Goal: Task Accomplishment & Management: Manage account settings

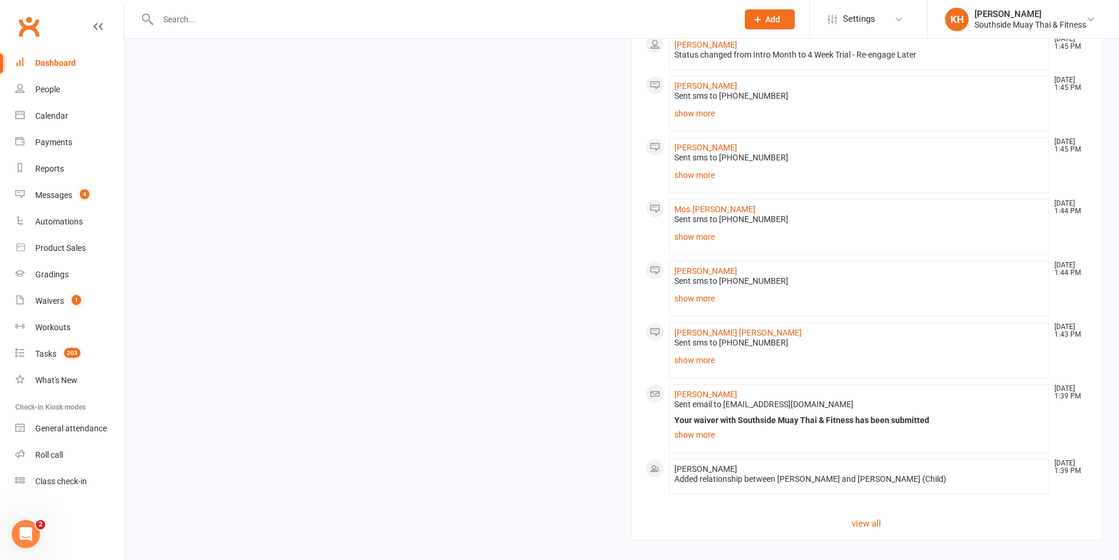
click at [231, 23] on input "text" at bounding box center [442, 19] width 575 height 16
paste input "[PERSON_NAME]"
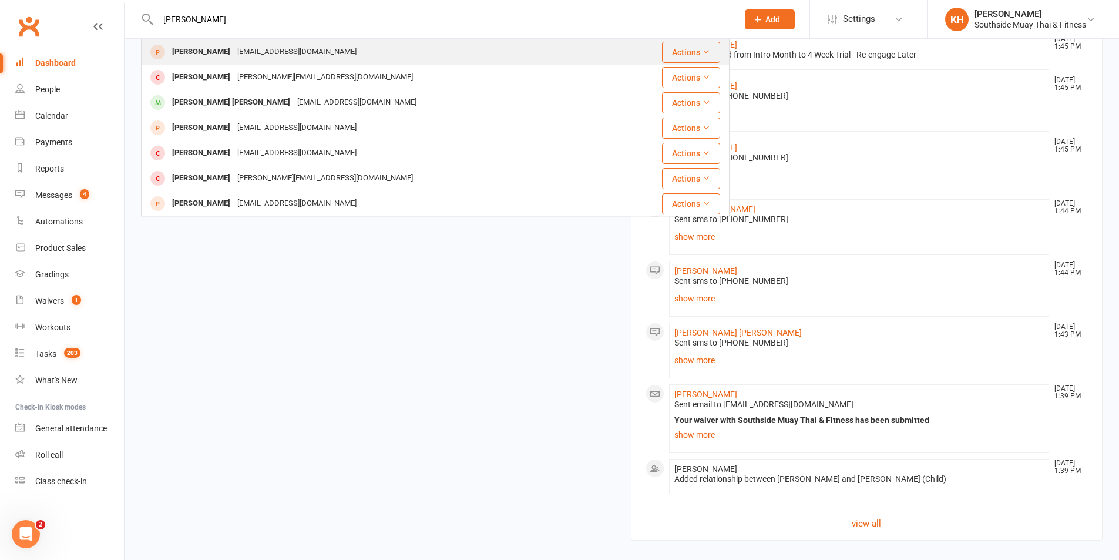
type input "[PERSON_NAME]"
click at [203, 46] on div "[PERSON_NAME]" at bounding box center [201, 51] width 65 height 17
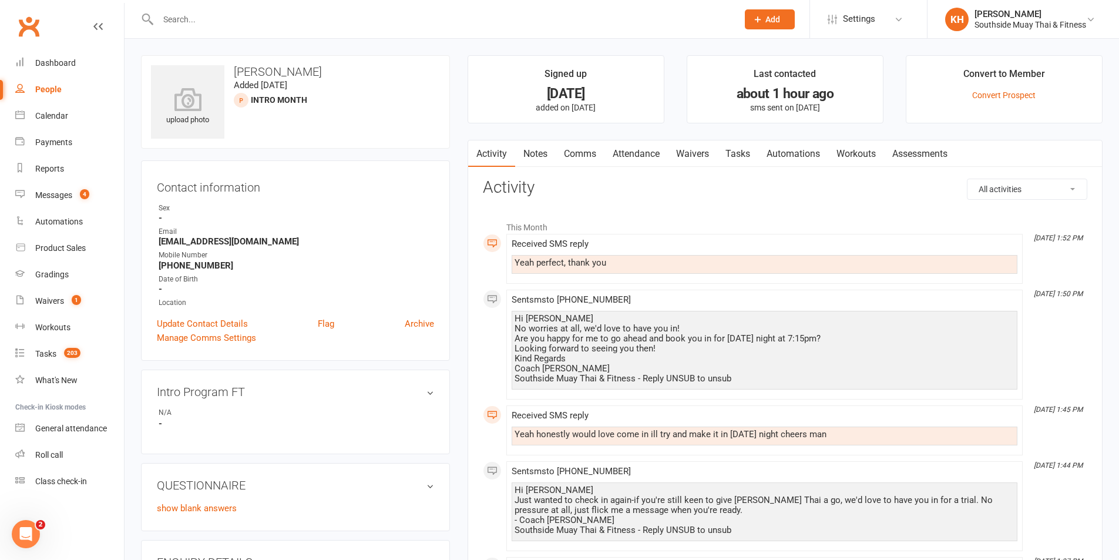
click at [631, 156] on link "Attendance" at bounding box center [635, 153] width 63 height 27
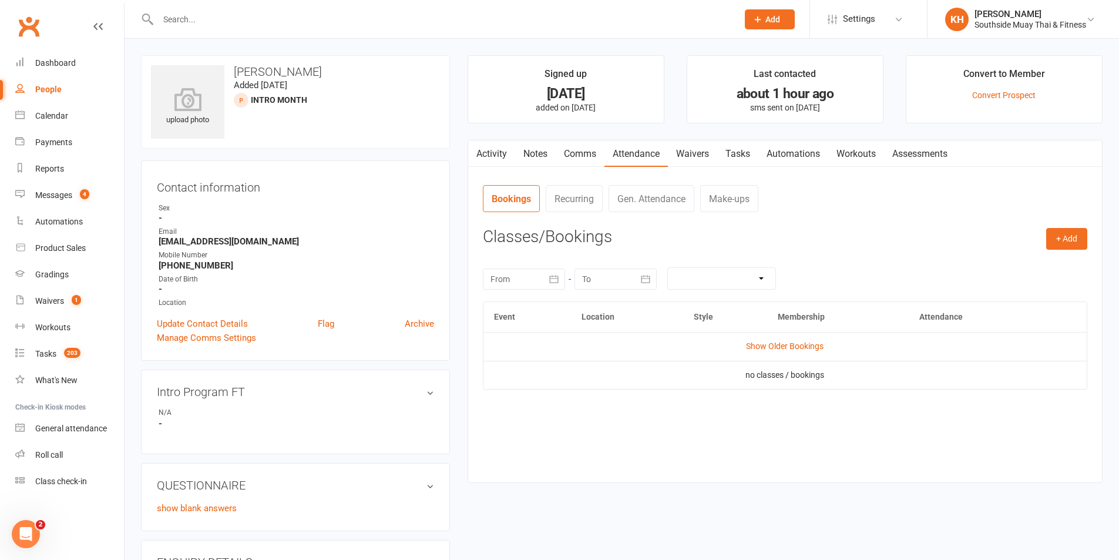
click at [1094, 246] on div "Activity Notes Comms Attendance Waivers Tasks Automations Workouts Assessments …" at bounding box center [785, 312] width 635 height 344
click at [1078, 244] on button "+ Add" at bounding box center [1066, 238] width 41 height 21
click at [992, 260] on link "Book Event" at bounding box center [1028, 265] width 116 height 23
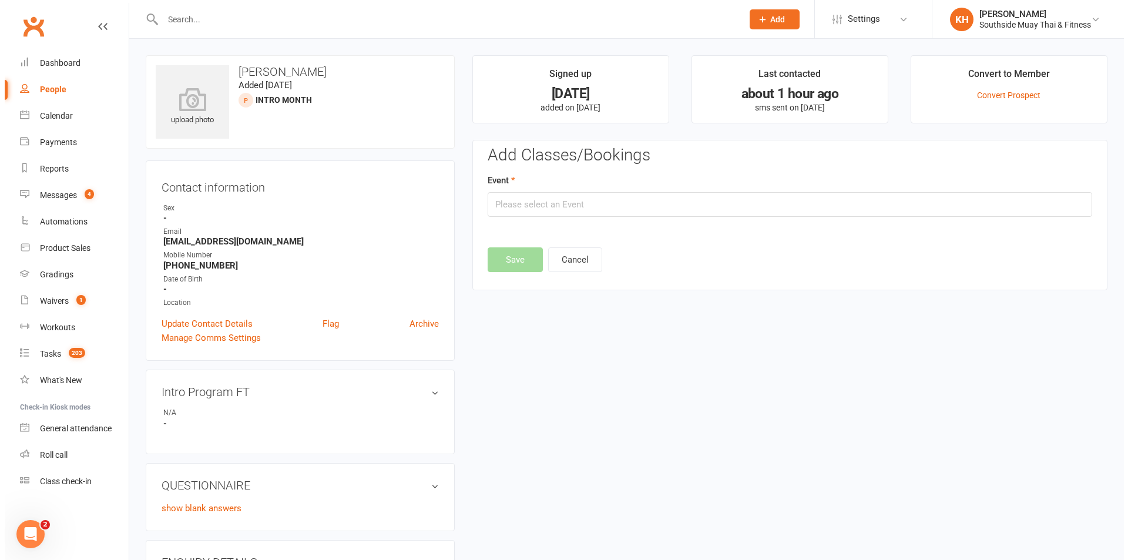
scroll to position [81, 0]
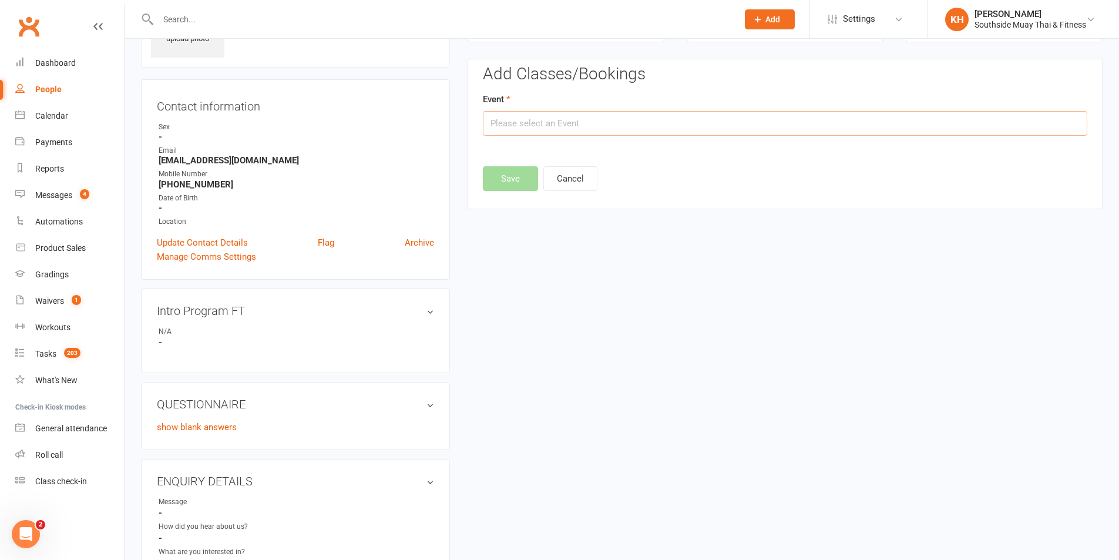
click at [568, 133] on input "text" at bounding box center [785, 123] width 604 height 25
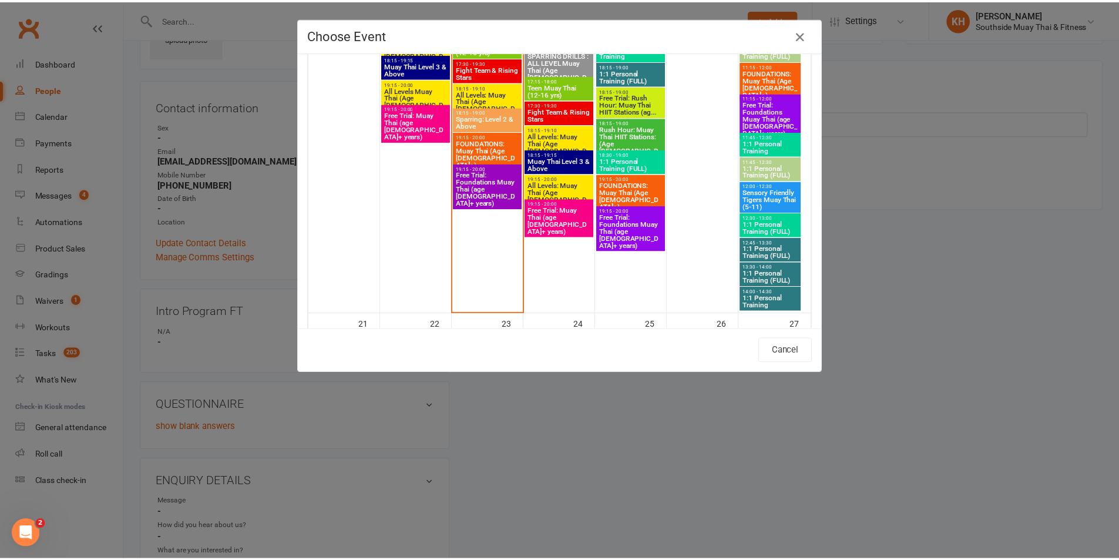
scroll to position [2232, 0]
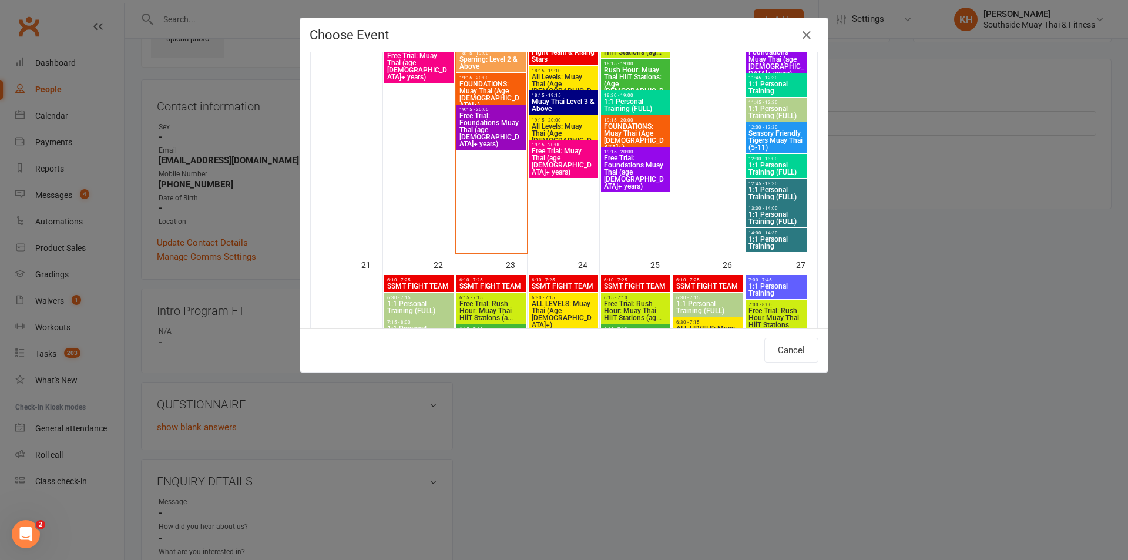
click at [629, 173] on span "Free Trial: Foundations Muay Thai (age [DEMOGRAPHIC_DATA]+ years)" at bounding box center [635, 172] width 65 height 35
type input "Free Trial: Foundations Muay Thai (age 13+ years) - Sep 18, 2025 7:15:00 PM"
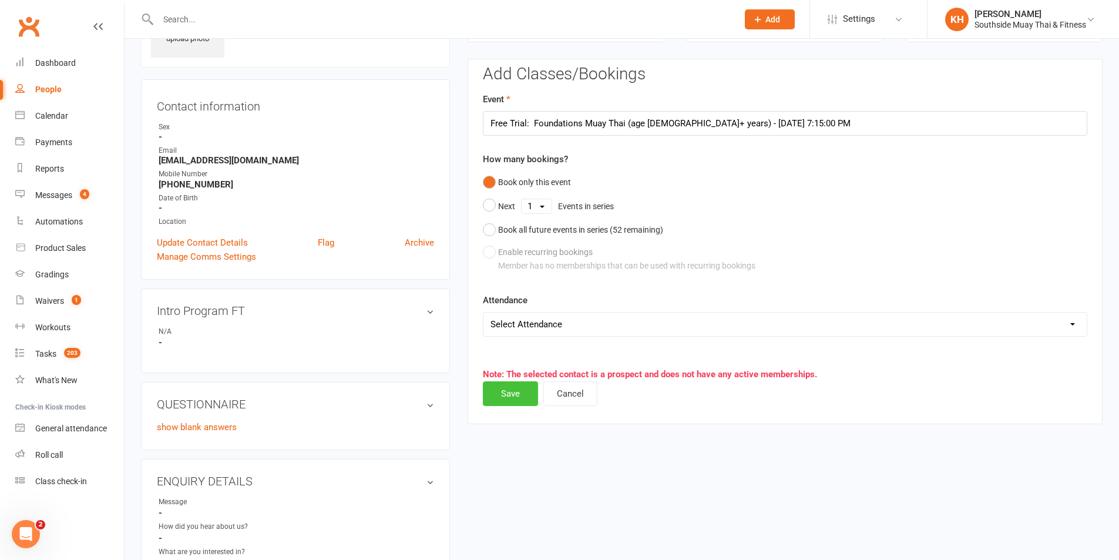
click at [521, 401] on button "Save" at bounding box center [510, 393] width 55 height 25
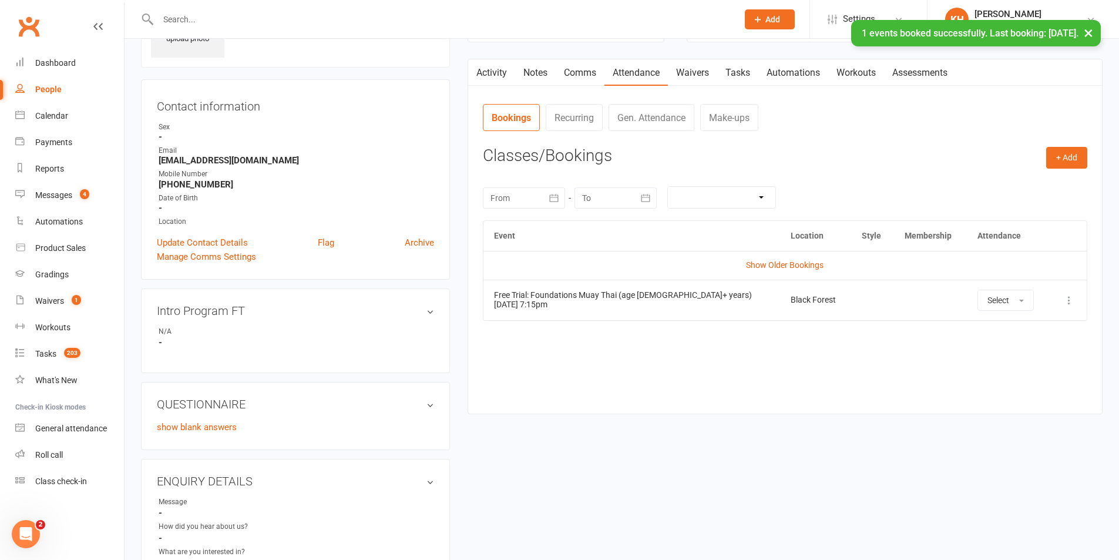
click at [503, 71] on link "Activity" at bounding box center [491, 72] width 47 height 27
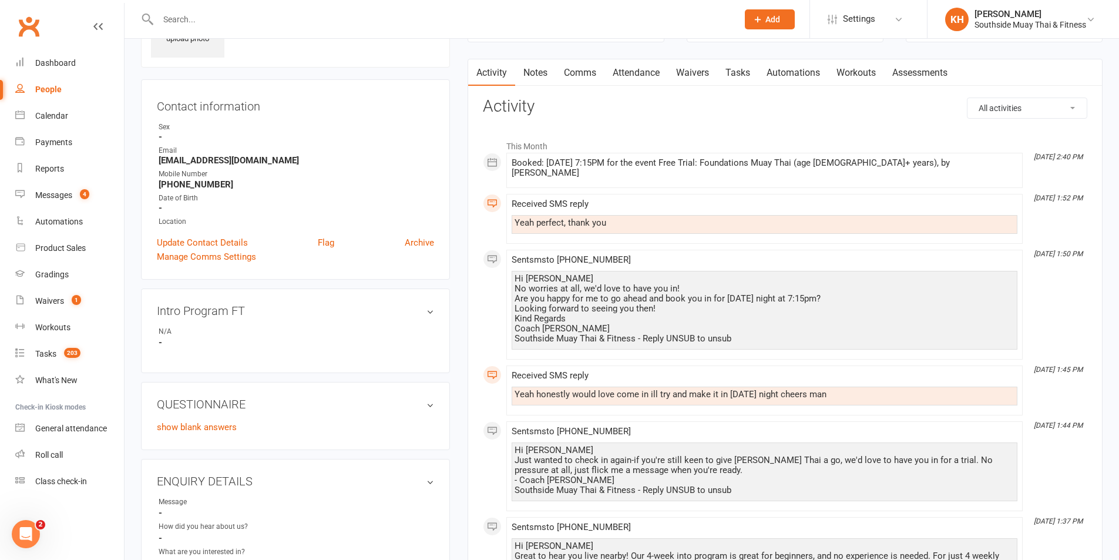
click at [582, 73] on link "Comms" at bounding box center [580, 72] width 49 height 27
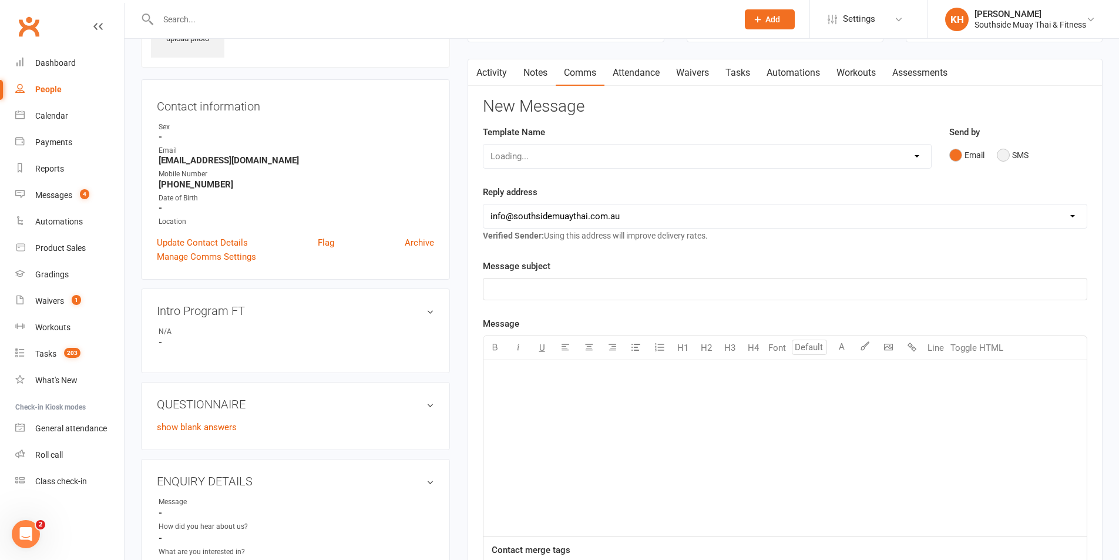
click at [1008, 160] on button "SMS" at bounding box center [1013, 155] width 32 height 22
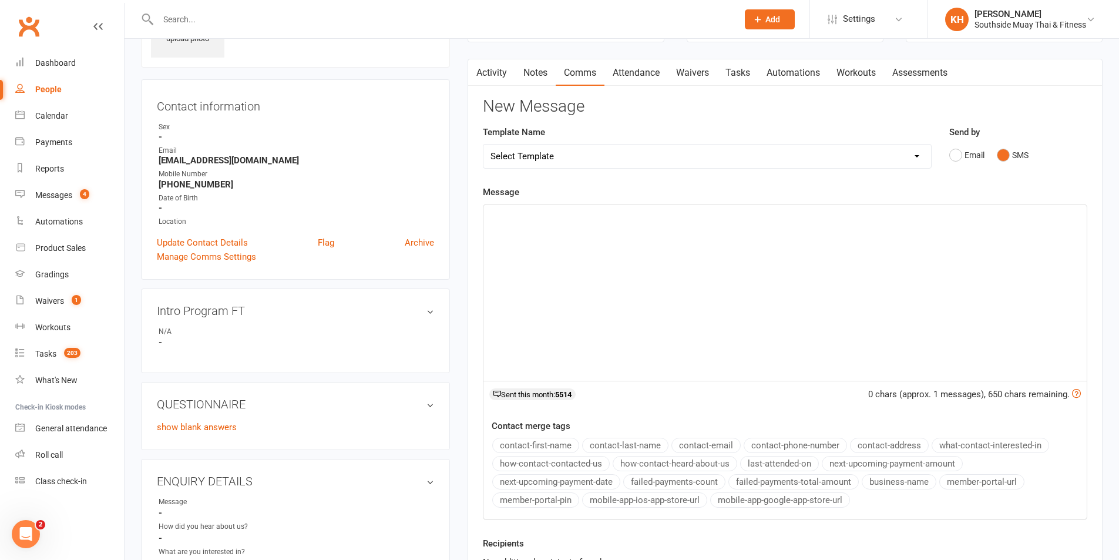
click at [747, 271] on div "﻿" at bounding box center [784, 292] width 603 height 176
click at [557, 440] on button "contact-first-name" at bounding box center [535, 445] width 87 height 15
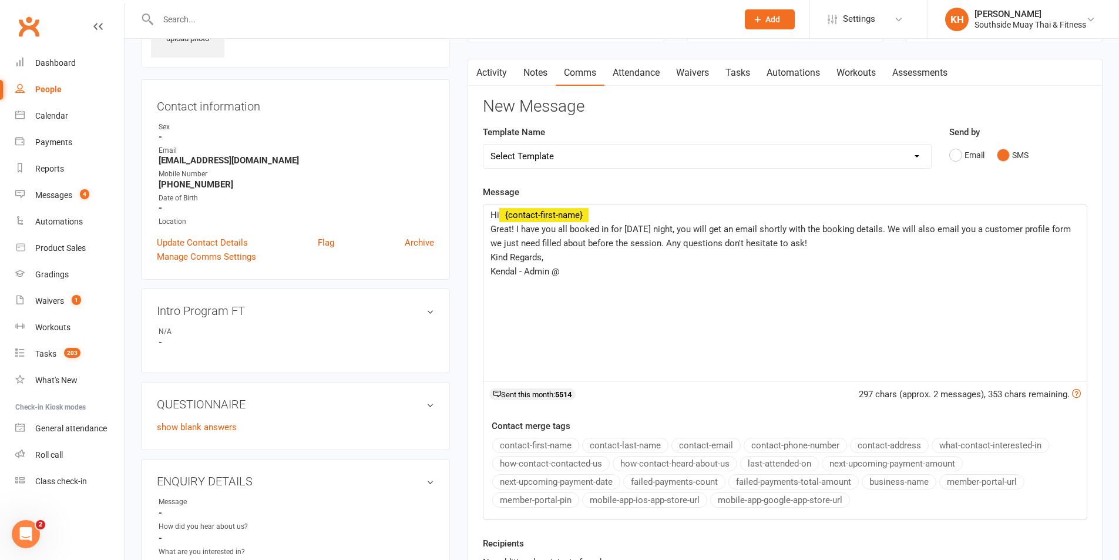
click at [919, 487] on button "business-name" at bounding box center [899, 481] width 75 height 15
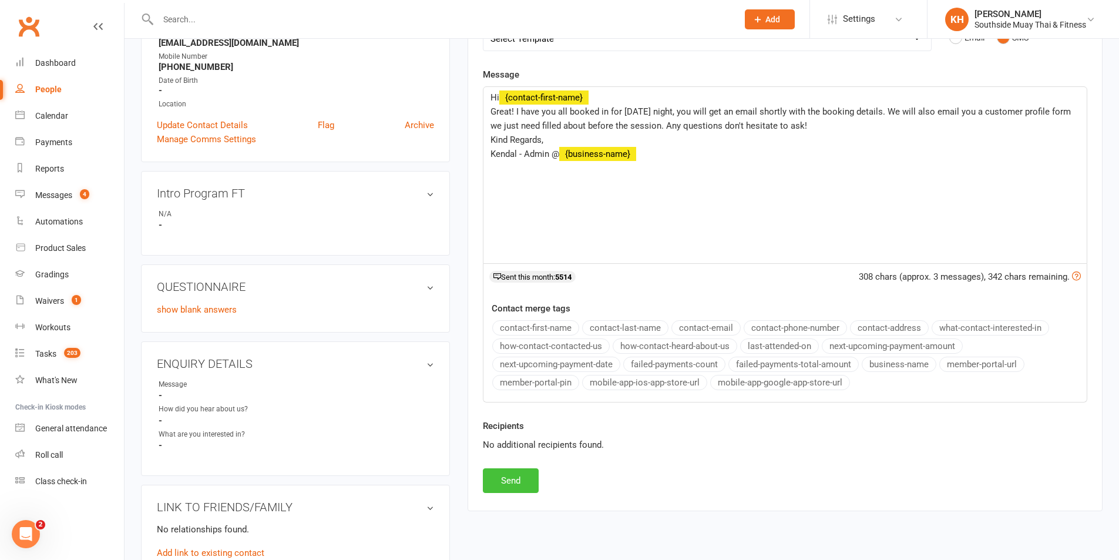
click at [527, 475] on button "Send" at bounding box center [511, 480] width 56 height 25
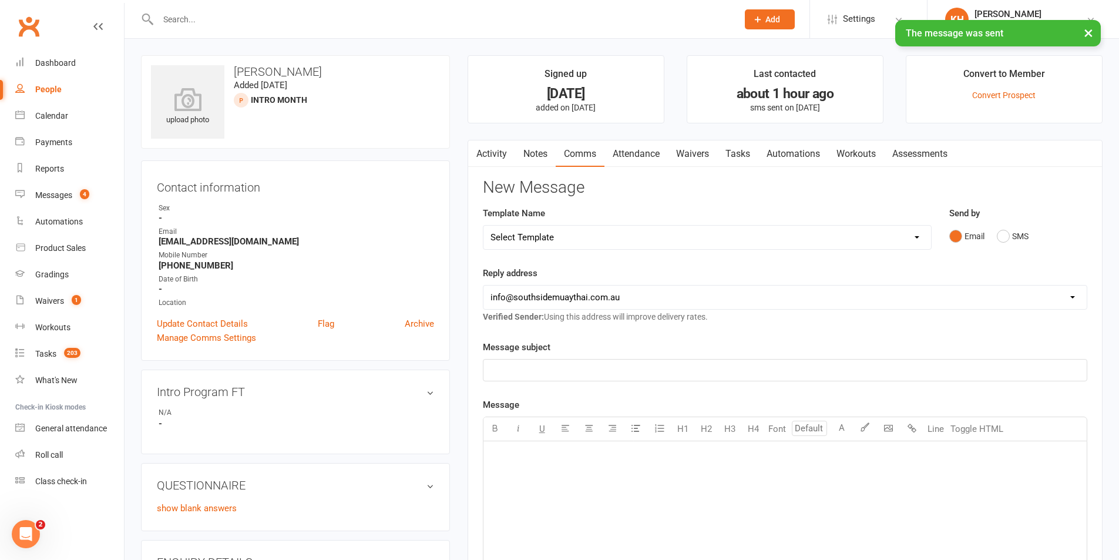
click at [706, 152] on link "Waivers" at bounding box center [692, 153] width 49 height 27
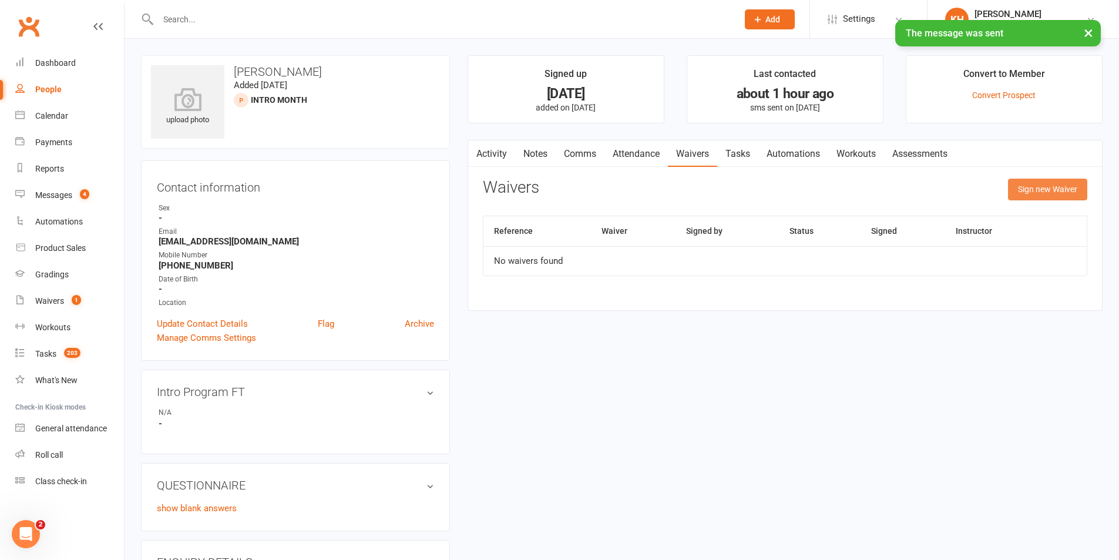
click at [1070, 189] on button "Sign new Waiver" at bounding box center [1047, 189] width 79 height 21
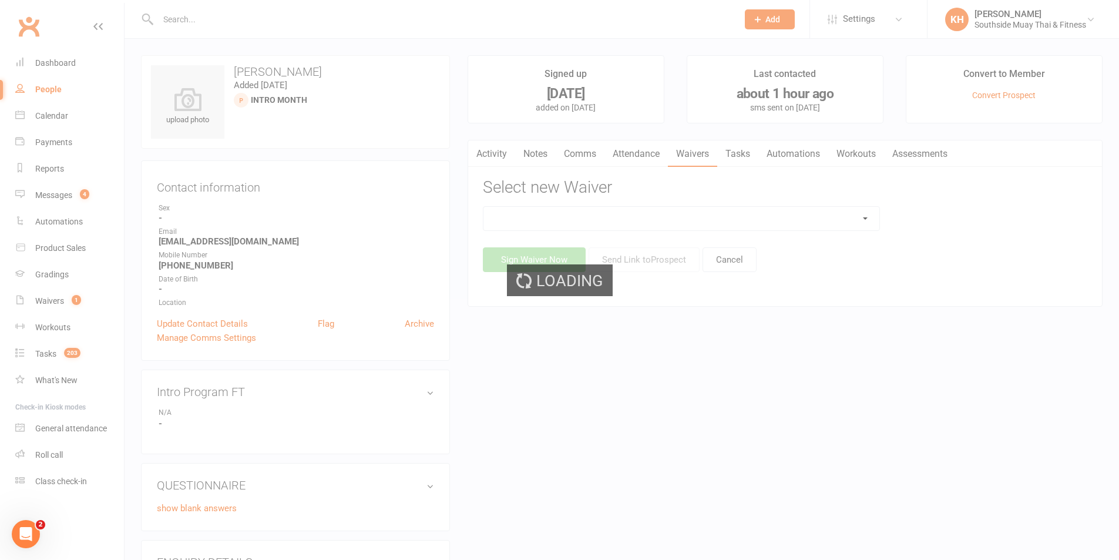
click at [728, 218] on div "Loading" at bounding box center [559, 280] width 1119 height 560
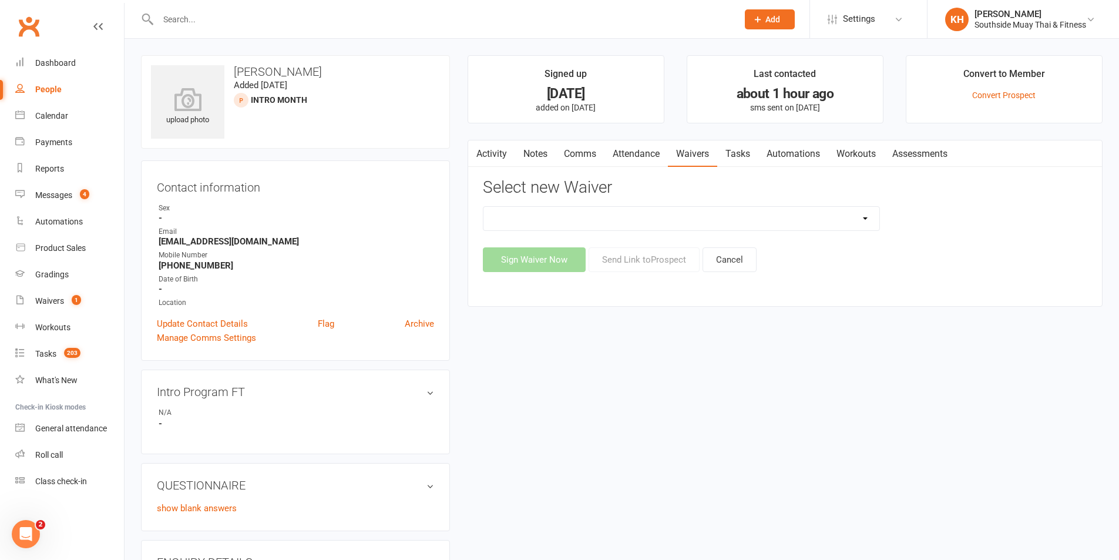
click at [644, 227] on select "10 or 5 Session Pass | Upfront (former member) 10 Session Pass | Upfront (DD Pa…" at bounding box center [681, 218] width 396 height 23
select select "175"
click at [483, 207] on select "10 or 5 Session Pass | Upfront (former member) 10 Session Pass | Upfront (DD Pa…" at bounding box center [681, 218] width 396 height 23
click at [644, 261] on button "Send Link to Prospect" at bounding box center [644, 259] width 111 height 25
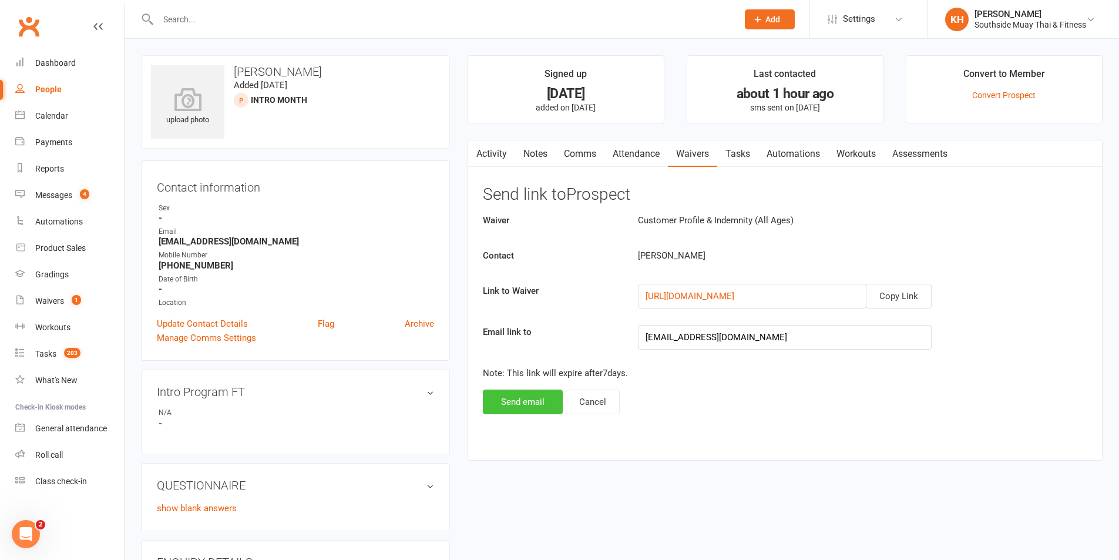
click at [522, 399] on button "Send email" at bounding box center [523, 401] width 80 height 25
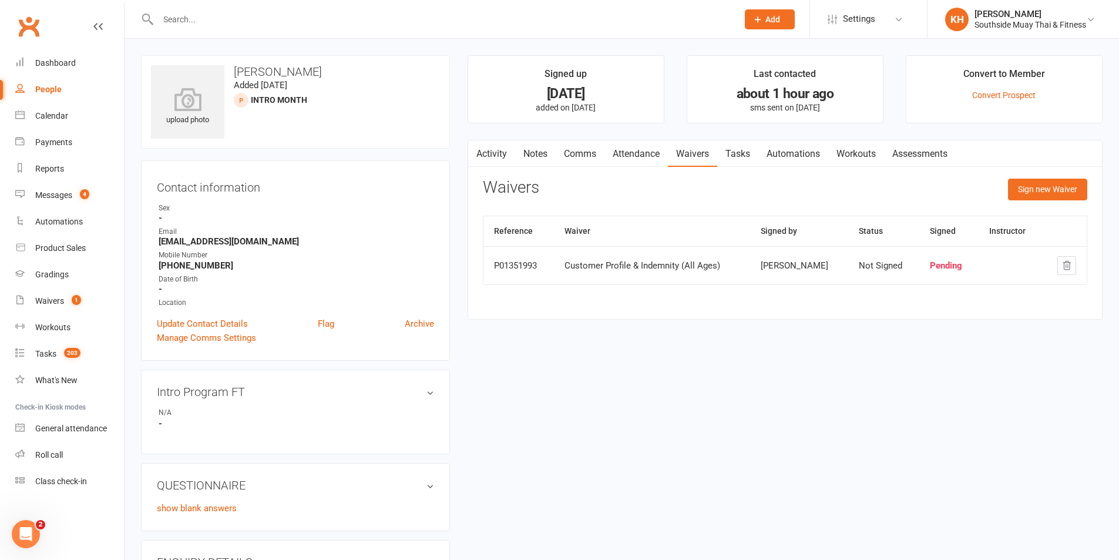
click at [213, 25] on input "text" at bounding box center [442, 19] width 575 height 16
paste input "Mos.G M Gerami"
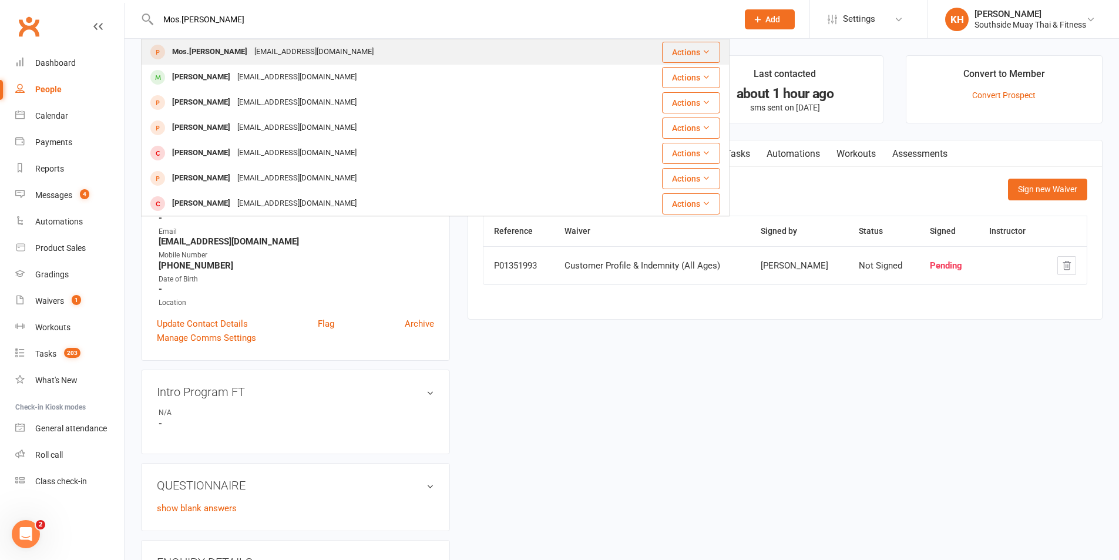
type input "Mos.G M Gerami"
click at [232, 49] on div "Mos.G M Gerami" at bounding box center [210, 51] width 82 height 17
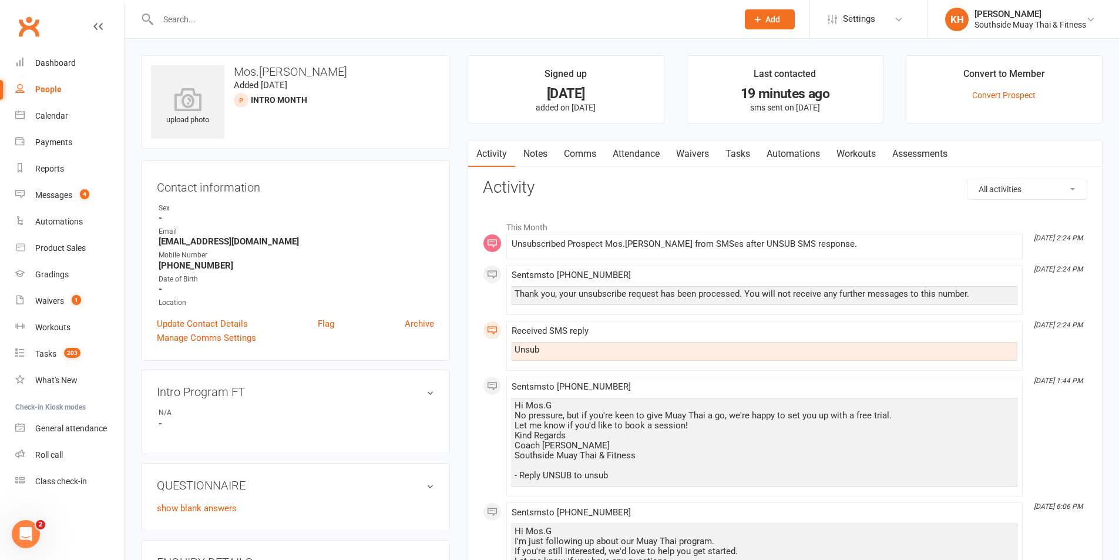
click at [204, 314] on div "Contact information Owner Sex - Email mgs2023mgs@gmail.com Mobile Number +61484…" at bounding box center [295, 260] width 309 height 200
click at [204, 320] on link "Update Contact Details" at bounding box center [202, 324] width 91 height 14
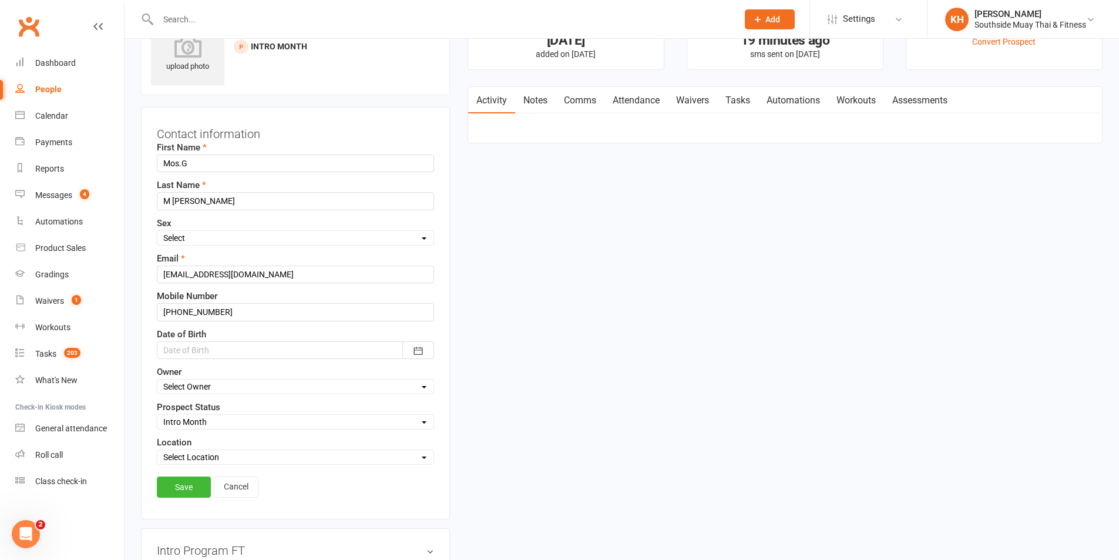
scroll to position [55, 0]
click at [204, 421] on select "Select Initial Contact 28 Day LBE - Contact Needed 28 Day LBE - Intro Class Boo…" at bounding box center [295, 420] width 276 height 13
select select "Not Interested"
click at [157, 414] on select "Select Initial Contact 28 Day LBE - Contact Needed 28 Day LBE - Intro Class Boo…" at bounding box center [295, 420] width 276 height 13
click at [193, 483] on link "Save" at bounding box center [184, 485] width 54 height 21
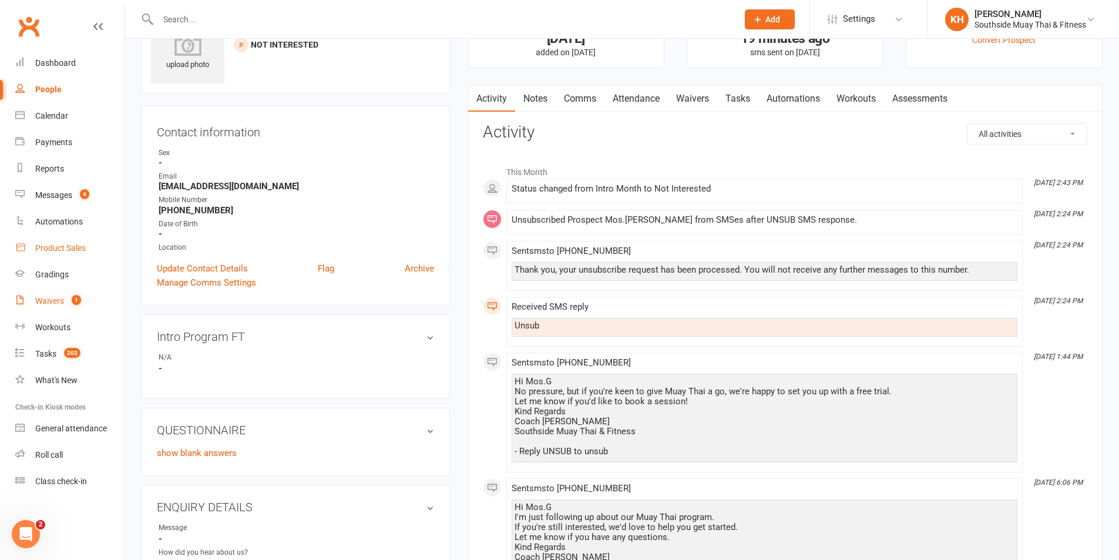
drag, startPoint x: 58, startPoint y: 292, endPoint x: 91, endPoint y: 261, distance: 45.3
click at [58, 291] on link "Waivers 1" at bounding box center [69, 301] width 109 height 26
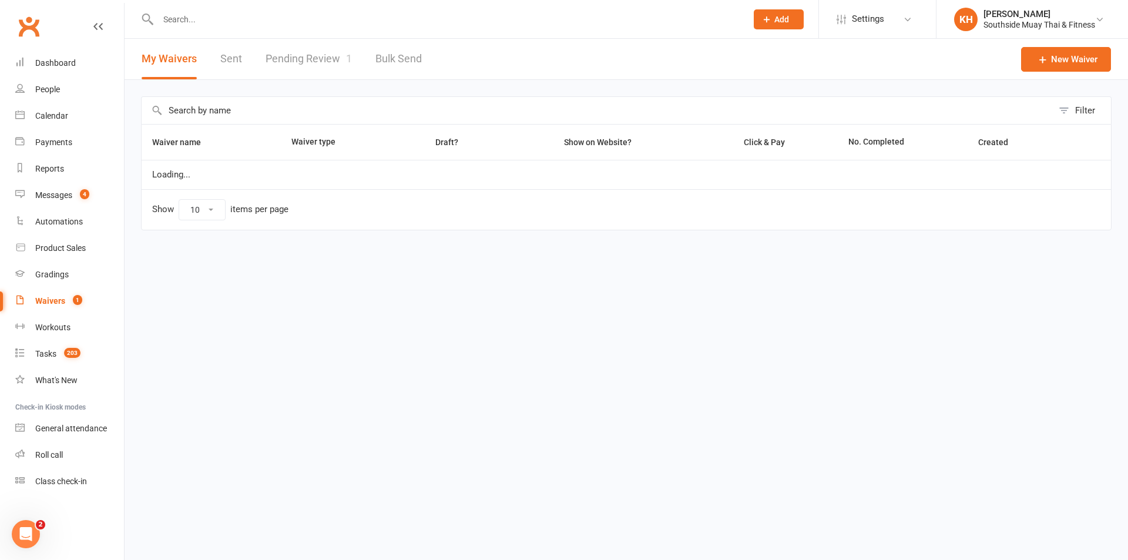
click at [298, 67] on link "Pending Review 1" at bounding box center [309, 59] width 86 height 41
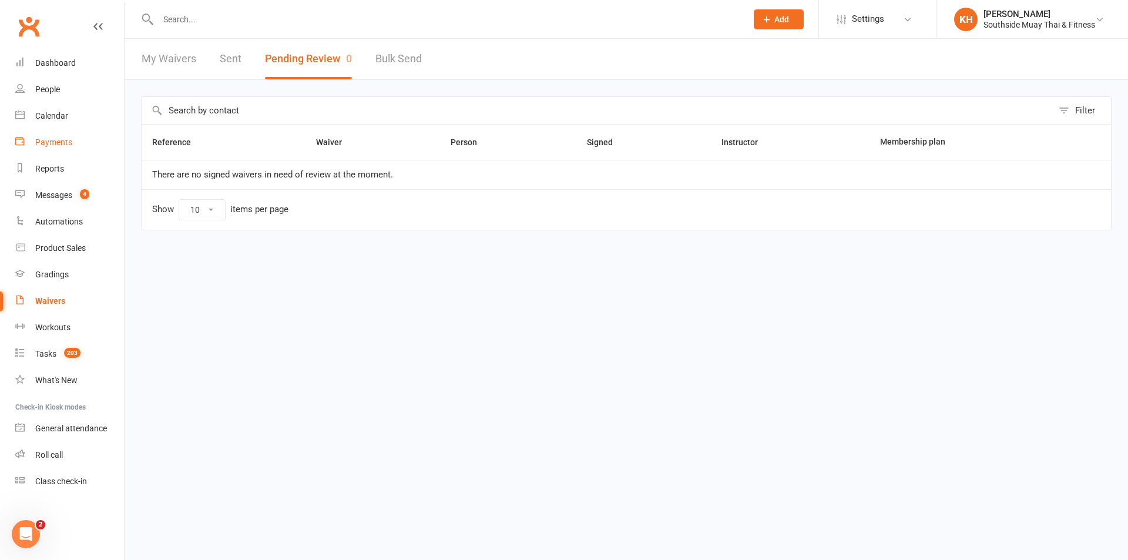
click at [52, 138] on div "Payments" at bounding box center [53, 141] width 37 height 9
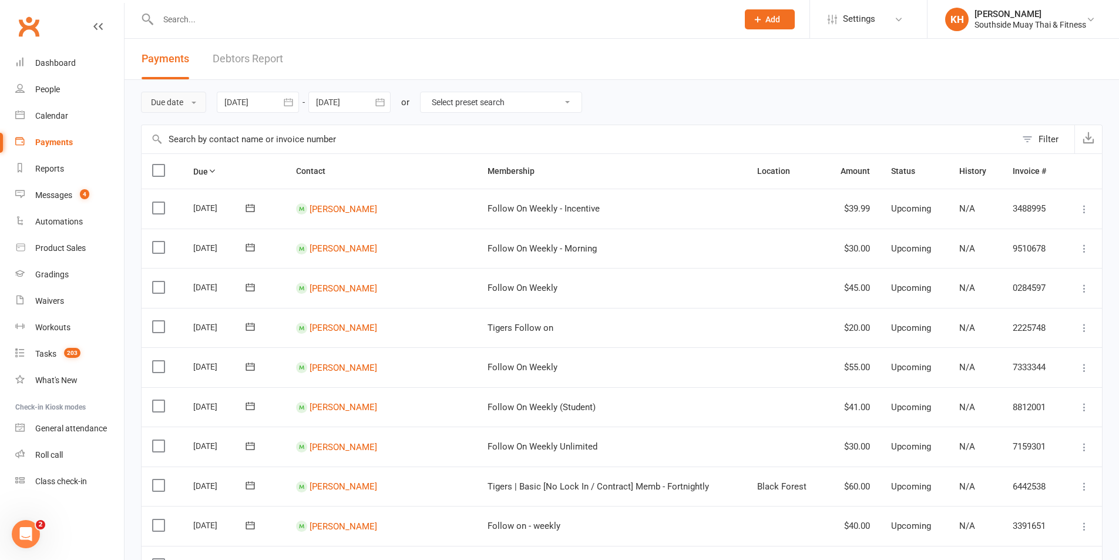
click at [184, 102] on button "Due date" at bounding box center [173, 102] width 65 height 21
click at [170, 169] on link "Date failed" at bounding box center [200, 175] width 116 height 23
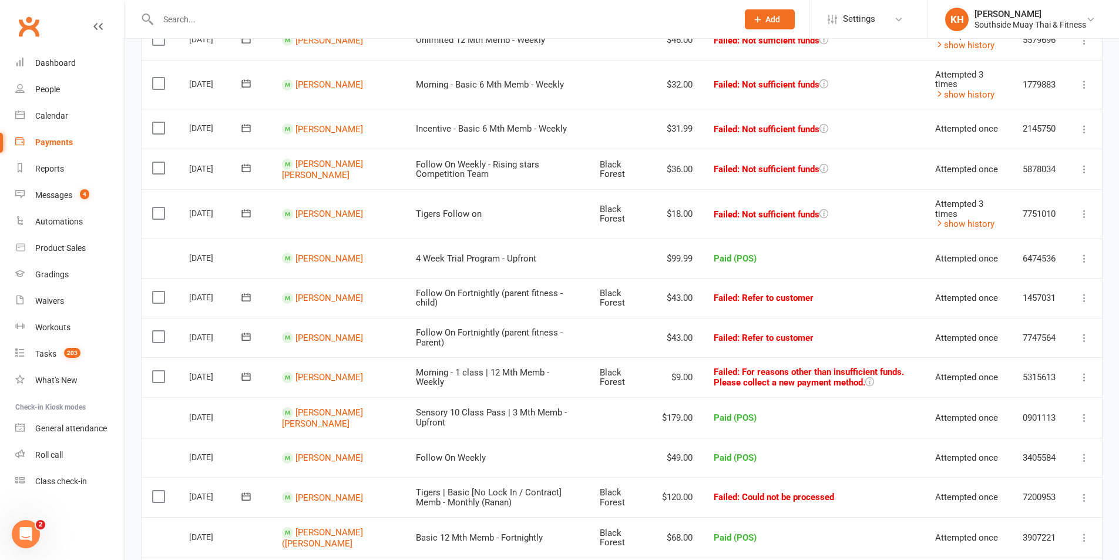
scroll to position [235, 0]
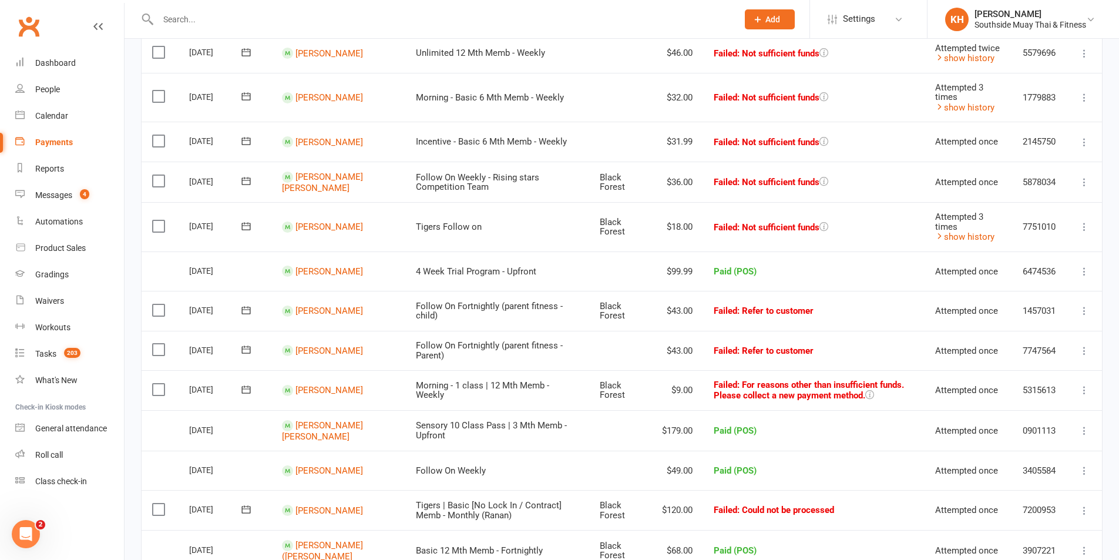
click at [1086, 224] on icon at bounding box center [1085, 227] width 12 height 12
click at [1007, 342] on link "Retry now" at bounding box center [1033, 343] width 116 height 23
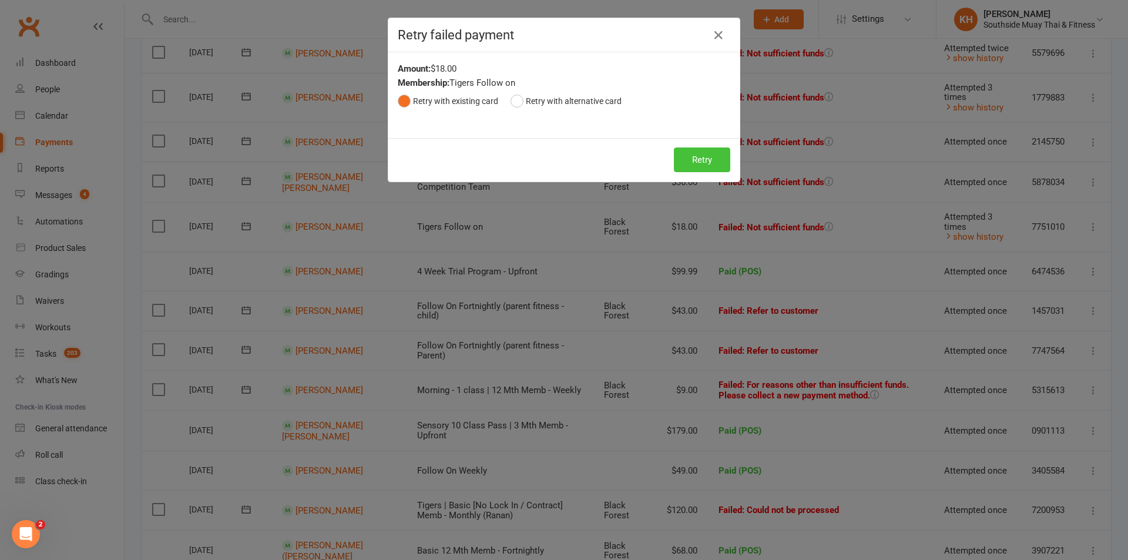
click at [696, 156] on button "Retry" at bounding box center [702, 159] width 56 height 25
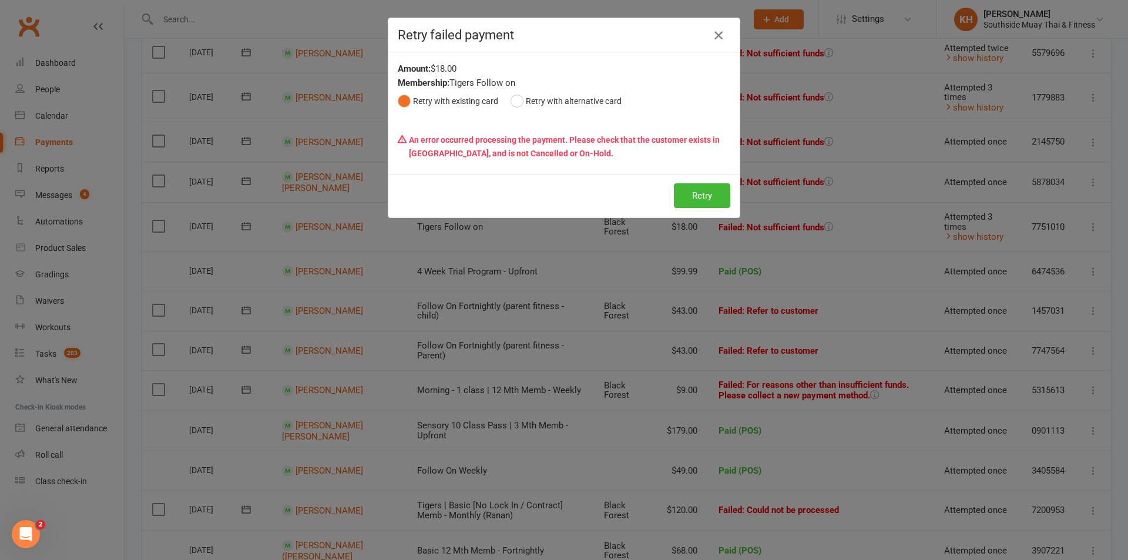
click at [719, 30] on icon "button" at bounding box center [718, 35] width 14 height 14
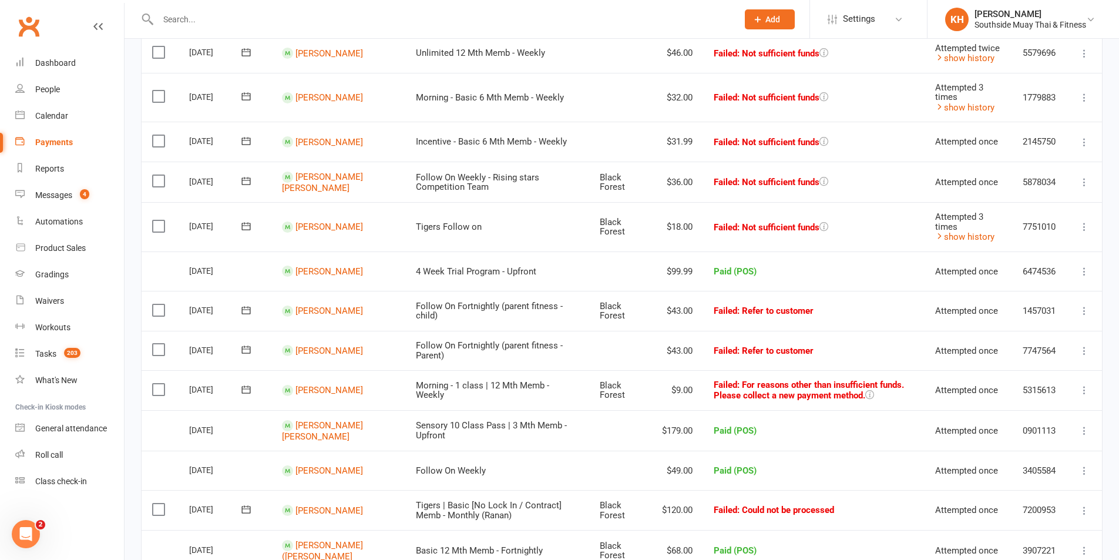
click at [244, 227] on icon at bounding box center [246, 226] width 12 height 12
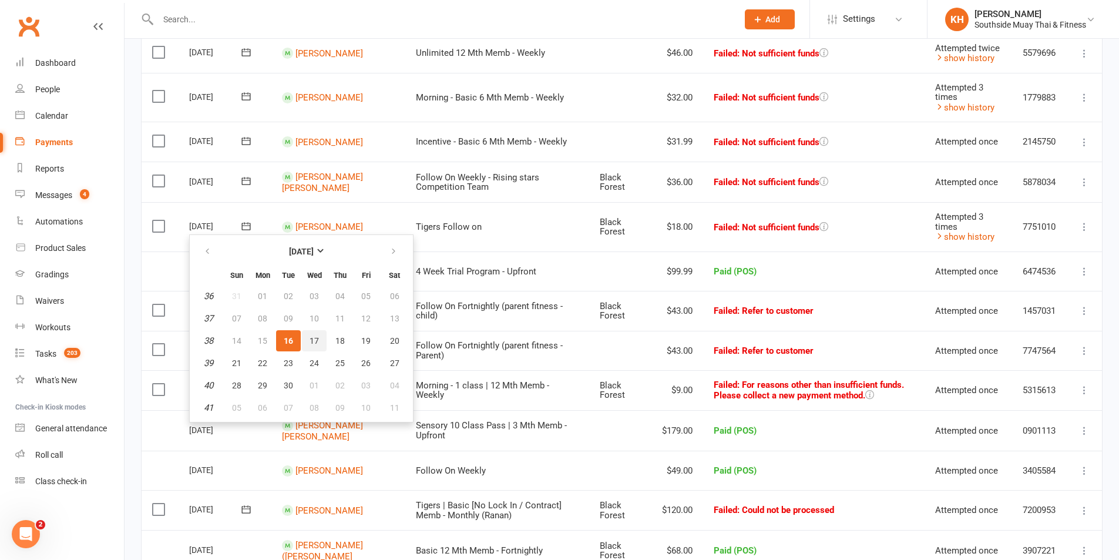
click at [318, 345] on span "17" at bounding box center [314, 340] width 9 height 9
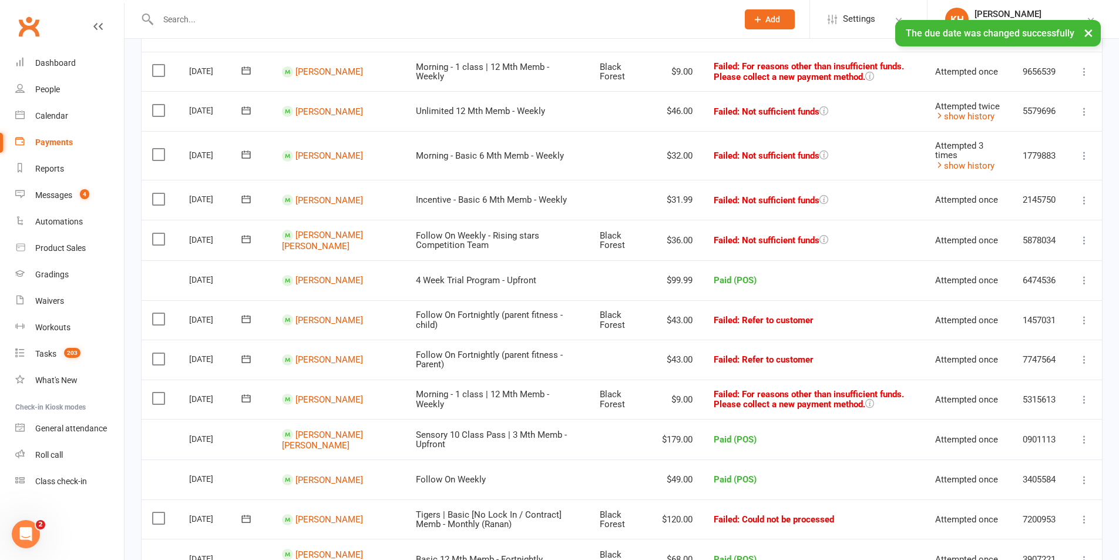
scroll to position [176, 0]
click at [1083, 201] on icon at bounding box center [1085, 201] width 12 height 12
click at [1019, 314] on link "Retry now" at bounding box center [1033, 317] width 116 height 23
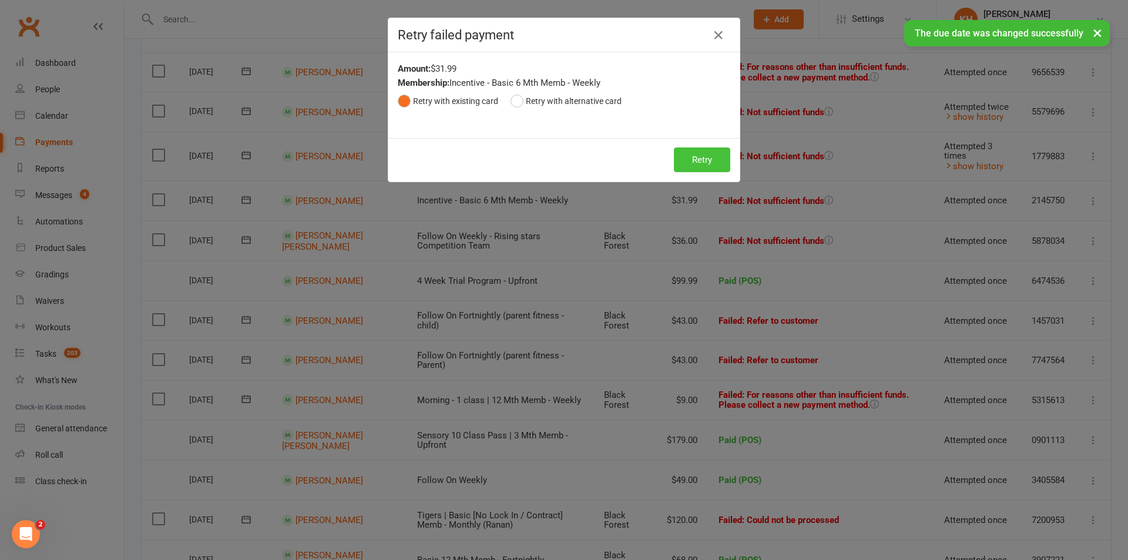
click at [698, 152] on button "Retry" at bounding box center [702, 159] width 56 height 25
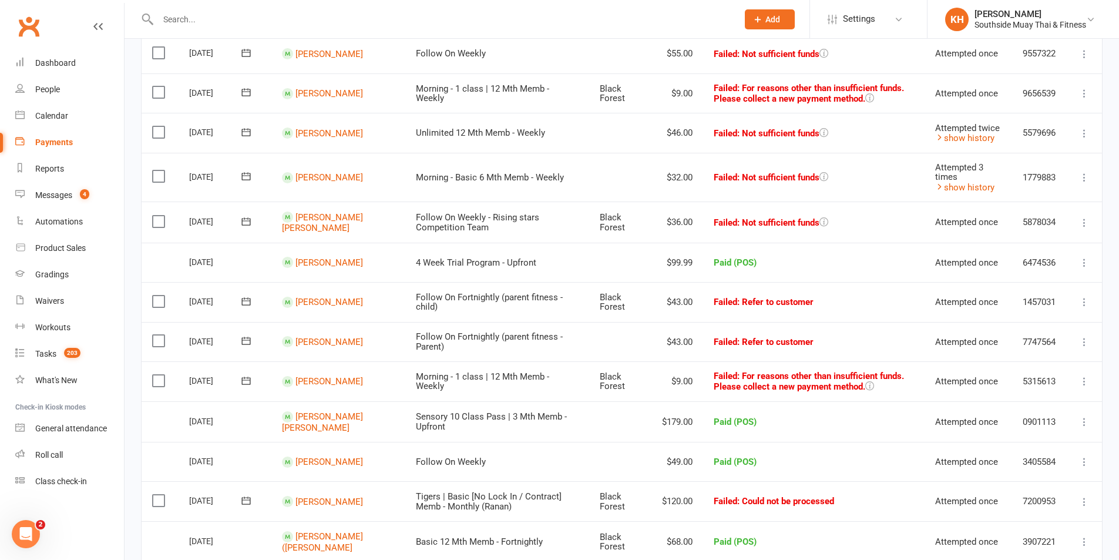
scroll to position [117, 0]
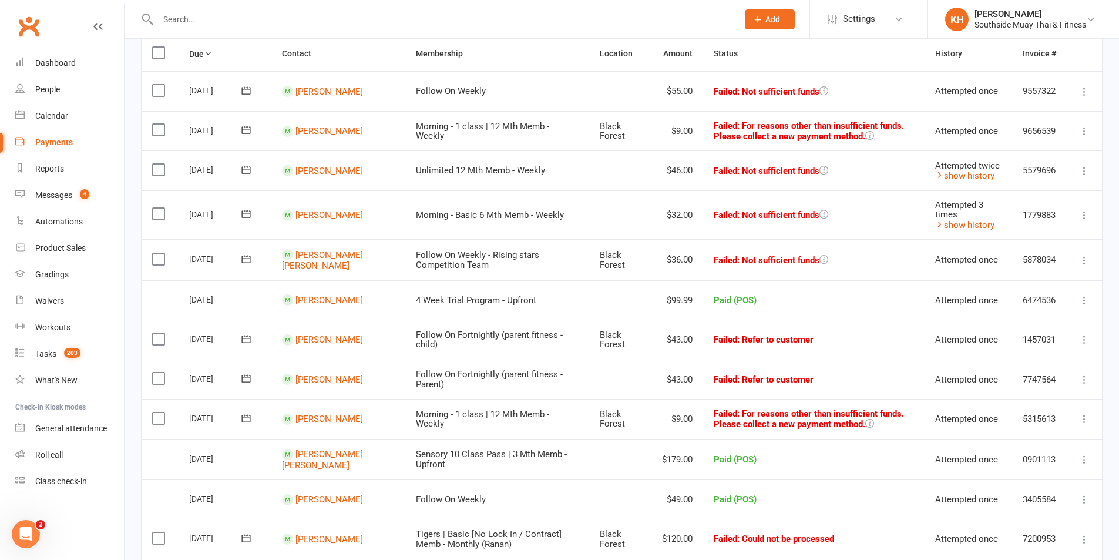
click at [1080, 216] on icon at bounding box center [1085, 215] width 12 height 12
click at [1017, 340] on link "Retry now" at bounding box center [1033, 331] width 116 height 23
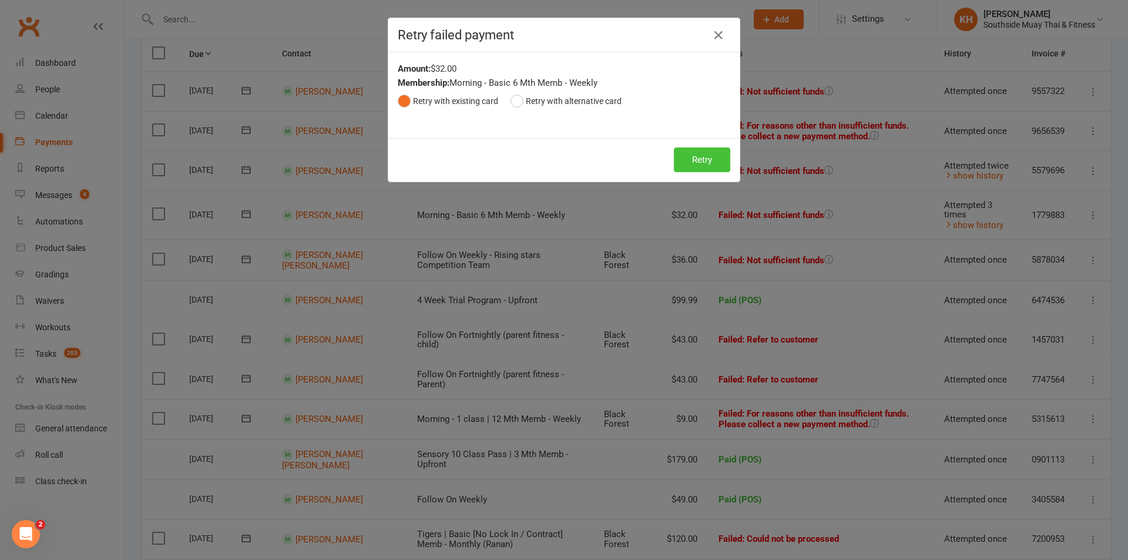
click at [706, 162] on button "Retry" at bounding box center [702, 159] width 56 height 25
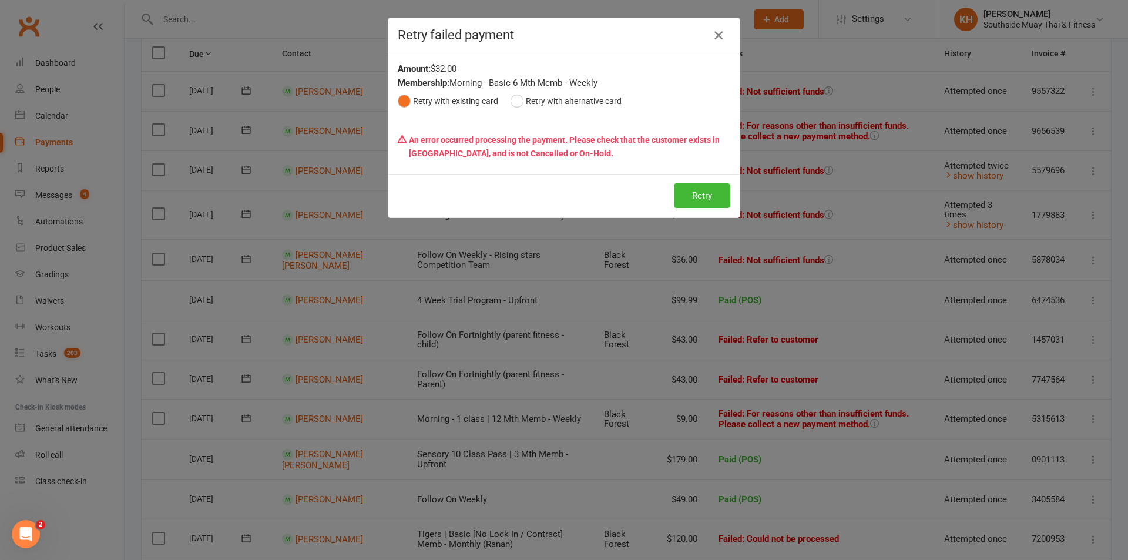
click at [717, 28] on icon "button" at bounding box center [718, 35] width 14 height 14
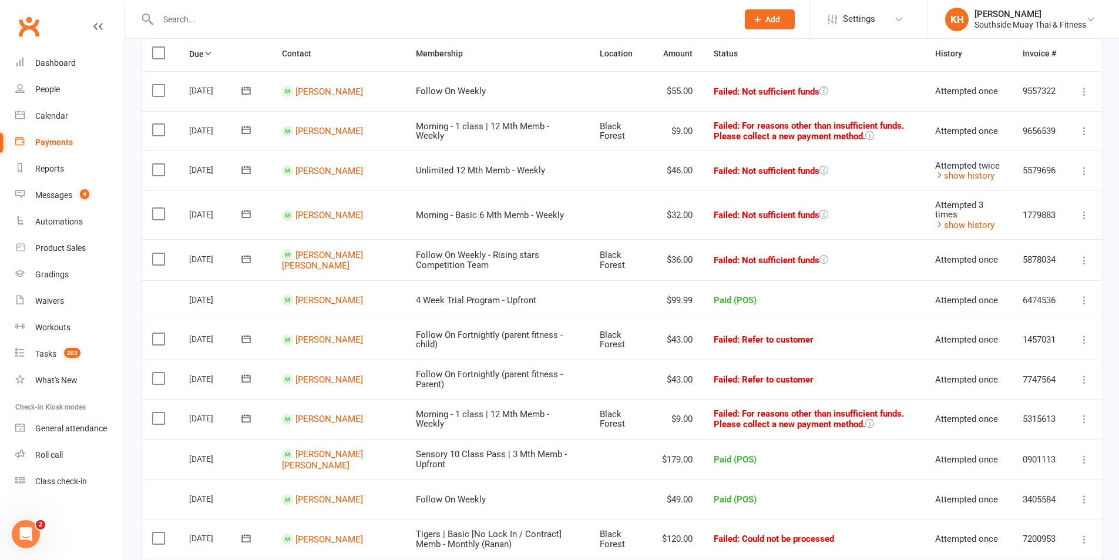
click at [250, 214] on icon at bounding box center [246, 214] width 9 height 8
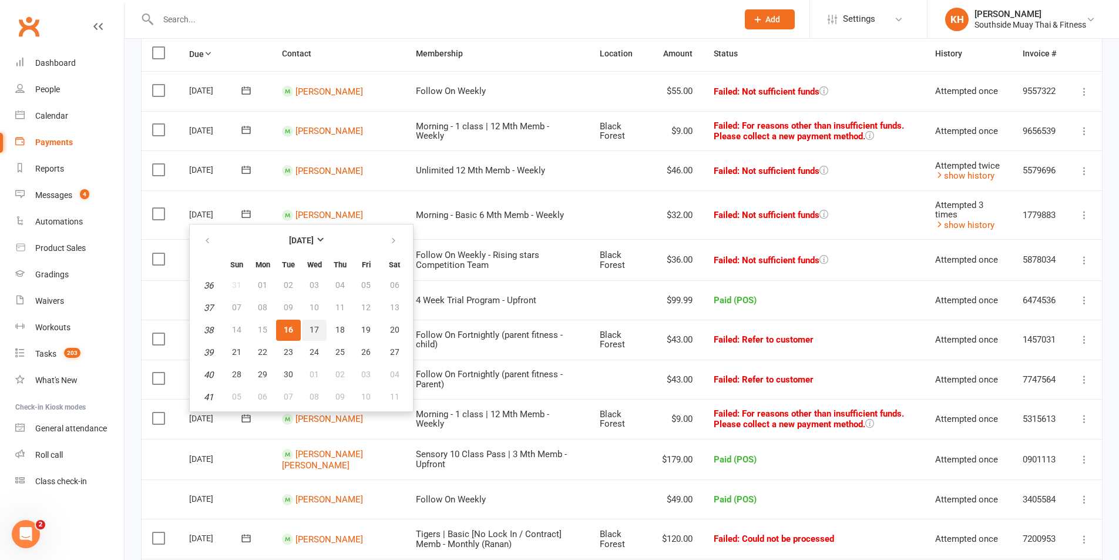
click at [317, 331] on span "17" at bounding box center [314, 329] width 9 height 9
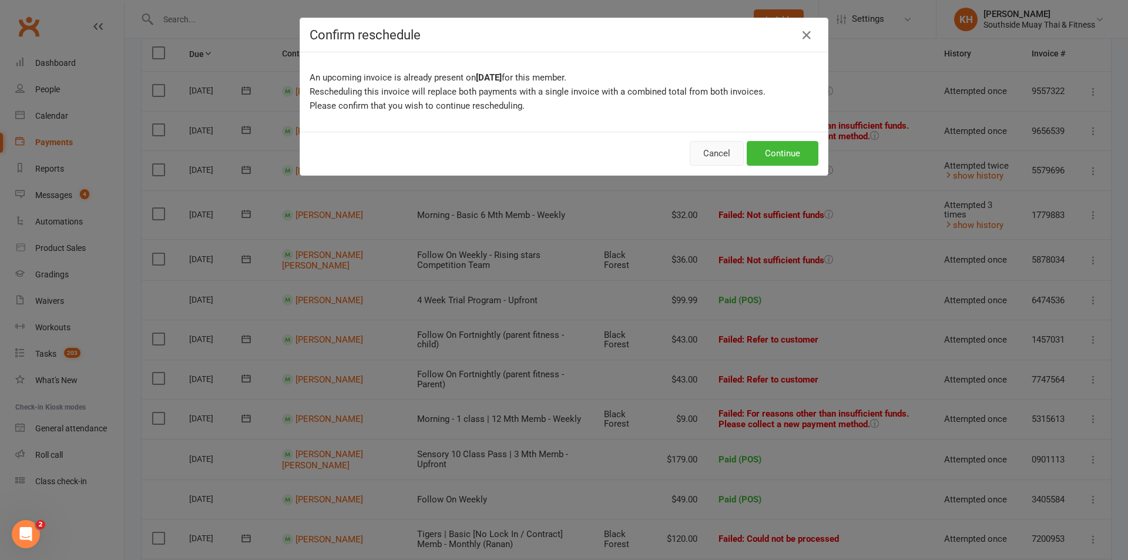
click at [726, 153] on button "Cancel" at bounding box center [717, 153] width 54 height 25
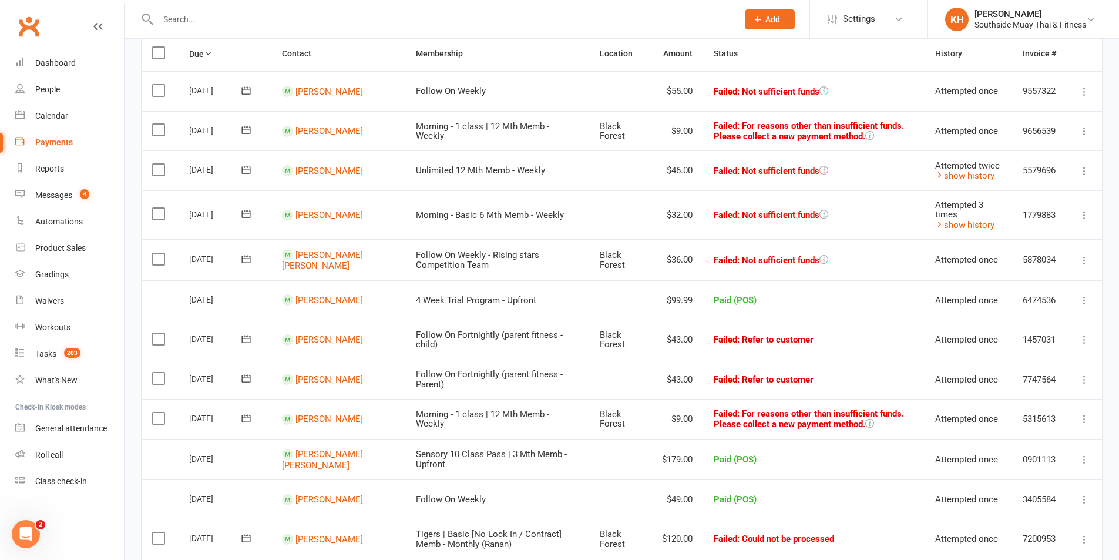
click at [1086, 168] on icon at bounding box center [1085, 171] width 12 height 12
click at [1001, 285] on link "Retry now" at bounding box center [1033, 287] width 116 height 23
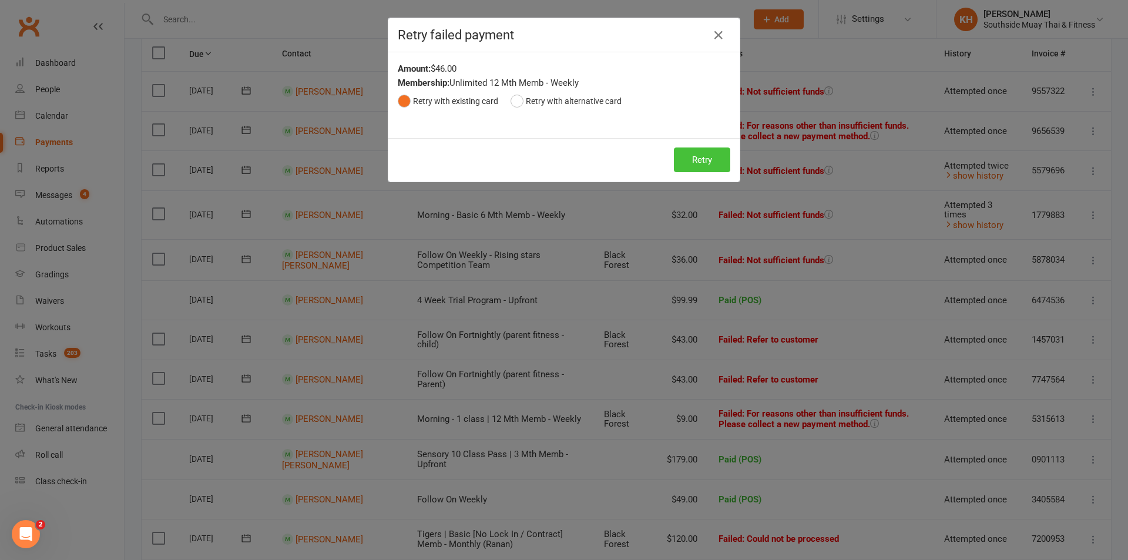
click at [701, 159] on button "Retry" at bounding box center [702, 159] width 56 height 25
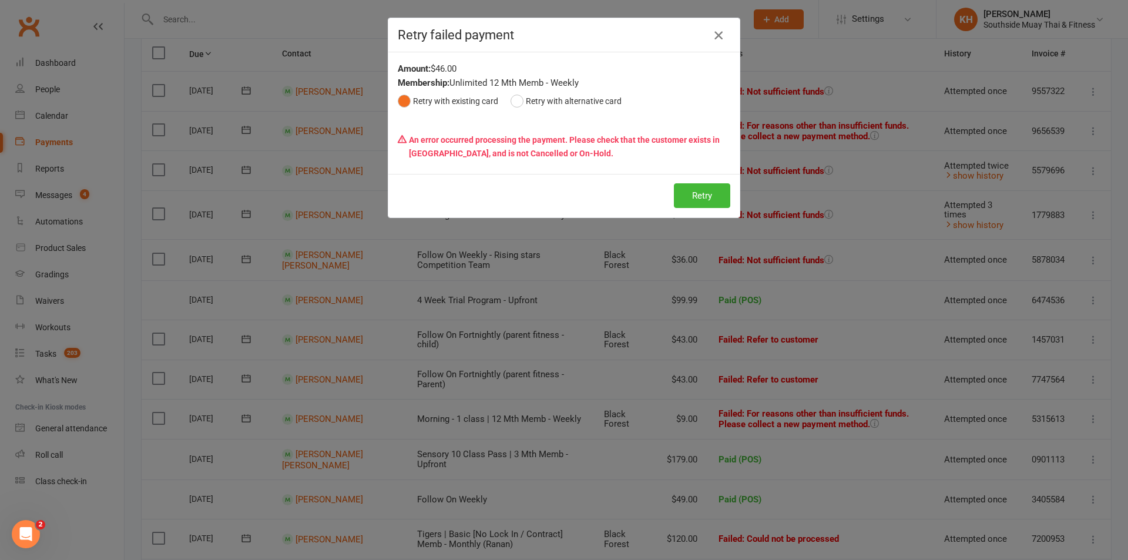
click at [712, 36] on icon "button" at bounding box center [718, 35] width 14 height 14
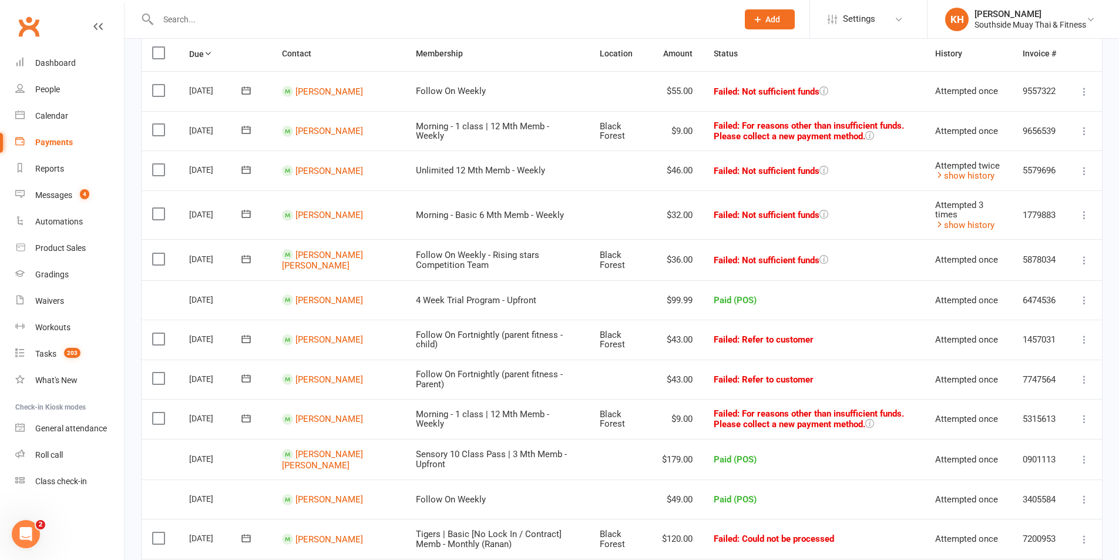
click at [253, 174] on button at bounding box center [245, 169] width 23 height 12
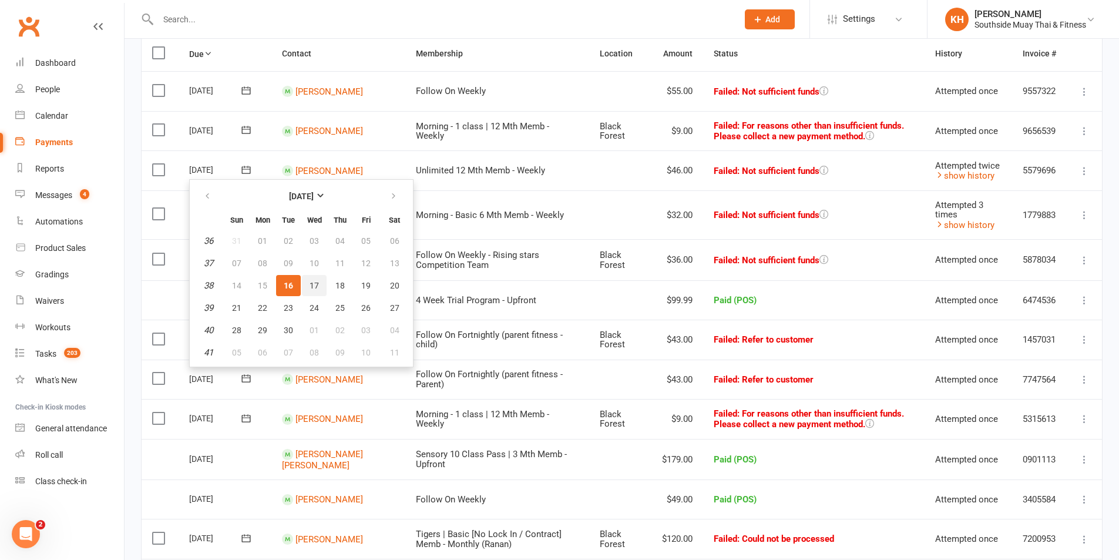
click at [314, 289] on span "17" at bounding box center [314, 285] width 9 height 9
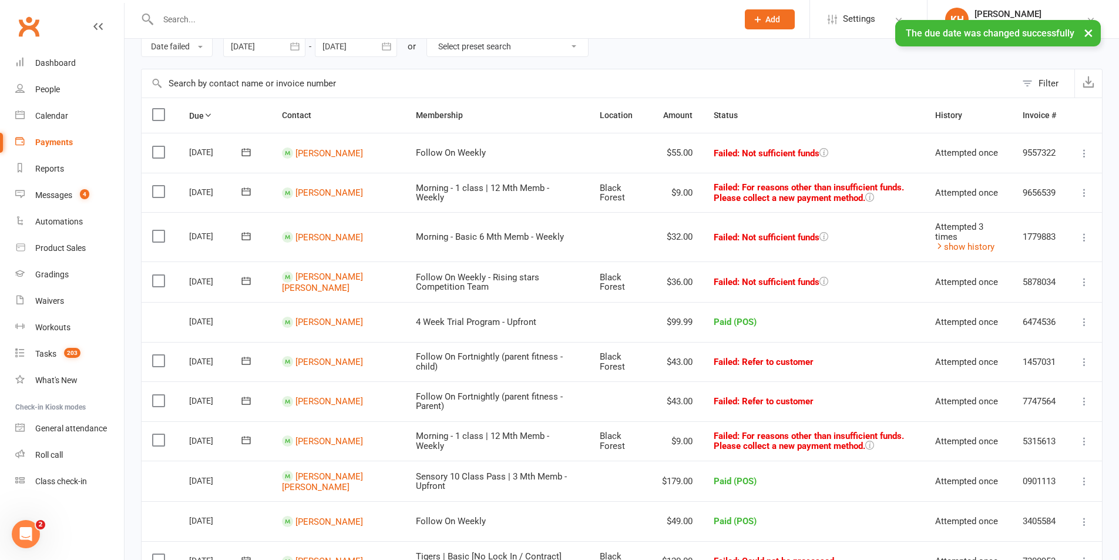
scroll to position [0, 0]
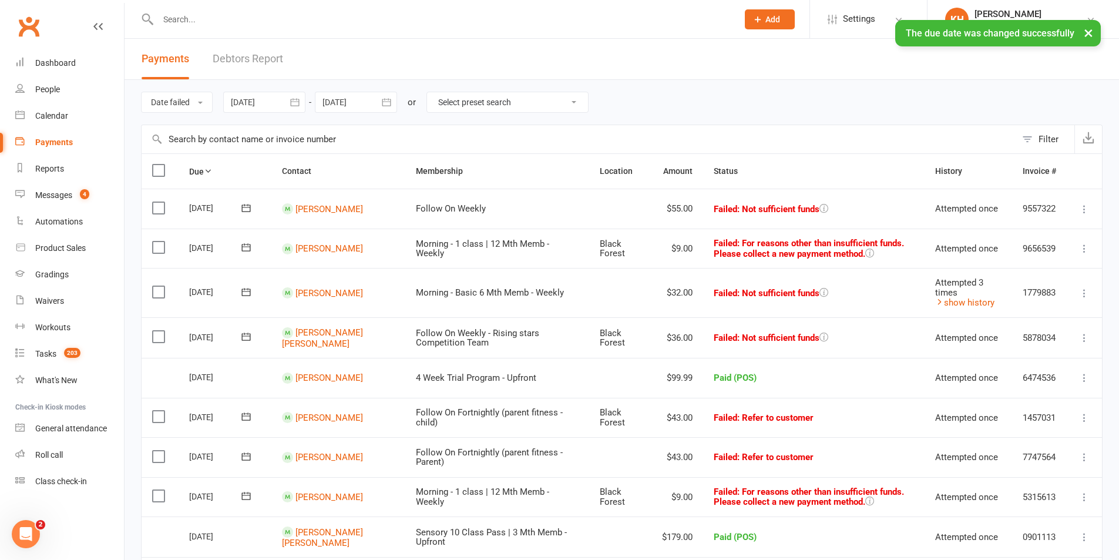
click at [1083, 206] on icon at bounding box center [1085, 209] width 12 height 12
click link "Retry now"
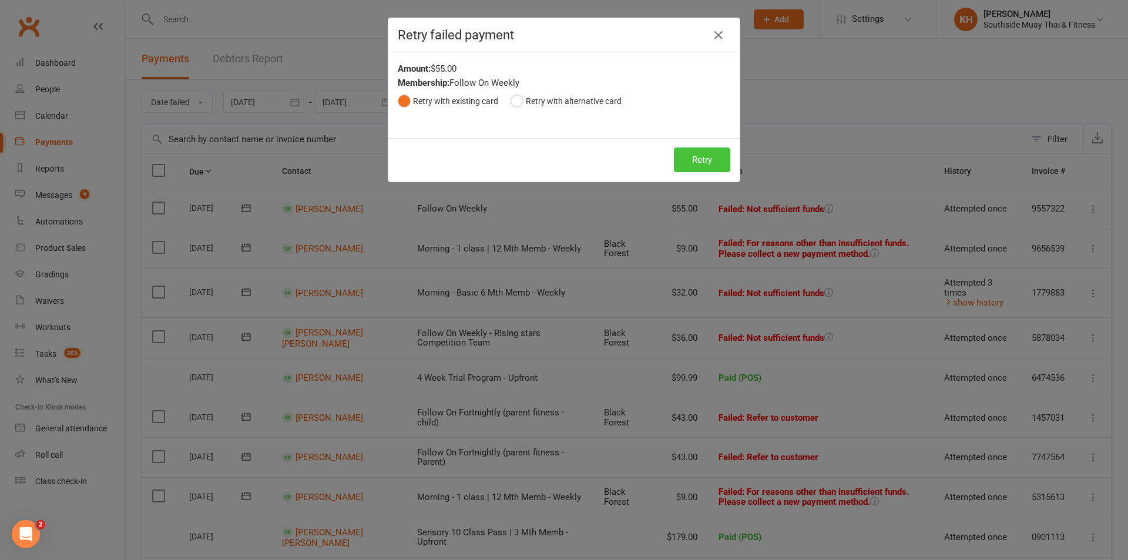
click button "Retry"
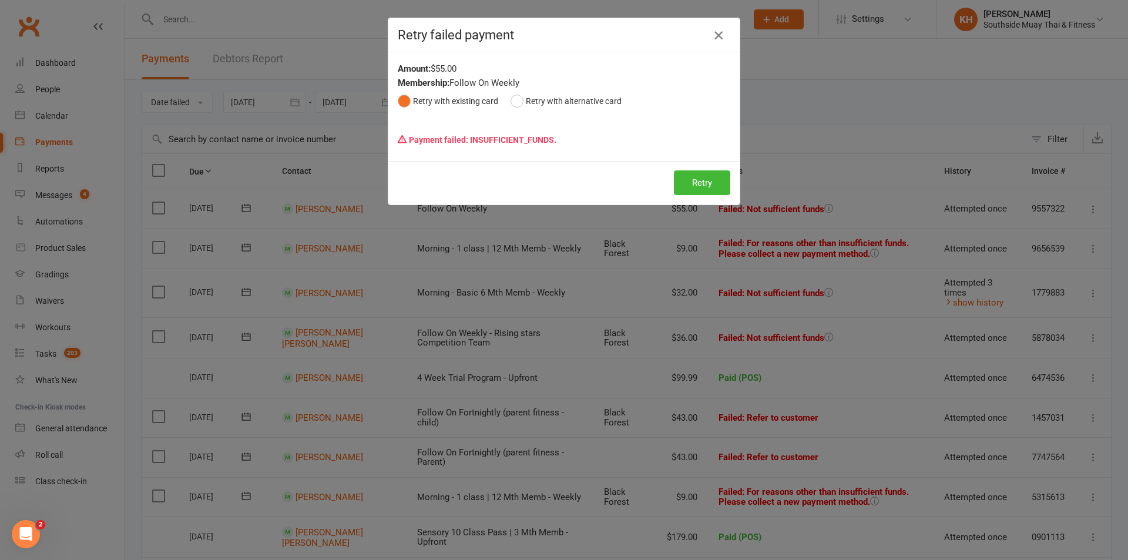
click icon "button"
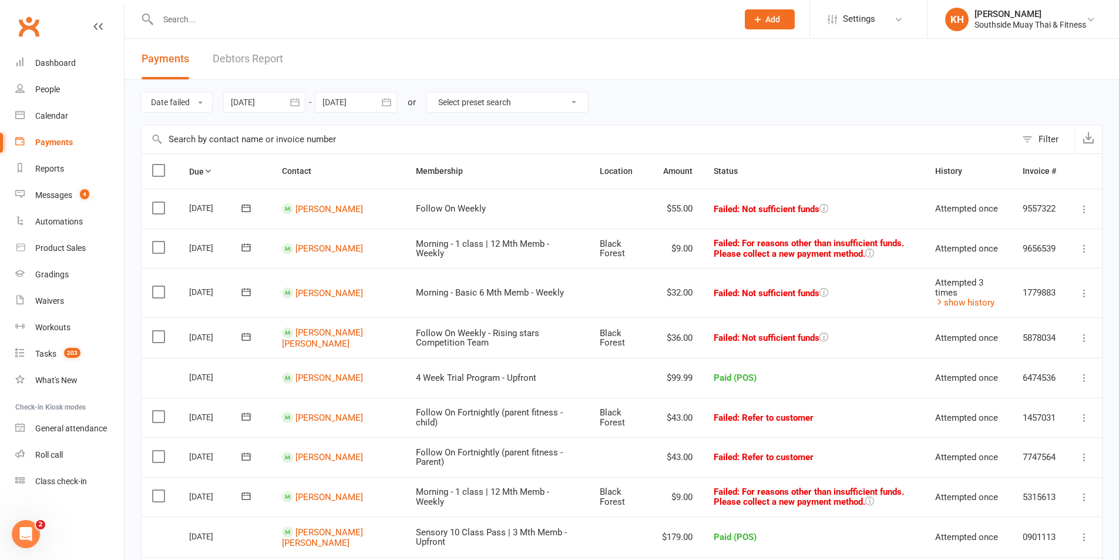
click icon
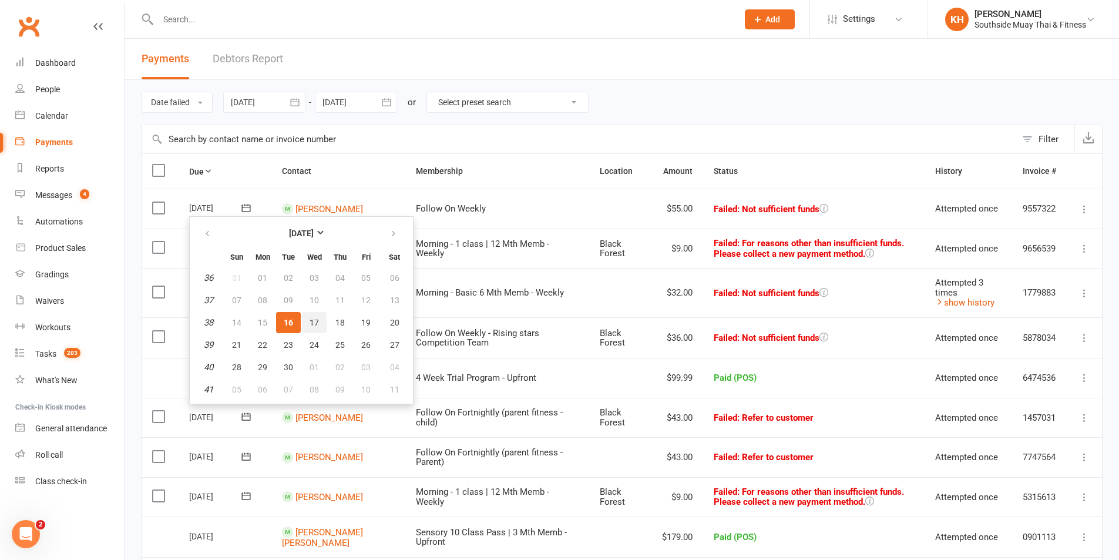
click span "17"
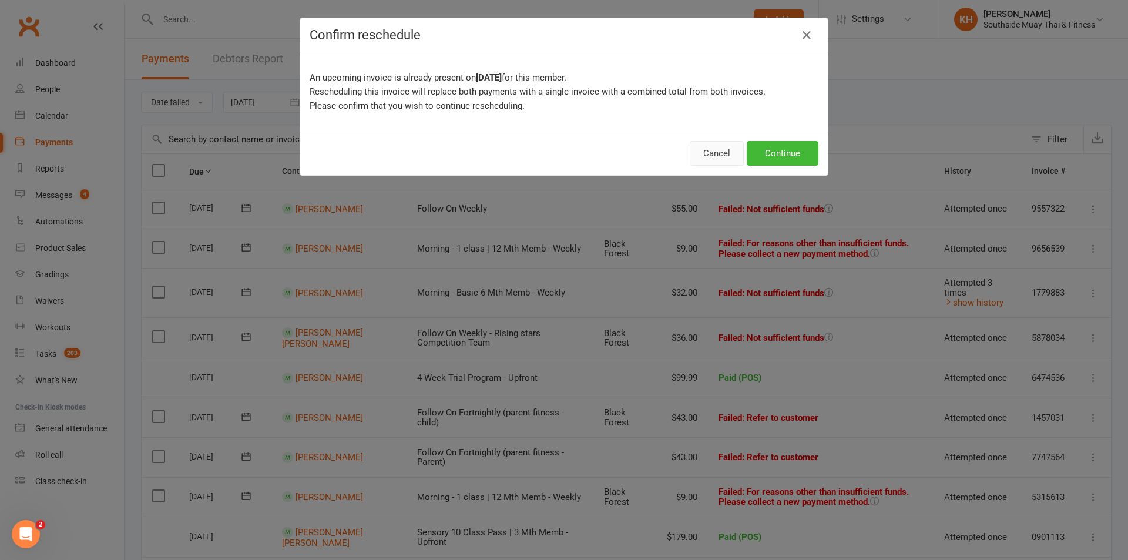
click button "Cancel"
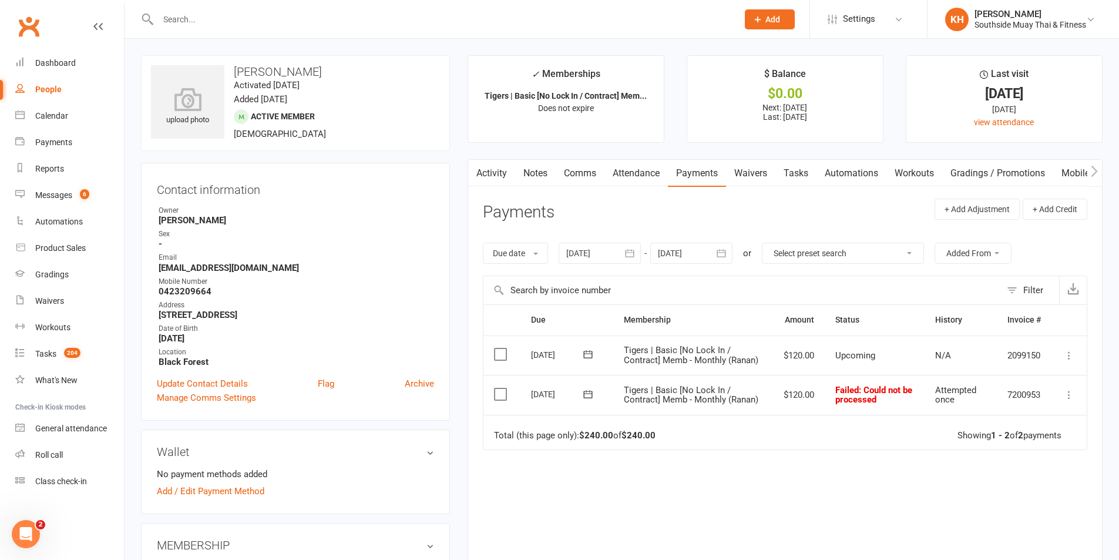
click at [490, 177] on link "Activity" at bounding box center [491, 173] width 47 height 27
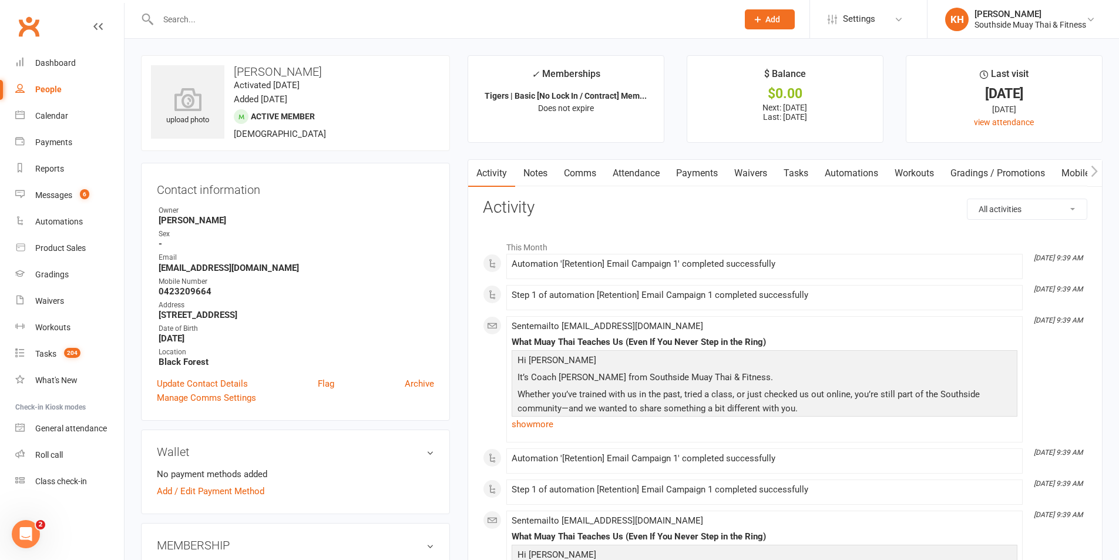
click at [702, 177] on link "Payments" at bounding box center [697, 173] width 58 height 27
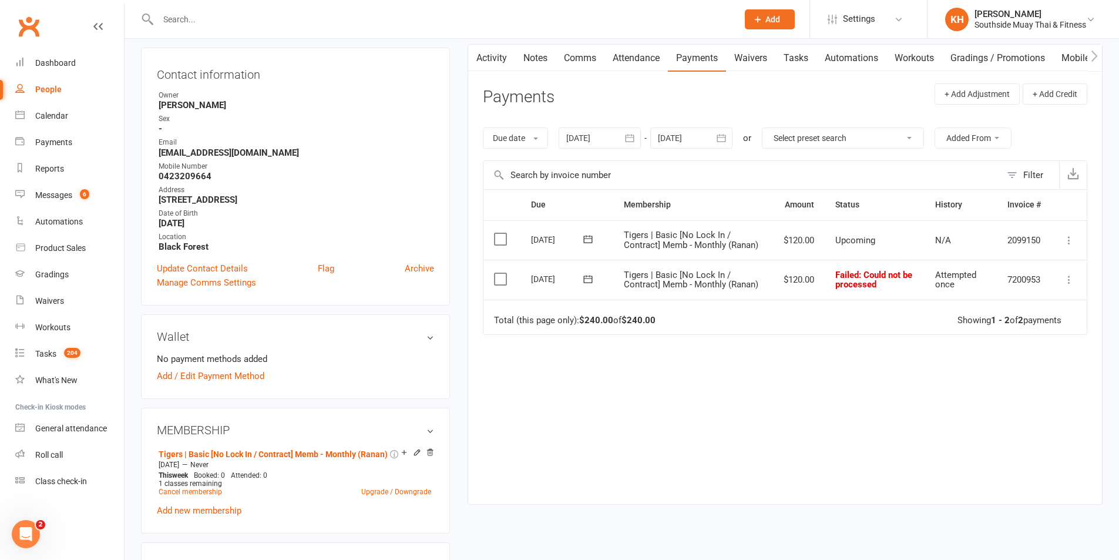
scroll to position [117, 0]
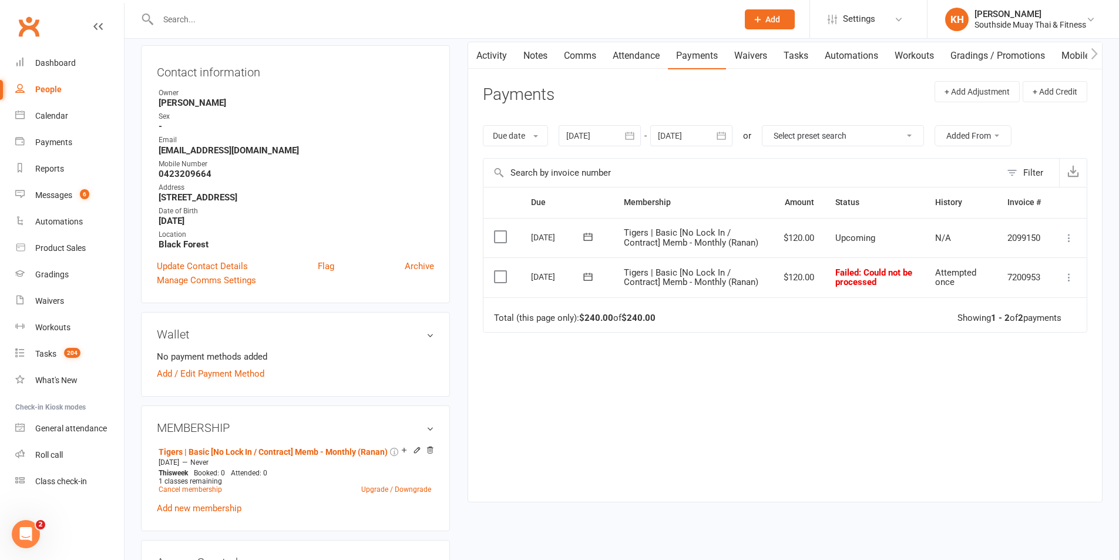
click at [611, 146] on div at bounding box center [600, 135] width 82 height 21
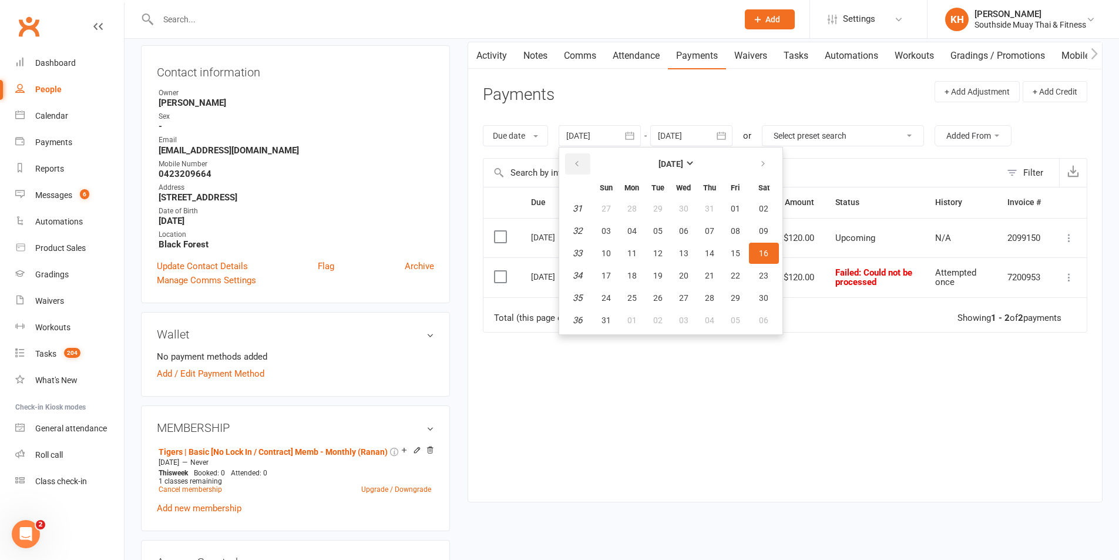
click at [588, 162] on button "button" at bounding box center [577, 163] width 25 height 21
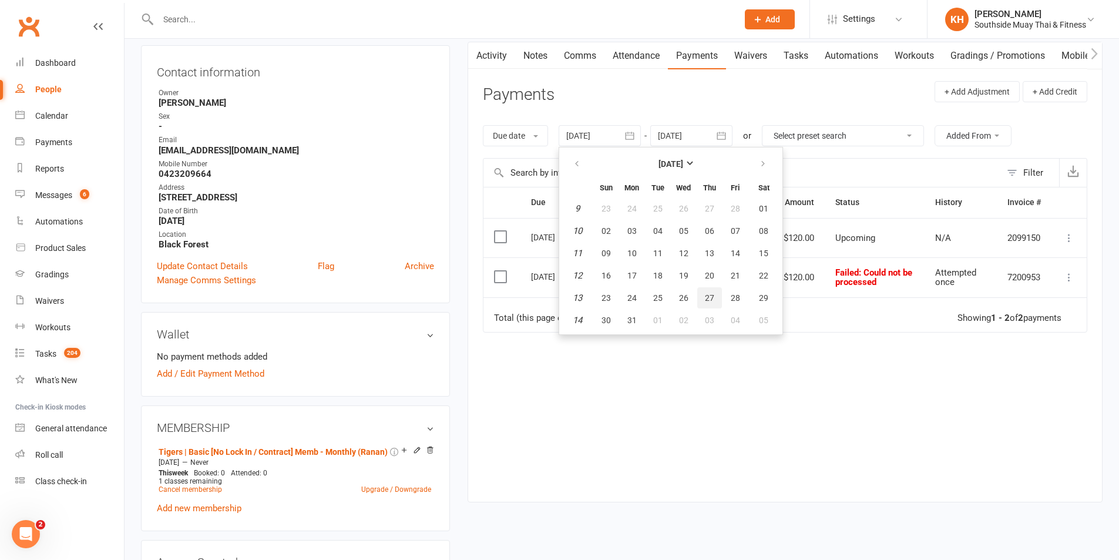
click at [714, 297] on span "27" at bounding box center [709, 297] width 9 height 9
type input "27 Mar 2025"
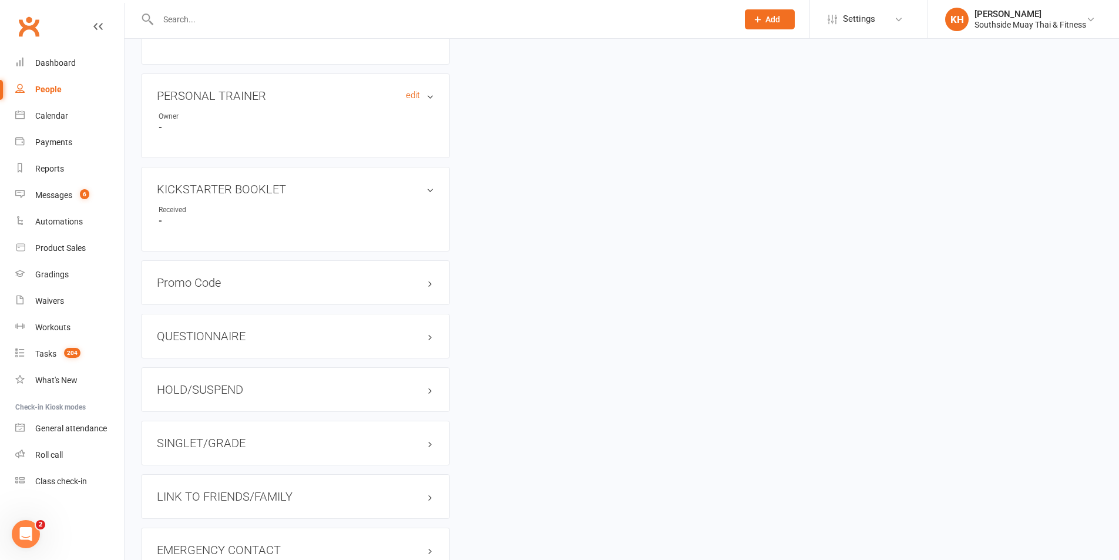
scroll to position [705, 0]
click at [238, 498] on h3 "LINK TO FRIENDS/FAMILY" at bounding box center [295, 494] width 277 height 13
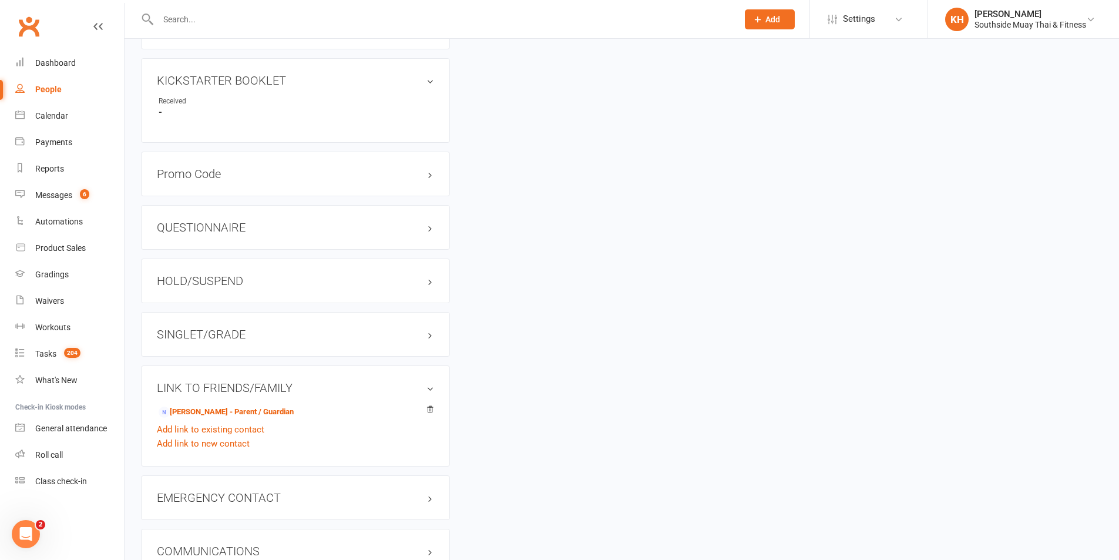
scroll to position [822, 0]
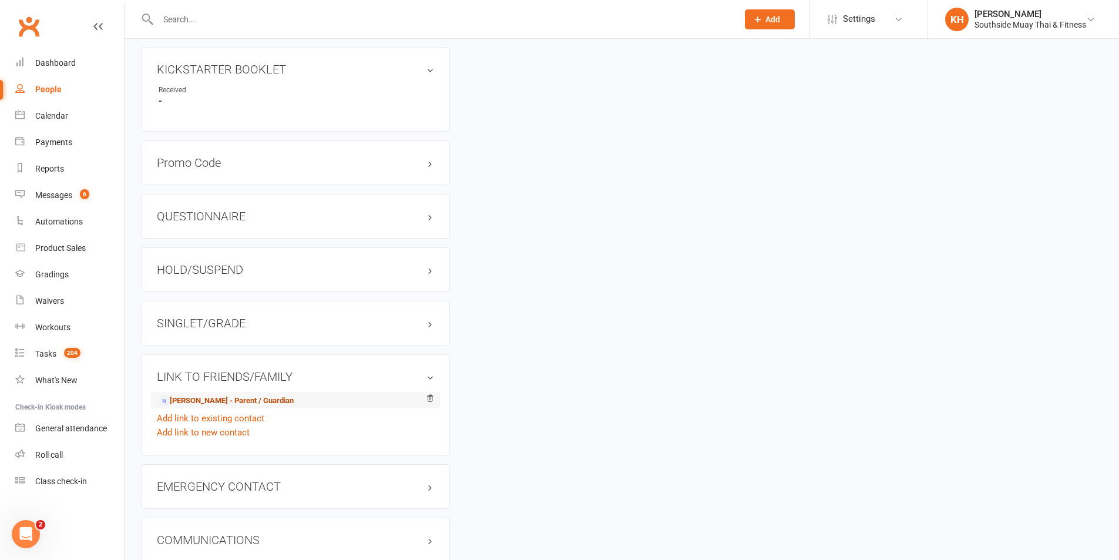
click at [226, 401] on link "NARENDER SANDHU - Parent / Guardian" at bounding box center [226, 401] width 135 height 12
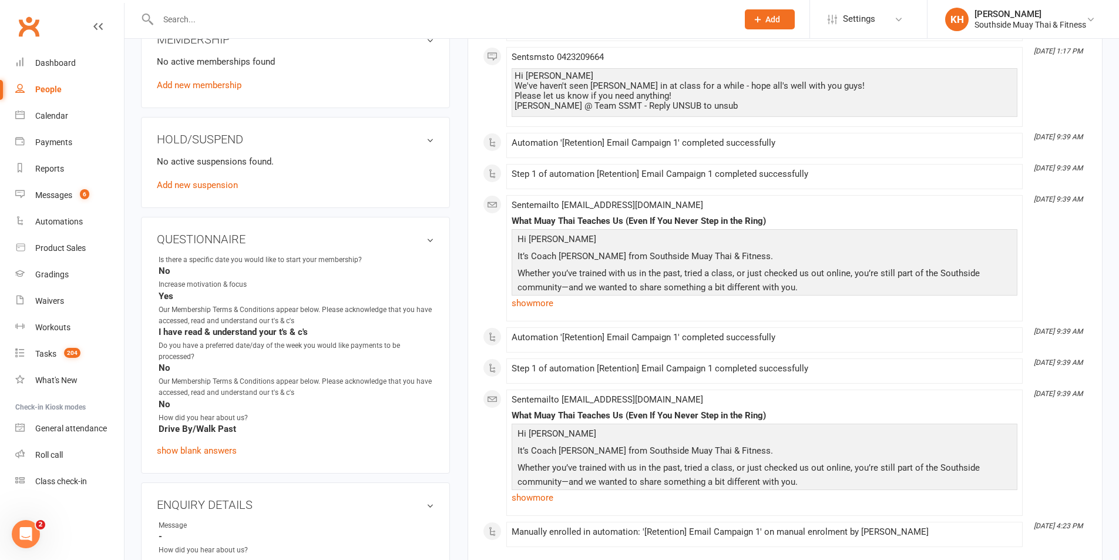
scroll to position [470, 0]
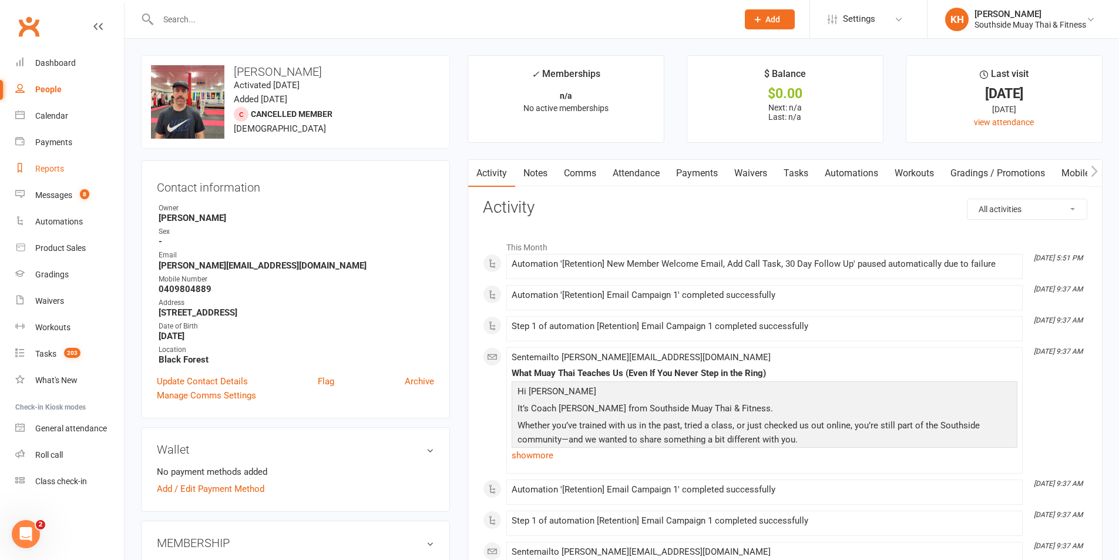
click at [43, 166] on div "Reports" at bounding box center [49, 168] width 29 height 9
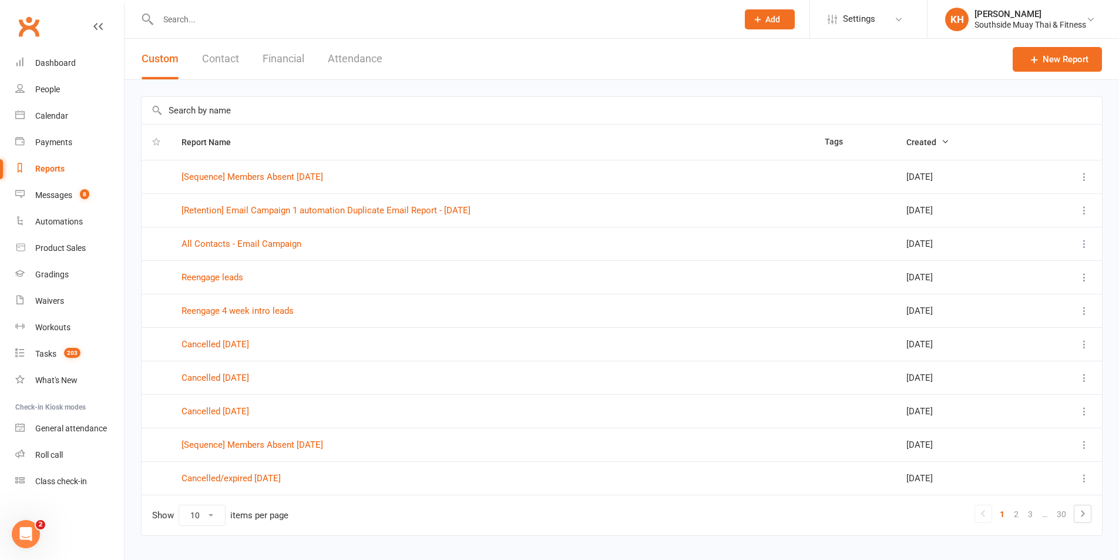
click at [284, 106] on input "text" at bounding box center [622, 110] width 960 height 27
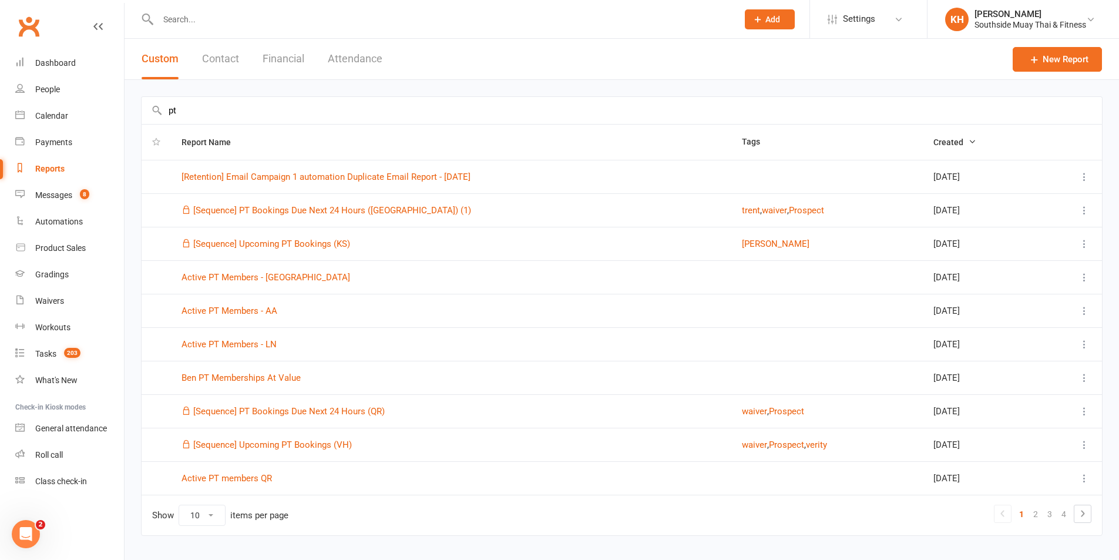
type input "p"
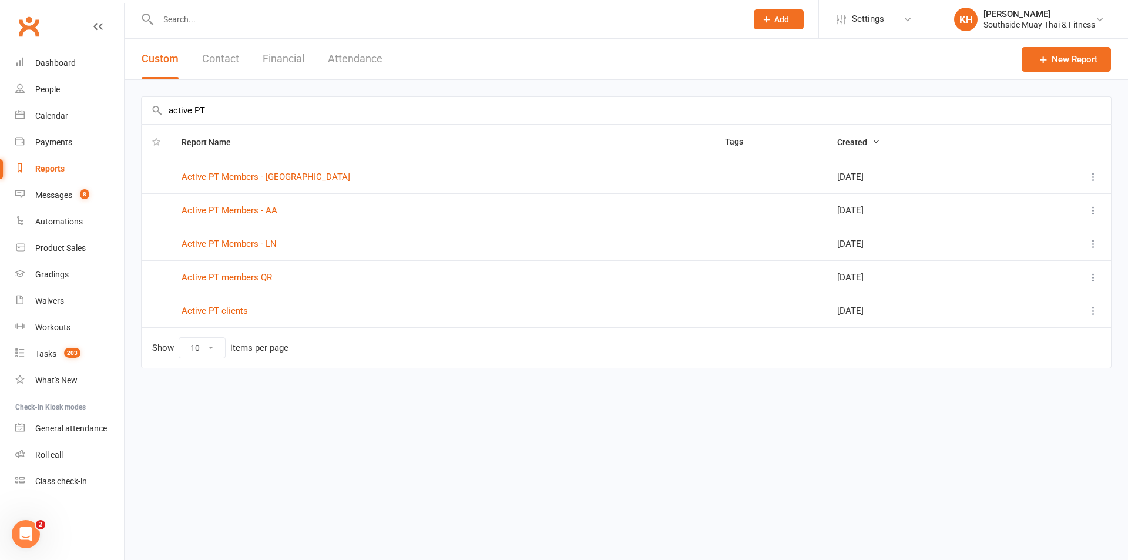
type input "active PT"
click at [227, 312] on link "Active PT clients" at bounding box center [215, 310] width 66 height 11
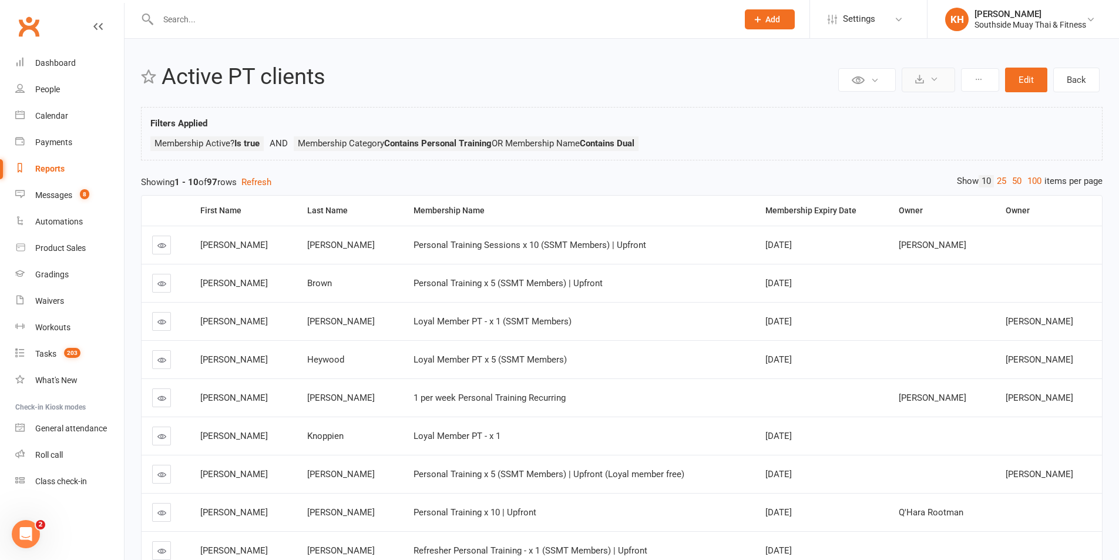
click at [927, 79] on button at bounding box center [928, 80] width 53 height 25
click at [907, 102] on link "Export to CSV" at bounding box center [892, 107] width 123 height 23
click at [192, 22] on input "text" at bounding box center [442, 19] width 575 height 16
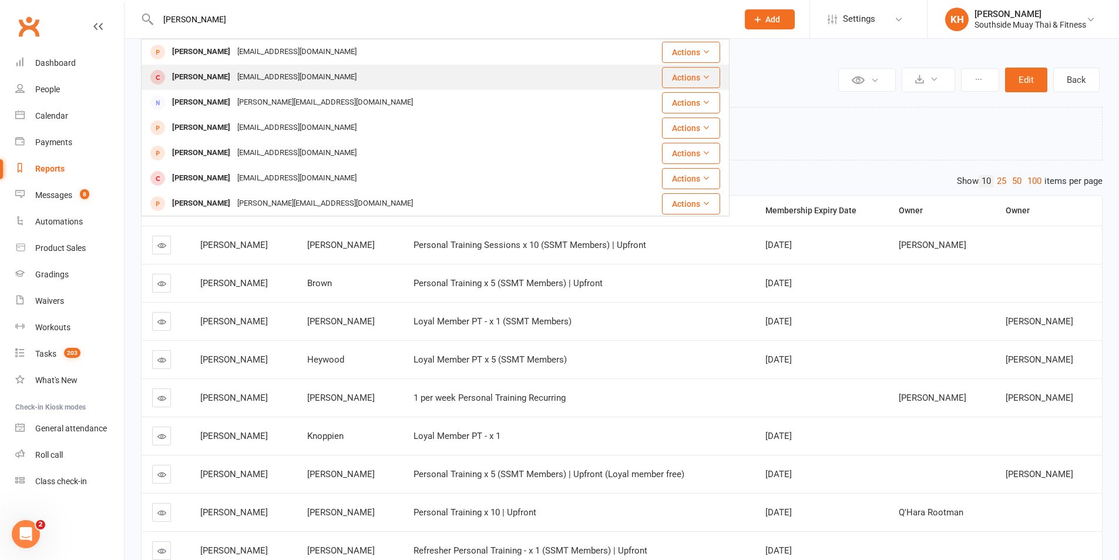
type input "lucinda"
click at [193, 82] on div "Lucinda Kennedy" at bounding box center [201, 77] width 65 height 17
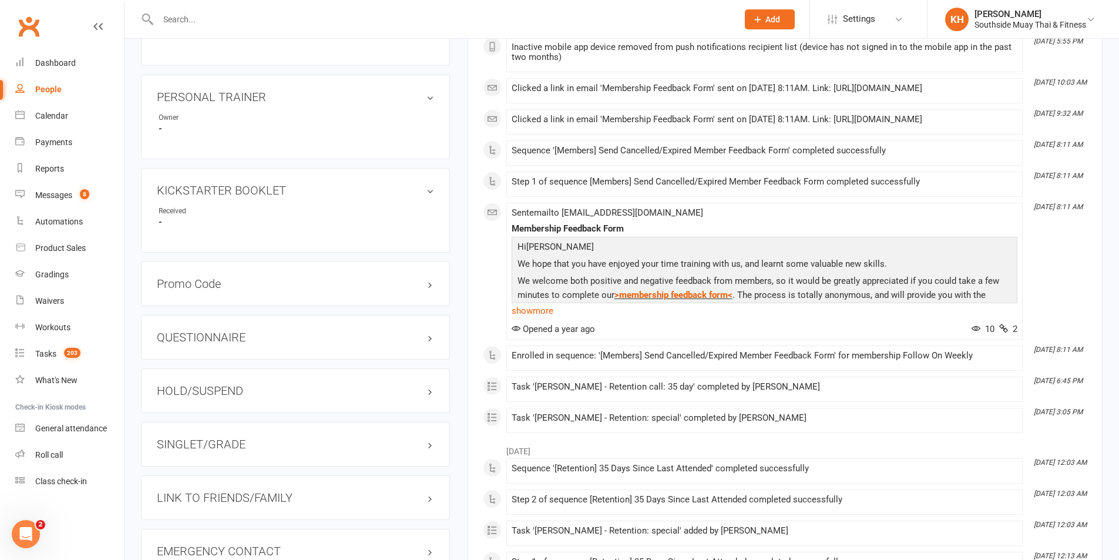
scroll to position [822, 0]
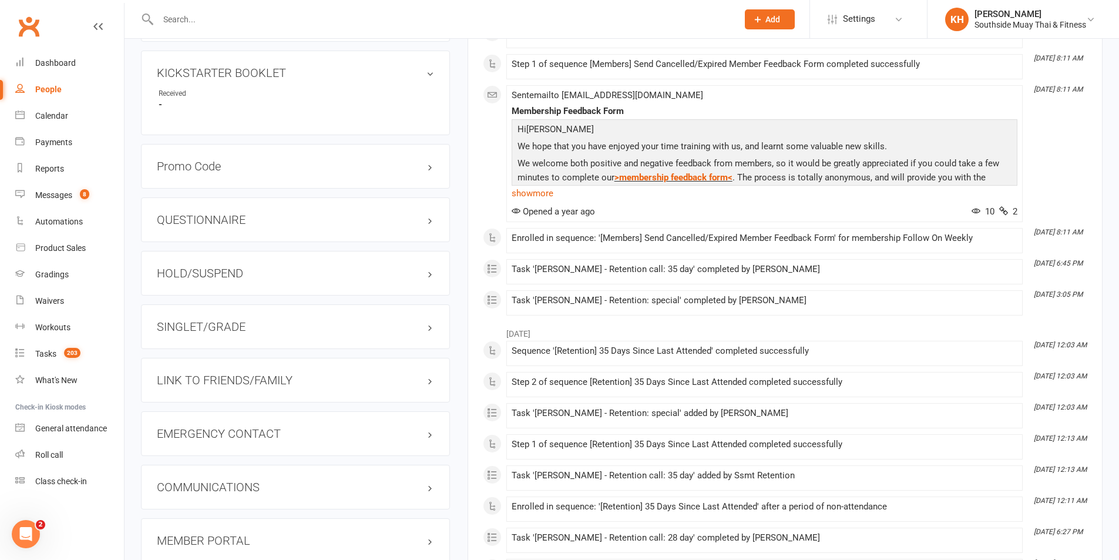
click at [243, 378] on h3 "LINK TO FRIENDS/FAMILY" at bounding box center [295, 380] width 277 height 13
click at [219, 399] on link "David Kennedy - Parent / Guardian" at bounding box center [226, 404] width 135 height 12
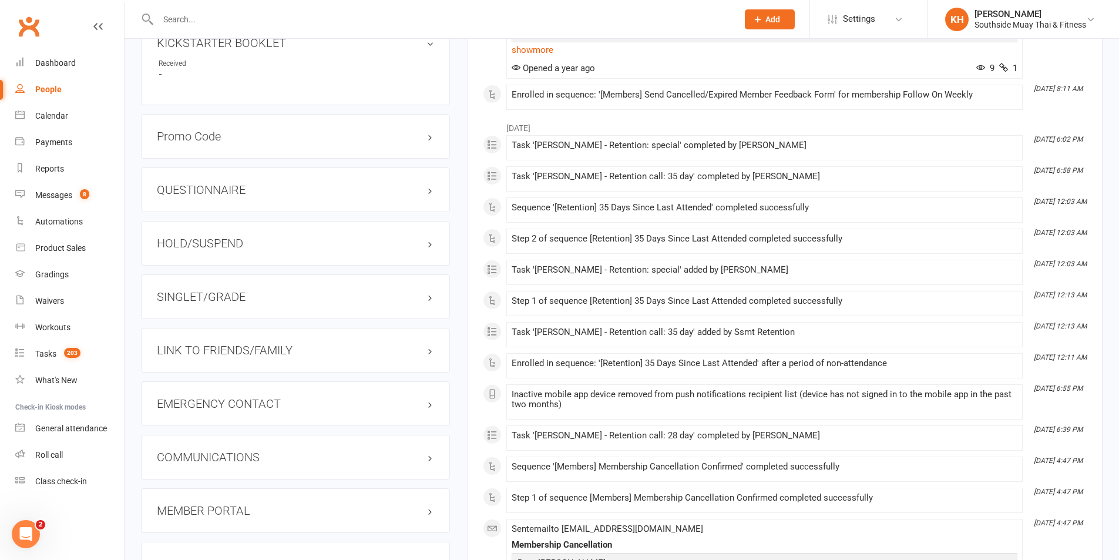
scroll to position [881, 0]
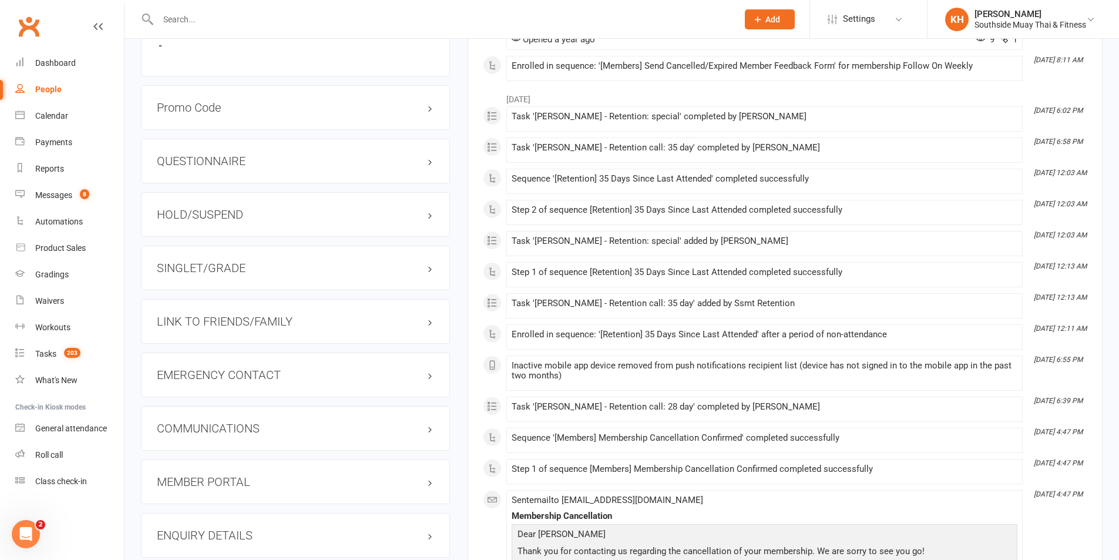
click at [247, 323] on h3 "LINK TO FRIENDS/FAMILY" at bounding box center [295, 321] width 277 height 13
click at [231, 342] on link "Lucinda Kennedy - Child" at bounding box center [205, 346] width 93 height 12
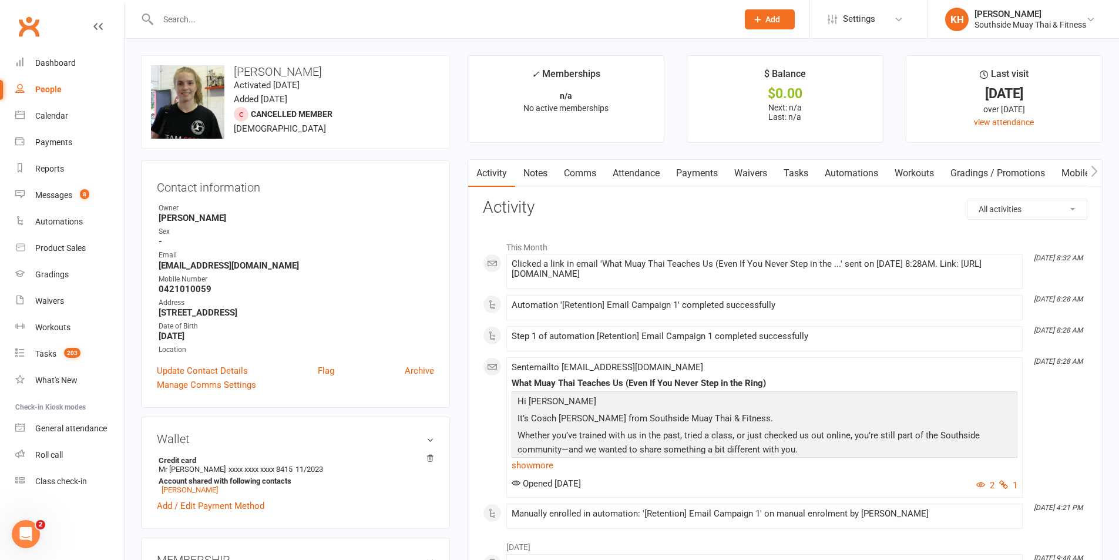
click at [206, 24] on input "text" at bounding box center [442, 19] width 575 height 16
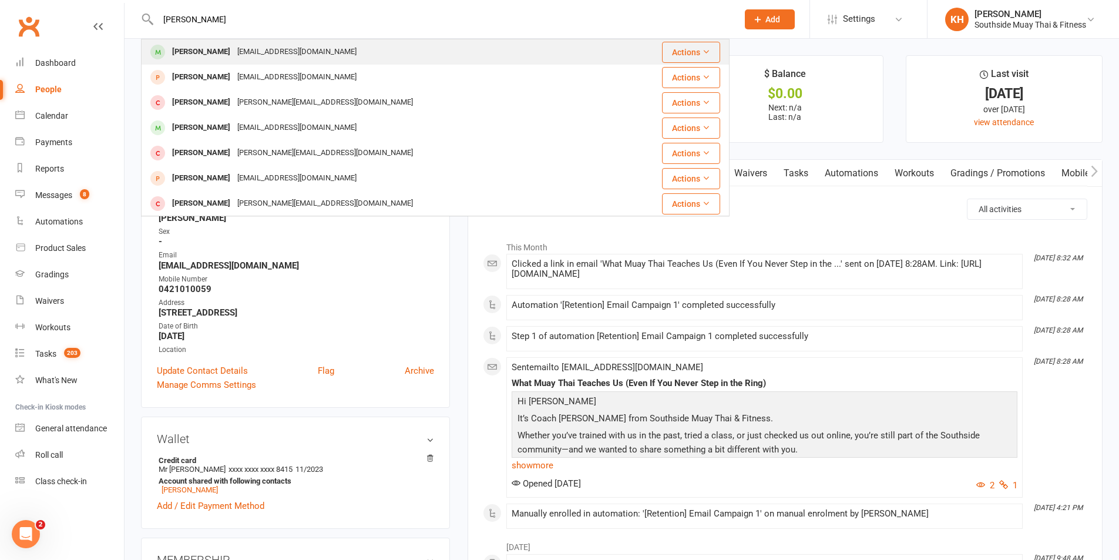
type input "amy carrol"
click at [204, 41] on div "Amy Carroll amyrose.c@hotmail.com" at bounding box center [378, 52] width 472 height 24
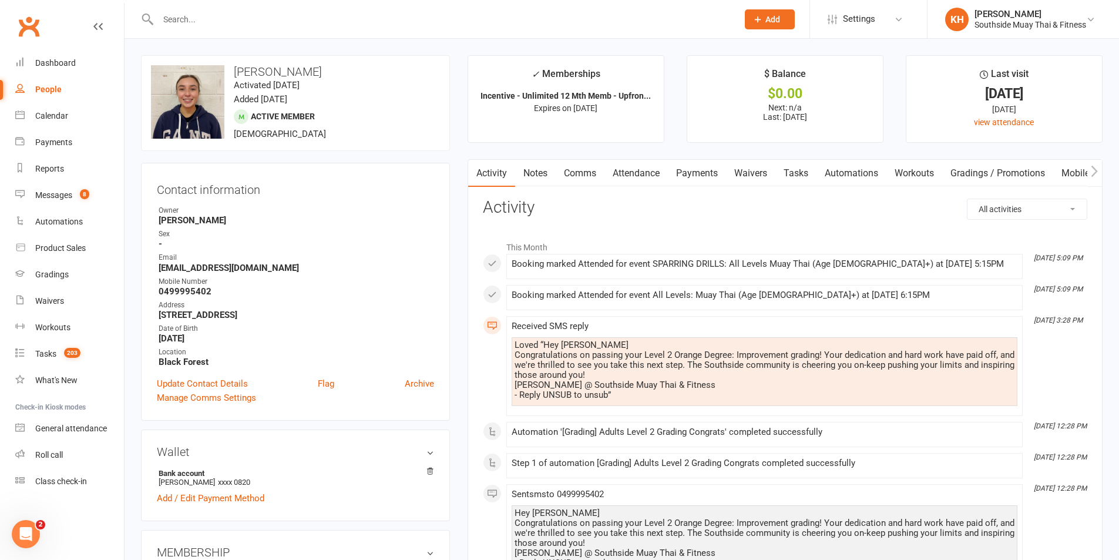
click at [194, 15] on input "text" at bounding box center [442, 19] width 575 height 16
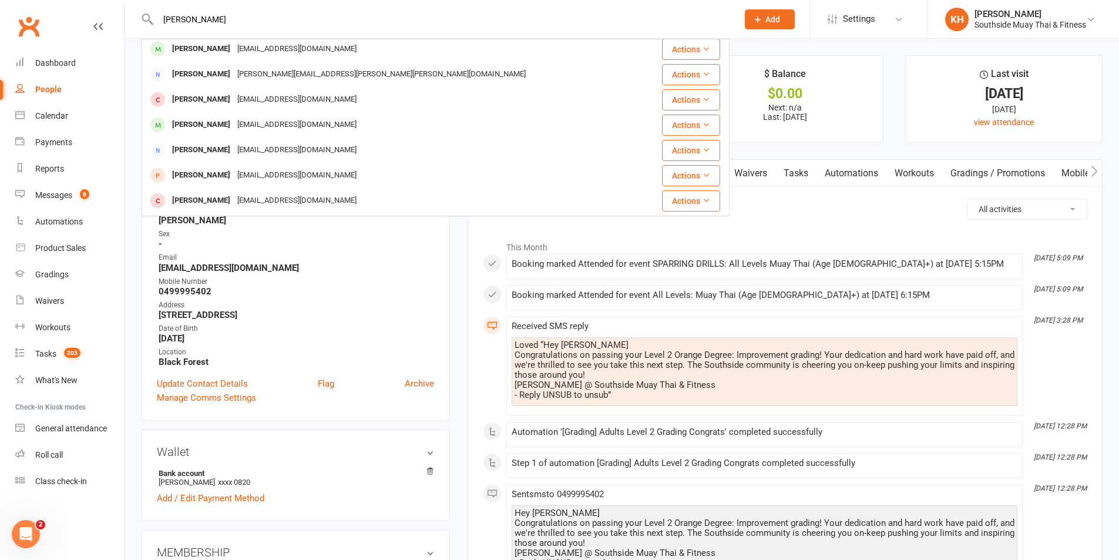
scroll to position [117, 0]
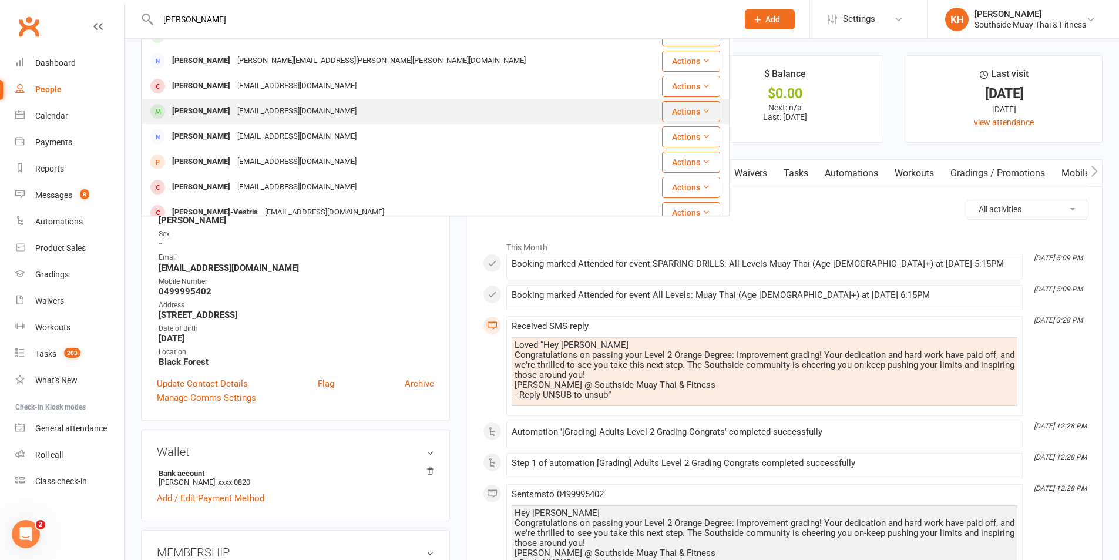
type input "blake"
drag, startPoint x: 195, startPoint y: 110, endPoint x: 206, endPoint y: 116, distance: 12.4
click at [194, 110] on div "Blake Warry" at bounding box center [201, 111] width 65 height 17
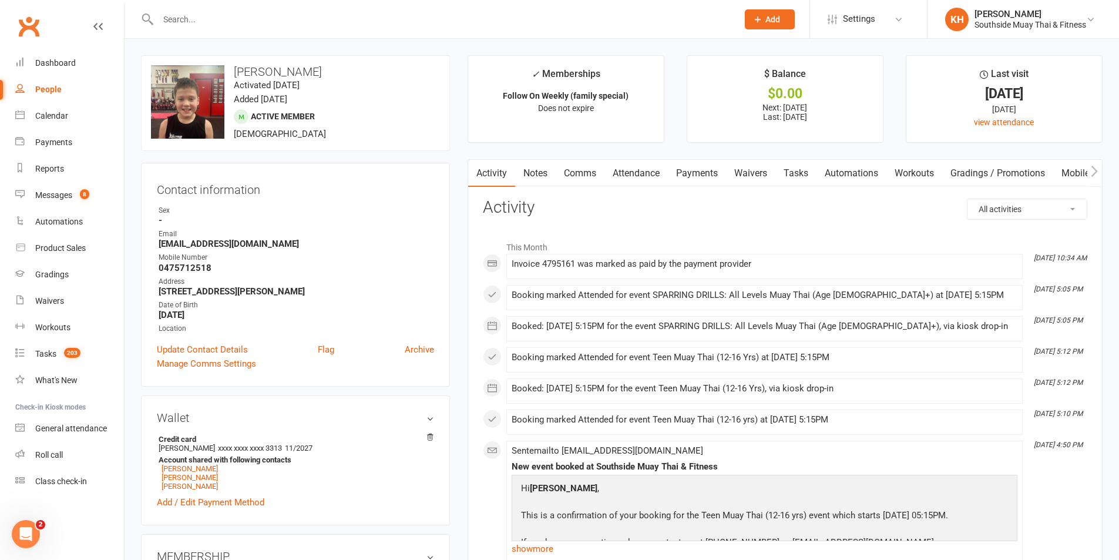
click at [184, 11] on input "text" at bounding box center [442, 19] width 575 height 16
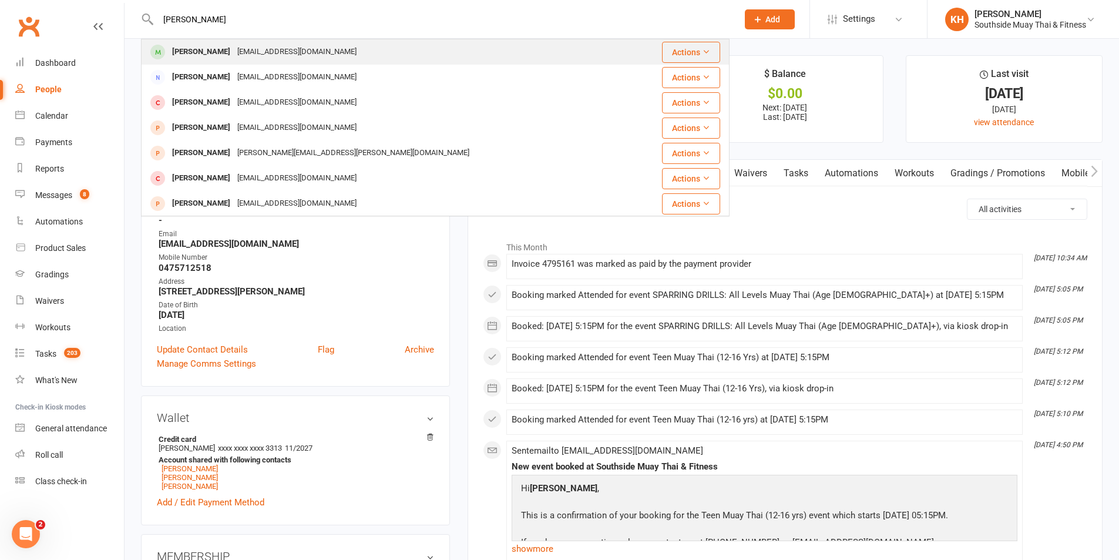
type input "bhargav"
click at [203, 51] on div "Bhargav Nakarmi" at bounding box center [201, 51] width 65 height 17
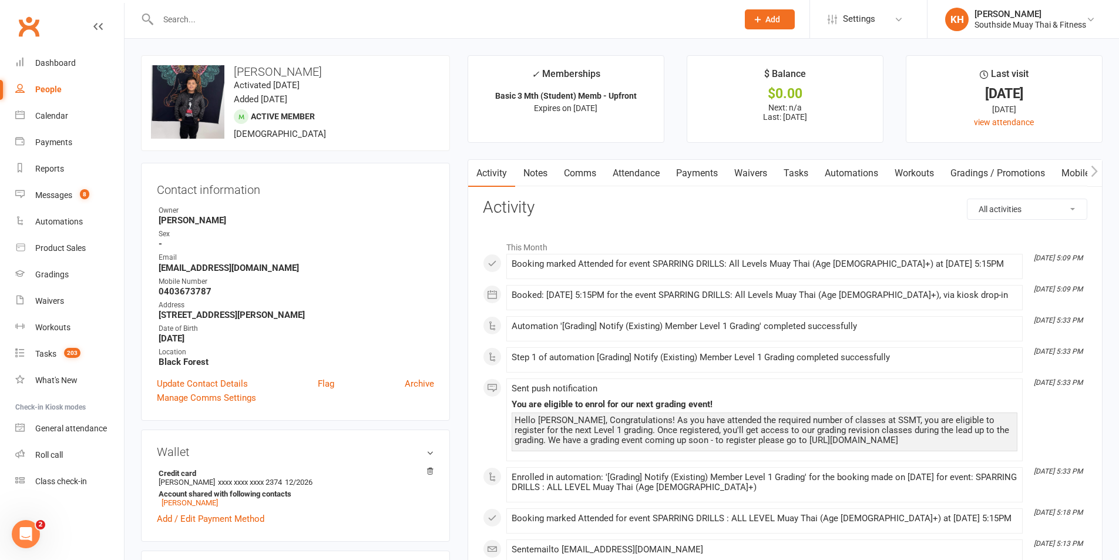
click at [268, 16] on input "text" at bounding box center [442, 19] width 575 height 16
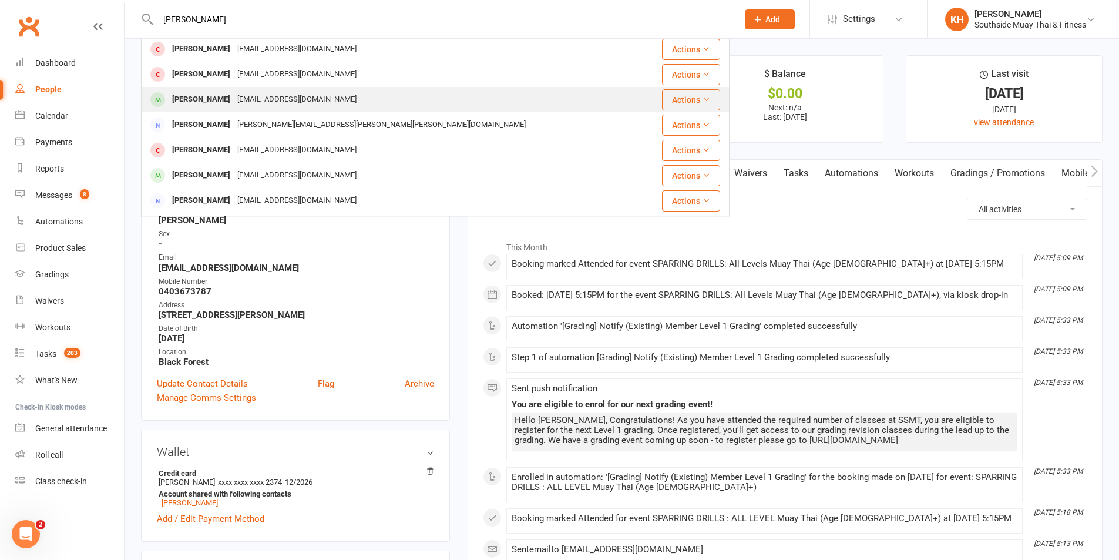
scroll to position [117, 0]
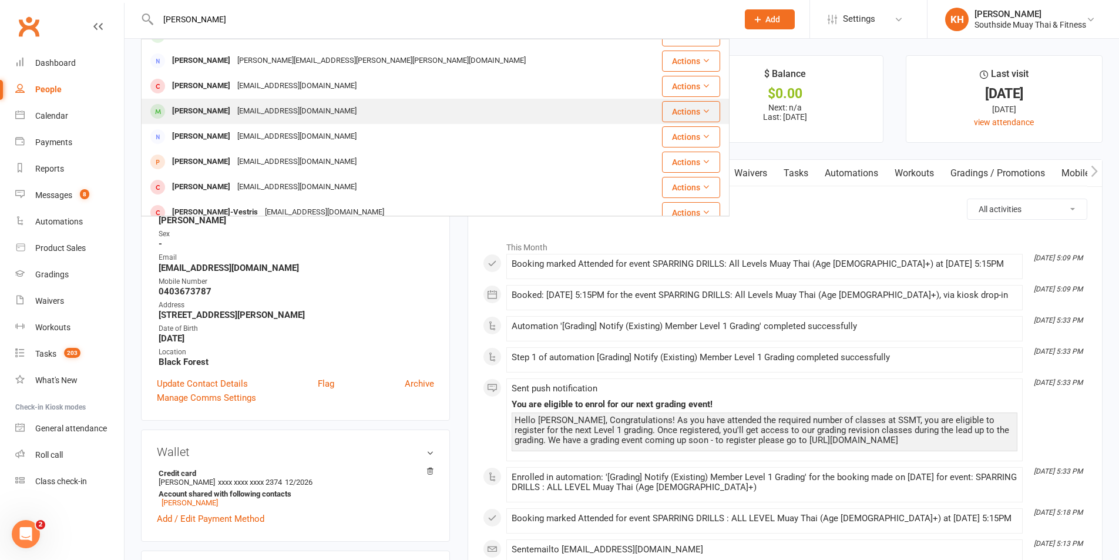
type input "blake"
click at [206, 113] on div "Blake Warry" at bounding box center [201, 111] width 65 height 17
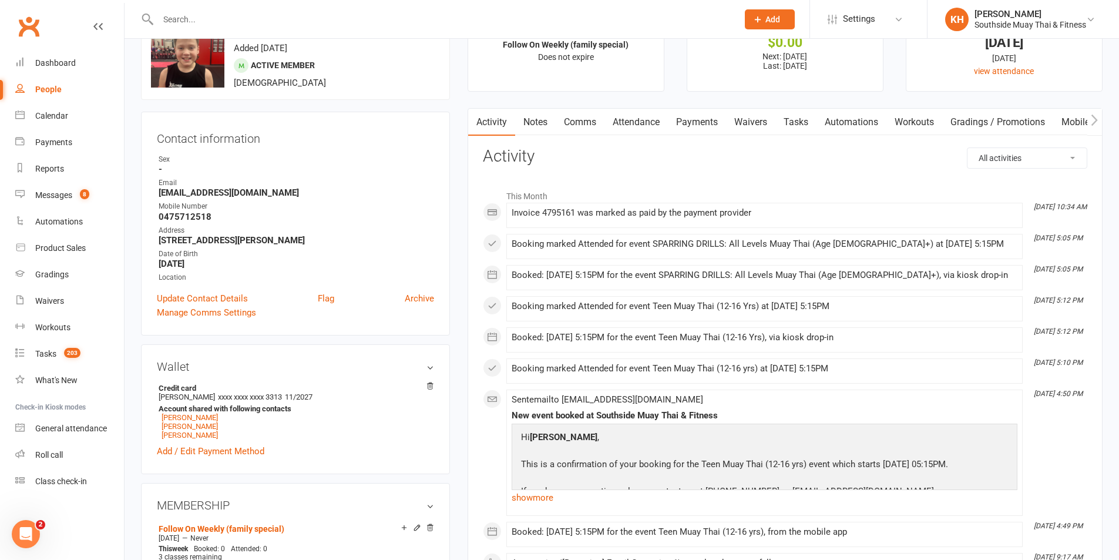
scroll to position [117, 0]
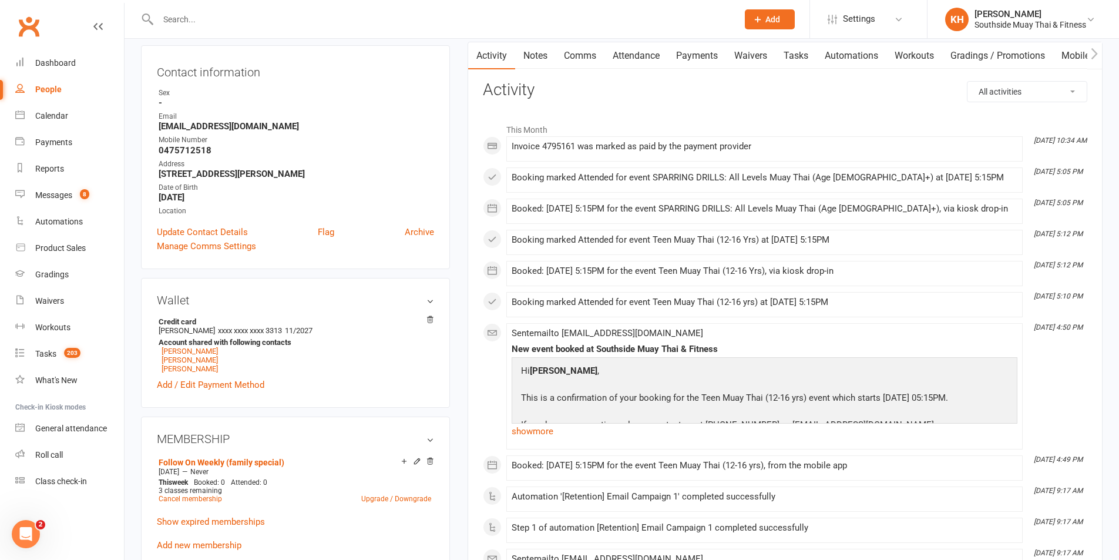
drag, startPoint x: 866, startPoint y: 267, endPoint x: 805, endPoint y: 263, distance: 60.6
click at [807, 264] on li "Sep 11, 5:12 PM Booked: 11 Sep 2025 at 5:15PM for the event Teen Muay Thai (12-…" at bounding box center [764, 273] width 516 height 25
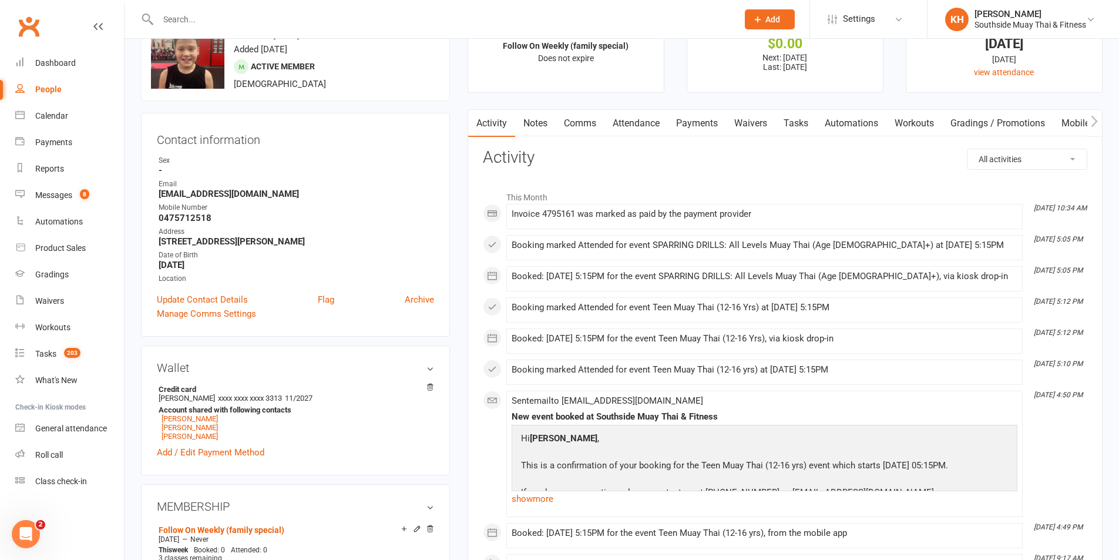
scroll to position [0, 0]
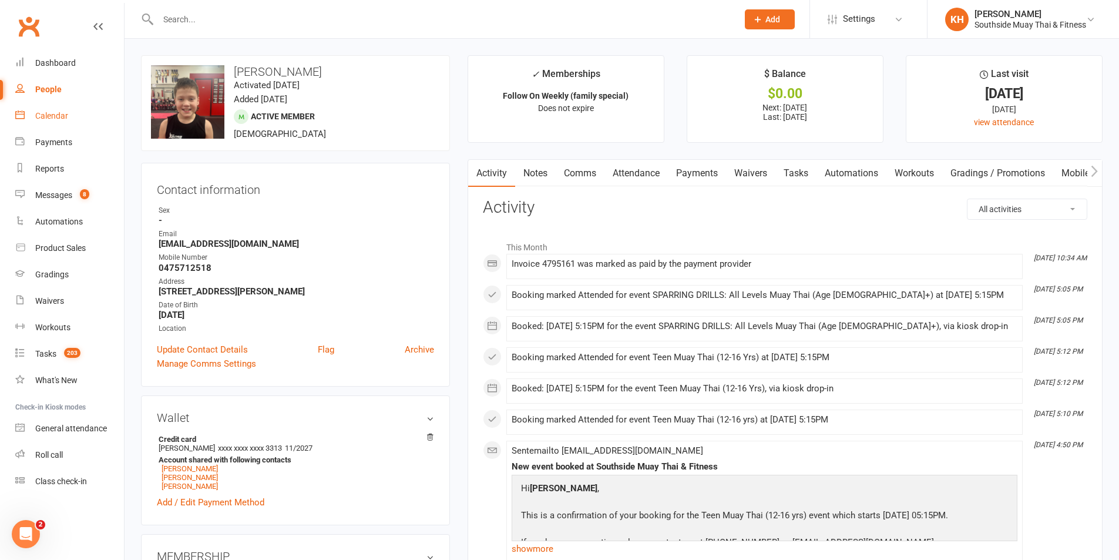
click at [49, 122] on link "Calendar" at bounding box center [69, 116] width 109 height 26
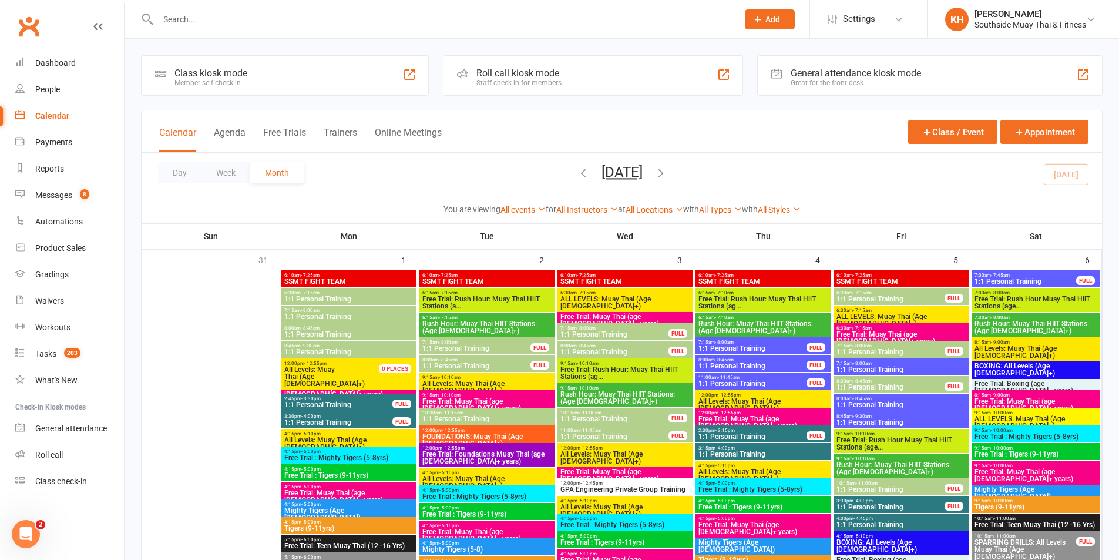
click at [194, 19] on input "text" at bounding box center [442, 19] width 575 height 16
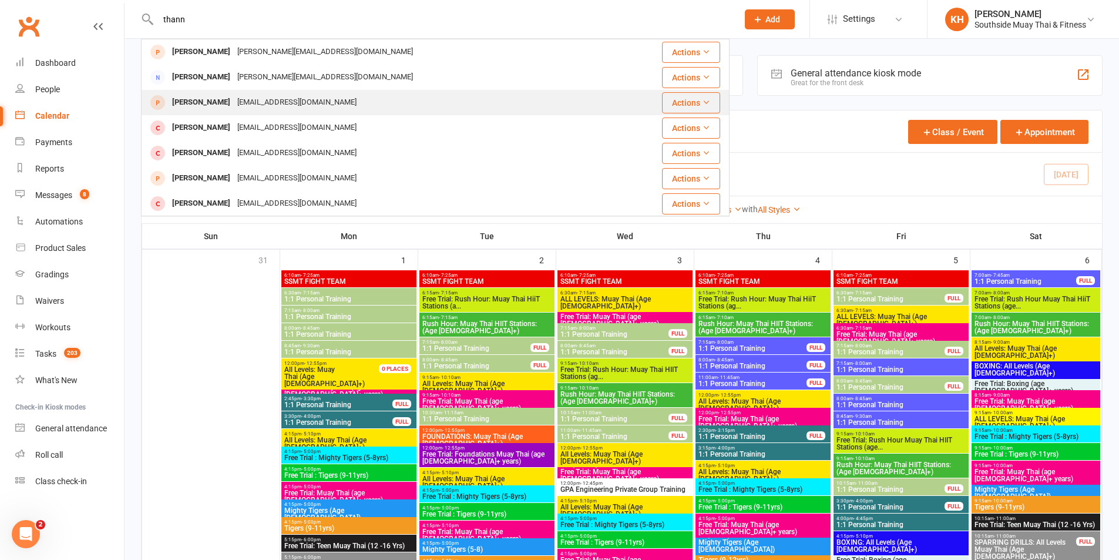
type input "thann"
click at [183, 99] on div "Thanh Cao" at bounding box center [201, 102] width 65 height 17
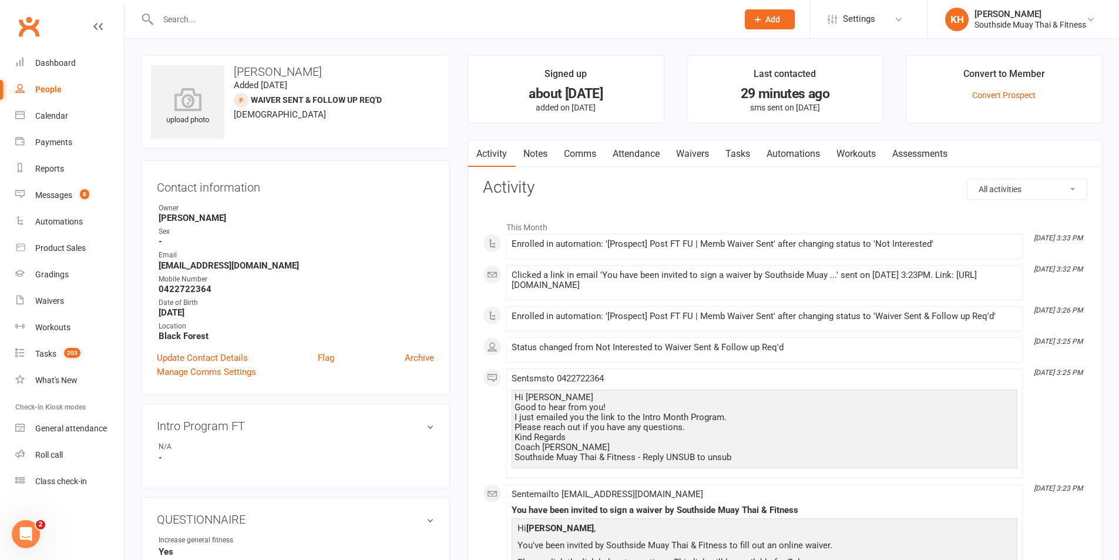
click at [702, 152] on link "Waivers" at bounding box center [692, 153] width 49 height 27
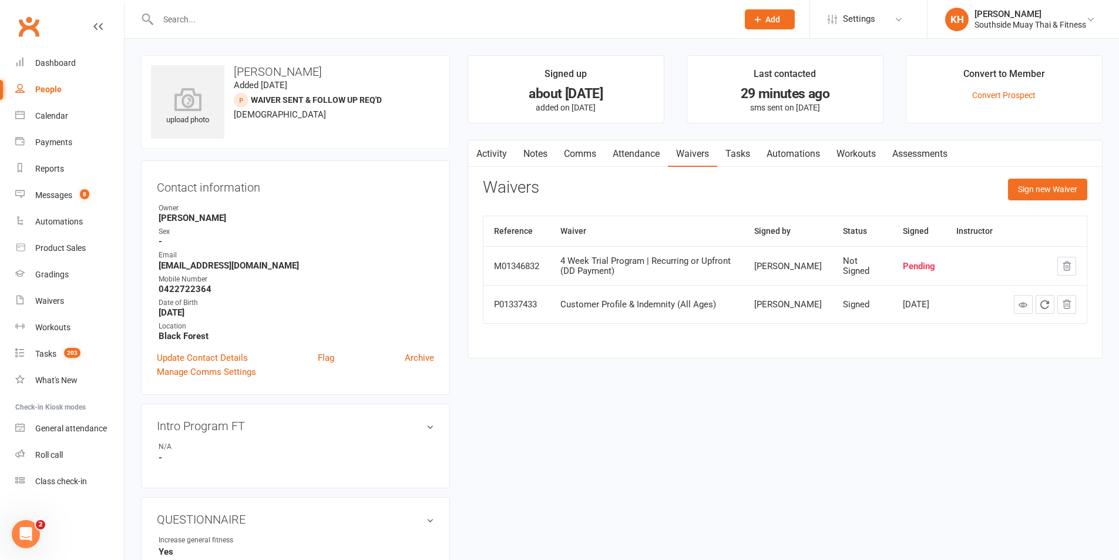
click at [489, 151] on link "Activity" at bounding box center [491, 153] width 47 height 27
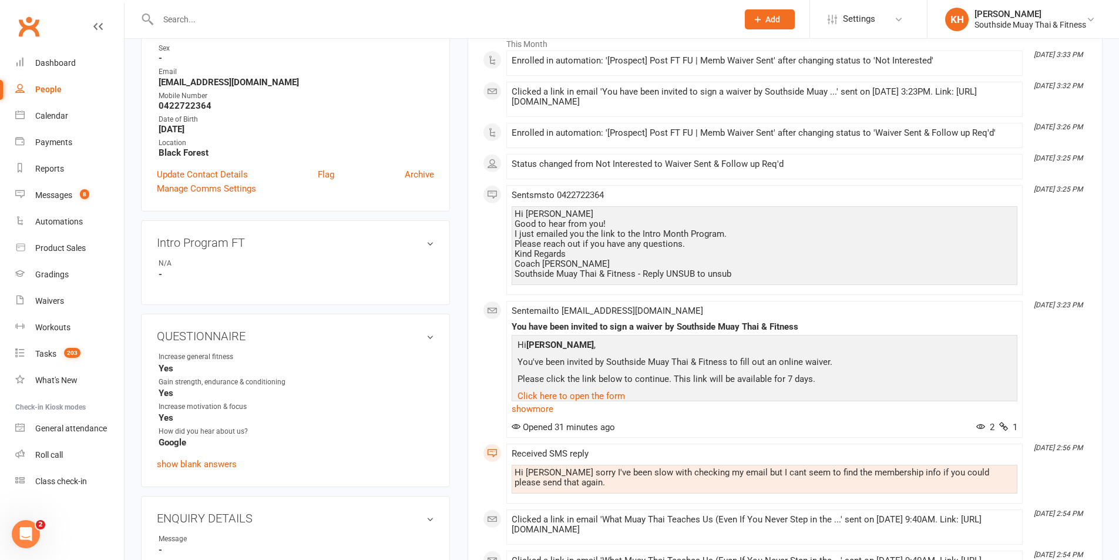
scroll to position [294, 0]
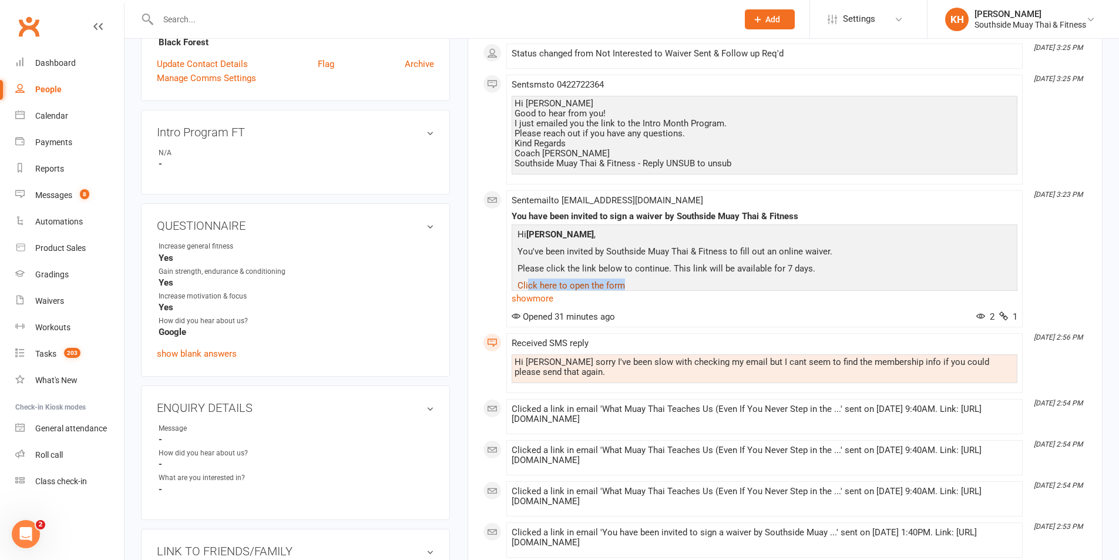
drag, startPoint x: 643, startPoint y: 293, endPoint x: 529, endPoint y: 292, distance: 114.0
click at [529, 292] on p "Click here to open the form" at bounding box center [765, 286] width 500 height 17
click at [531, 307] on link "show more" at bounding box center [765, 298] width 506 height 16
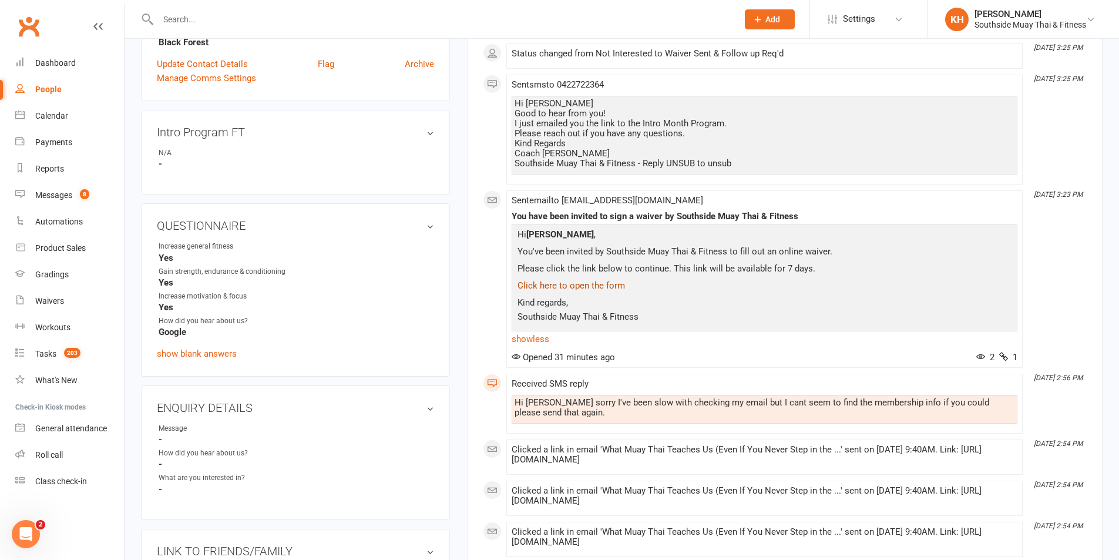
click at [547, 291] on link "Click here to open the form" at bounding box center [572, 285] width 108 height 11
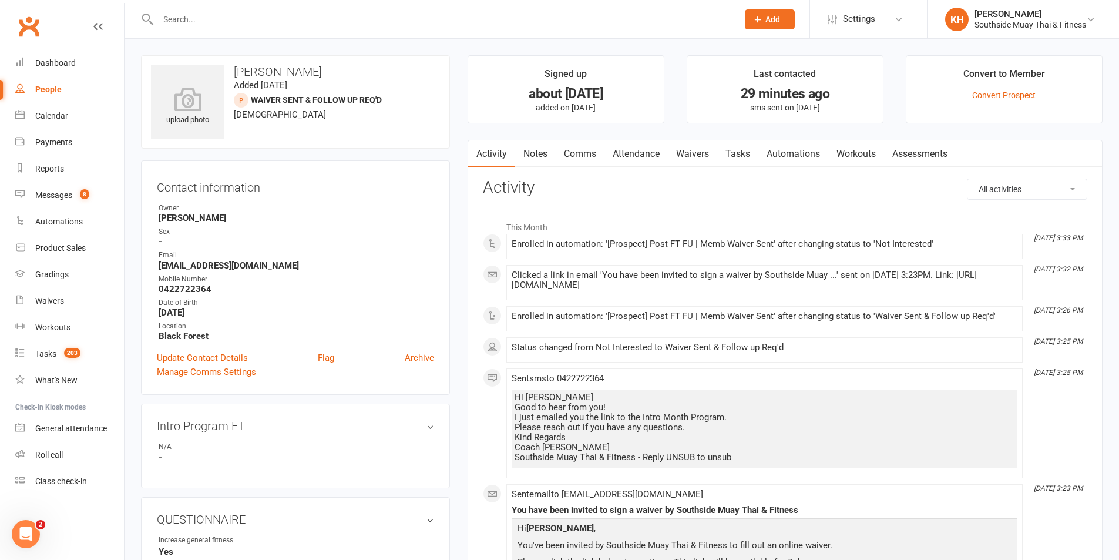
click at [222, 21] on input "text" at bounding box center [442, 19] width 575 height 16
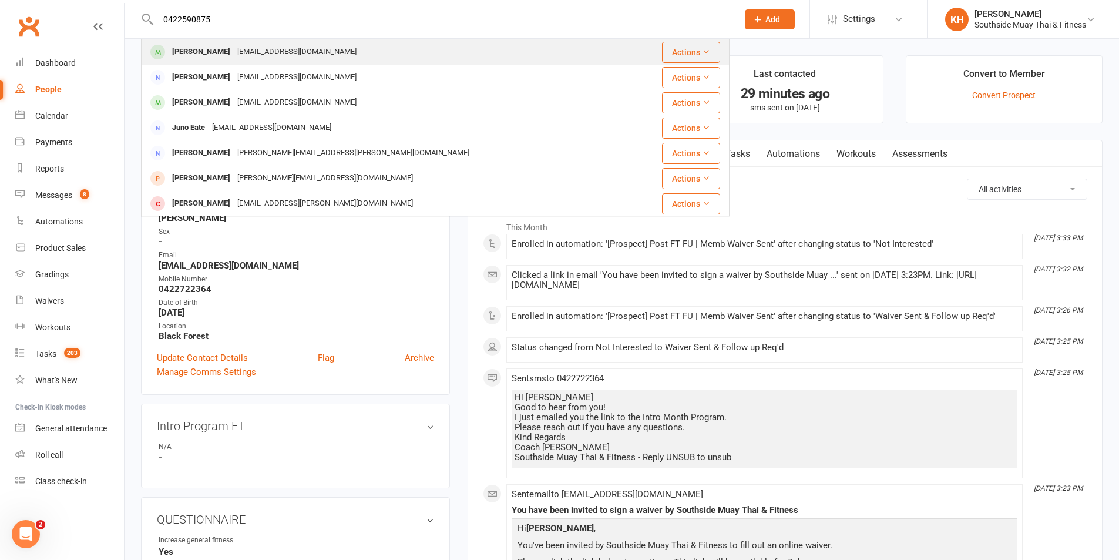
type input "0422590875"
click at [235, 53] on div "jamiesond2k@gmail.com" at bounding box center [297, 51] width 126 height 17
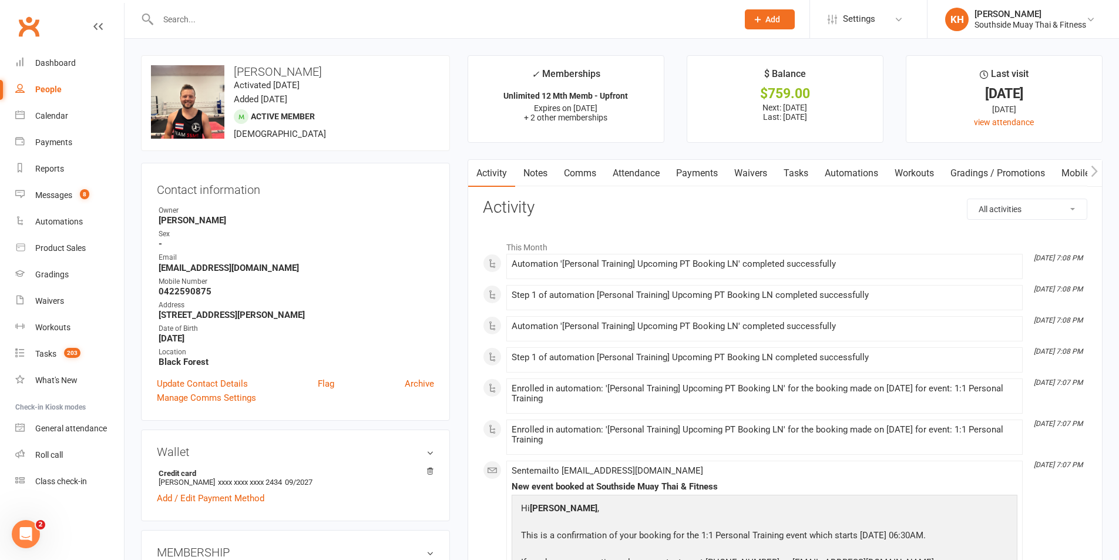
click at [632, 172] on link "Attendance" at bounding box center [635, 173] width 63 height 27
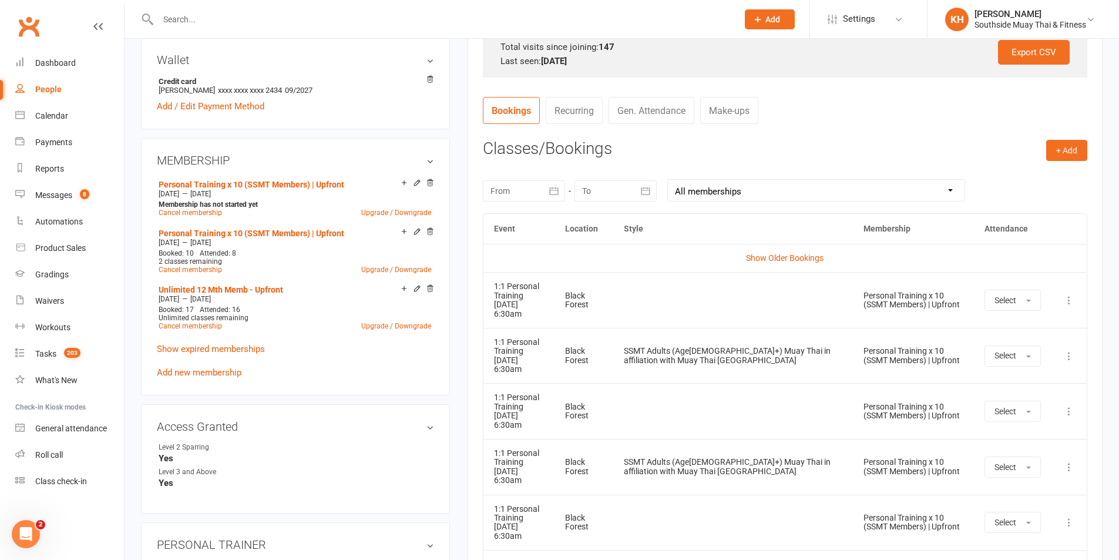
scroll to position [411, 0]
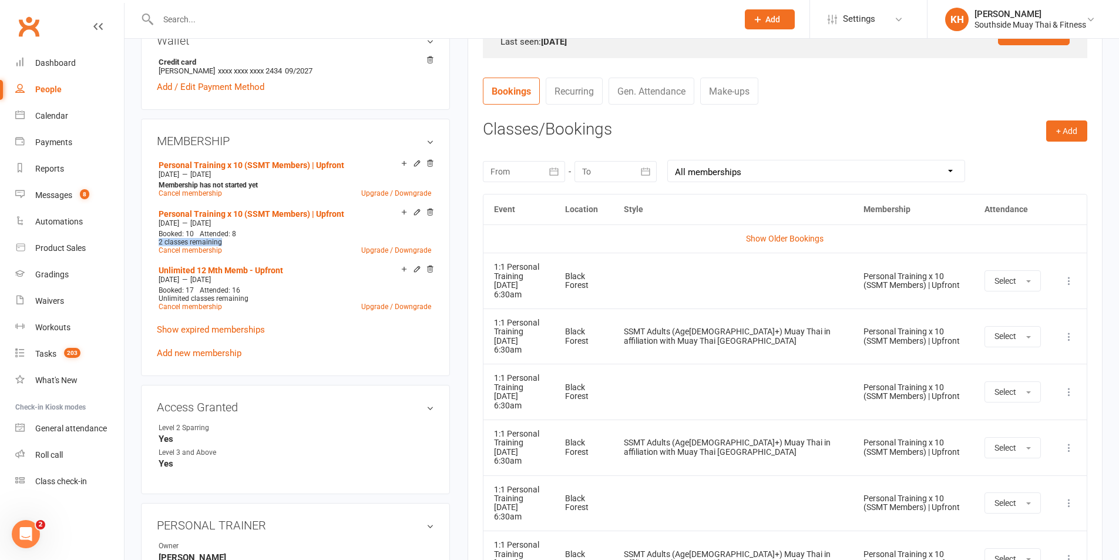
drag, startPoint x: 234, startPoint y: 244, endPoint x: 256, endPoint y: 237, distance: 22.9
click at [149, 243] on div "MEMBERSHIP Personal Training x 10 (SSMT Members) | Upfront Sep 26 2025 — Nov 20…" at bounding box center [295, 247] width 309 height 257
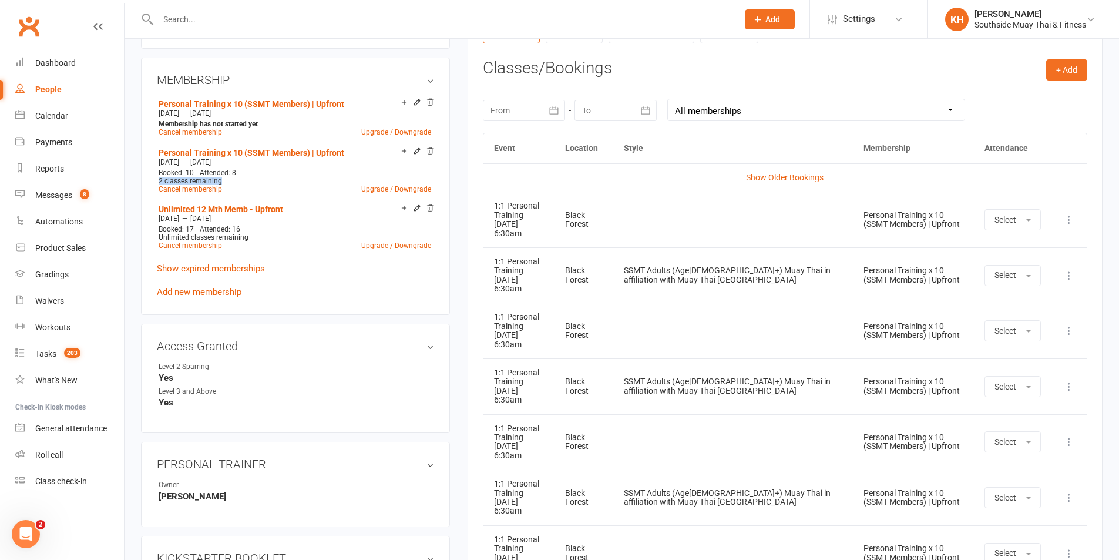
scroll to position [294, 0]
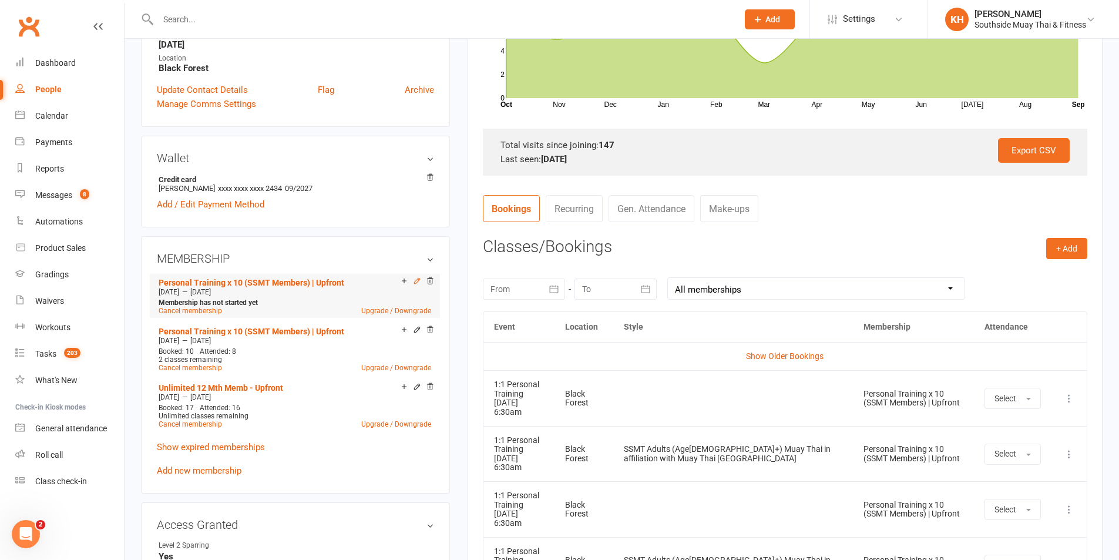
click at [415, 281] on icon at bounding box center [417, 281] width 8 height 8
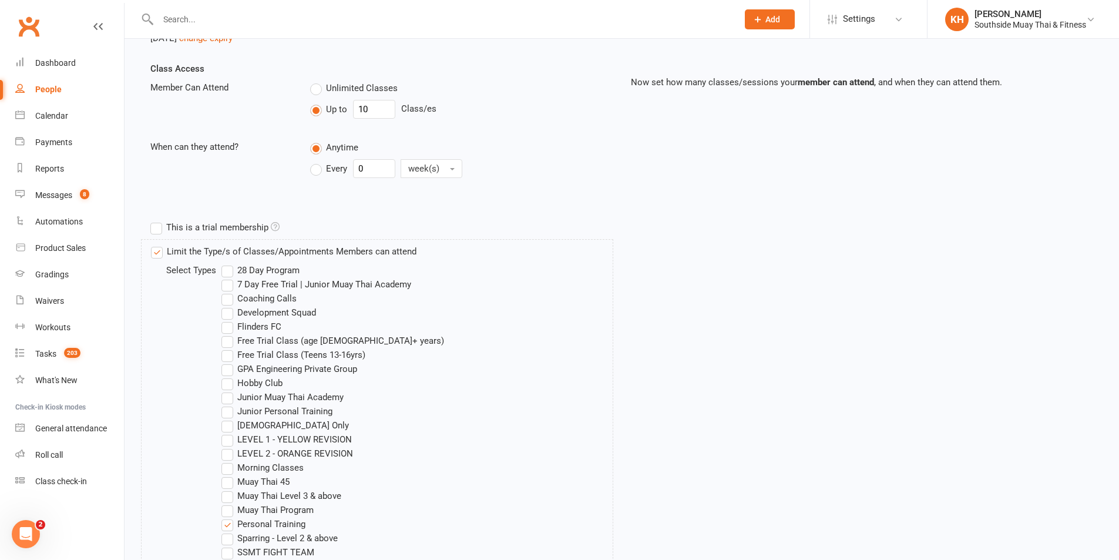
scroll to position [146, 0]
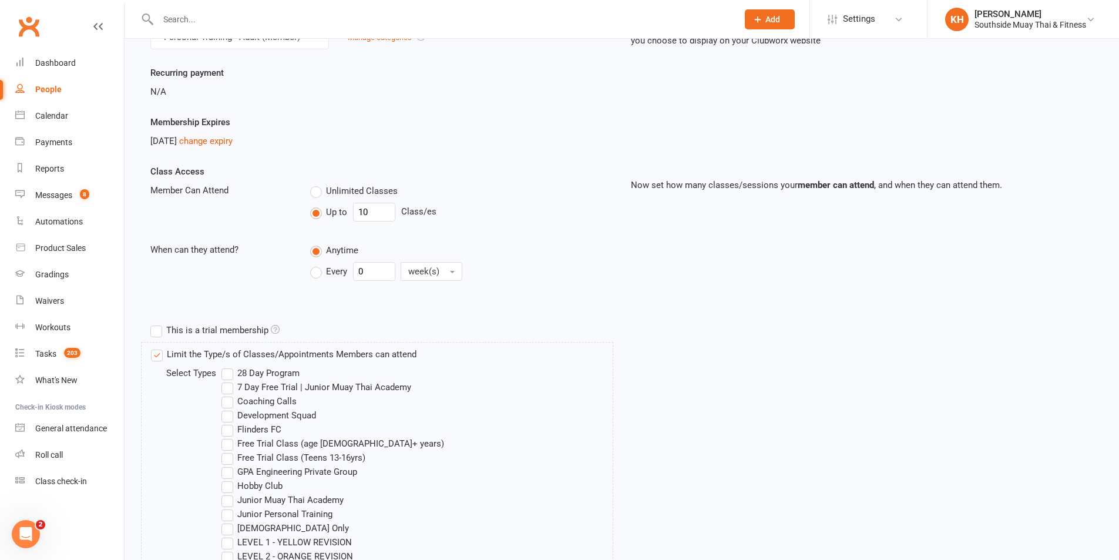
drag, startPoint x: 397, startPoint y: 217, endPoint x: 335, endPoint y: 217, distance: 61.1
click at [335, 217] on div "Up to 10 Class/es" at bounding box center [461, 212] width 303 height 19
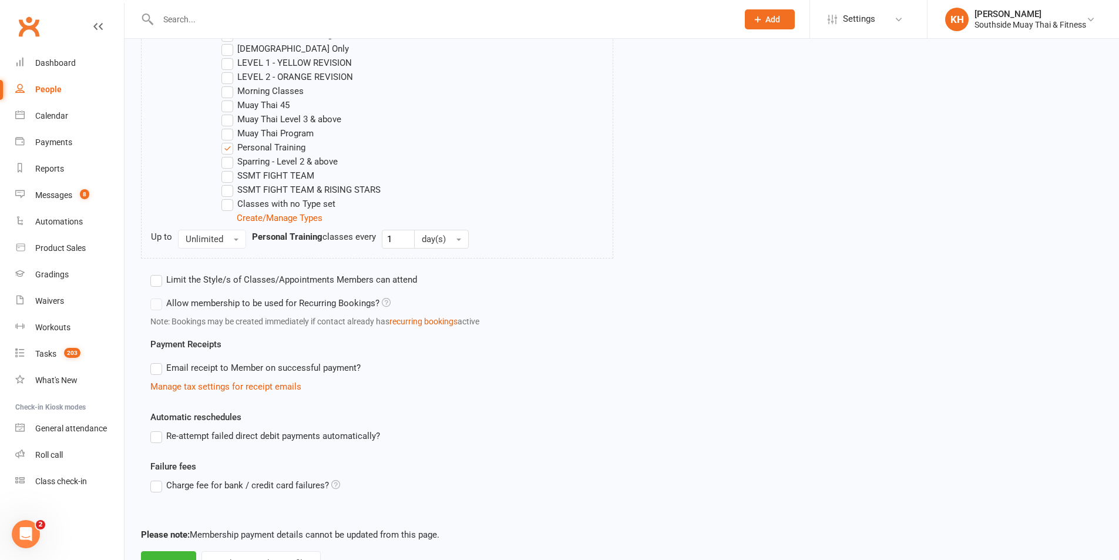
scroll to position [675, 0]
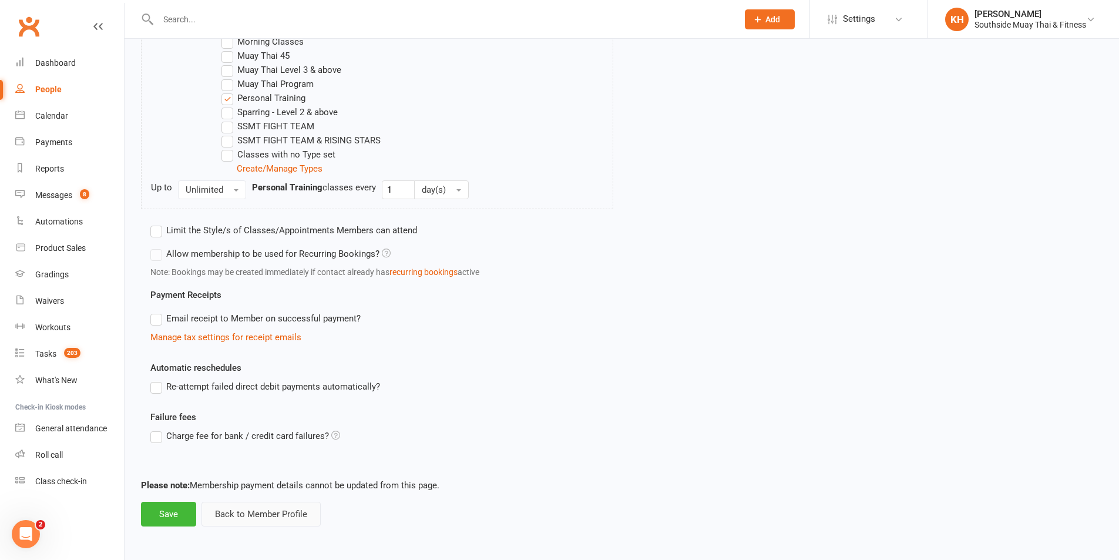
click at [264, 518] on button "Back to Member Profile" at bounding box center [260, 514] width 119 height 25
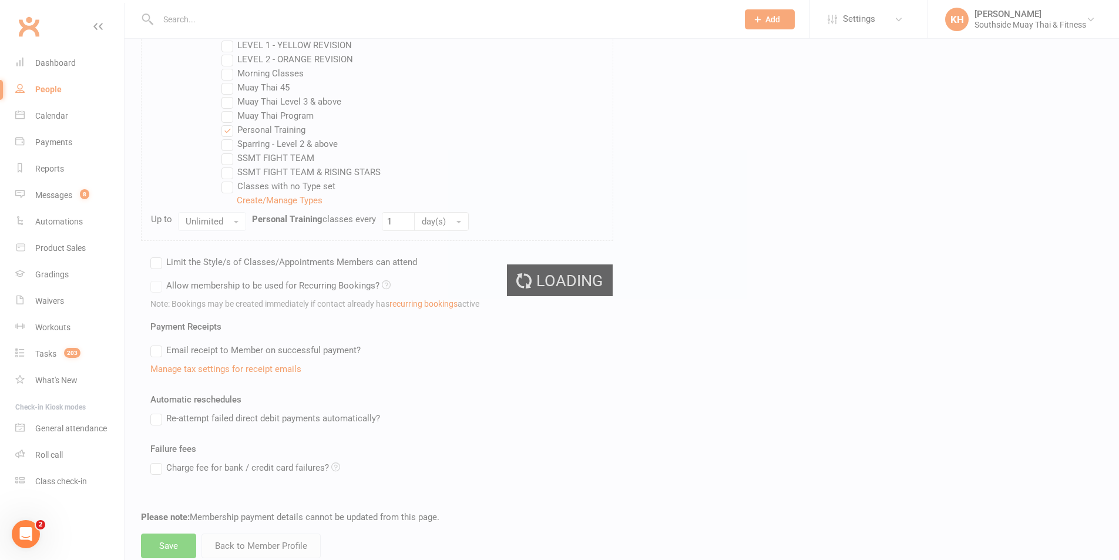
scroll to position [381, 0]
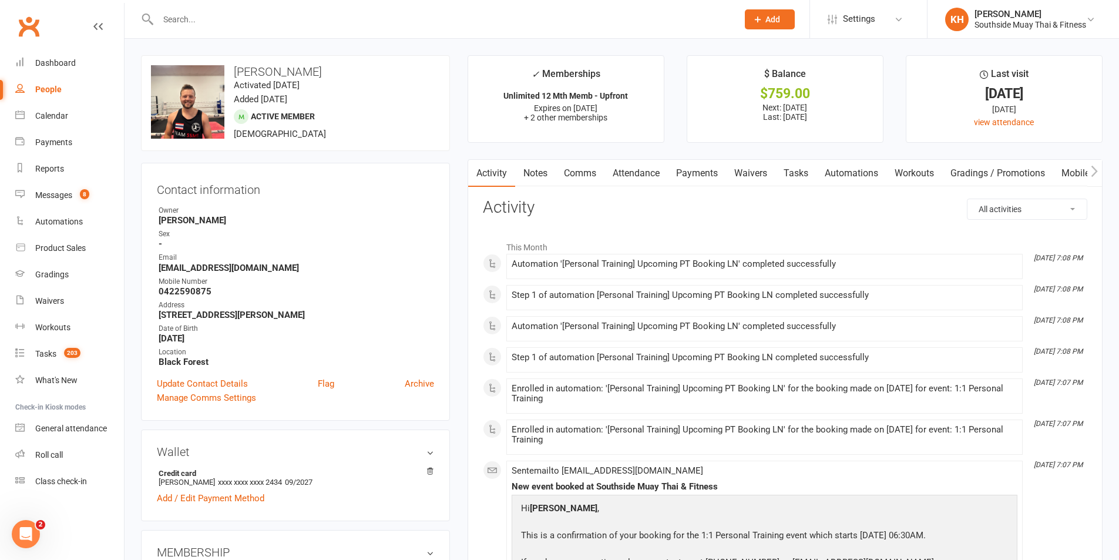
click at [638, 171] on link "Attendance" at bounding box center [635, 173] width 63 height 27
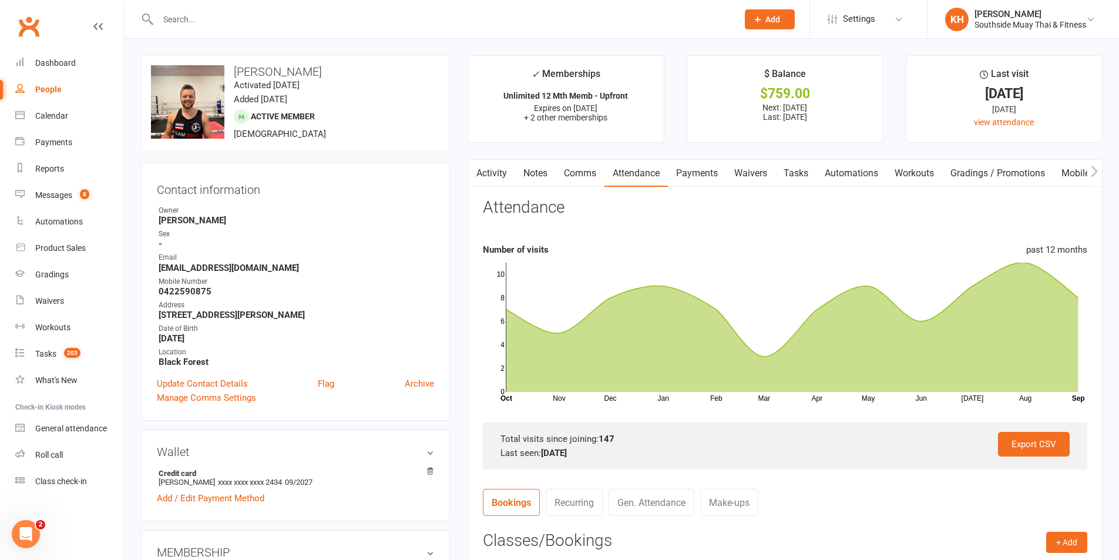
click at [487, 176] on link "Activity" at bounding box center [491, 173] width 47 height 27
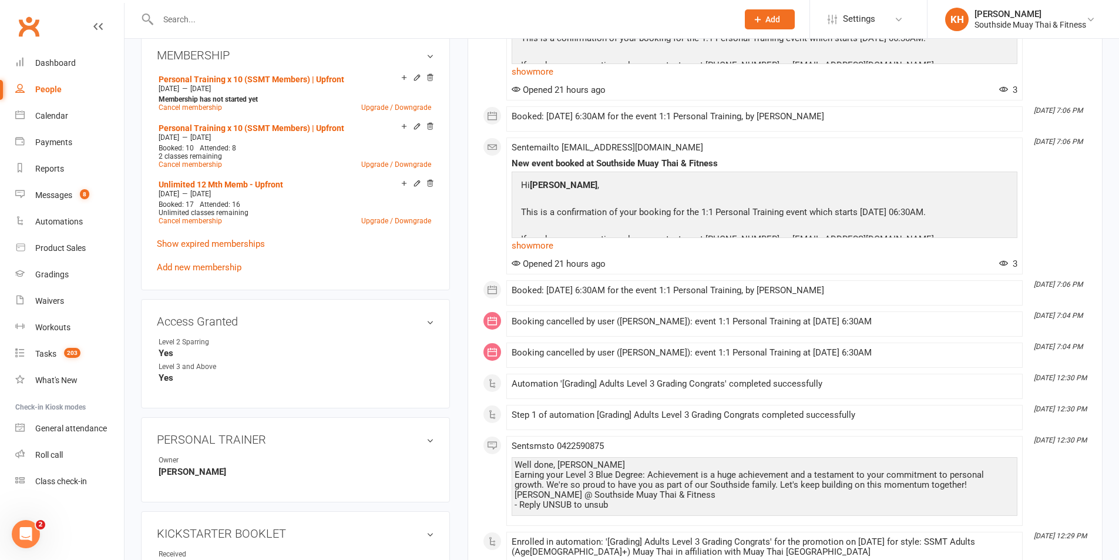
scroll to position [470, 0]
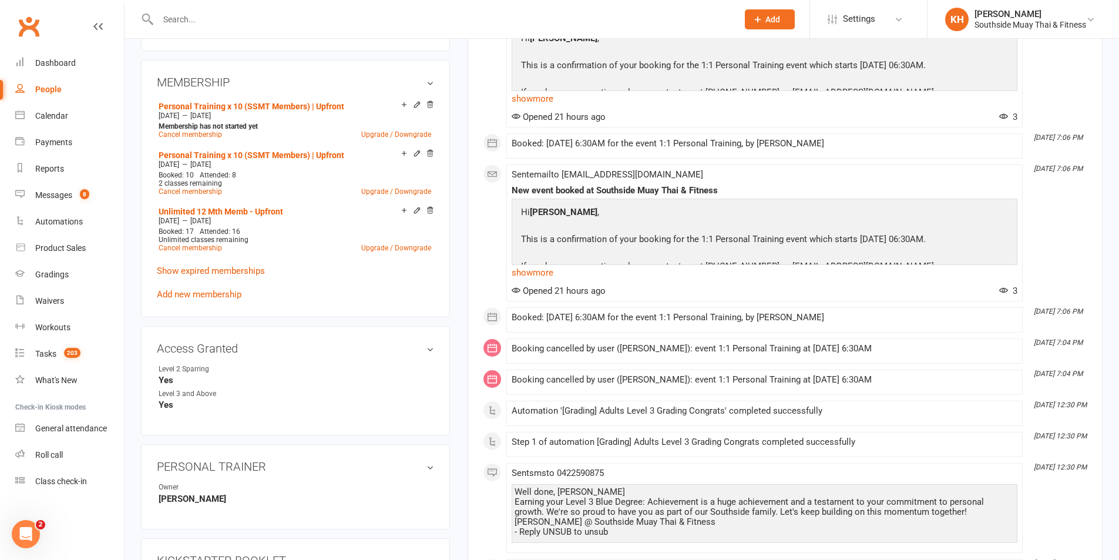
drag, startPoint x: 900, startPoint y: 376, endPoint x: 790, endPoint y: 376, distance: 109.9
click at [790, 376] on div "Booking cancelled by user (Barry Saunders): event 1:1 Personal Training at 03 O…" at bounding box center [765, 380] width 506 height 10
click at [909, 379] on div "Booking cancelled by user (Barry Saunders): event 1:1 Personal Training at 03 O…" at bounding box center [765, 380] width 506 height 10
click at [856, 378] on div "Booking cancelled by user (Barry Saunders): event 1:1 Personal Training at 03 O…" at bounding box center [765, 380] width 506 height 10
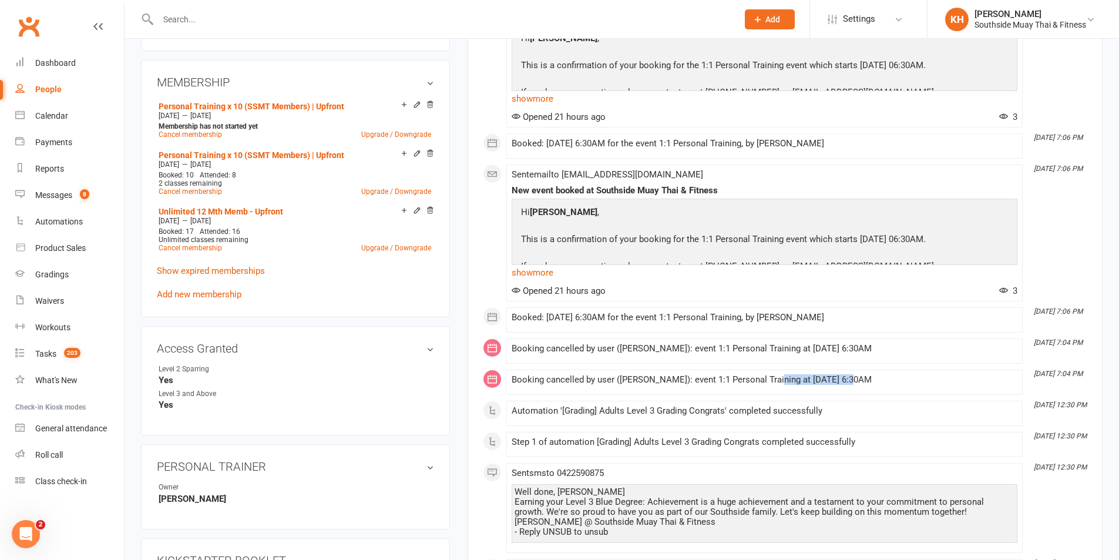
drag, startPoint x: 844, startPoint y: 380, endPoint x: 773, endPoint y: 377, distance: 71.2
click at [773, 377] on div "Booking cancelled by user (Barry Saunders): event 1:1 Personal Training at 03 O…" at bounding box center [765, 380] width 506 height 10
drag, startPoint x: 825, startPoint y: 349, endPoint x: 773, endPoint y: 347, distance: 52.3
click at [773, 347] on div "Booking cancelled by user (Barry Saunders): event 1:1 Personal Training at 06 O…" at bounding box center [765, 349] width 506 height 10
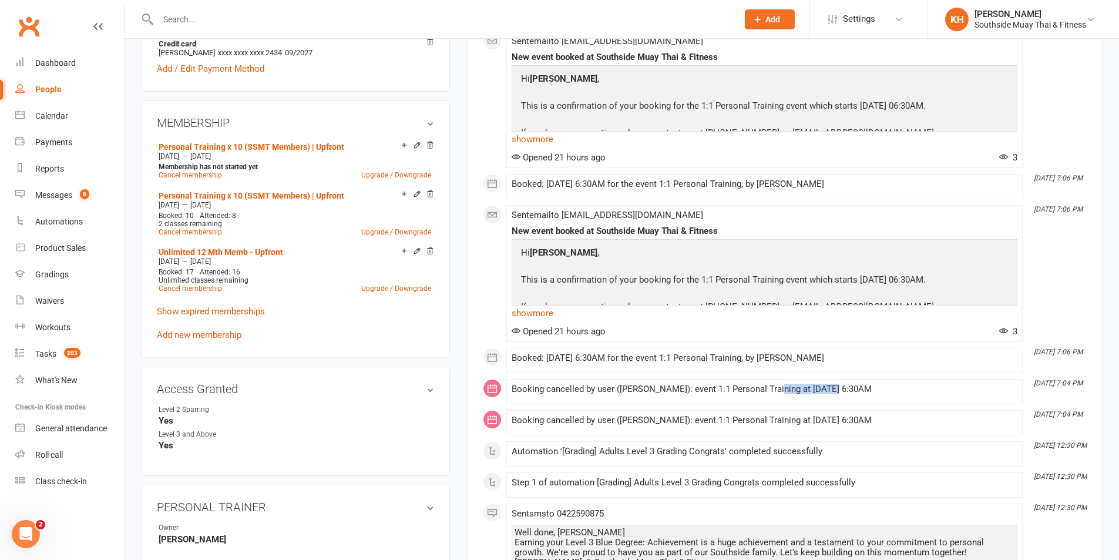
scroll to position [411, 0]
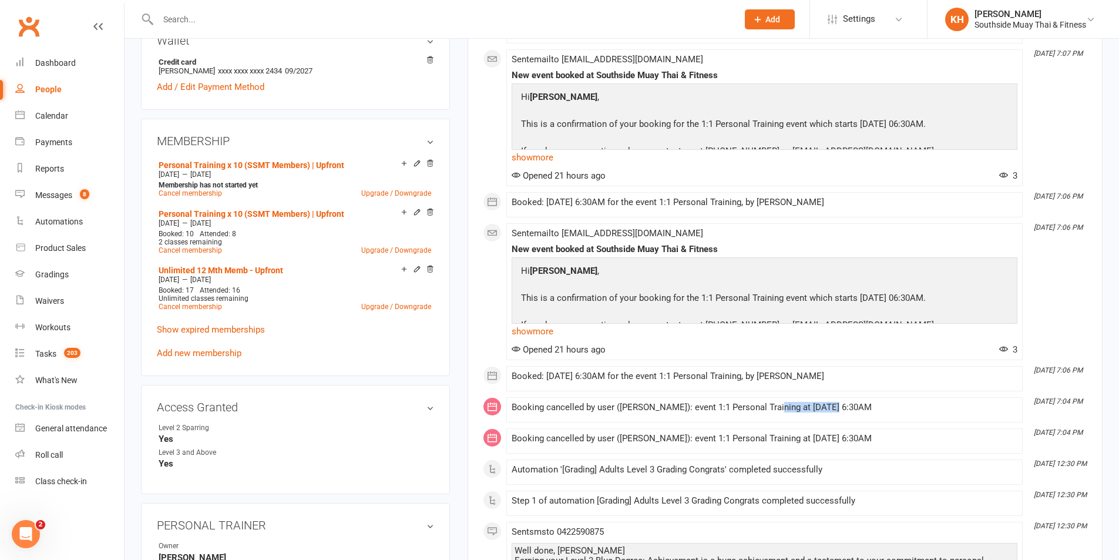
click at [919, 431] on li "Sep 15, 7:04 PM Booking cancelled by user (Barry Saunders): event 1:1 Personal …" at bounding box center [764, 440] width 516 height 25
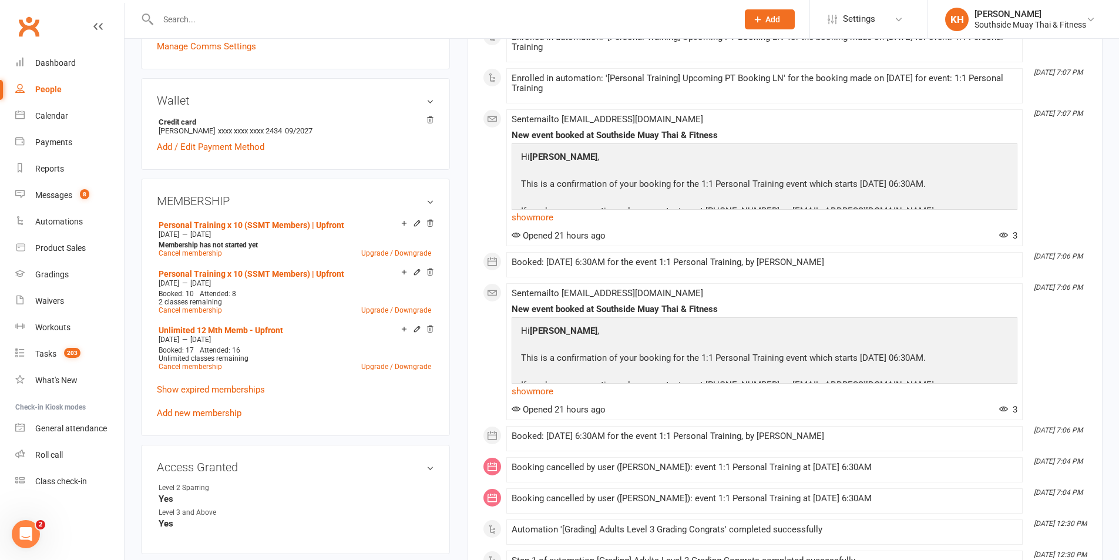
scroll to position [352, 0]
click at [416, 272] on icon at bounding box center [417, 271] width 8 height 8
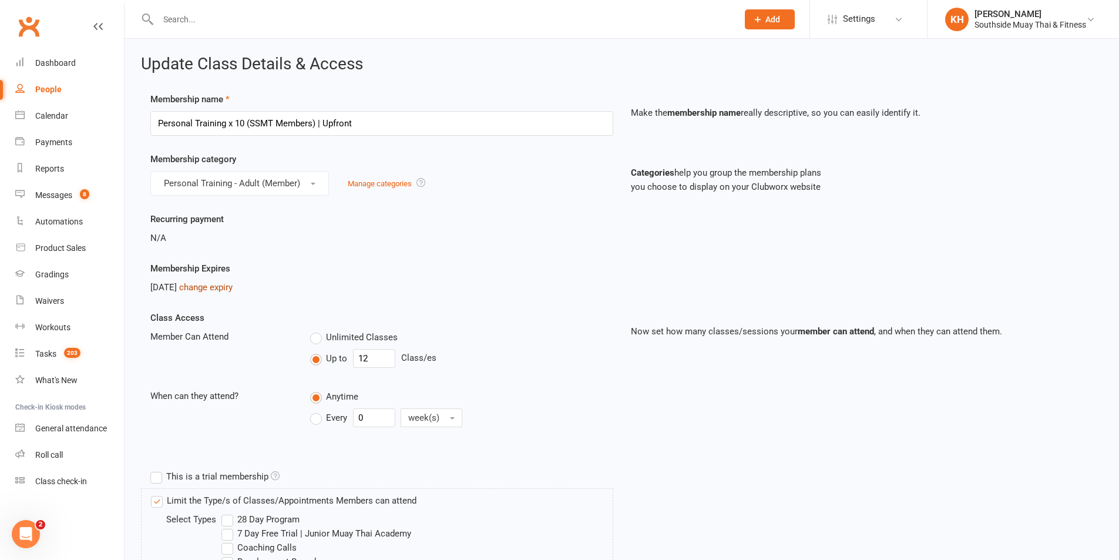
click at [233, 288] on link "change expiry" at bounding box center [205, 287] width 53 height 11
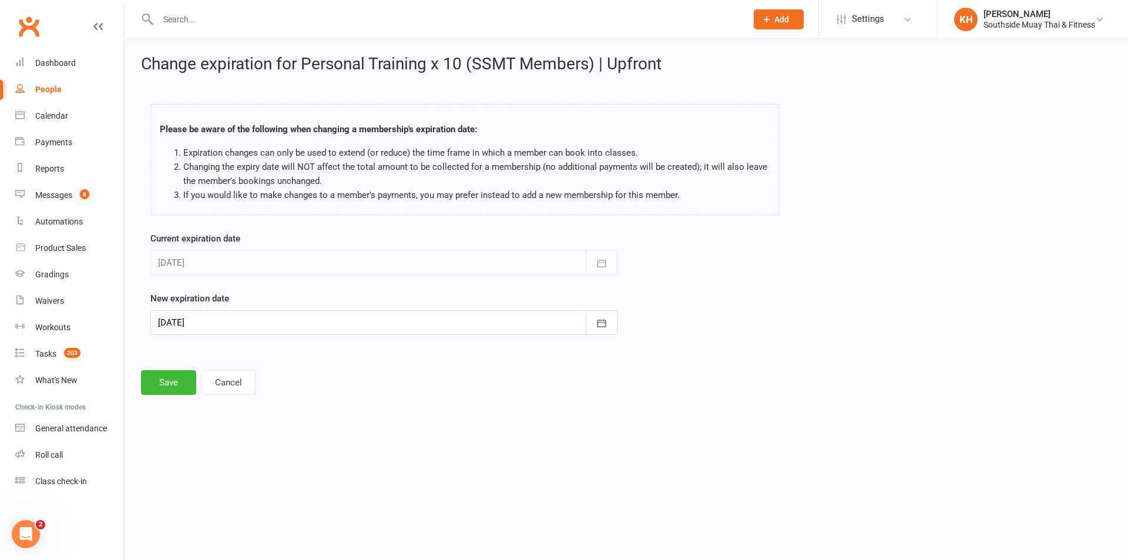
click at [193, 317] on div at bounding box center [383, 322] width 467 height 25
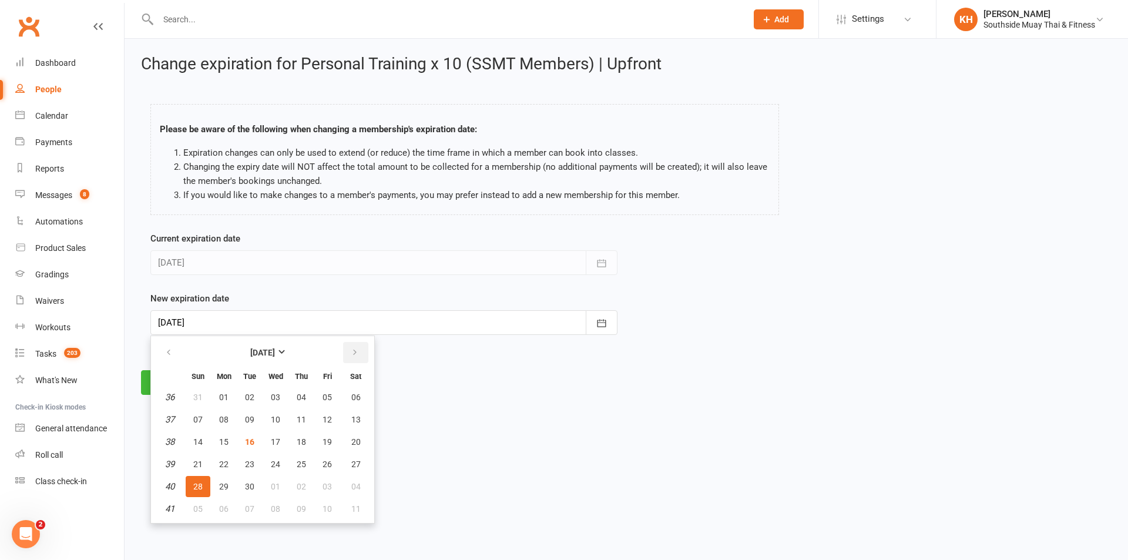
click at [355, 351] on icon "button" at bounding box center [355, 352] width 8 height 9
click at [350, 440] on button "15" at bounding box center [356, 441] width 30 height 21
type input "15 Nov 2025"
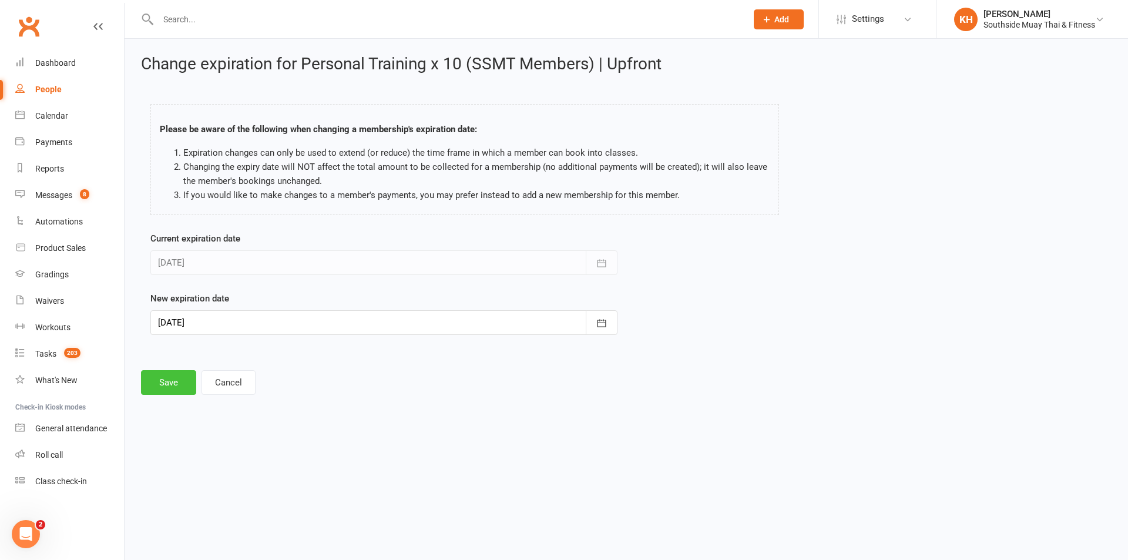
click at [164, 381] on button "Save" at bounding box center [168, 382] width 55 height 25
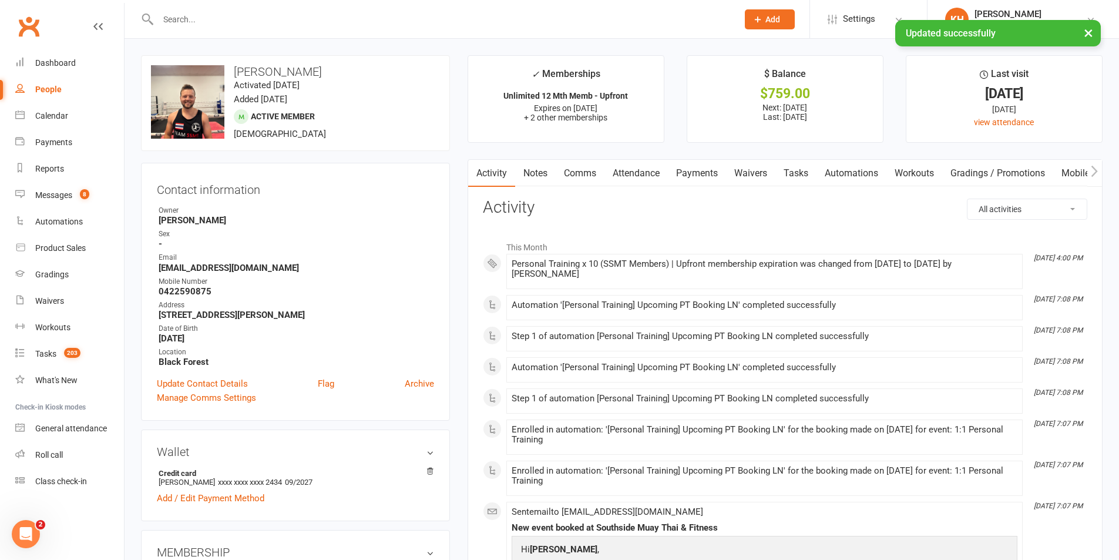
click at [636, 167] on link "Attendance" at bounding box center [635, 173] width 63 height 27
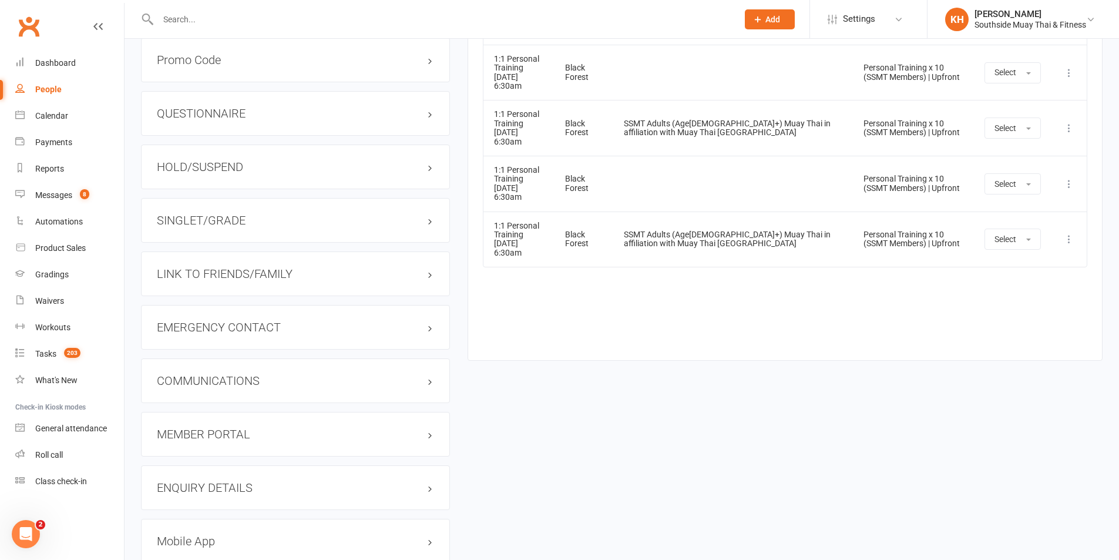
scroll to position [973, 0]
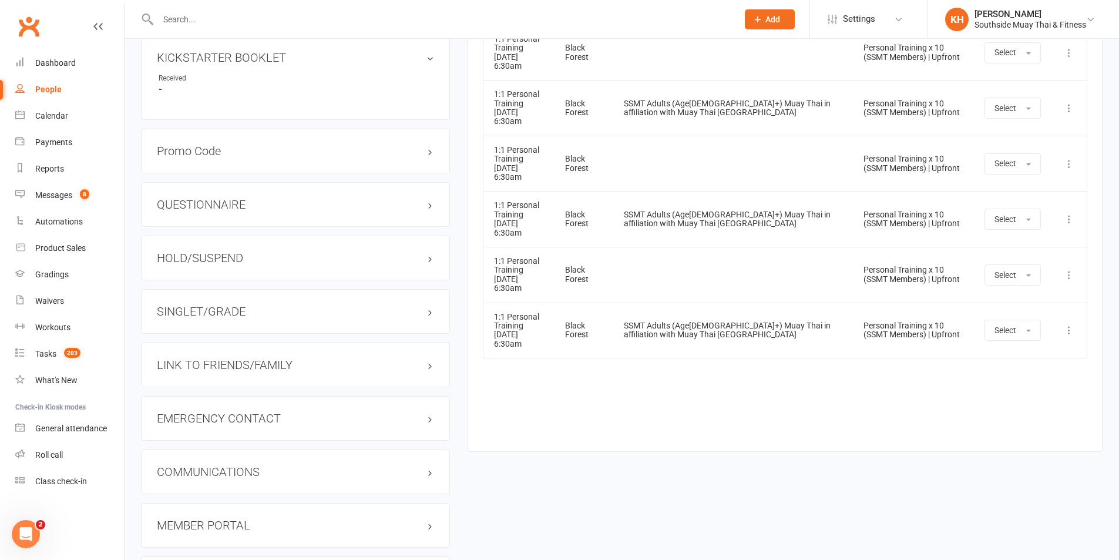
click at [699, 419] on div "Event Location Style Membership Attendance Show Older Bookings 1:1 Personal Tra…" at bounding box center [785, 33] width 604 height 802
click at [51, 97] on link "People" at bounding box center [69, 89] width 109 height 26
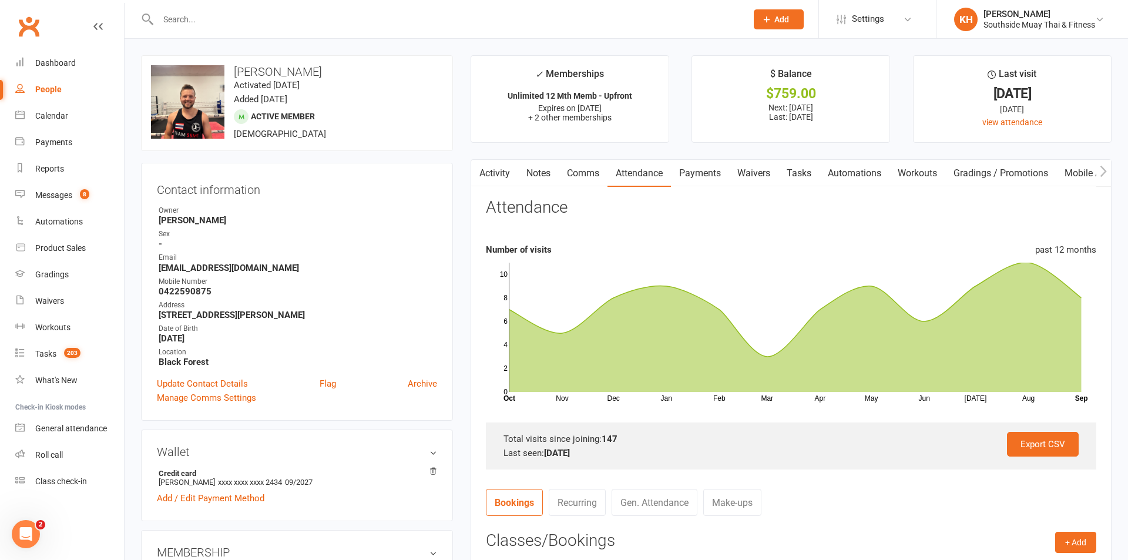
select select "100"
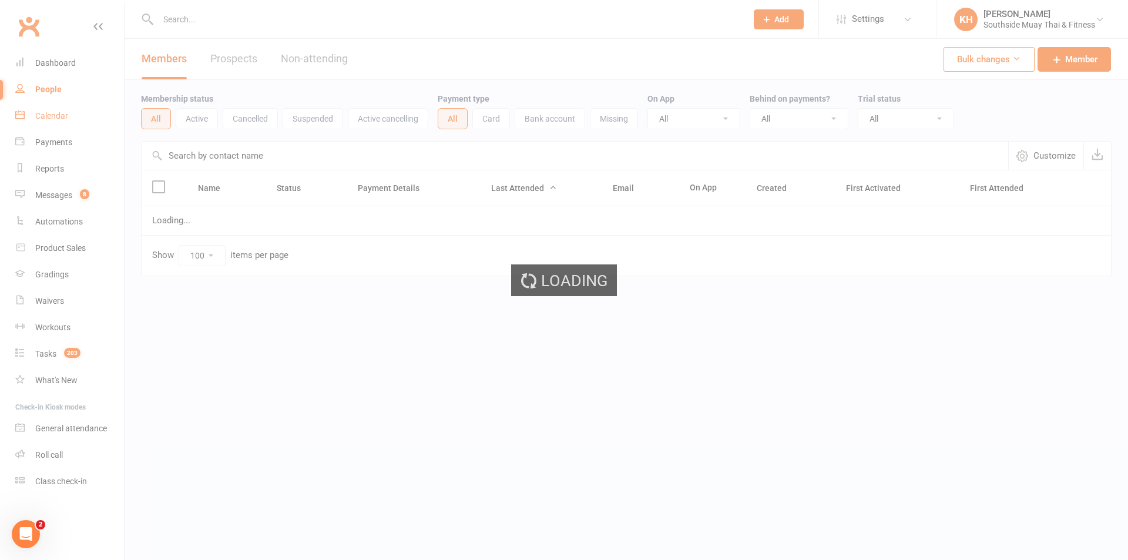
click at [49, 112] on ui-view "Prospect Member Non-attending contact Class / event Appointment Grading event T…" at bounding box center [564, 162] width 1128 height 319
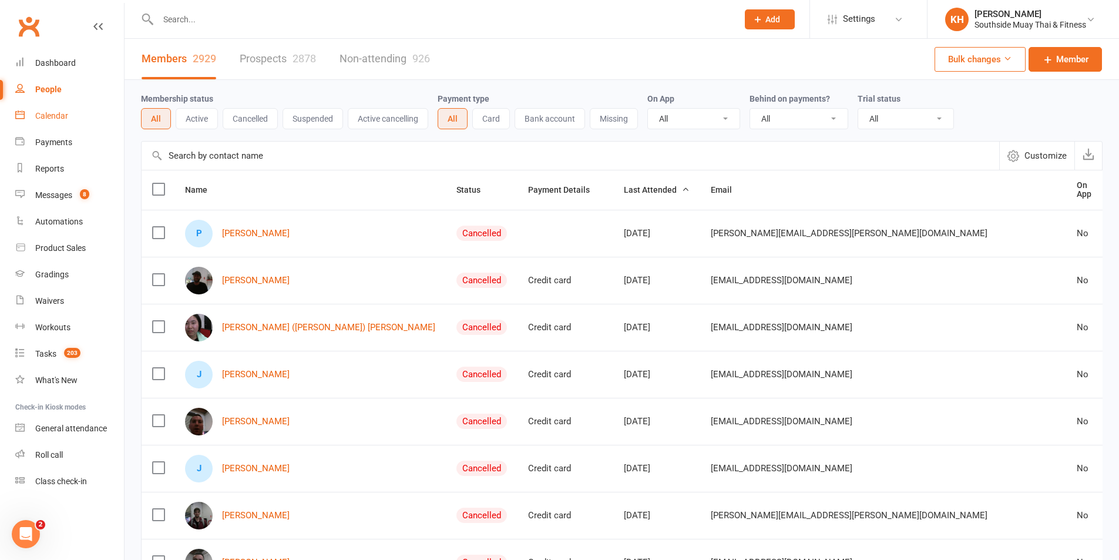
click at [48, 116] on div "Calendar" at bounding box center [51, 115] width 33 height 9
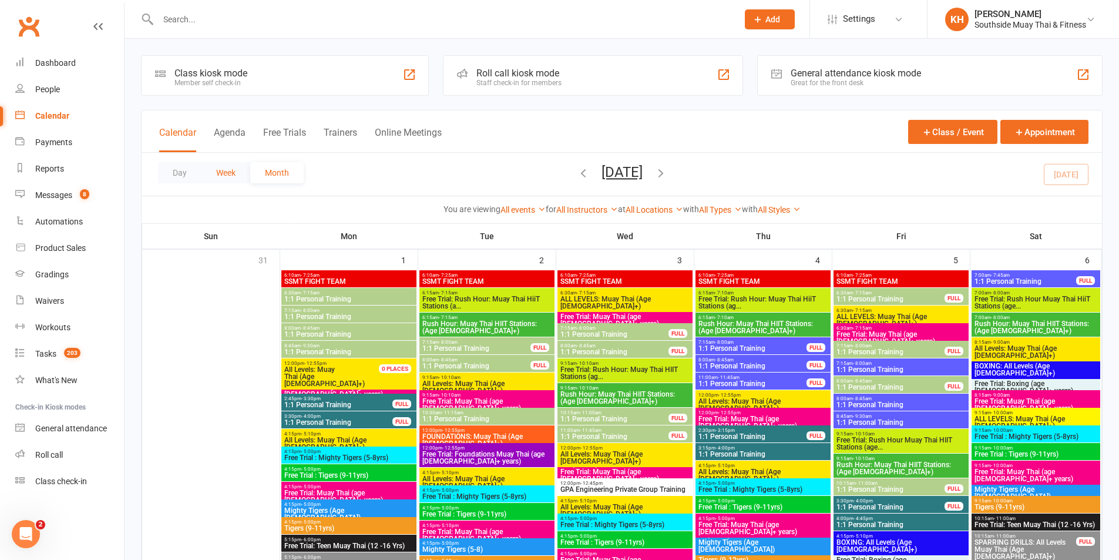
click at [216, 170] on button "Week" at bounding box center [225, 172] width 49 height 21
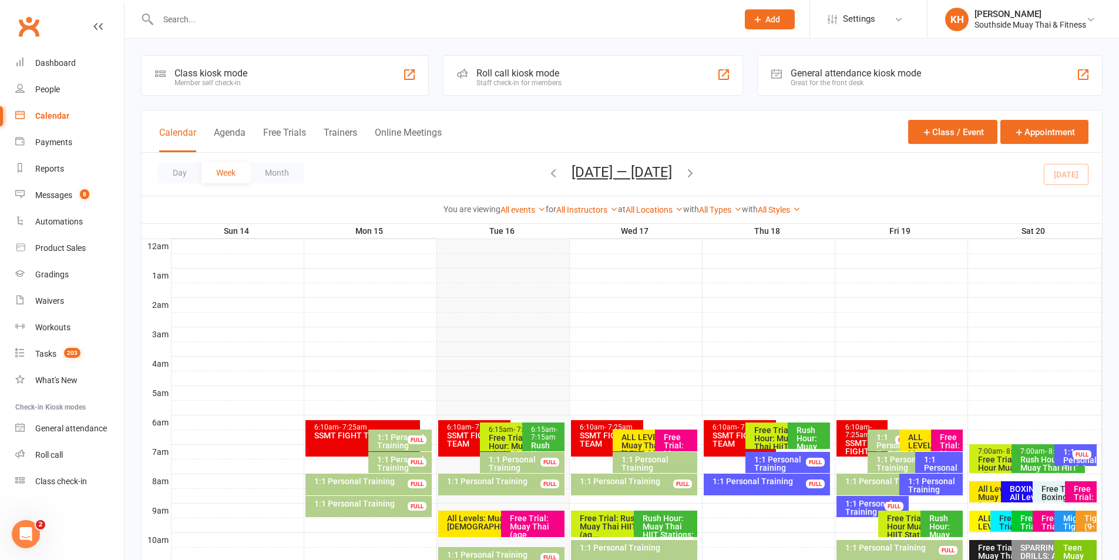
click at [697, 174] on icon "button" at bounding box center [690, 172] width 13 height 13
click at [697, 173] on icon "button" at bounding box center [690, 172] width 13 height 13
click at [698, 172] on div "Day Week Month Oct 5 — 11 2025 September 2025 Sun Mon Tue Wed Thu Fri Sat 31 01…" at bounding box center [622, 174] width 960 height 43
click at [685, 175] on icon "button" at bounding box center [690, 172] width 13 height 13
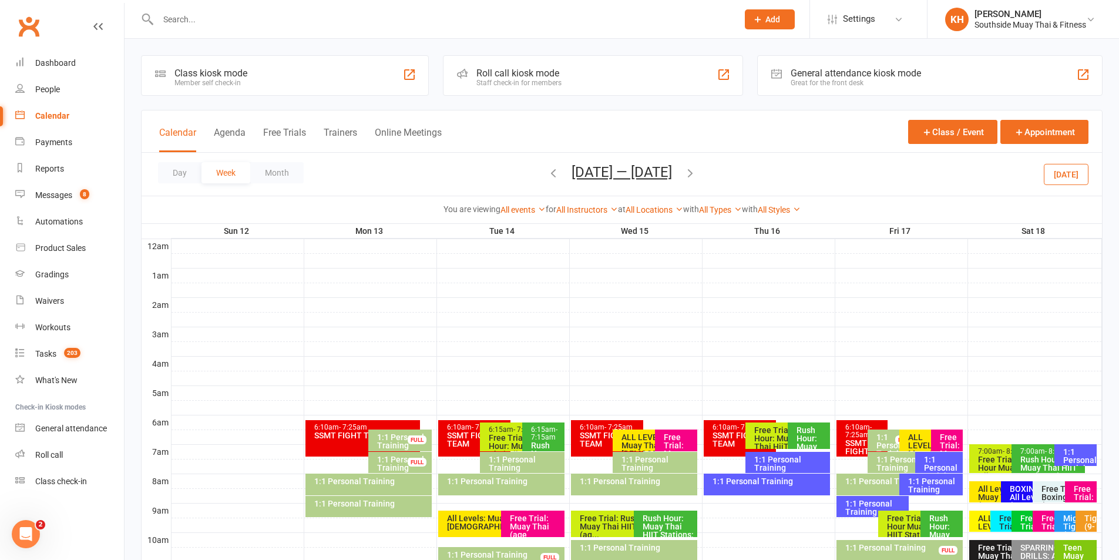
click at [695, 173] on icon "button" at bounding box center [690, 172] width 13 height 13
click at [694, 174] on icon "button" at bounding box center [690, 172] width 13 height 13
click at [694, 174] on ui-view "Prospect Member Non-attending contact Class / event Appointment Grading event T…" at bounding box center [559, 482] width 1119 height 958
click at [684, 176] on span "Oct 26 — Nov 1 2025 September 2025 Sun Mon Tue Wed Thu Fri Sat 31 01 02 03 04 0…" at bounding box center [622, 174] width 124 height 21
click at [697, 175] on icon "button" at bounding box center [690, 172] width 13 height 13
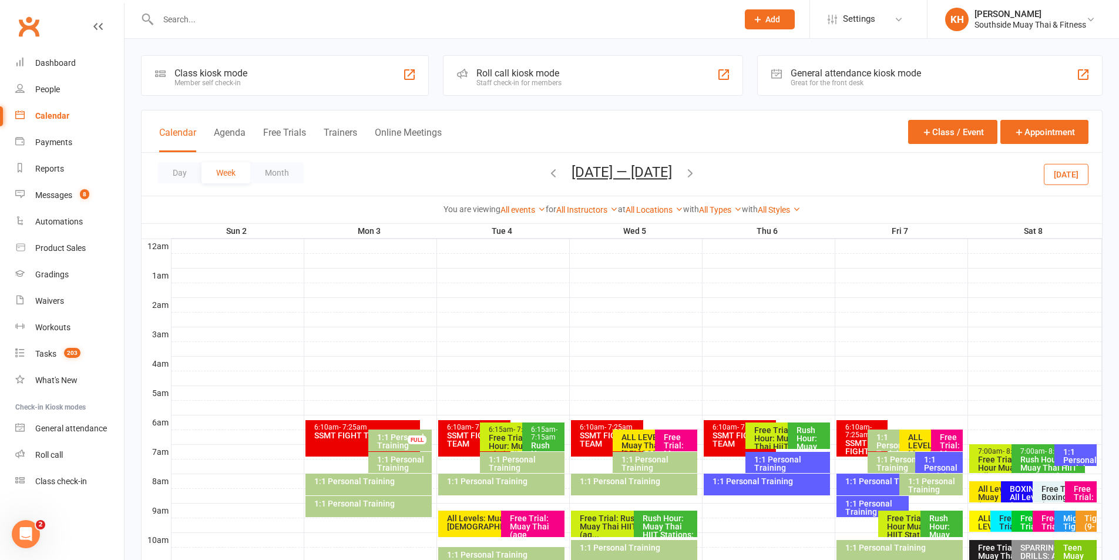
click at [694, 176] on icon "button" at bounding box center [690, 172] width 13 height 13
click at [553, 173] on icon "button" at bounding box center [553, 172] width 13 height 13
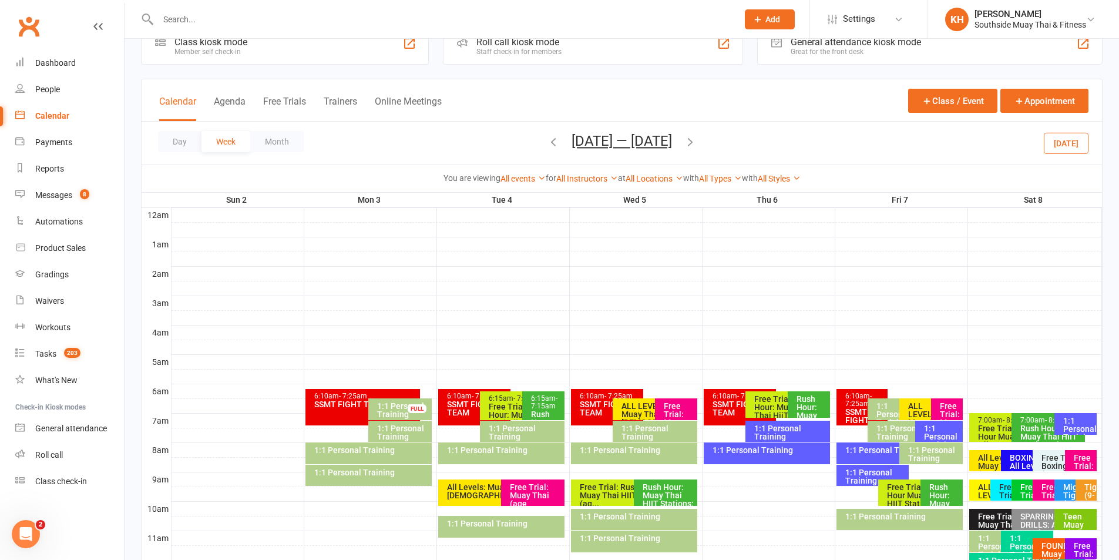
scroll to position [59, 0]
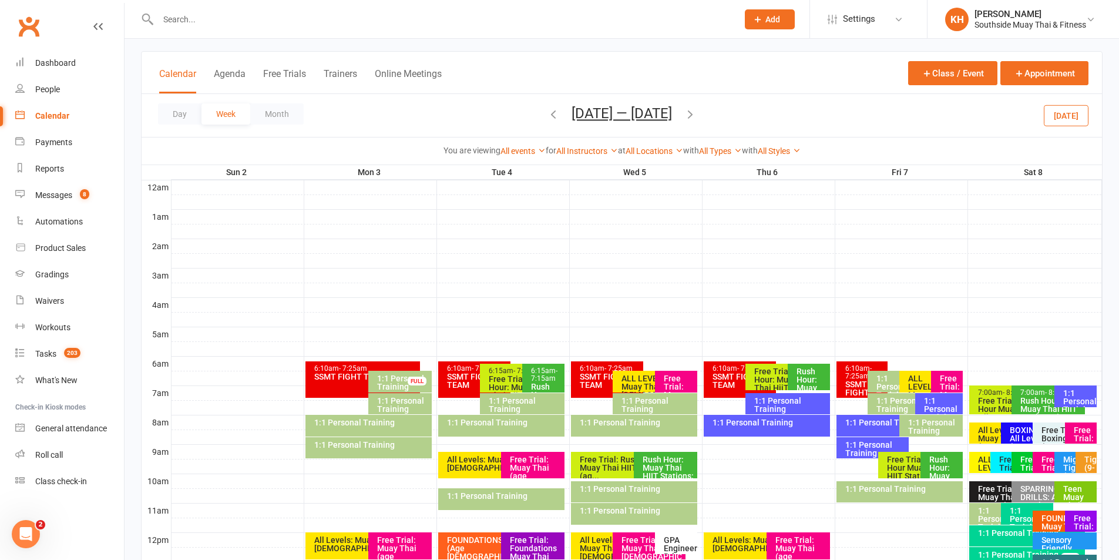
click at [885, 382] on div "1:1 Personal Training" at bounding box center [896, 386] width 41 height 25
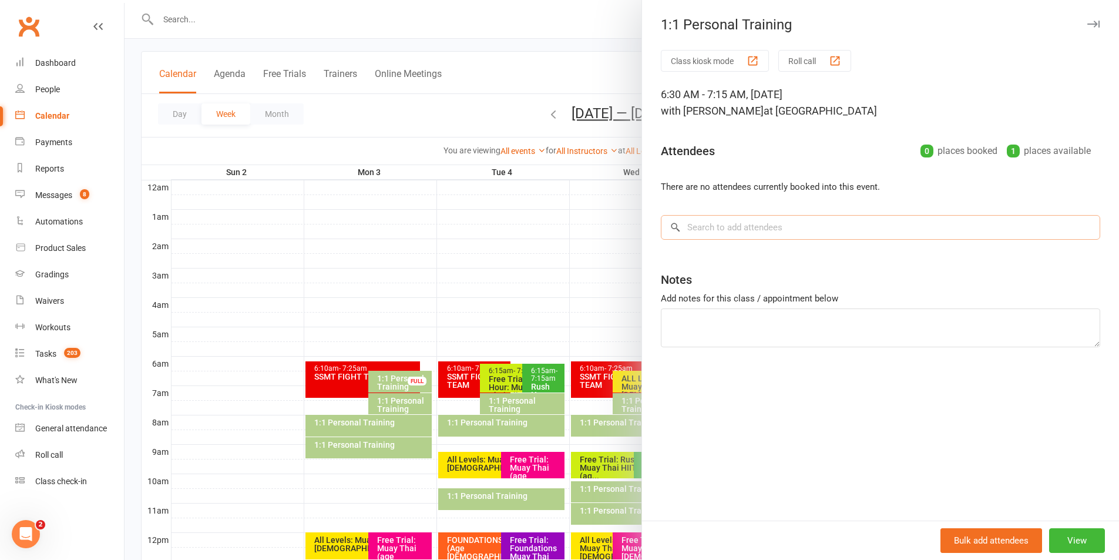
click at [711, 231] on input "search" at bounding box center [880, 227] width 439 height 25
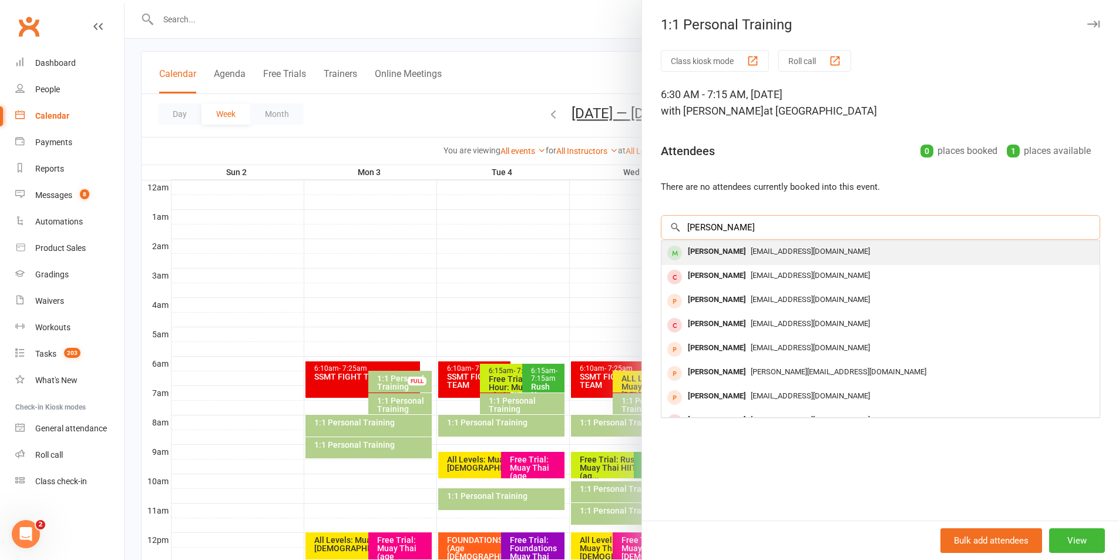
type input "jamieson"
click at [711, 253] on div "Jamieson Davis" at bounding box center [717, 251] width 68 height 17
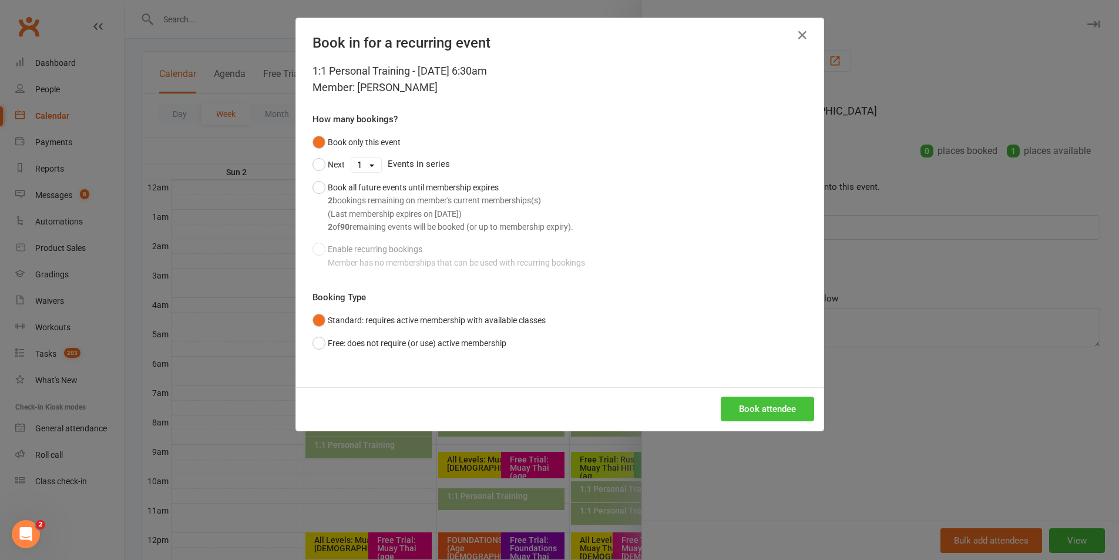
click at [728, 400] on button "Book attendee" at bounding box center [767, 409] width 93 height 25
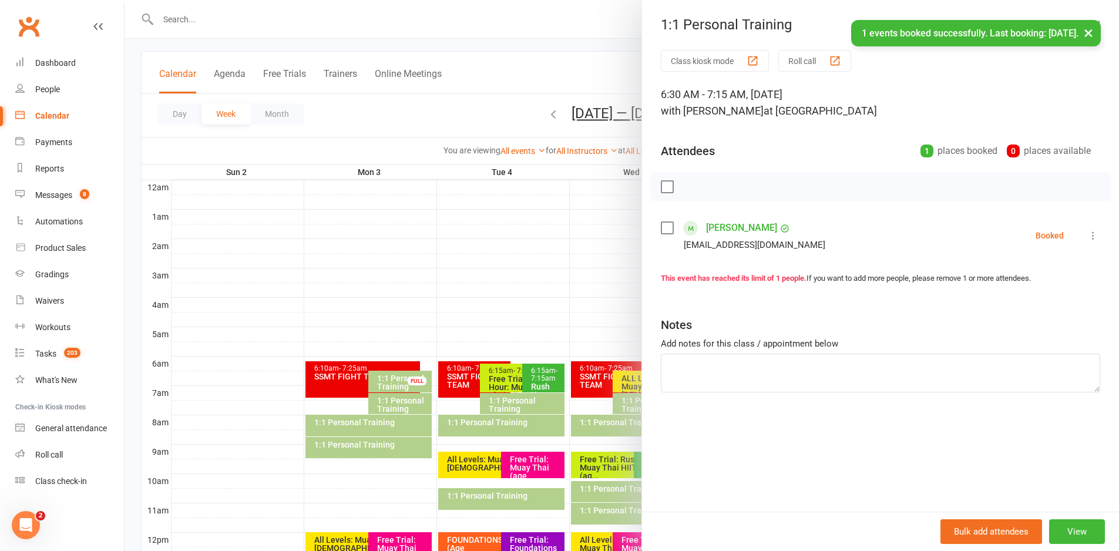
click at [1087, 29] on button "×" at bounding box center [1088, 32] width 21 height 25
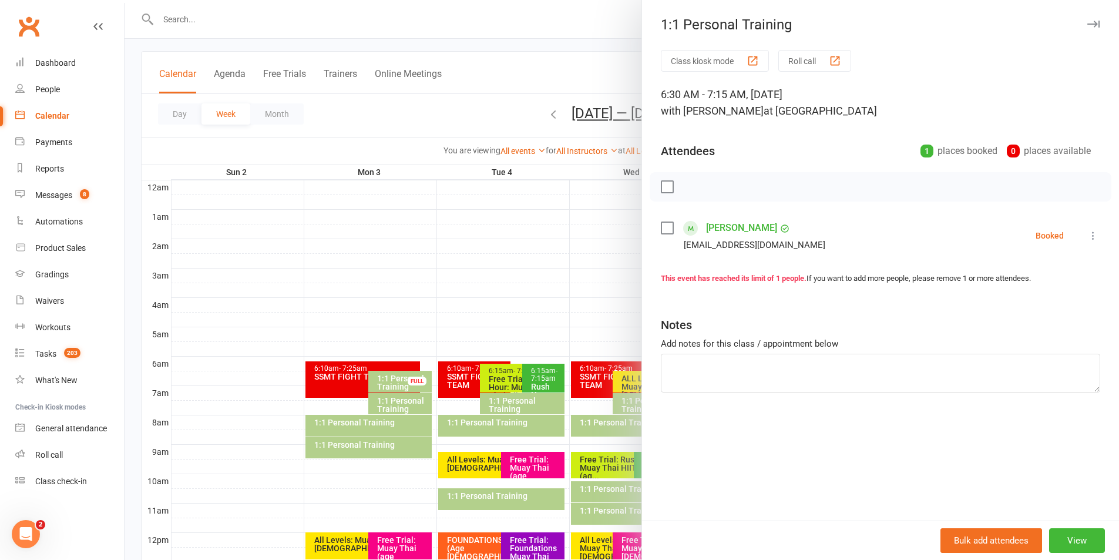
click at [1087, 21] on icon "button" at bounding box center [1093, 24] width 12 height 7
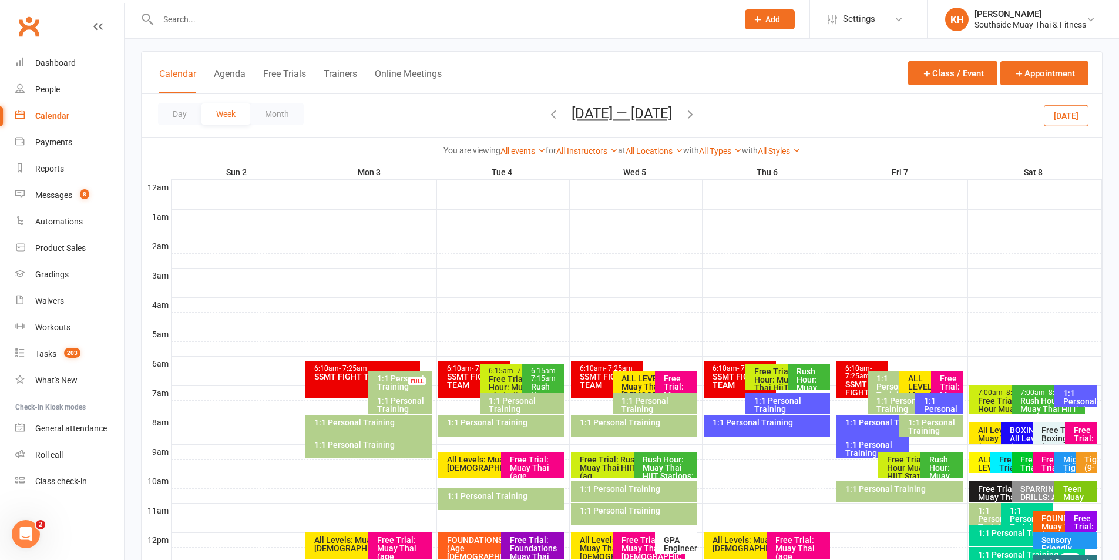
click at [689, 117] on icon "button" at bounding box center [690, 114] width 13 height 13
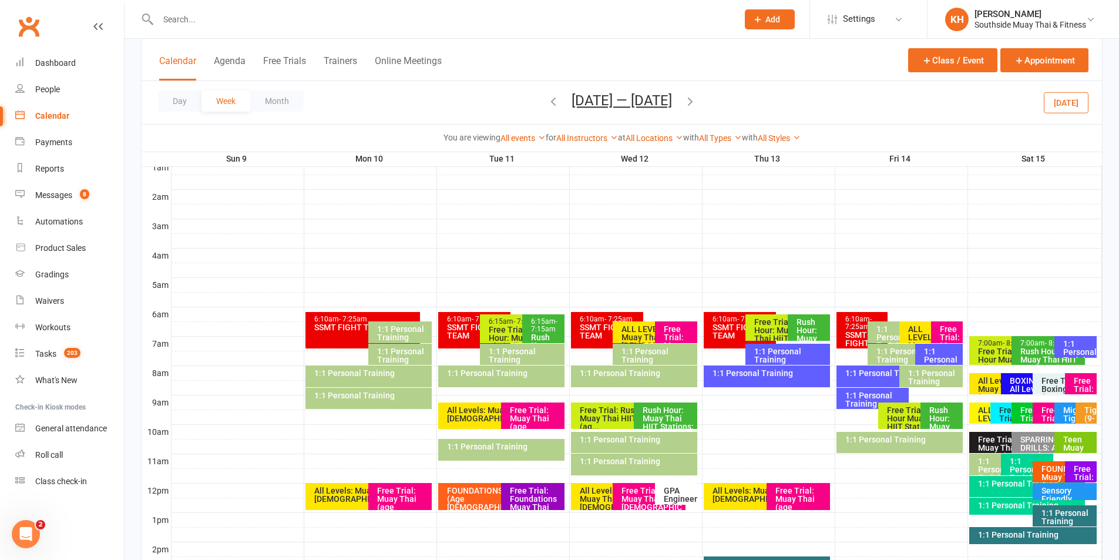
scroll to position [176, 0]
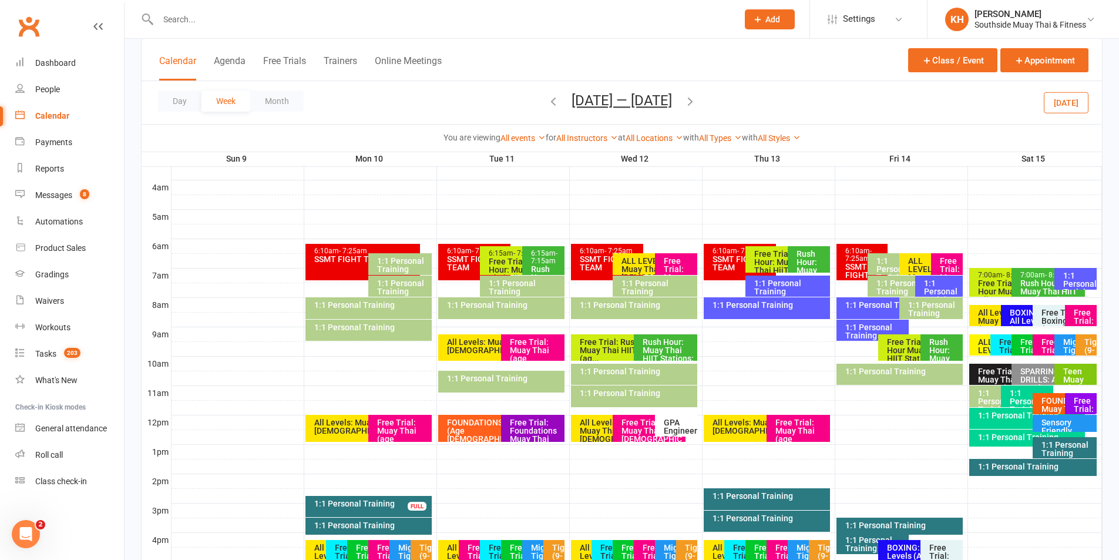
click at [405, 268] on div "1:1 Personal Training" at bounding box center [403, 265] width 53 height 16
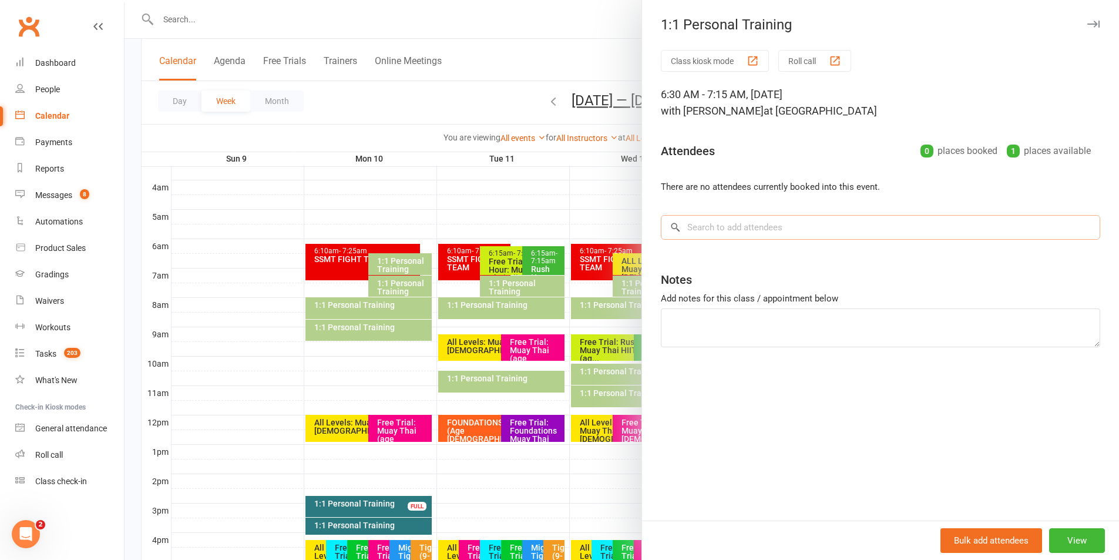
click at [787, 236] on input "search" at bounding box center [880, 227] width 439 height 25
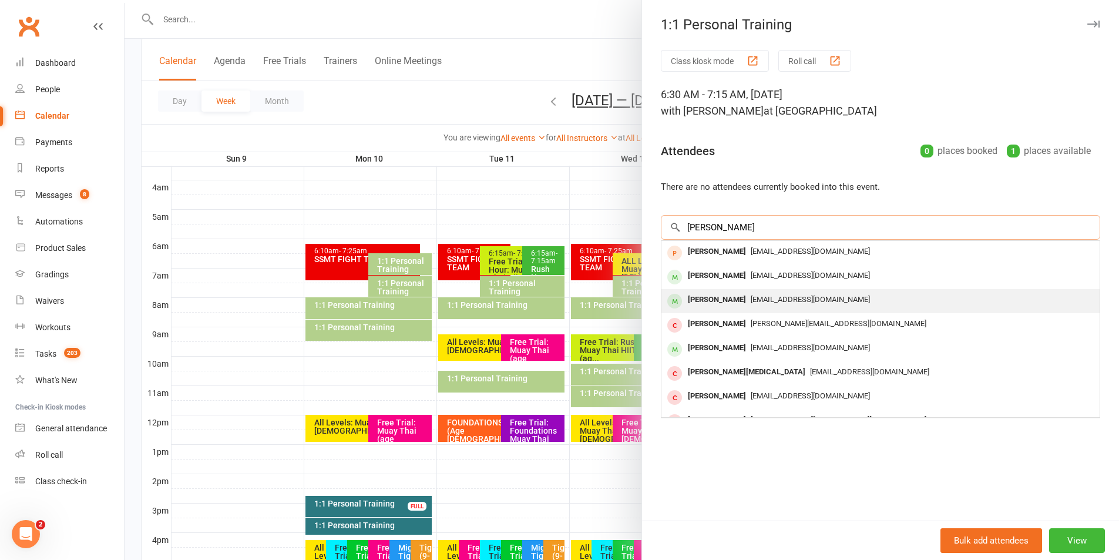
type input "jaimeson"
click at [751, 296] on span "jamiesond2k@gmail.com" at bounding box center [810, 299] width 119 height 9
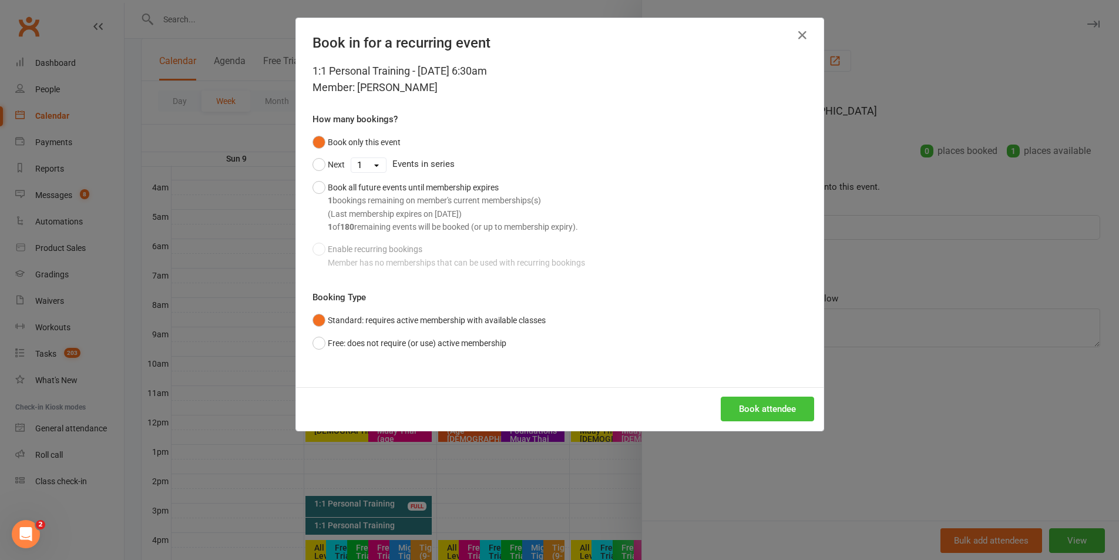
click at [751, 408] on button "Book attendee" at bounding box center [767, 409] width 93 height 25
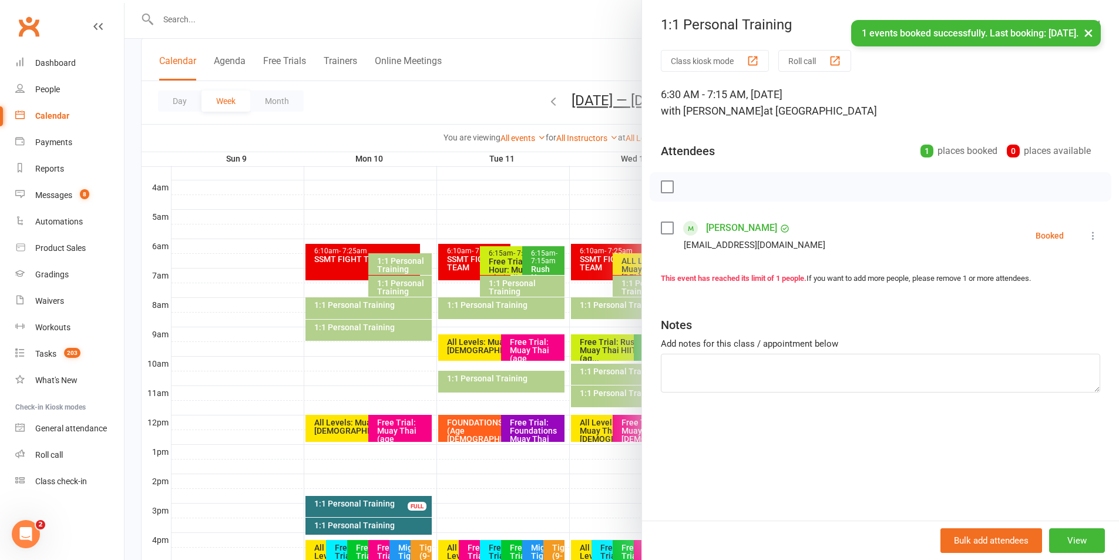
click at [1087, 30] on button "×" at bounding box center [1088, 32] width 21 height 25
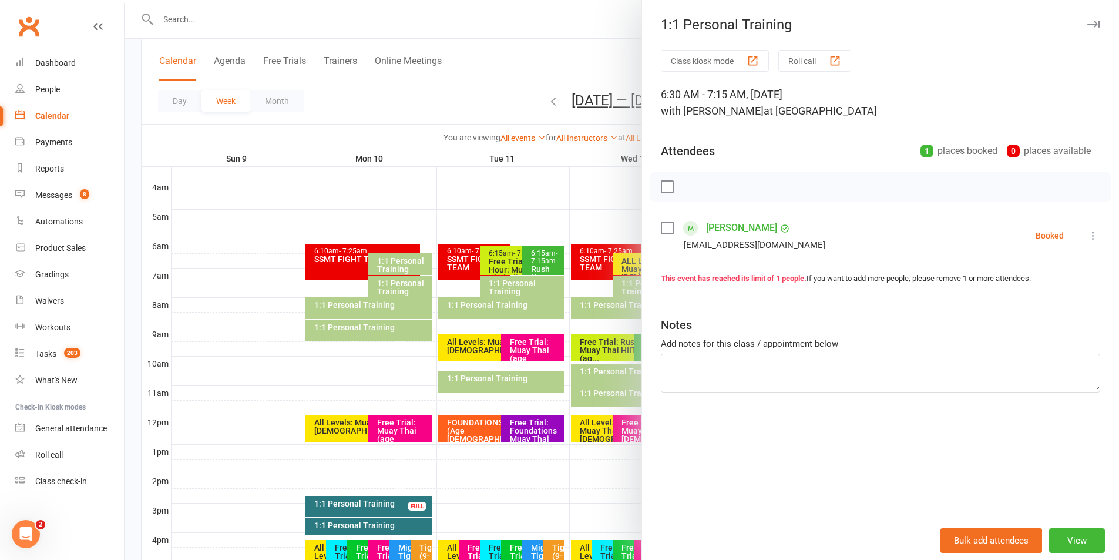
click at [1087, 22] on icon "button" at bounding box center [1093, 24] width 12 height 7
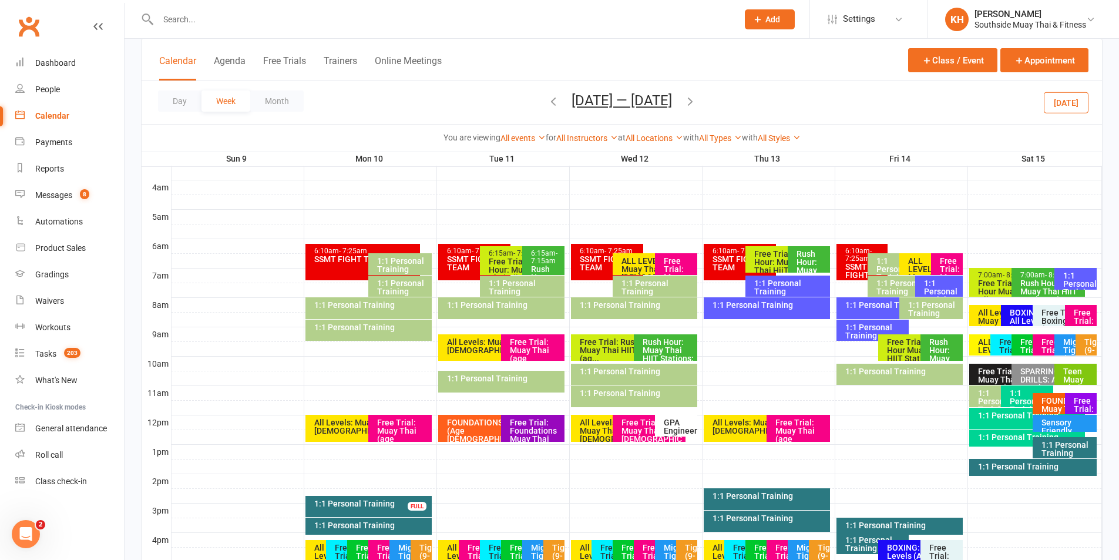
click at [192, 20] on input "text" at bounding box center [442, 19] width 575 height 16
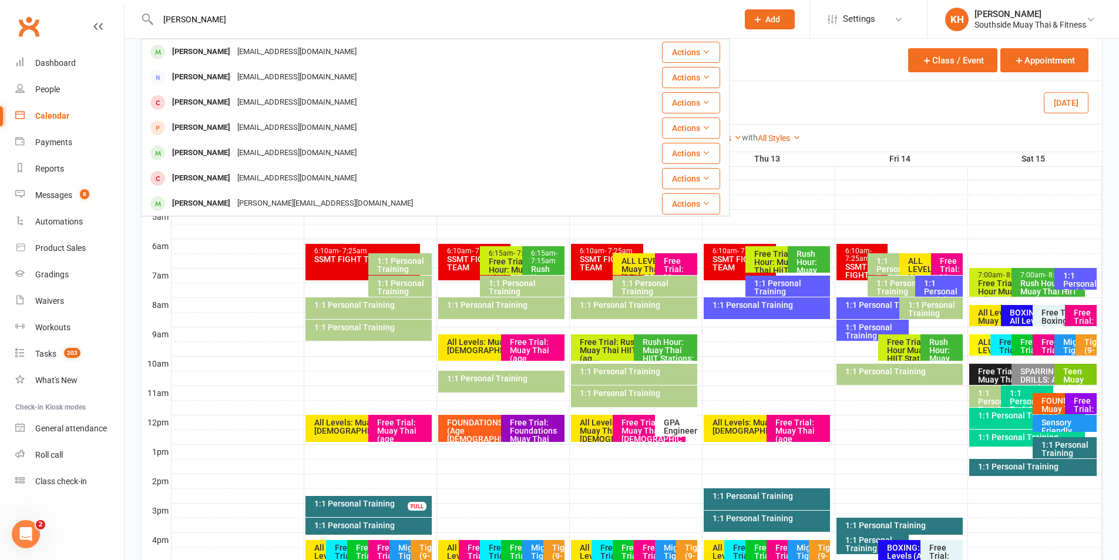
type input "jaimeson da"
click at [189, 47] on div "Jamieson Davis" at bounding box center [201, 51] width 65 height 17
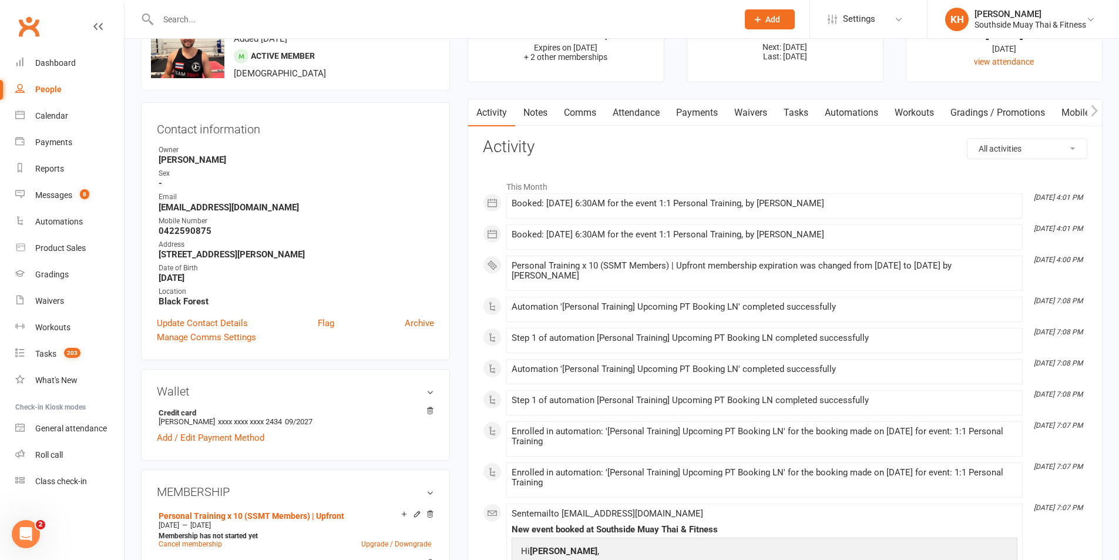
scroll to position [117, 0]
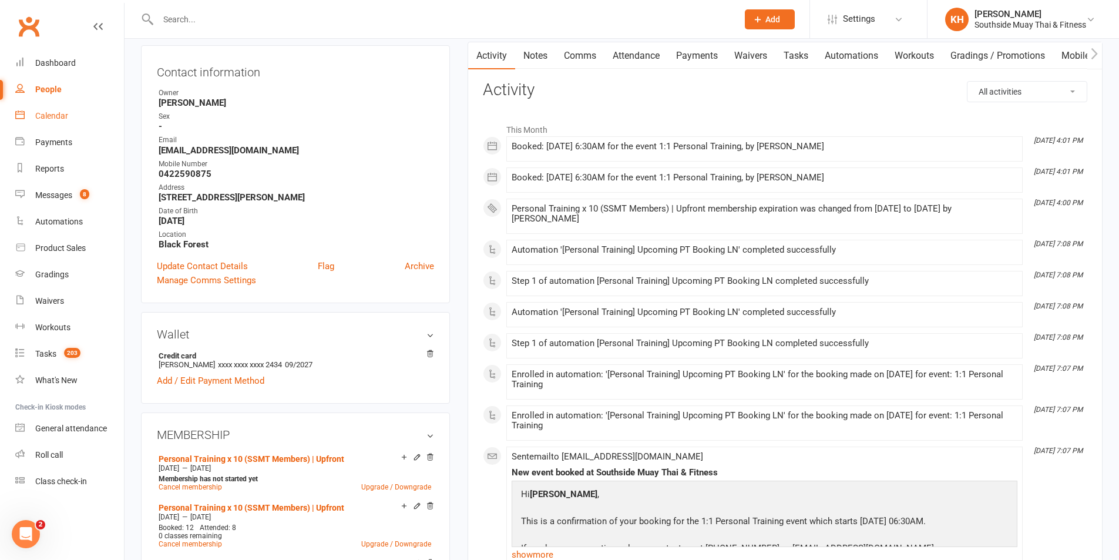
click at [48, 121] on link "Calendar" at bounding box center [69, 116] width 109 height 26
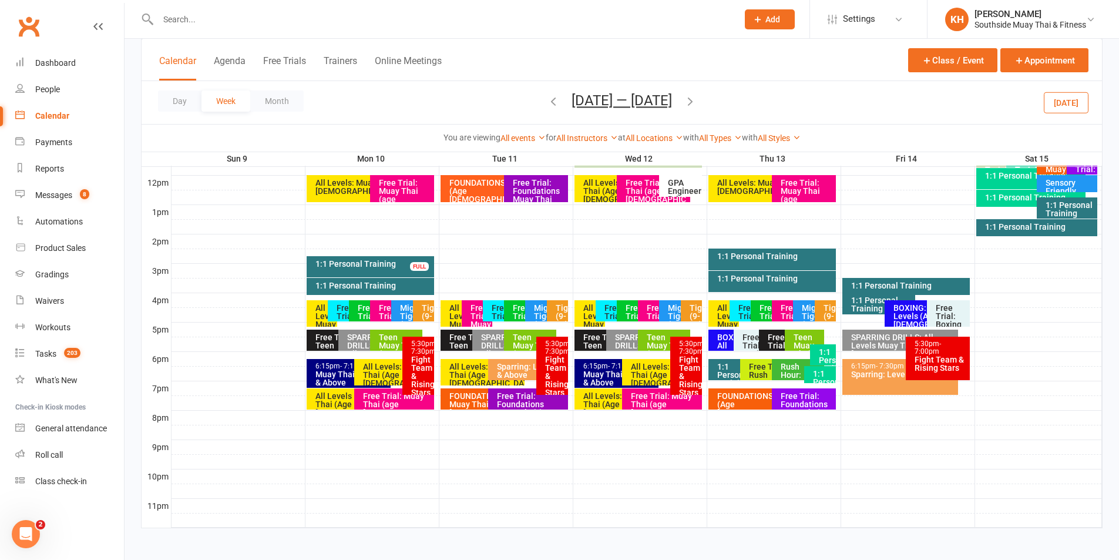
scroll to position [418, 0]
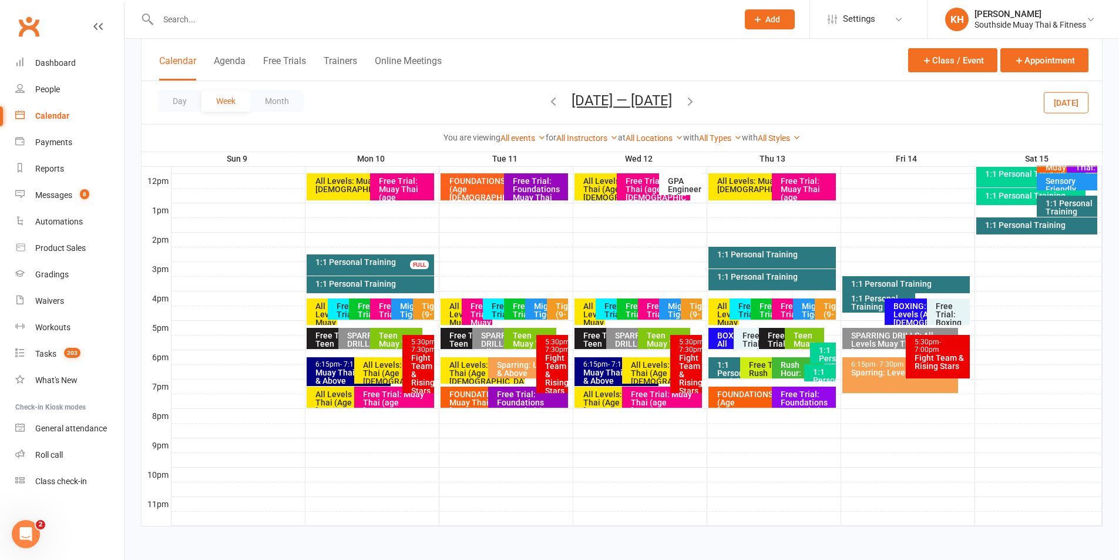
click at [526, 301] on div "Mighty Tigers (5-8)" at bounding box center [540, 308] width 31 height 21
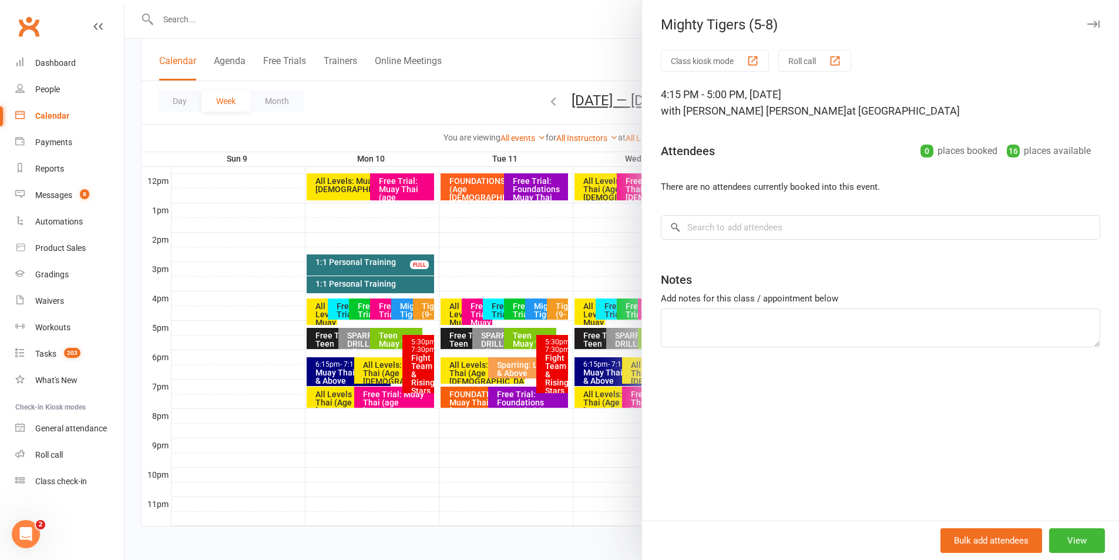
click at [1090, 24] on icon "button" at bounding box center [1093, 24] width 12 height 7
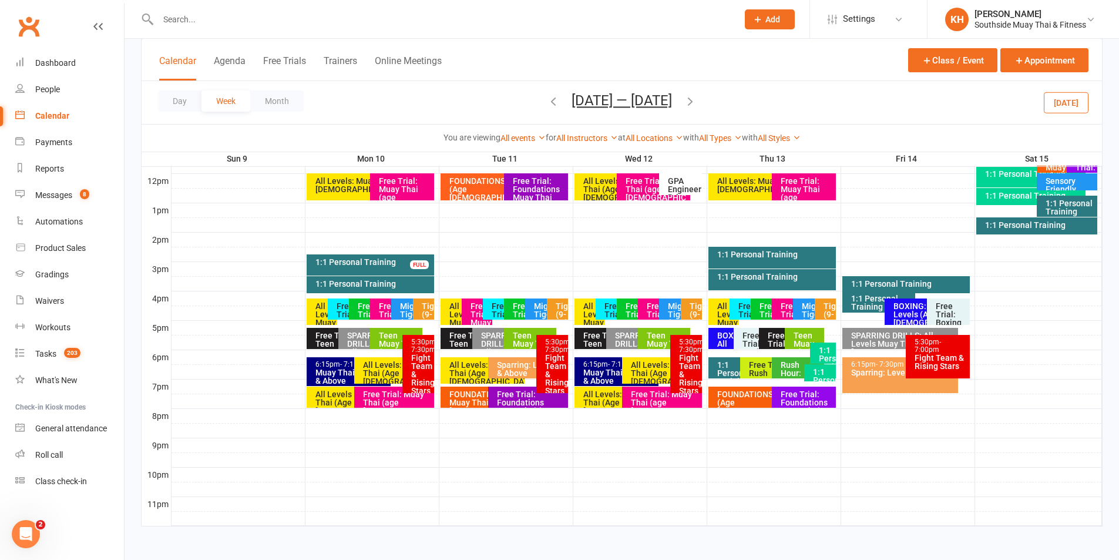
click at [513, 314] on div "Free Trial : Tigers (9-11yrs)" at bounding box center [522, 326] width 20 height 49
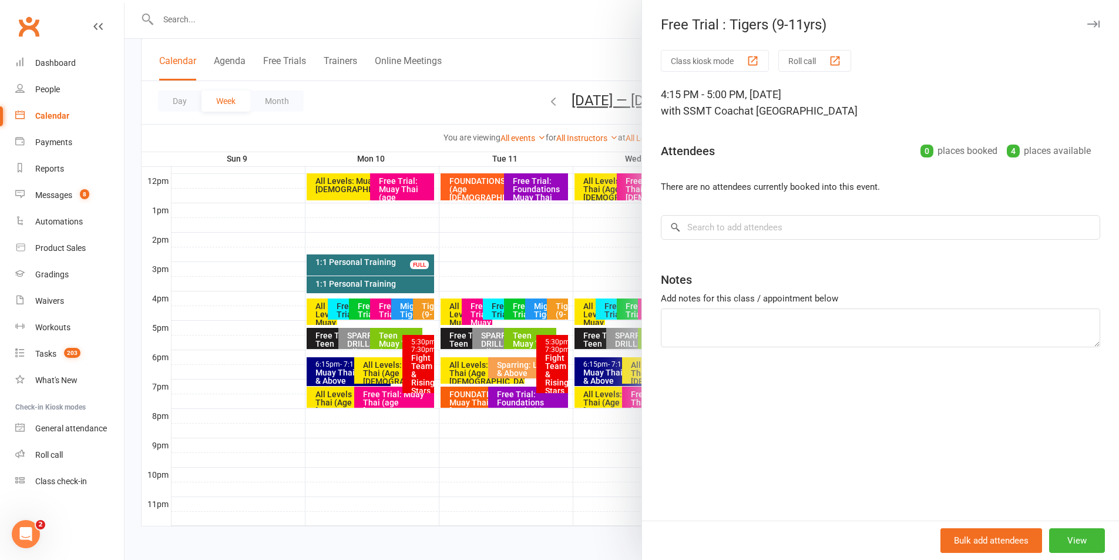
click at [1091, 21] on div "Free Trial : Tigers (9-11yrs)" at bounding box center [880, 24] width 477 height 16
click at [1087, 25] on icon "button" at bounding box center [1093, 24] width 12 height 7
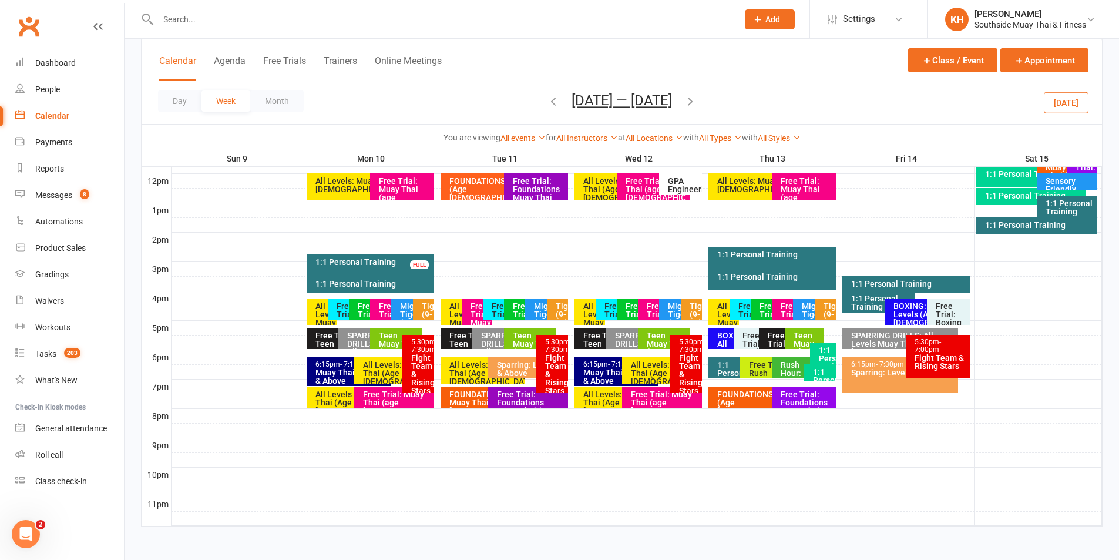
click at [1065, 110] on button "[DATE]" at bounding box center [1066, 102] width 45 height 21
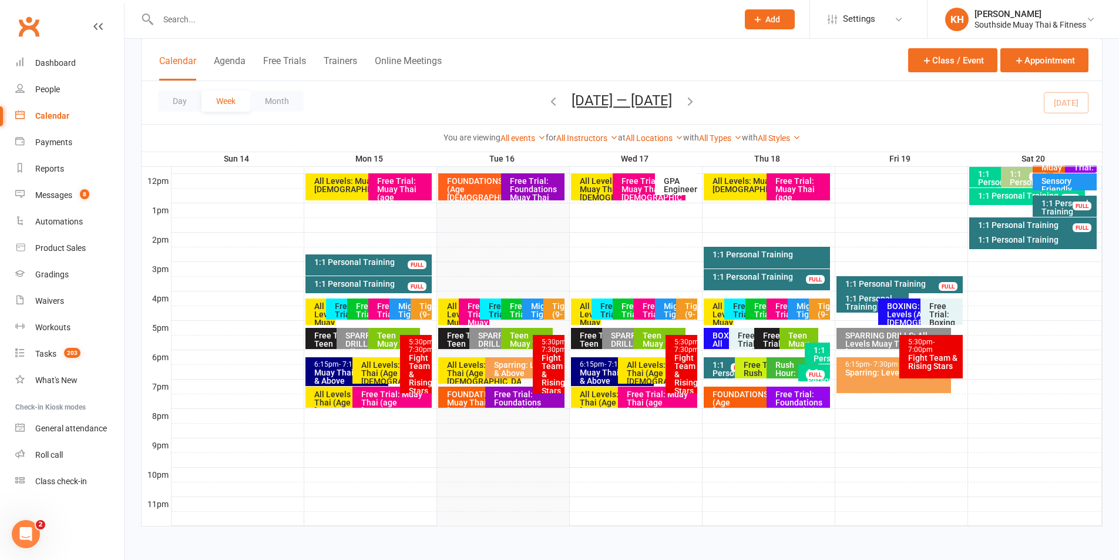
click at [530, 307] on div "Mighty Tigers (5-8)" at bounding box center [537, 308] width 31 height 21
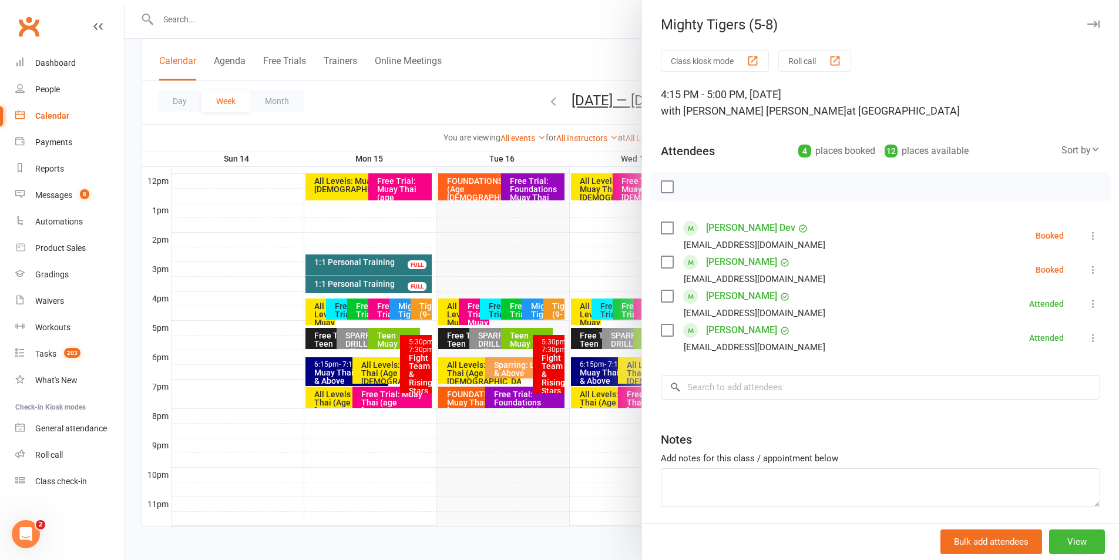
click at [1087, 22] on icon "button" at bounding box center [1093, 24] width 12 height 7
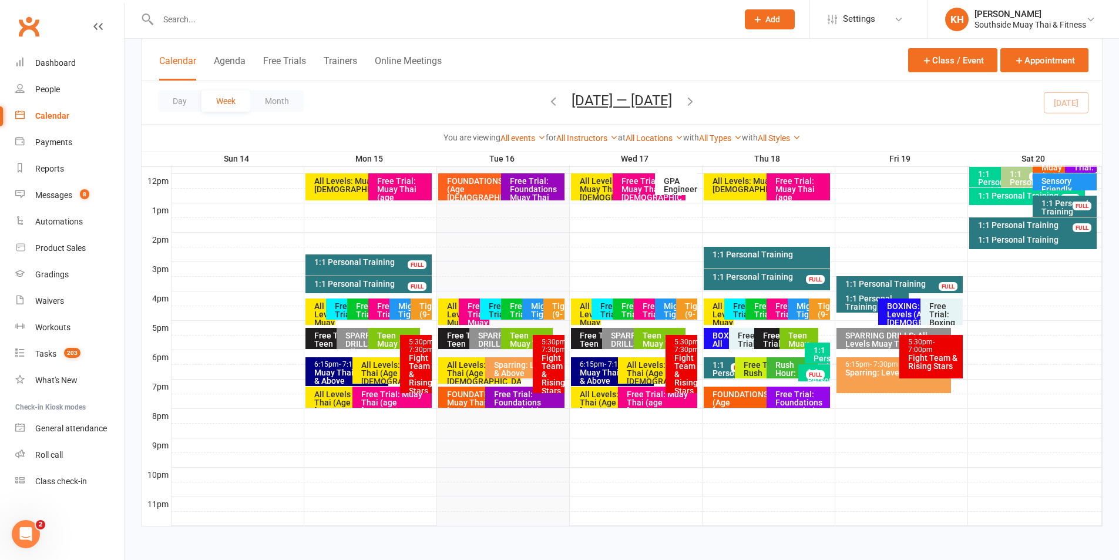
click at [552, 306] on div "Tigers (9-12)" at bounding box center [557, 314] width 11 height 25
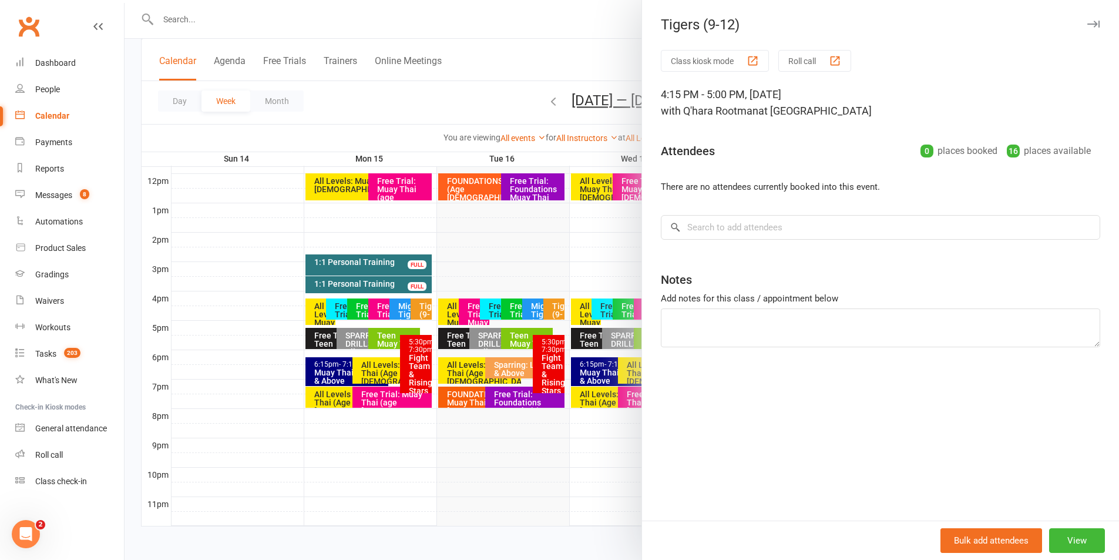
click at [1087, 23] on icon "button" at bounding box center [1093, 24] width 12 height 7
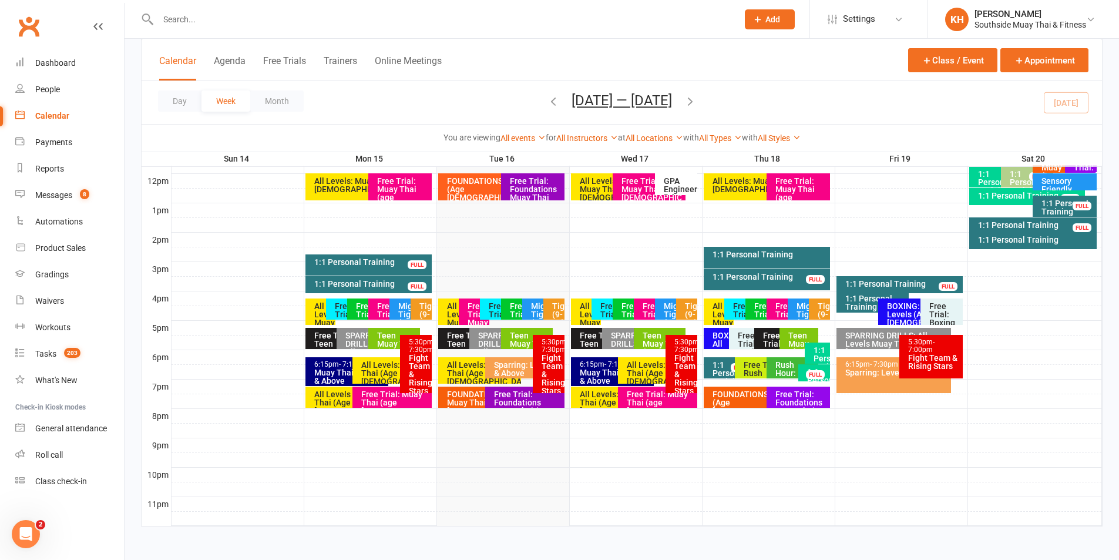
click at [534, 308] on div "Mighty Tigers (5-8)" at bounding box center [540, 314] width 20 height 25
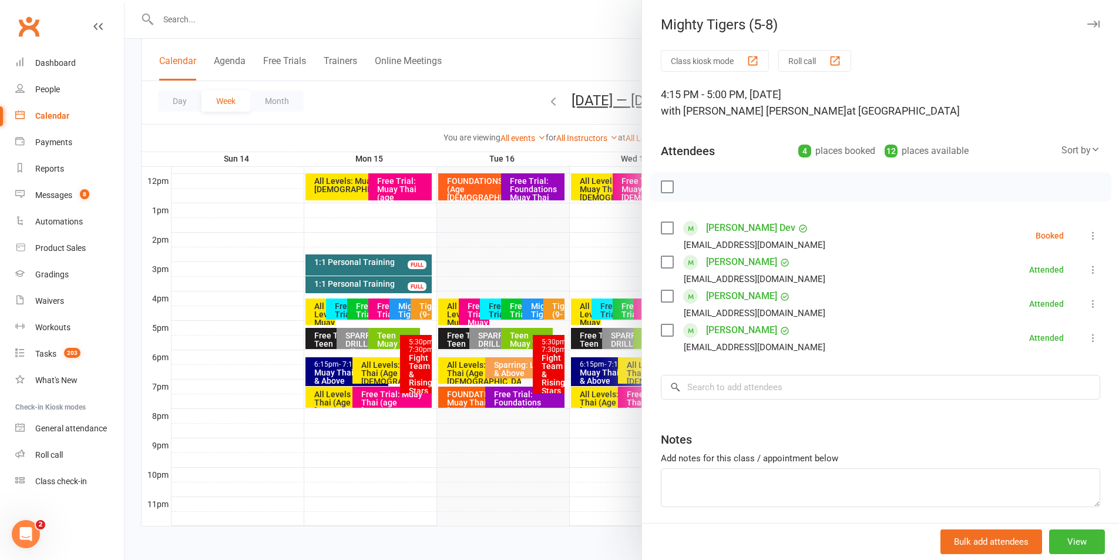
click at [1086, 19] on button "button" at bounding box center [1093, 24] width 14 height 14
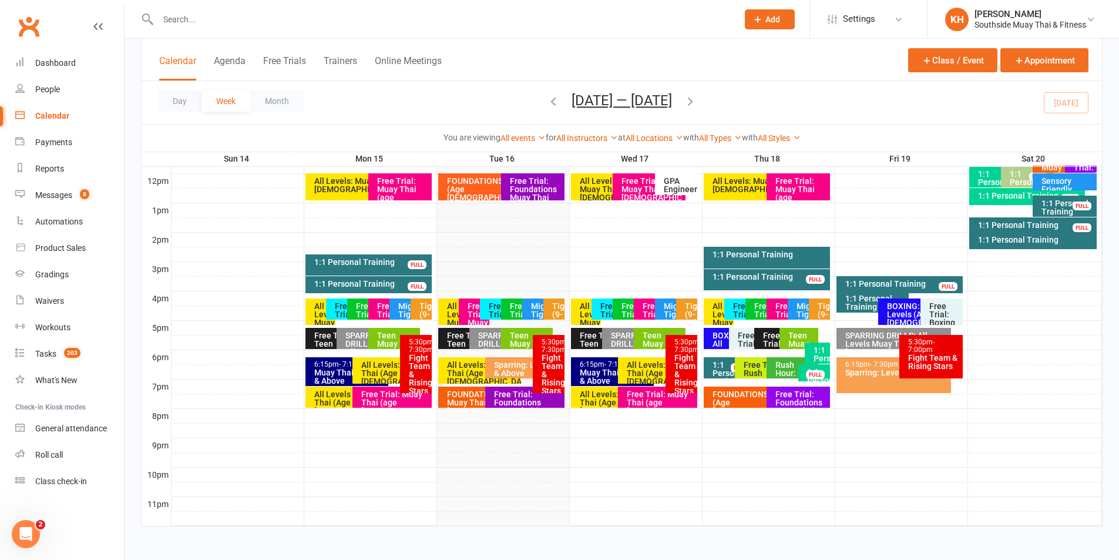
click at [509, 304] on div "Free Trial : Tigers (9-11yrs)" at bounding box center [519, 326] width 20 height 49
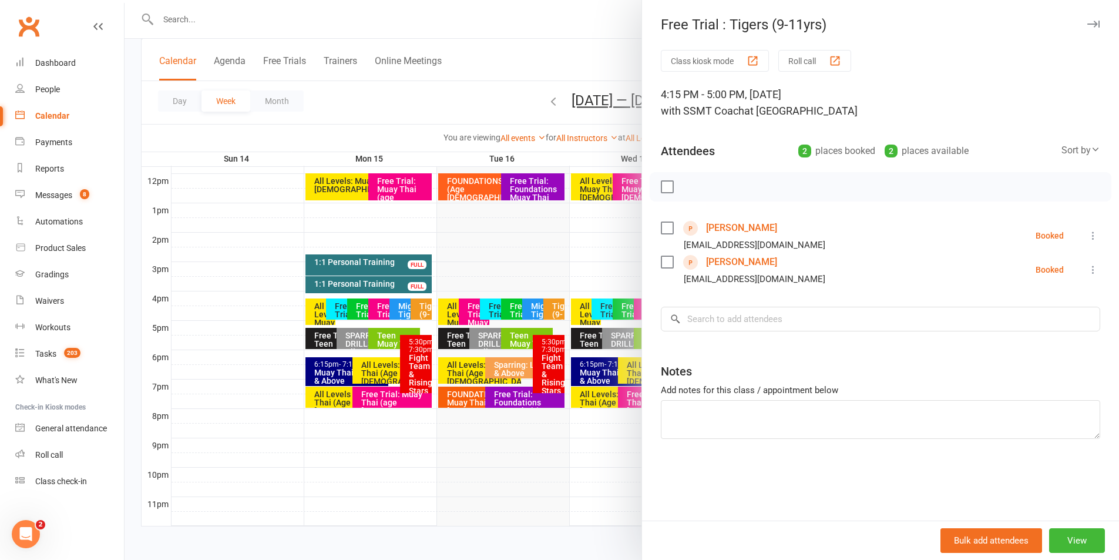
click at [1087, 19] on button "button" at bounding box center [1093, 24] width 14 height 14
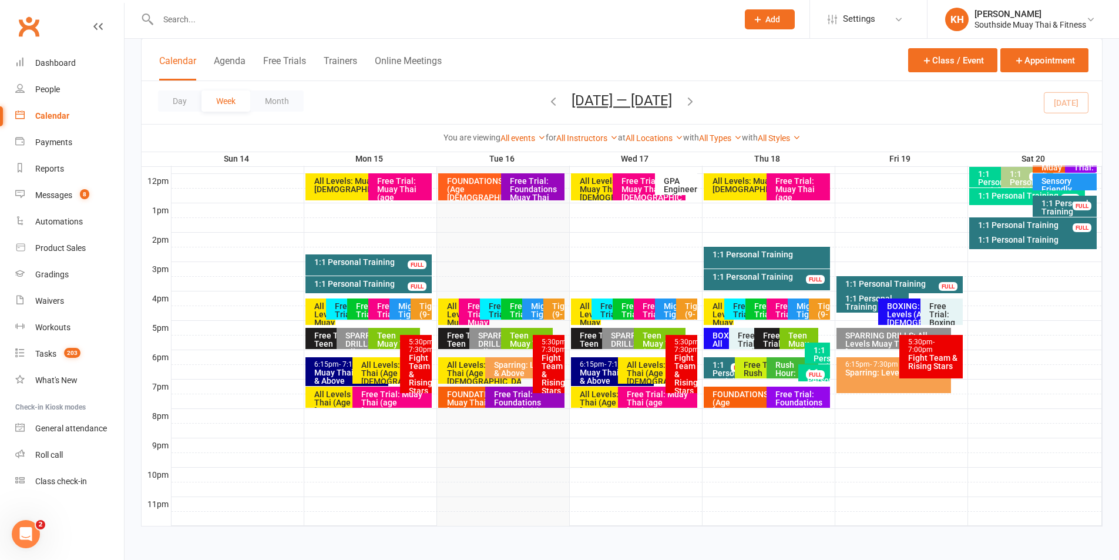
click at [464, 315] on div "Free Trial: Muay Thai (age 13+ years)" at bounding box center [474, 311] width 31 height 26
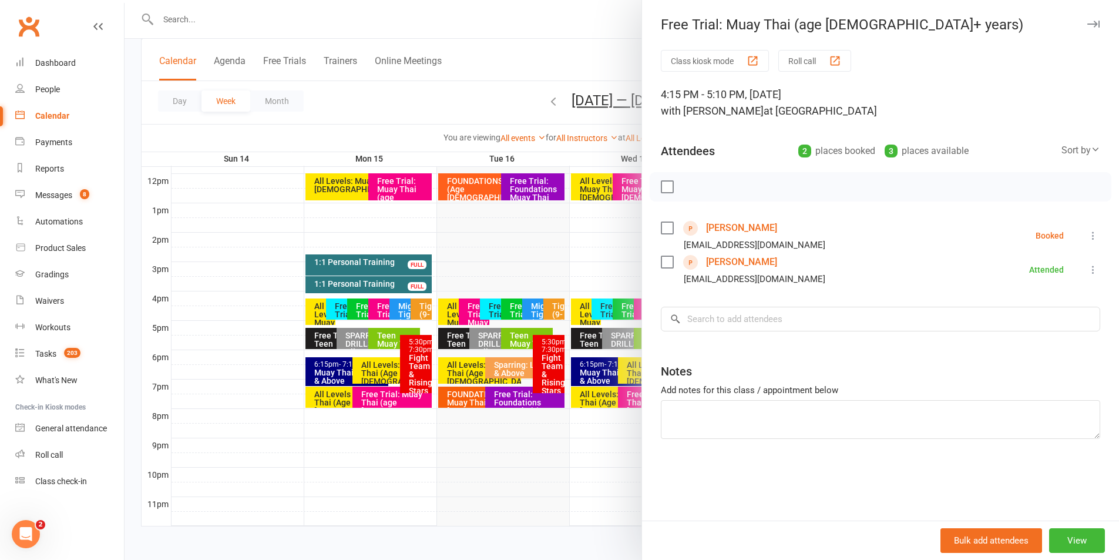
click at [1091, 22] on div "Free Trial: Muay Thai (age 13+ years) Class kiosk mode Roll call 4:15 PM - 5:10…" at bounding box center [881, 280] width 478 height 560
click at [1089, 20] on button "button" at bounding box center [1093, 24] width 14 height 14
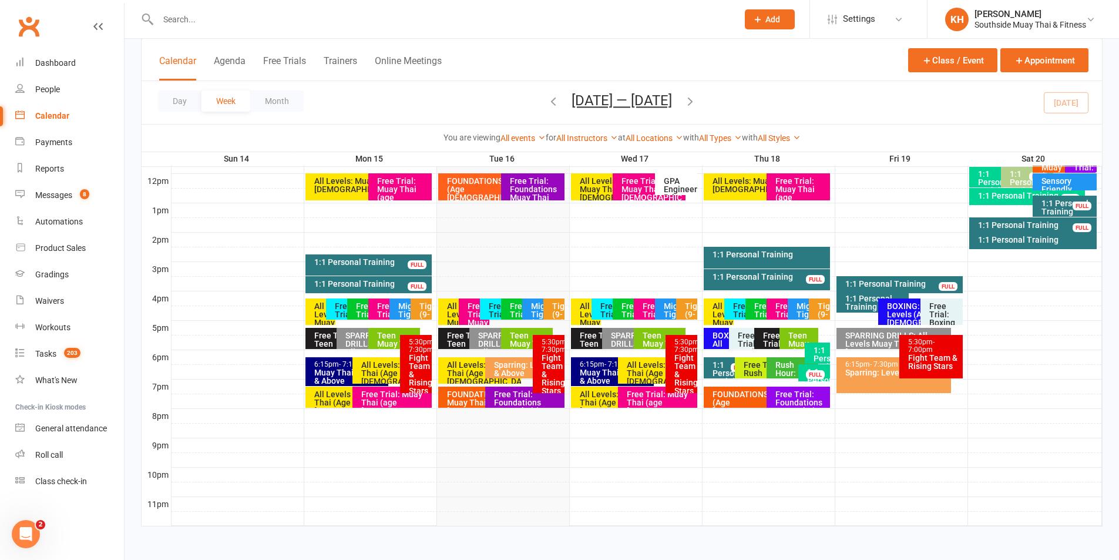
click at [258, 15] on input "text" at bounding box center [442, 19] width 575 height 16
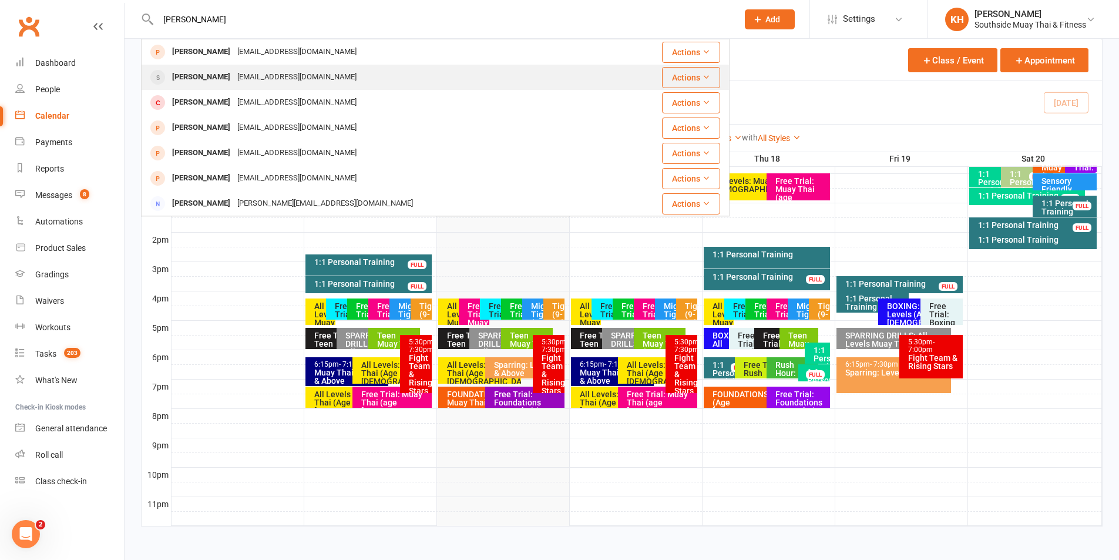
type input "phillip"
click at [211, 70] on div "[PERSON_NAME]" at bounding box center [201, 77] width 65 height 17
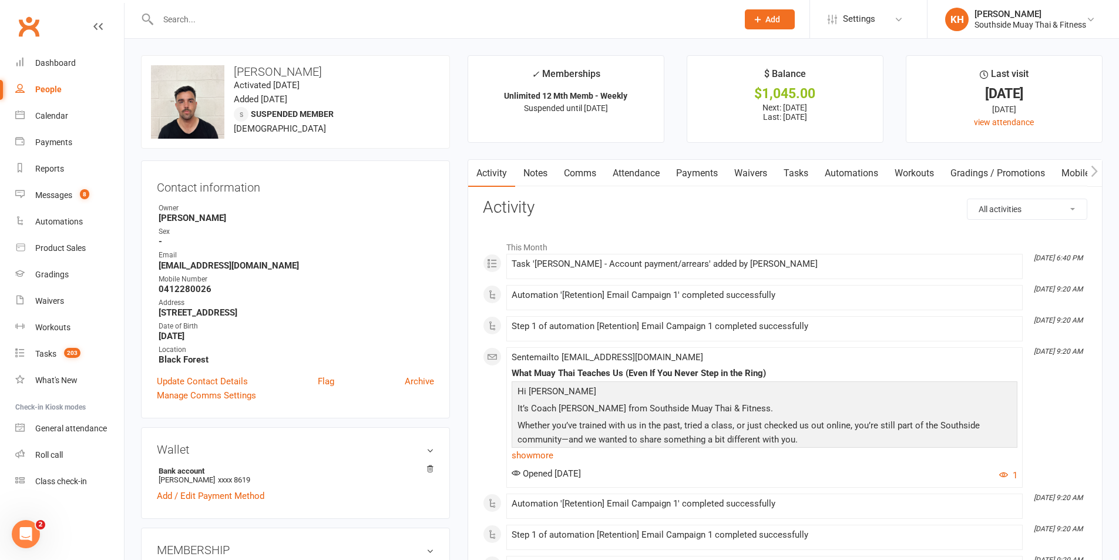
click at [535, 173] on link "Notes" at bounding box center [535, 173] width 41 height 27
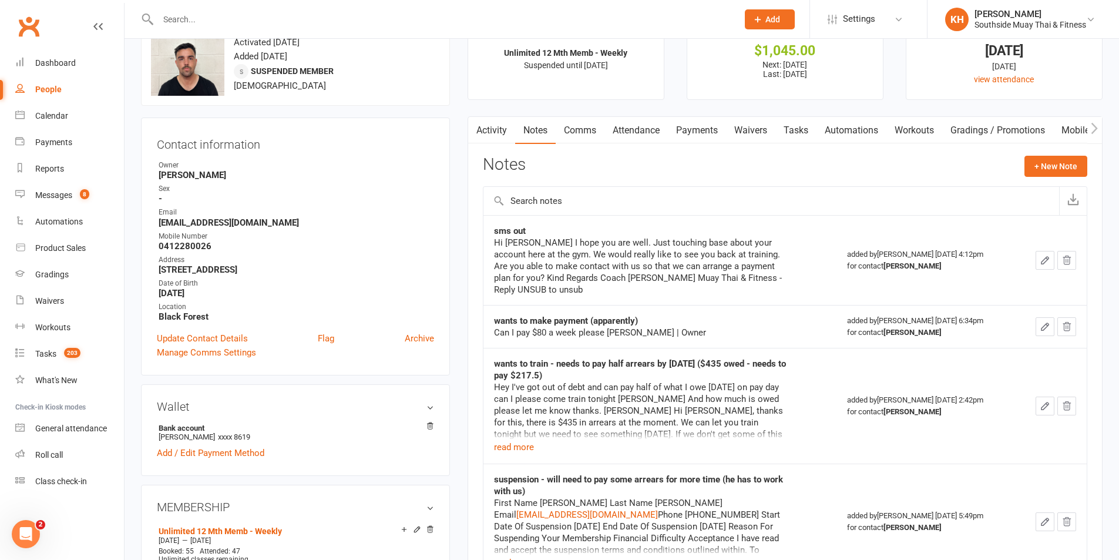
scroll to position [59, 0]
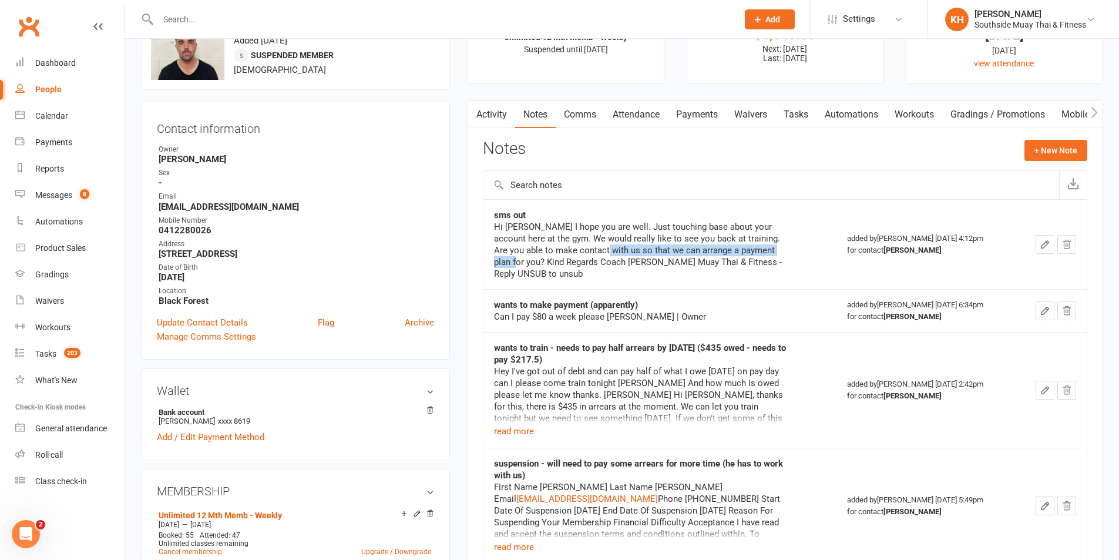
drag, startPoint x: 763, startPoint y: 249, endPoint x: 372, endPoint y: 257, distance: 390.2
click at [559, 247] on div "Hi Phillip I hope you are well. Just touching base about your account here at t…" at bounding box center [641, 250] width 294 height 59
click at [446, 226] on div "Contact information Owner Kendal Harvey Sex - Email phillipwilliams5043@gmail.c…" at bounding box center [295, 231] width 309 height 258
click at [488, 108] on link "Activity" at bounding box center [491, 114] width 47 height 27
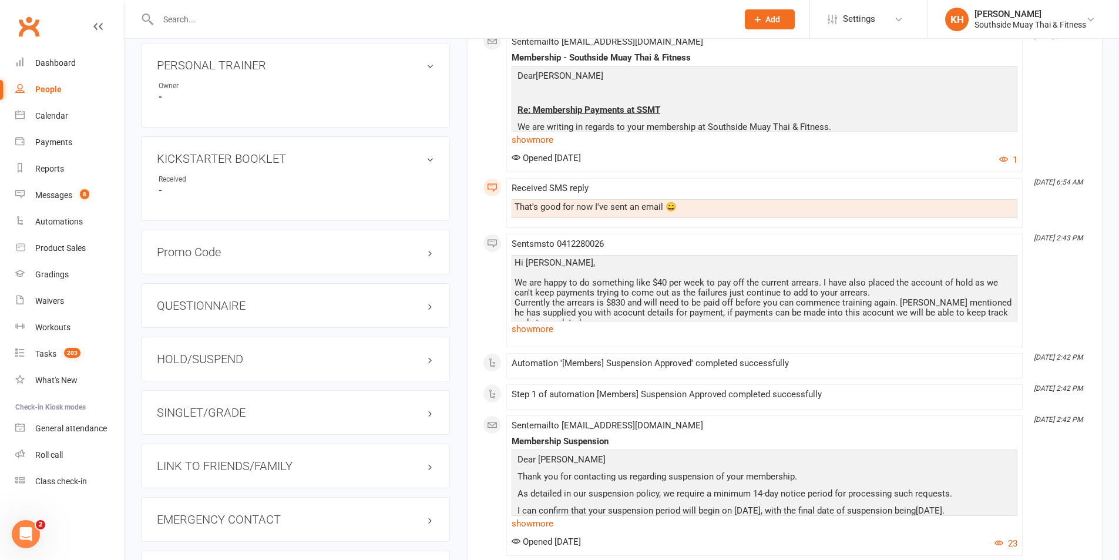
scroll to position [822, 0]
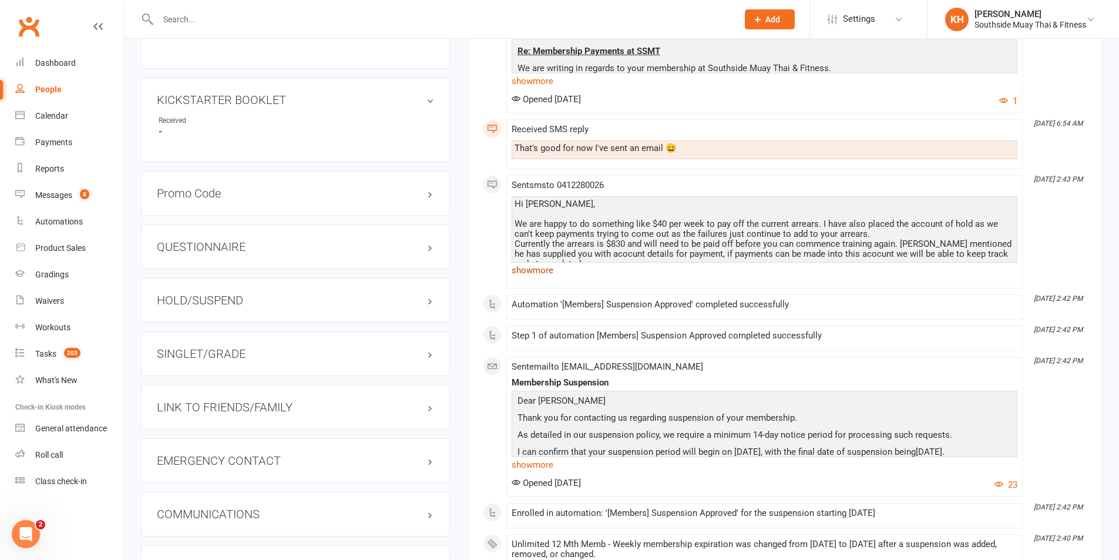
click at [525, 268] on link "show more" at bounding box center [765, 270] width 506 height 16
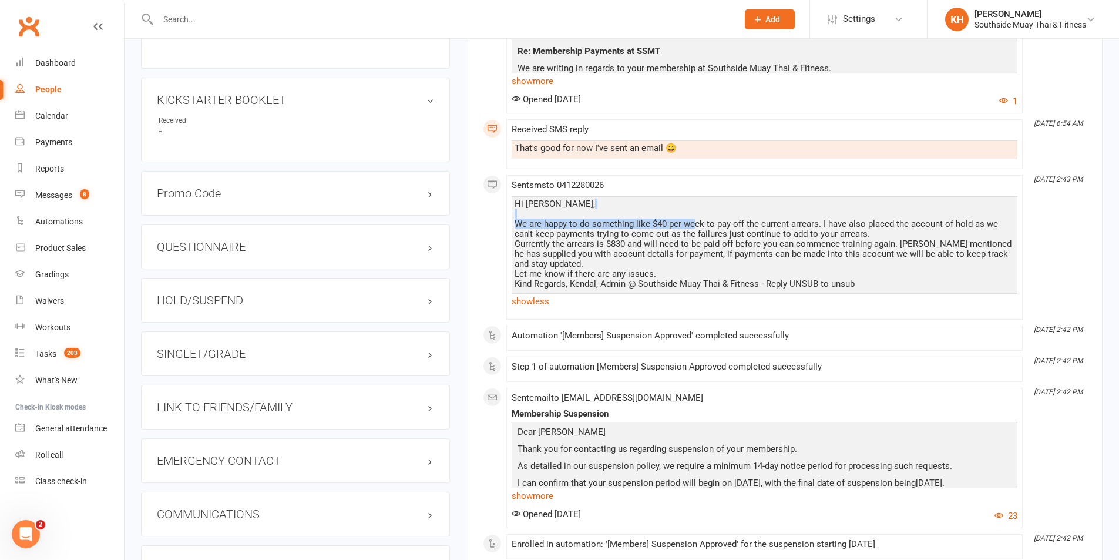
drag, startPoint x: 696, startPoint y: 221, endPoint x: 627, endPoint y: 217, distance: 68.9
click at [627, 217] on div "Hi Phillip, We are happy to do something like $40 per week to pay off the curre…" at bounding box center [765, 244] width 500 height 90
click at [642, 257] on div "Hi Phillip, We are happy to do something like $40 per week to pay off the curre…" at bounding box center [765, 244] width 500 height 90
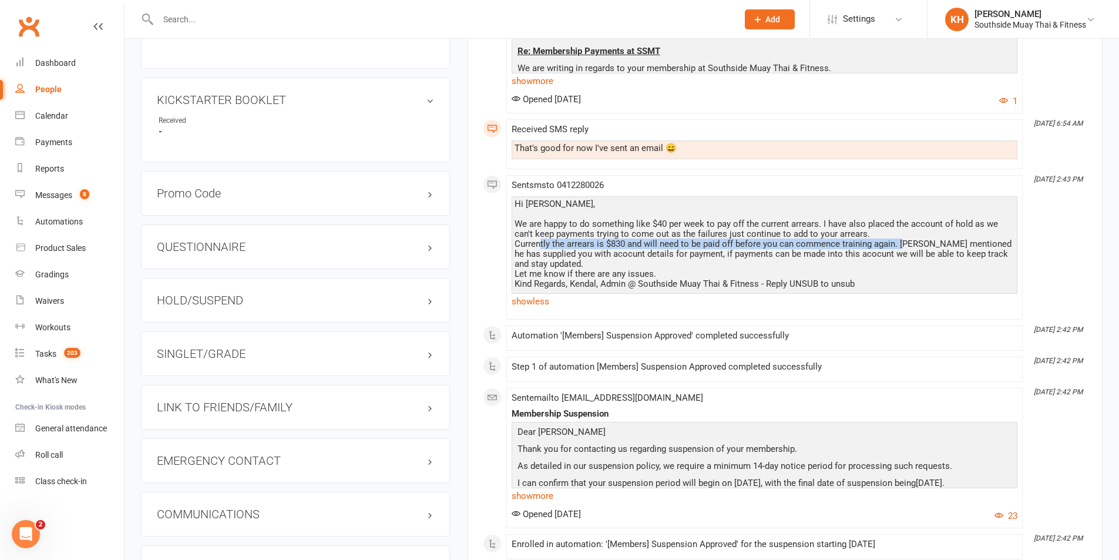
drag, startPoint x: 560, startPoint y: 243, endPoint x: 906, endPoint y: 244, distance: 345.4
click at [906, 244] on div "Hi Phillip, We are happy to do something like $40 per week to pay off the curre…" at bounding box center [765, 244] width 500 height 90
click at [906, 257] on div "Hi Phillip, We are happy to do something like $40 per week to pay off the curre…" at bounding box center [765, 244] width 500 height 90
click at [670, 270] on div "Hi Phillip, We are happy to do something like $40 per week to pay off the curre…" at bounding box center [765, 244] width 500 height 90
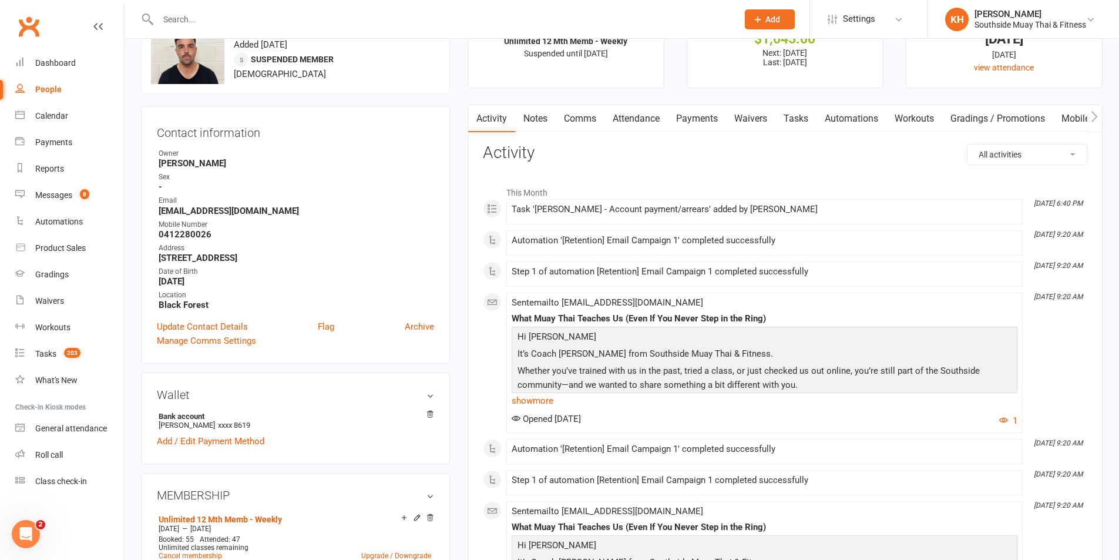
scroll to position [0, 0]
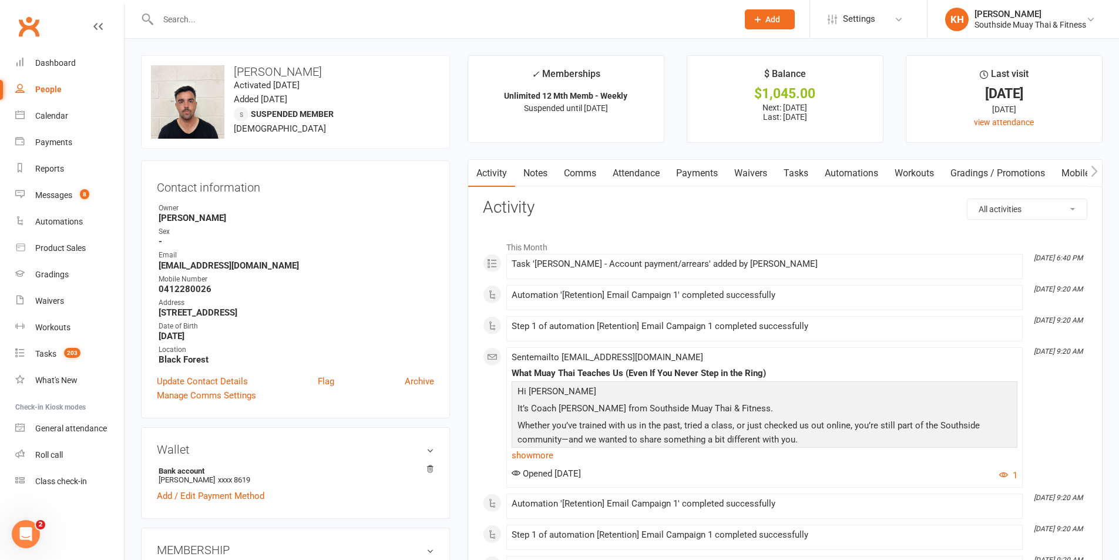
drag, startPoint x: 299, startPoint y: 269, endPoint x: 146, endPoint y: 265, distance: 152.8
click at [146, 265] on div "Contact information Owner Kendal Harvey Sex - Email phillipwilliams5043@gmail.c…" at bounding box center [295, 289] width 309 height 258
copy strong "phillipwilliams5043@gmail.com"
click at [186, 18] on input "text" at bounding box center [442, 19] width 575 height 16
paste input "0448894200"
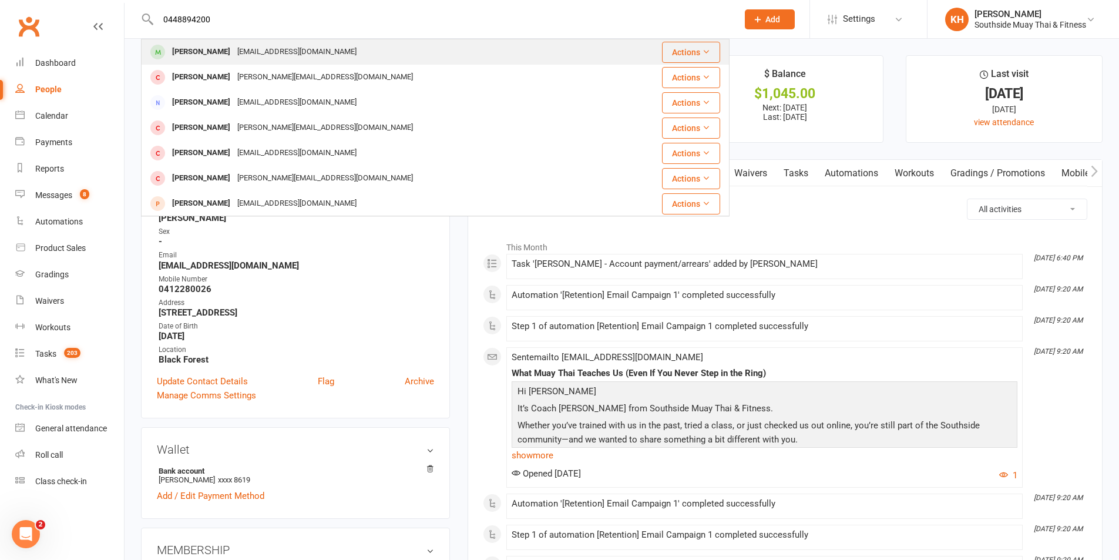
type input "0448894200"
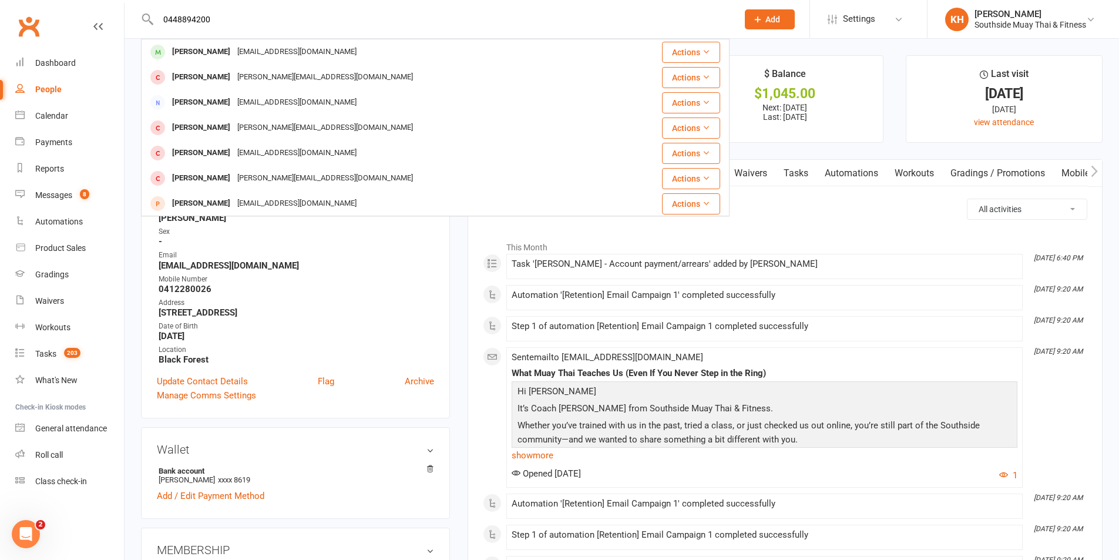
click at [208, 53] on div "Matthew Wagner" at bounding box center [201, 51] width 65 height 17
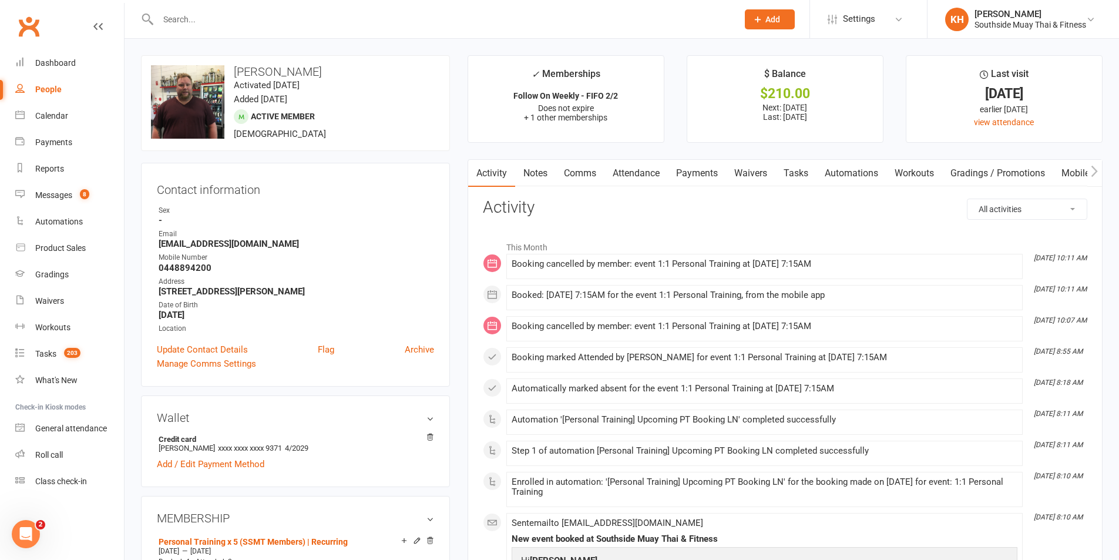
click at [648, 174] on link "Attendance" at bounding box center [635, 173] width 63 height 27
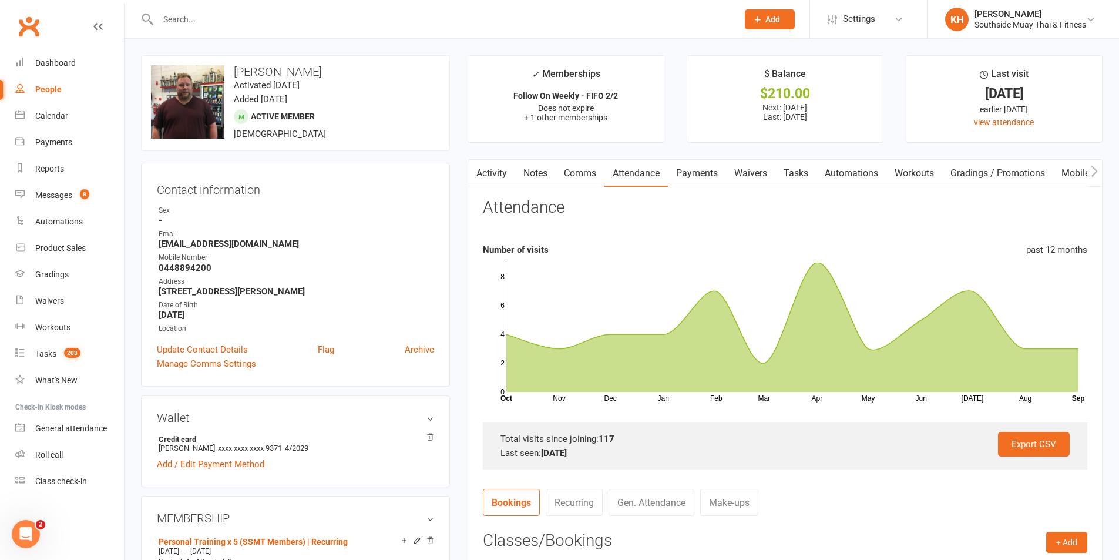
click at [499, 163] on link "Activity" at bounding box center [491, 173] width 47 height 27
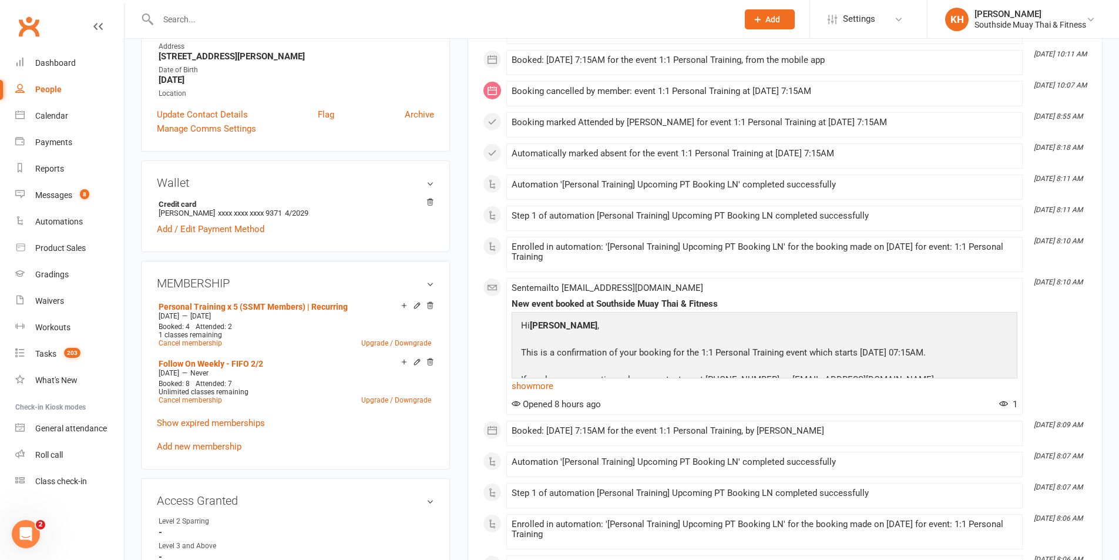
scroll to position [117, 0]
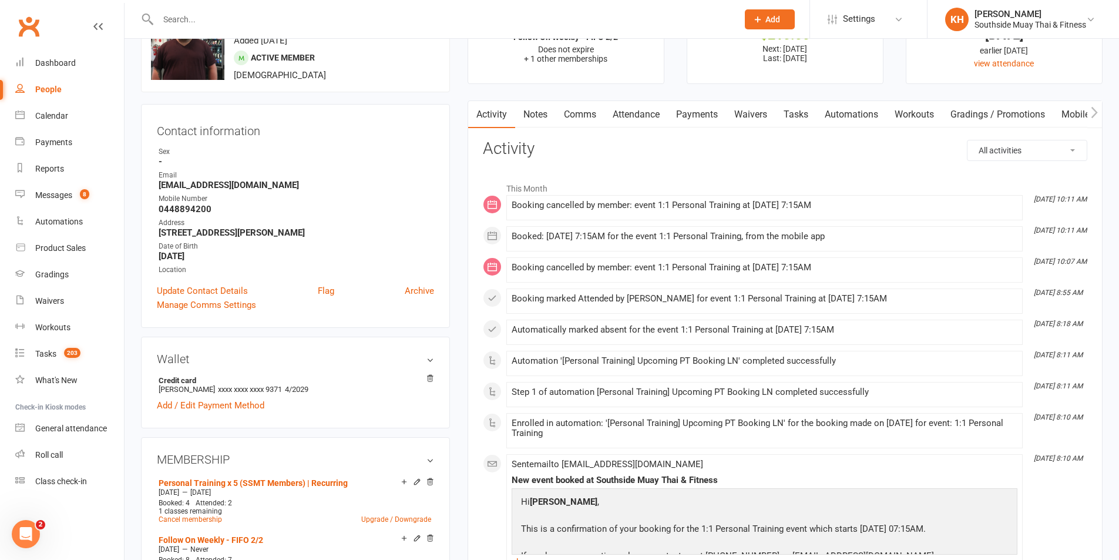
click at [639, 111] on link "Attendance" at bounding box center [635, 114] width 63 height 27
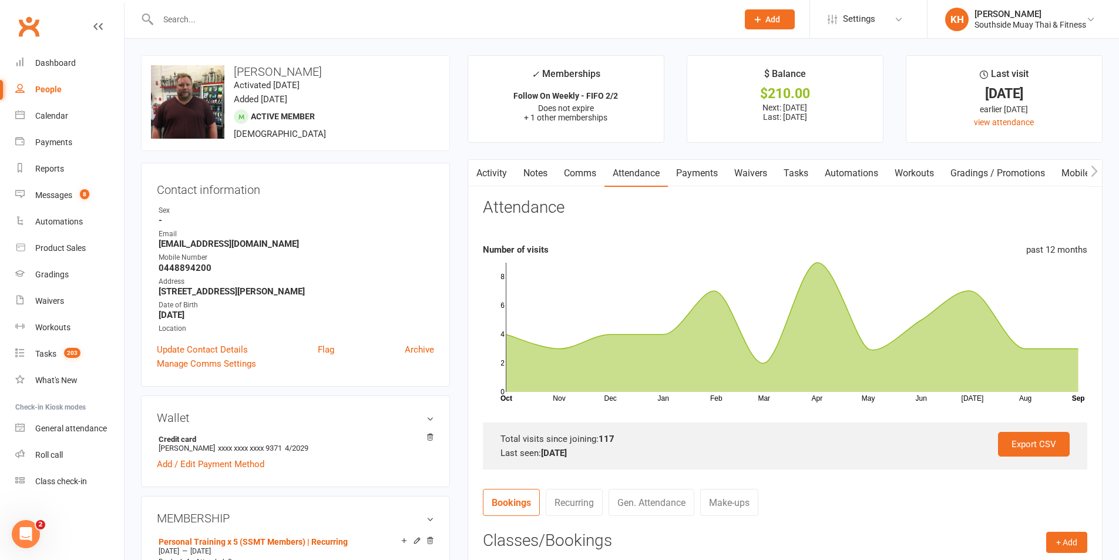
click at [496, 163] on link "Activity" at bounding box center [491, 173] width 47 height 27
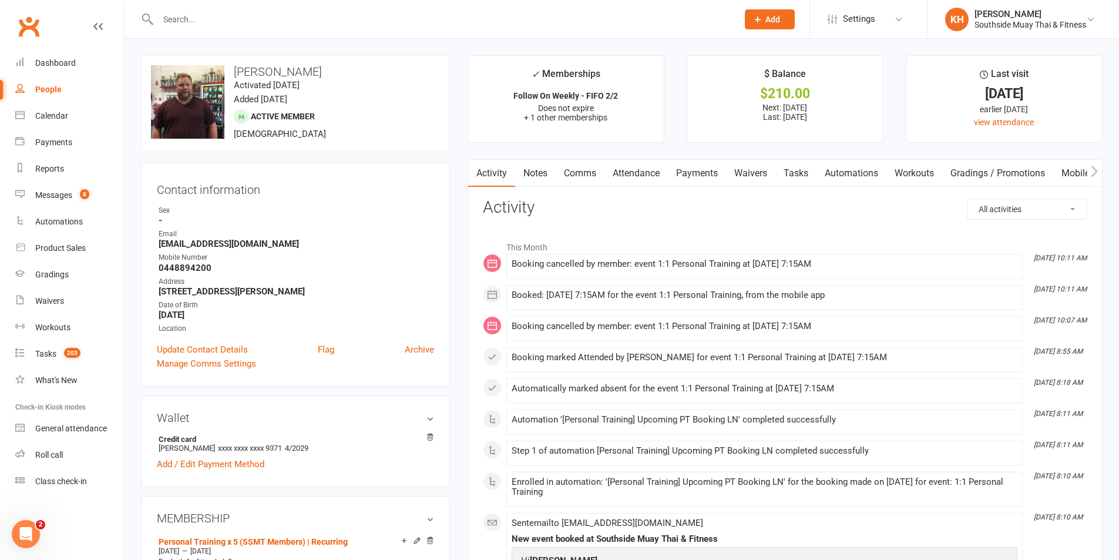
click at [619, 173] on link "Attendance" at bounding box center [635, 173] width 63 height 27
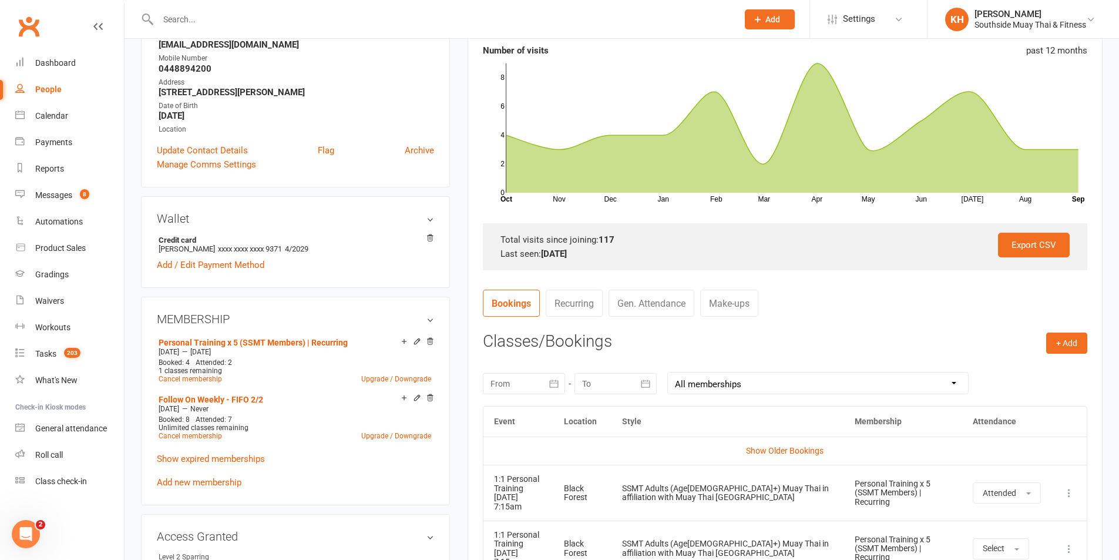
scroll to position [59, 0]
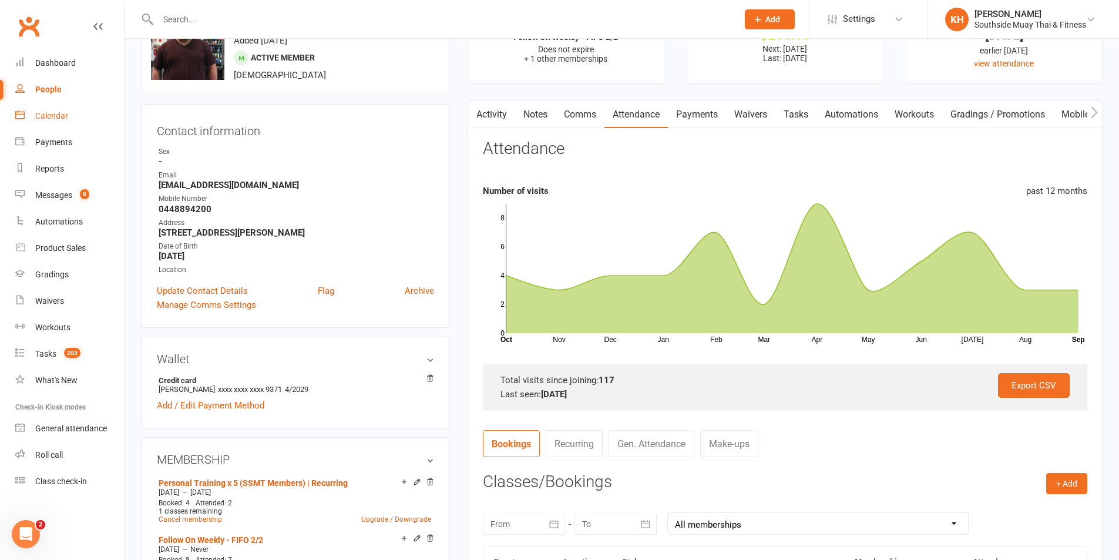
click at [65, 108] on link "Calendar" at bounding box center [69, 116] width 109 height 26
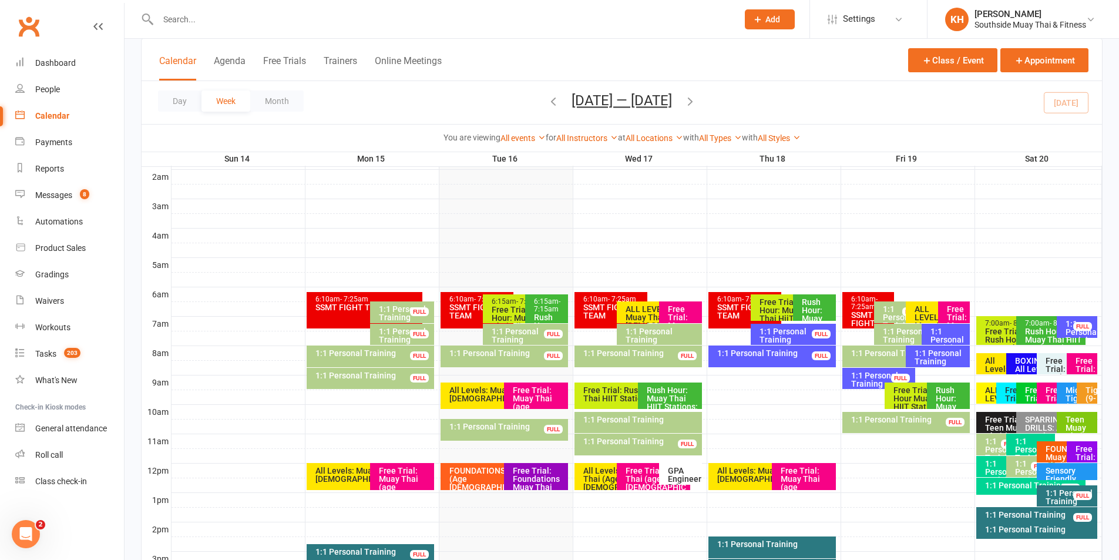
scroll to position [176, 0]
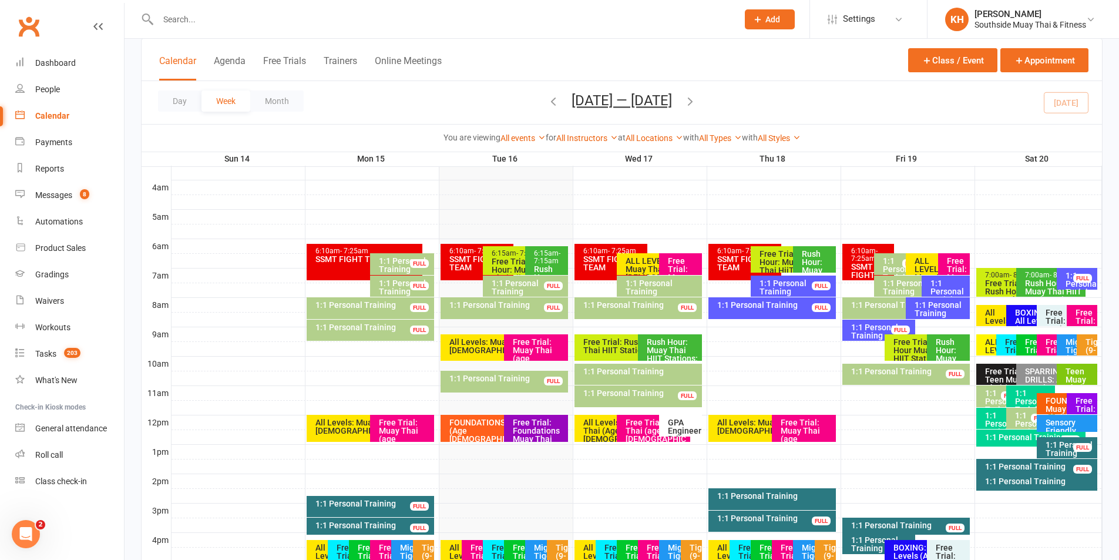
click at [697, 100] on icon "button" at bounding box center [690, 101] width 13 height 13
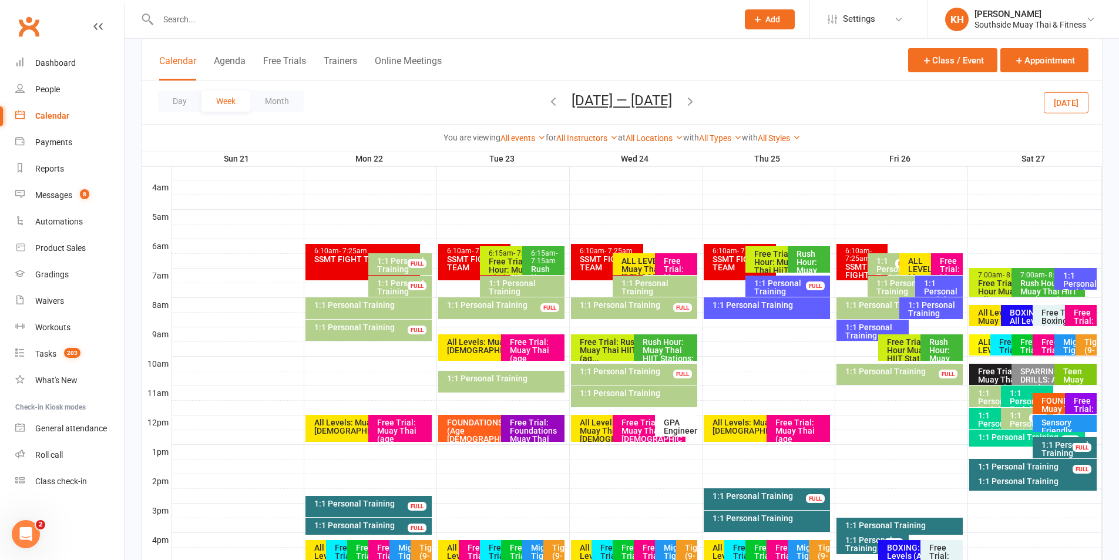
click at [697, 103] on icon "button" at bounding box center [690, 101] width 13 height 13
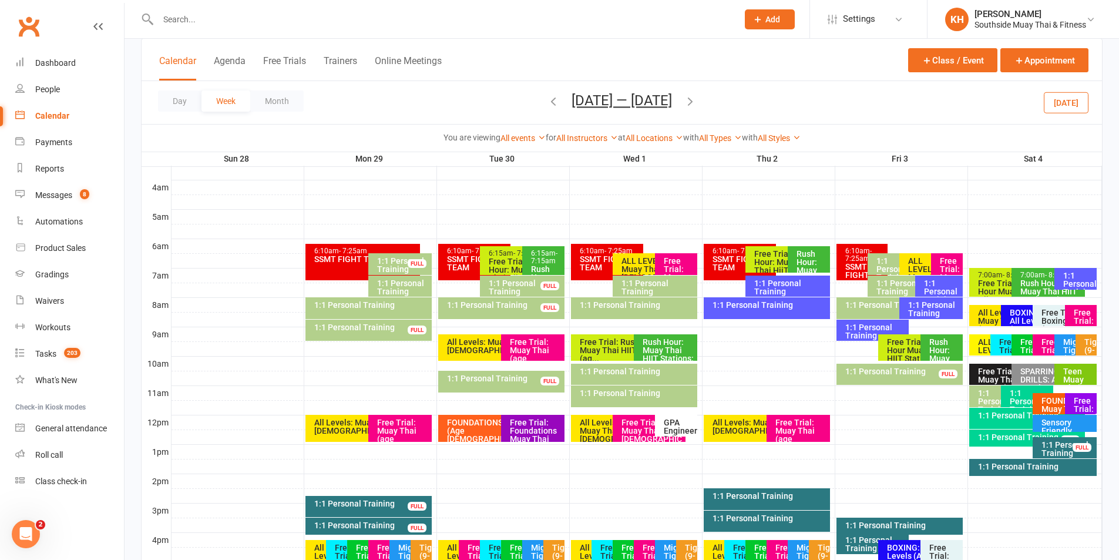
click at [712, 103] on div "Day Week Month Sep 28 — Oct 4 2025 September 2025 Sun Mon Tue Wed Thu Fri Sat 3…" at bounding box center [622, 102] width 960 height 43
click at [697, 102] on icon "button" at bounding box center [690, 101] width 13 height 13
click at [690, 103] on icon "button" at bounding box center [690, 101] width 13 height 13
click at [456, 313] on div "1:1 Personal Training" at bounding box center [501, 308] width 126 height 22
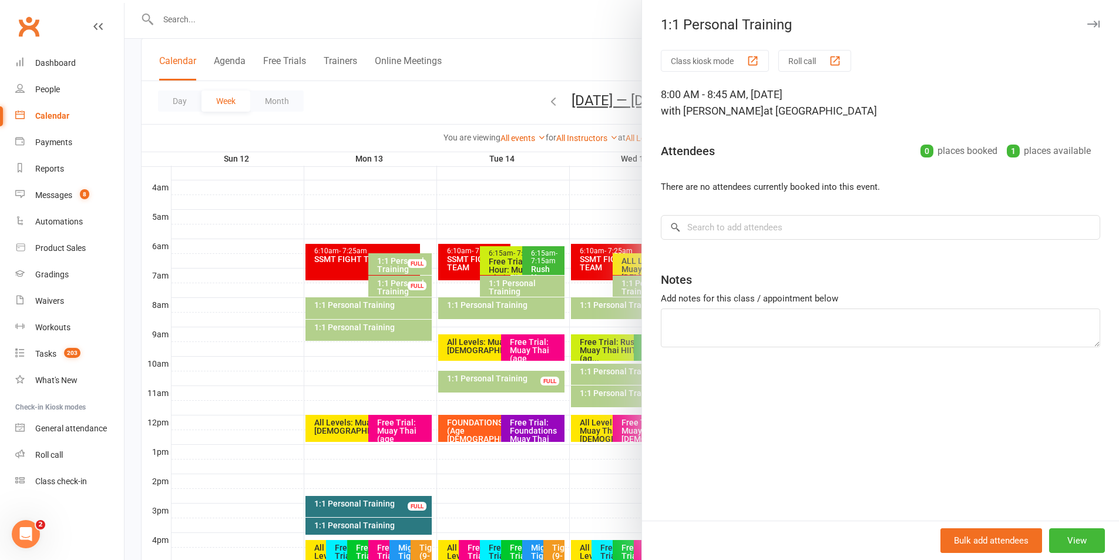
drag, startPoint x: 1086, startPoint y: 28, endPoint x: 1056, endPoint y: 69, distance: 50.4
click at [1086, 28] on button "button" at bounding box center [1093, 24] width 14 height 14
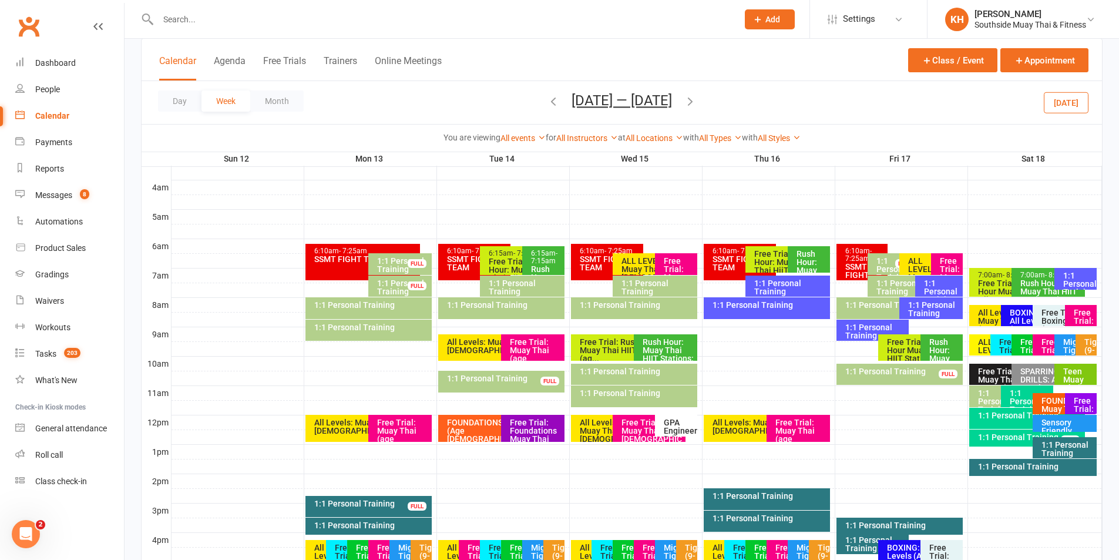
click at [549, 286] on div "1:1 Personal Training" at bounding box center [525, 287] width 74 height 16
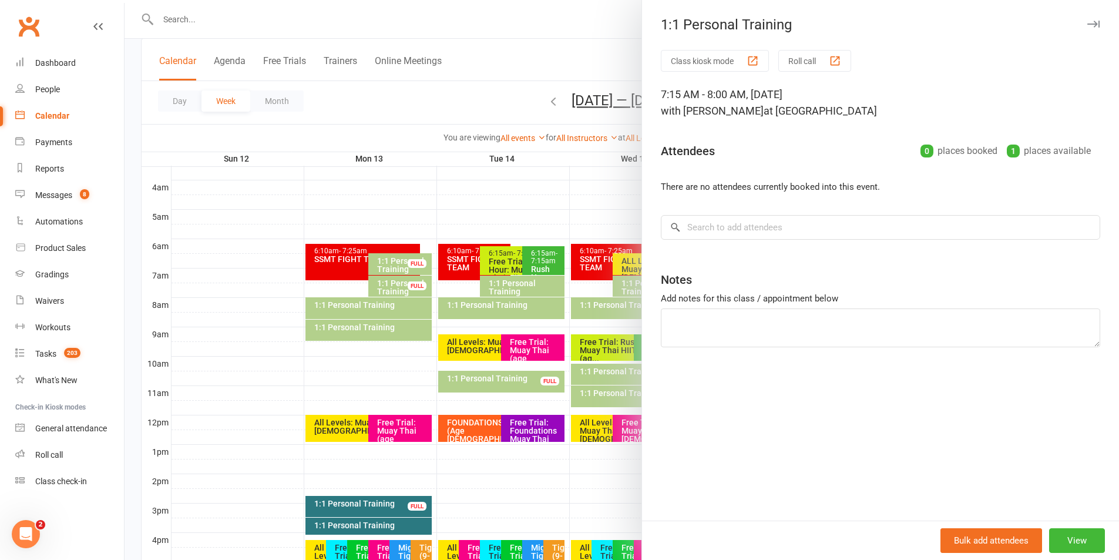
drag, startPoint x: 1086, startPoint y: 23, endPoint x: 1035, endPoint y: 76, distance: 73.1
click at [1087, 22] on icon "button" at bounding box center [1093, 24] width 12 height 7
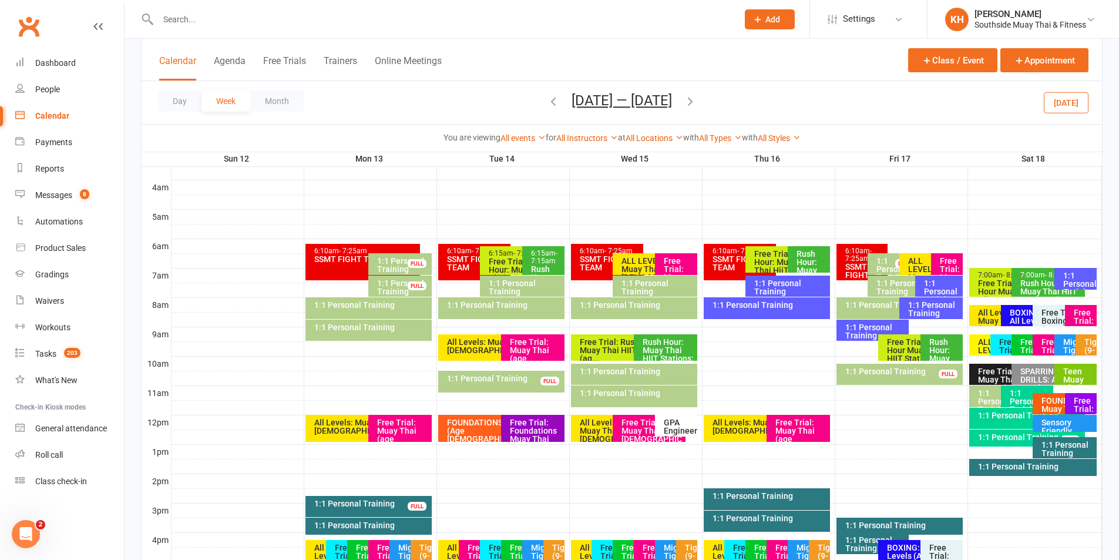
click at [512, 286] on div "1:1 Personal Training" at bounding box center [525, 287] width 74 height 16
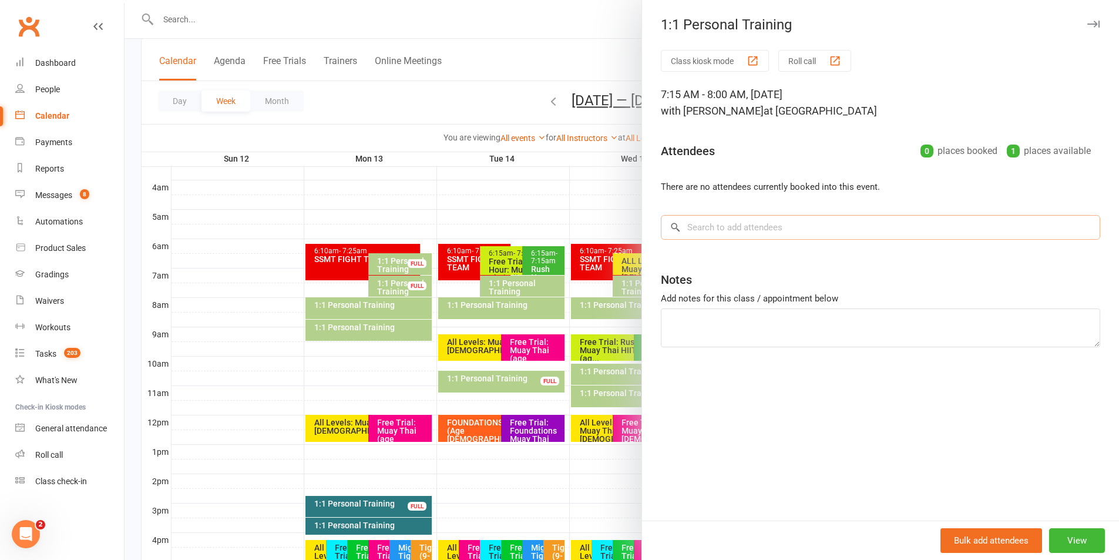
click at [693, 226] on input "search" at bounding box center [880, 227] width 439 height 25
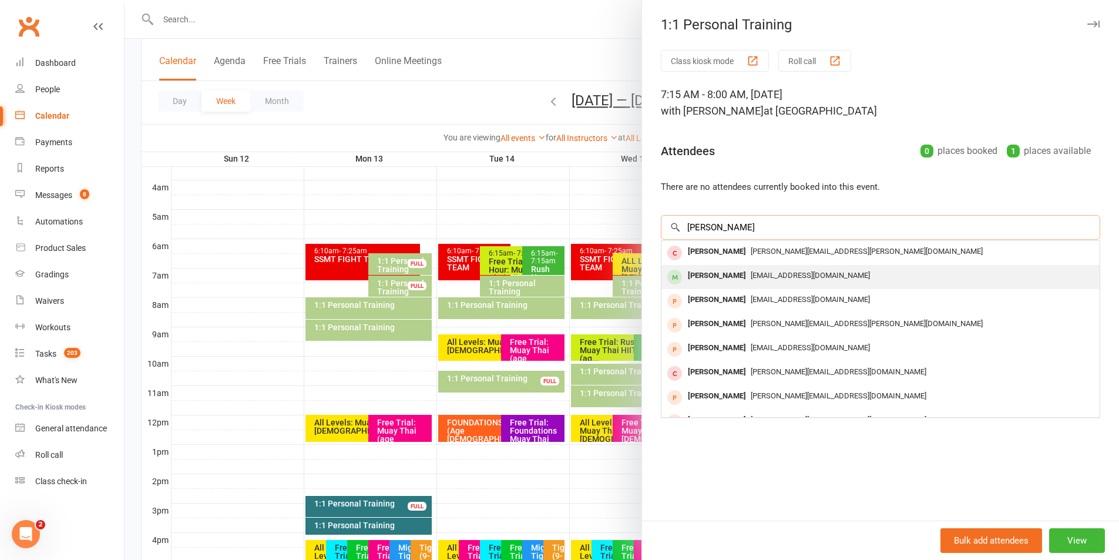
type input "matthew wag"
click at [695, 270] on div "Matthew Wagner" at bounding box center [717, 275] width 68 height 17
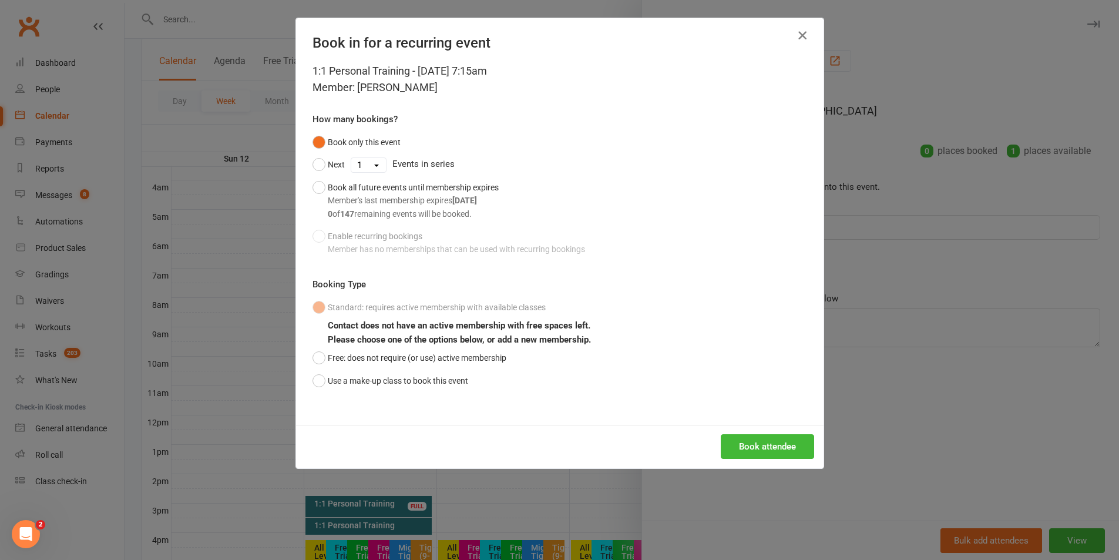
click at [802, 33] on icon "button" at bounding box center [802, 35] width 14 height 14
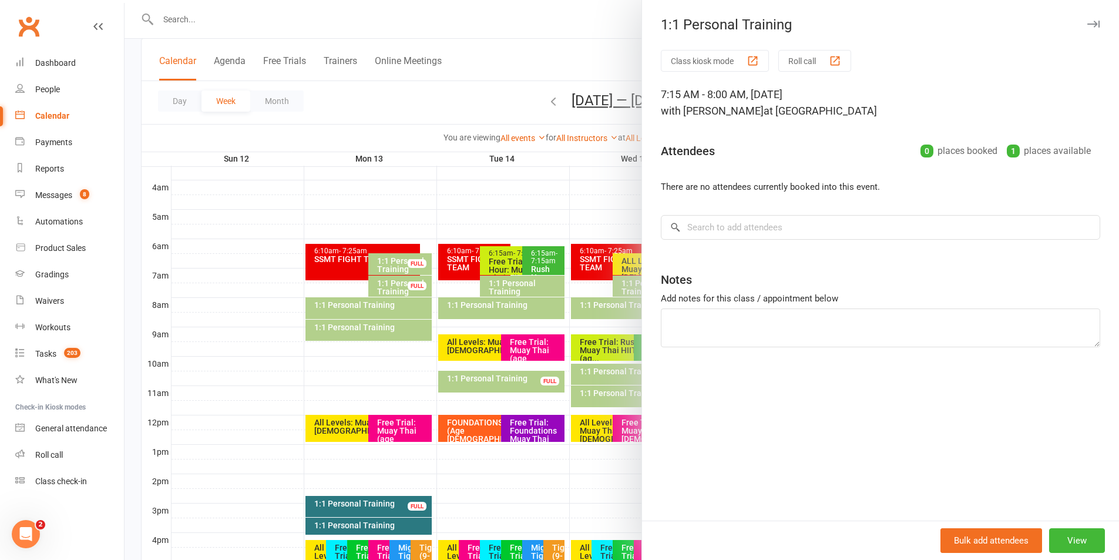
click at [367, 21] on div at bounding box center [622, 280] width 995 height 560
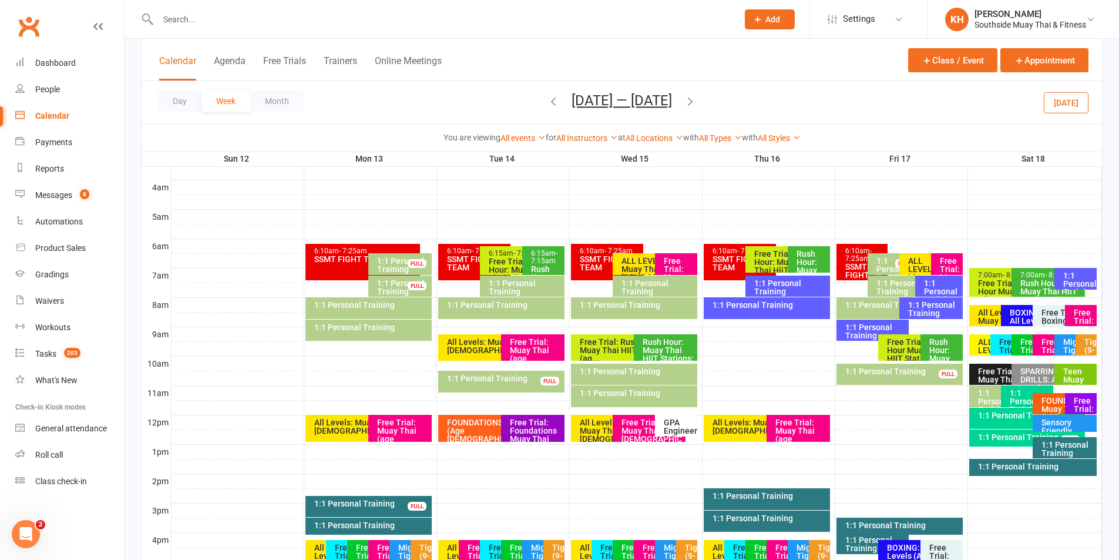
click at [219, 19] on input "text" at bounding box center [442, 19] width 575 height 16
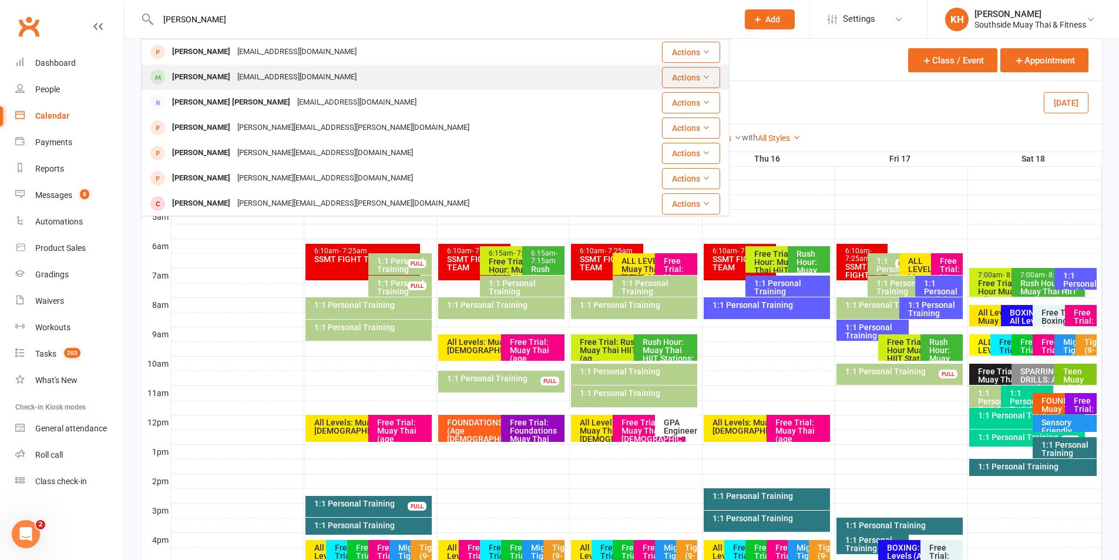
type input "matthew wa"
click at [203, 83] on div "Matthew Wagner" at bounding box center [201, 77] width 65 height 17
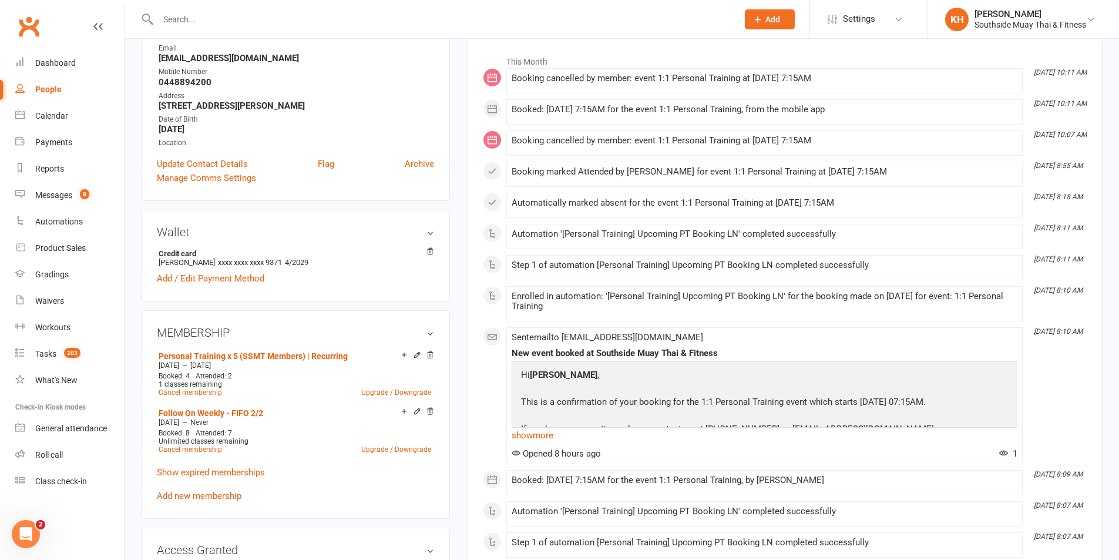
scroll to position [235, 0]
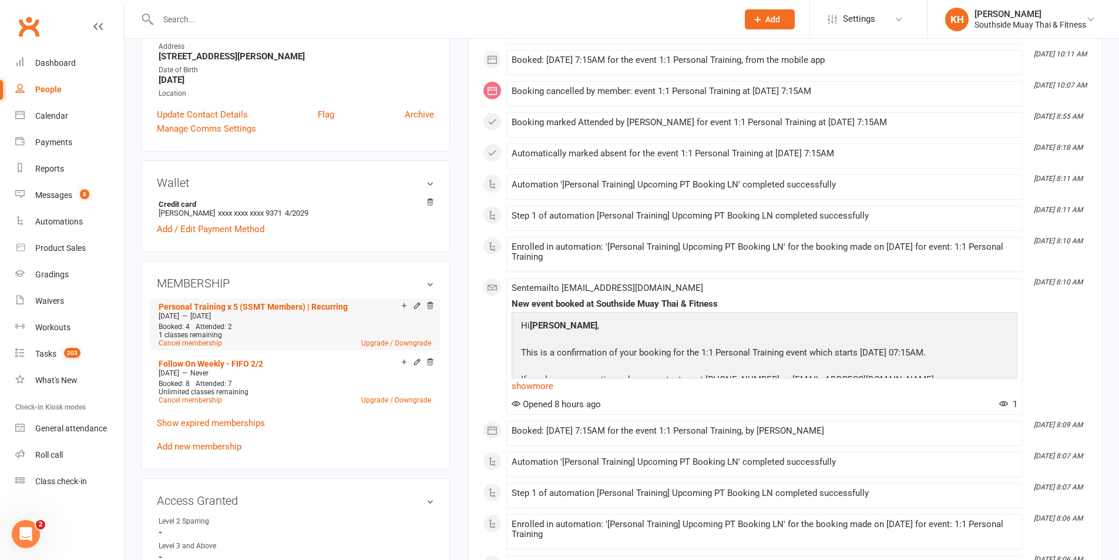
click at [411, 305] on div at bounding box center [415, 306] width 37 height 10
click at [414, 300] on li "Personal Training x 5 (SSMT Members) | Recurring Sep 7 2025 — Oct 13 2025 Booke…" at bounding box center [295, 324] width 278 height 52
click at [414, 303] on icon at bounding box center [417, 305] width 8 height 8
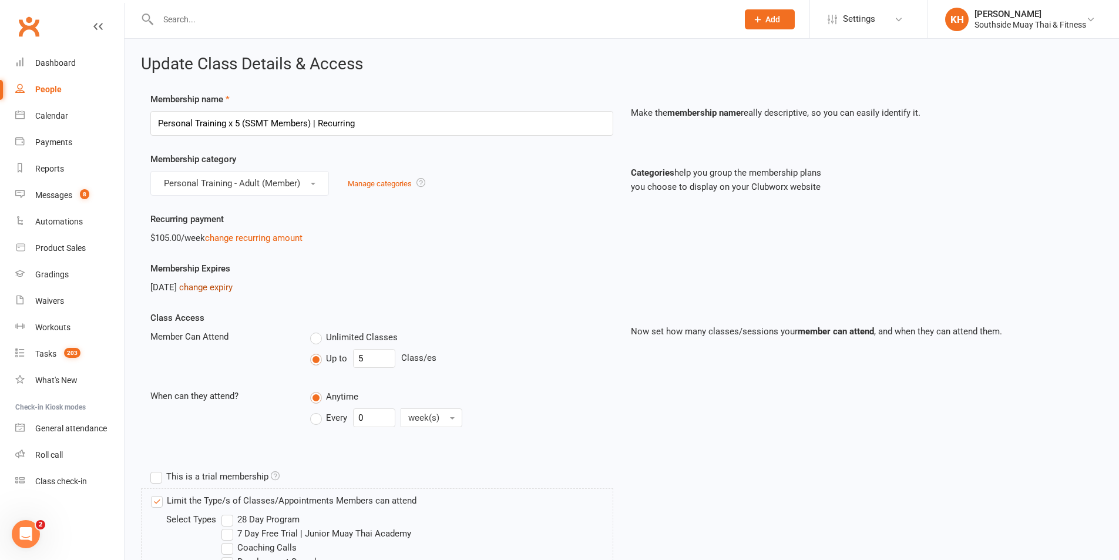
click at [228, 285] on link "change expiry" at bounding box center [205, 287] width 53 height 11
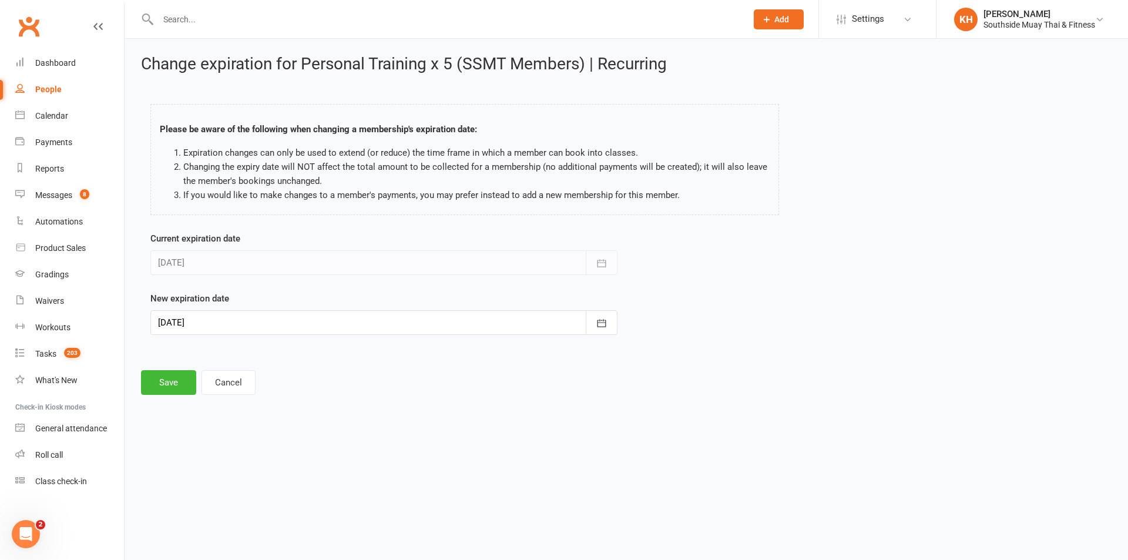
click at [223, 322] on div at bounding box center [383, 322] width 467 height 25
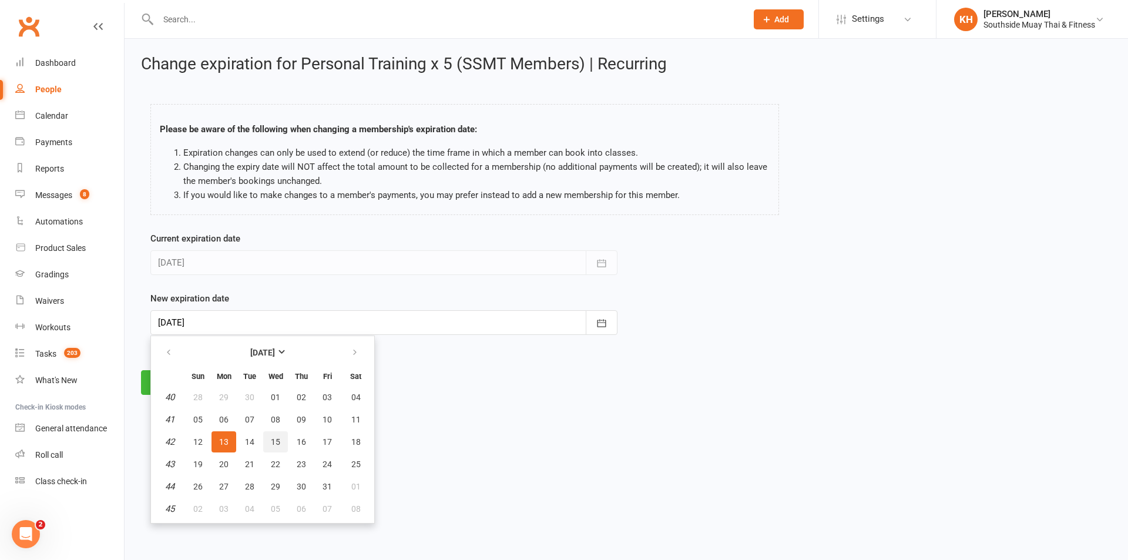
click at [278, 445] on span "15" at bounding box center [275, 441] width 9 height 9
type input "15 Oct 2025"
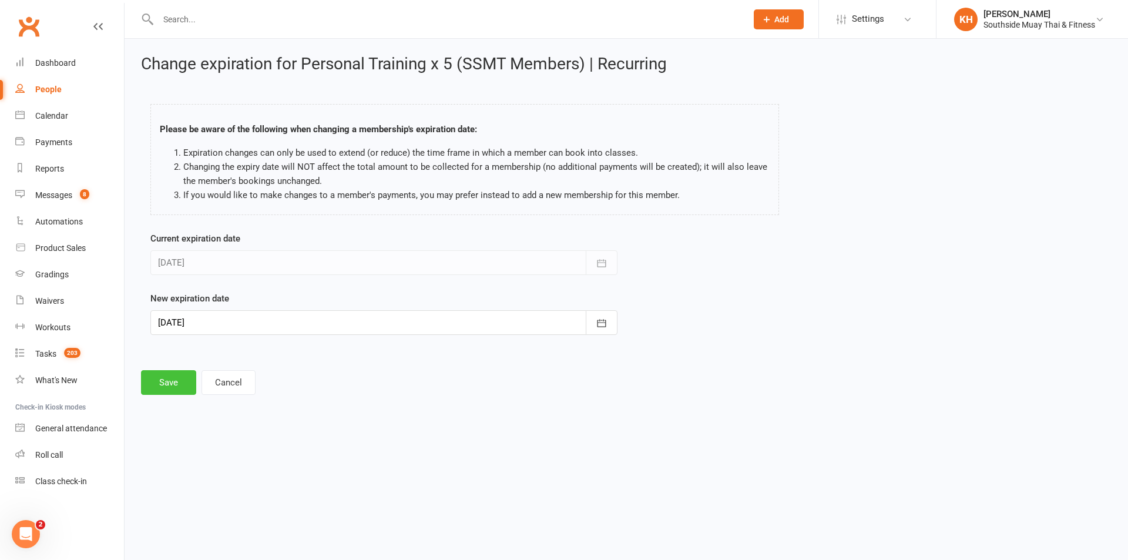
click at [166, 379] on button "Save" at bounding box center [168, 382] width 55 height 25
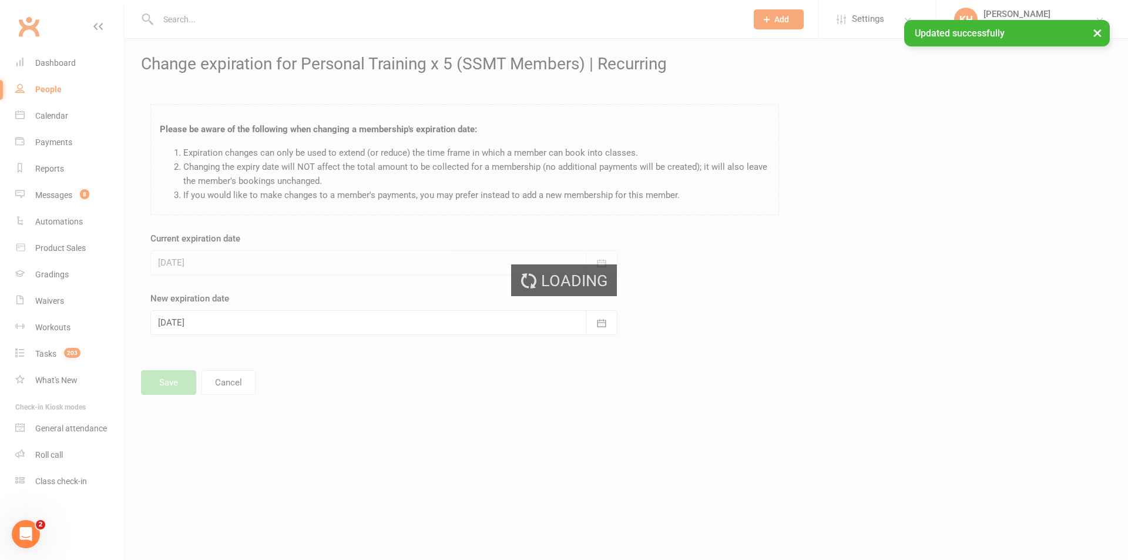
click at [63, 106] on div "Loading" at bounding box center [564, 280] width 1128 height 560
click at [63, 110] on div "Loading" at bounding box center [564, 280] width 1128 height 560
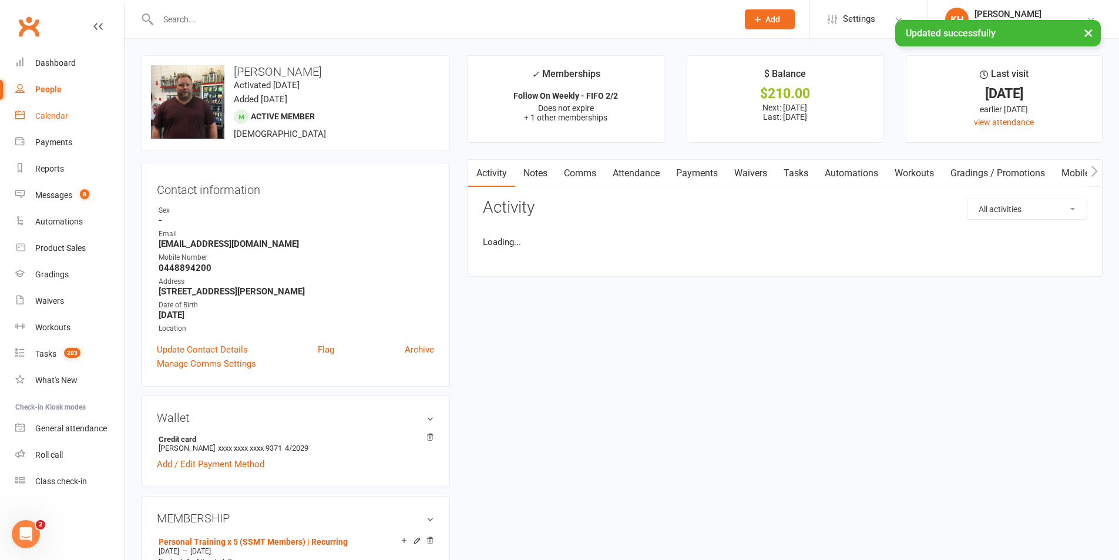
click at [60, 114] on div "Calendar" at bounding box center [51, 115] width 33 height 9
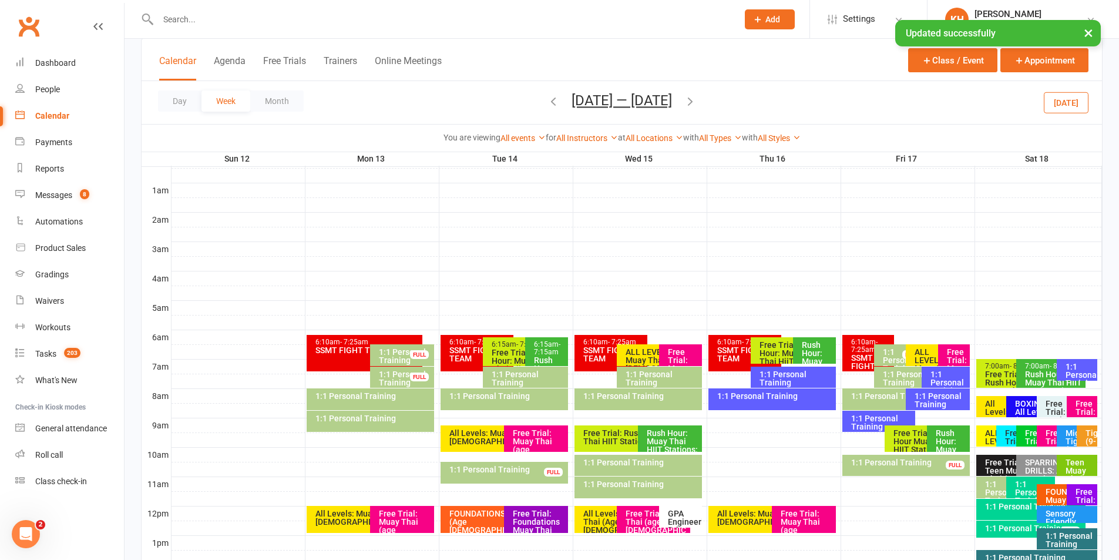
scroll to position [235, 0]
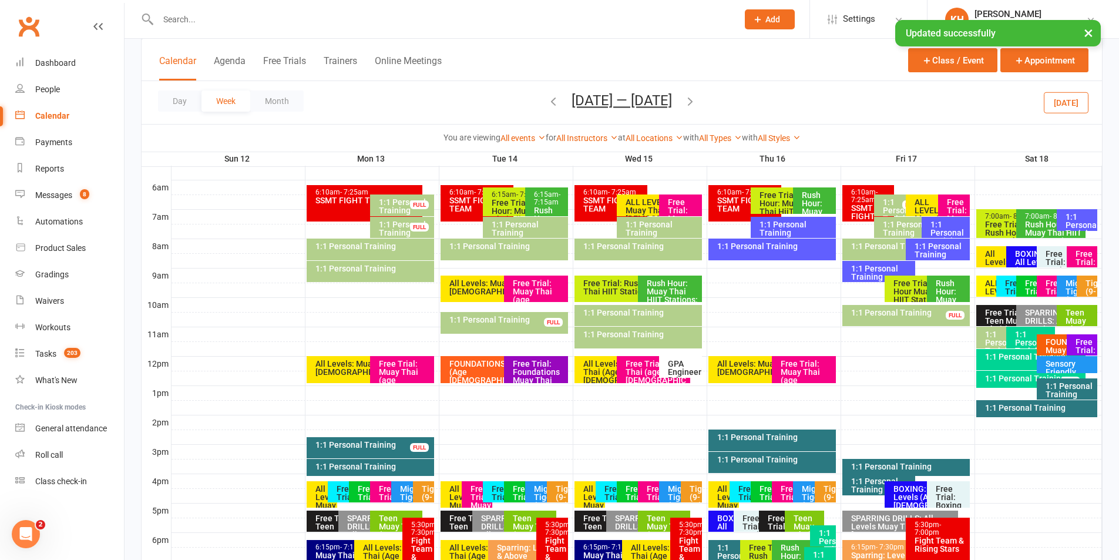
click at [518, 227] on div "1:1 Personal Training" at bounding box center [528, 228] width 75 height 16
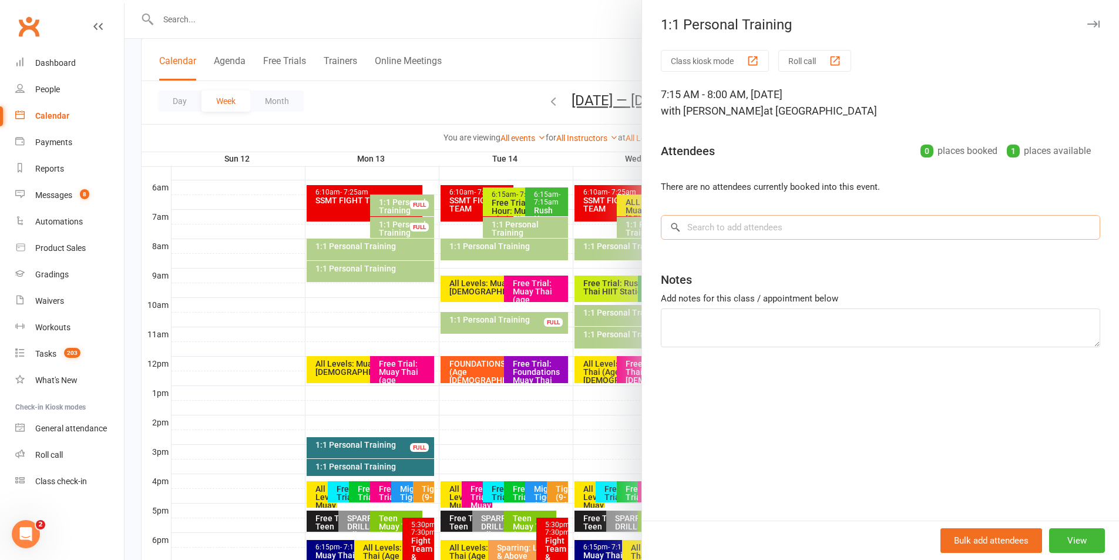
click at [700, 227] on input "search" at bounding box center [880, 227] width 439 height 25
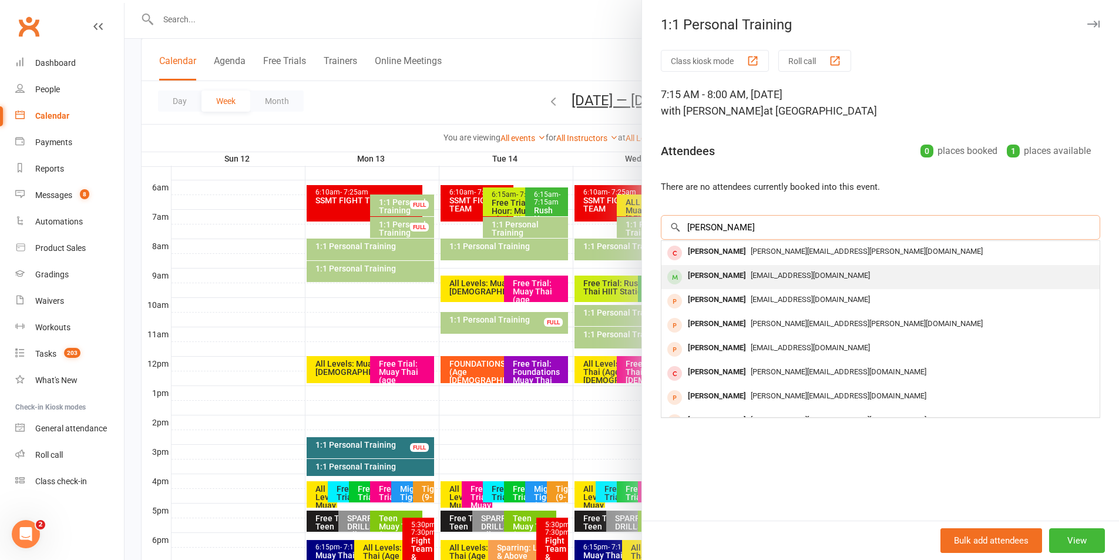
type input "matthew wag"
click at [716, 281] on div "Matthew Wagner" at bounding box center [717, 275] width 68 height 17
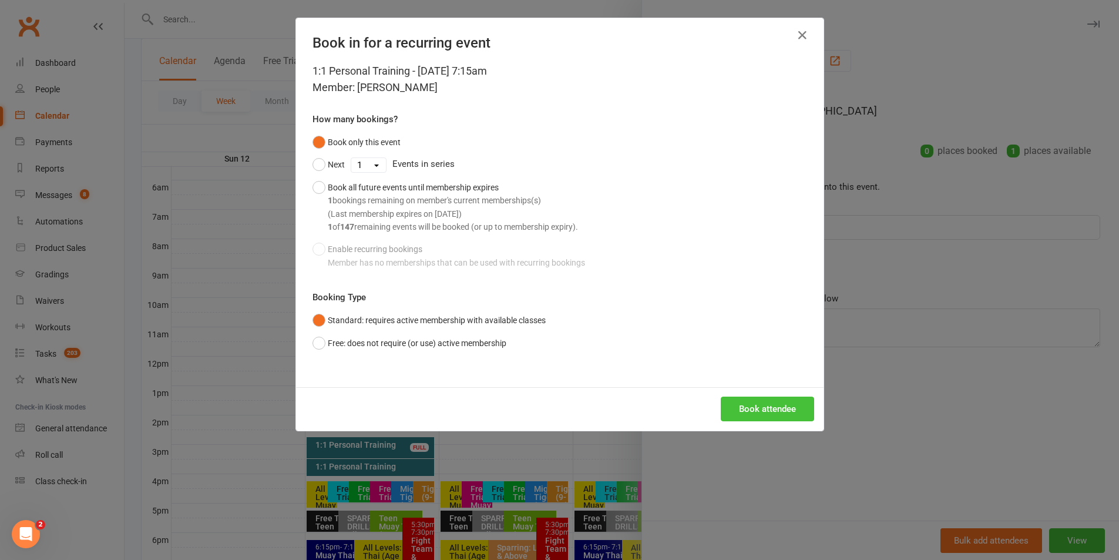
click at [743, 416] on button "Book attendee" at bounding box center [767, 409] width 93 height 25
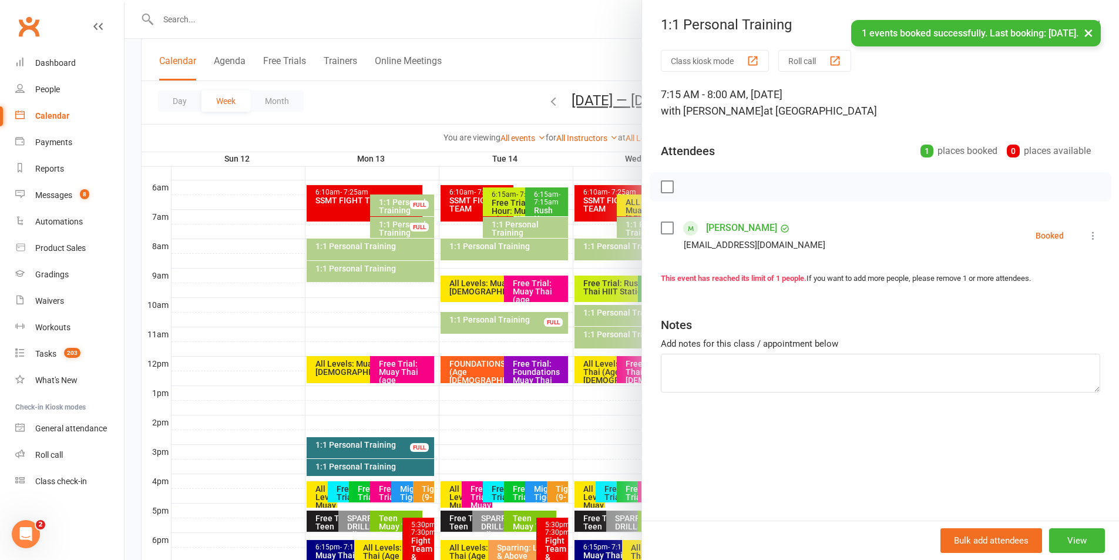
click at [1082, 28] on button "×" at bounding box center [1088, 32] width 21 height 25
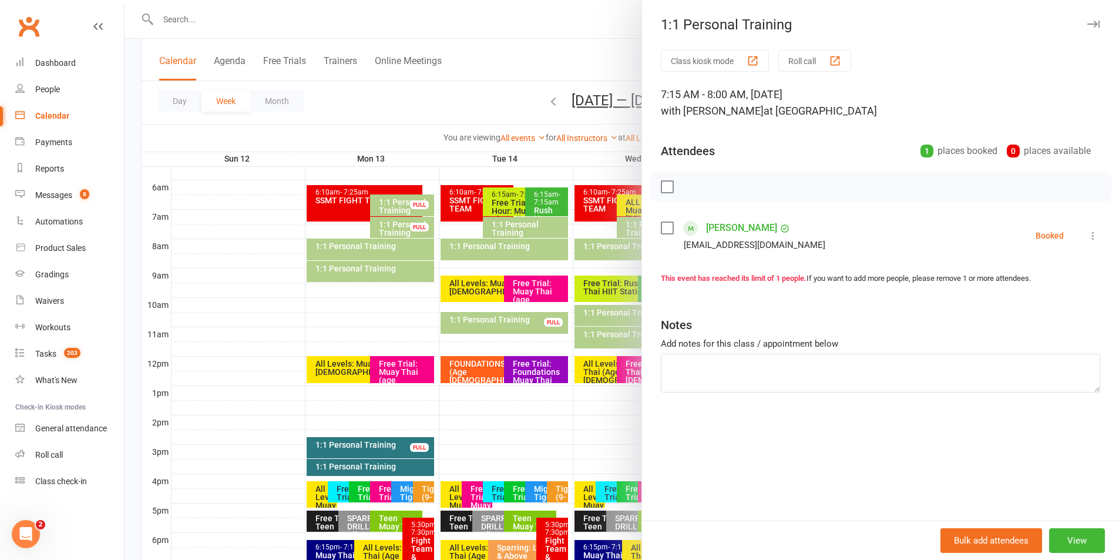
click at [1087, 22] on icon "button" at bounding box center [1093, 24] width 12 height 7
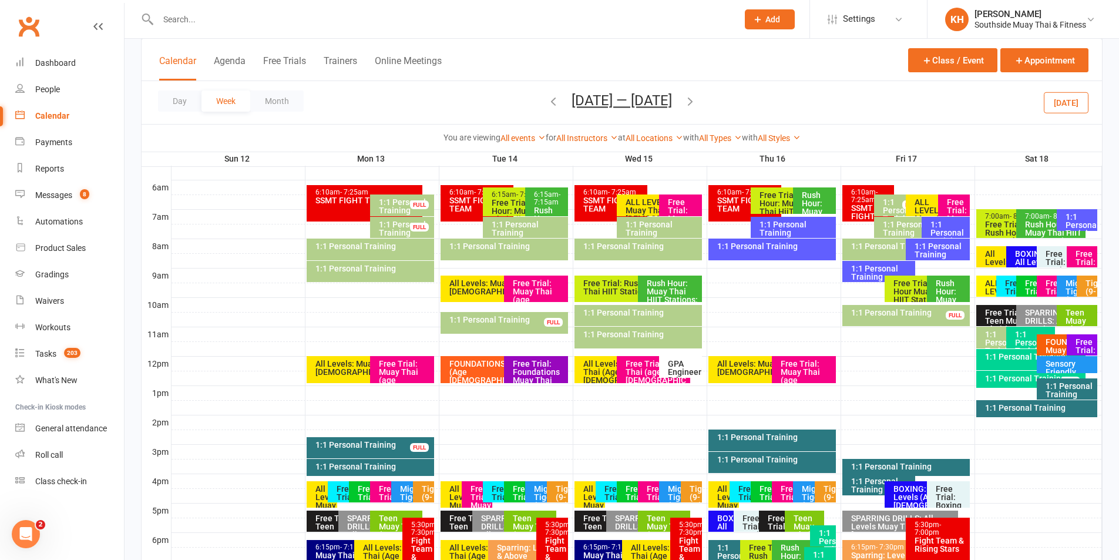
click at [240, 15] on input "text" at bounding box center [442, 19] width 575 height 16
paste input "Jane Moodley"
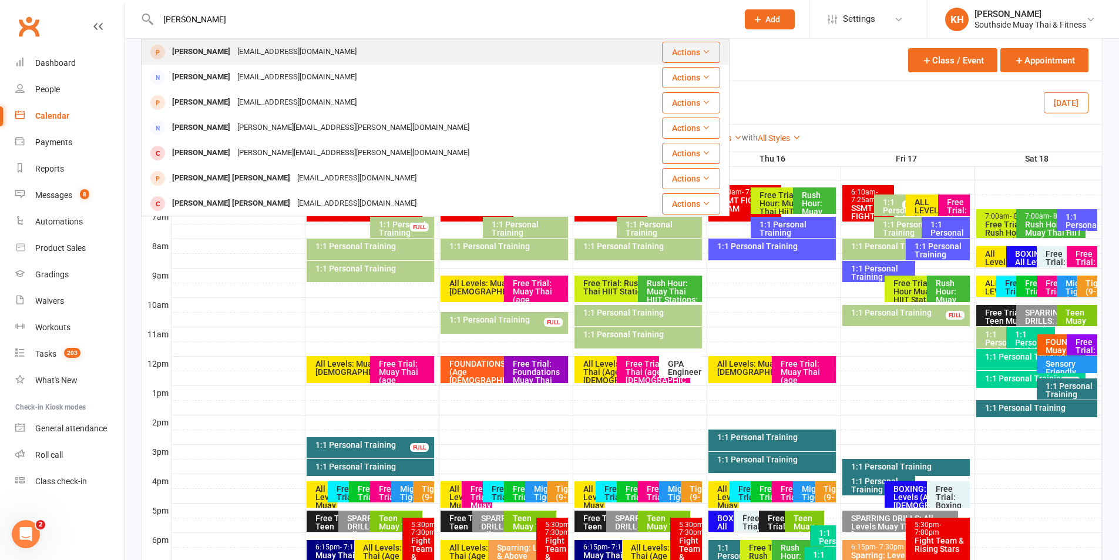
type input "Jane Moodley"
click at [234, 43] on div "janegovender7@yahoo.com" at bounding box center [297, 51] width 126 height 17
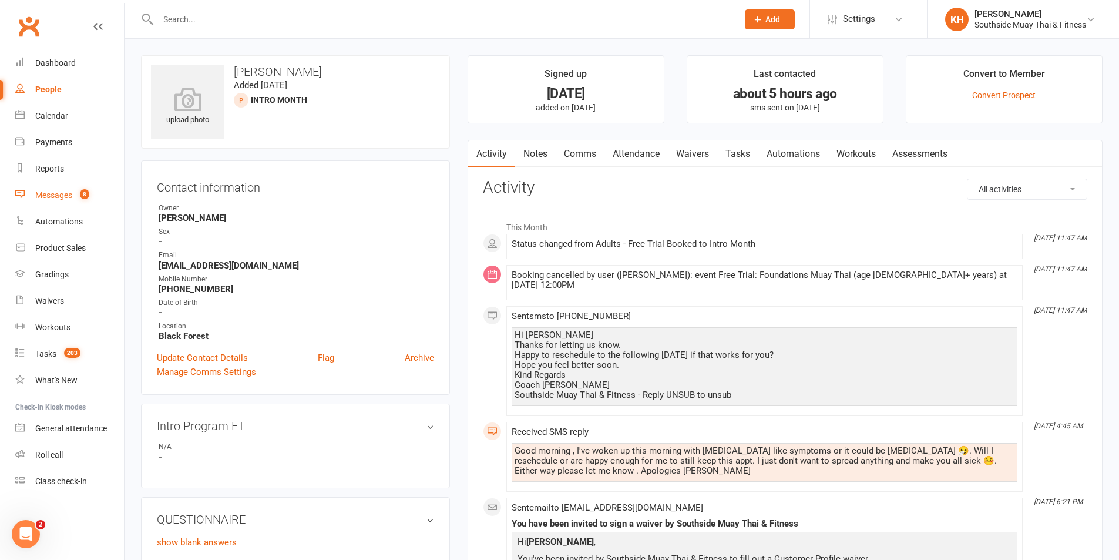
click at [47, 200] on link "Messages 8" at bounding box center [69, 195] width 109 height 26
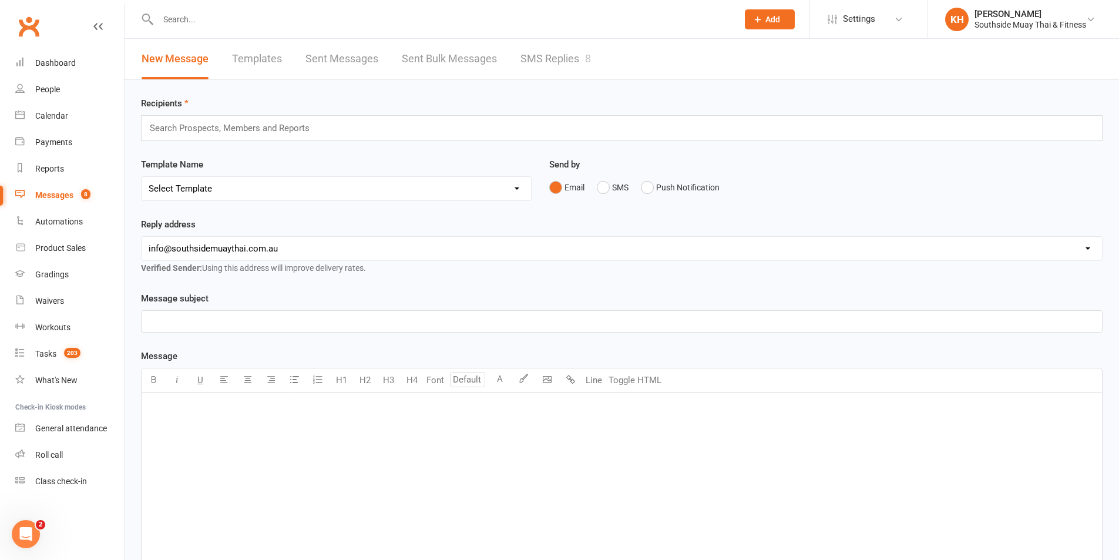
click at [617, 53] on div "New Message Templates Sent Messages Sent Bulk Messages SMS Replies 8" at bounding box center [622, 59] width 995 height 41
drag, startPoint x: 606, startPoint y: 55, endPoint x: 594, endPoint y: 56, distance: 11.8
click at [606, 55] on div "New Message Templates Sent Messages Sent Bulk Messages SMS Replies 8" at bounding box center [366, 59] width 483 height 41
click at [593, 55] on div "New Message Templates Sent Messages Sent Bulk Messages SMS Replies 8" at bounding box center [366, 59] width 483 height 41
click at [583, 58] on link "SMS Replies 8" at bounding box center [555, 59] width 70 height 41
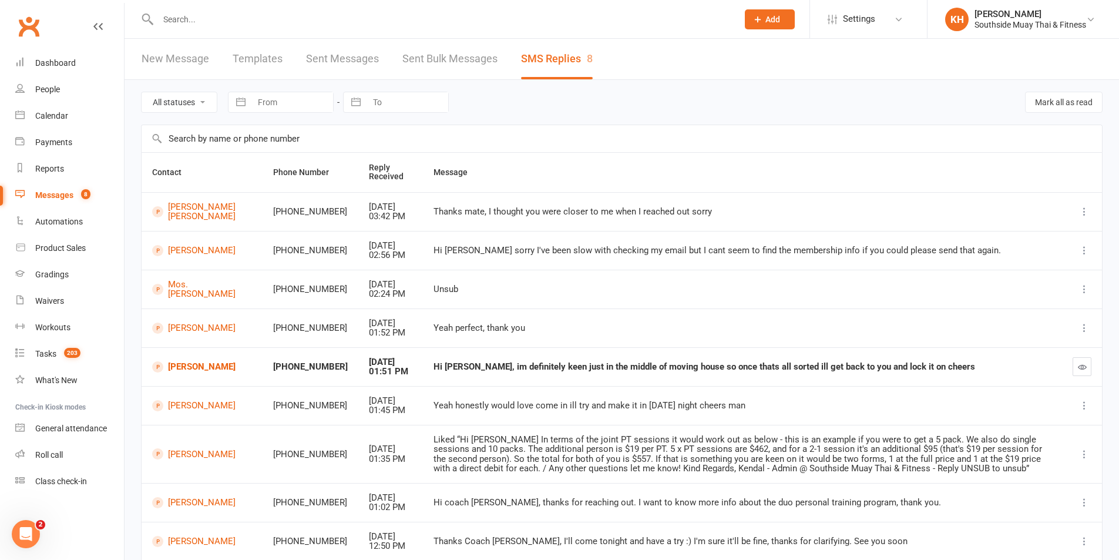
click at [163, 96] on select "All statuses Read only Unread only" at bounding box center [179, 102] width 75 height 20
select select "unread_only"
click at [142, 92] on select "All statuses Read only Unread only" at bounding box center [179, 102] width 75 height 20
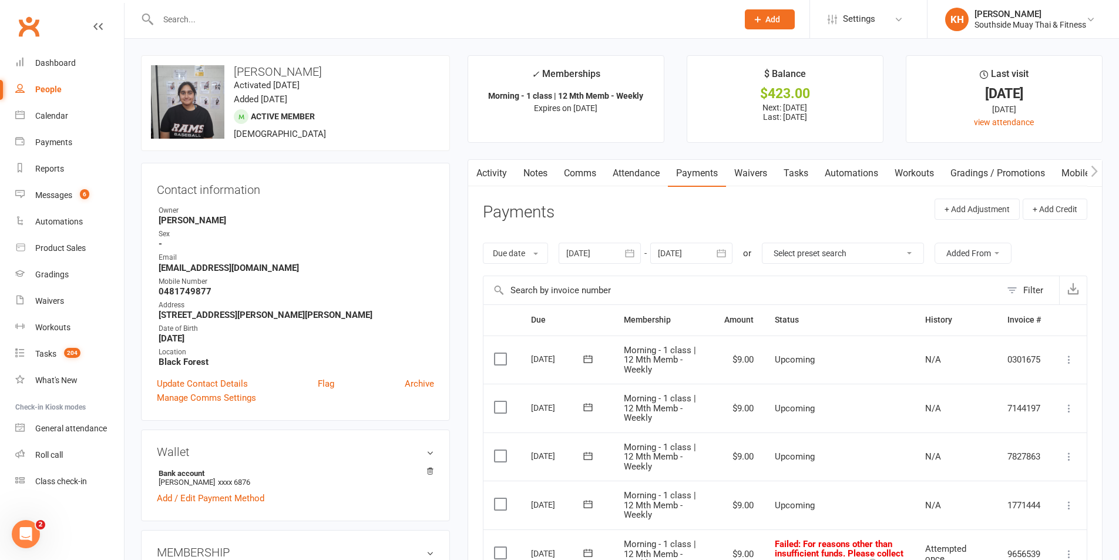
click at [488, 170] on link "Activity" at bounding box center [491, 173] width 47 height 27
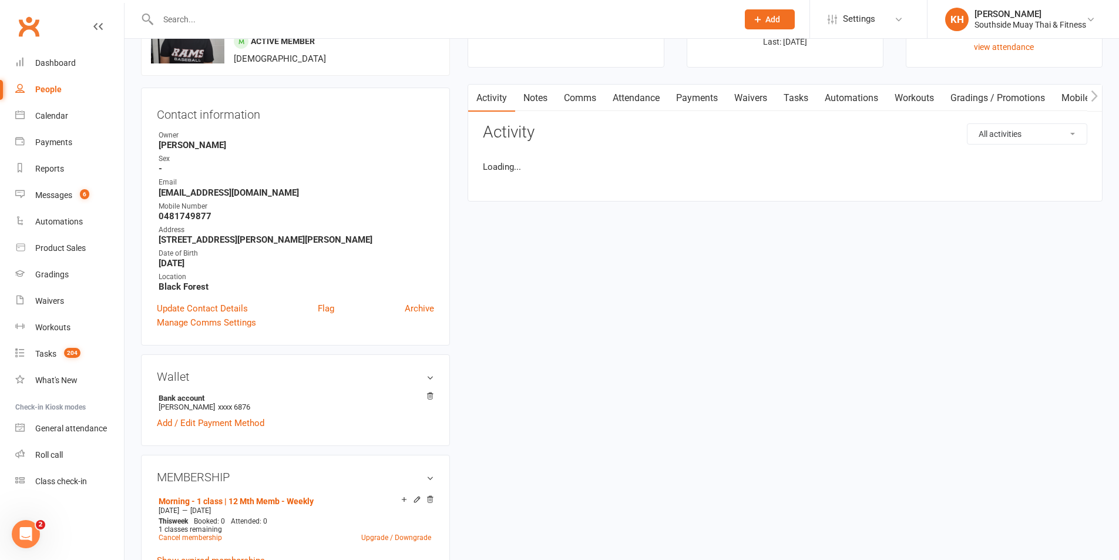
scroll to position [104, 0]
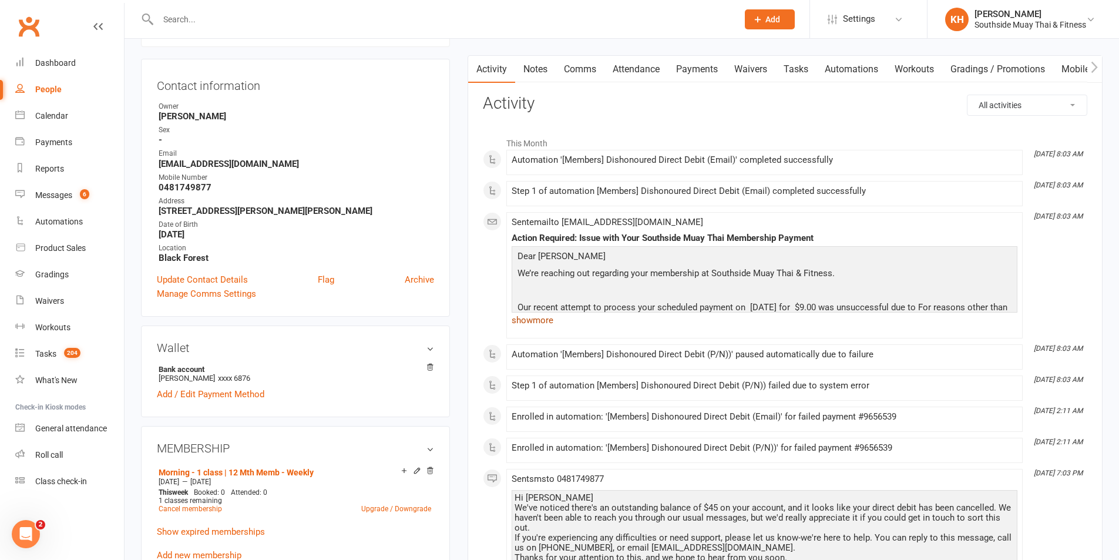
click at [527, 318] on link "show more" at bounding box center [765, 320] width 506 height 16
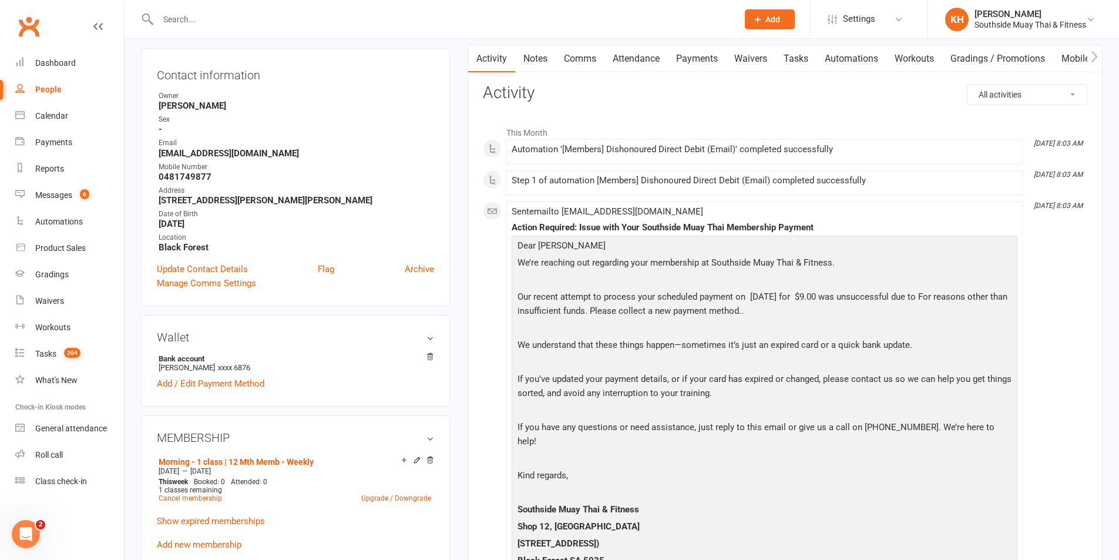
scroll to position [0, 0]
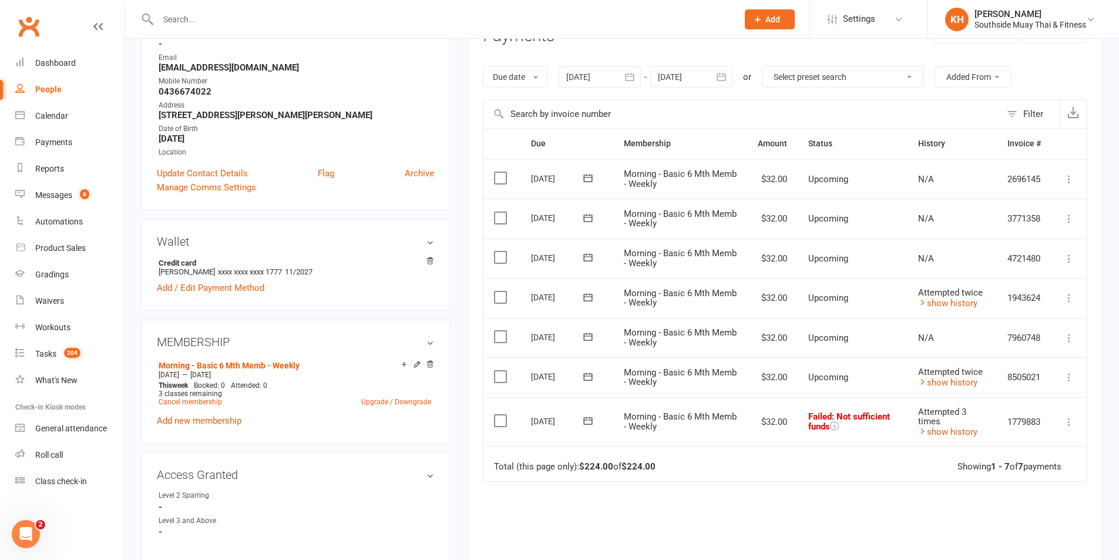
scroll to position [294, 0]
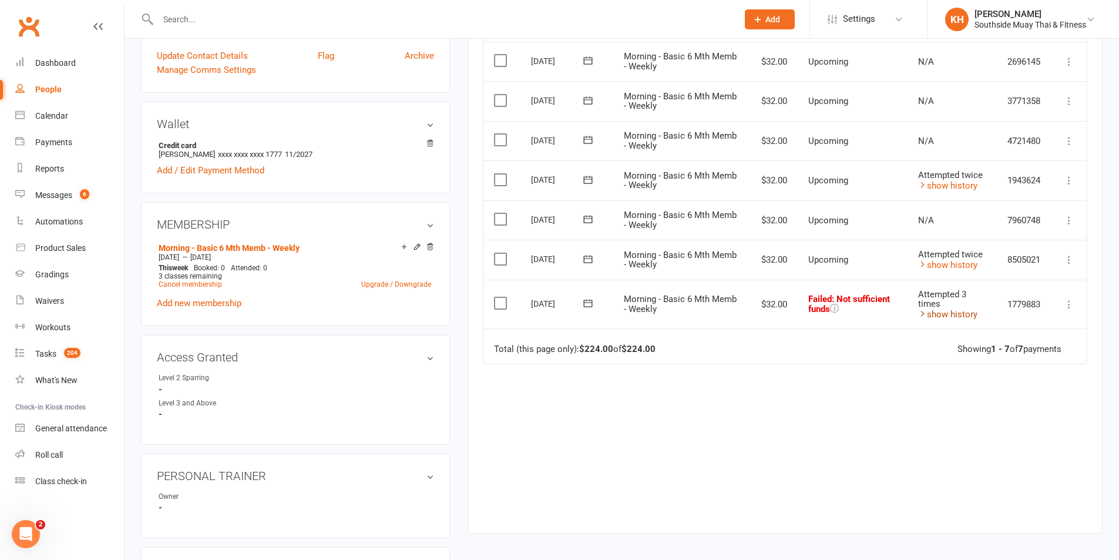
click at [967, 313] on link "show history" at bounding box center [947, 314] width 59 height 11
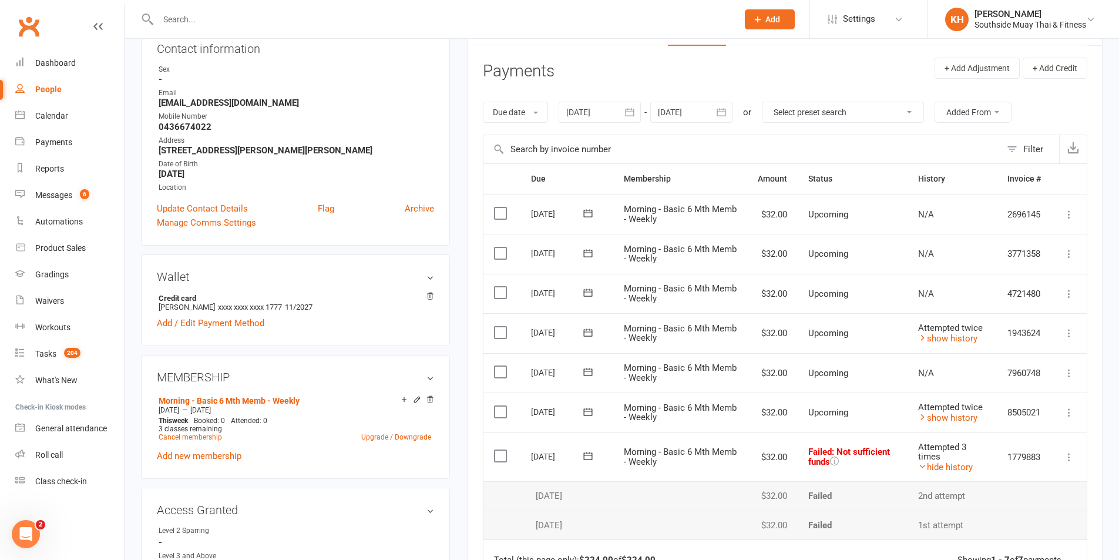
scroll to position [0, 0]
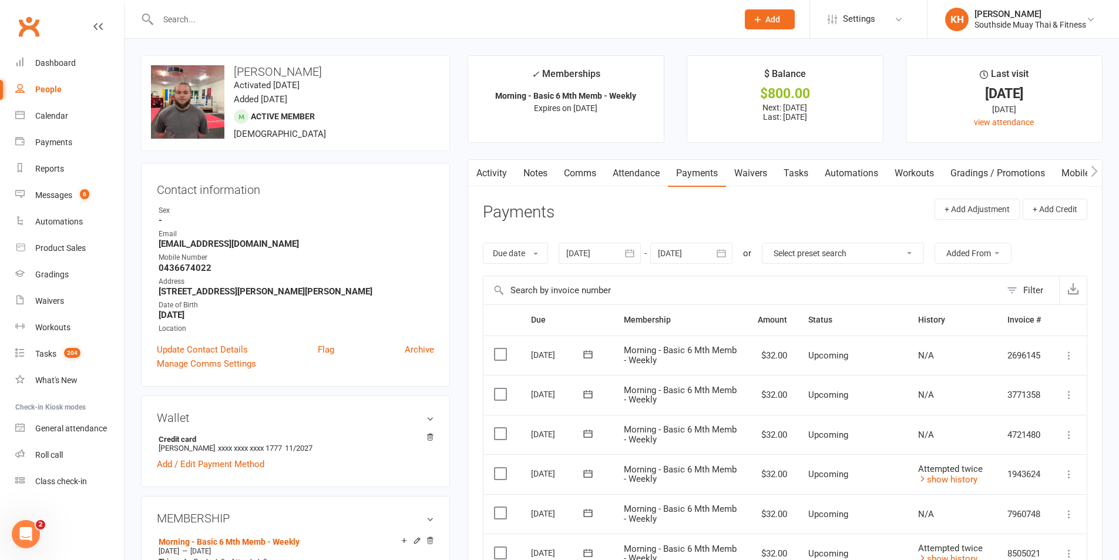
click at [719, 250] on icon "button" at bounding box center [722, 253] width 12 height 12
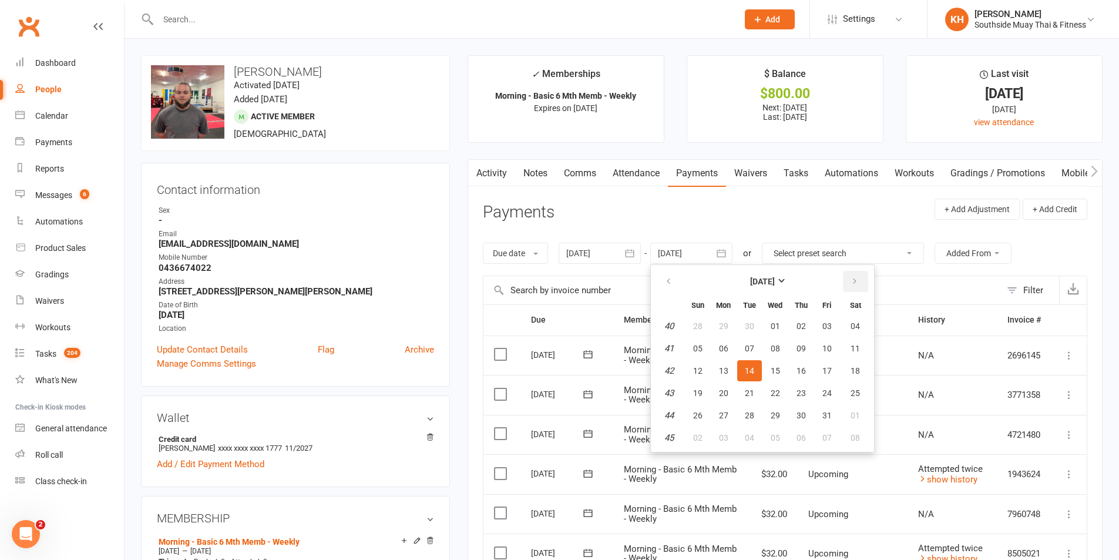
click at [857, 281] on icon "button" at bounding box center [855, 281] width 8 height 9
click at [858, 281] on icon "button" at bounding box center [855, 281] width 8 height 9
click at [858, 280] on icon "button" at bounding box center [855, 281] width 8 height 9
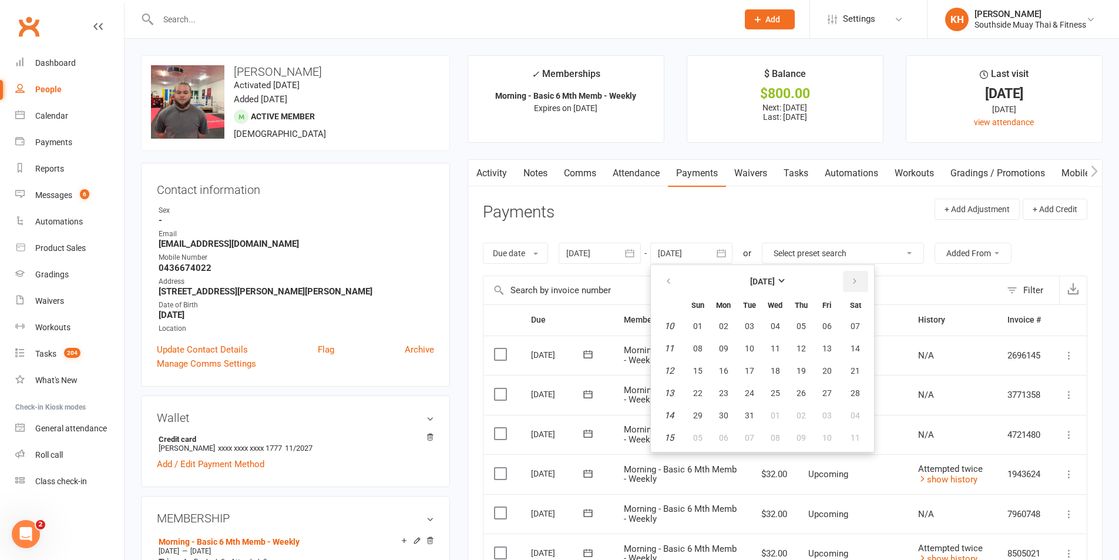
click at [858, 280] on icon "button" at bounding box center [855, 281] width 8 height 9
drag, startPoint x: 811, startPoint y: 411, endPoint x: 803, endPoint y: 402, distance: 12.1
click at [811, 410] on button "28" at bounding box center [801, 415] width 25 height 21
type input "28 May 2026"
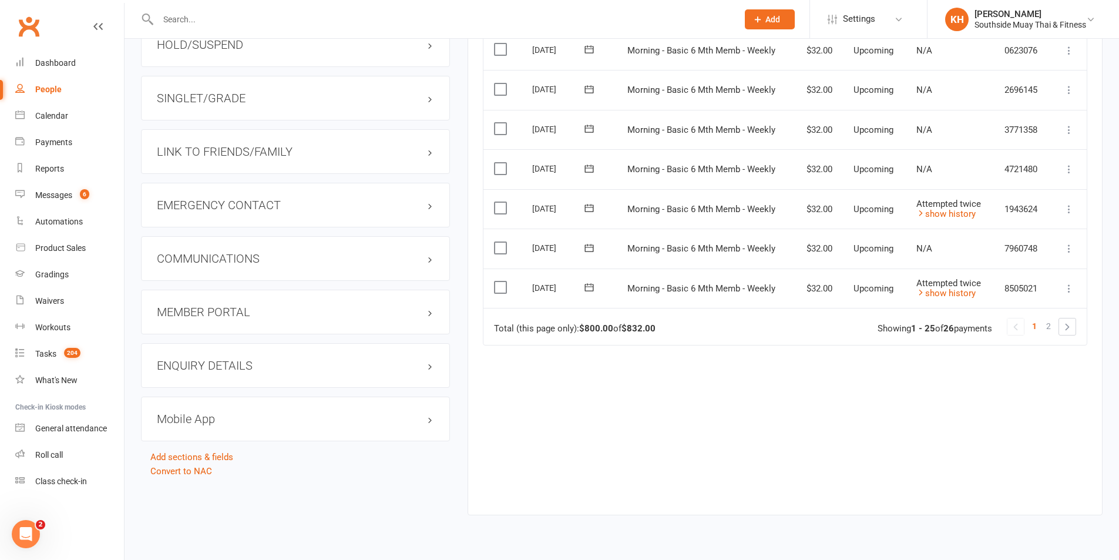
scroll to position [1049, 0]
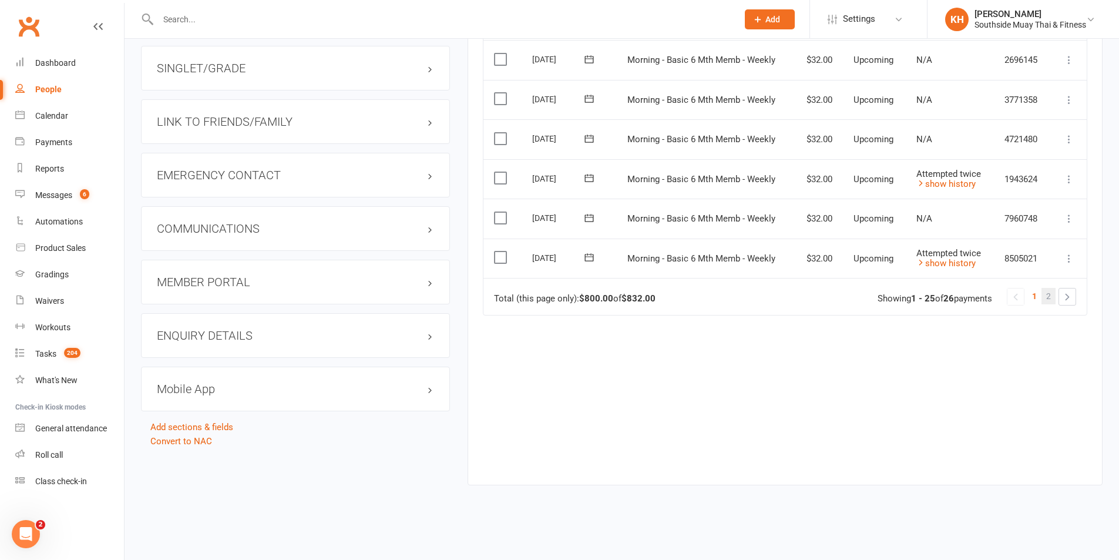
click at [1055, 296] on link "2" at bounding box center [1049, 296] width 14 height 16
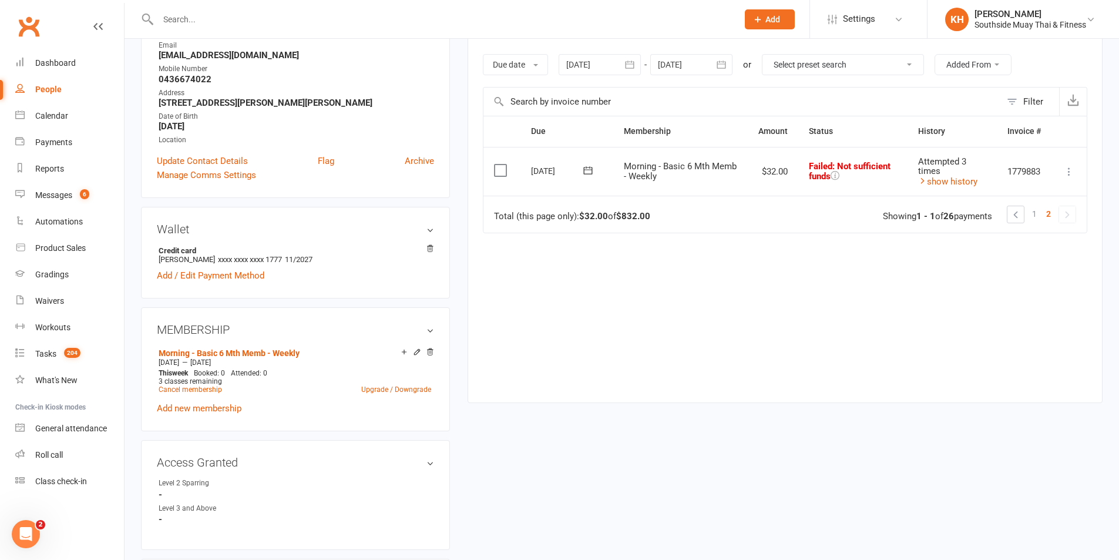
scroll to position [43, 0]
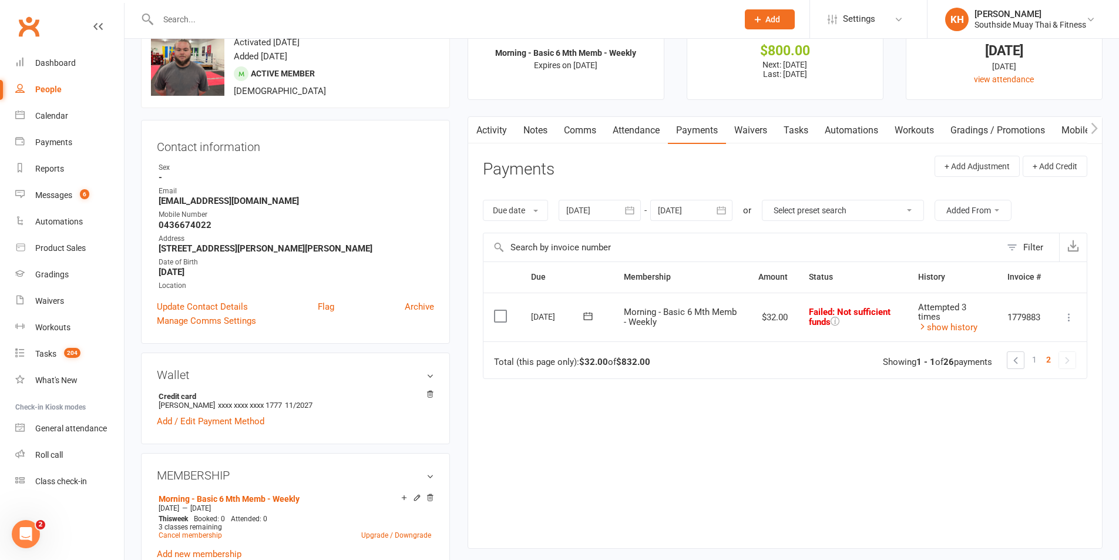
click at [588, 313] on icon at bounding box center [587, 316] width 9 height 8
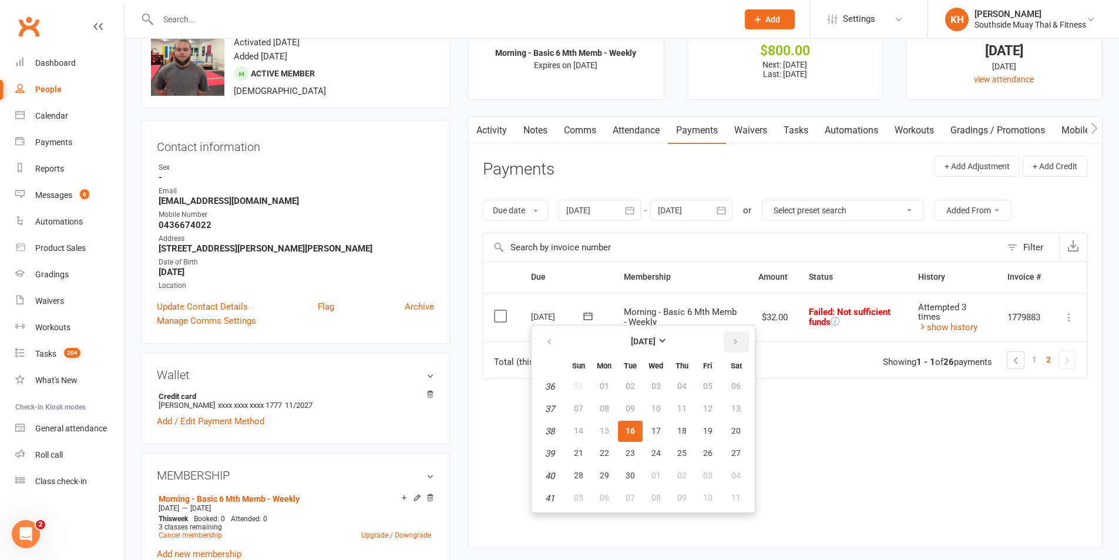
click at [740, 342] on button "button" at bounding box center [736, 341] width 25 height 21
click at [740, 341] on button "button" at bounding box center [736, 341] width 25 height 21
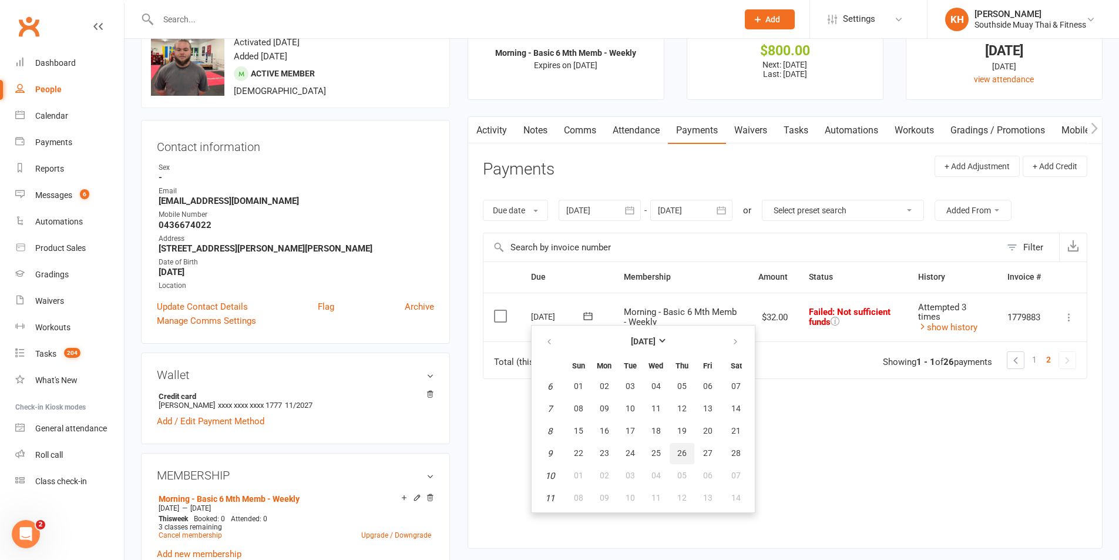
click at [679, 452] on span "26" at bounding box center [681, 452] width 9 height 9
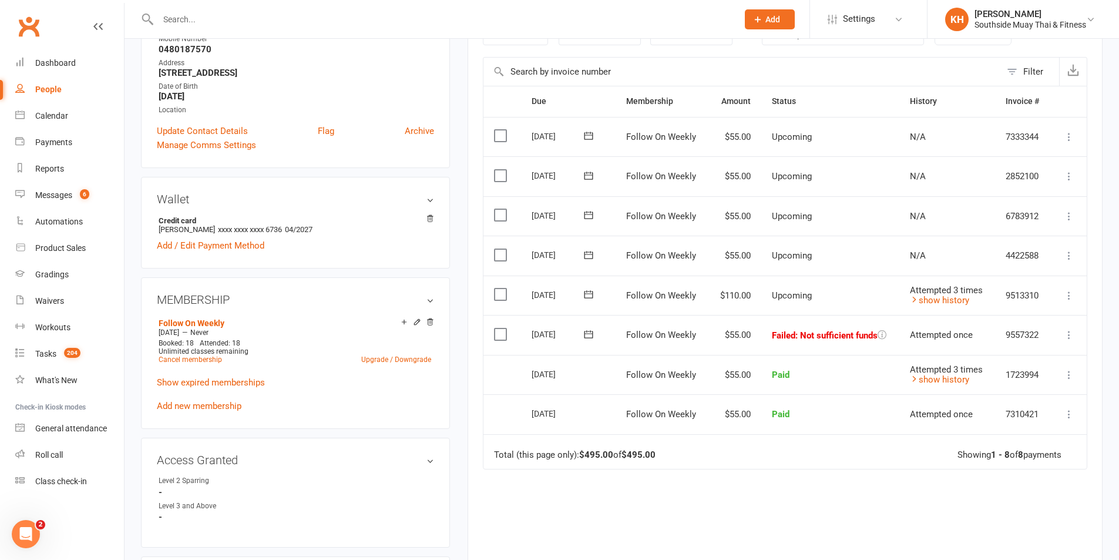
scroll to position [235, 0]
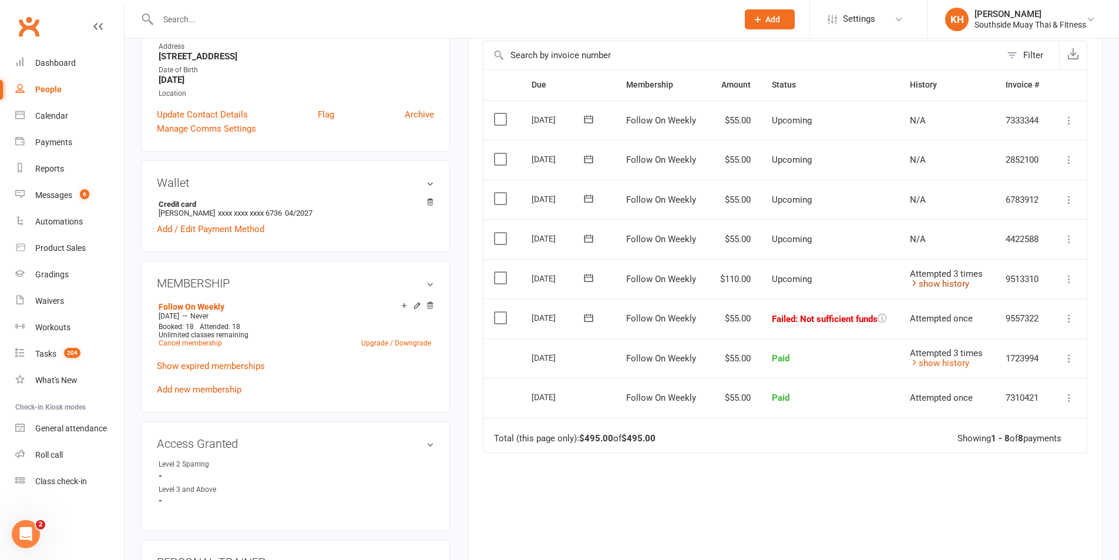
click at [933, 280] on link "show history" at bounding box center [939, 283] width 59 height 11
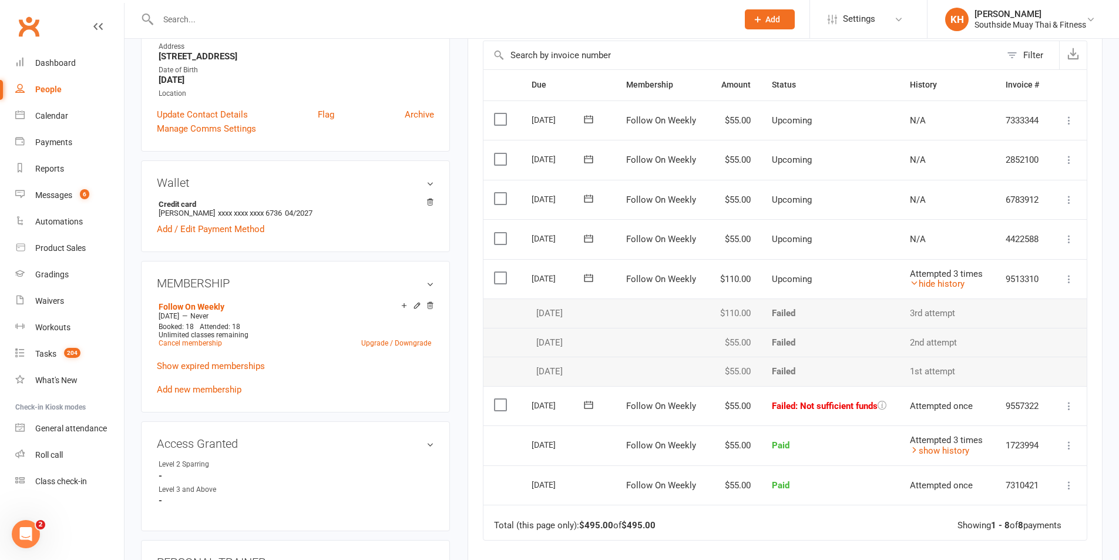
scroll to position [0, 0]
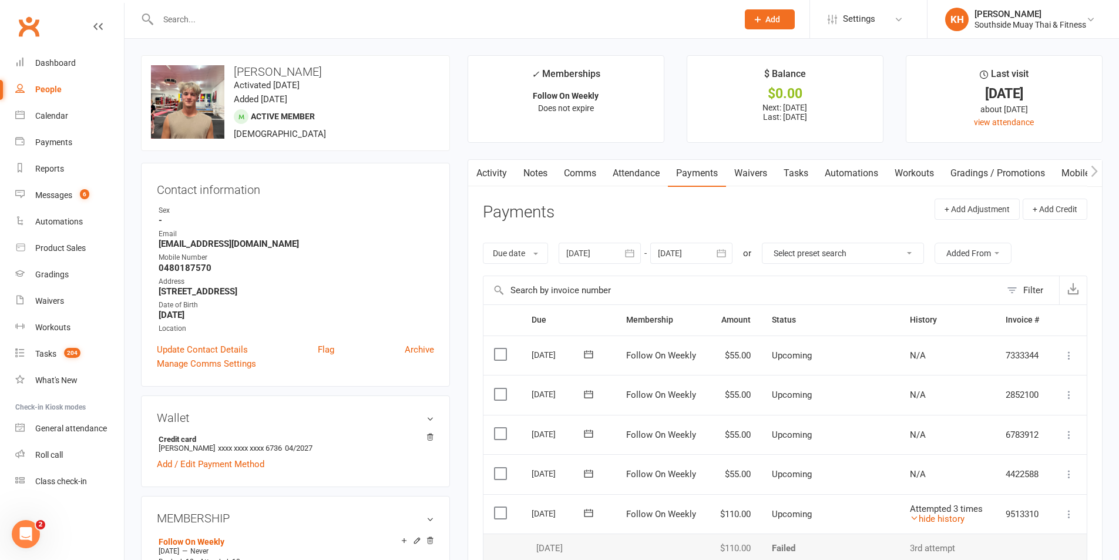
click at [486, 174] on link "Activity" at bounding box center [491, 173] width 47 height 27
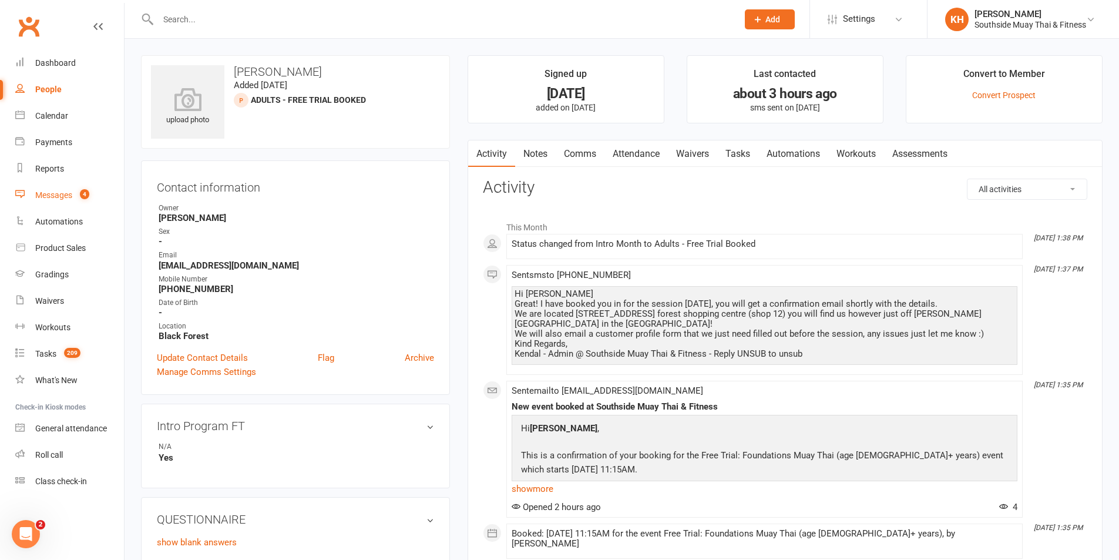
click at [47, 197] on div "Messages" at bounding box center [53, 194] width 37 height 9
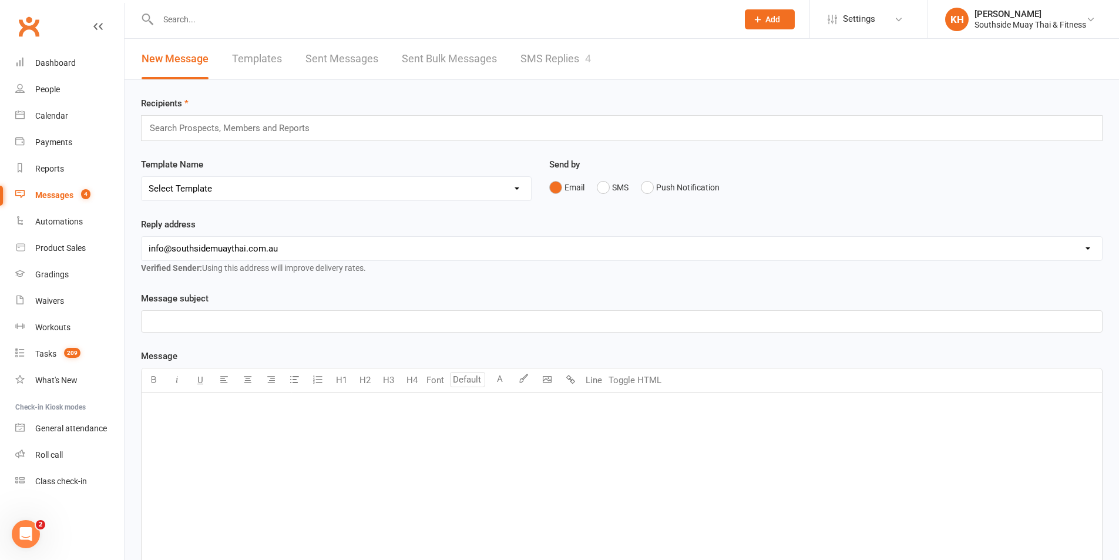
click at [560, 49] on link "SMS Replies 4" at bounding box center [555, 59] width 70 height 41
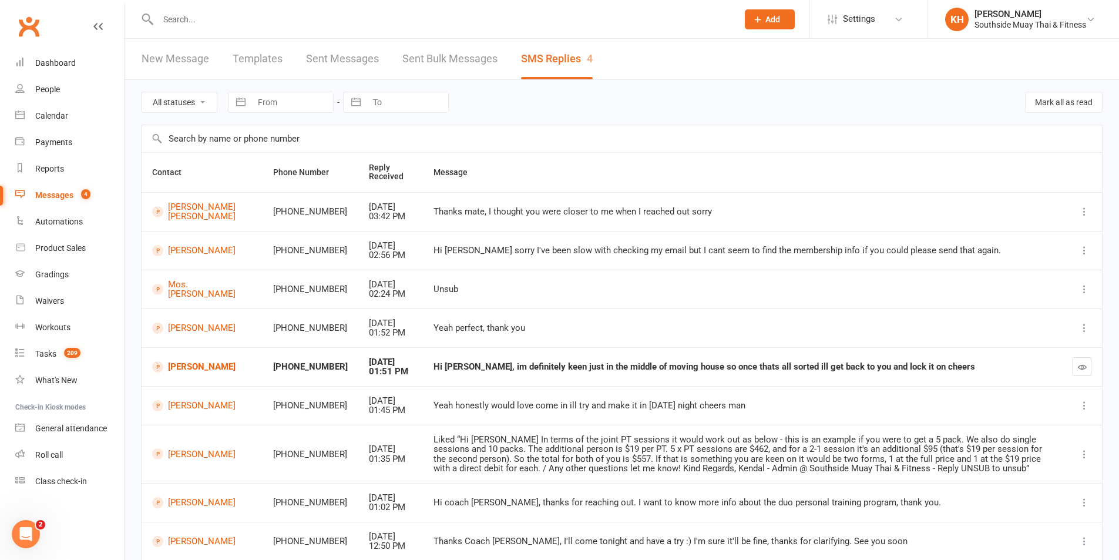
click at [157, 106] on select "All statuses Read only Unread only" at bounding box center [179, 102] width 75 height 20
select select "unread_only"
click at [142, 92] on select "All statuses Read only Unread only" at bounding box center [179, 102] width 75 height 20
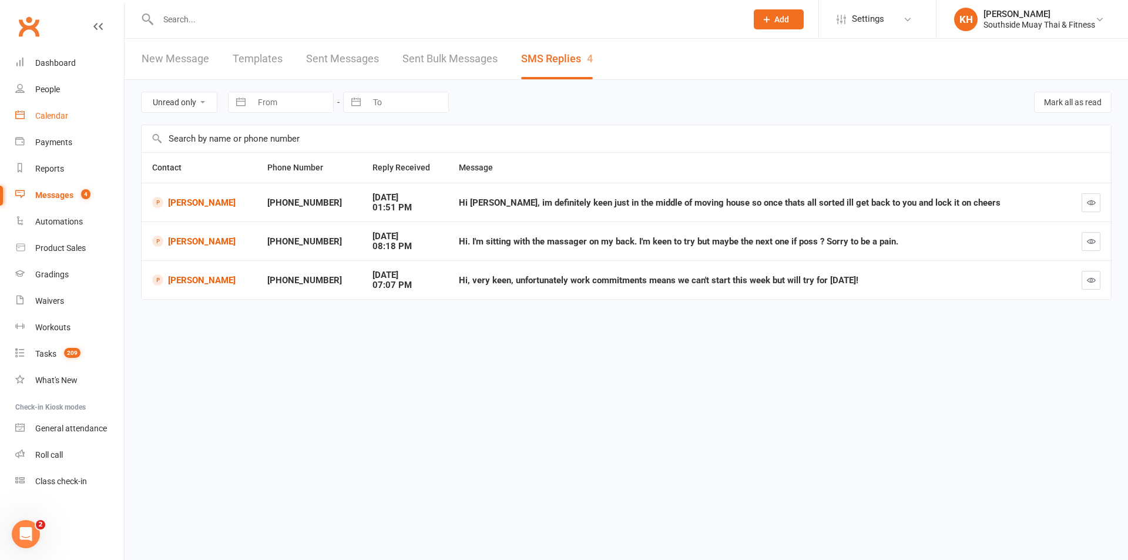
click at [52, 115] on div "Calendar" at bounding box center [51, 115] width 33 height 9
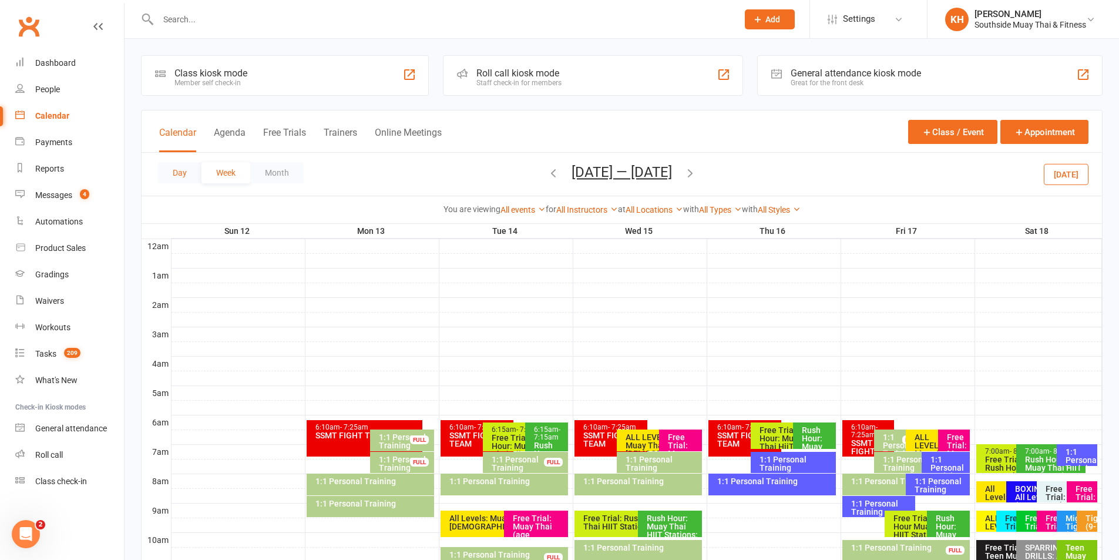
click at [188, 177] on button "Day" at bounding box center [179, 172] width 43 height 21
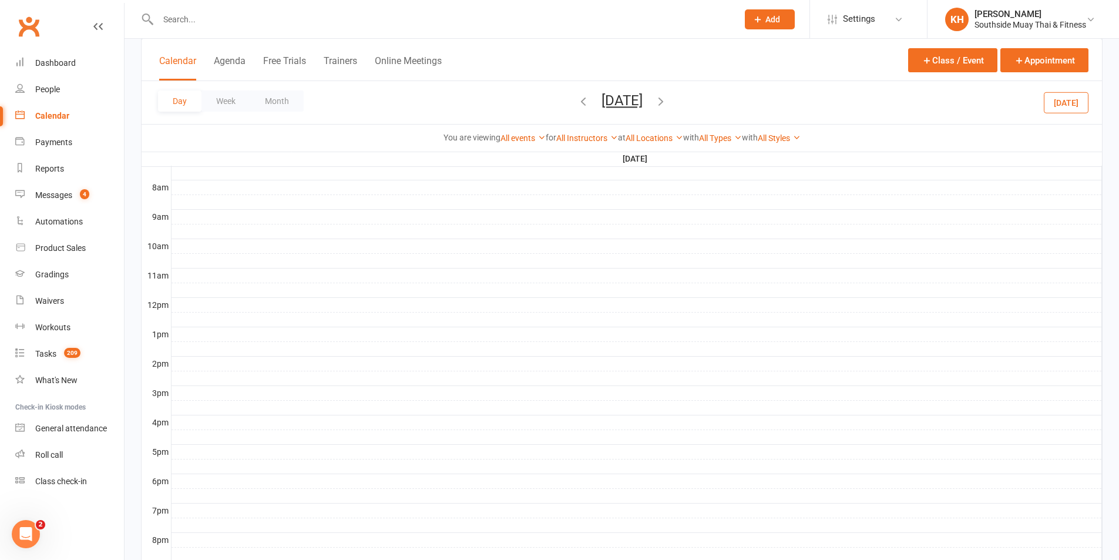
click at [1064, 100] on button "[DATE]" at bounding box center [1066, 102] width 45 height 21
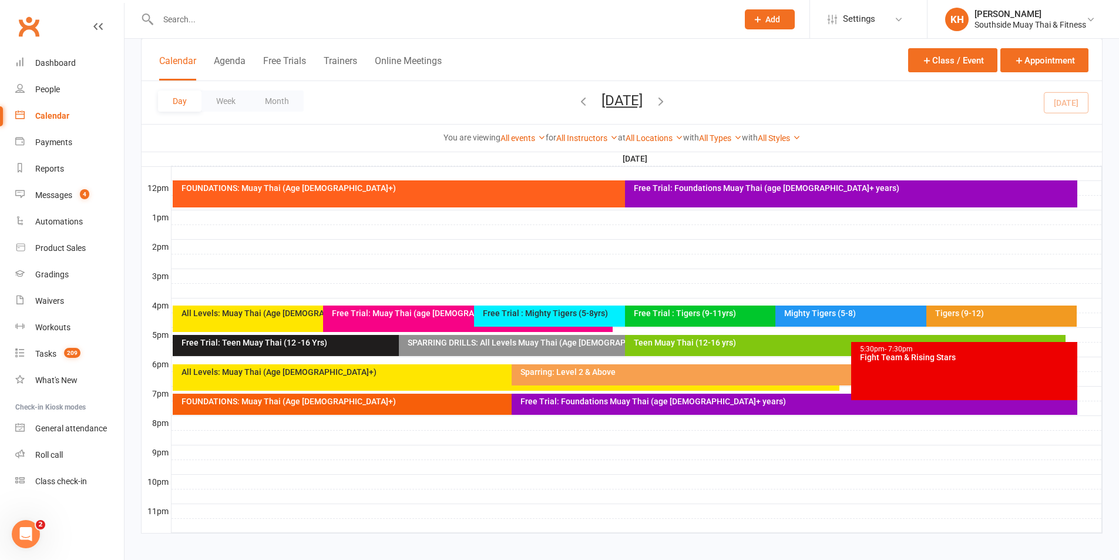
scroll to position [418, 0]
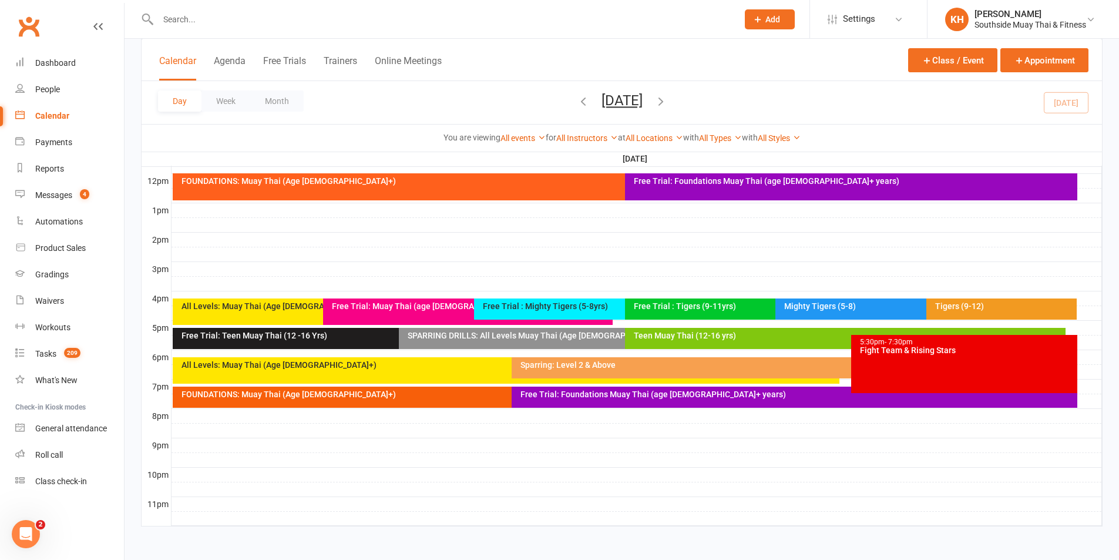
click at [681, 338] on div "Teen Muay Thai (12-16 yrs)" at bounding box center [848, 335] width 430 height 8
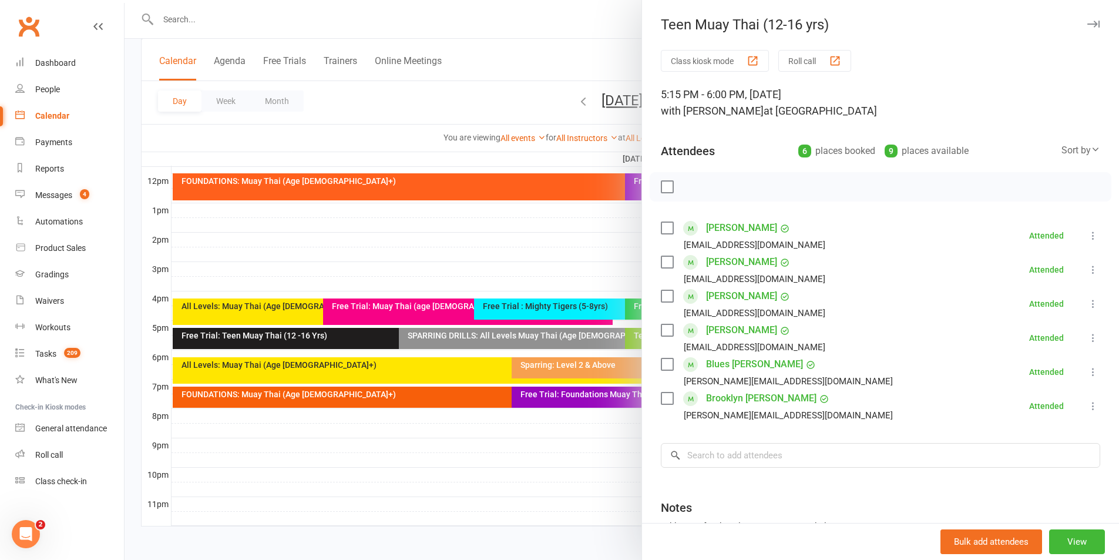
click at [1087, 23] on icon "button" at bounding box center [1093, 24] width 12 height 7
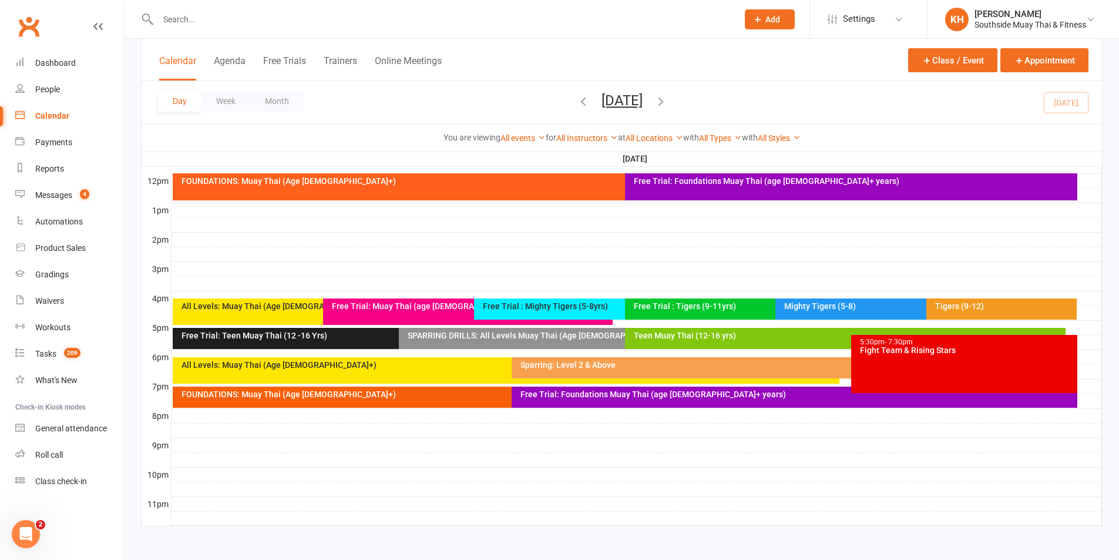
click at [186, 12] on input "text" at bounding box center [442, 19] width 575 height 16
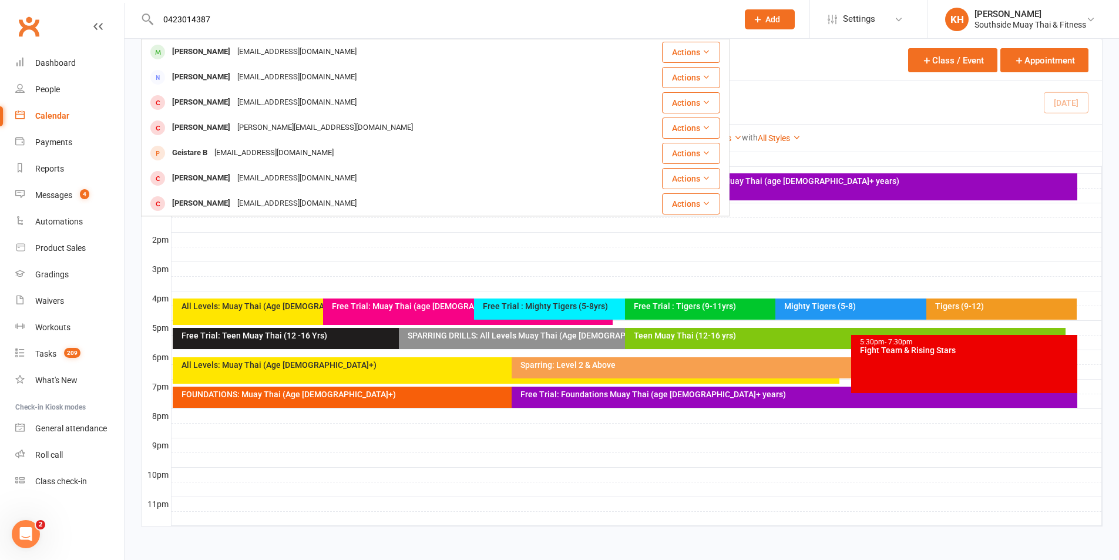
type input "0423014387"
click at [203, 46] on div "[PERSON_NAME]" at bounding box center [201, 51] width 65 height 17
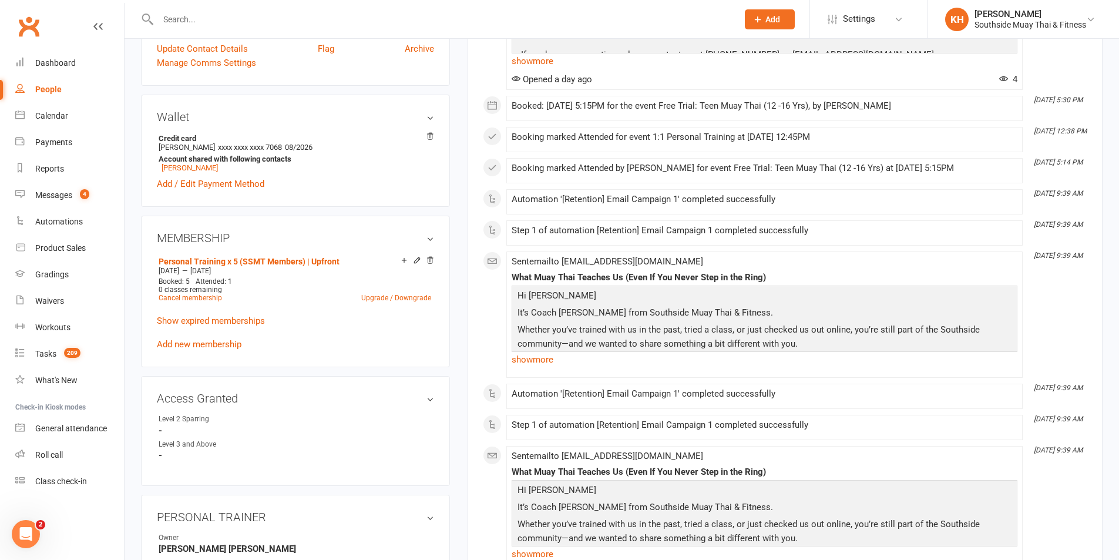
scroll to position [117, 0]
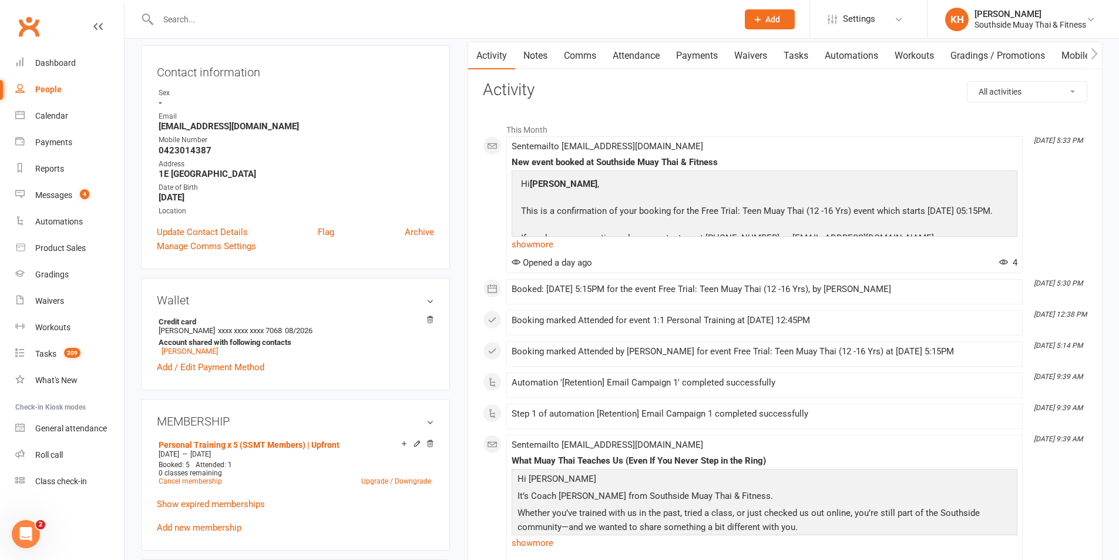
click at [638, 56] on link "Attendance" at bounding box center [635, 55] width 63 height 27
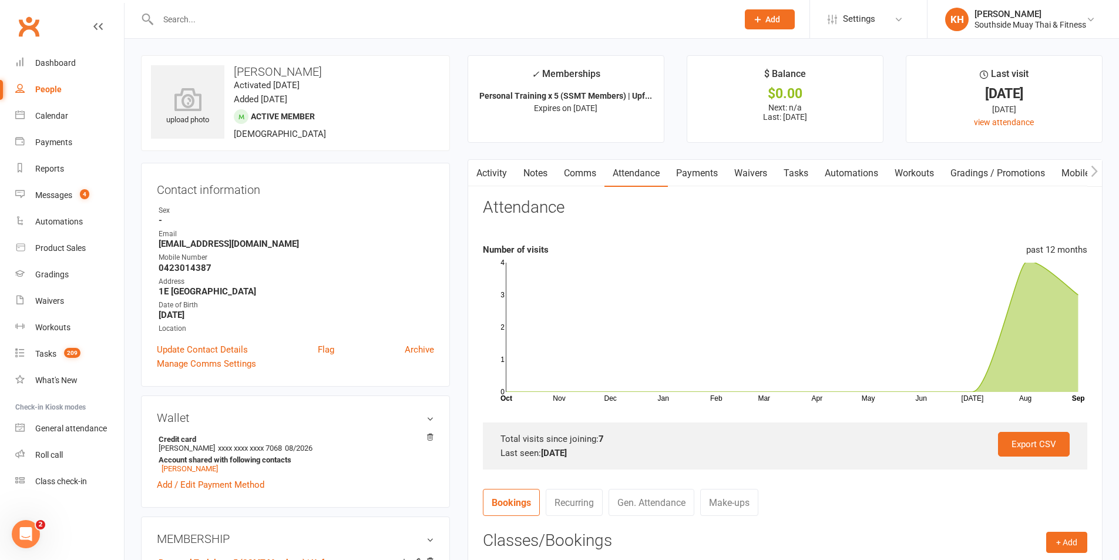
click at [701, 175] on link "Payments" at bounding box center [697, 173] width 58 height 27
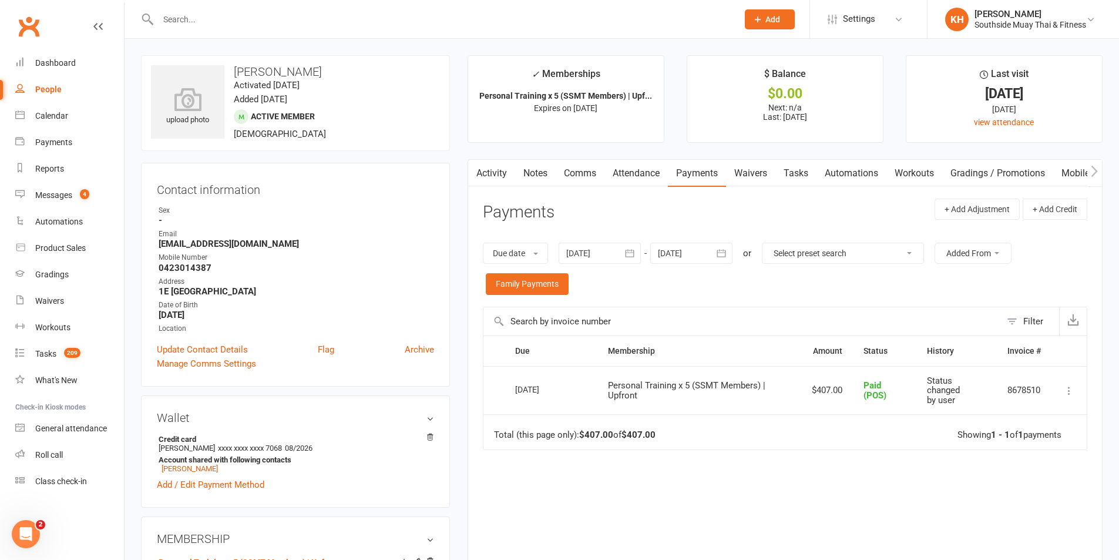
click at [1083, 168] on link "Mobile App" at bounding box center [1084, 173] width 63 height 27
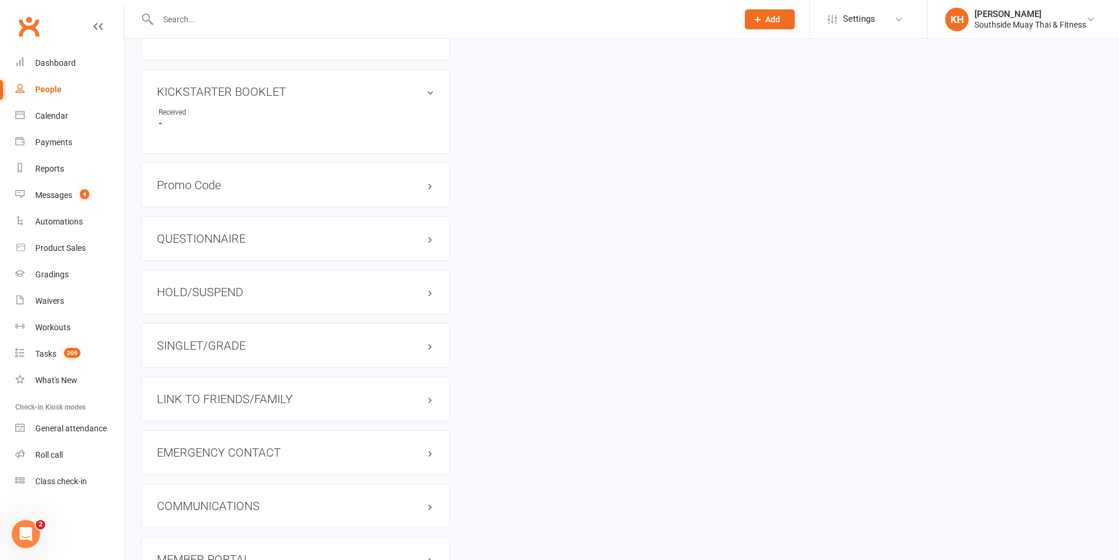
scroll to position [822, 0]
click at [214, 338] on h3 "SINGLET/GRADE" at bounding box center [295, 342] width 277 height 13
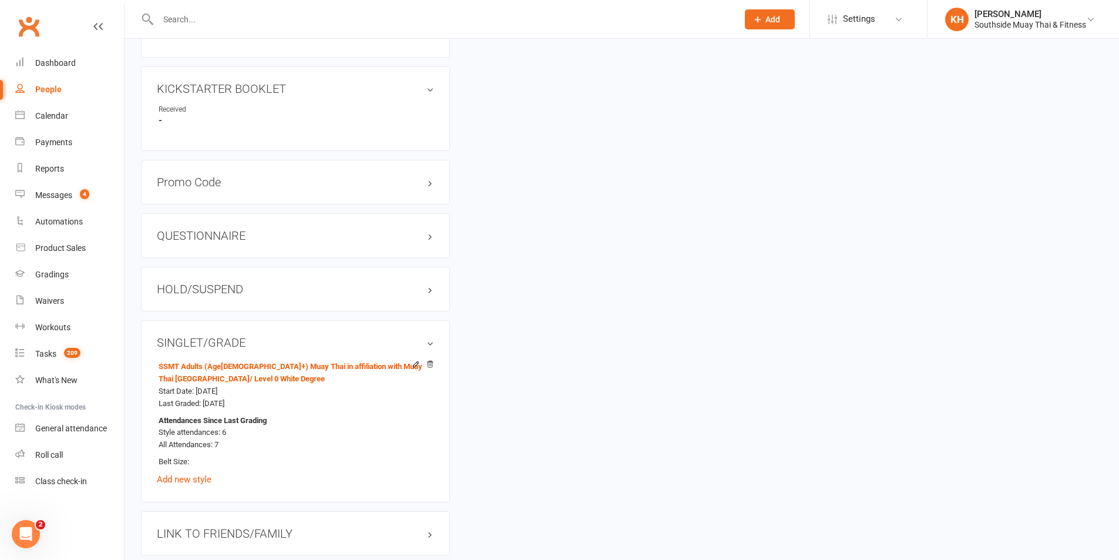
click at [211, 288] on h3 "HOLD/SUSPEND" at bounding box center [295, 289] width 277 height 13
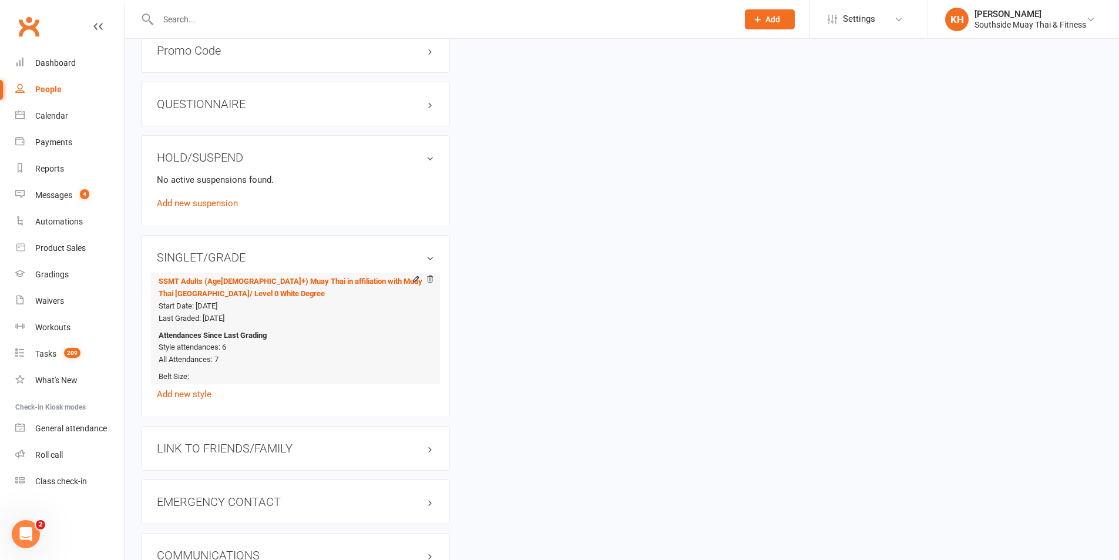
scroll to position [1057, 0]
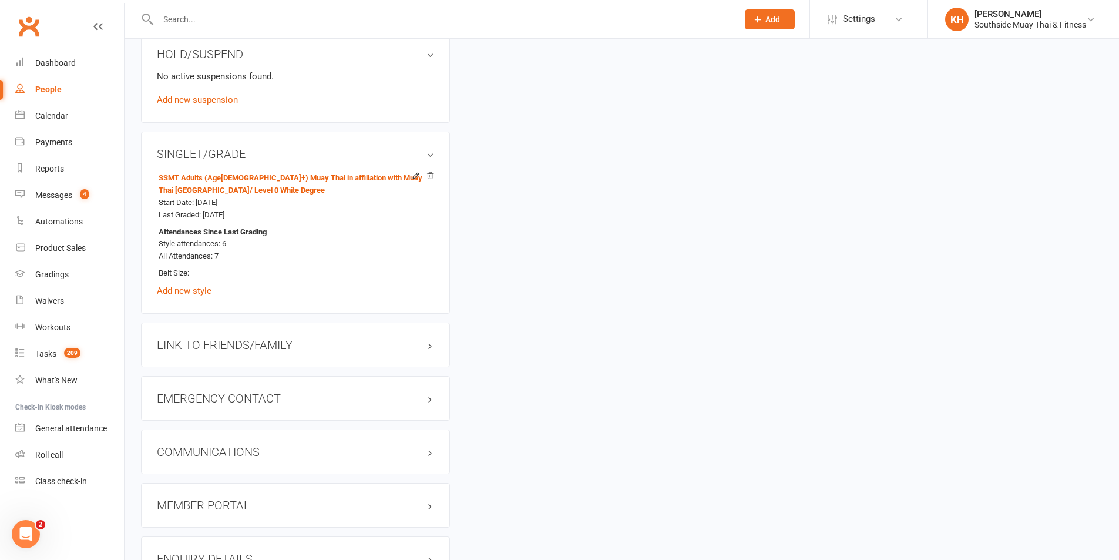
click at [213, 347] on h3 "LINK TO FRIENDS/FAMILY" at bounding box center [295, 344] width 277 height 13
click at [201, 370] on link "Sarah Capriotti - Parent / Guardian" at bounding box center [226, 369] width 135 height 12
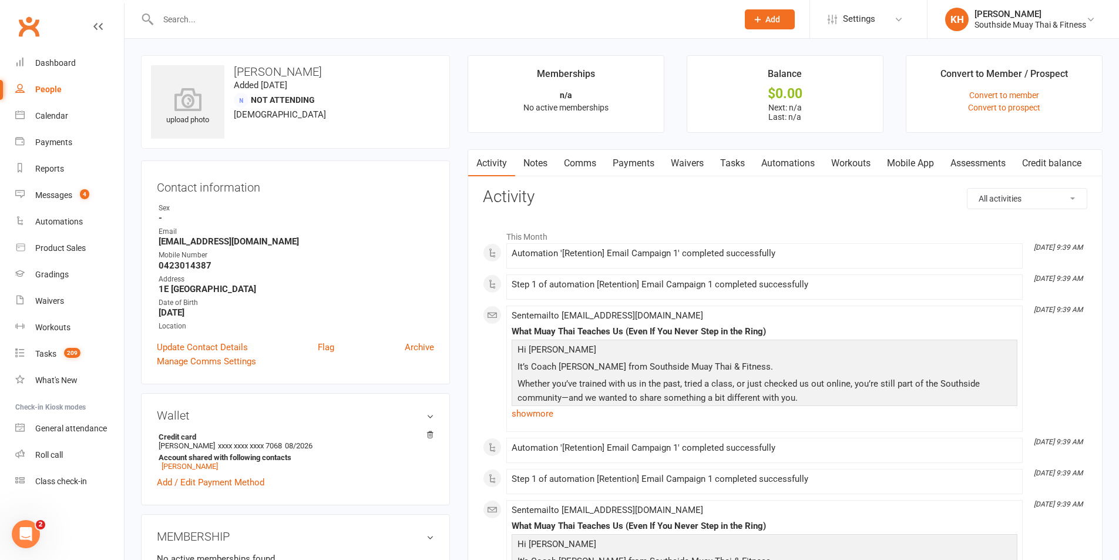
click at [701, 160] on link "Waivers" at bounding box center [687, 163] width 49 height 27
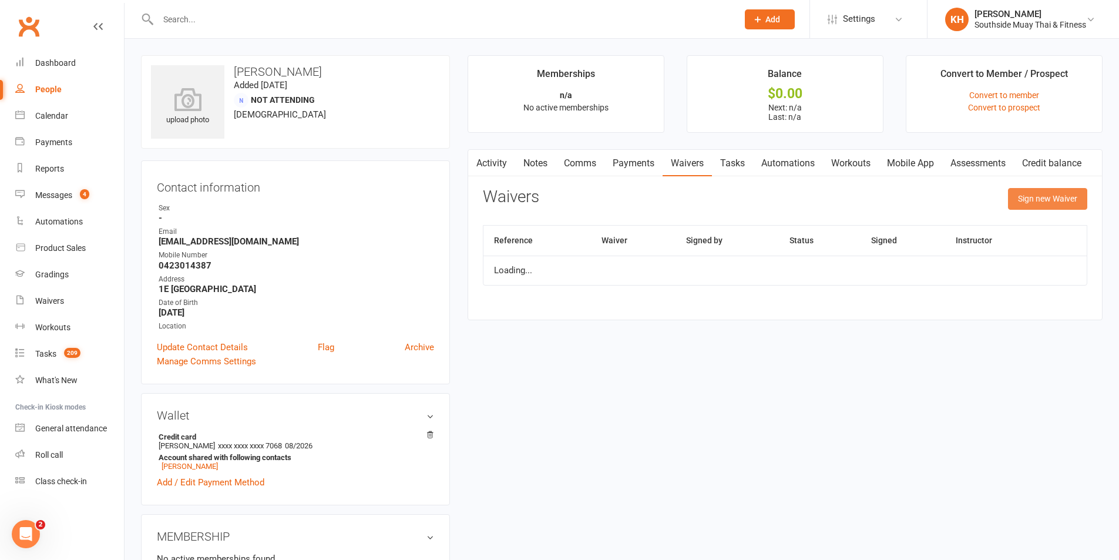
click at [1042, 201] on button "Sign new Waiver" at bounding box center [1047, 198] width 79 height 21
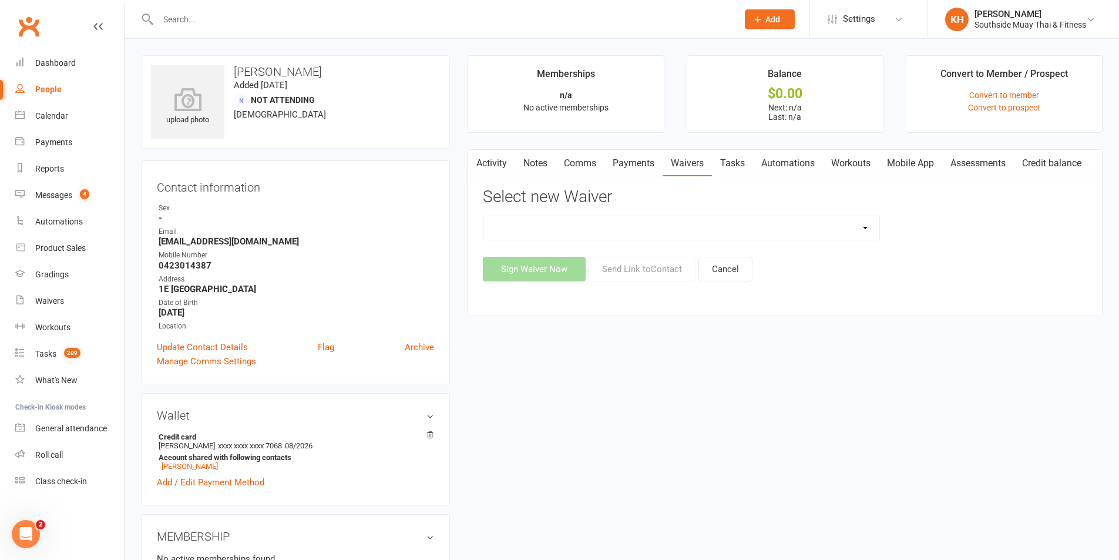
click at [548, 229] on select "10 or 5 Session Pass | Upfront (former member) 10 Session Pass | Upfront (DD Pa…" at bounding box center [681, 227] width 396 height 23
select select "13133"
click at [483, 216] on select "10 or 5 Session Pass | Upfront (former member) 10 Session Pass | Upfront (DD Pa…" at bounding box center [681, 227] width 396 height 23
click at [654, 257] on button "Send Link to Contact" at bounding box center [642, 269] width 107 height 25
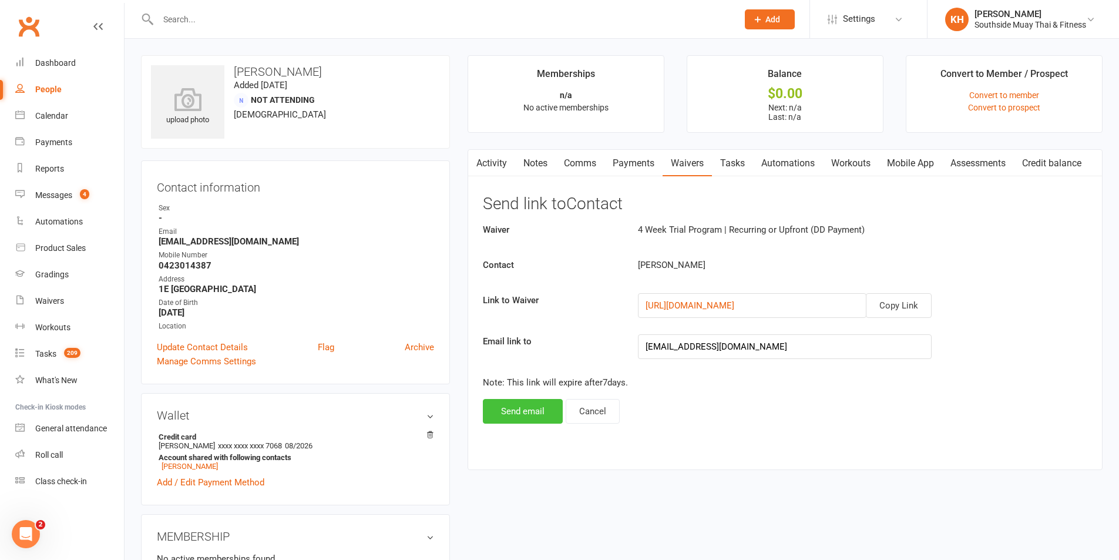
click at [501, 408] on button "Send email" at bounding box center [523, 411] width 80 height 25
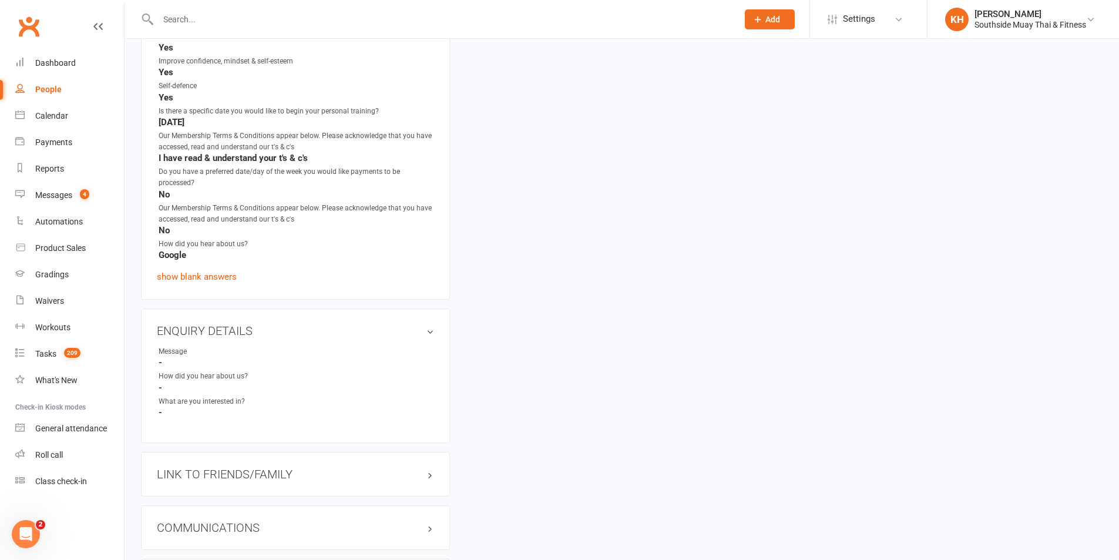
scroll to position [943, 0]
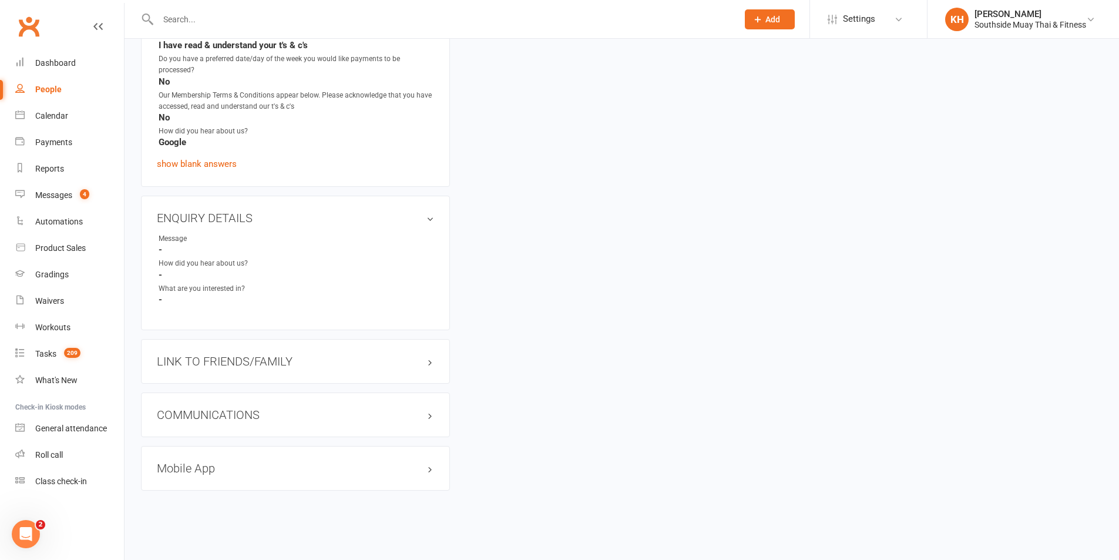
click at [236, 355] on h3 "LINK TO FRIENDS/FAMILY" at bounding box center [295, 361] width 277 height 13
click at [190, 385] on link "Carter Murton - Child" at bounding box center [205, 385] width 93 height 12
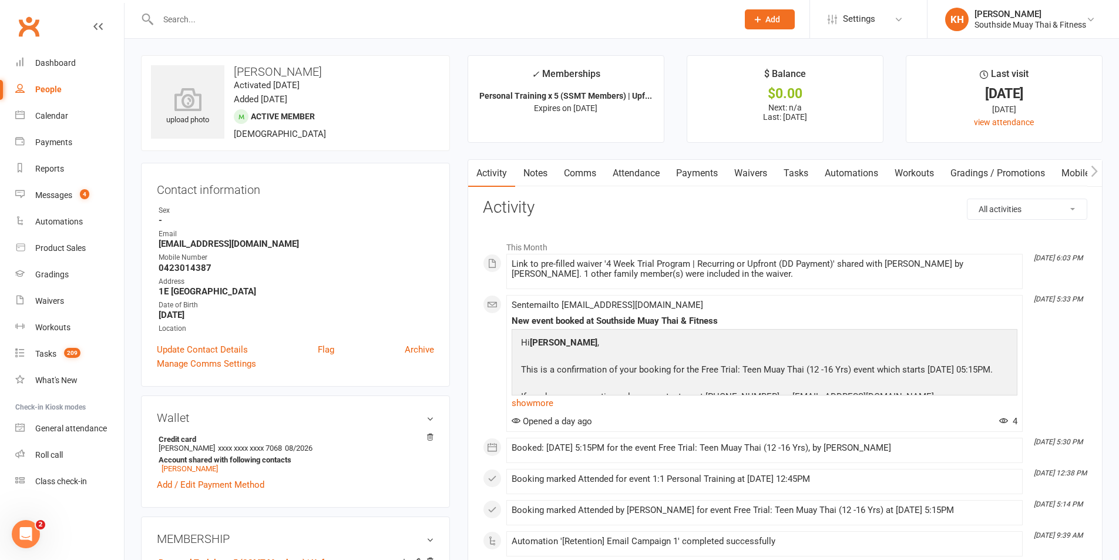
click at [193, 26] on input "text" at bounding box center [442, 19] width 575 height 16
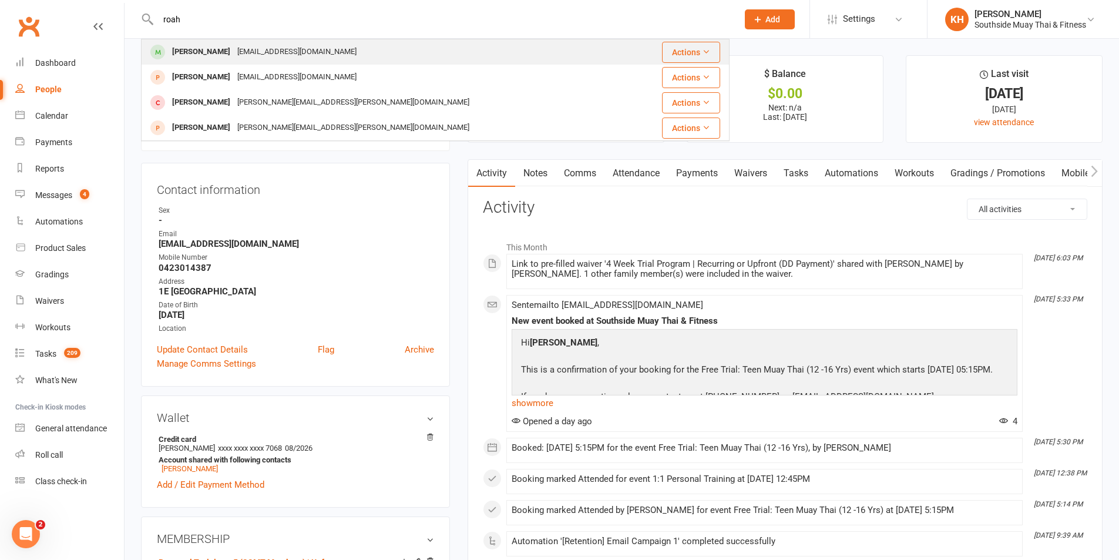
type input "roah"
click at [185, 51] on div "[PERSON_NAME]" at bounding box center [201, 51] width 65 height 17
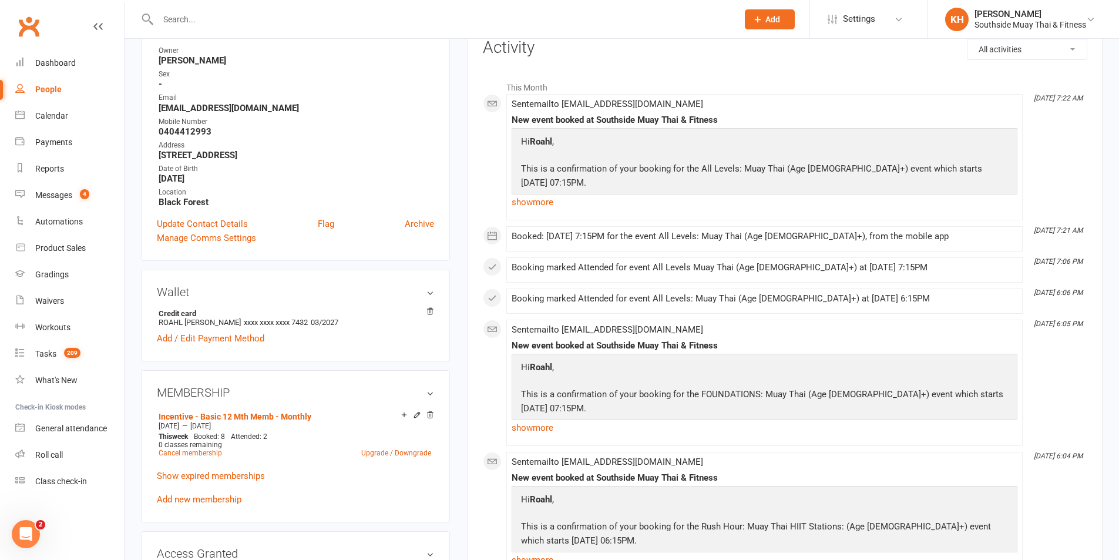
scroll to position [176, 0]
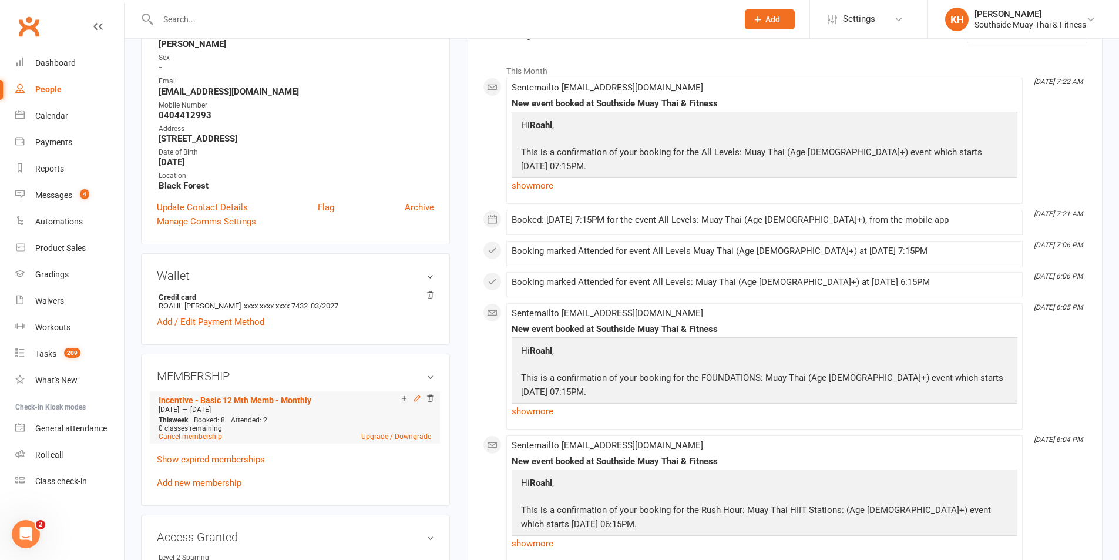
click at [415, 398] on icon at bounding box center [417, 398] width 8 height 8
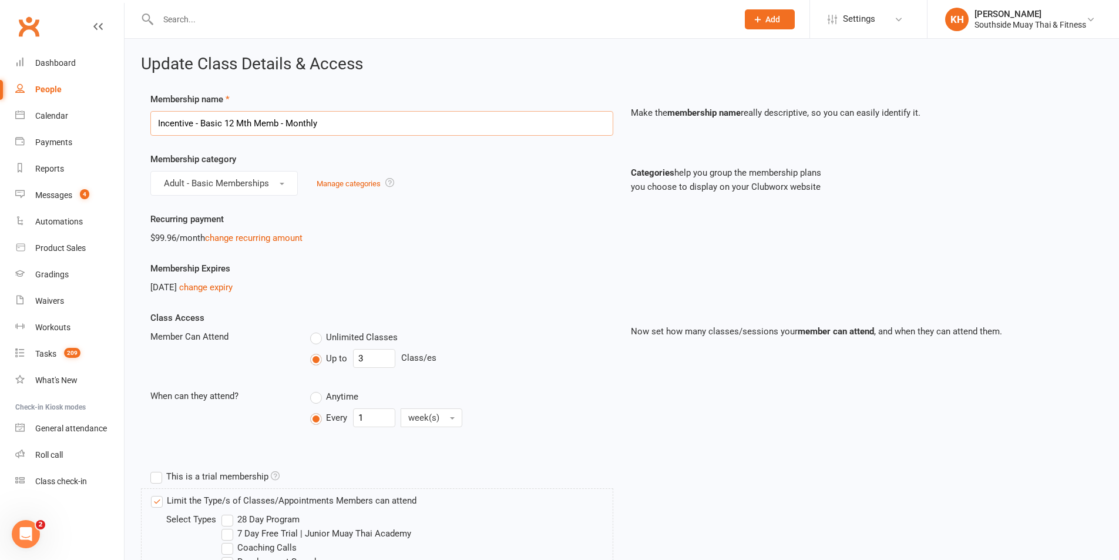
drag, startPoint x: 221, startPoint y: 119, endPoint x: 202, endPoint y: 121, distance: 19.5
click at [202, 121] on input "Incentive - Basic 12 Mth Memb - Monthly" at bounding box center [381, 123] width 463 height 25
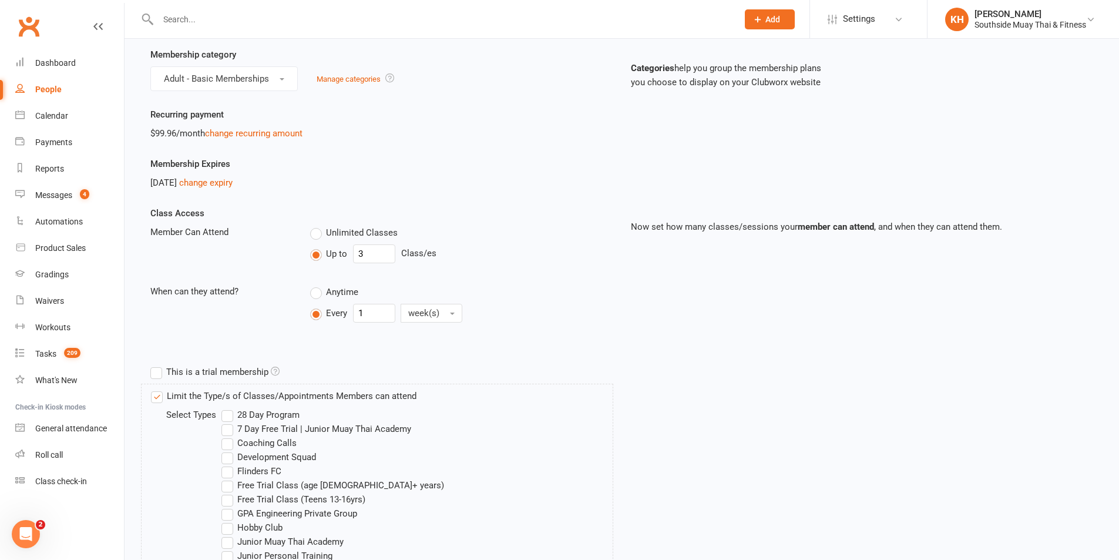
scroll to position [117, 0]
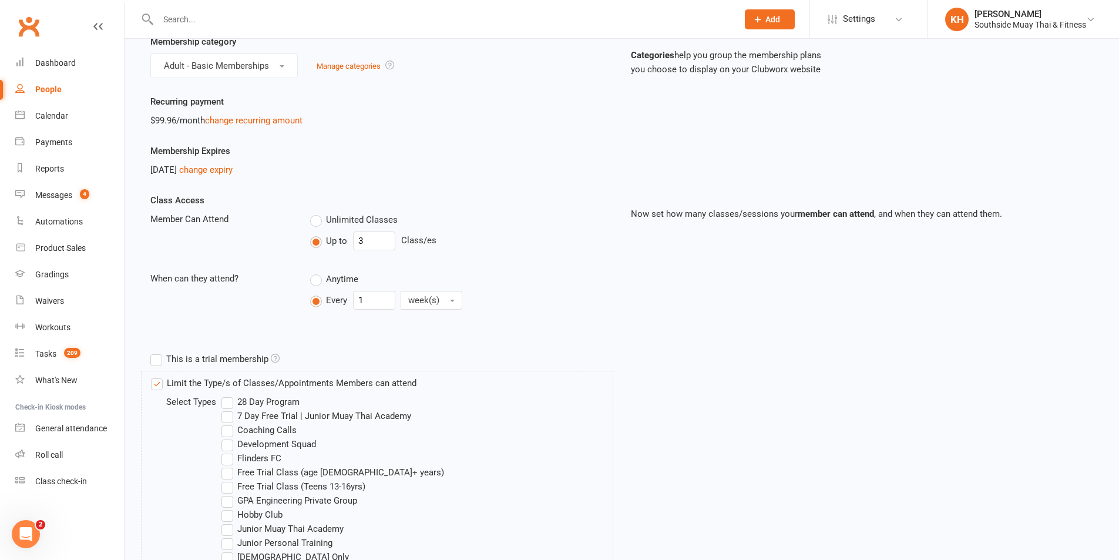
type input "Incentive - Unlimited 12 Mth Memb - Monthly"
click at [315, 214] on label "Unlimited Classes" at bounding box center [354, 220] width 88 height 14
click at [315, 213] on input "Unlimited Classes" at bounding box center [314, 213] width 8 height 0
type input "0"
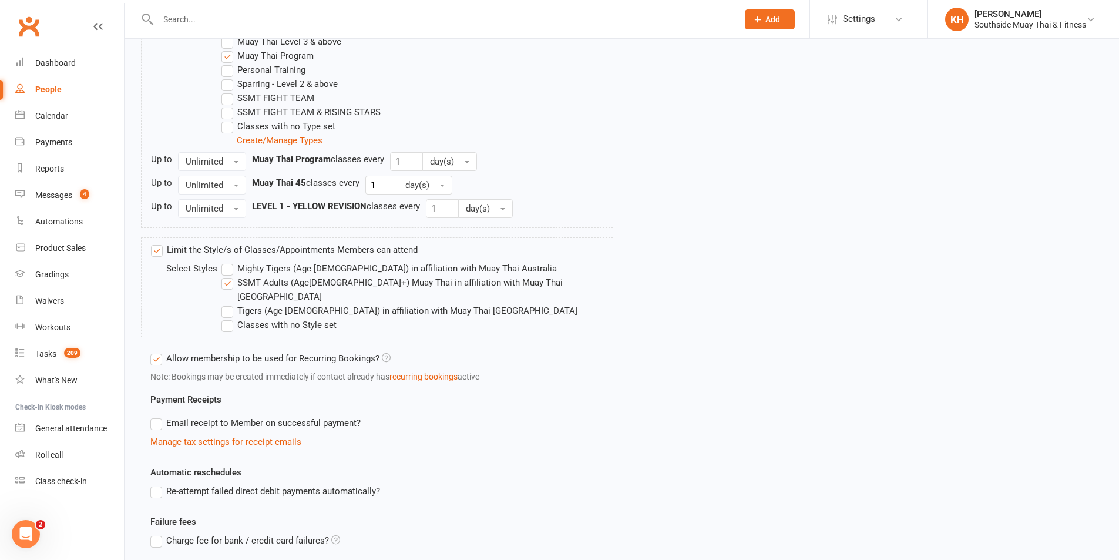
scroll to position [808, 0]
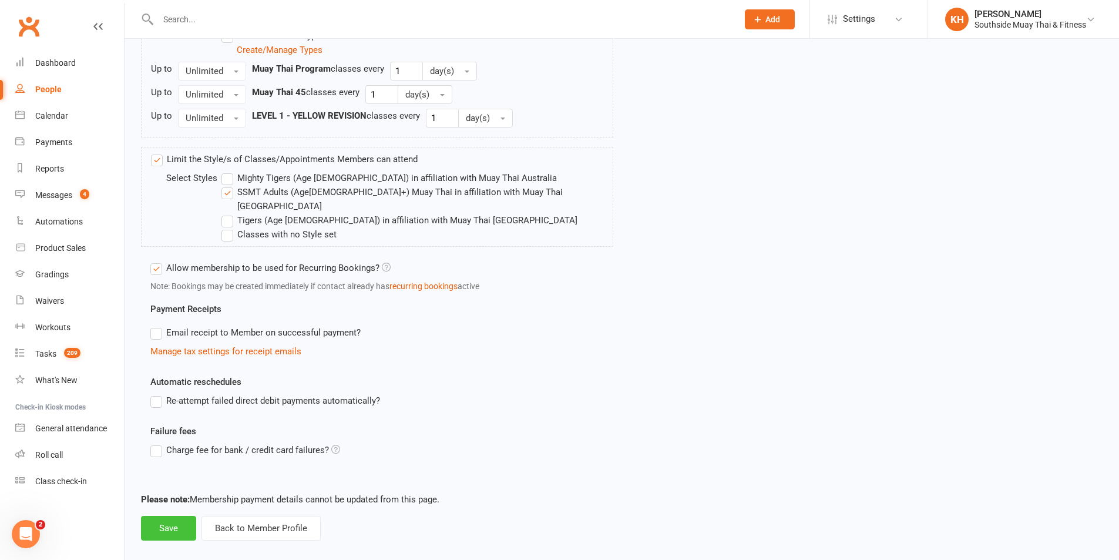
click at [155, 524] on button "Save" at bounding box center [168, 528] width 55 height 25
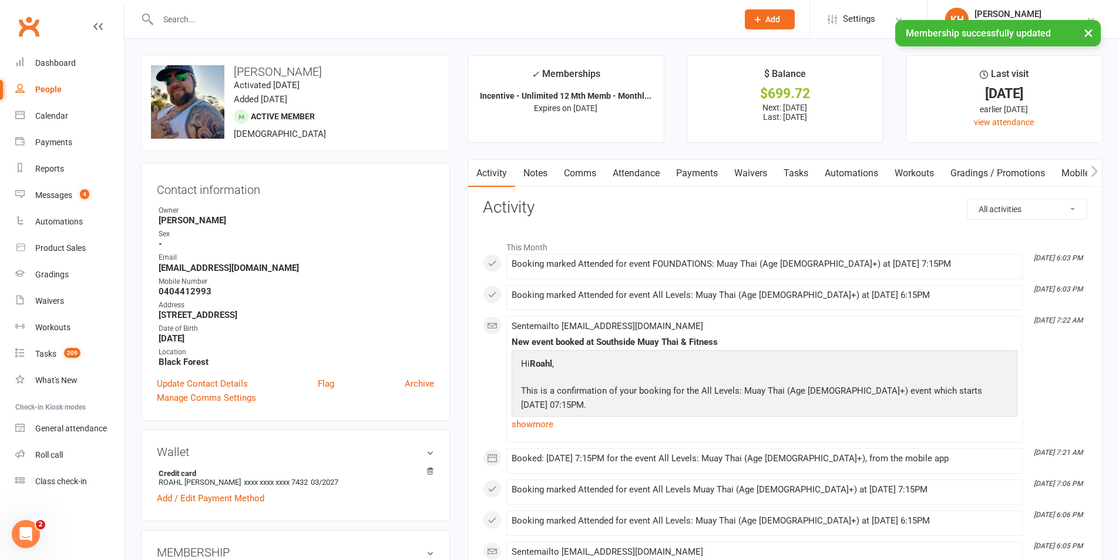
drag, startPoint x: 698, startPoint y: 173, endPoint x: 700, endPoint y: 182, distance: 9.0
click at [699, 173] on link "Payments" at bounding box center [697, 173] width 58 height 27
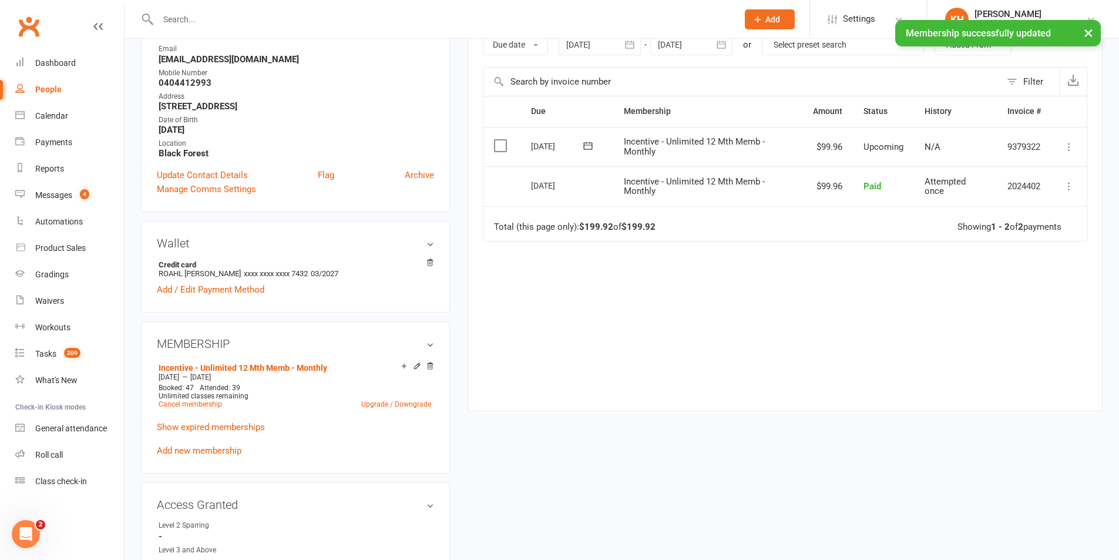
scroll to position [235, 0]
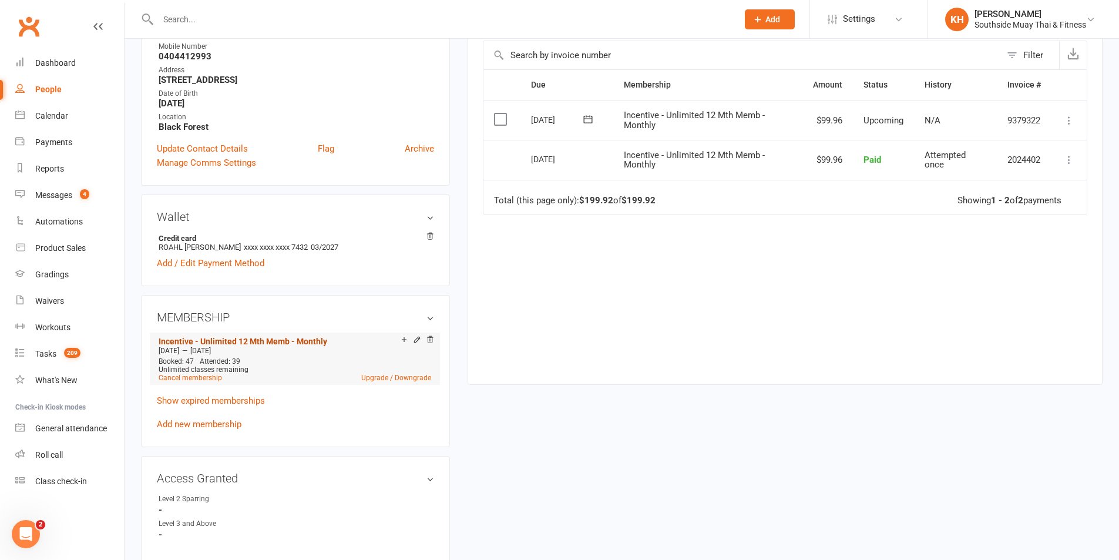
click at [207, 342] on link "Incentive - Unlimited 12 Mth Memb - Monthly" at bounding box center [243, 341] width 169 height 9
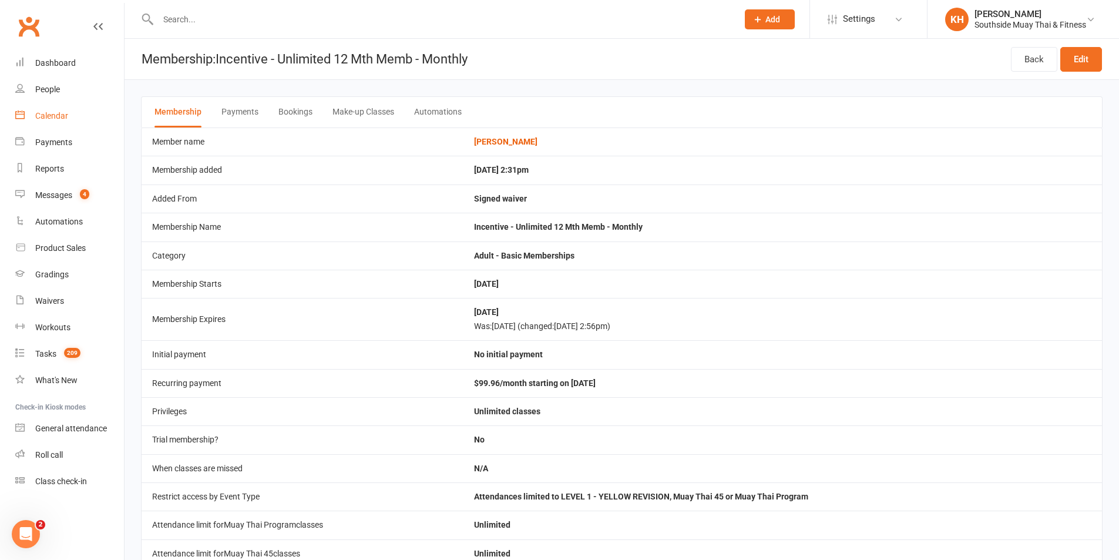
click at [58, 111] on link "Calendar" at bounding box center [69, 116] width 109 height 26
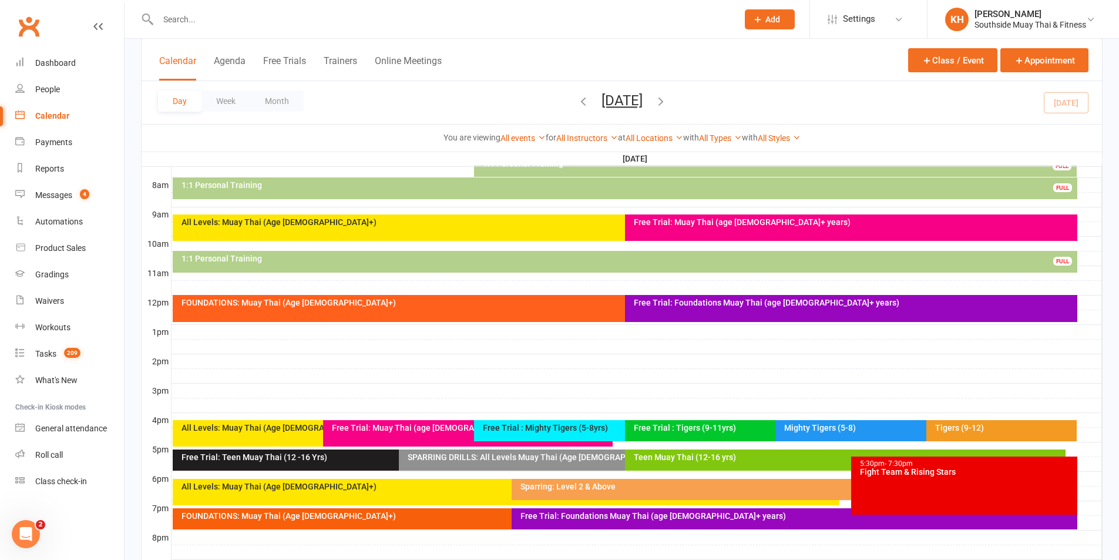
scroll to position [352, 0]
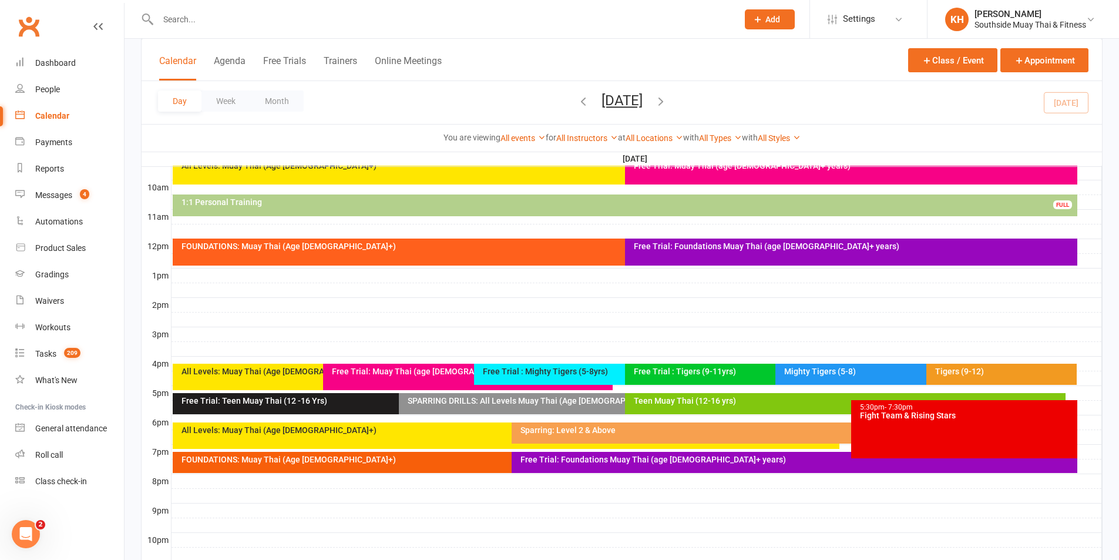
click at [485, 439] on div "All Levels: Muay Thai (Age [DEMOGRAPHIC_DATA]+)" at bounding box center [506, 435] width 667 height 26
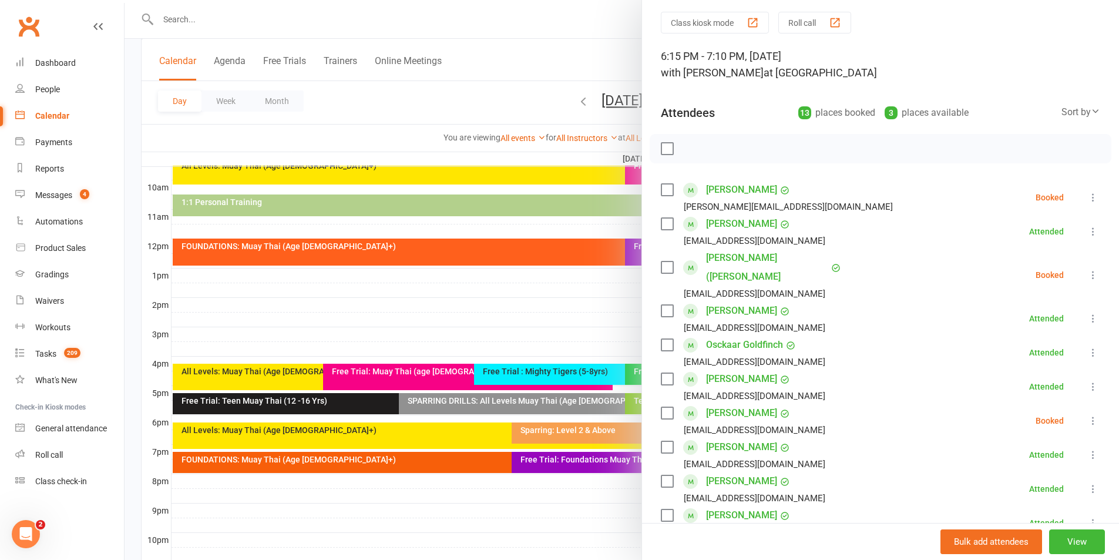
scroll to position [0, 0]
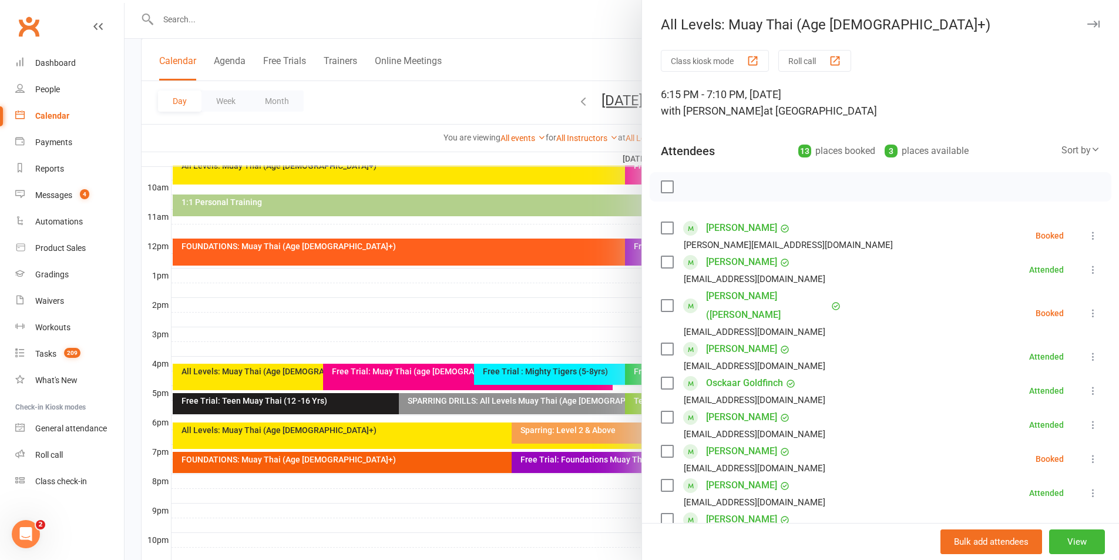
click at [1087, 26] on icon "button" at bounding box center [1093, 24] width 12 height 7
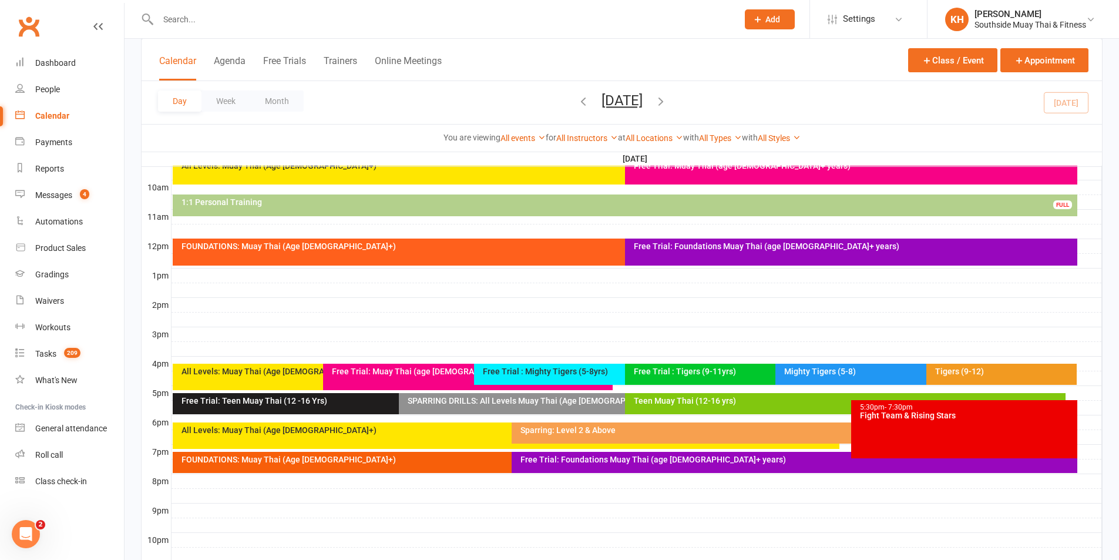
click at [550, 436] on div "Sparring: Level 2 & Above" at bounding box center [795, 432] width 566 height 21
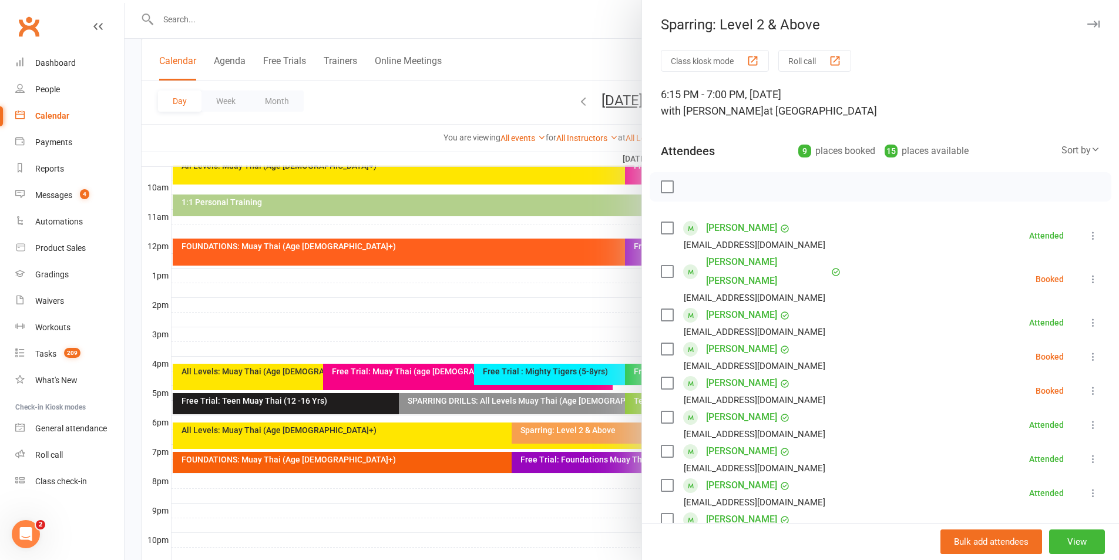
click at [1087, 21] on icon "button" at bounding box center [1093, 24] width 12 height 7
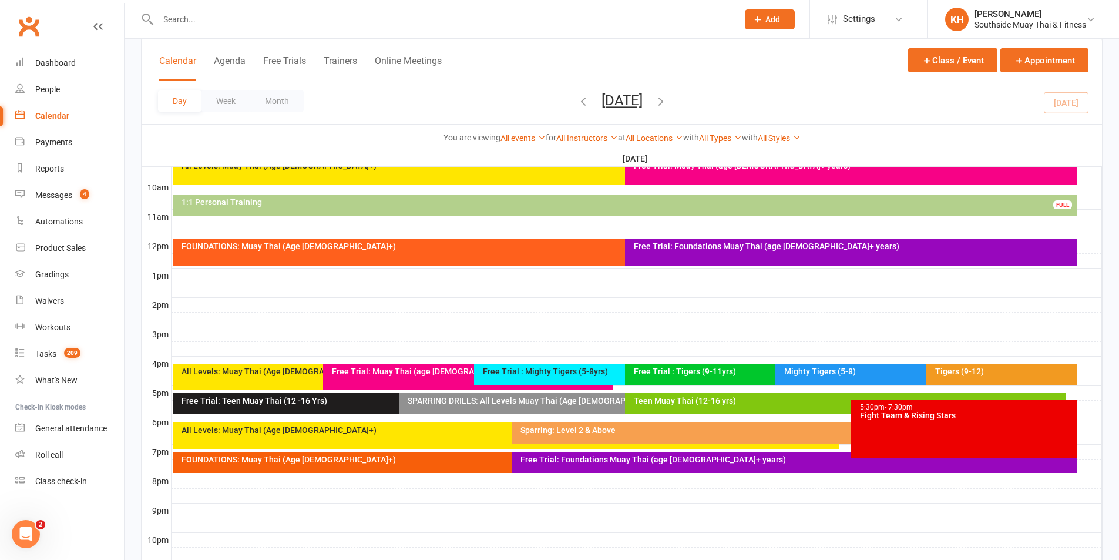
click at [912, 419] on div "5:30pm - 7:30pm Fight Team & Rising Stars" at bounding box center [964, 429] width 226 height 58
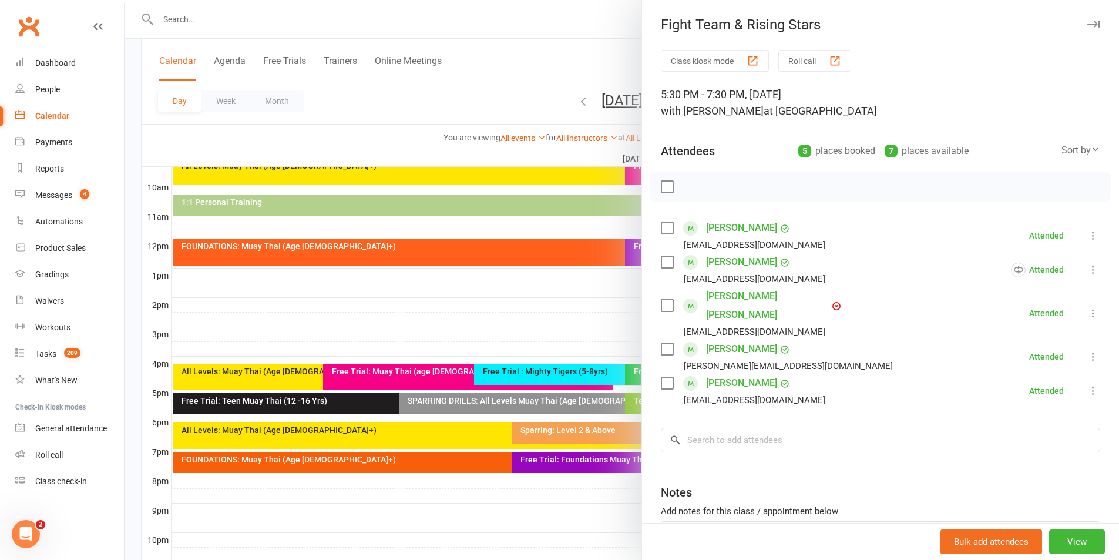
click at [1086, 20] on button "button" at bounding box center [1093, 24] width 14 height 14
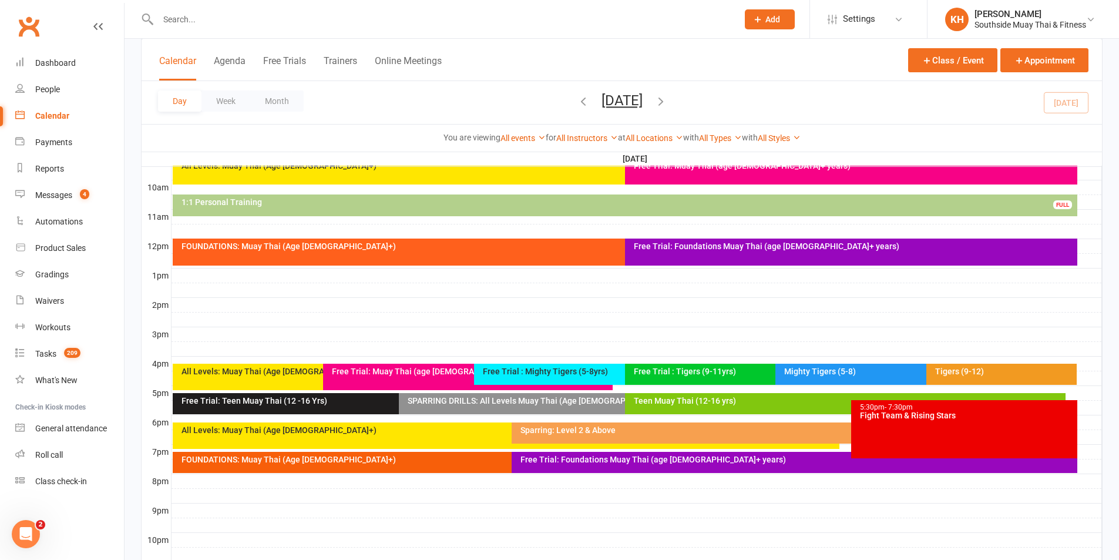
click at [449, 462] on div "FOUNDATIONS: Muay Thai (Age [DEMOGRAPHIC_DATA]+)" at bounding box center [509, 459] width 656 height 8
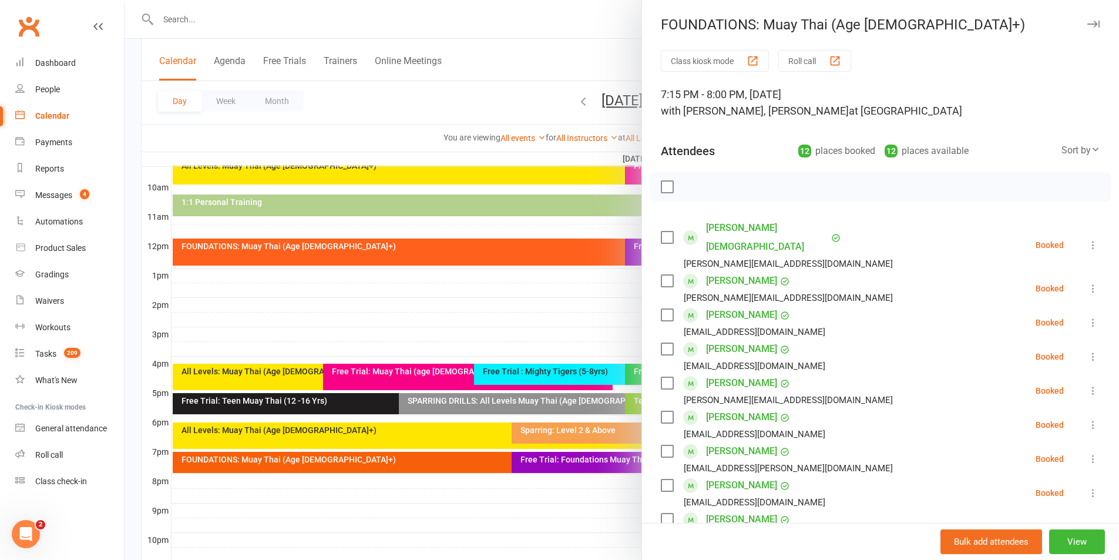
click at [1087, 22] on icon "button" at bounding box center [1093, 24] width 12 height 7
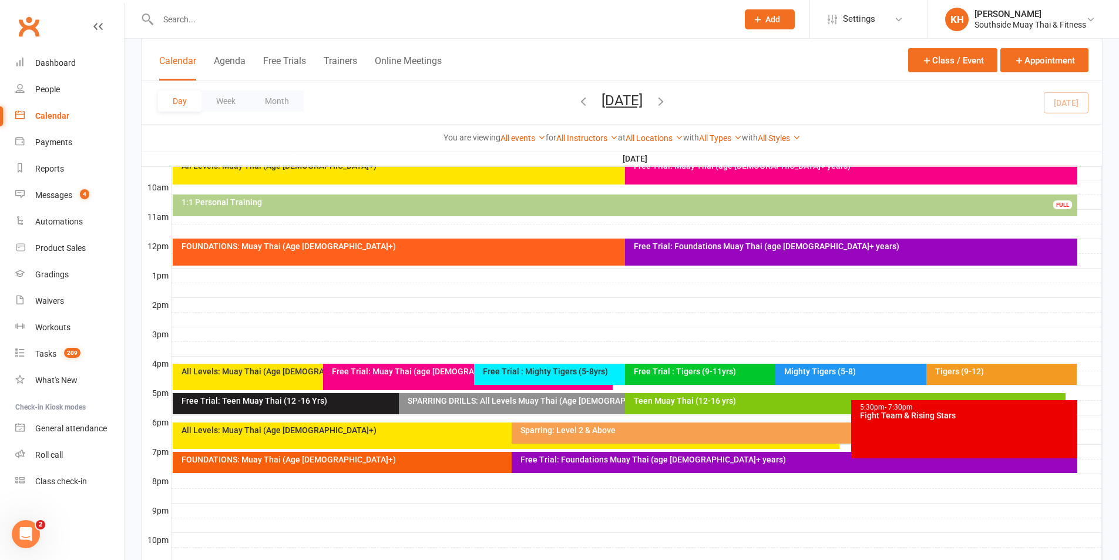
click at [478, 466] on div "FOUNDATIONS: Muay Thai (Age [DEMOGRAPHIC_DATA]+)" at bounding box center [506, 462] width 667 height 21
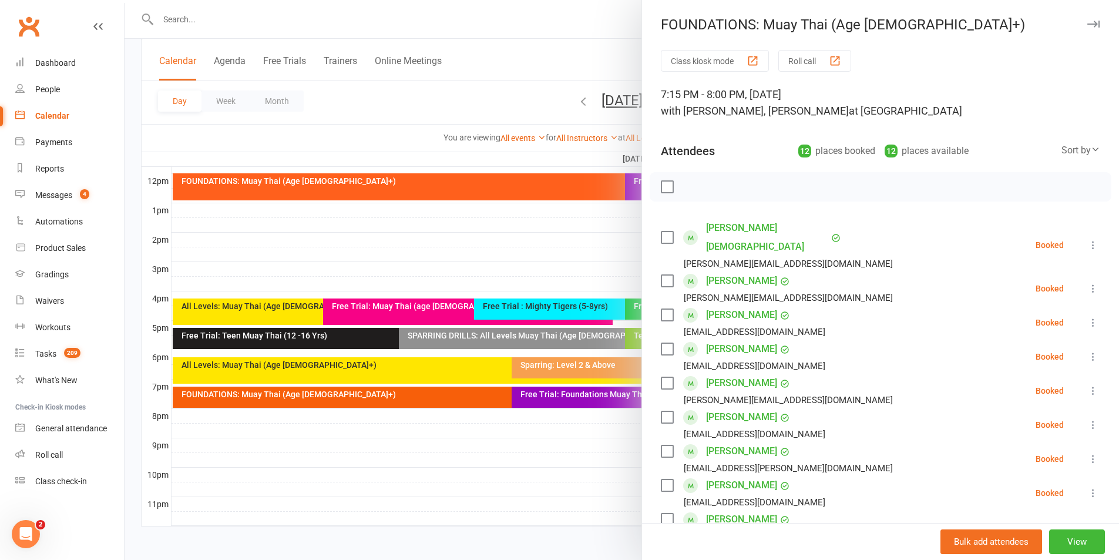
click at [1087, 23] on icon "button" at bounding box center [1093, 24] width 12 height 7
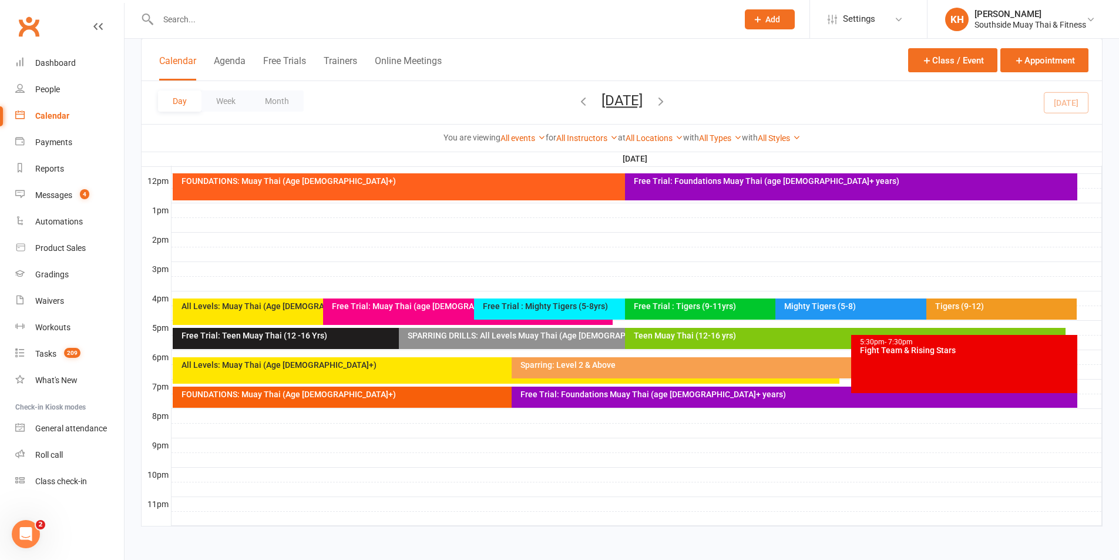
click at [606, 395] on div "Free Trial: Foundations Muay Thai (age [DEMOGRAPHIC_DATA]+ years)" at bounding box center [797, 394] width 555 height 8
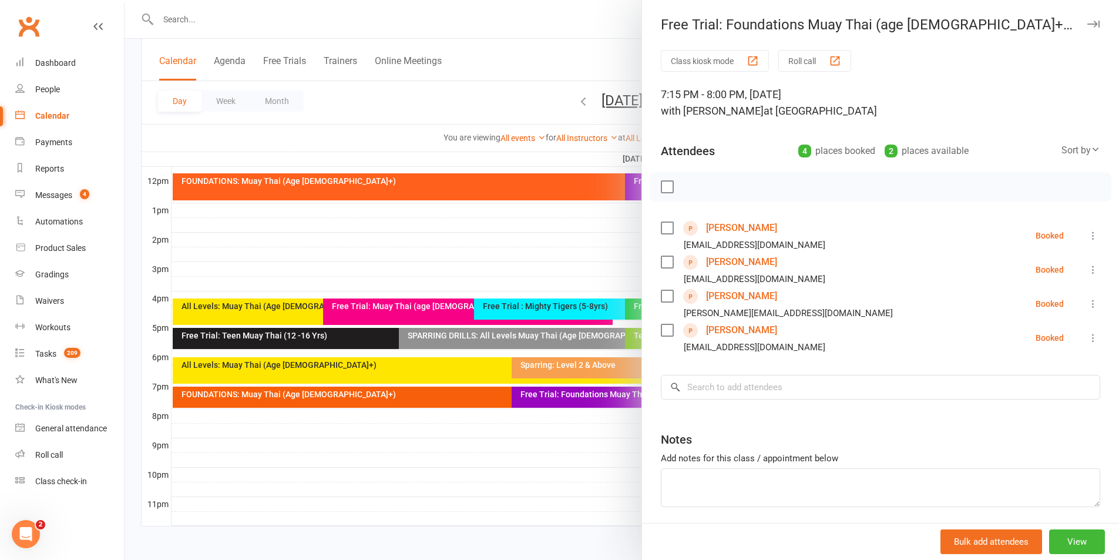
click at [1087, 25] on icon "button" at bounding box center [1093, 24] width 12 height 7
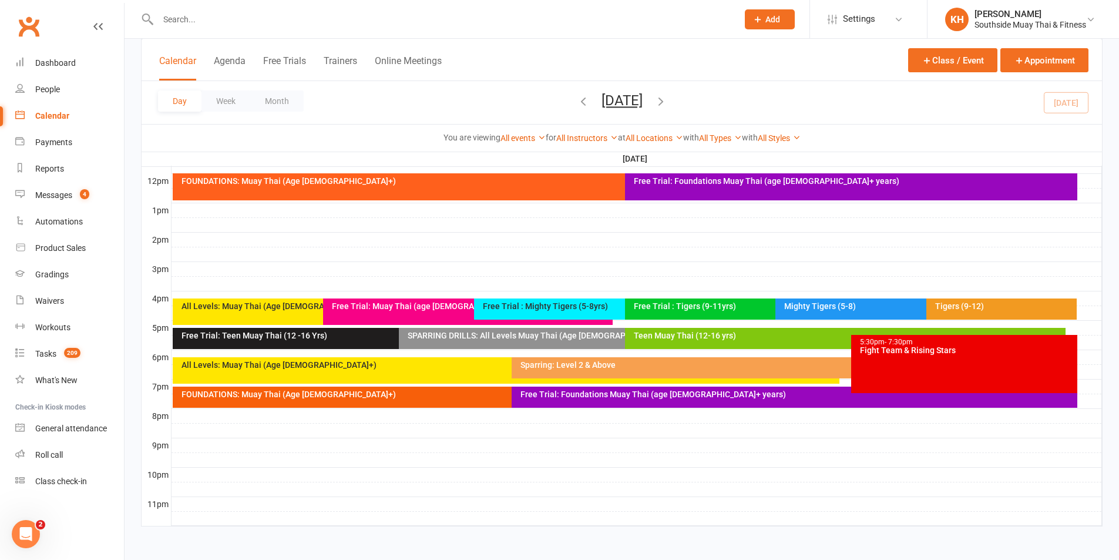
click at [472, 399] on div "FOUNDATIONS: Muay Thai (Age [DEMOGRAPHIC_DATA]+)" at bounding box center [506, 397] width 667 height 21
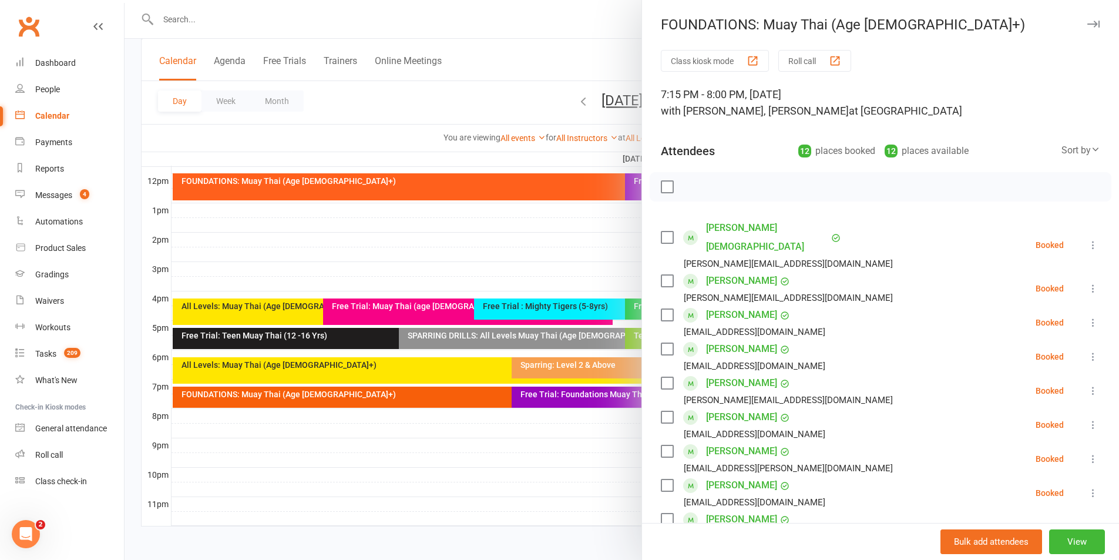
scroll to position [176, 0]
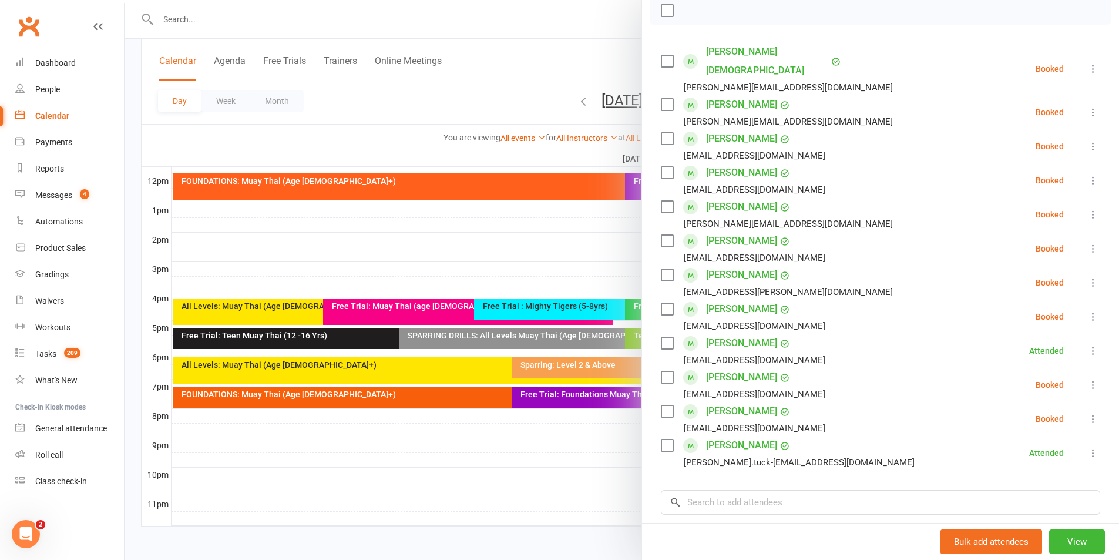
click at [728, 436] on link "[PERSON_NAME]" at bounding box center [741, 445] width 71 height 19
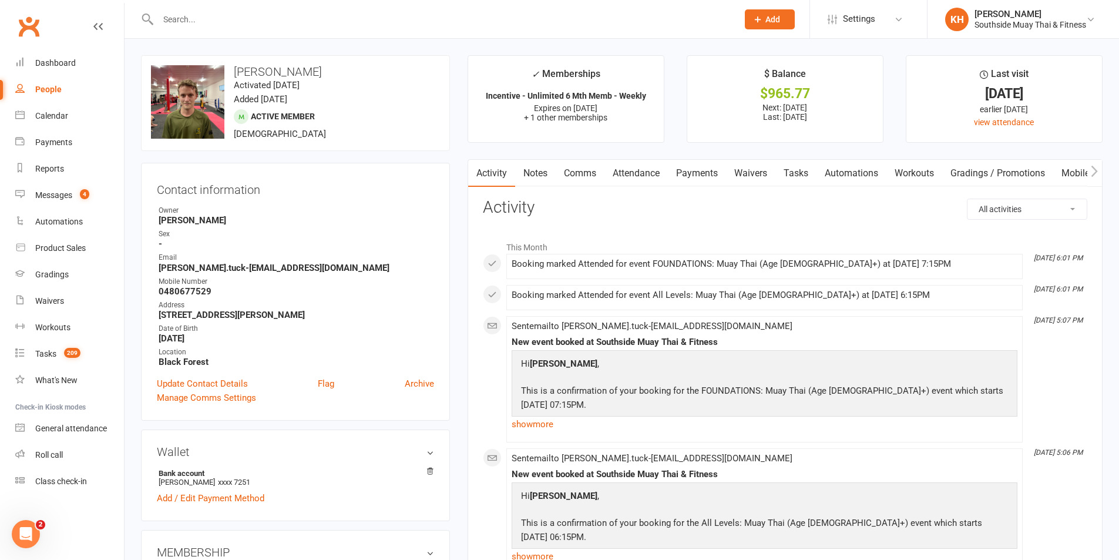
scroll to position [176, 0]
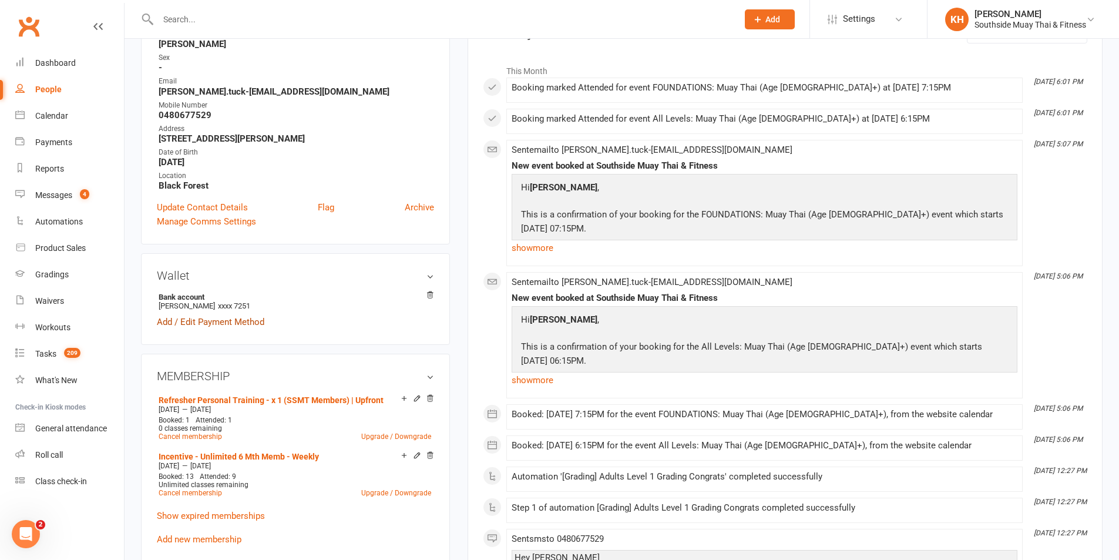
click at [217, 323] on link "Add / Edit Payment Method" at bounding box center [211, 322] width 108 height 14
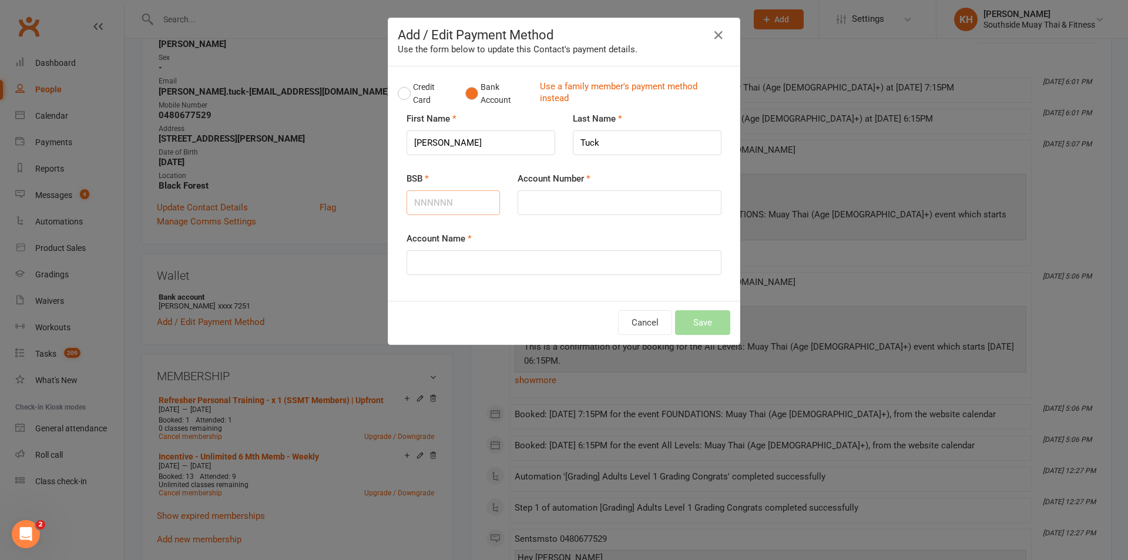
click at [449, 197] on input "BSB" at bounding box center [453, 202] width 93 height 25
type input "735048"
click at [569, 191] on input "Account Number" at bounding box center [620, 202] width 204 height 25
type input "723600"
click at [547, 258] on input "Account Name" at bounding box center [564, 262] width 315 height 25
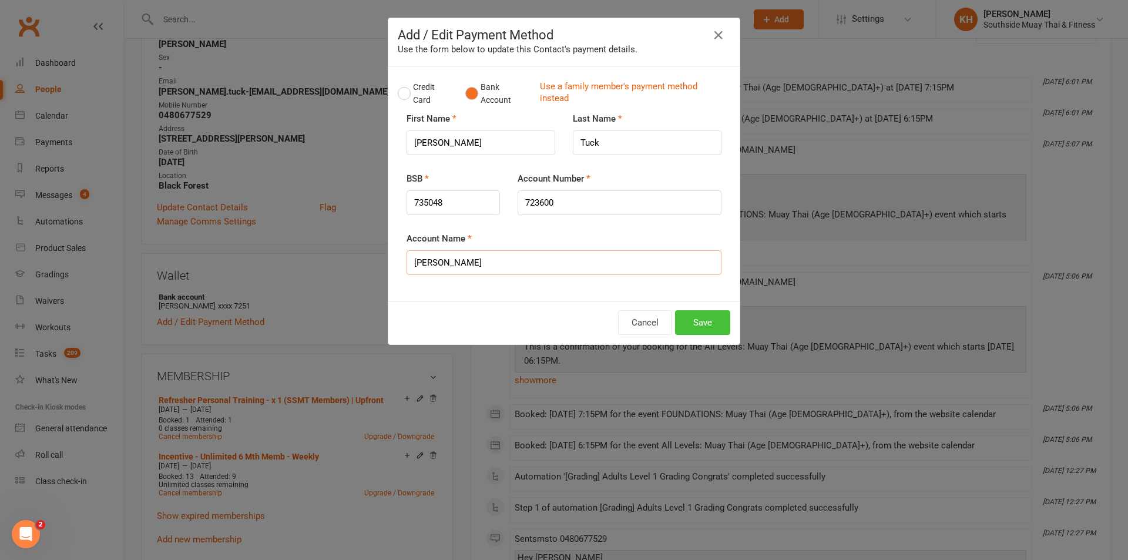
type input "[PERSON_NAME]"
click at [680, 320] on button "Save" at bounding box center [702, 322] width 55 height 25
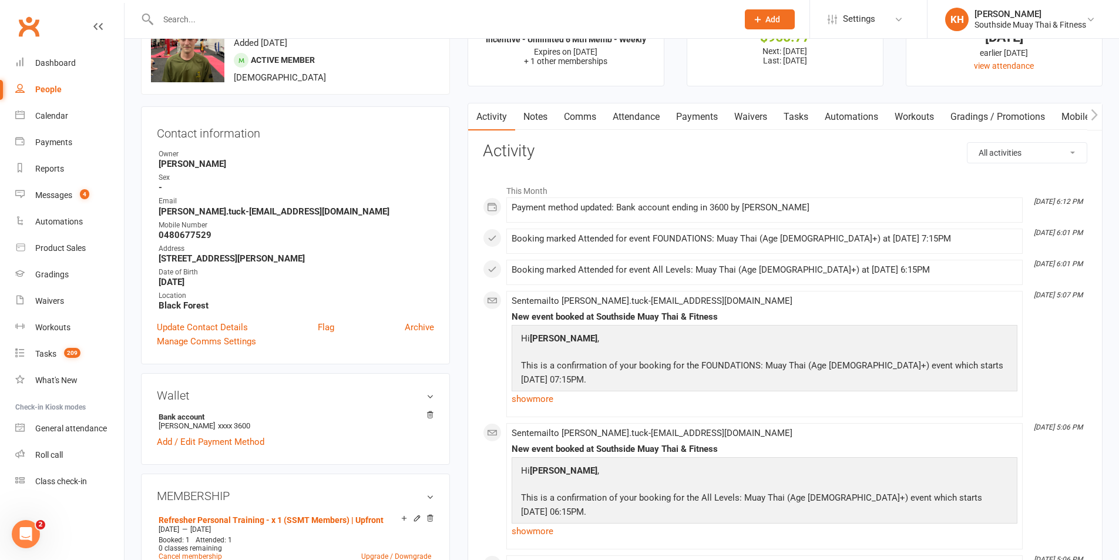
scroll to position [0, 0]
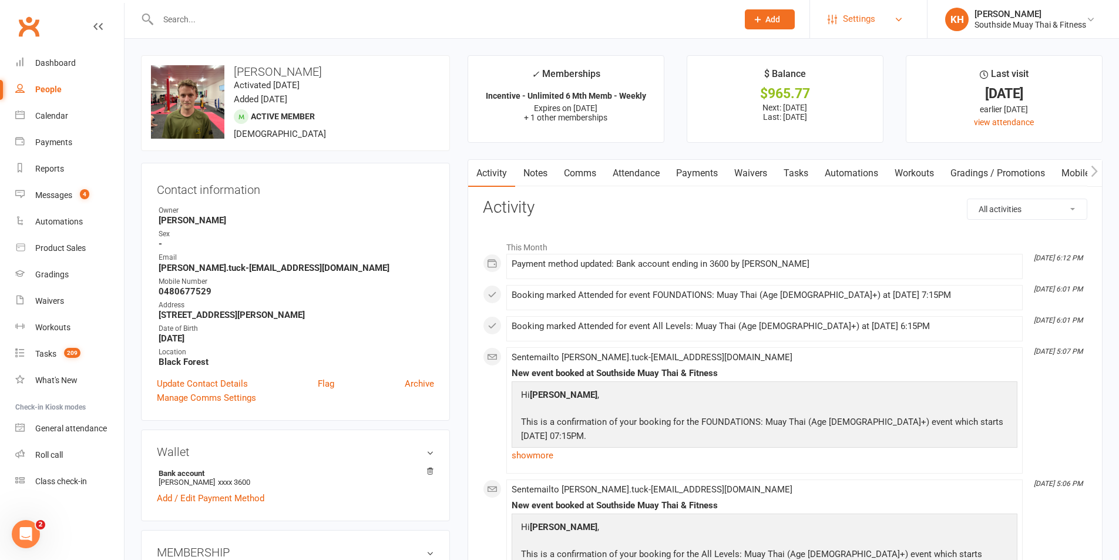
click at [855, 21] on span "Settings" at bounding box center [859, 19] width 32 height 26
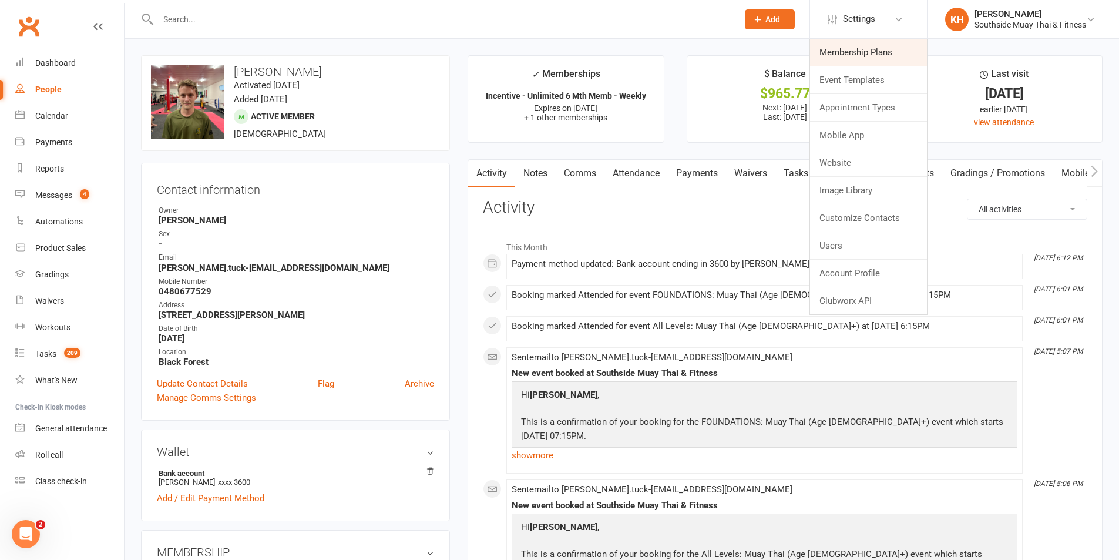
click at [859, 45] on link "Membership Plans" at bounding box center [868, 52] width 117 height 27
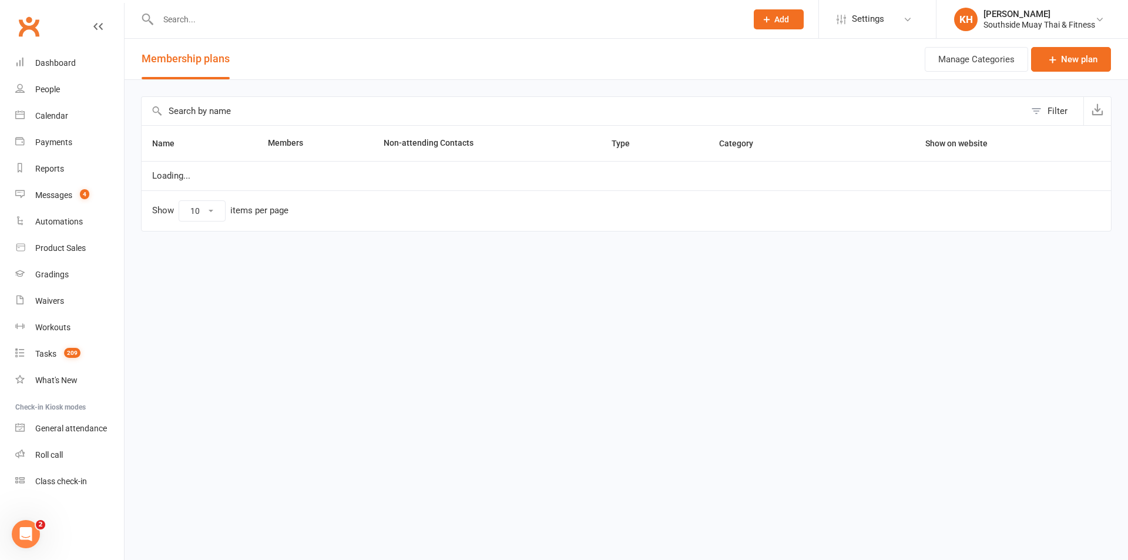
select select "100"
click at [274, 110] on input "text" at bounding box center [584, 111] width 884 height 28
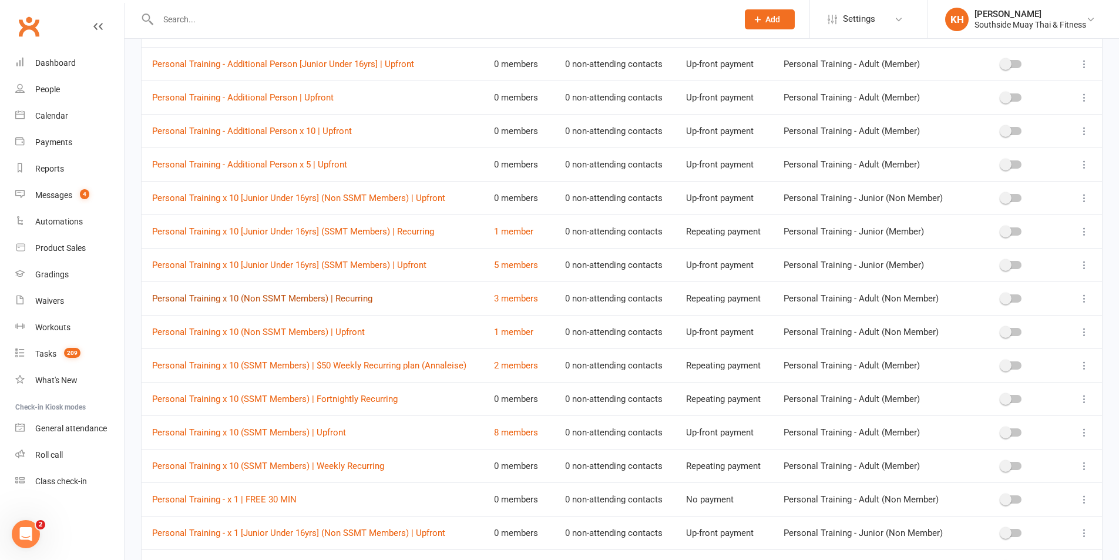
scroll to position [294, 0]
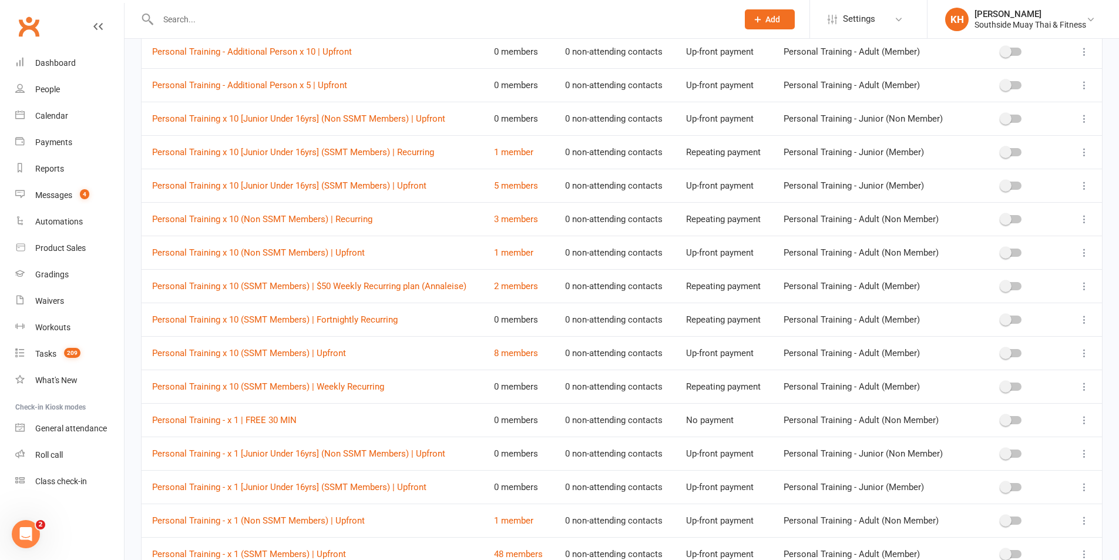
type input "personal"
click at [1087, 349] on icon at bounding box center [1085, 353] width 12 height 12
click at [989, 402] on link "Duplicate" at bounding box center [1024, 399] width 116 height 23
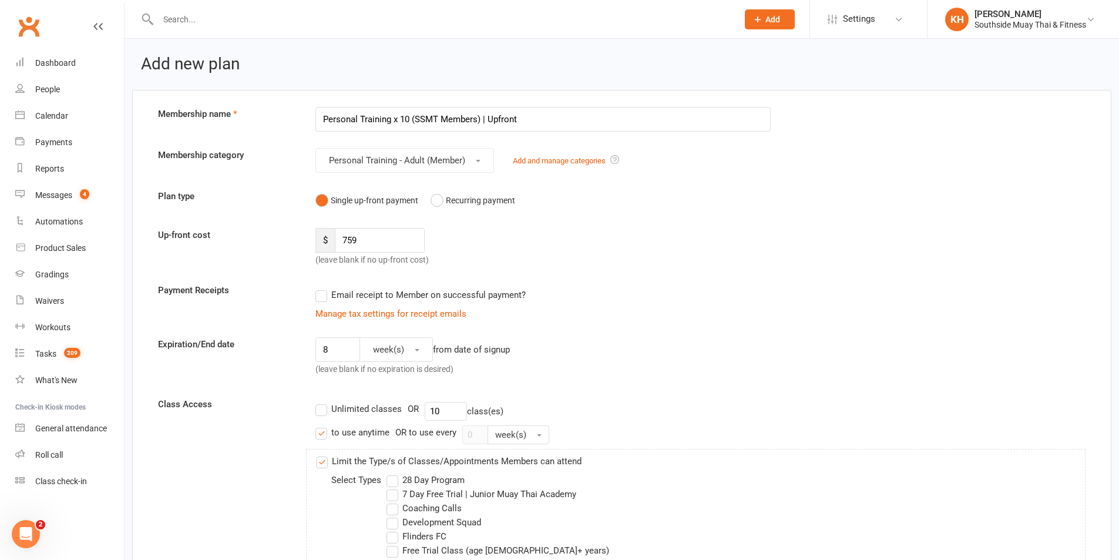
click at [325, 118] on input "Personal Training x 10 (SSMT Members) | Upfront" at bounding box center [542, 119] width 455 height 25
click at [521, 121] on input "Personal Training x 10 (SSMT Members) | Upfront" at bounding box center [542, 119] width 455 height 25
type input "Personal Training x 10 (SSMT Members) | Upfront (Justus Tuck)"
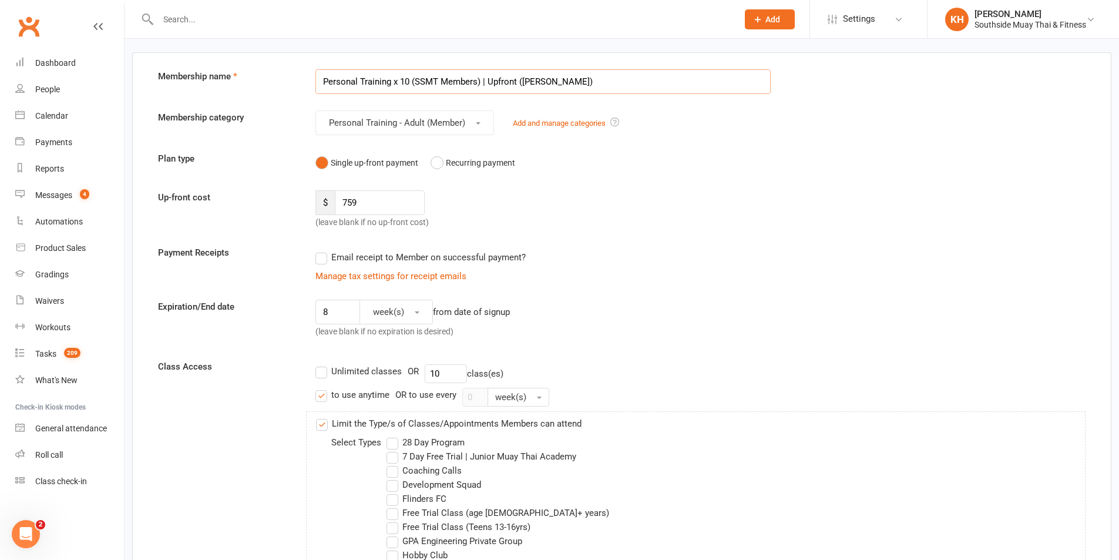
scroll to position [59, 0]
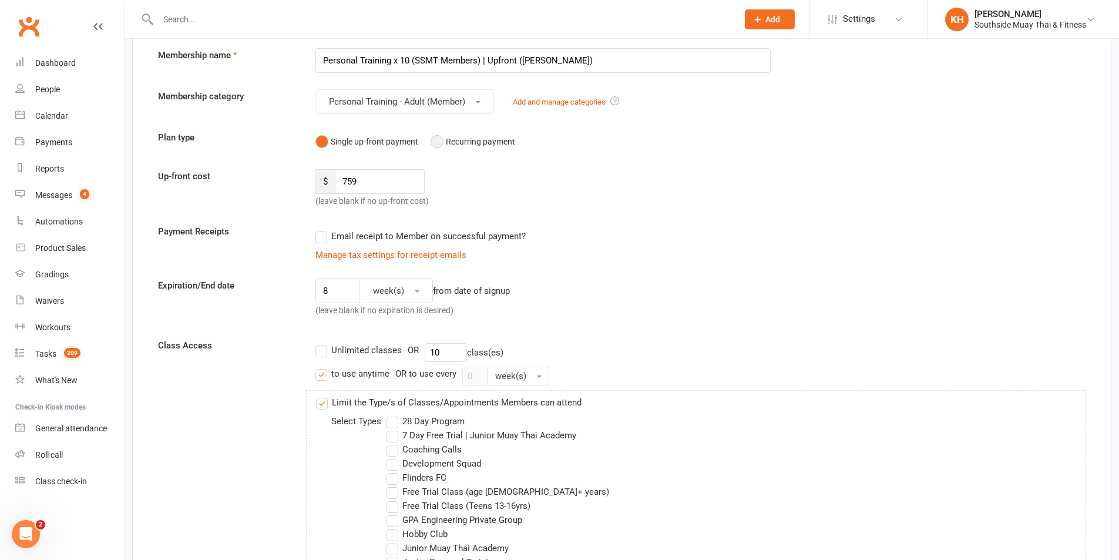
click at [432, 145] on button "Recurring payment" at bounding box center [473, 141] width 85 height 22
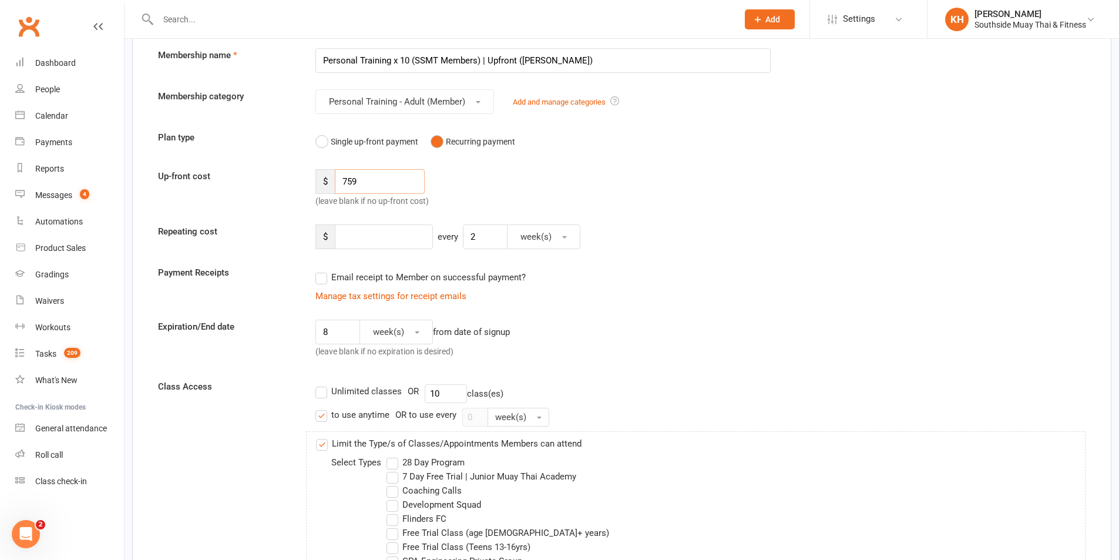
type input "0"
click at [395, 240] on input "number" at bounding box center [384, 236] width 98 height 25
type input "1"
type input "70"
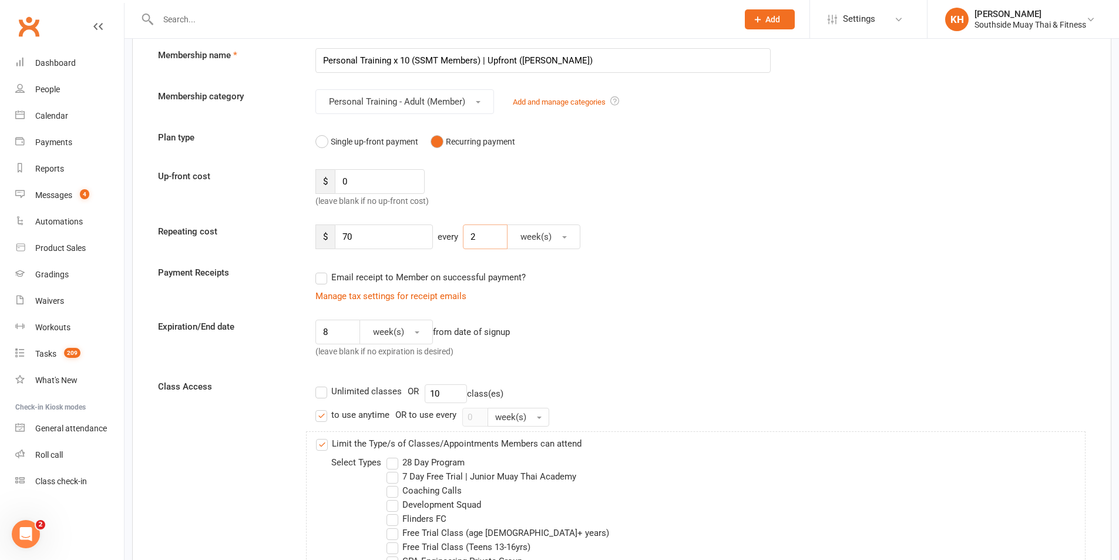
click at [482, 237] on input "2" at bounding box center [485, 236] width 45 height 25
type input "1"
click at [334, 338] on input "8" at bounding box center [337, 332] width 45 height 25
type input "10"
click at [754, 276] on div "Email receipt to Member on successful payment?" at bounding box center [538, 277] width 465 height 23
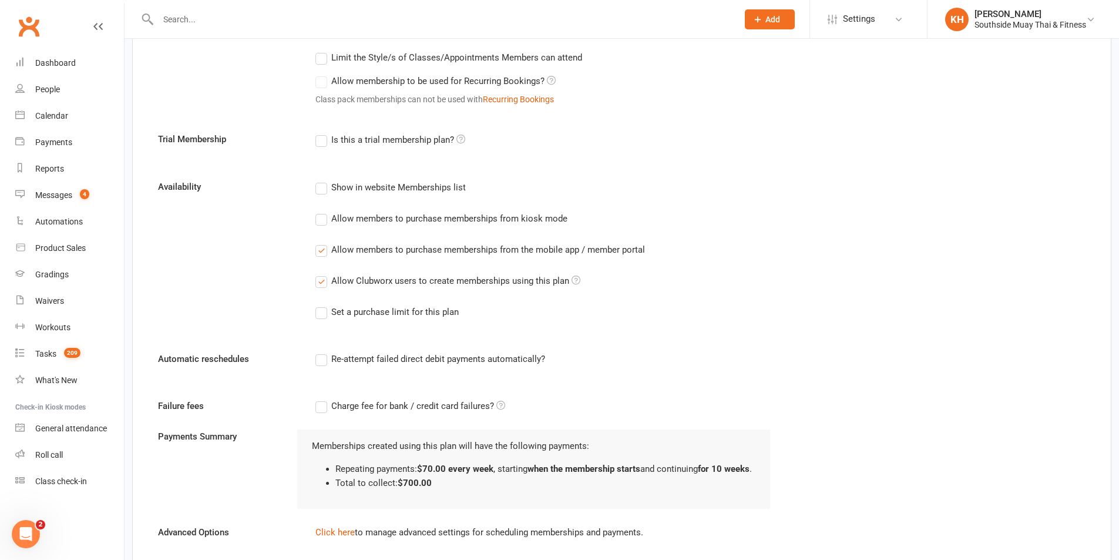
scroll to position [956, 0]
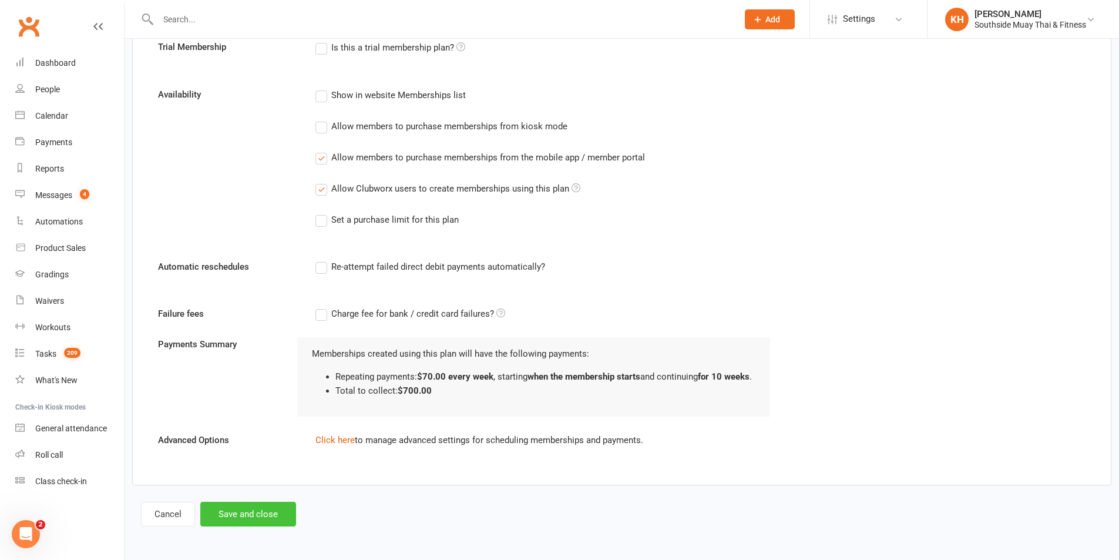
click at [259, 515] on button "Save and close" at bounding box center [248, 514] width 96 height 25
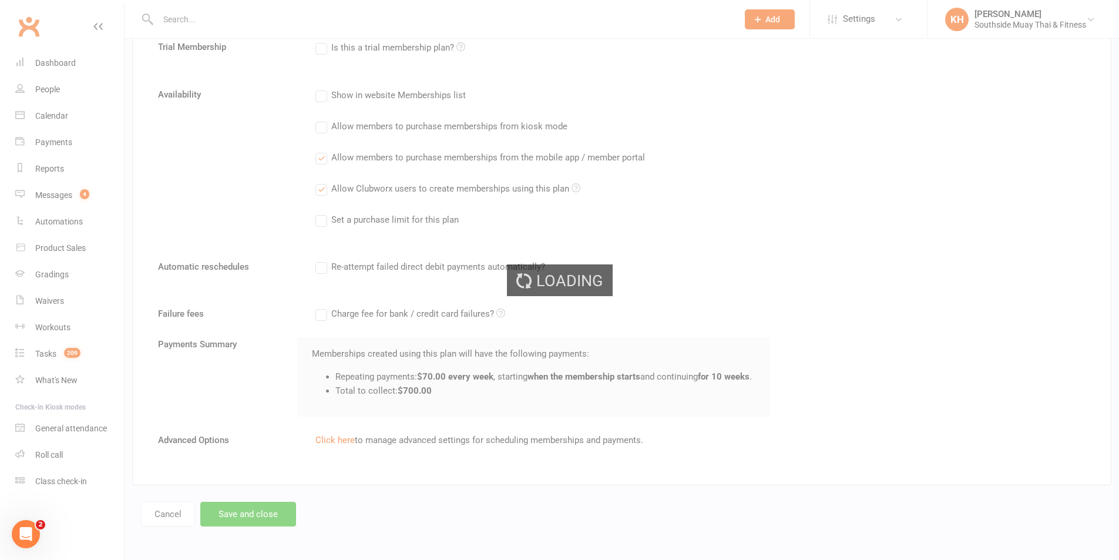
select select "100"
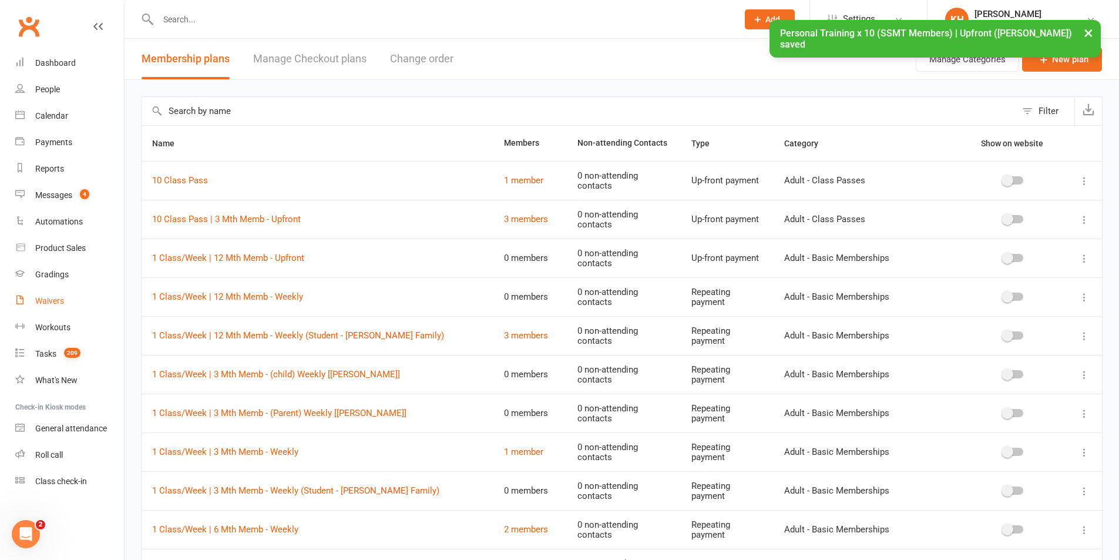
click at [65, 298] on link "Waivers" at bounding box center [69, 301] width 109 height 26
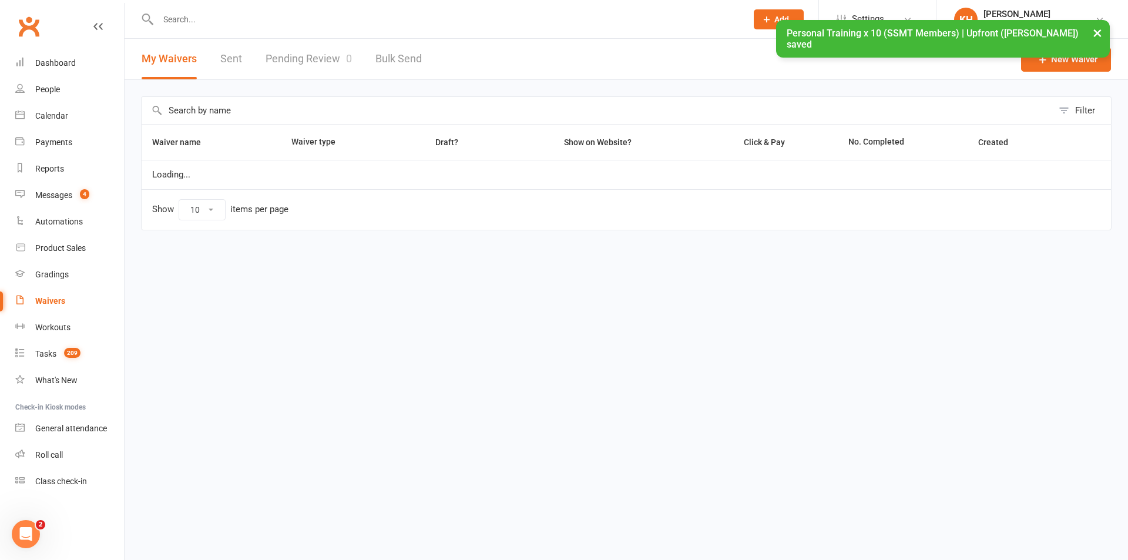
click at [241, 107] on input "text" at bounding box center [597, 110] width 911 height 27
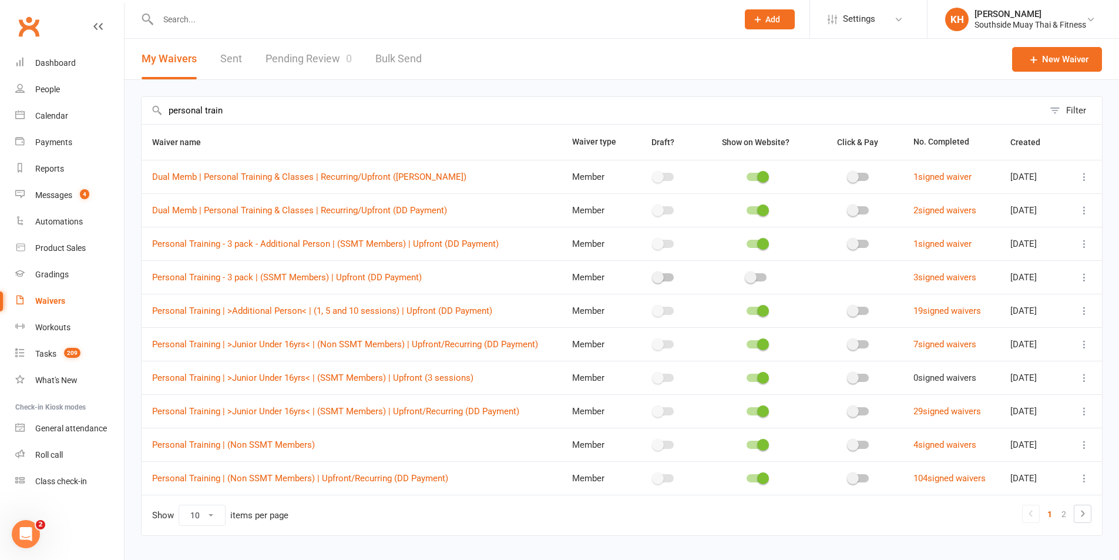
type input "personal train"
click at [1080, 509] on icon at bounding box center [1083, 513] width 14 height 14
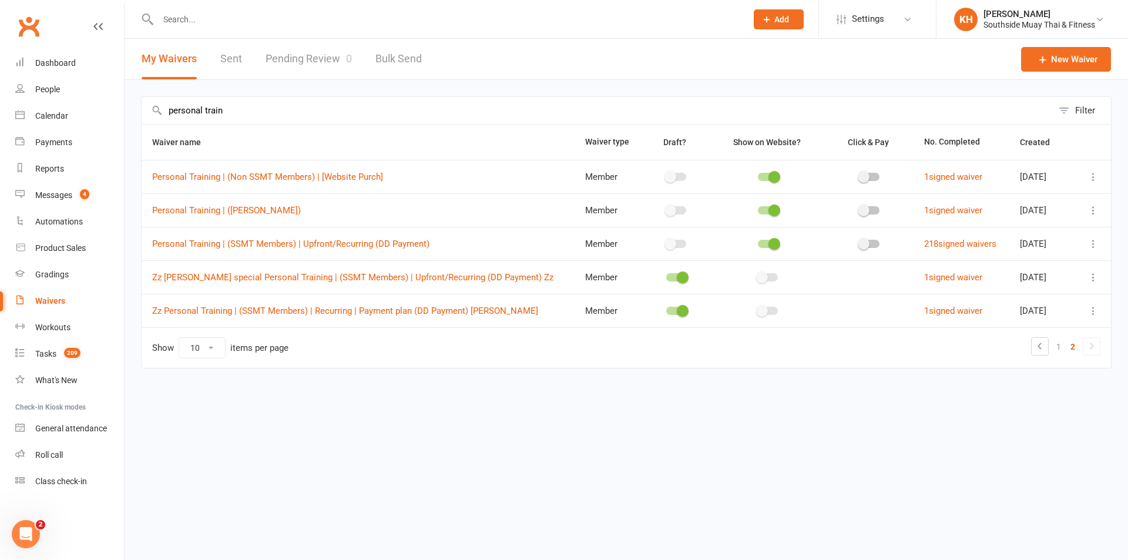
click at [1088, 243] on icon at bounding box center [1093, 244] width 12 height 12
click at [1017, 295] on link "Duplicate waiver" at bounding box center [1031, 289] width 138 height 23
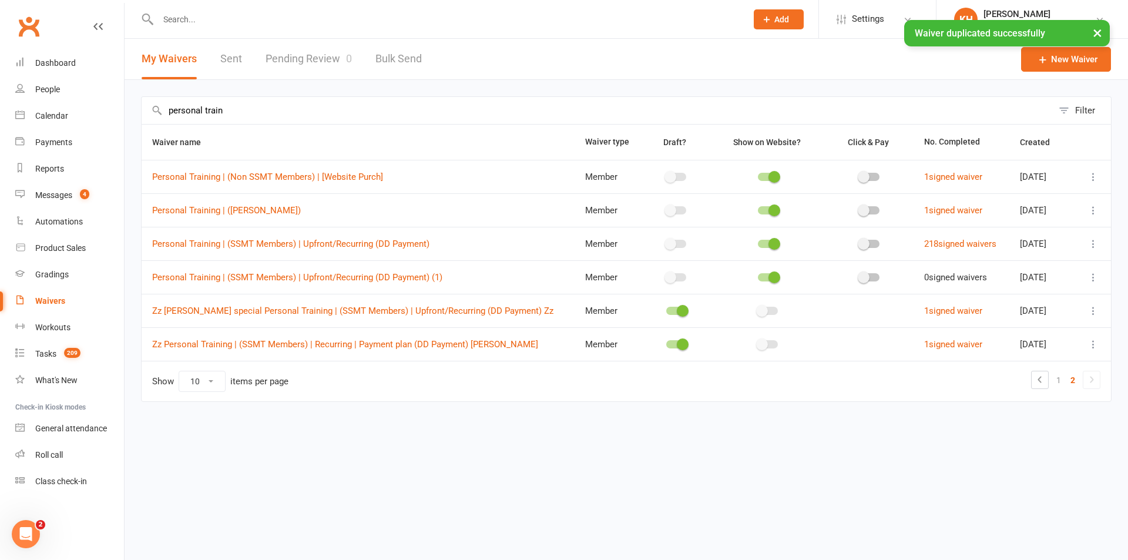
click at [1090, 273] on icon at bounding box center [1093, 277] width 12 height 12
click at [1030, 309] on link "Edit waiver" at bounding box center [1031, 299] width 138 height 23
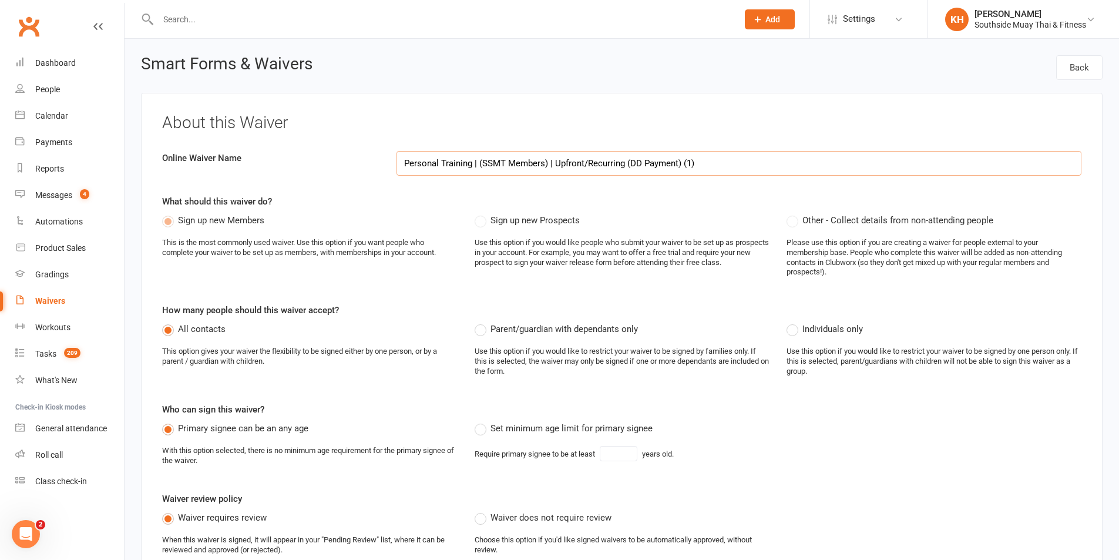
select select "applies_to_all_signees"
select select "copy_answers_for_all_signees"
select select "select"
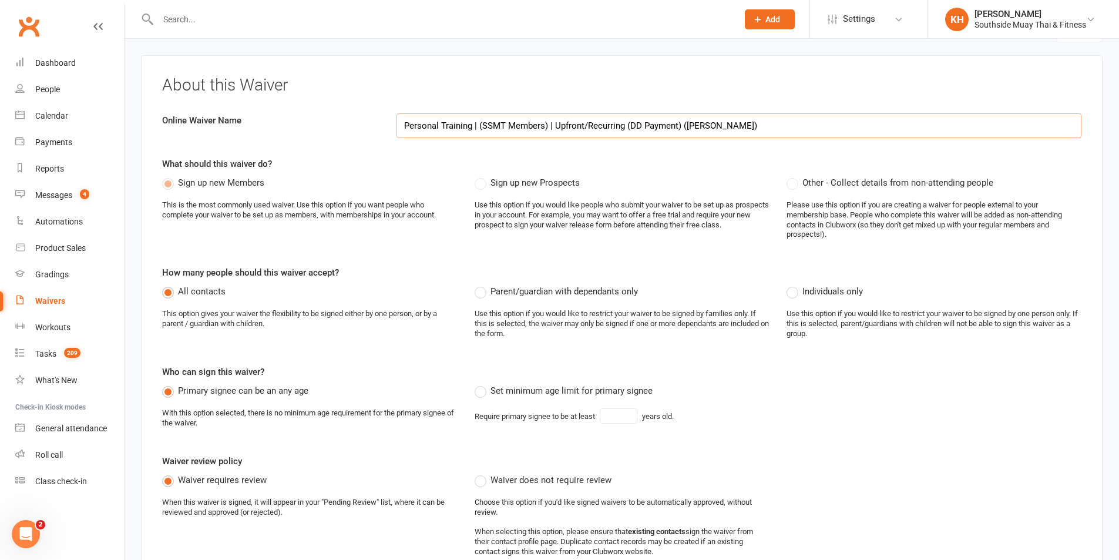
scroll to position [59, 0]
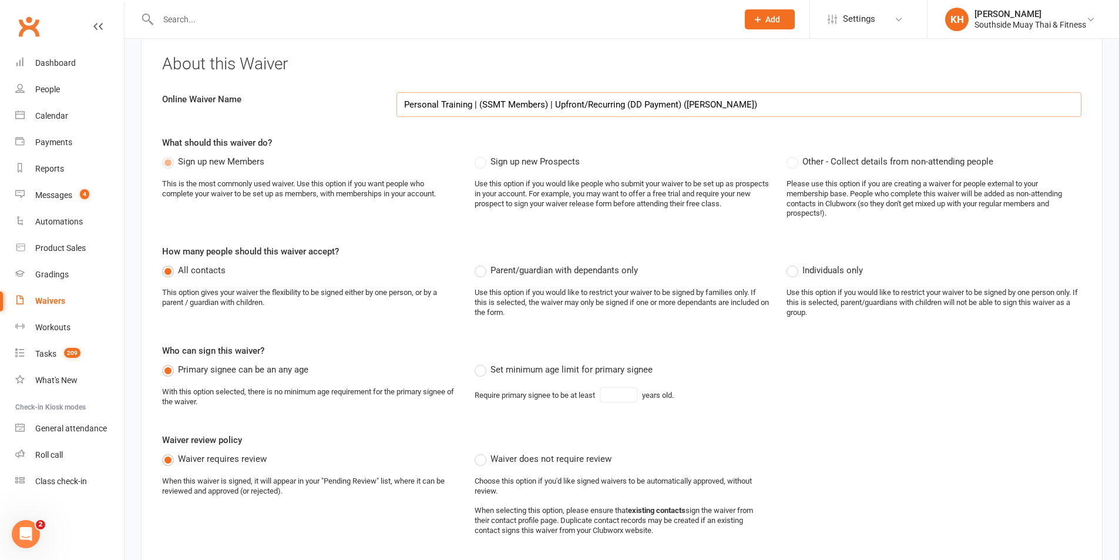
click at [399, 100] on input "Personal Training | (SSMT Members) | Upfront/Recurring (DD Payment) (Justus Tuc…" at bounding box center [739, 104] width 685 height 25
click at [767, 98] on input "Zz Personal Training | (SSMT Members) | Upfront/Recurring (DD Payment) (Justus …" at bounding box center [739, 104] width 685 height 25
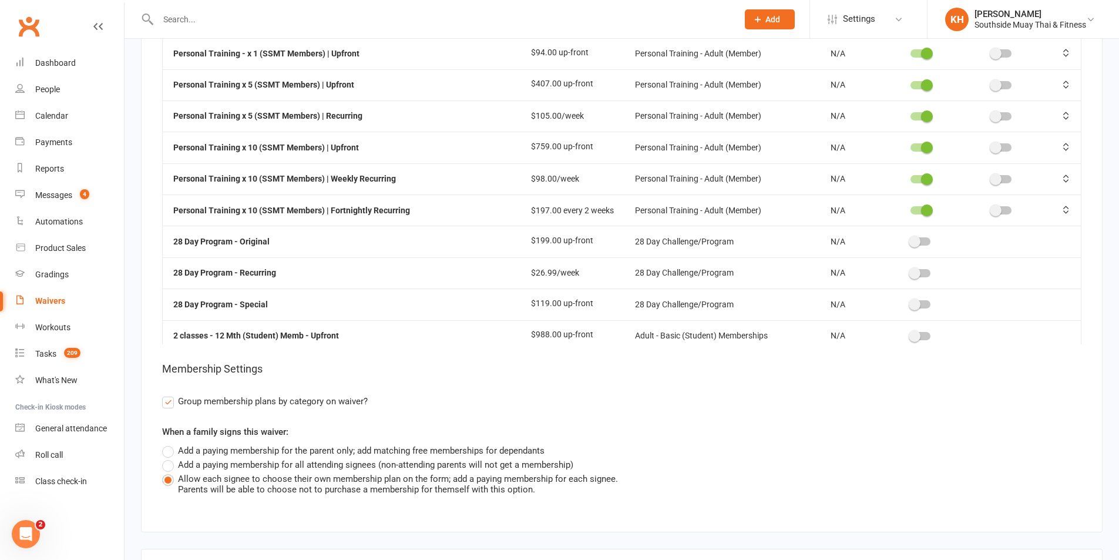
scroll to position [8055, 0]
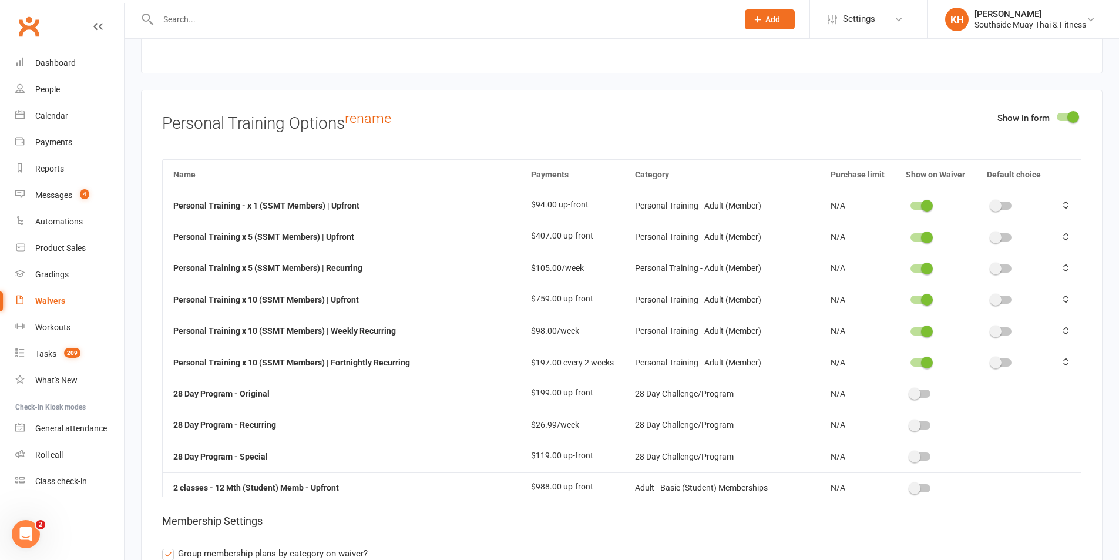
type input "Zz Personal Training | (SSMT Members) | Upfront/Recurring (DD Payment) (Justus …"
click at [921, 200] on span at bounding box center [927, 206] width 12 height 12
click at [911, 204] on input "checkbox" at bounding box center [911, 204] width 0 height 0
click at [921, 235] on span at bounding box center [927, 237] width 12 height 12
click at [911, 236] on input "checkbox" at bounding box center [911, 236] width 0 height 0
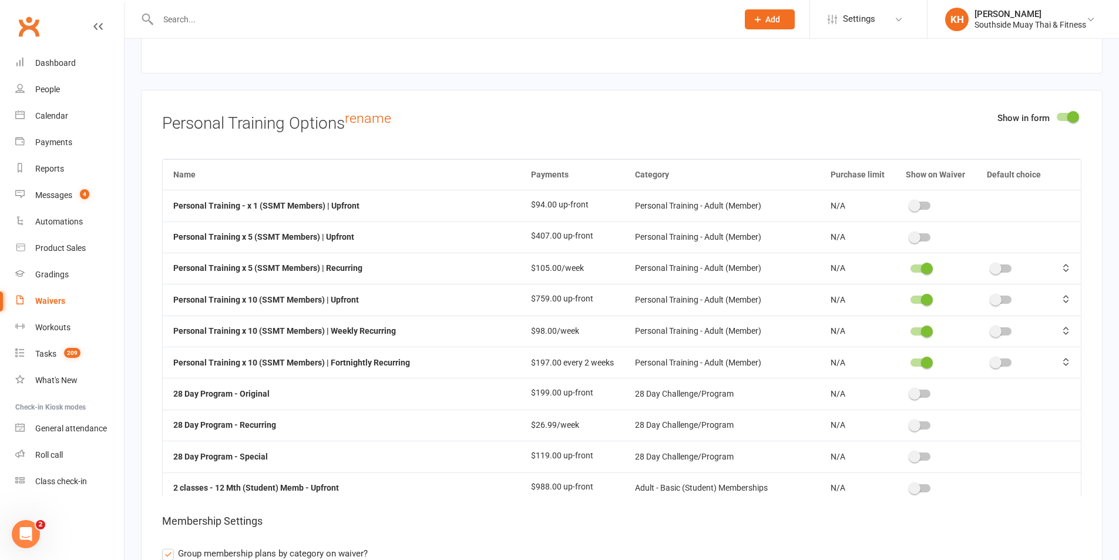
click at [914, 260] on td at bounding box center [935, 268] width 80 height 31
click at [921, 264] on span at bounding box center [927, 269] width 12 height 12
click at [911, 267] on input "checkbox" at bounding box center [911, 267] width 0 height 0
click at [921, 297] on span at bounding box center [927, 300] width 12 height 12
click at [911, 298] on input "checkbox" at bounding box center [911, 298] width 0 height 0
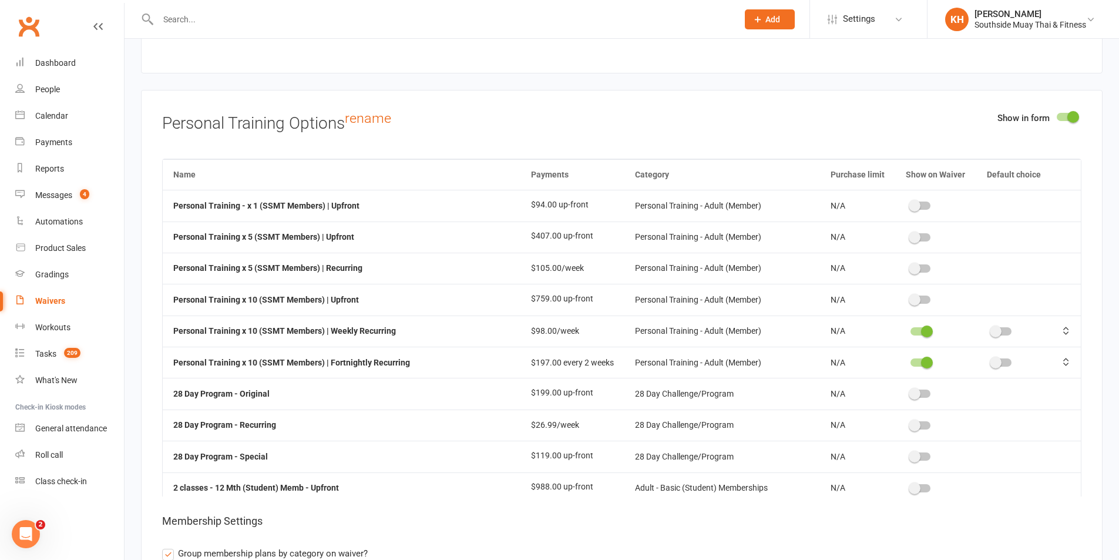
click at [921, 328] on span at bounding box center [927, 331] width 12 height 12
click at [911, 330] on input "checkbox" at bounding box center [911, 330] width 0 height 0
click at [921, 363] on span at bounding box center [927, 363] width 12 height 12
click at [911, 361] on input "checkbox" at bounding box center [911, 361] width 0 height 0
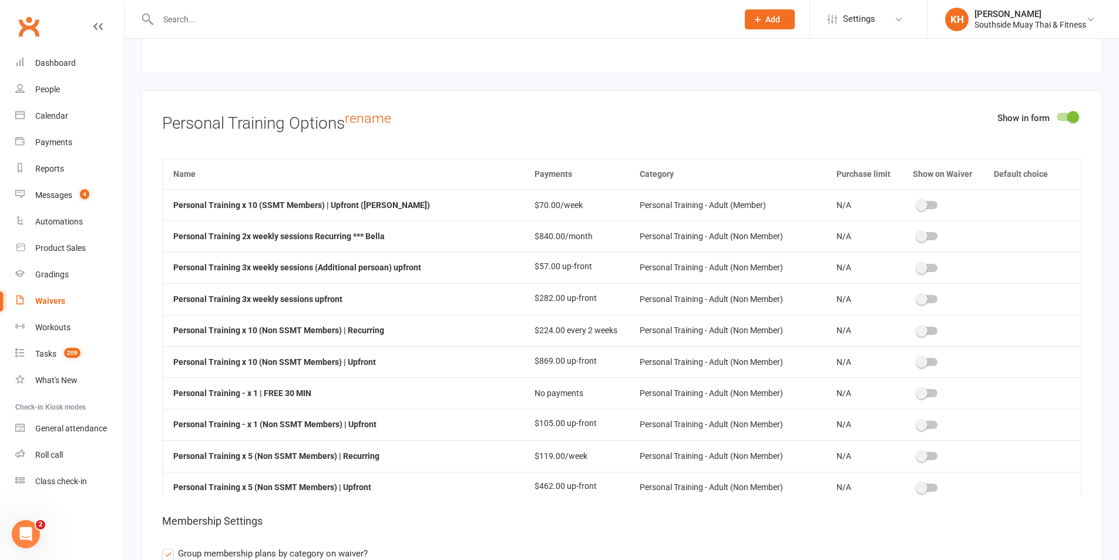
scroll to position [7603, 0]
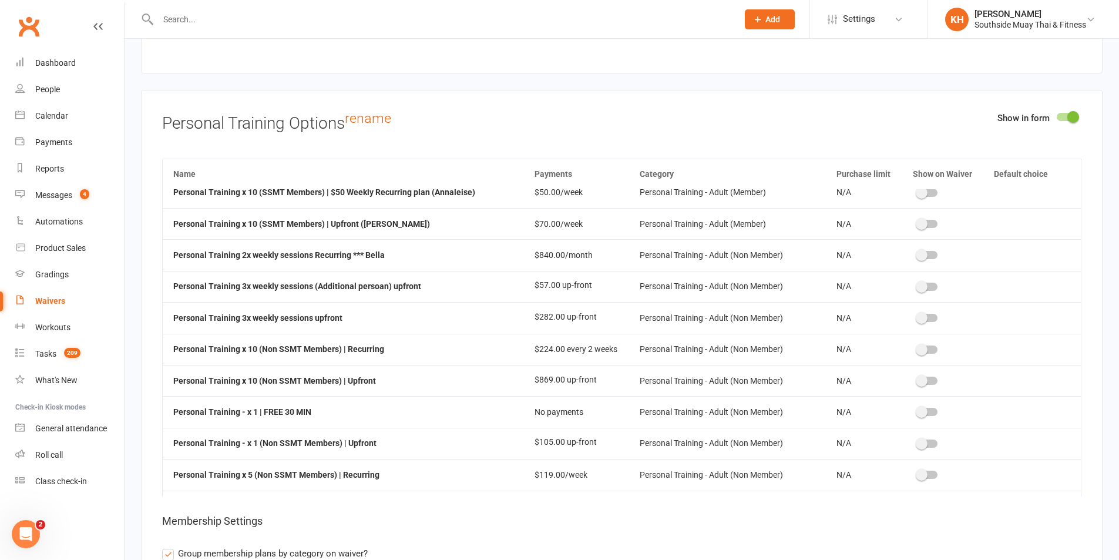
click at [916, 221] on span at bounding box center [922, 224] width 12 height 12
click at [918, 222] on input "checkbox" at bounding box center [918, 222] width 0 height 0
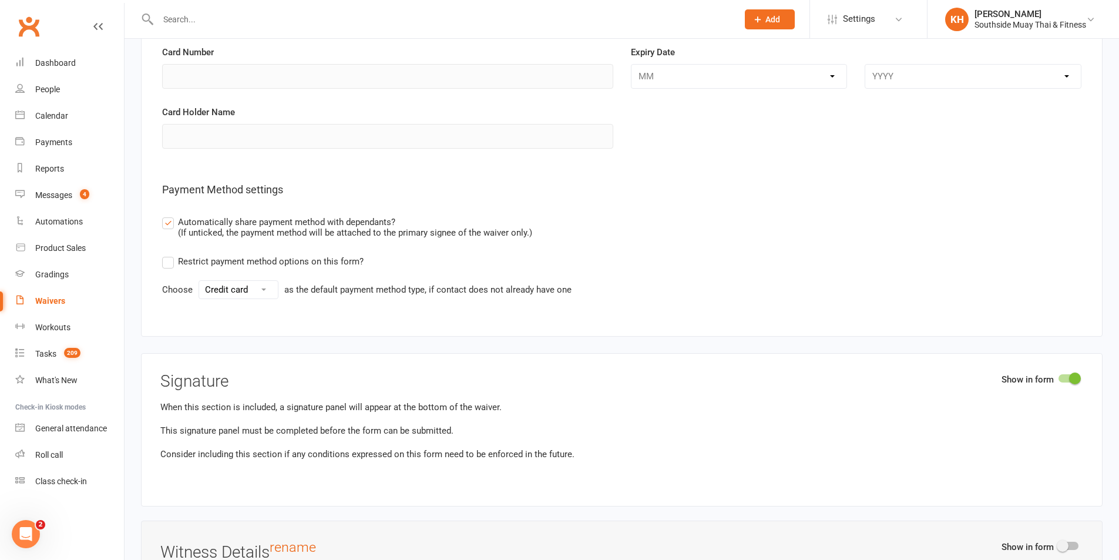
scroll to position [9582, 0]
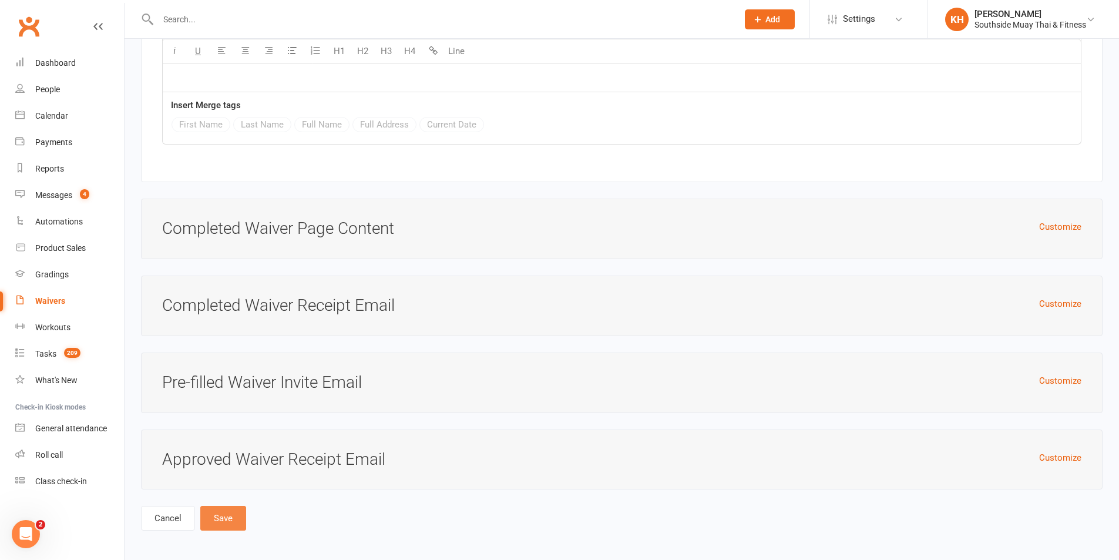
click at [243, 516] on button "Save" at bounding box center [223, 518] width 46 height 25
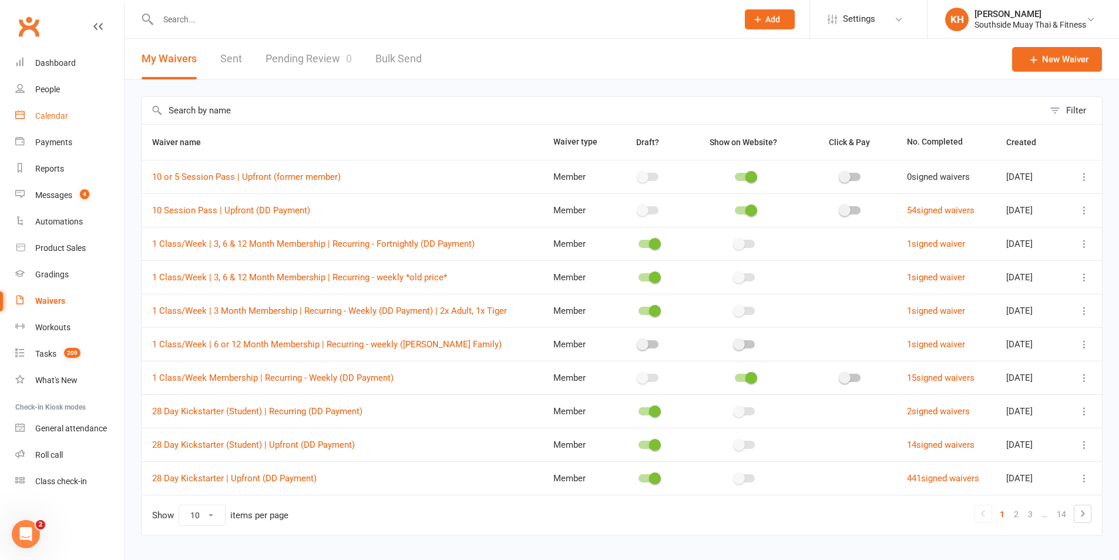
click at [50, 120] on div "Calendar" at bounding box center [51, 115] width 33 height 9
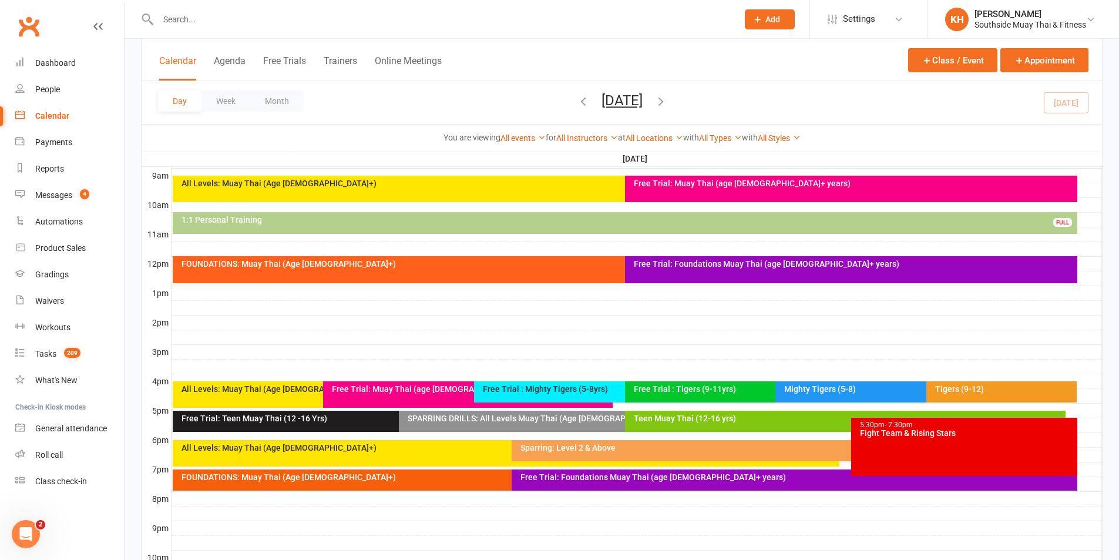
scroll to position [352, 0]
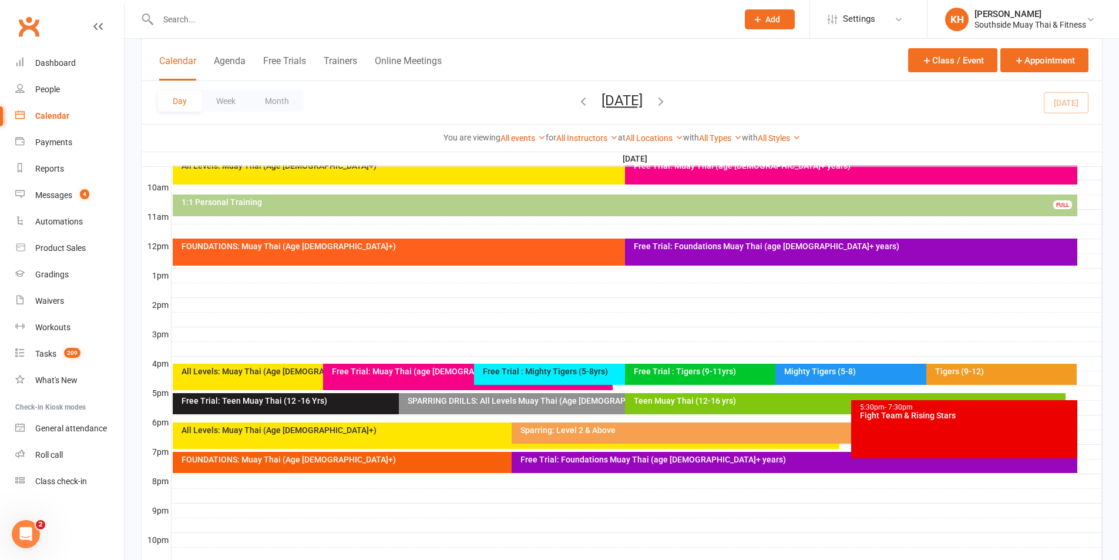
click at [908, 442] on div "5:30pm - 7:30pm Fight Team & Rising Stars" at bounding box center [964, 429] width 226 height 58
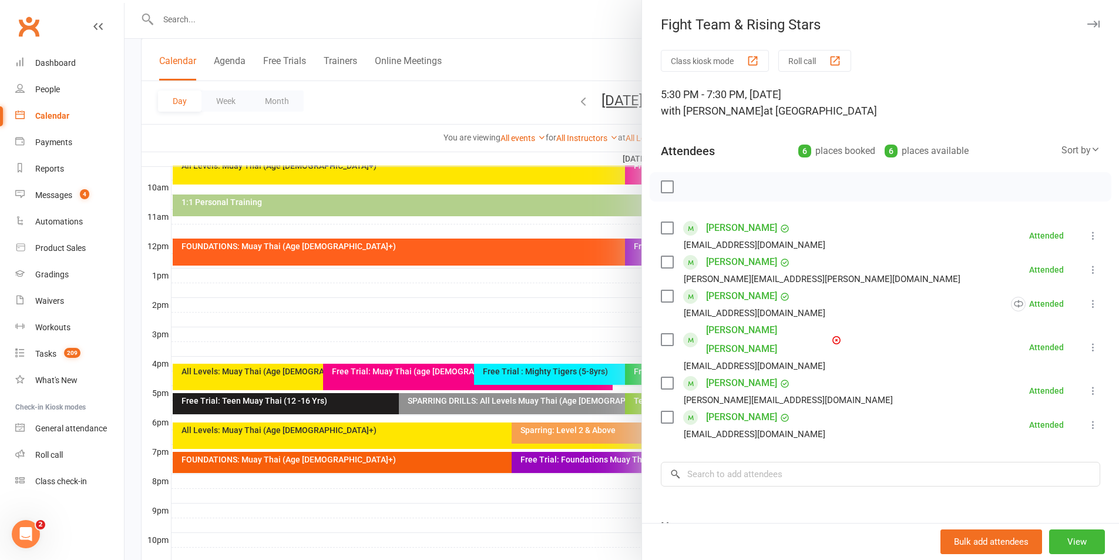
click at [636, 491] on div at bounding box center [622, 280] width 995 height 560
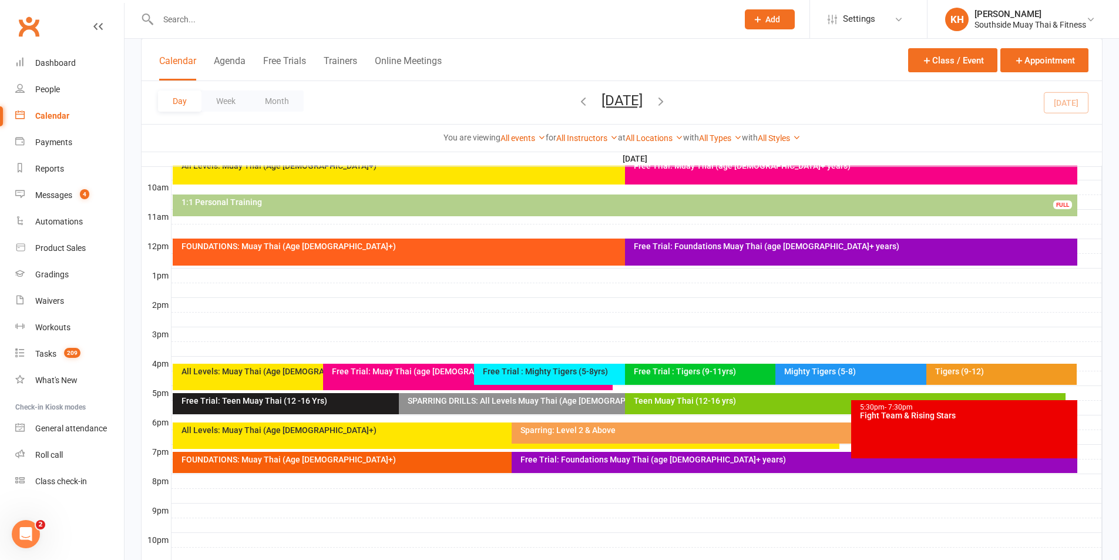
click at [601, 431] on div "Sparring: Level 2 & Above" at bounding box center [797, 430] width 555 height 8
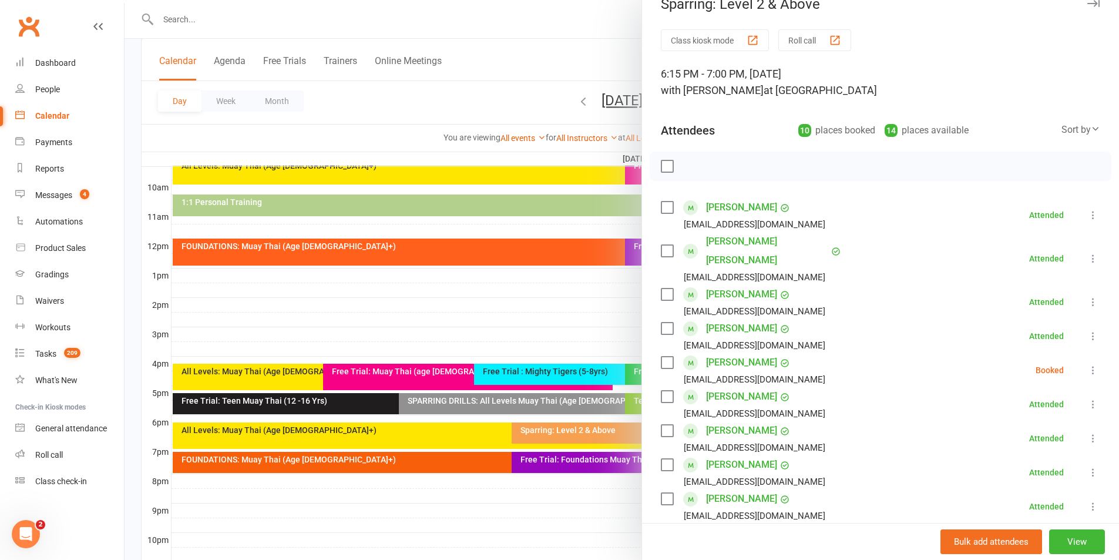
scroll to position [0, 0]
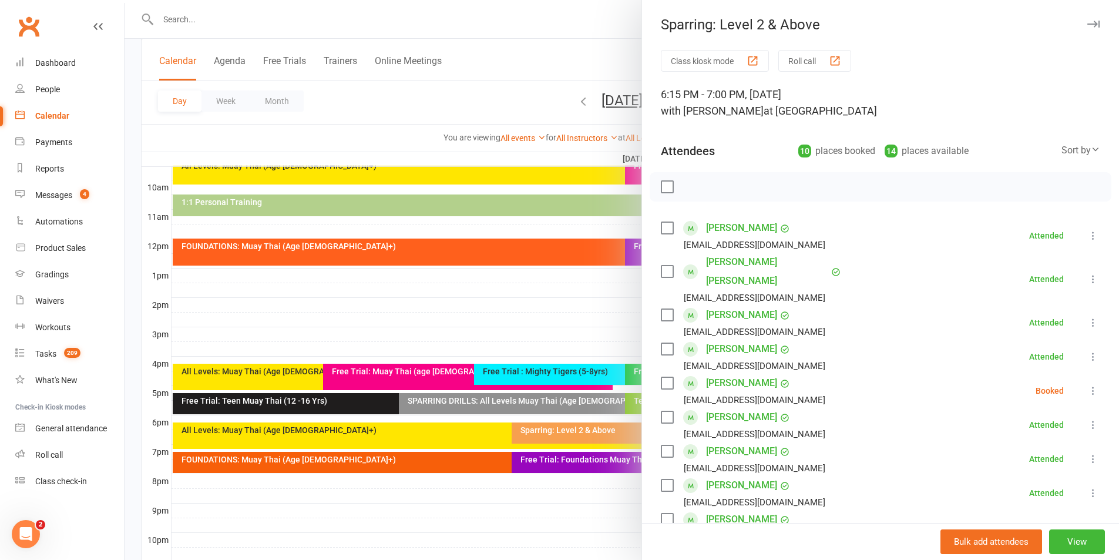
click at [1086, 19] on button "button" at bounding box center [1093, 24] width 14 height 14
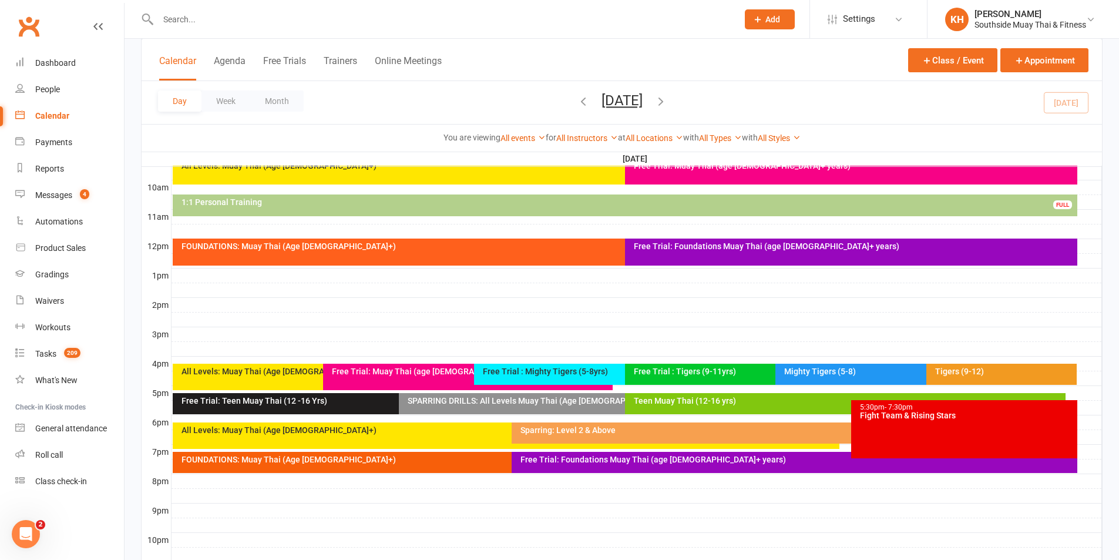
click at [577, 106] on icon "button" at bounding box center [583, 101] width 13 height 13
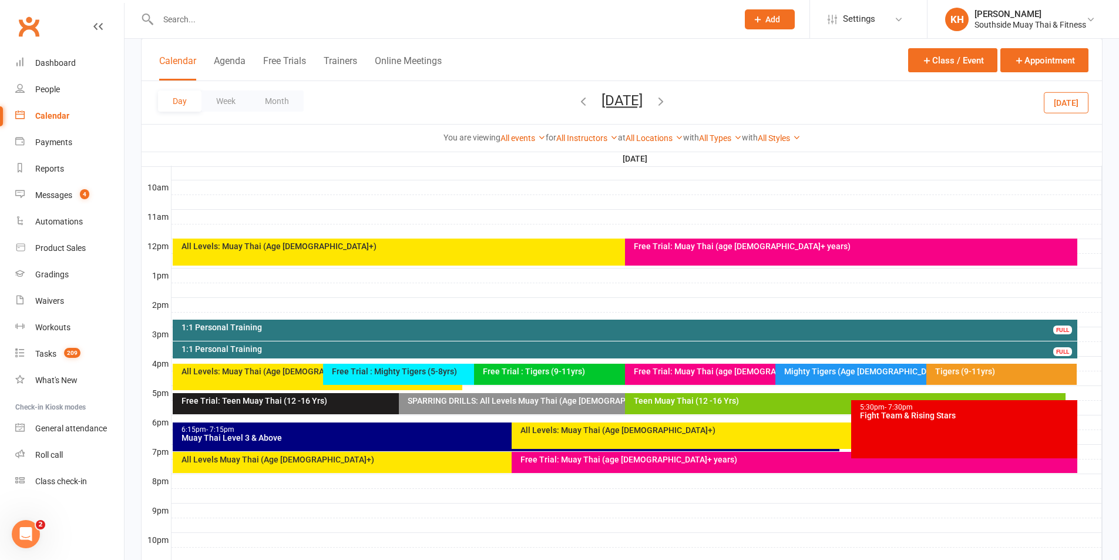
click at [548, 434] on div "All Levels: Muay Thai (Age 13+)" at bounding box center [797, 430] width 555 height 8
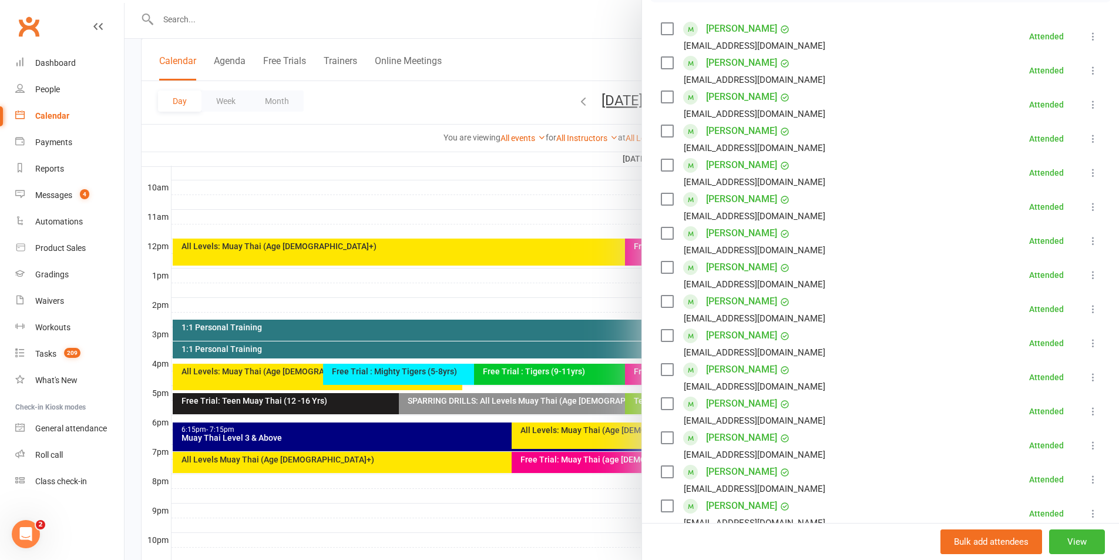
scroll to position [235, 0]
click at [508, 506] on div at bounding box center [622, 280] width 995 height 560
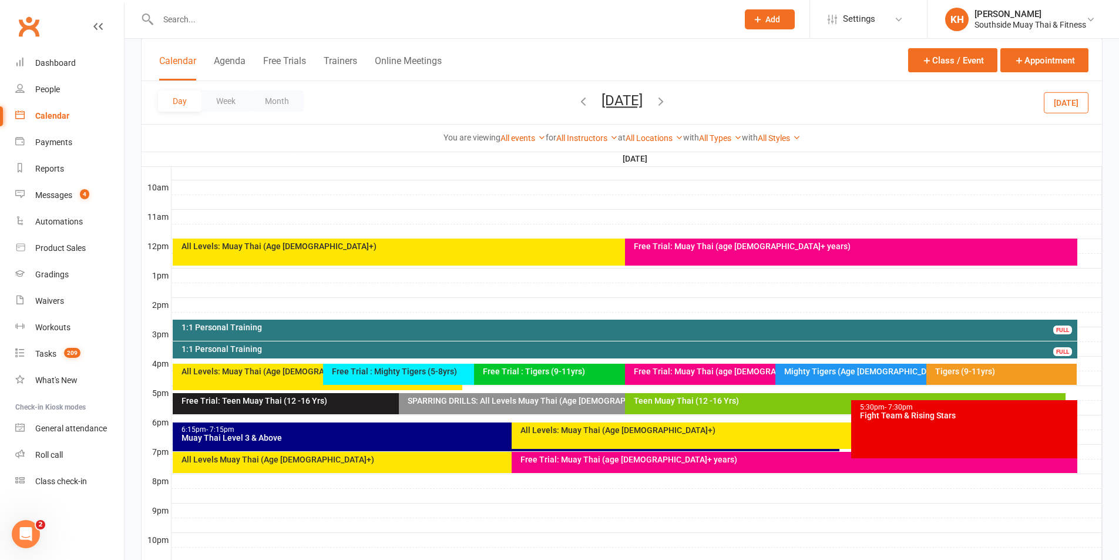
click at [498, 432] on div "6:15pm - 7:15pm" at bounding box center [509, 430] width 656 height 8
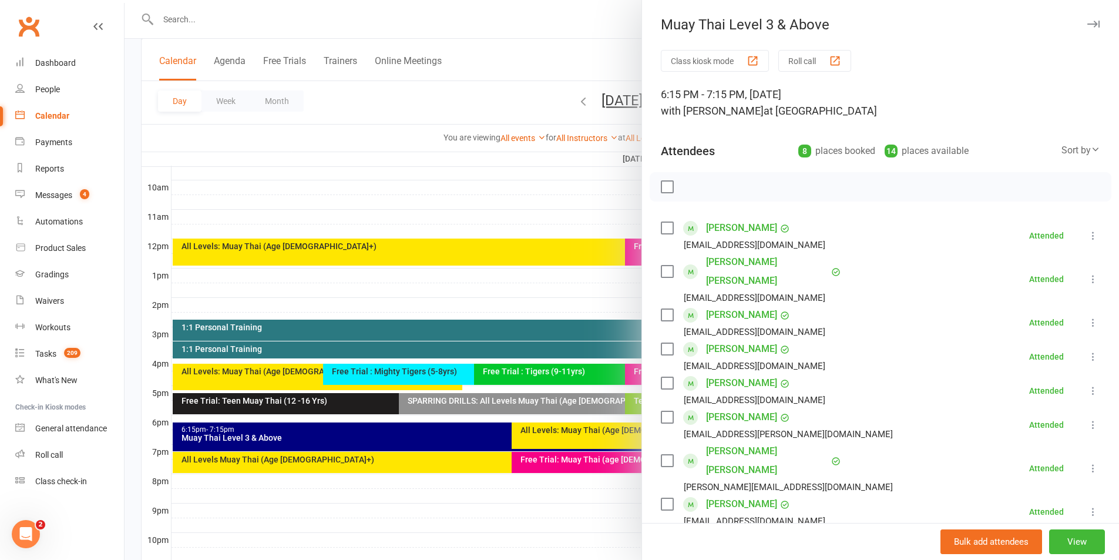
click at [603, 508] on div at bounding box center [622, 280] width 995 height 560
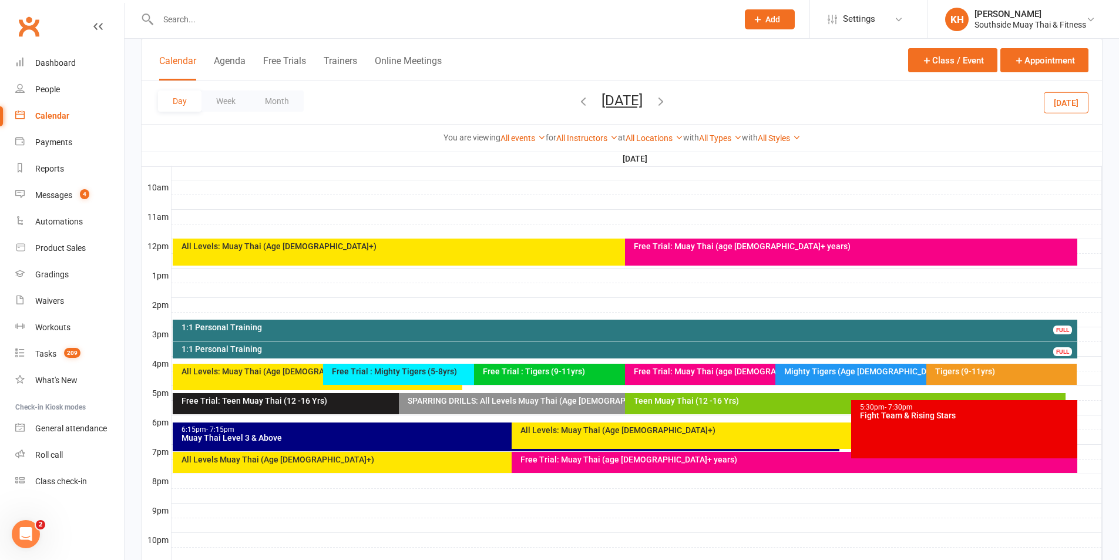
click at [667, 100] on icon "button" at bounding box center [660, 101] width 13 height 13
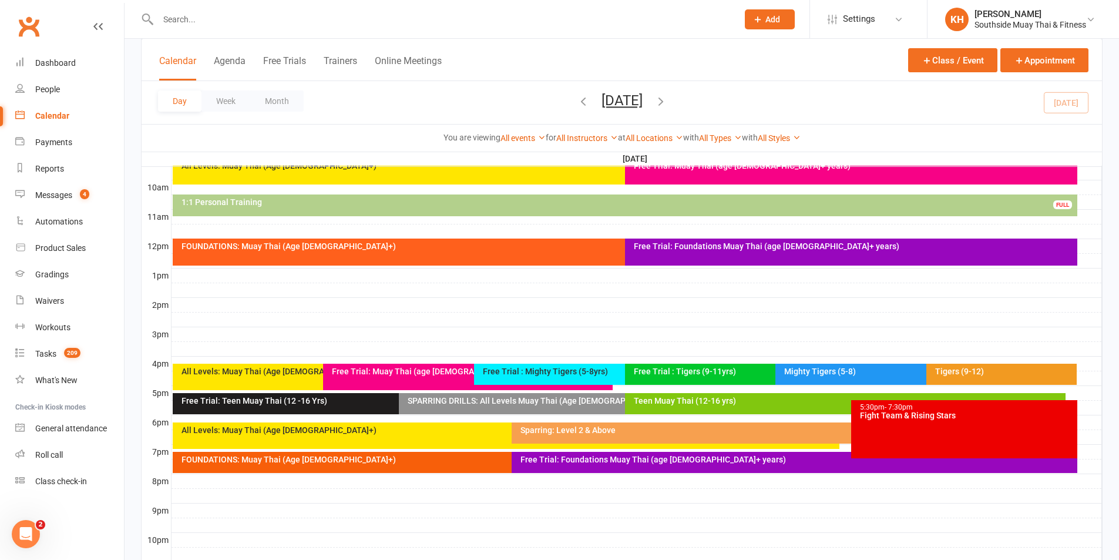
click at [533, 434] on div "Sparring: Level 2 & Above" at bounding box center [797, 430] width 555 height 8
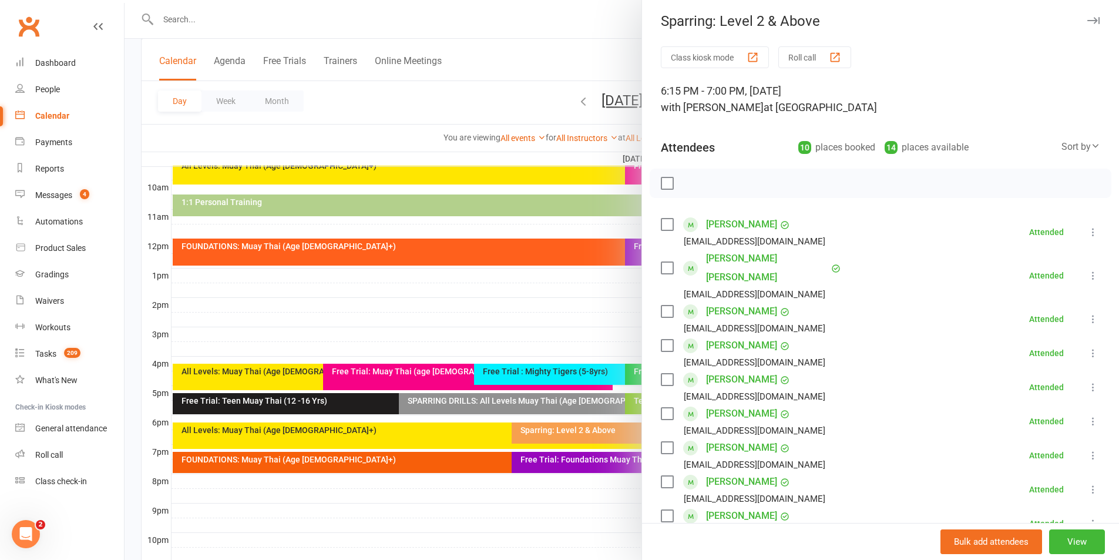
scroll to position [0, 0]
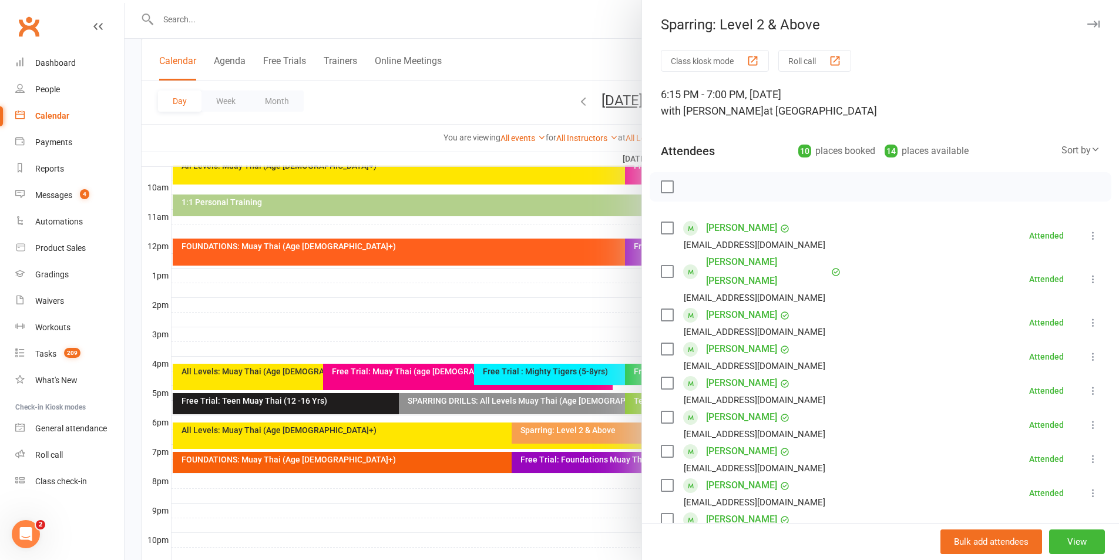
click at [1087, 27] on icon "button" at bounding box center [1093, 24] width 12 height 7
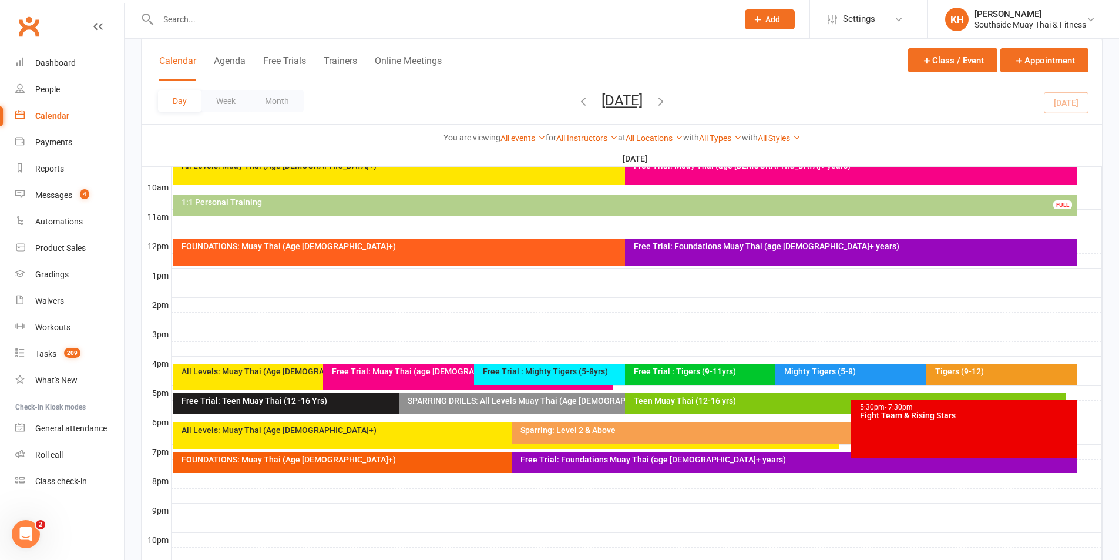
click at [667, 100] on icon "button" at bounding box center [660, 101] width 13 height 13
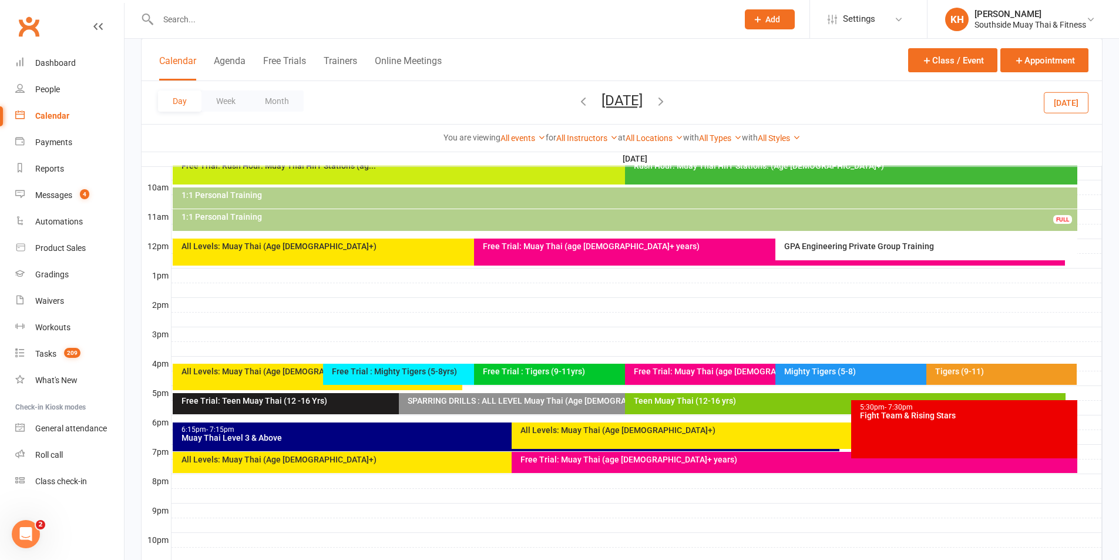
click at [667, 100] on icon "button" at bounding box center [660, 101] width 13 height 13
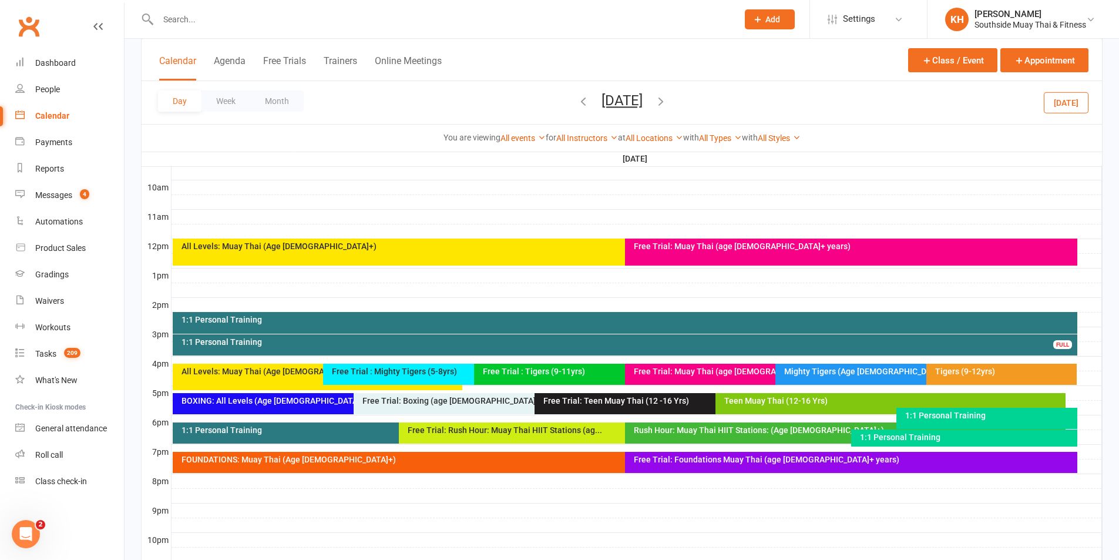
click at [667, 108] on button "button" at bounding box center [660, 102] width 13 height 21
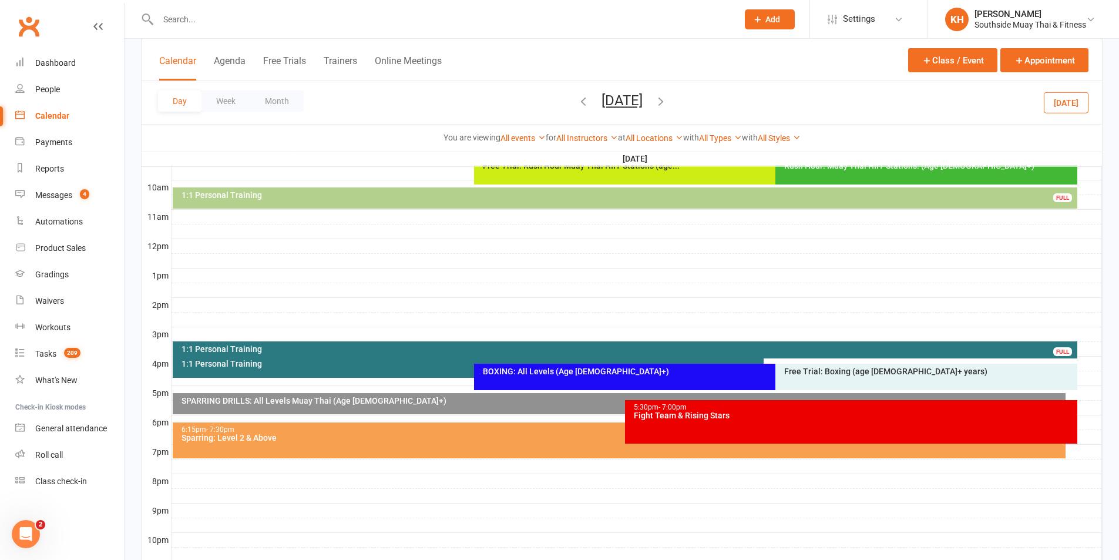
click at [607, 435] on div "Sparring: Level 2 & Above" at bounding box center [622, 438] width 882 height 8
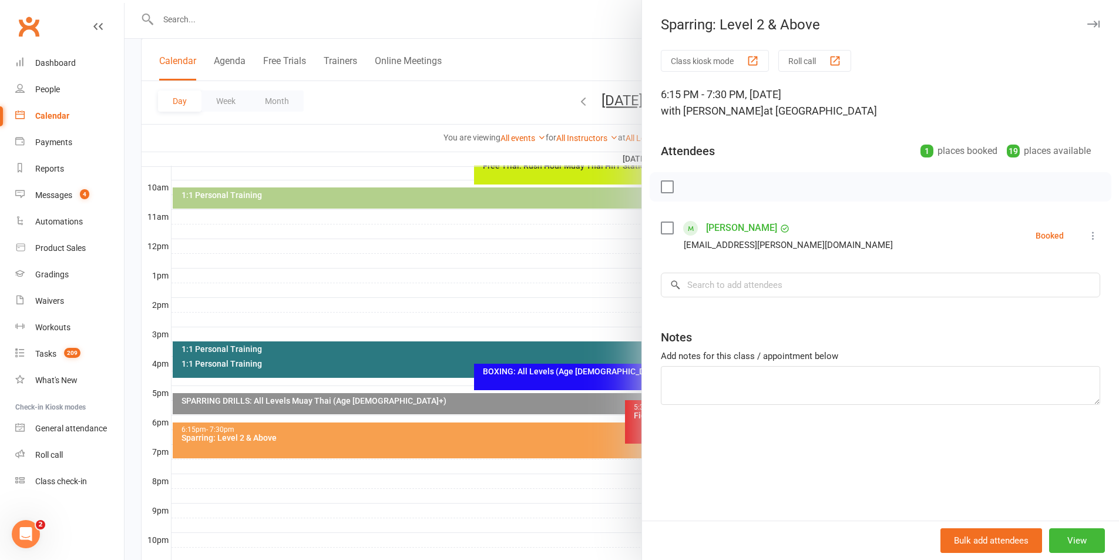
click at [1087, 23] on icon "button" at bounding box center [1093, 24] width 12 height 7
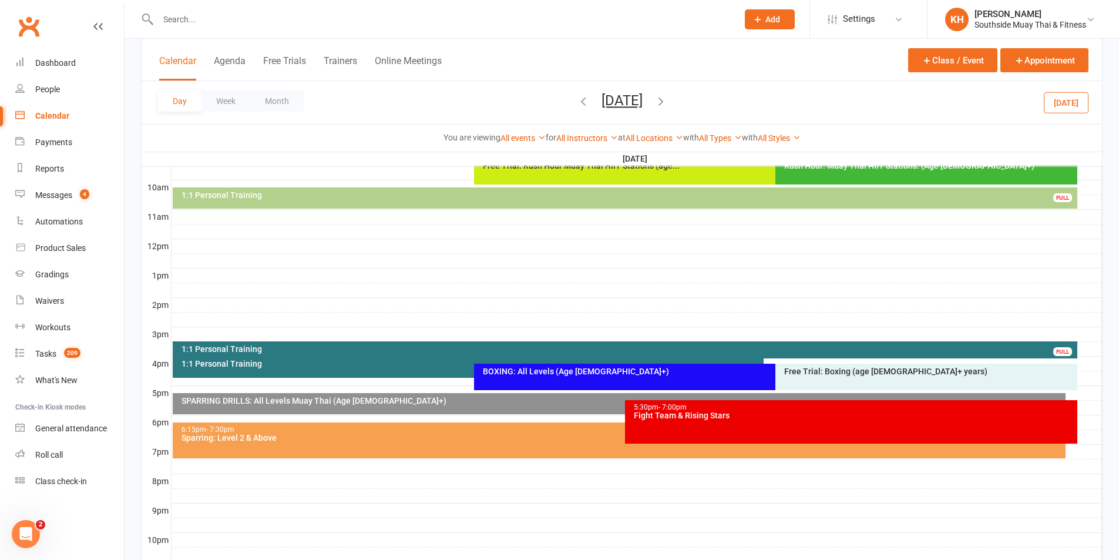
click at [577, 100] on icon "button" at bounding box center [583, 101] width 13 height 13
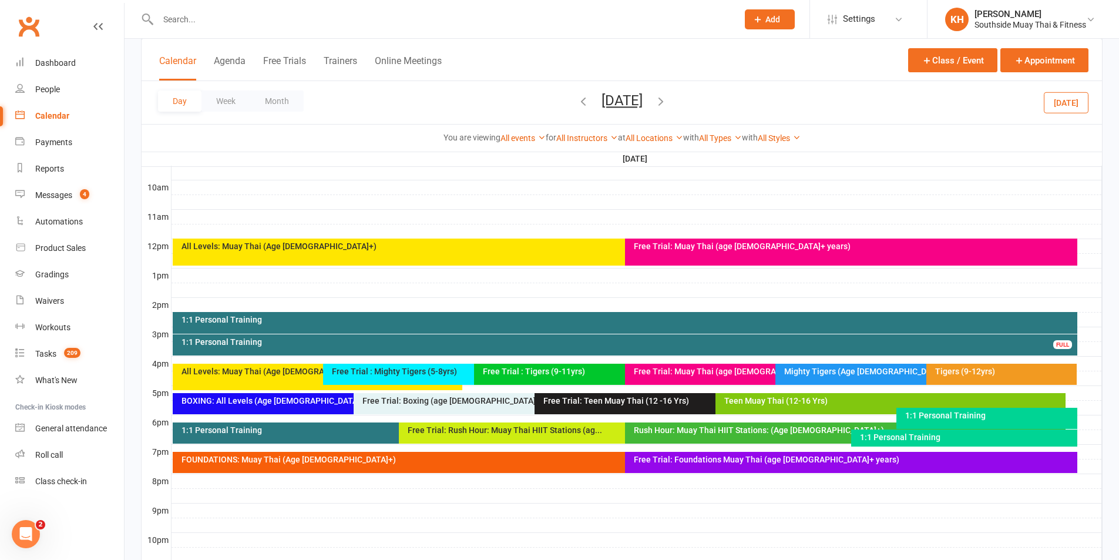
click at [577, 100] on icon "button" at bounding box center [583, 101] width 13 height 13
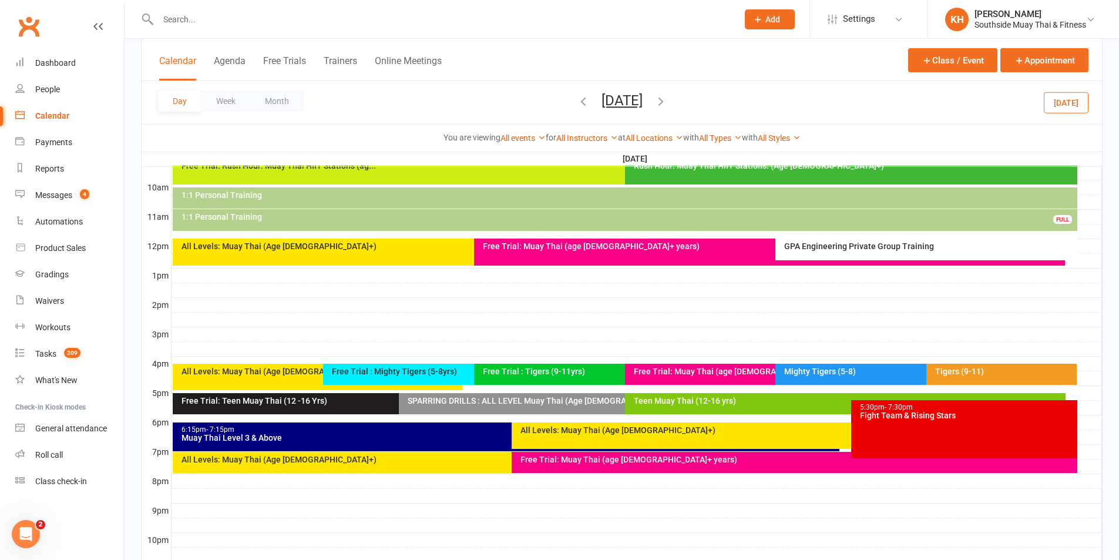
click at [577, 100] on icon "button" at bounding box center [583, 101] width 13 height 13
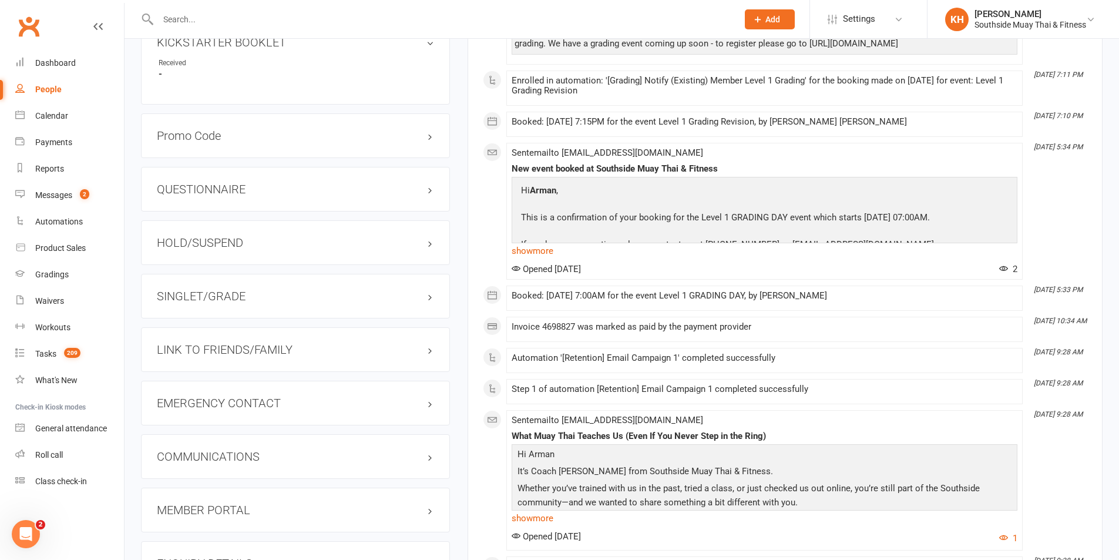
scroll to position [999, 0]
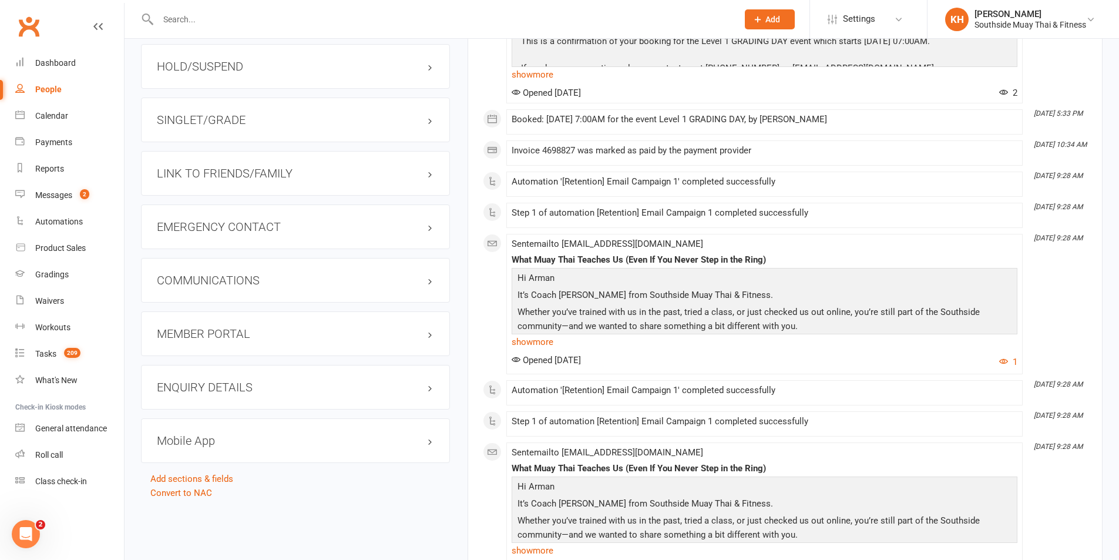
click at [243, 167] on h3 "LINK TO FRIENDS/FAMILY" at bounding box center [295, 173] width 277 height 13
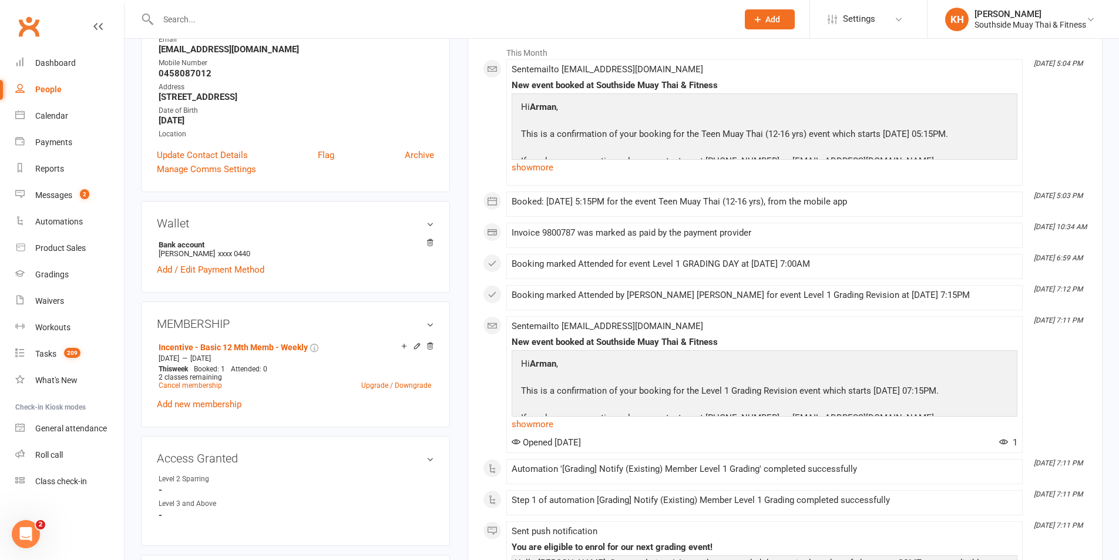
scroll to position [0, 0]
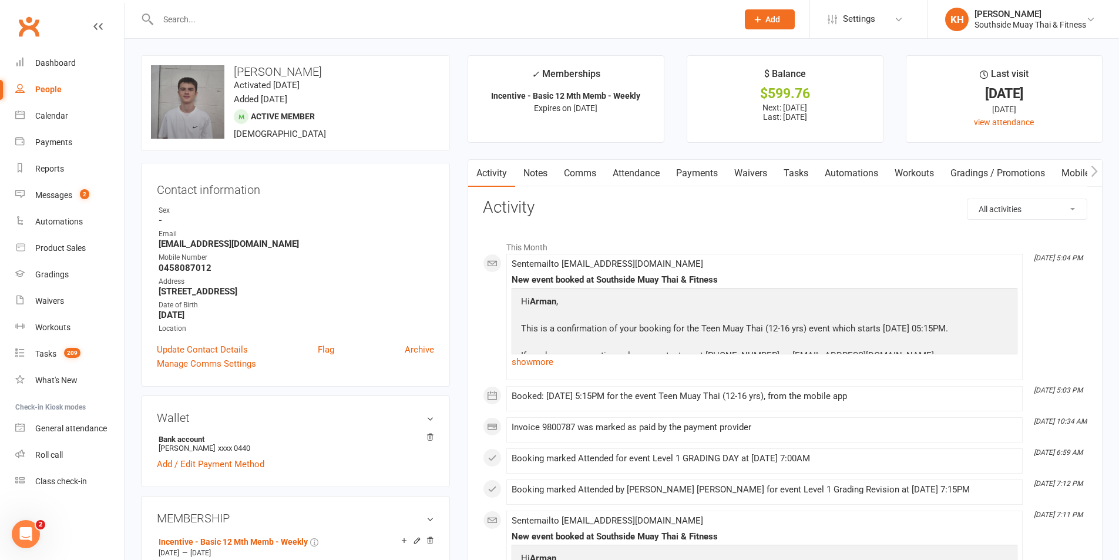
click at [572, 170] on link "Comms" at bounding box center [580, 173] width 49 height 27
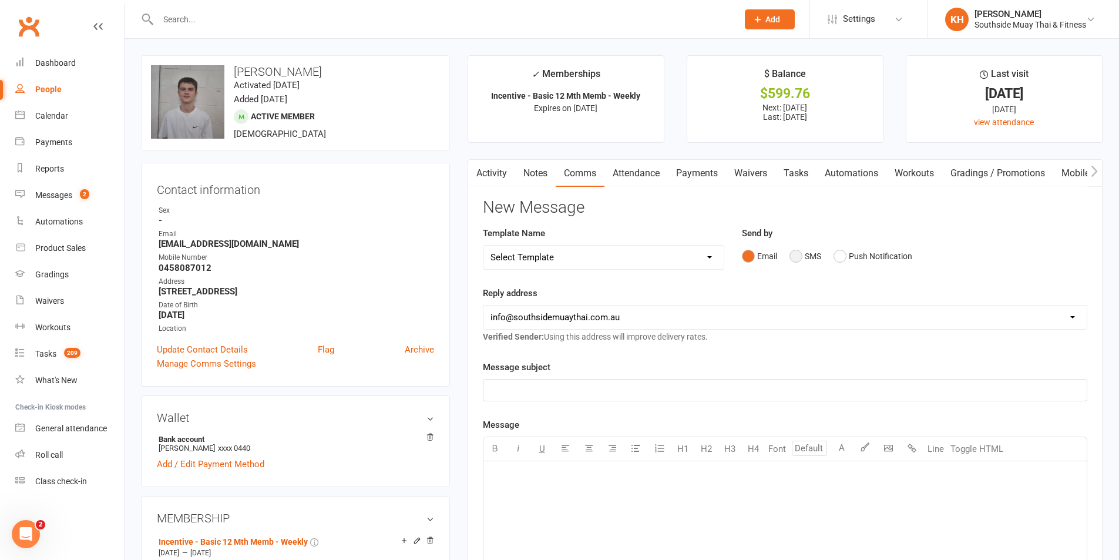
click at [804, 256] on button "SMS" at bounding box center [806, 256] width 32 height 22
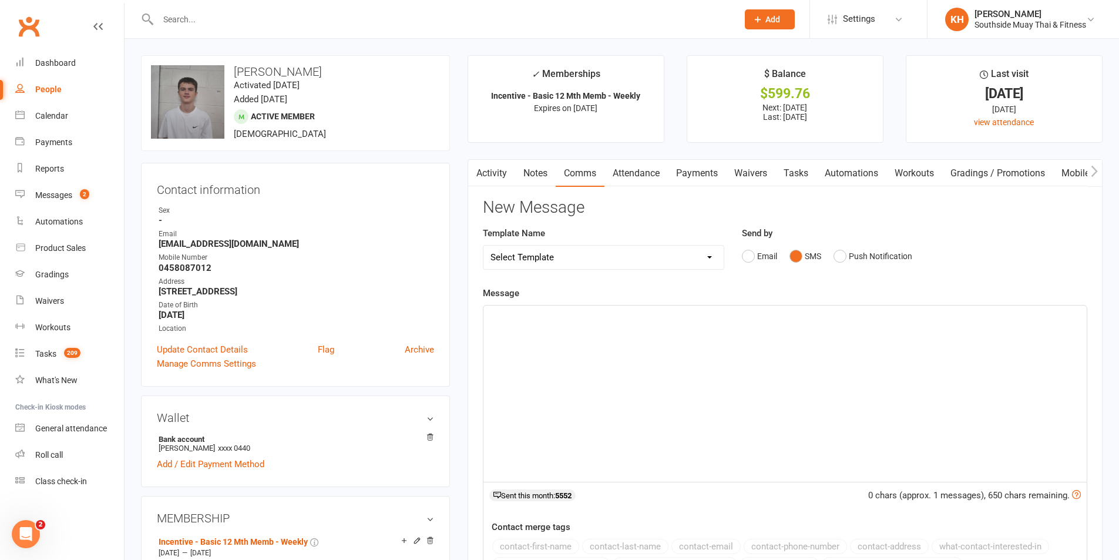
click at [736, 340] on div "﻿" at bounding box center [784, 393] width 603 height 176
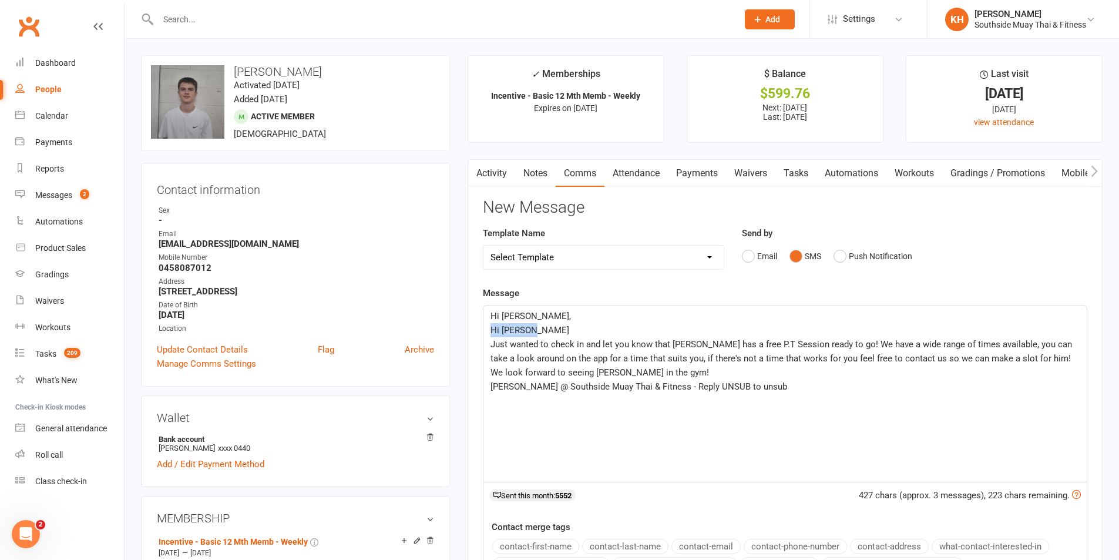
drag, startPoint x: 556, startPoint y: 328, endPoint x: 473, endPoint y: 325, distance: 83.5
click at [473, 325] on div "Activity Notes Comms Attendance Payments Waivers Tasks Automations Workouts Gra…" at bounding box center [785, 444] width 635 height 570
click at [489, 345] on div "Hi [PERSON_NAME], ﻿ Just wanted to check in and let you know that [PERSON_NAME]…" at bounding box center [784, 393] width 603 height 176
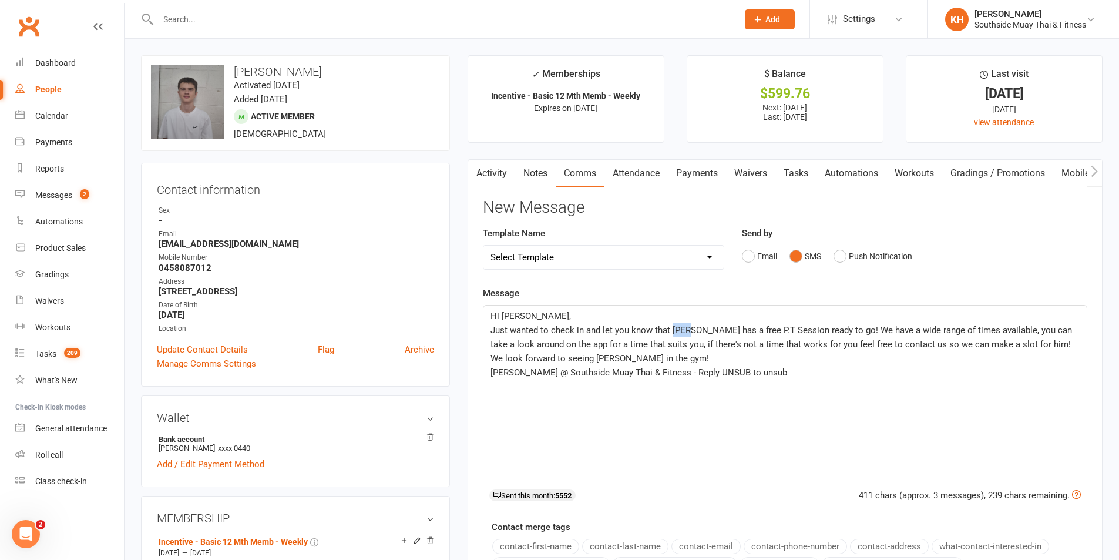
drag, startPoint x: 690, startPoint y: 327, endPoint x: 673, endPoint y: 328, distance: 17.7
click at [673, 328] on span "Just wanted to check in and let you know that [PERSON_NAME] has a free P.T Sess…" at bounding box center [783, 344] width 584 height 39
drag, startPoint x: 632, startPoint y: 357, endPoint x: 624, endPoint y: 353, distance: 8.4
click at [624, 353] on p "Just wanted to check in and let you know that [PERSON_NAME] has a free P.T Sess…" at bounding box center [785, 344] width 589 height 42
click at [673, 326] on span "Just wanted to check in and let you know that [PERSON_NAME] has a free P.T Sess…" at bounding box center [783, 344] width 584 height 39
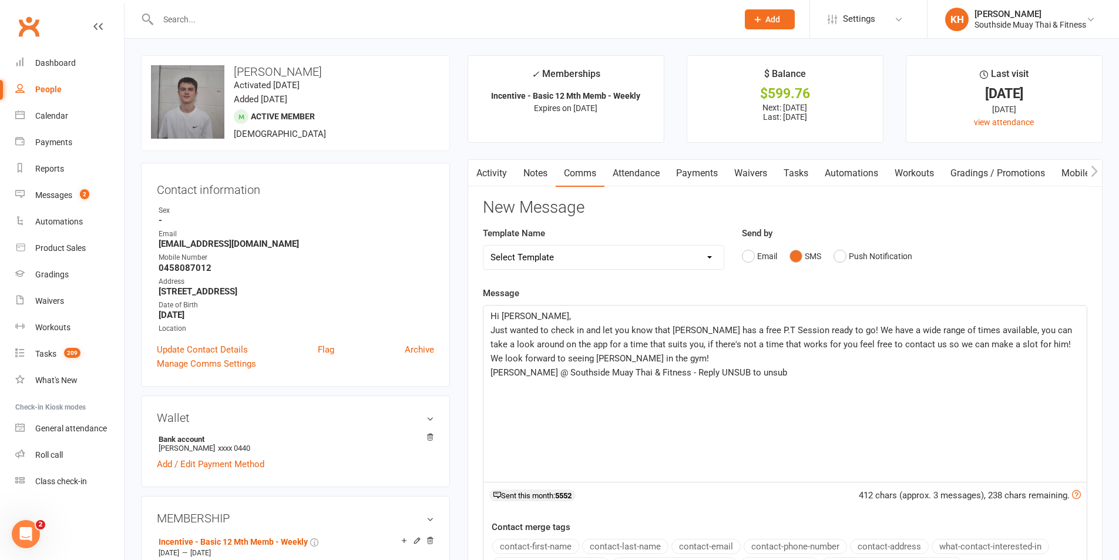
click at [784, 330] on span "Just wanted to check in and let you know that [PERSON_NAME] has a free P.T Sess…" at bounding box center [783, 344] width 584 height 39
click at [788, 328] on span "Just wanted to check in and let you know that [PERSON_NAME] has a free P.T Sess…" at bounding box center [783, 344] width 584 height 39
click at [845, 331] on span "Just wanted to check in and let you know that [PERSON_NAME] has a free P.T Sess…" at bounding box center [783, 344] width 585 height 39
drag, startPoint x: 751, startPoint y: 388, endPoint x: 643, endPoint y: 391, distance: 107.6
click at [643, 391] on div "Hi [PERSON_NAME], Just wanted to check in and let you know that [PERSON_NAME] h…" at bounding box center [784, 393] width 603 height 176
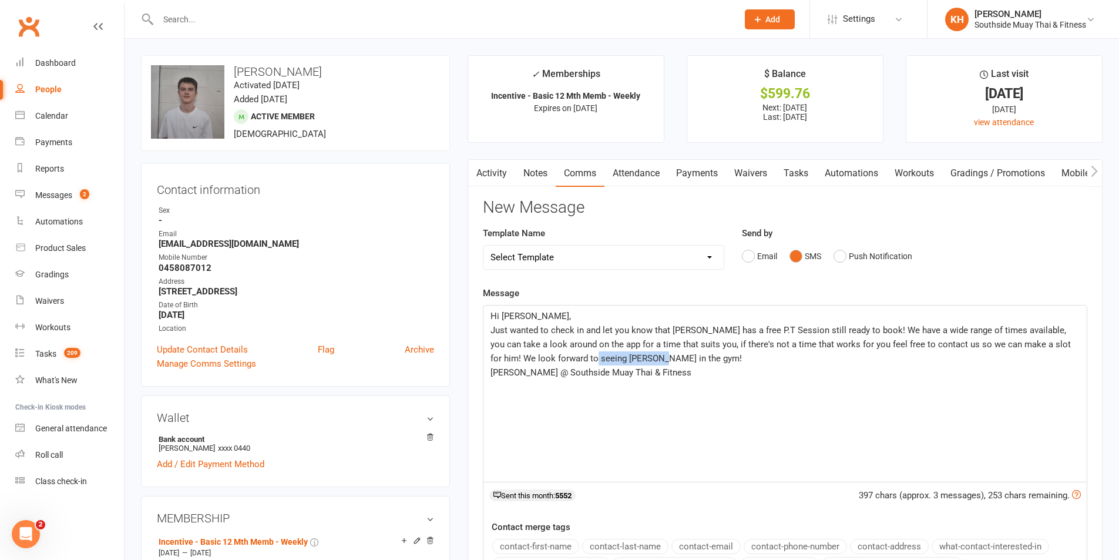
drag, startPoint x: 630, startPoint y: 357, endPoint x: 562, endPoint y: 358, distance: 68.2
click at [562, 358] on p "Just wanted to check in and let you know that [PERSON_NAME] has a free P.T Sess…" at bounding box center [785, 344] width 589 height 42
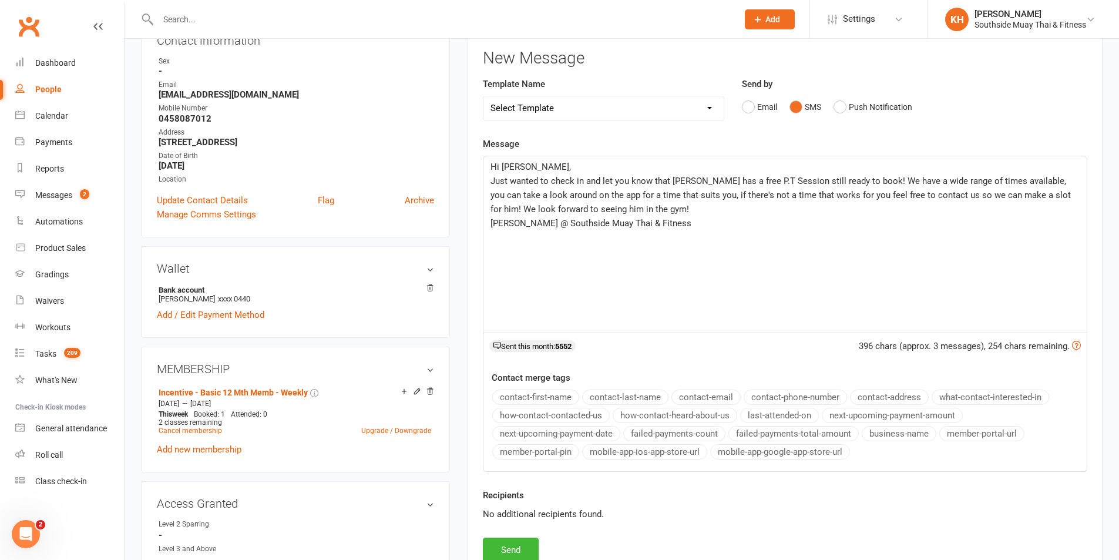
scroll to position [176, 0]
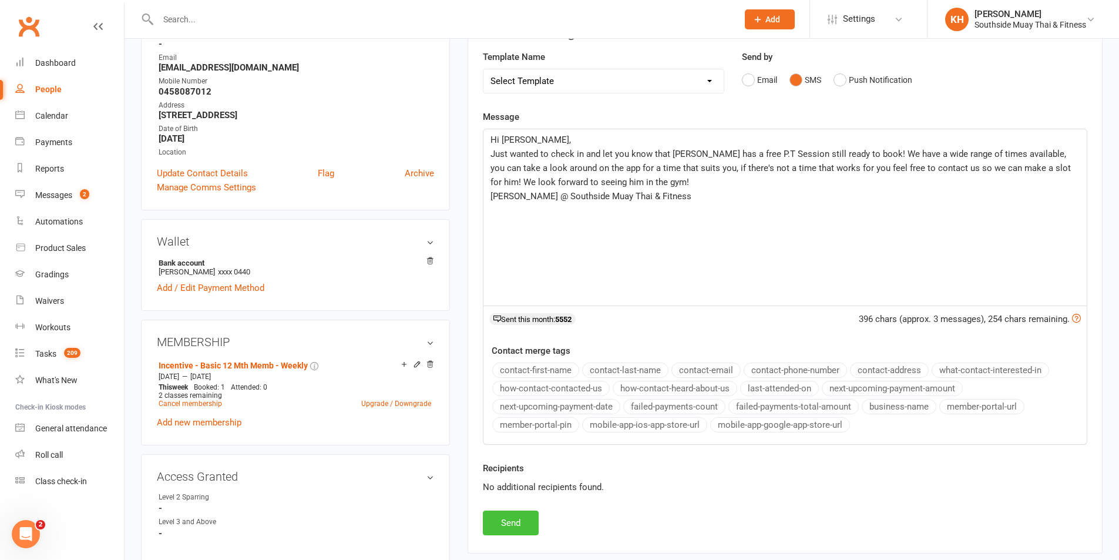
click at [503, 525] on button "Send" at bounding box center [511, 523] width 56 height 25
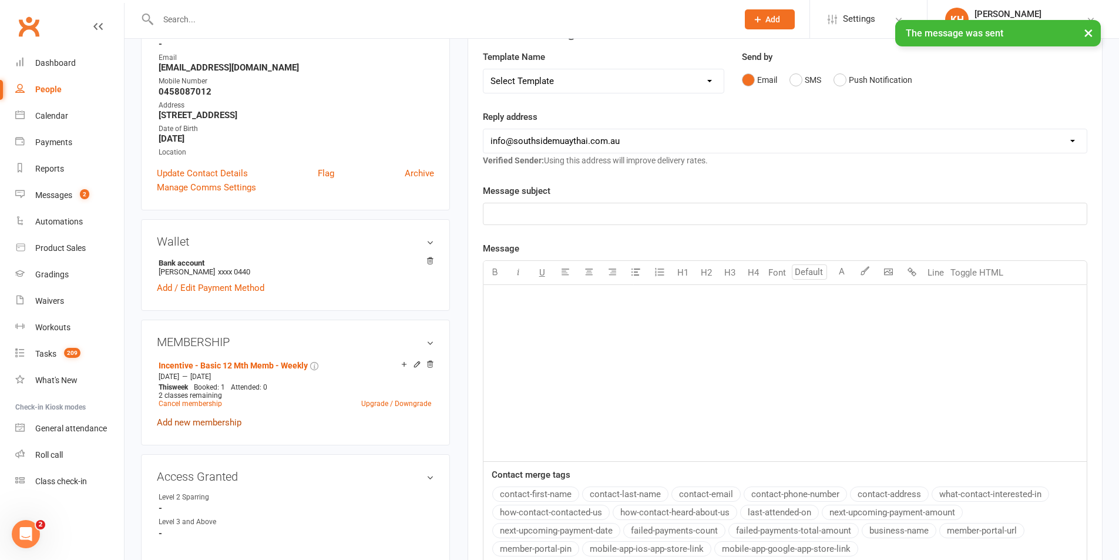
click at [202, 425] on link "Add new membership" at bounding box center [199, 422] width 85 height 11
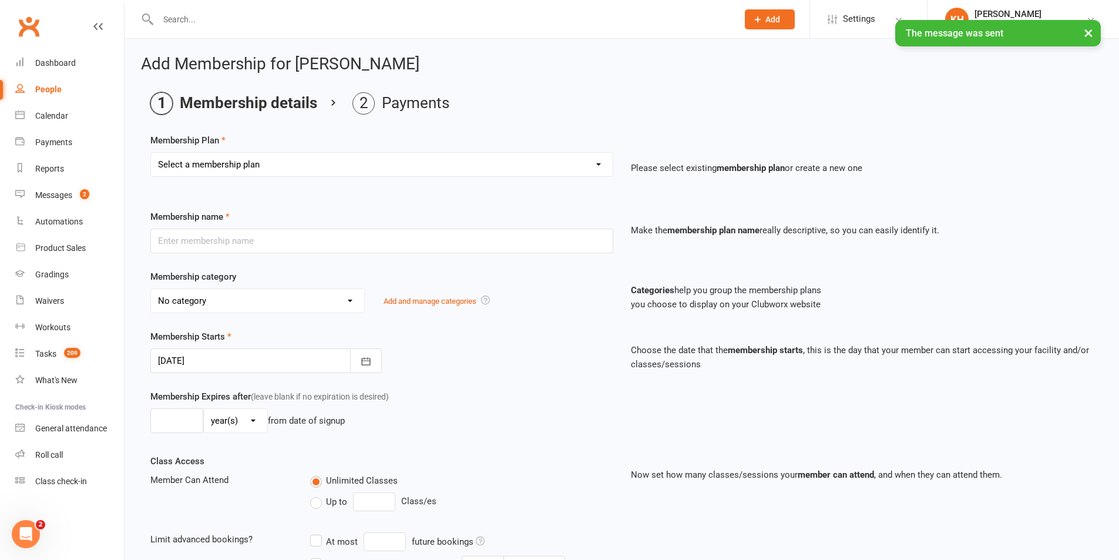
click at [233, 162] on select "Select a membership plan Create new Membership Plan 1 Class/Week | 6 Mth Memb -…" at bounding box center [382, 164] width 462 height 23
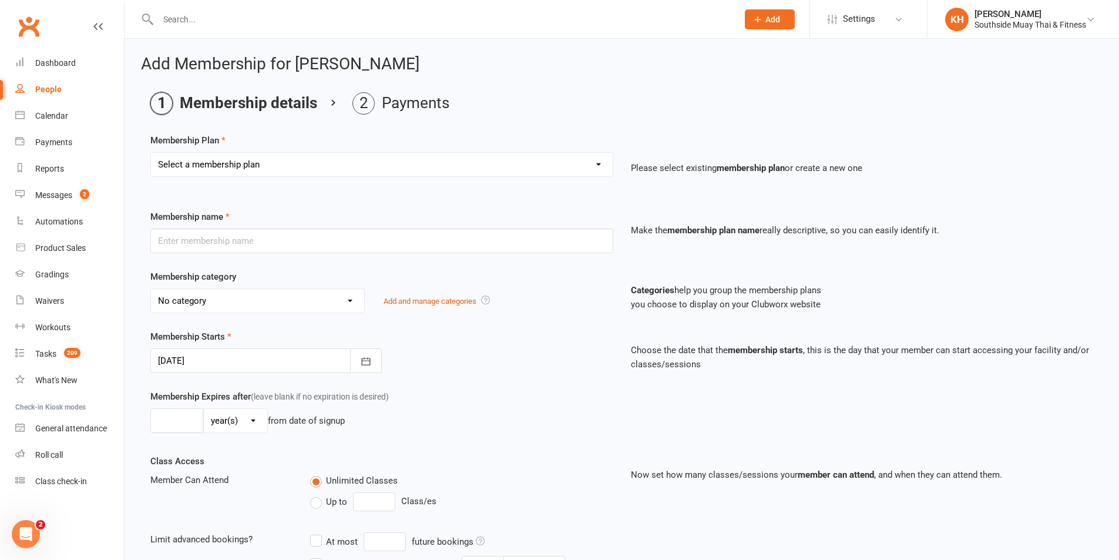
select select "48"
click at [151, 153] on select "Select a membership plan Create new Membership Plan 1 Class/Week | 6 Mth Memb -…" at bounding box center [382, 164] width 462 height 23
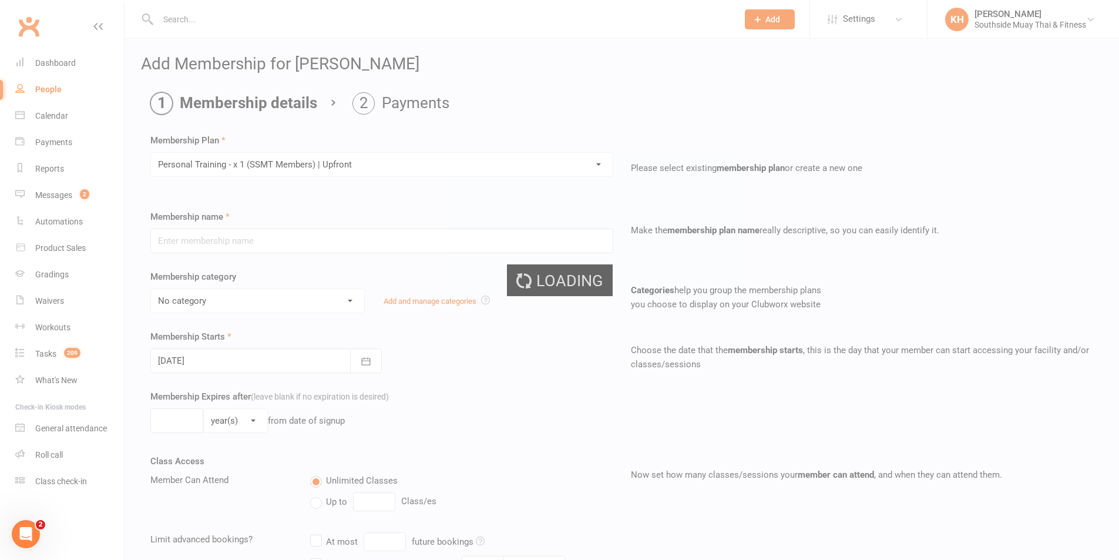
type input "Personal Training - x 1 (SSMT Members) | Upfront"
select select "14"
type input "1"
select select "1"
type input "1"
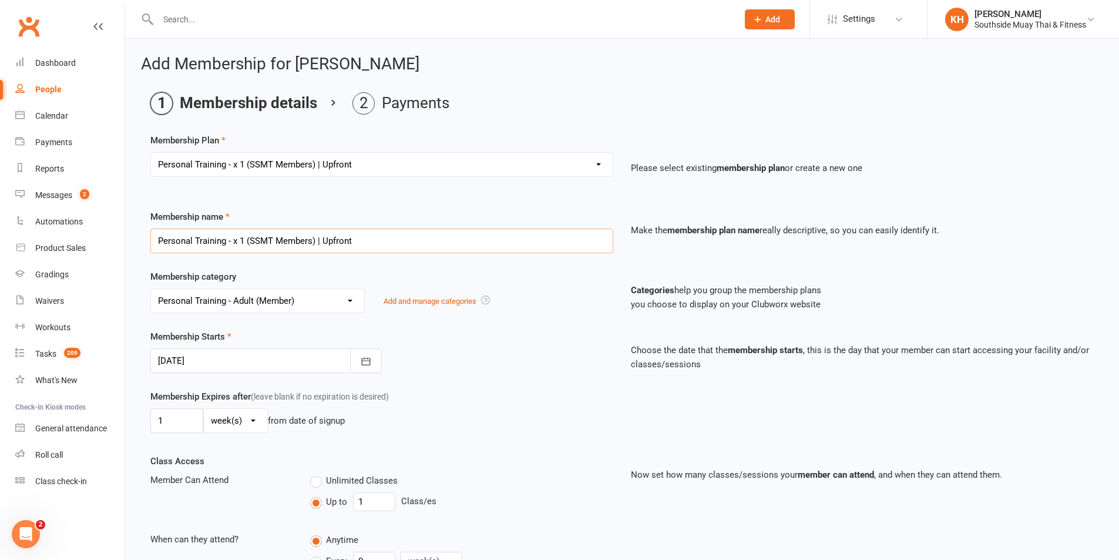
click at [157, 243] on input "Personal Training - x 1 (SSMT Members) | Upfront" at bounding box center [381, 241] width 463 height 25
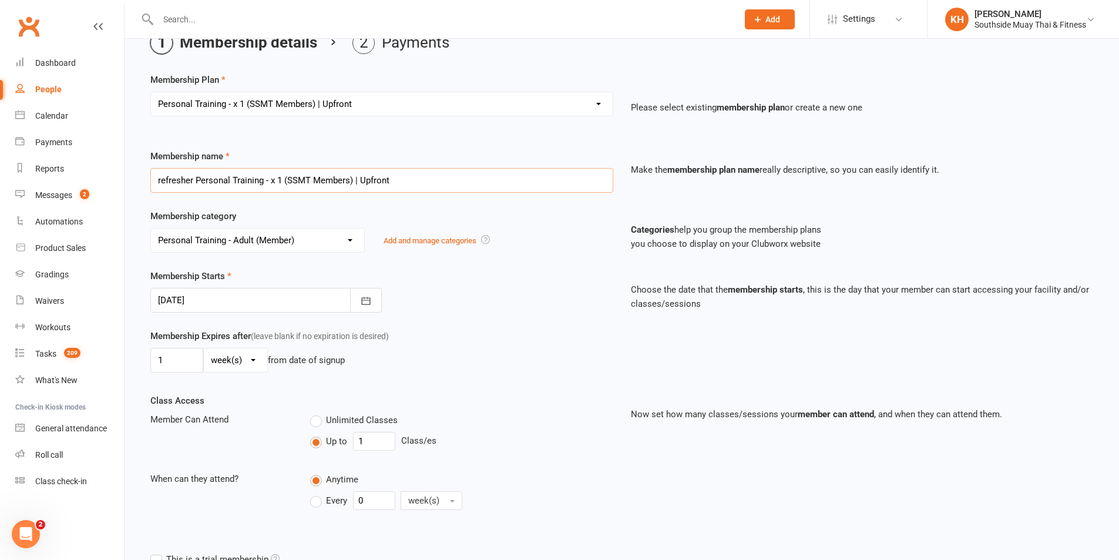
scroll to position [117, 0]
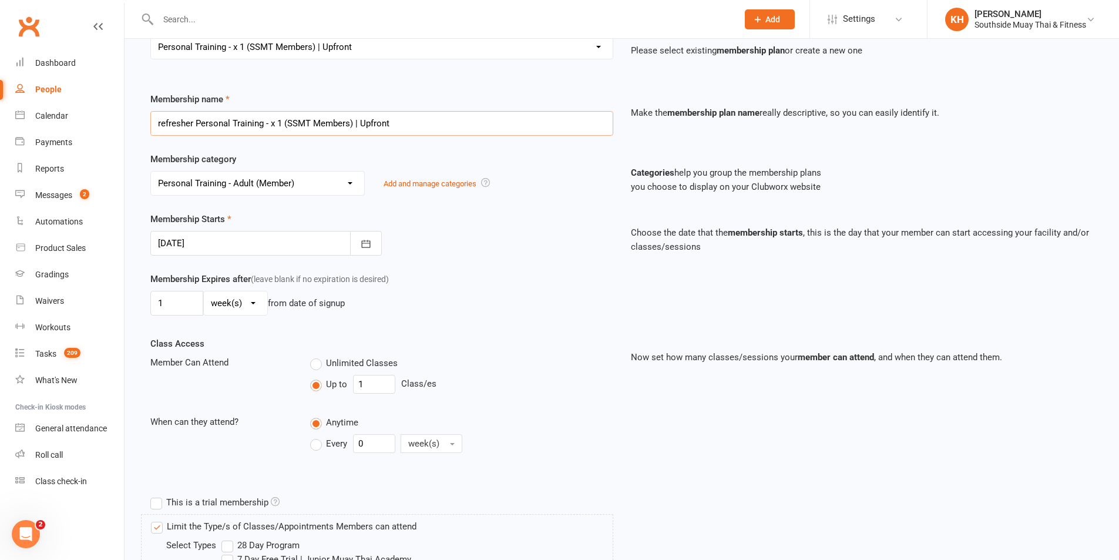
type input "refresher Personal Training - x 1 (SSMT Members) | Upfront"
click at [233, 308] on select "day(s) week(s) month(s) year(s)" at bounding box center [235, 302] width 63 height 23
select select "2"
click at [204, 291] on select "day(s) week(s) month(s) year(s)" at bounding box center [235, 302] width 63 height 23
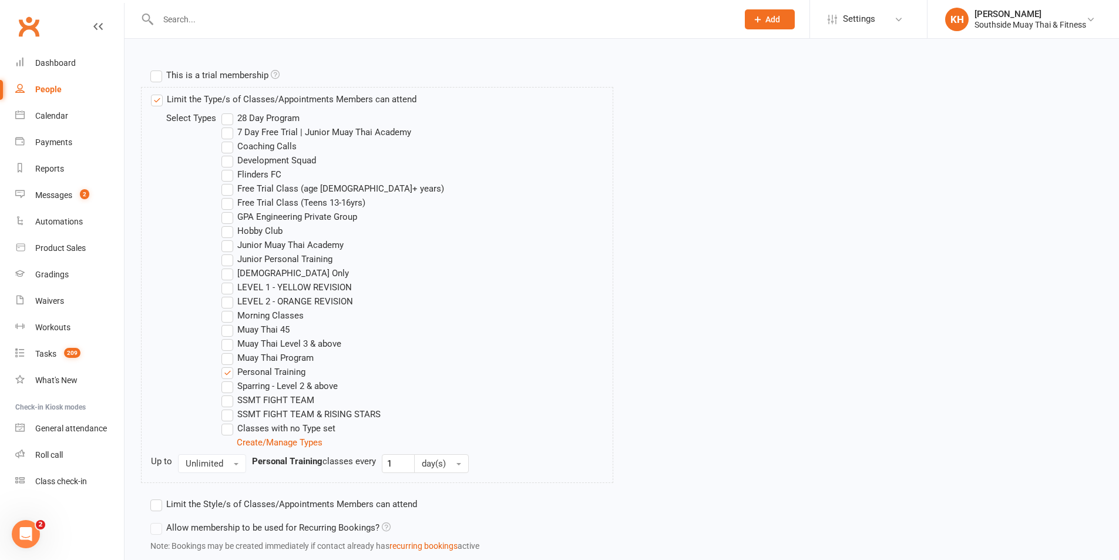
scroll to position [624, 0]
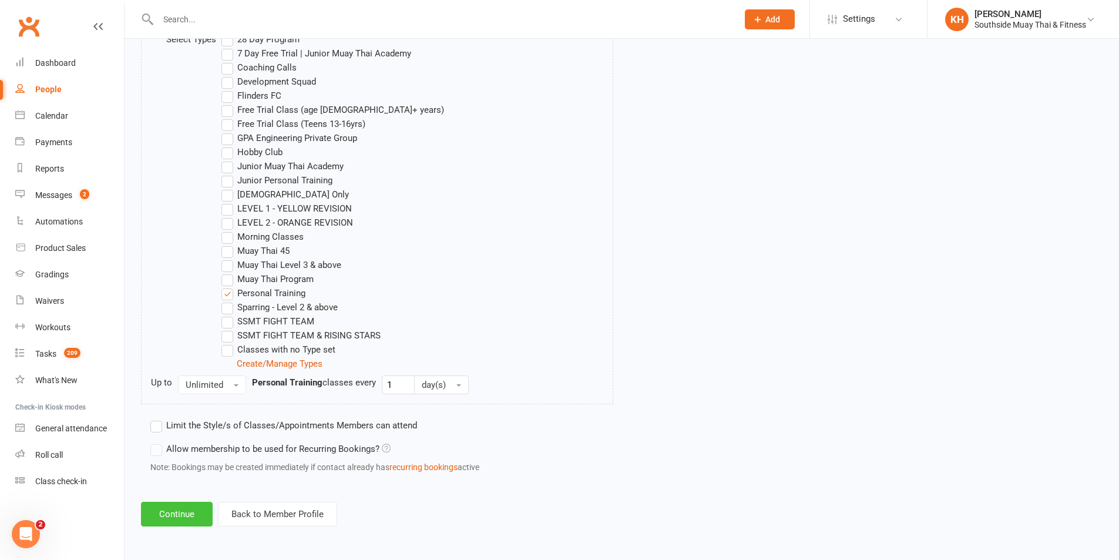
click at [185, 516] on button "Continue" at bounding box center [177, 514] width 72 height 25
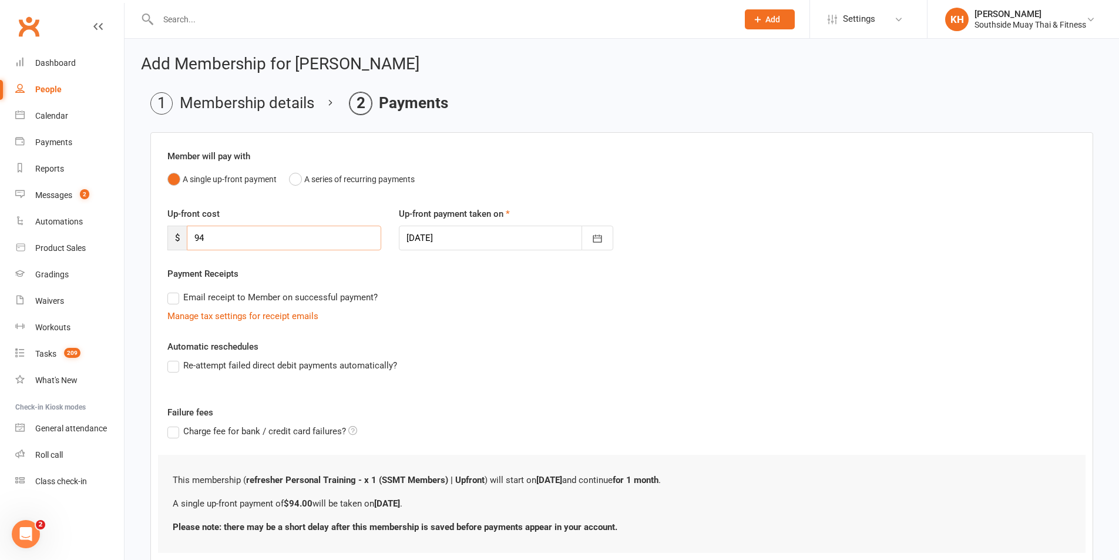
drag, startPoint x: 164, startPoint y: 242, endPoint x: 152, endPoint y: 241, distance: 12.4
click at [152, 242] on div "Member will pay with A single up-front payment A series of recurring payments U…" at bounding box center [621, 351] width 943 height 438
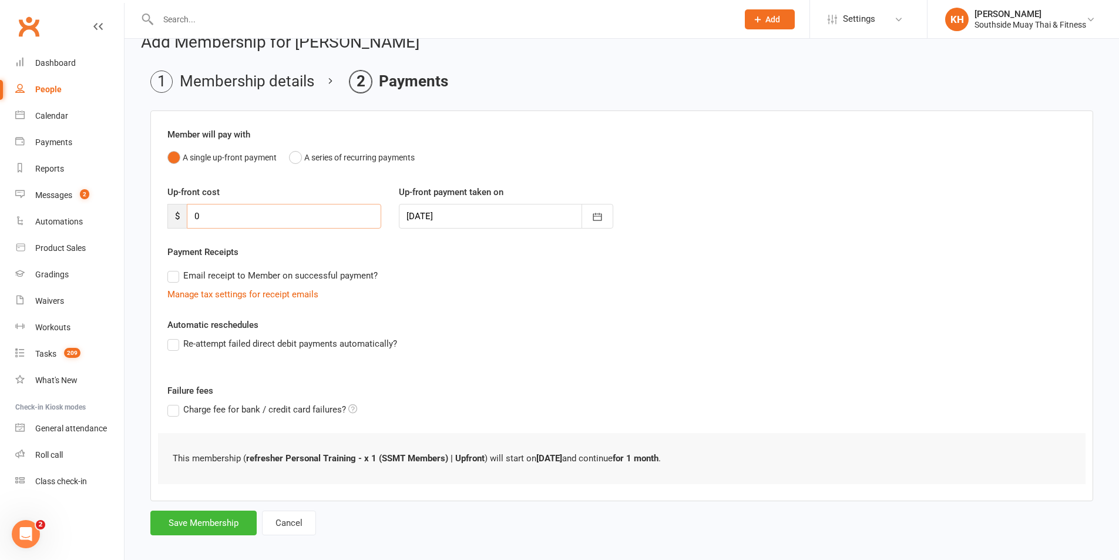
scroll to position [33, 0]
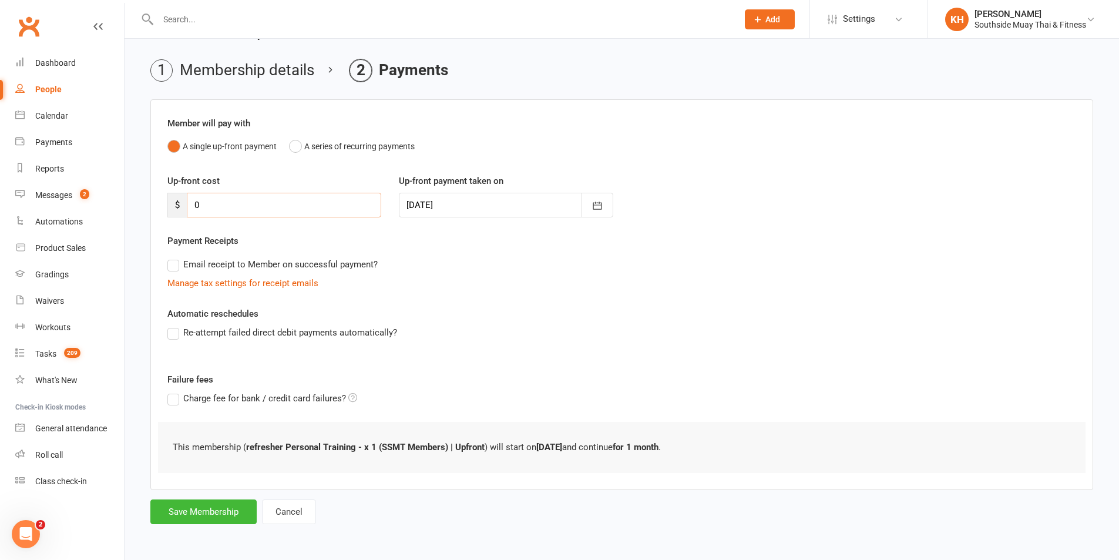
type input "0"
click at [235, 515] on button "Save Membership" at bounding box center [203, 511] width 106 height 25
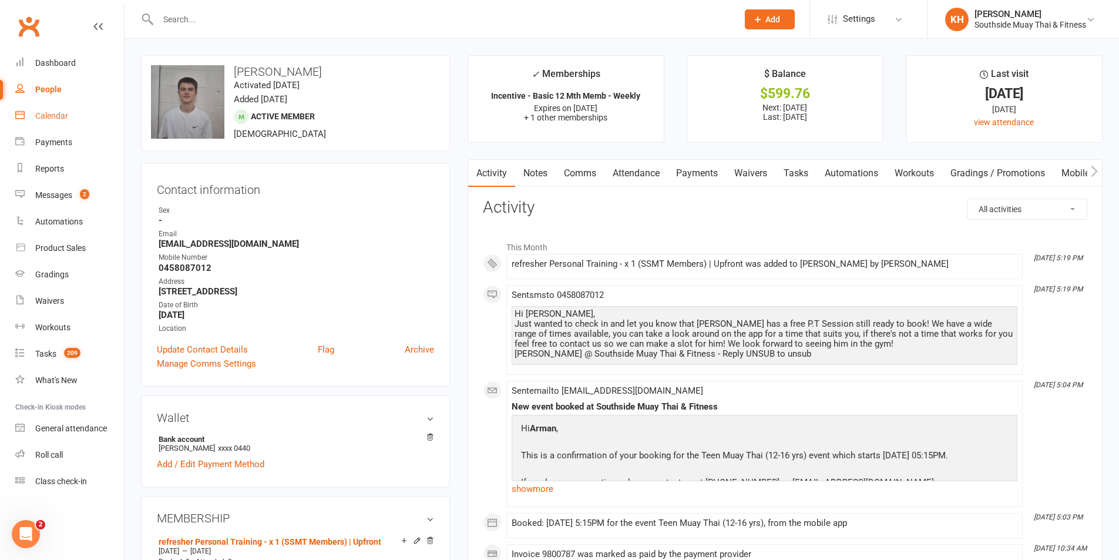
click at [43, 112] on div "Calendar" at bounding box center [51, 115] width 33 height 9
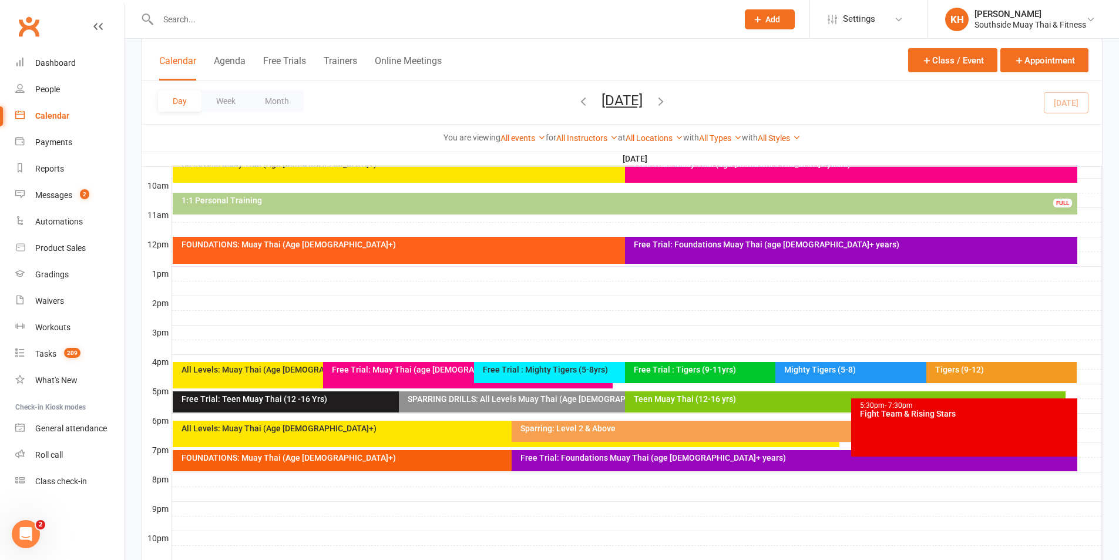
scroll to position [411, 0]
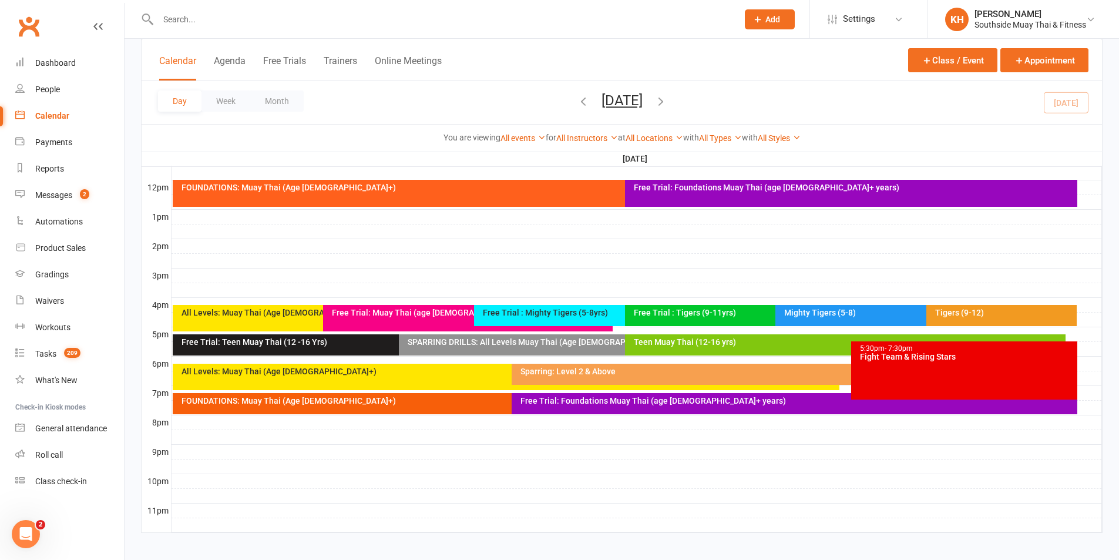
click at [566, 340] on div "SPARRING DRILLS: All Levels Muay Thai (Age [DEMOGRAPHIC_DATA]+)" at bounding box center [622, 342] width 430 height 8
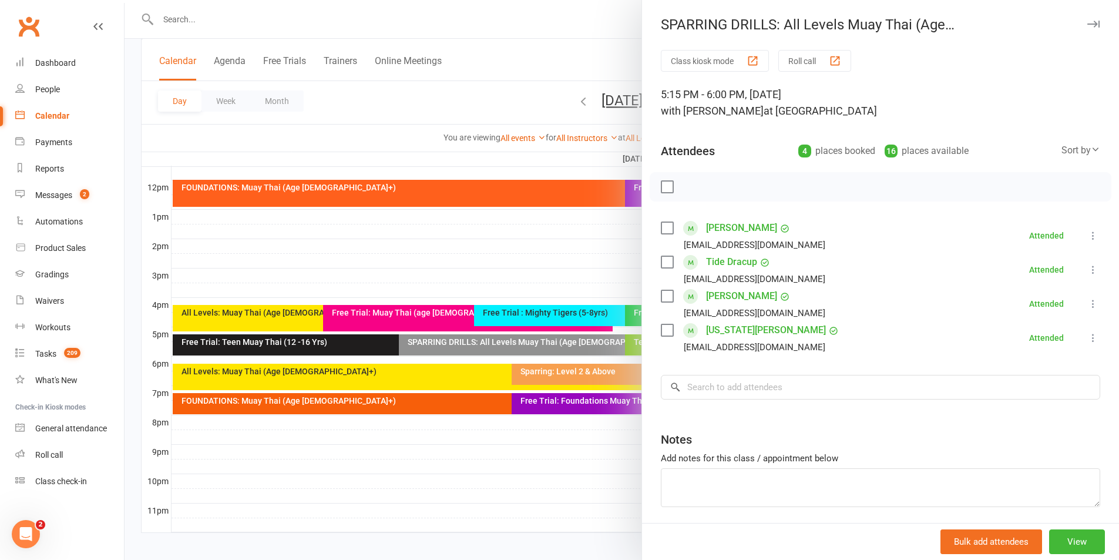
click at [1086, 19] on button "button" at bounding box center [1093, 24] width 14 height 14
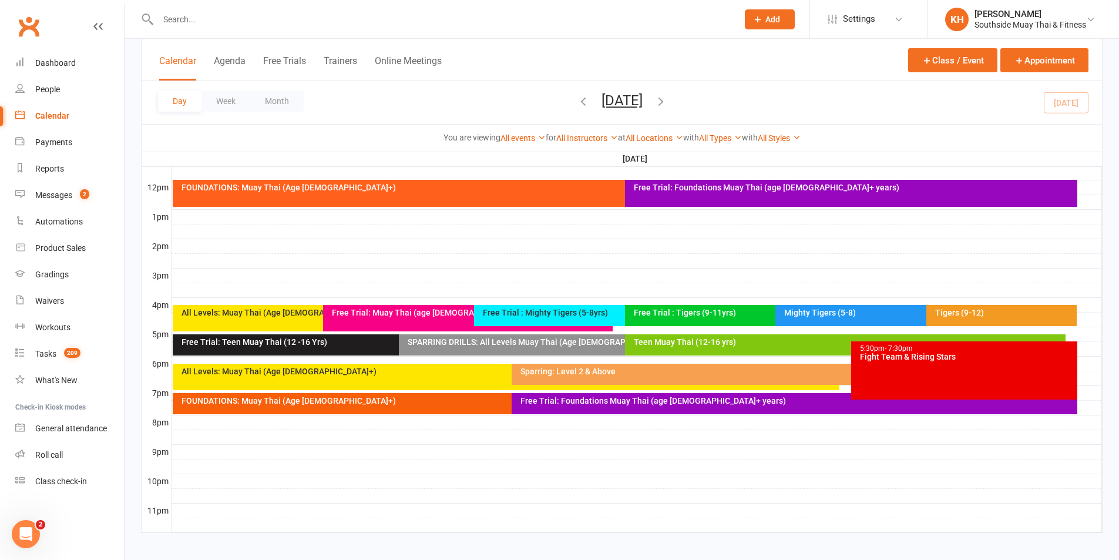
click at [717, 341] on div "Teen Muay Thai (12-16 yrs)" at bounding box center [848, 342] width 430 height 8
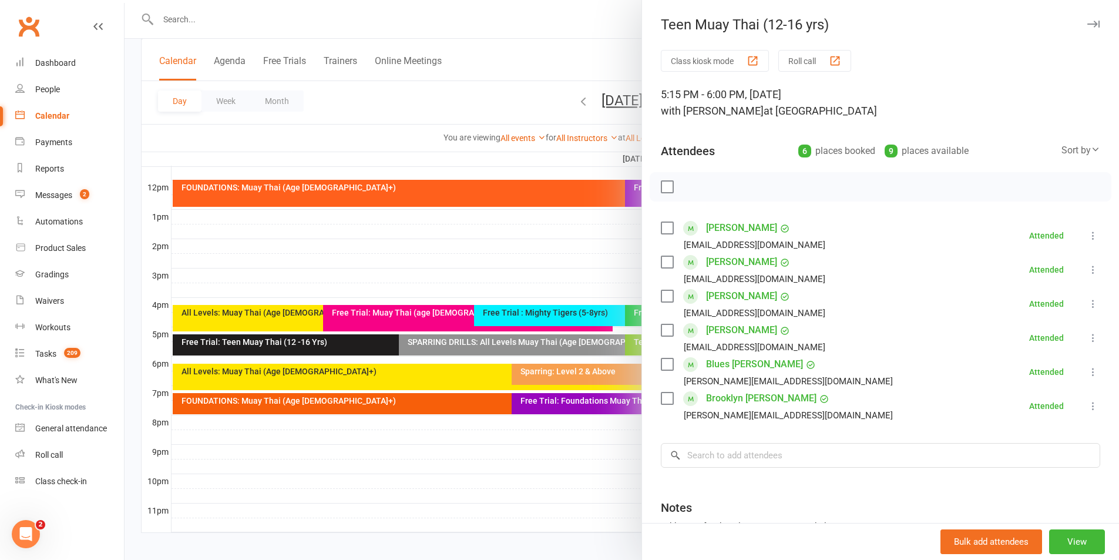
click at [1086, 18] on button "button" at bounding box center [1093, 24] width 14 height 14
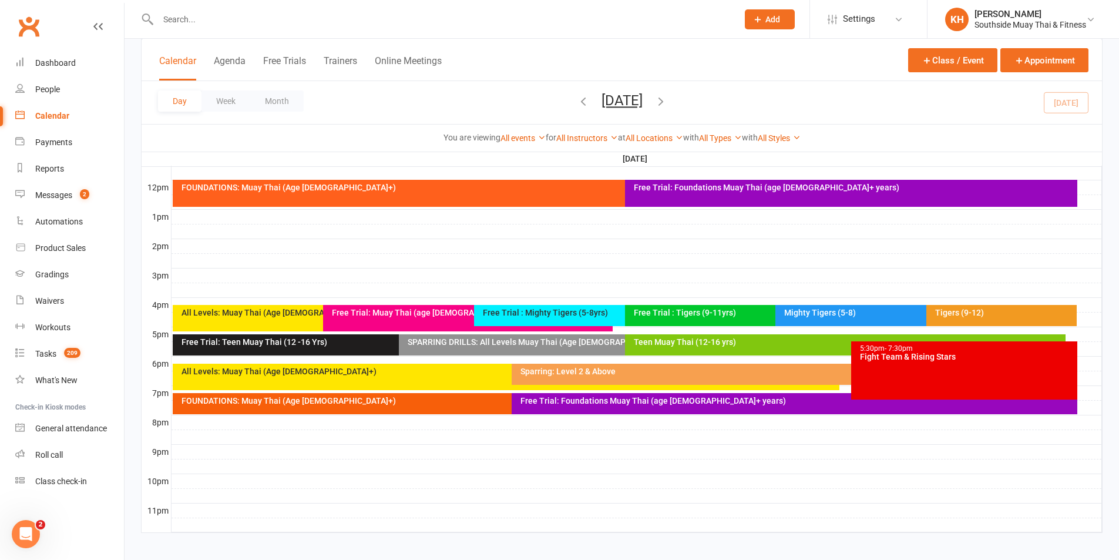
click at [1064, 109] on div "Day Week Month [DATE] [DATE] Sun Mon Tue Wed Thu Fri Sat 31 01 02 03 04 05 06 0…" at bounding box center [622, 102] width 960 height 43
click at [720, 339] on div "Teen Muay Thai (12-16 yrs)" at bounding box center [848, 342] width 430 height 8
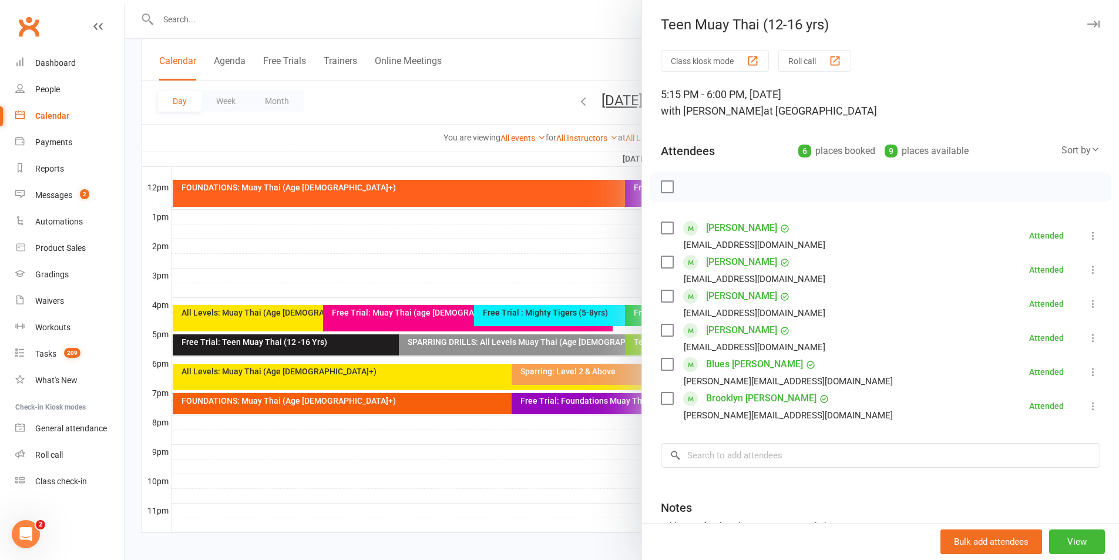
click at [1087, 26] on icon "button" at bounding box center [1093, 24] width 12 height 7
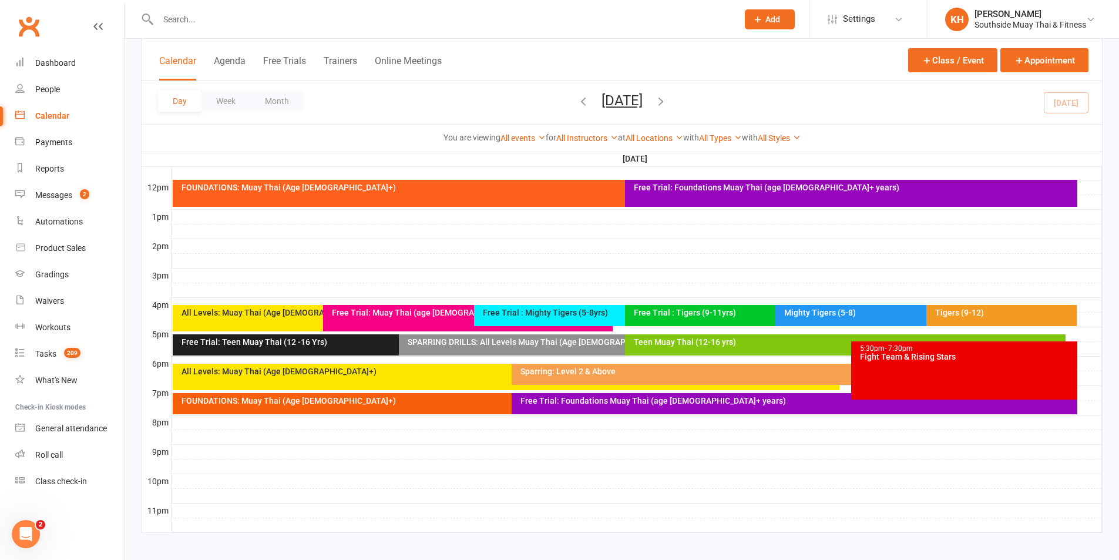
click at [968, 366] on div "5:30pm - 7:30pm Fight Team & Rising Stars" at bounding box center [964, 370] width 226 height 58
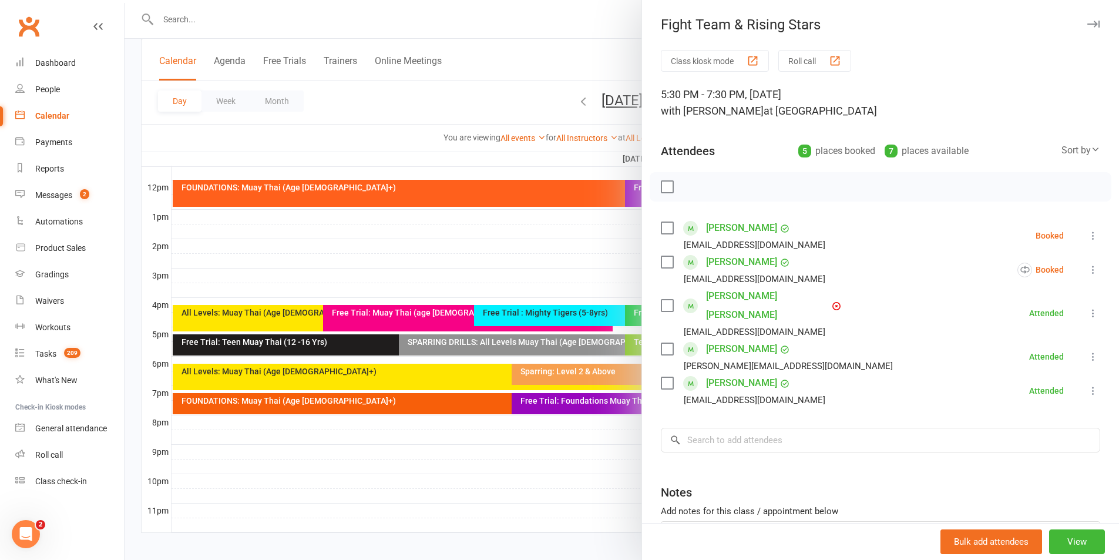
click at [1087, 21] on icon "button" at bounding box center [1093, 24] width 12 height 7
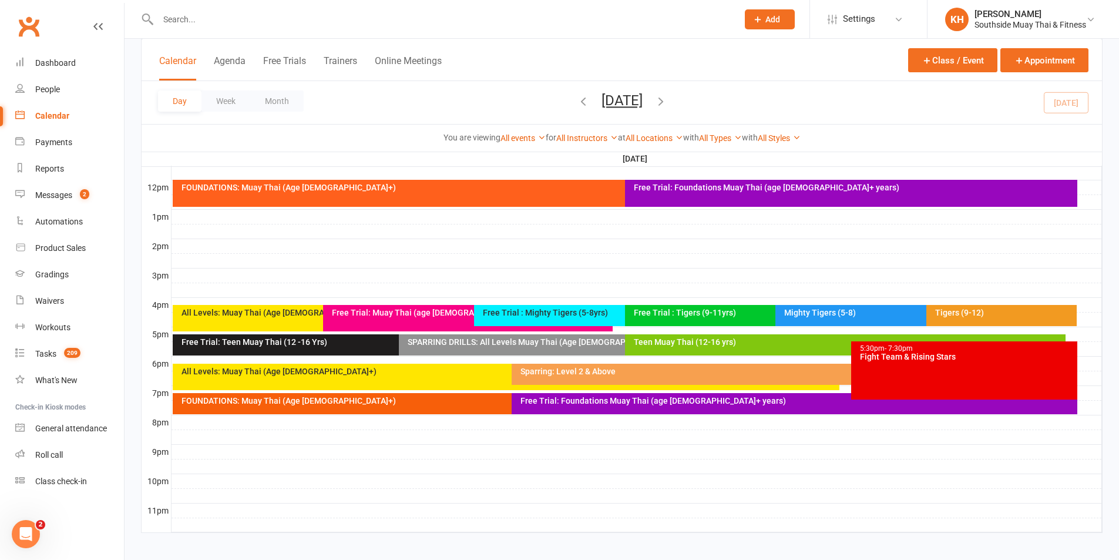
click at [554, 377] on div "Sparring: Level 2 & Above" at bounding box center [795, 374] width 566 height 21
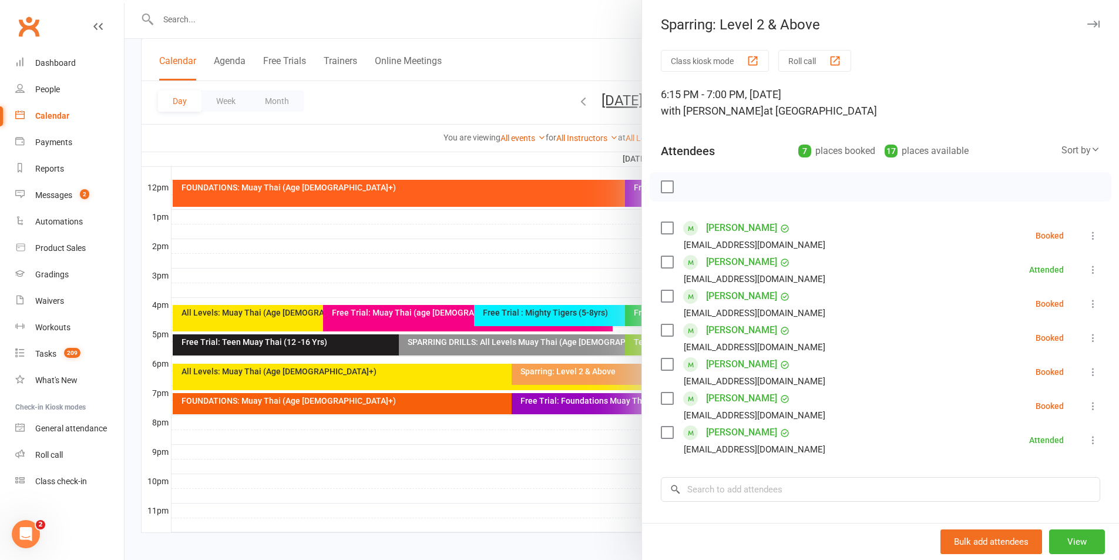
drag, startPoint x: 1070, startPoint y: 25, endPoint x: 1065, endPoint y: 31, distance: 7.5
click at [1087, 24] on icon "button" at bounding box center [1093, 24] width 12 height 7
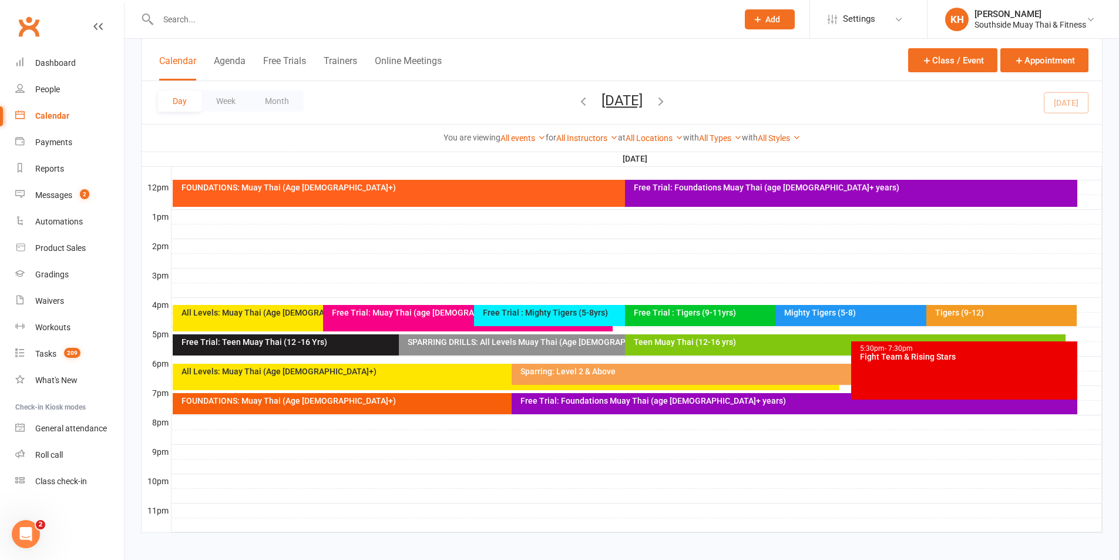
click at [383, 376] on div "All Levels: Muay Thai (Age [DEMOGRAPHIC_DATA]+)" at bounding box center [506, 377] width 667 height 26
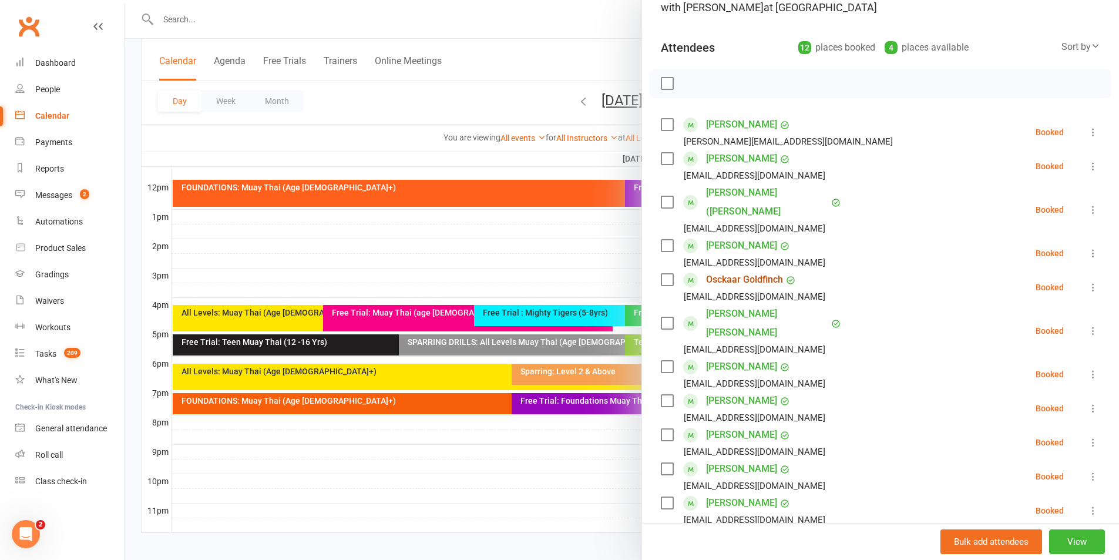
scroll to position [176, 0]
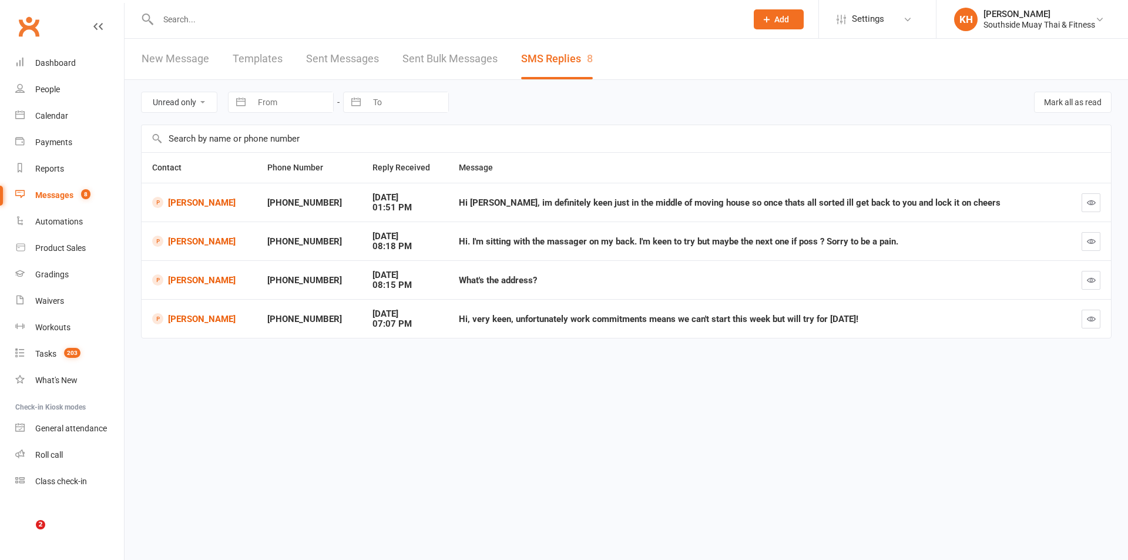
select select "unread_only"
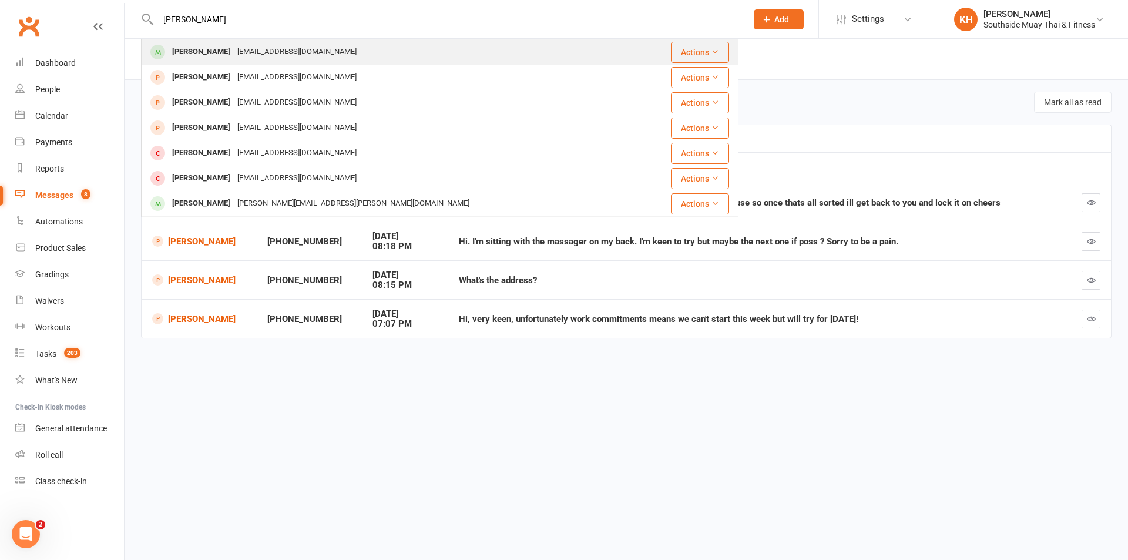
type input "[PERSON_NAME]"
click at [201, 48] on div "[PERSON_NAME]" at bounding box center [201, 51] width 65 height 17
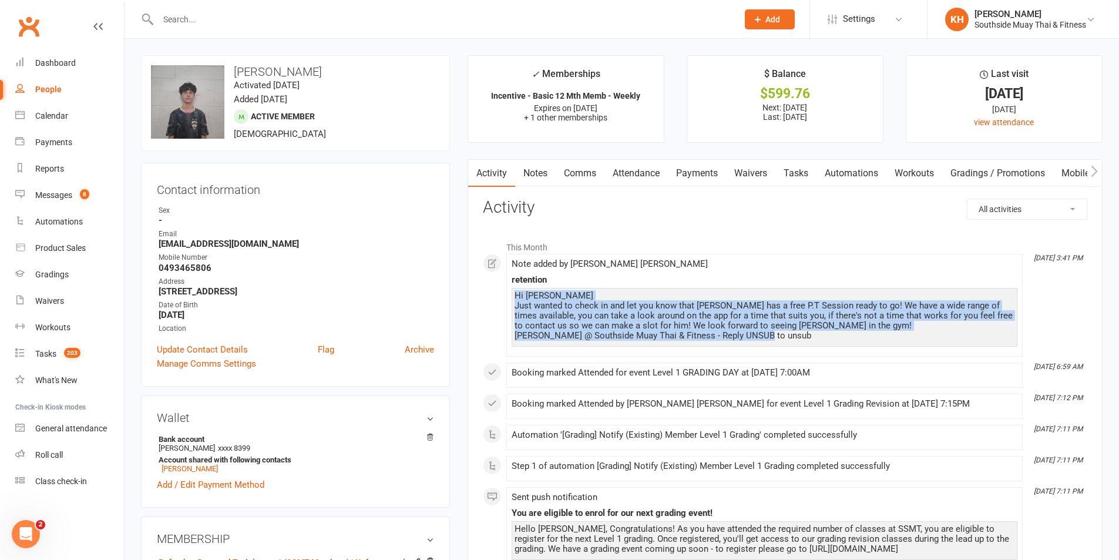
drag, startPoint x: 781, startPoint y: 338, endPoint x: 501, endPoint y: 295, distance: 284.1
copy div "Hi [PERSON_NAME] Just wanted to check in and let you know that [PERSON_NAME] ha…"
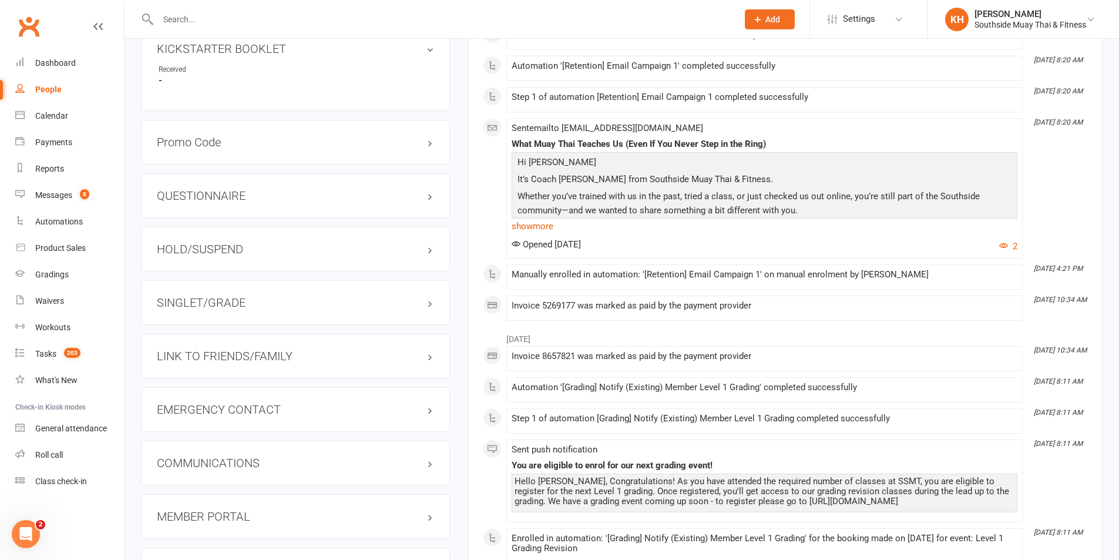
scroll to position [940, 0]
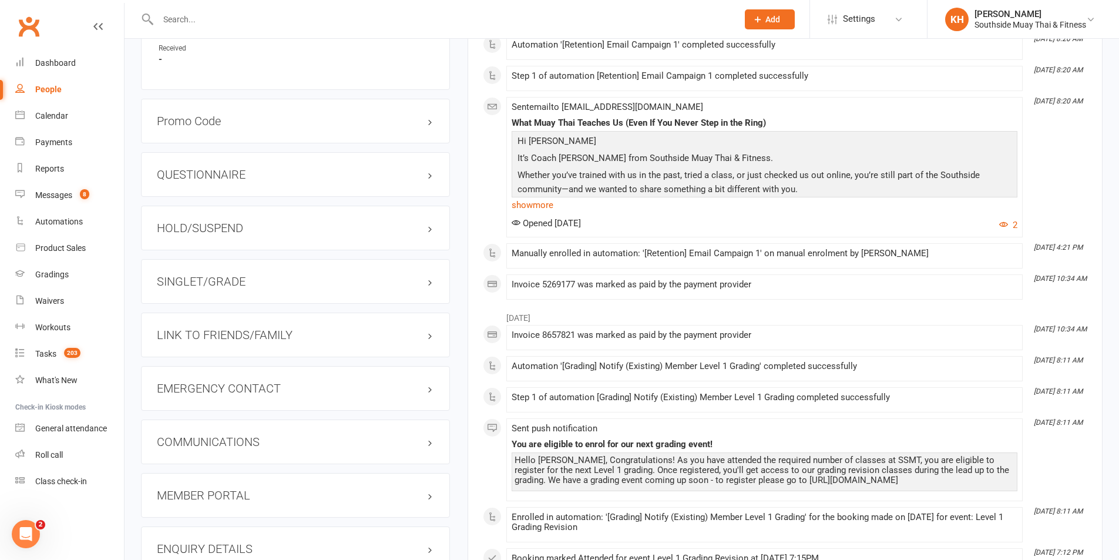
click at [227, 321] on div "LINK TO FRIENDS/FAMILY" at bounding box center [295, 335] width 309 height 45
click at [227, 329] on h3 "LINK TO FRIENDS/FAMILY" at bounding box center [295, 334] width 277 height 13
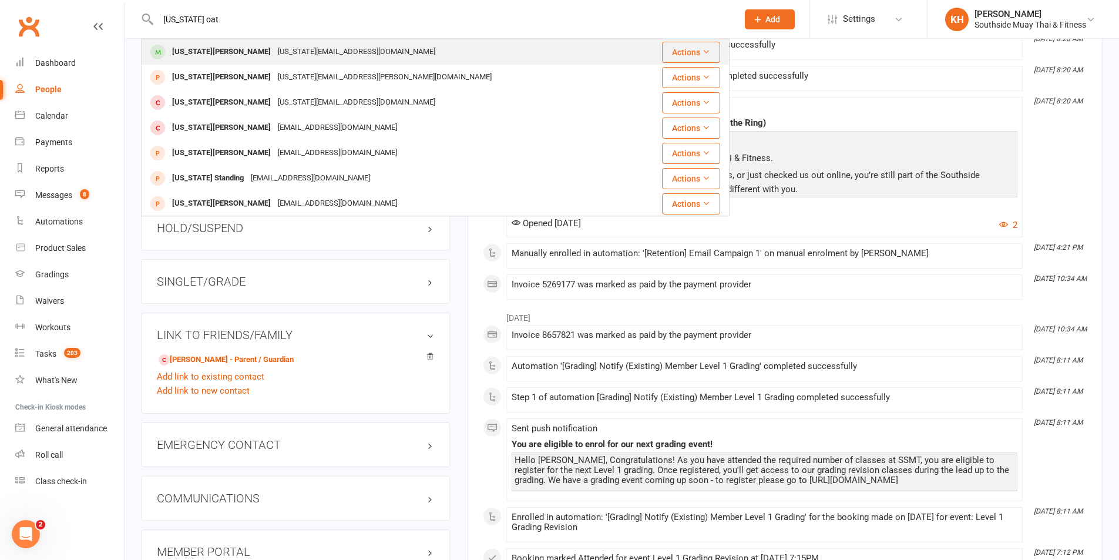
type input "[US_STATE] oat"
click at [182, 42] on div "[US_STATE][PERSON_NAME] [US_STATE][EMAIL_ADDRESS][DOMAIN_NAME]" at bounding box center [388, 52] width 493 height 24
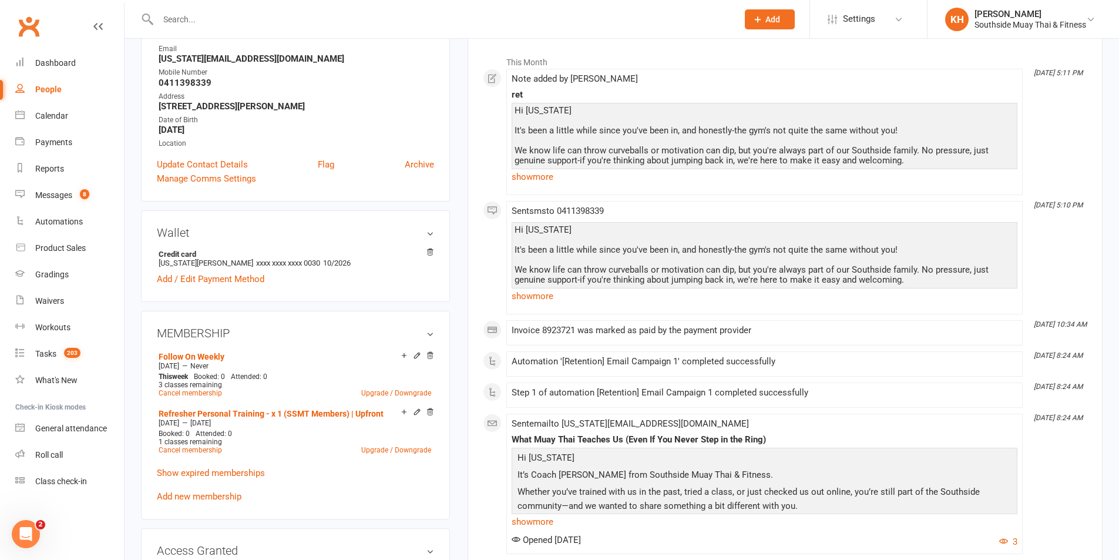
scroll to position [235, 0]
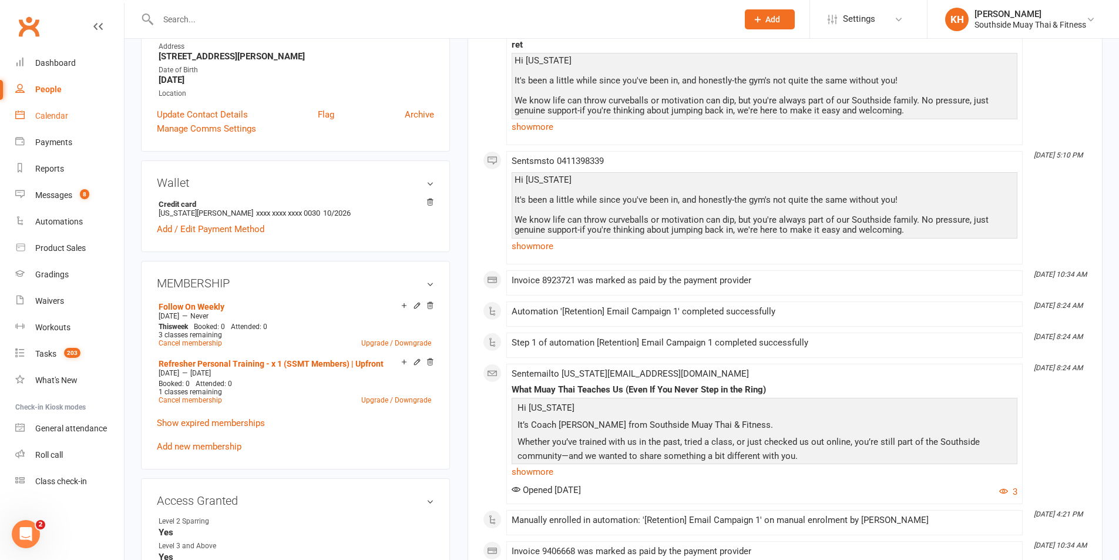
click at [54, 115] on div "Calendar" at bounding box center [51, 115] width 33 height 9
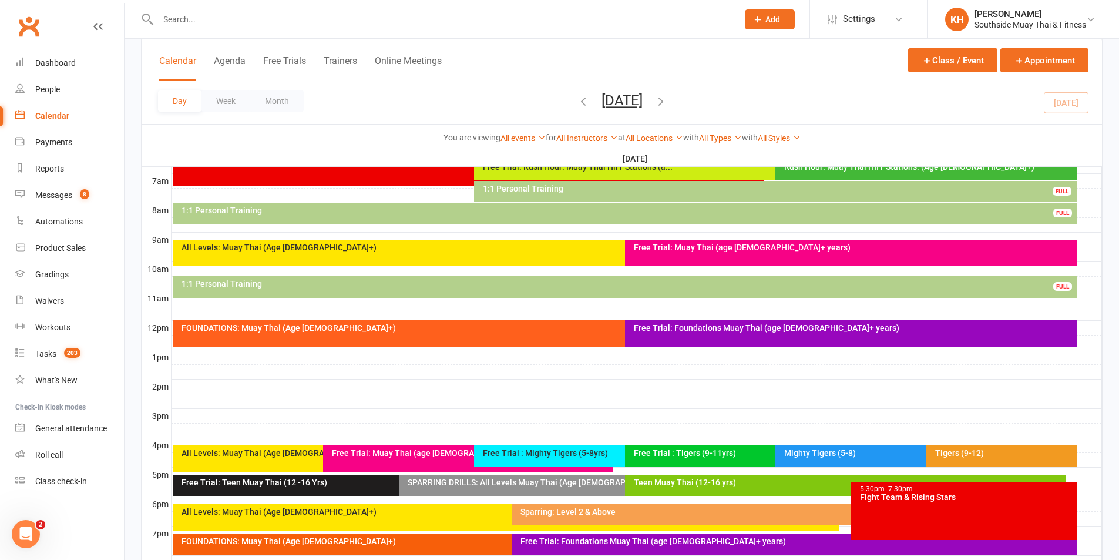
scroll to position [294, 0]
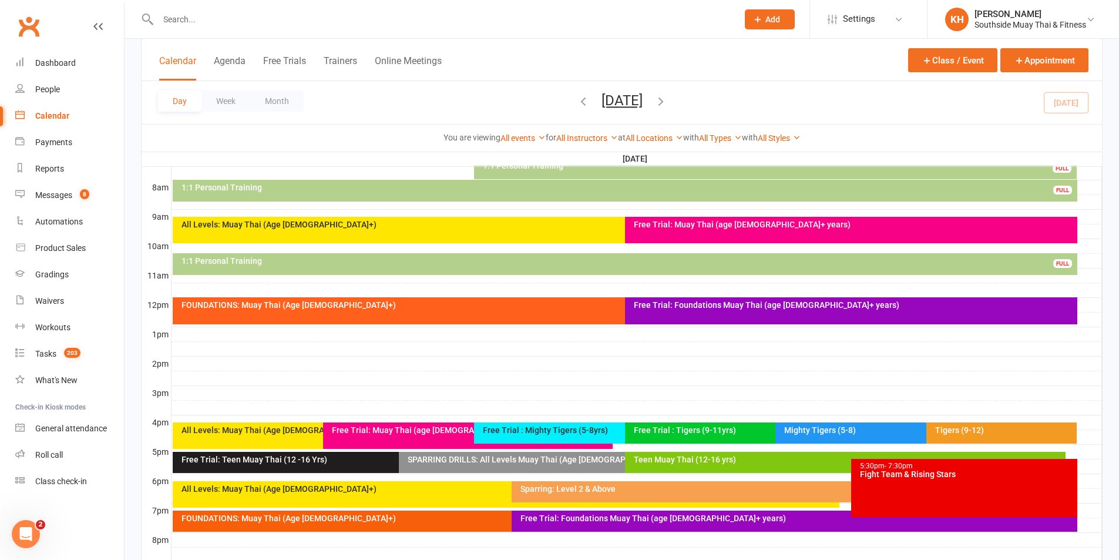
click at [435, 498] on div "All Levels: Muay Thai (Age [DEMOGRAPHIC_DATA]+)" at bounding box center [506, 494] width 667 height 26
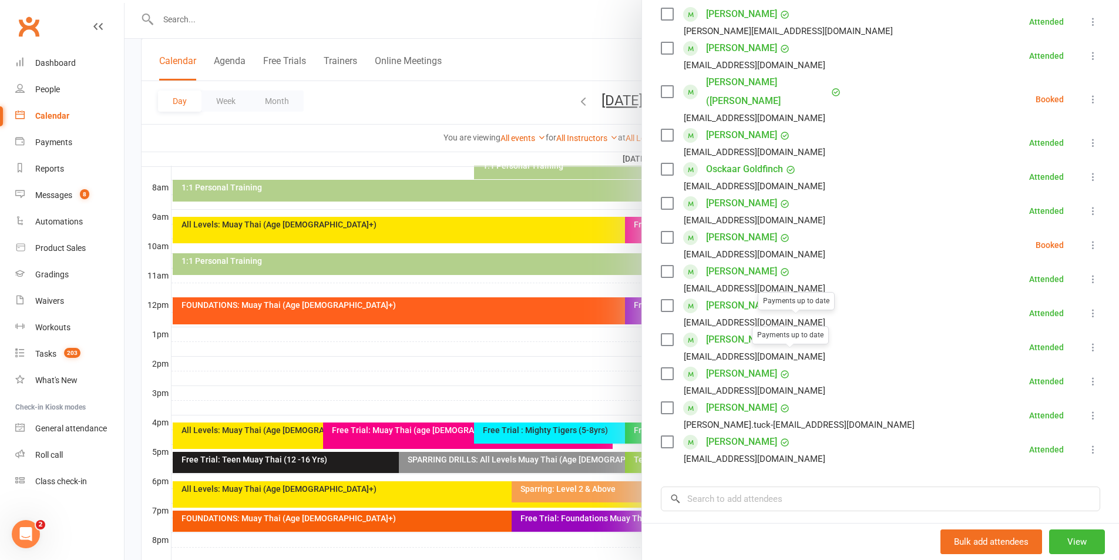
scroll to position [235, 0]
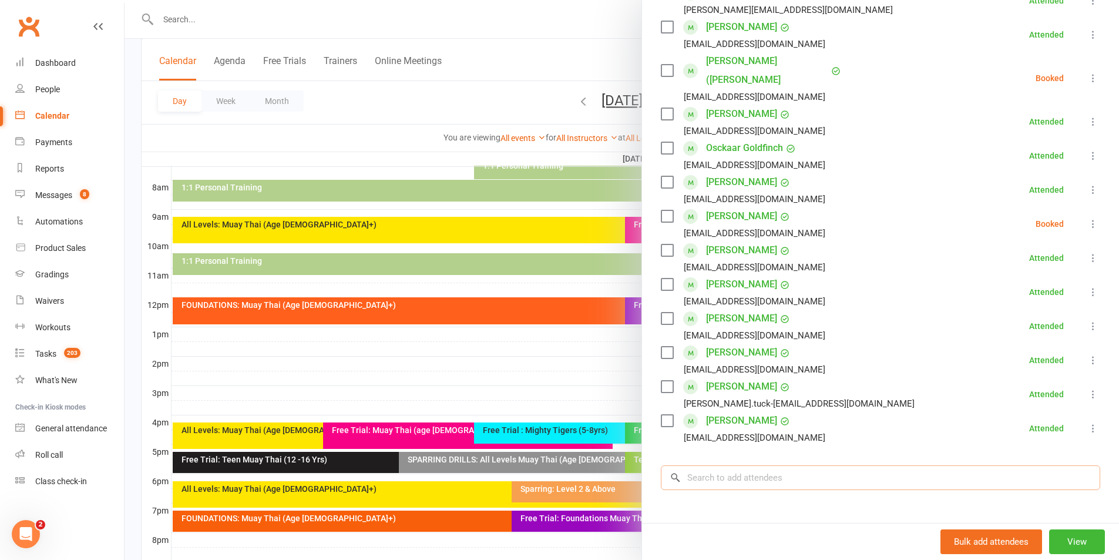
click at [763, 465] on input "search" at bounding box center [880, 477] width 439 height 25
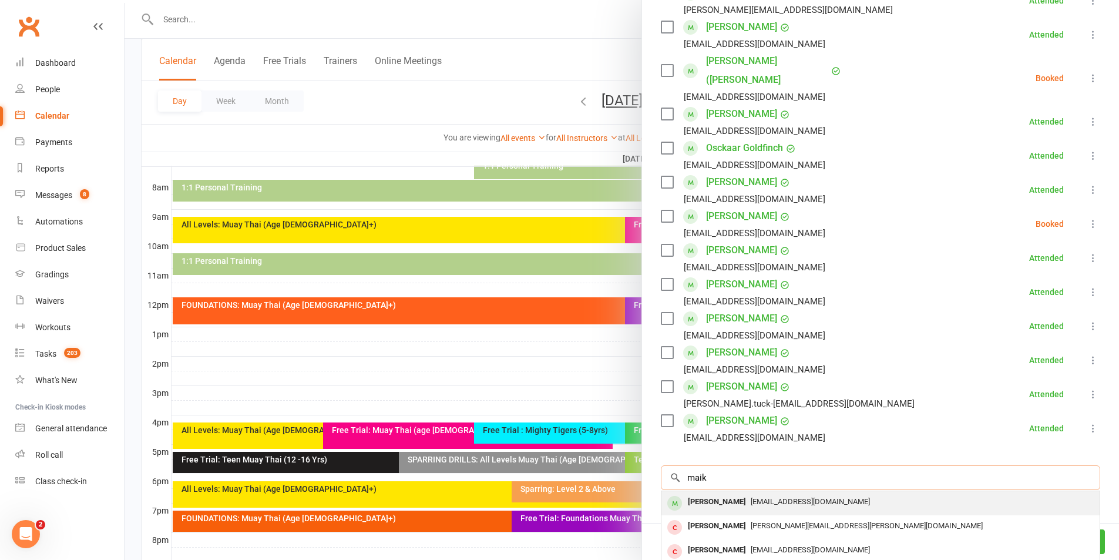
type input "maik"
click at [794, 497] on span "Maik.bausch@gmail.com" at bounding box center [810, 501] width 119 height 9
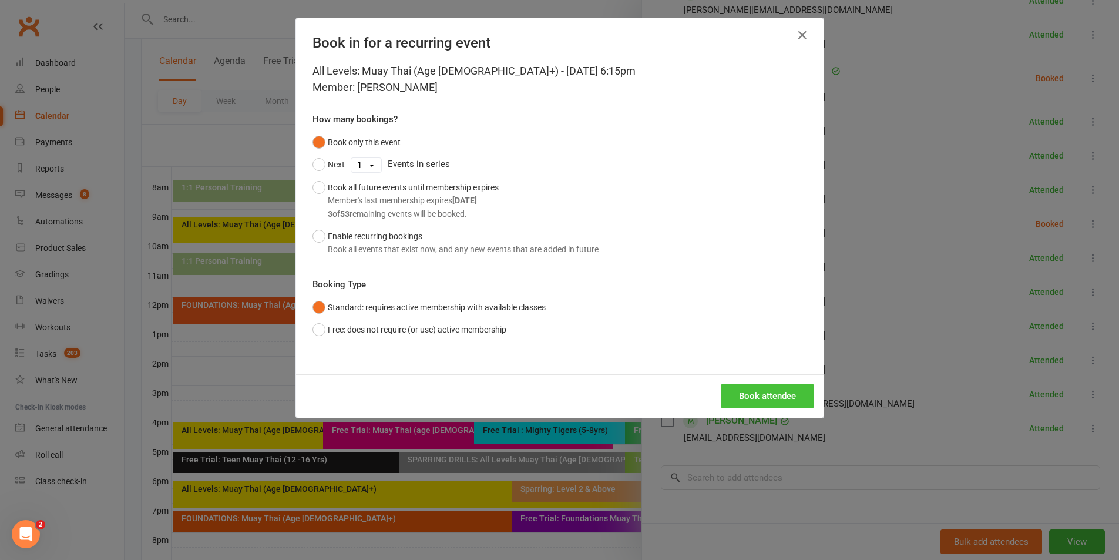
click at [760, 397] on button "Book attendee" at bounding box center [767, 396] width 93 height 25
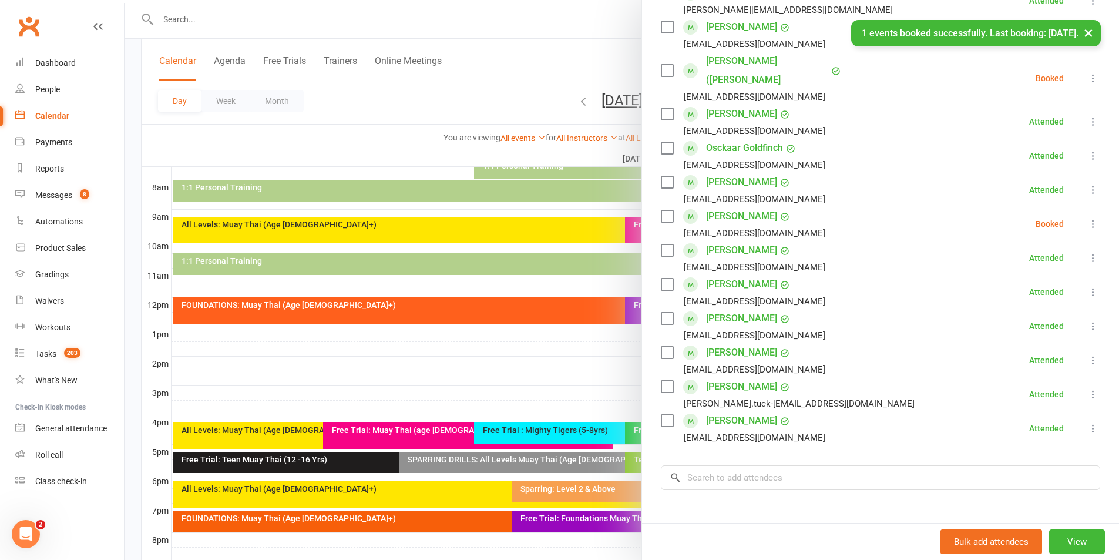
scroll to position [93, 0]
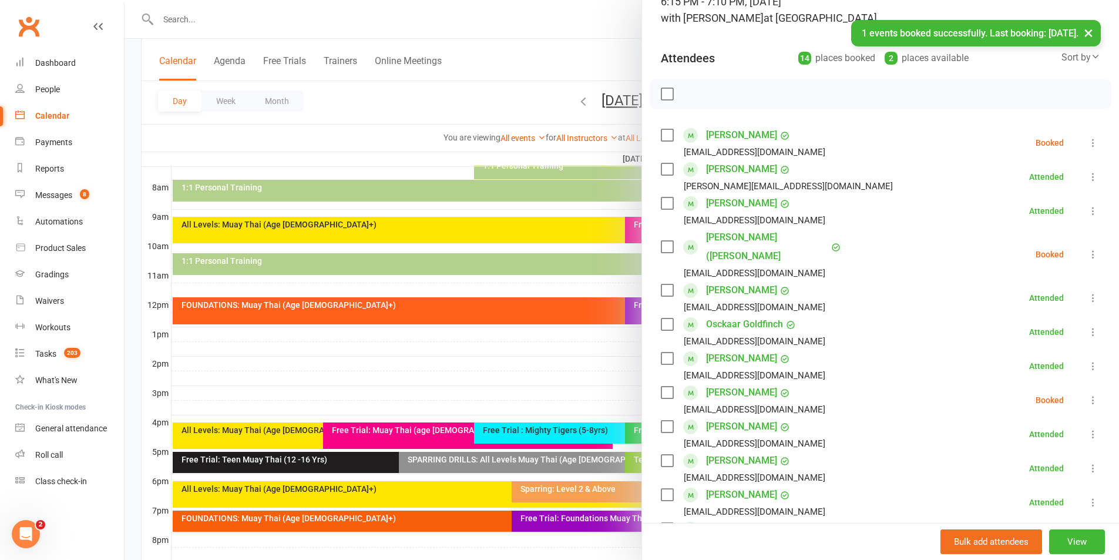
click at [1087, 137] on icon at bounding box center [1093, 143] width 12 height 12
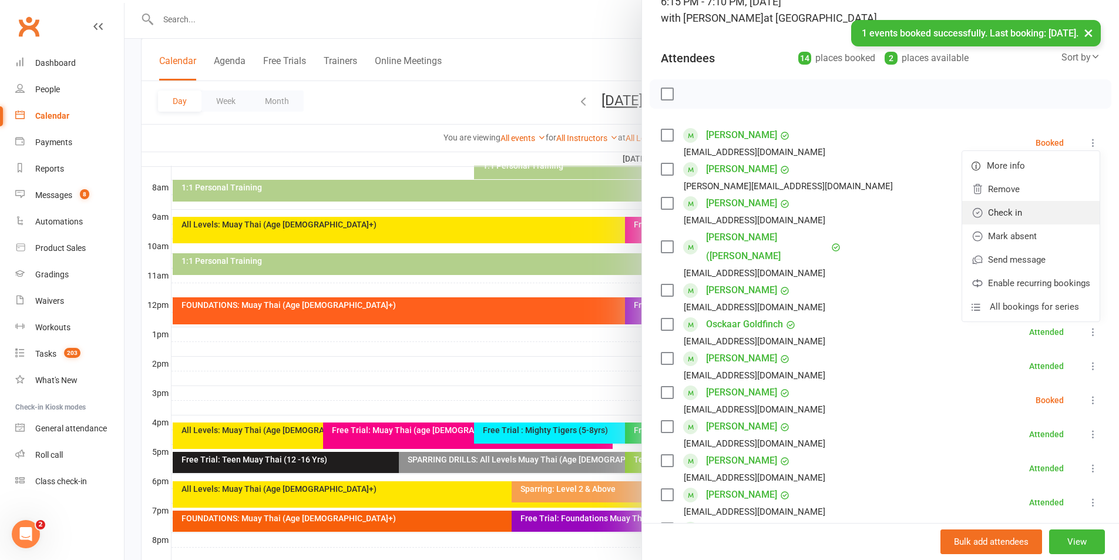
click at [1009, 206] on link "Check in" at bounding box center [1030, 212] width 137 height 23
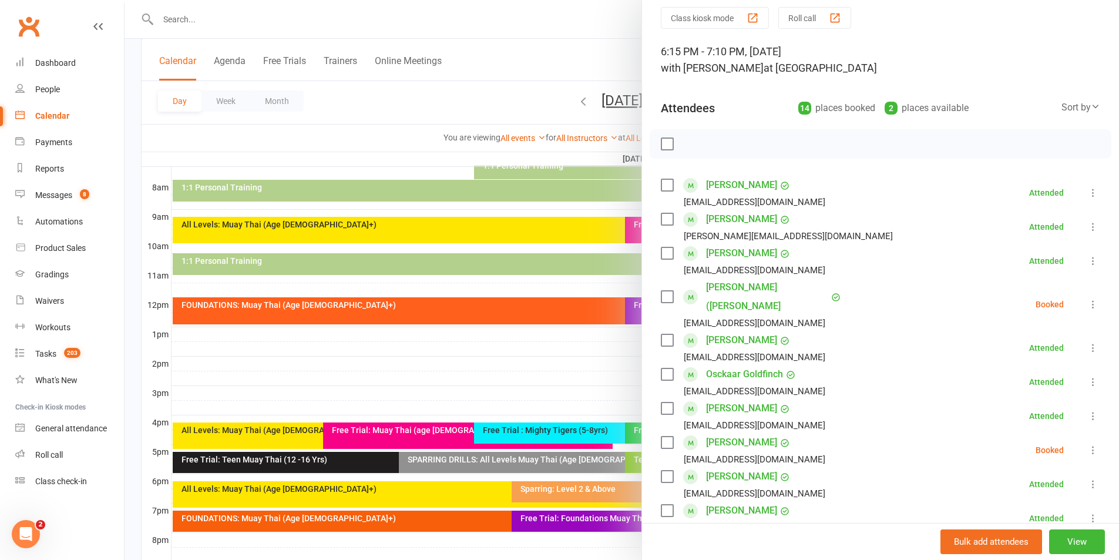
scroll to position [0, 0]
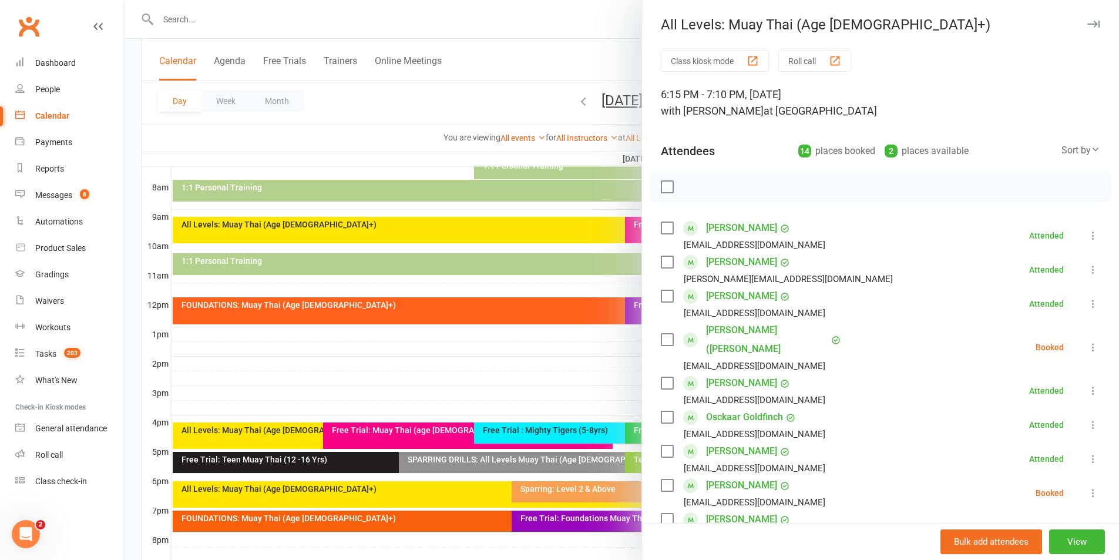
click at [1087, 27] on icon "button" at bounding box center [1093, 24] width 12 height 7
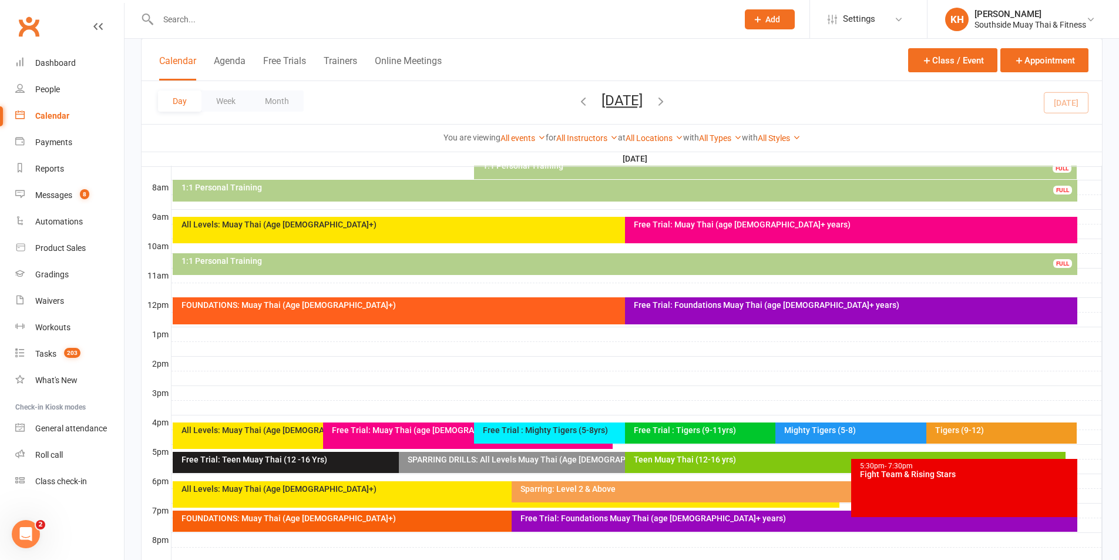
click at [864, 129] on div "You are viewing All events All events Empty events Full events Non-empty events…" at bounding box center [622, 137] width 960 height 27
click at [712, 358] on div at bounding box center [637, 364] width 931 height 14
click at [636, 341] on div at bounding box center [637, 334] width 931 height 14
click at [129, 410] on div "Class kiosk mode Member self check-in Roll call kiosk mode Staff check-in for m…" at bounding box center [622, 206] width 995 height 922
click at [600, 496] on div "Sparring: Level 2 & Above" at bounding box center [795, 491] width 566 height 21
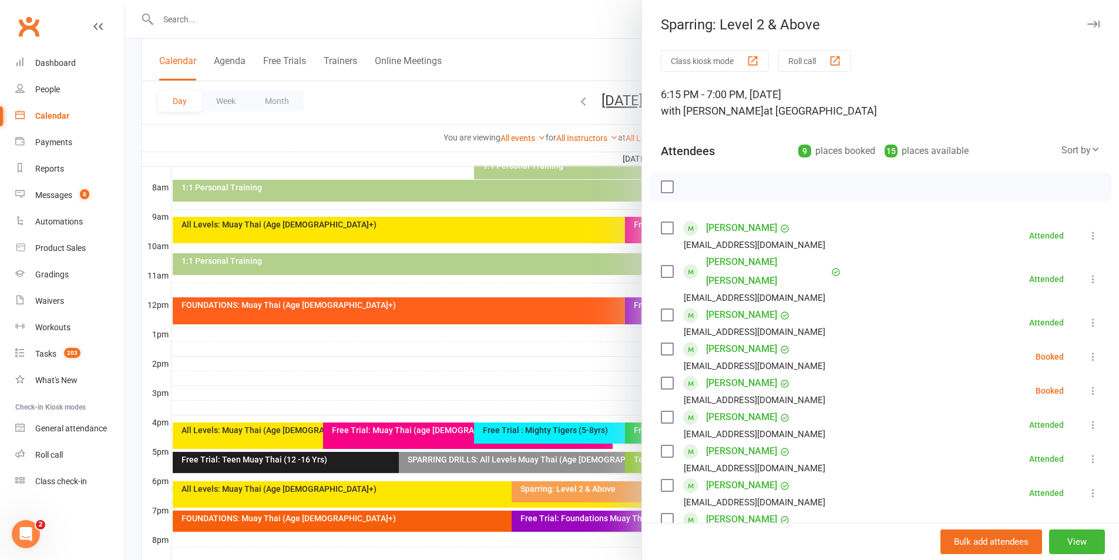
click at [1087, 22] on icon "button" at bounding box center [1093, 24] width 12 height 7
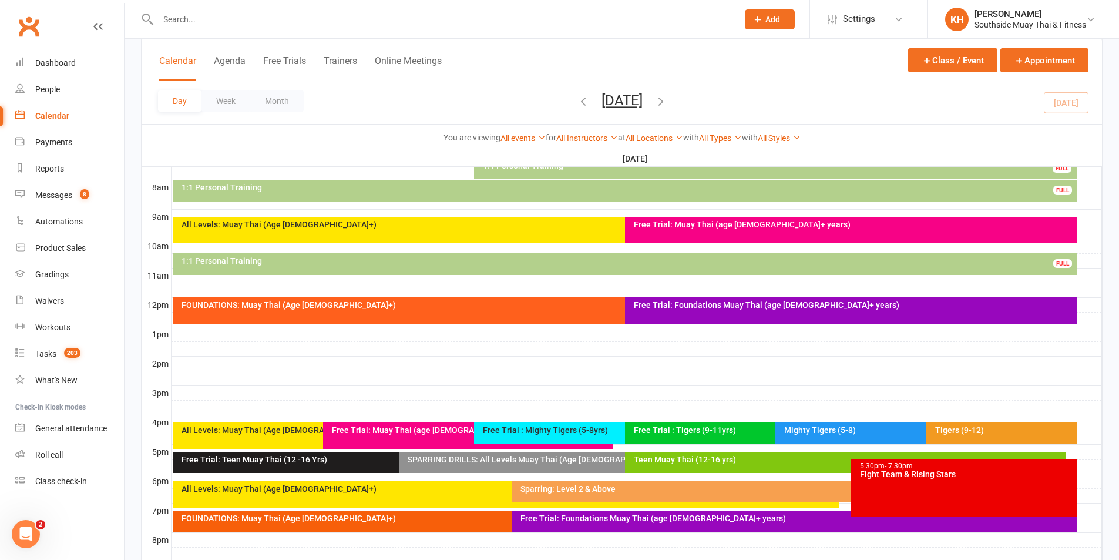
click at [464, 501] on div "All Levels: Muay Thai (Age [DEMOGRAPHIC_DATA]+)" at bounding box center [506, 494] width 667 height 26
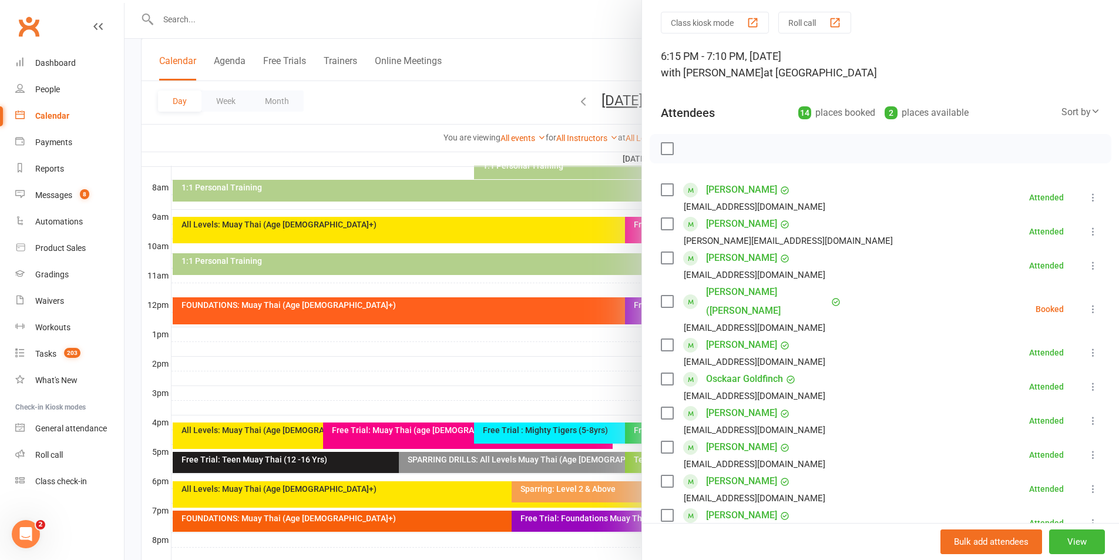
scroll to position [59, 0]
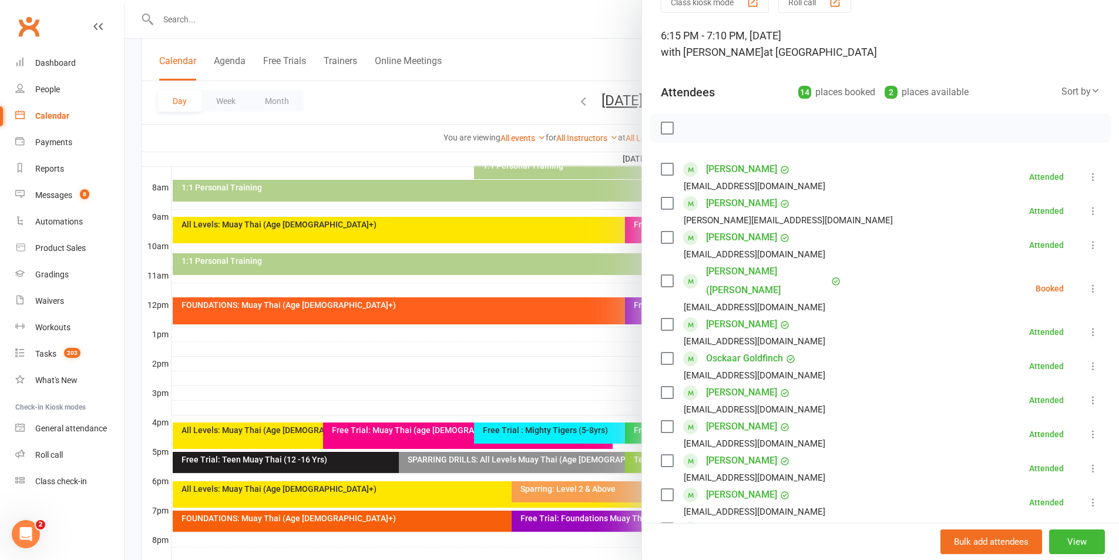
click at [756, 260] on div "amyconroyy@gmail.com" at bounding box center [755, 254] width 142 height 15
click at [757, 265] on link "[PERSON_NAME] ([PERSON_NAME]" at bounding box center [767, 281] width 122 height 38
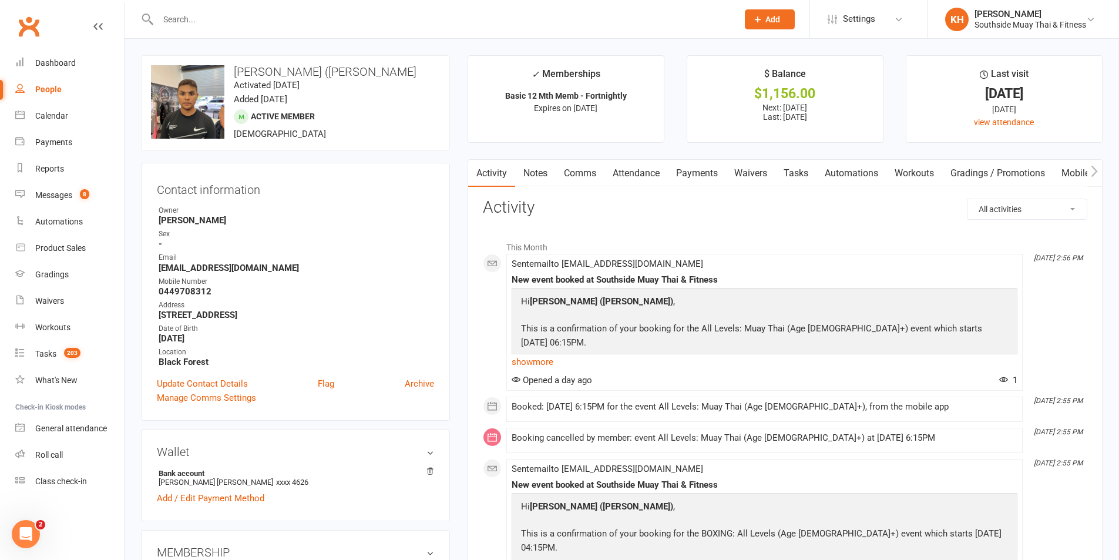
click at [686, 172] on link "Payments" at bounding box center [697, 173] width 58 height 27
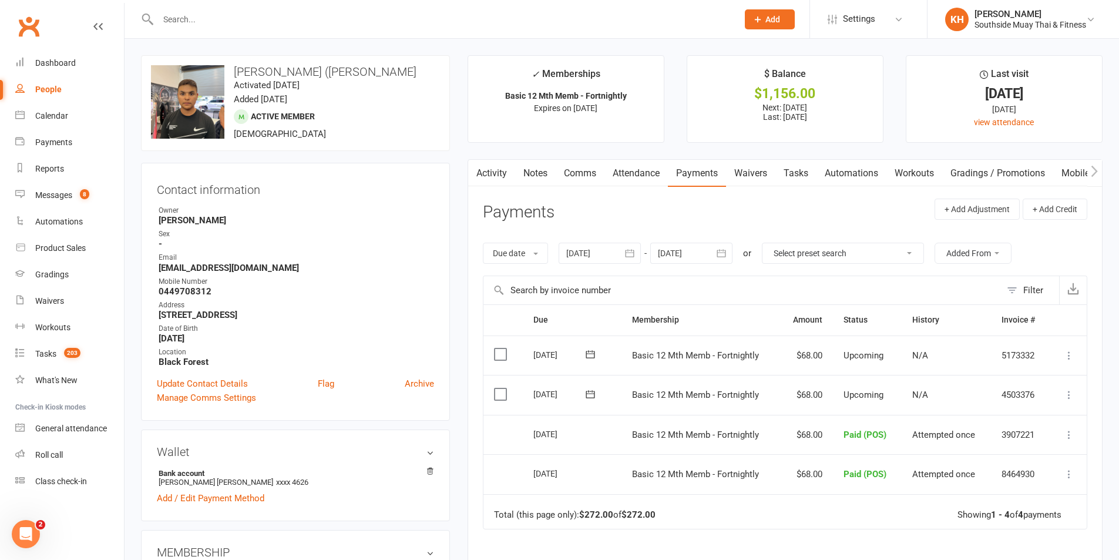
click at [508, 169] on link "Activity" at bounding box center [491, 173] width 47 height 27
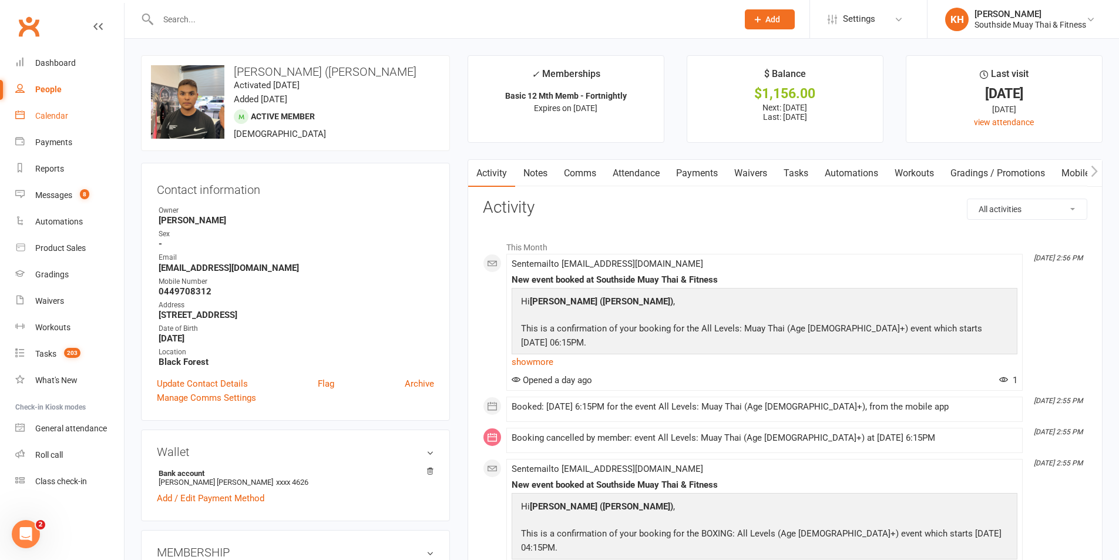
click at [48, 108] on link "Calendar" at bounding box center [69, 116] width 109 height 26
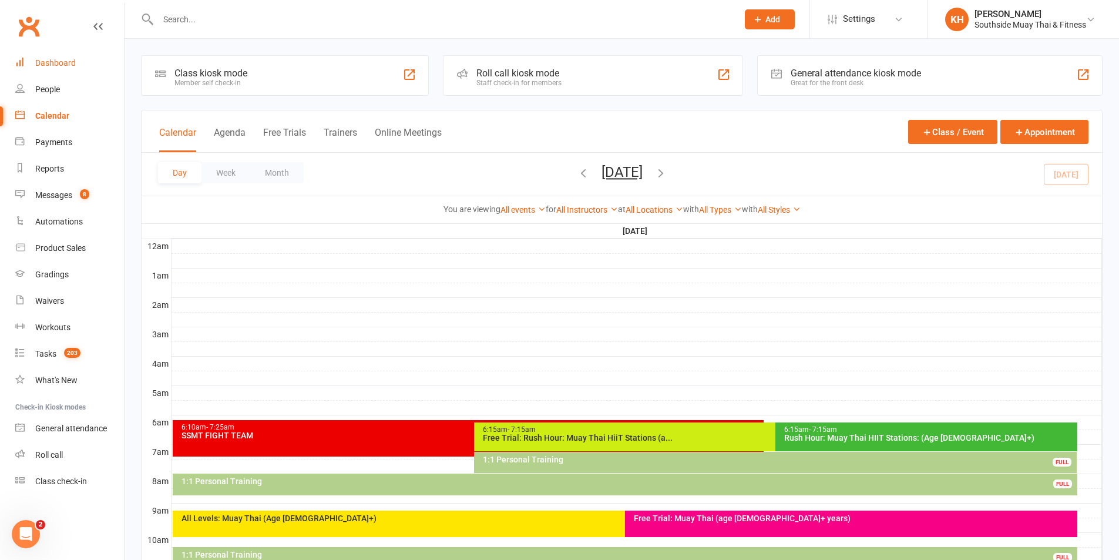
click at [65, 73] on link "Dashboard" at bounding box center [69, 63] width 109 height 26
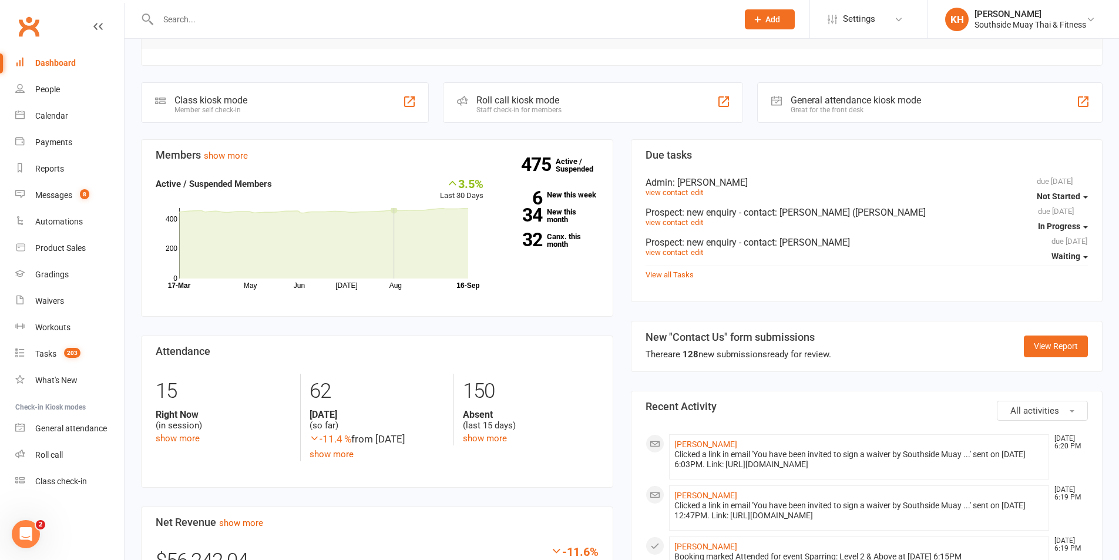
scroll to position [411, 0]
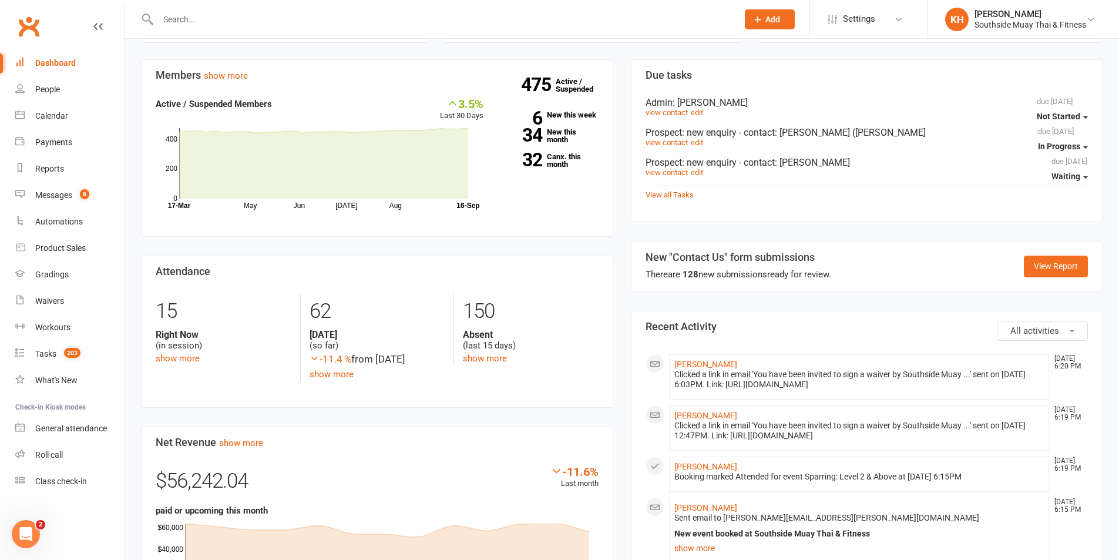
click at [566, 108] on div "475 Active / Suspended 6 New this week 34 New this month 32 Canx. this month" at bounding box center [549, 137] width 115 height 80
click at [564, 153] on link "32 Canx. this month" at bounding box center [550, 160] width 98 height 15
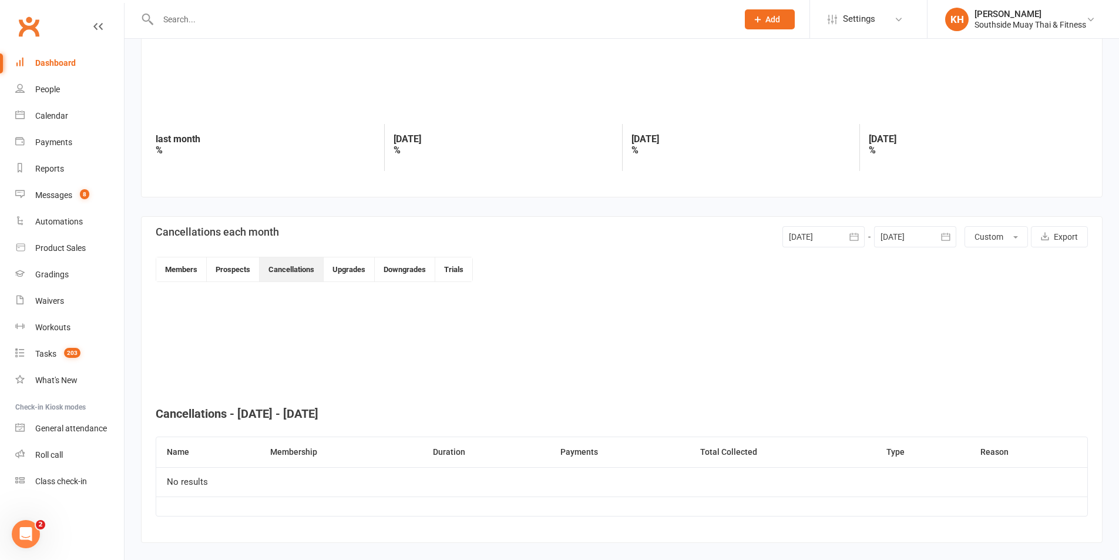
scroll to position [108, 0]
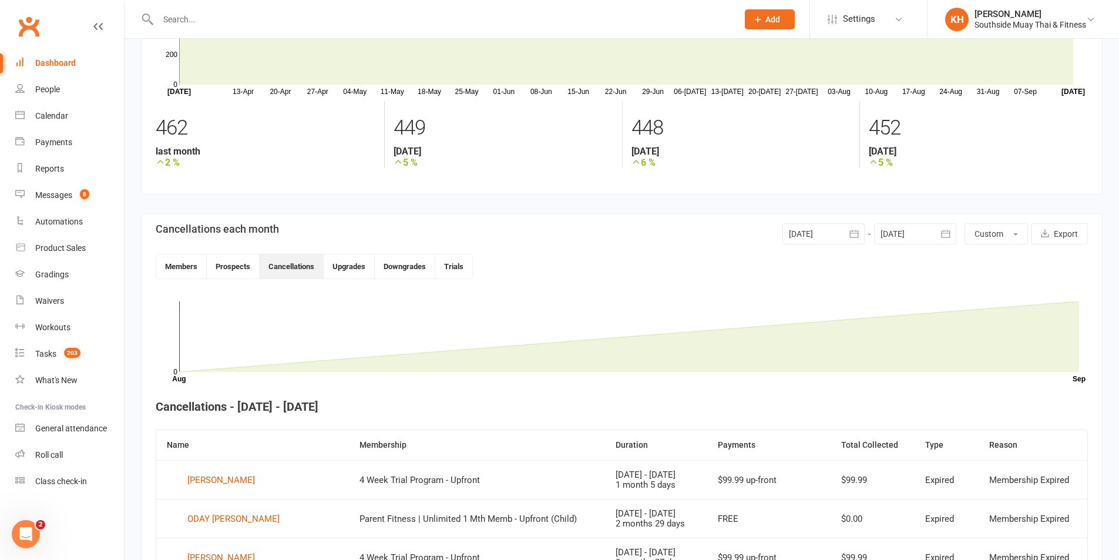
click at [811, 227] on div at bounding box center [823, 233] width 82 height 21
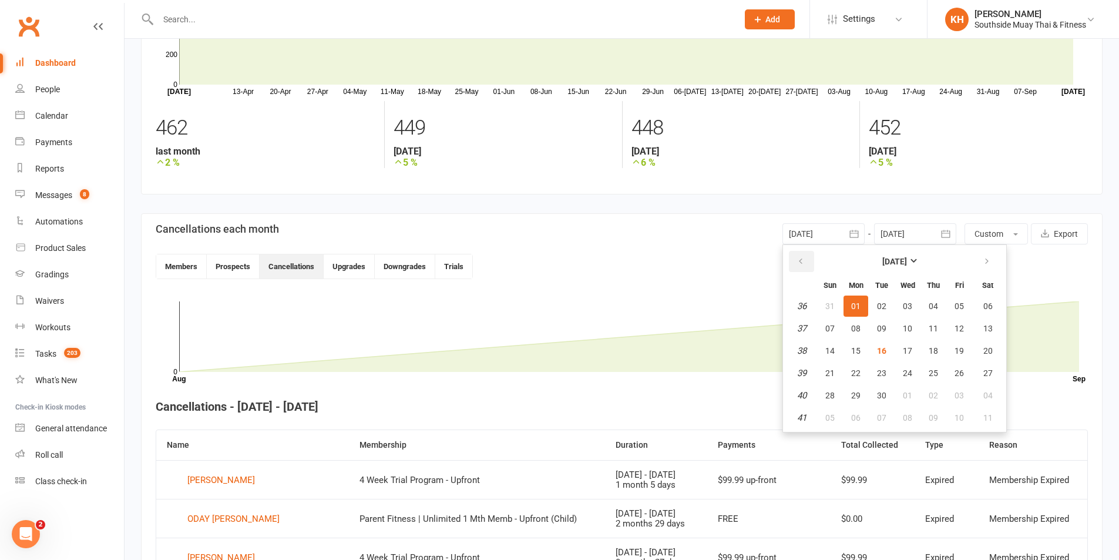
click at [792, 258] on button "button" at bounding box center [801, 261] width 25 height 21
click at [884, 395] on span "27" at bounding box center [881, 395] width 9 height 9
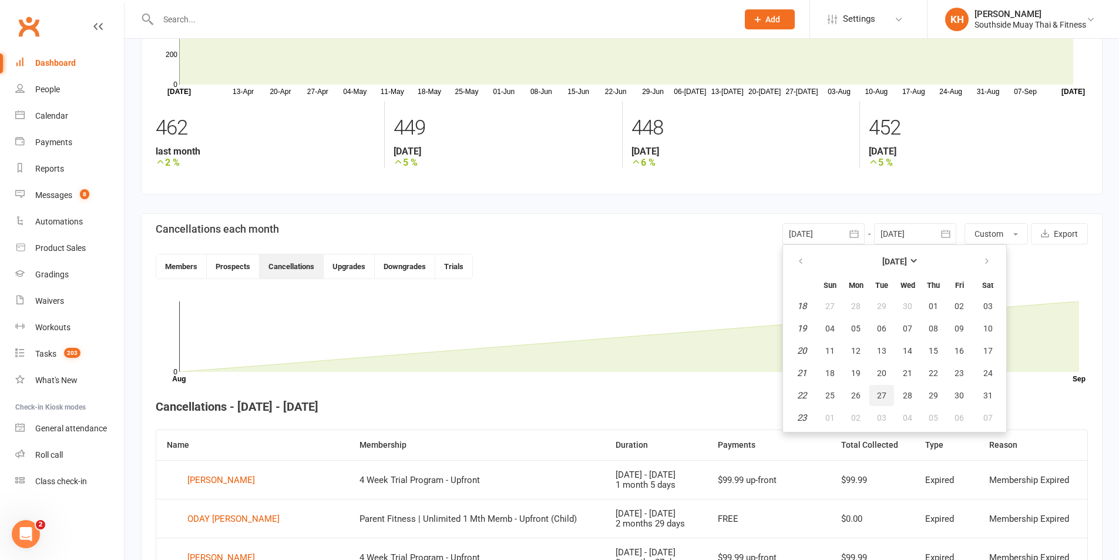
type input "27 May 2025"
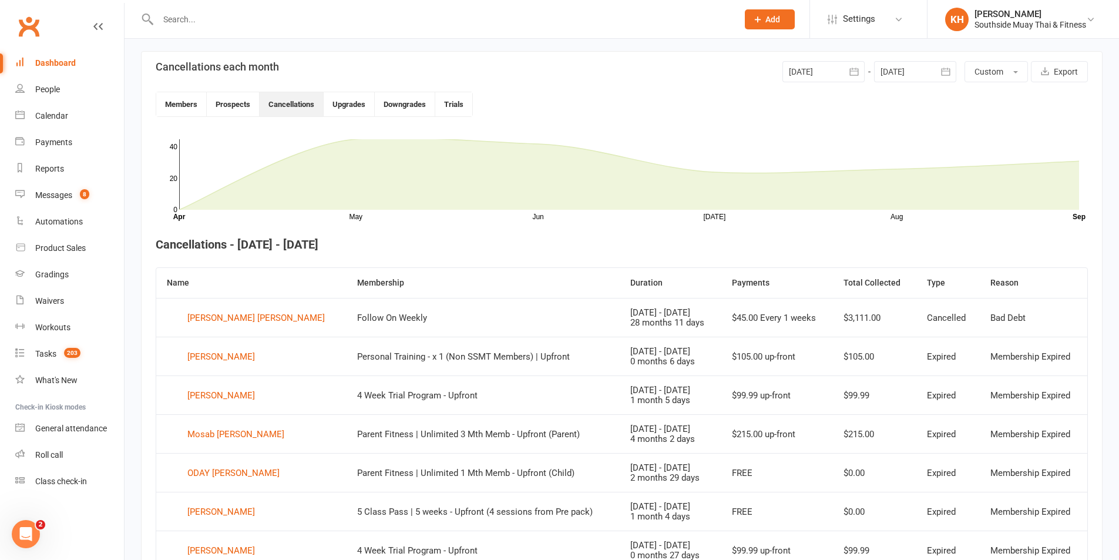
scroll to position [342, 0]
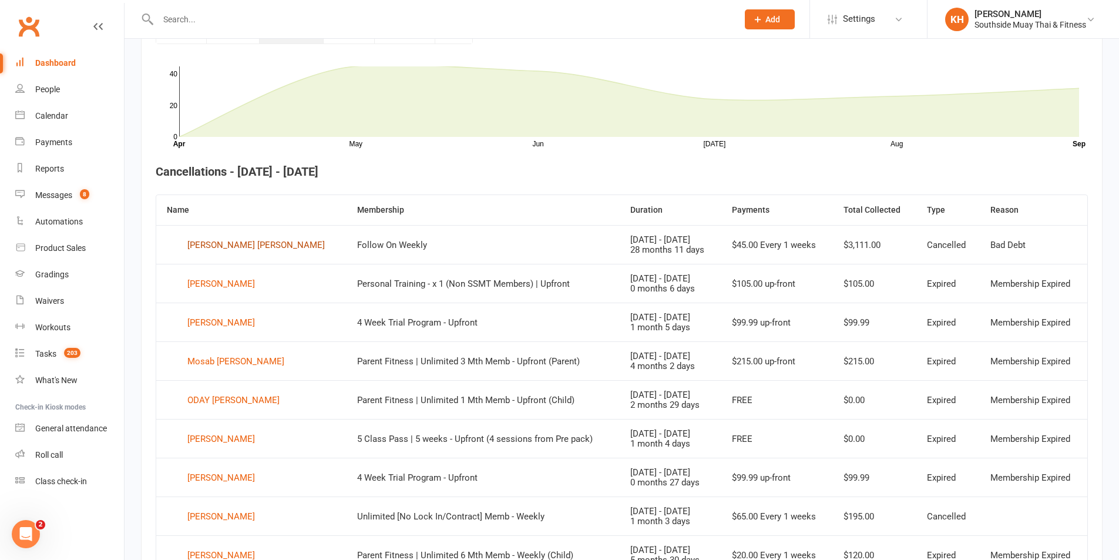
click at [258, 241] on div "Jorge Alberto Abboud Guerra" at bounding box center [255, 245] width 137 height 18
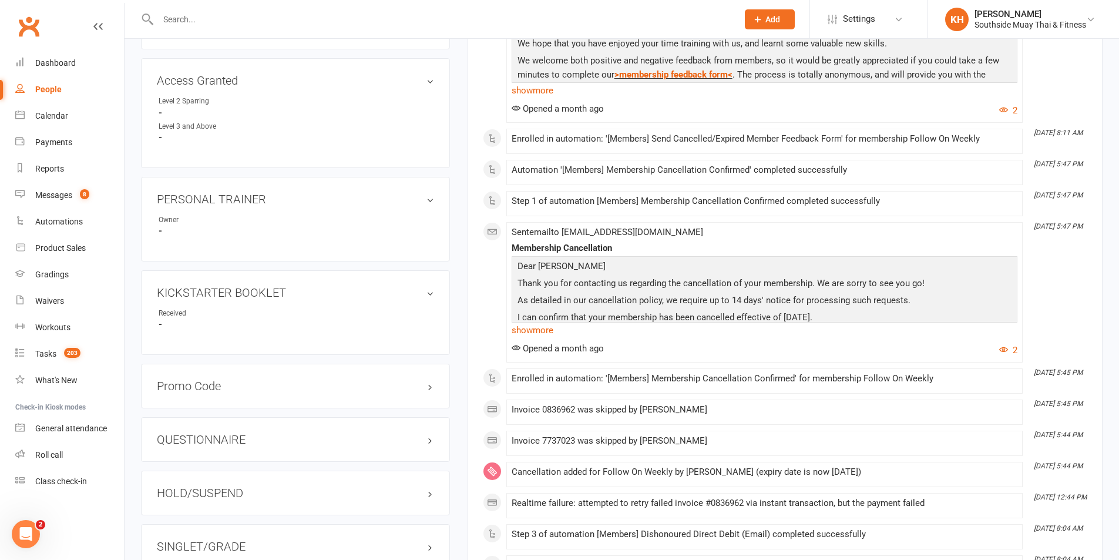
scroll to position [587, 0]
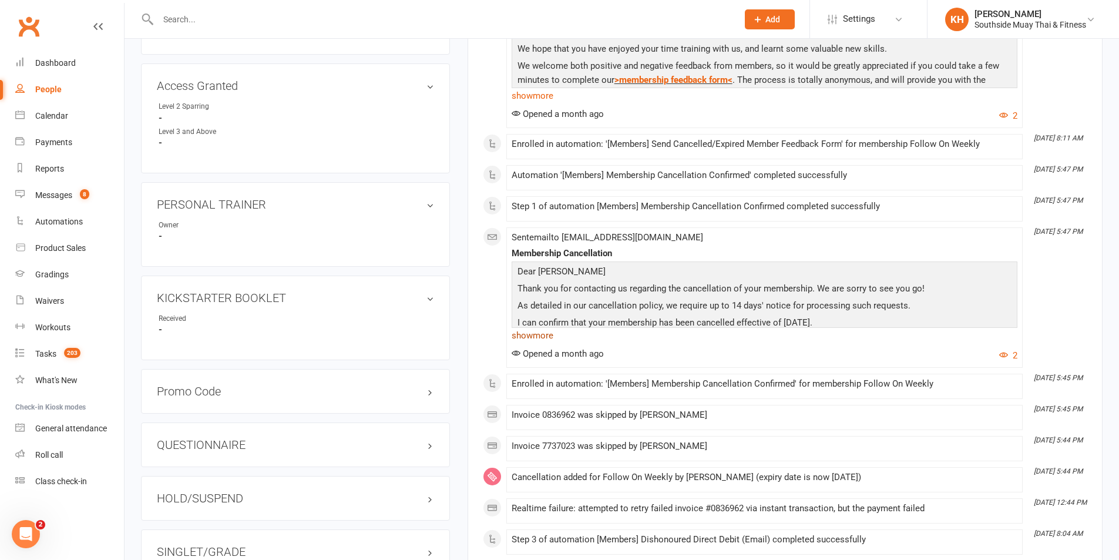
click at [536, 332] on link "show more" at bounding box center [765, 335] width 506 height 16
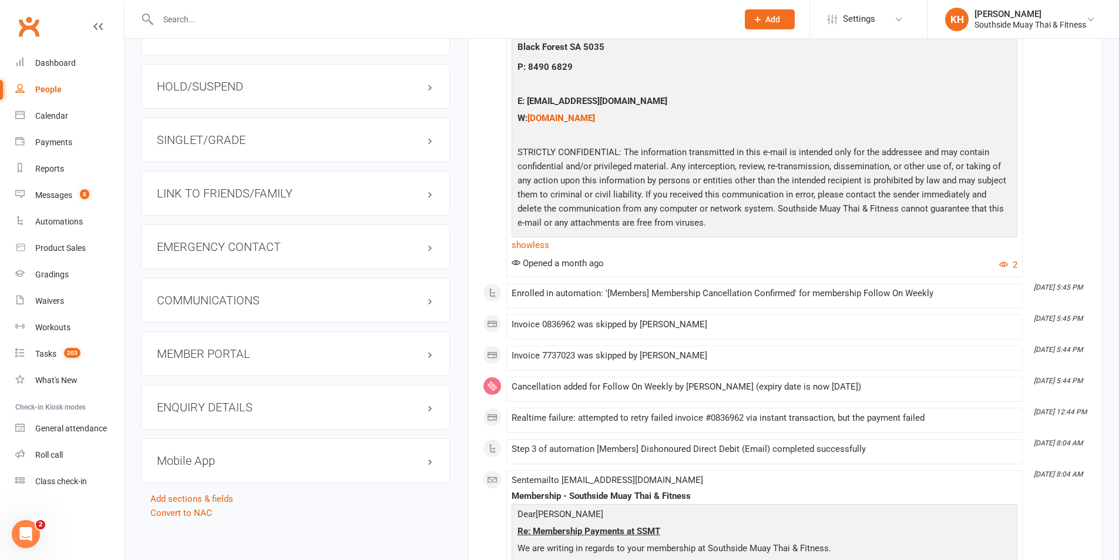
scroll to position [0, 0]
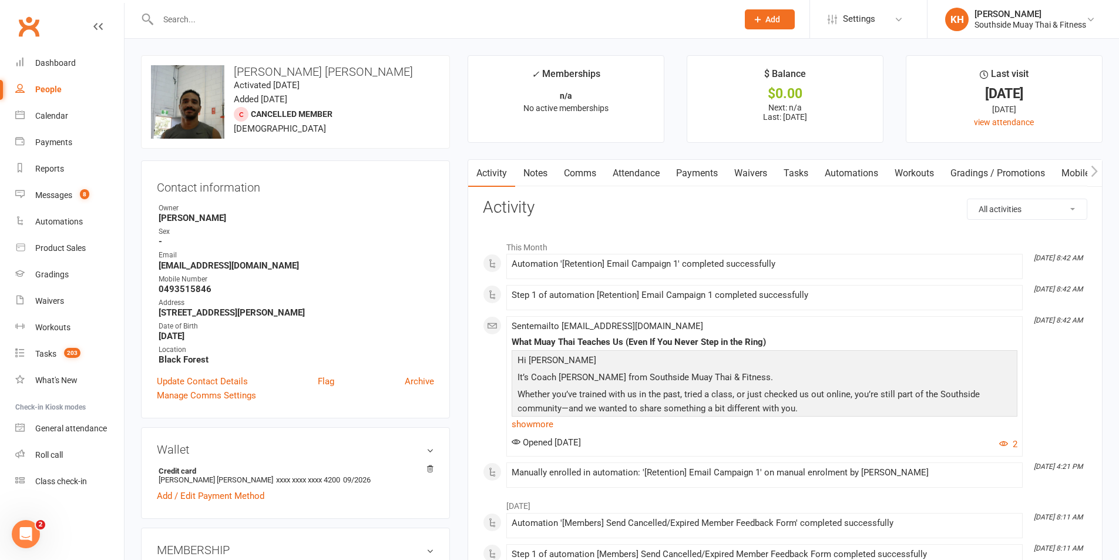
click at [536, 171] on link "Notes" at bounding box center [535, 173] width 41 height 27
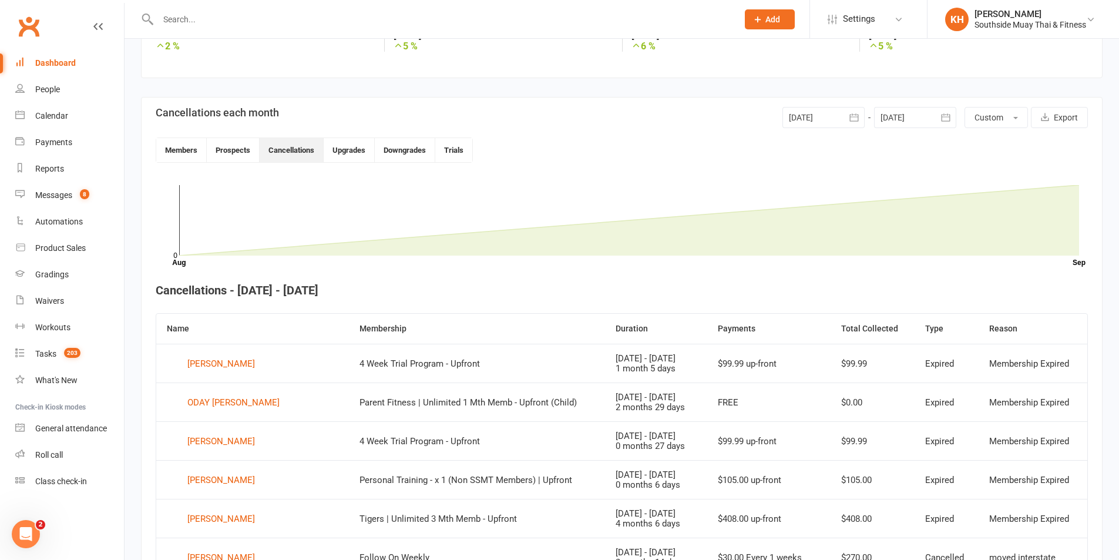
scroll to position [203, 0]
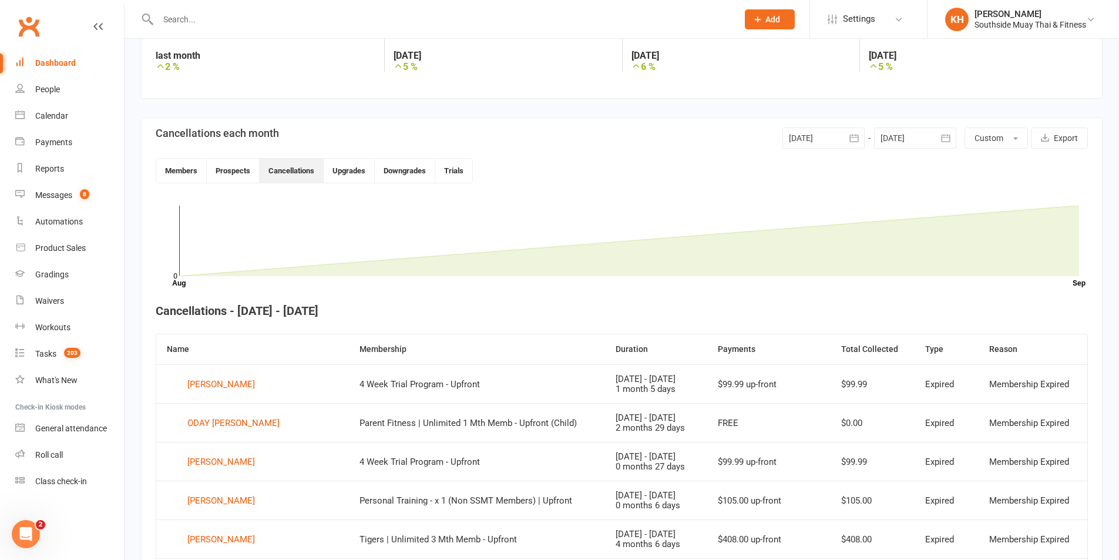
click at [811, 142] on div at bounding box center [823, 137] width 82 height 21
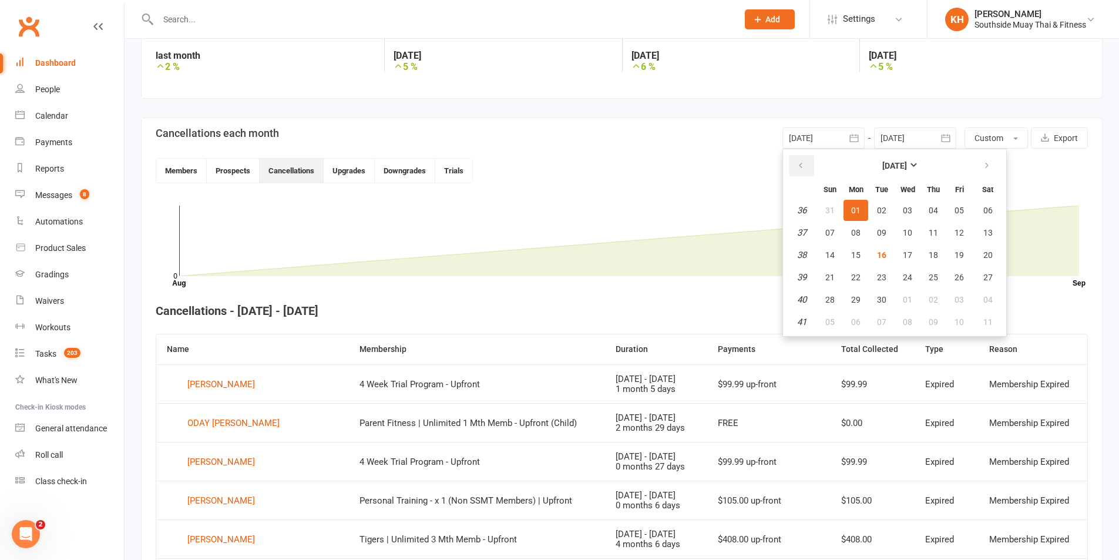
click at [808, 163] on button "button" at bounding box center [801, 165] width 25 height 21
click at [862, 300] on button "30" at bounding box center [856, 299] width 25 height 21
type input "30 Jun 2025"
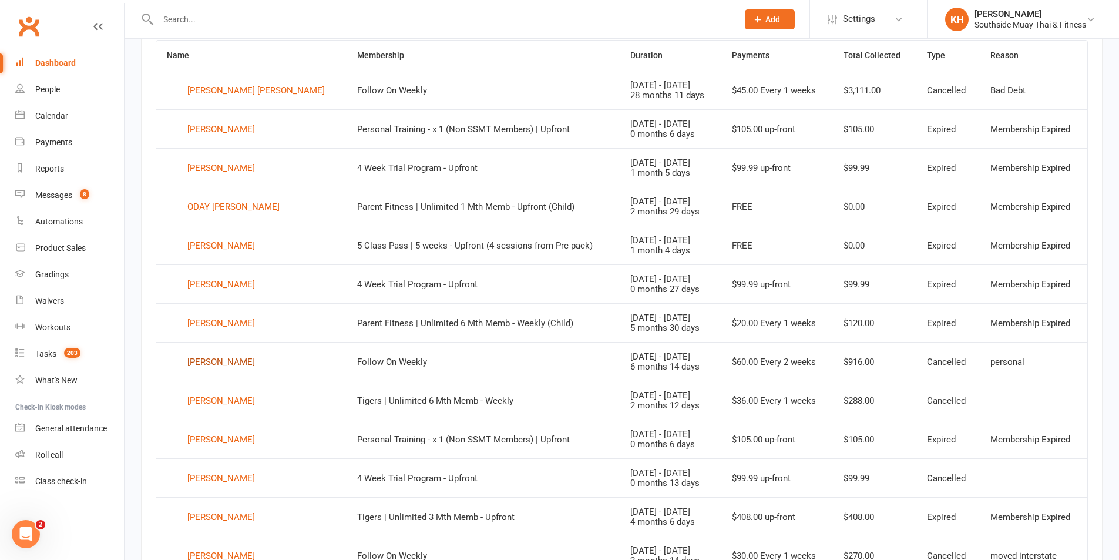
scroll to position [145, 0]
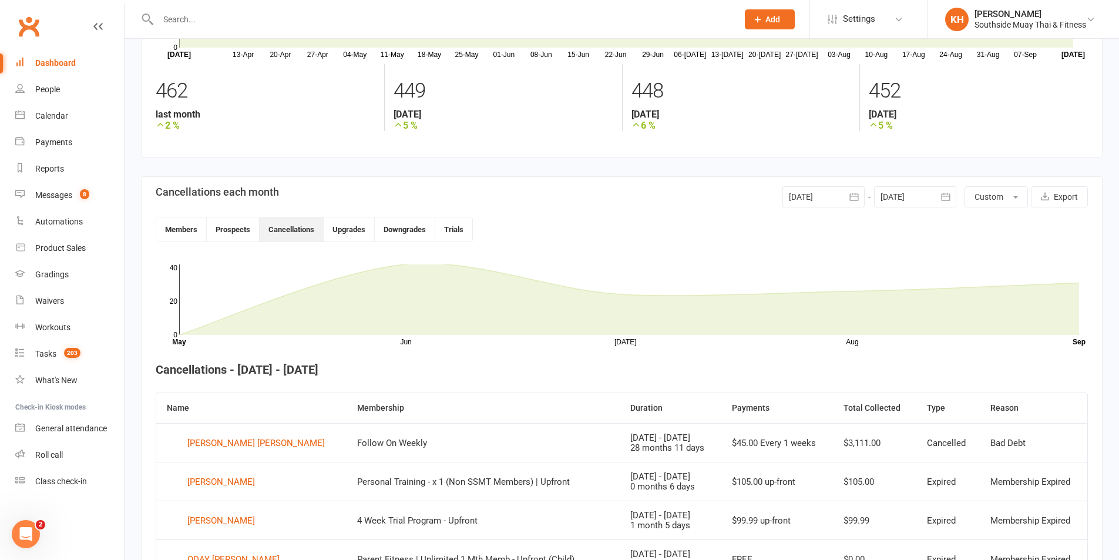
click at [201, 19] on input "text" at bounding box center [442, 19] width 575 height 16
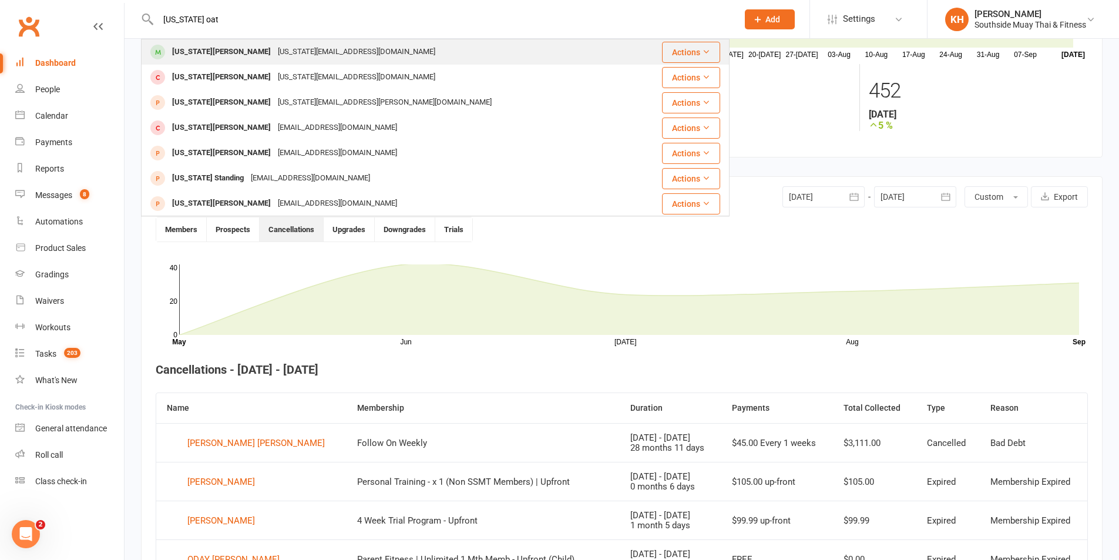
type input "georgia oat"
click at [217, 58] on div "Georgia Oatley" at bounding box center [222, 51] width 106 height 17
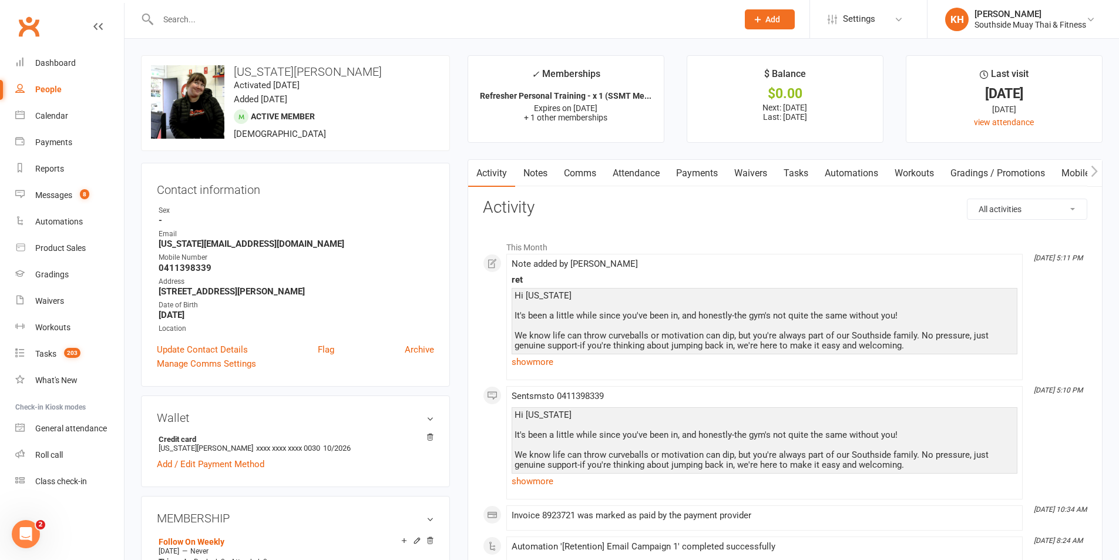
click at [538, 179] on link "Notes" at bounding box center [535, 173] width 41 height 27
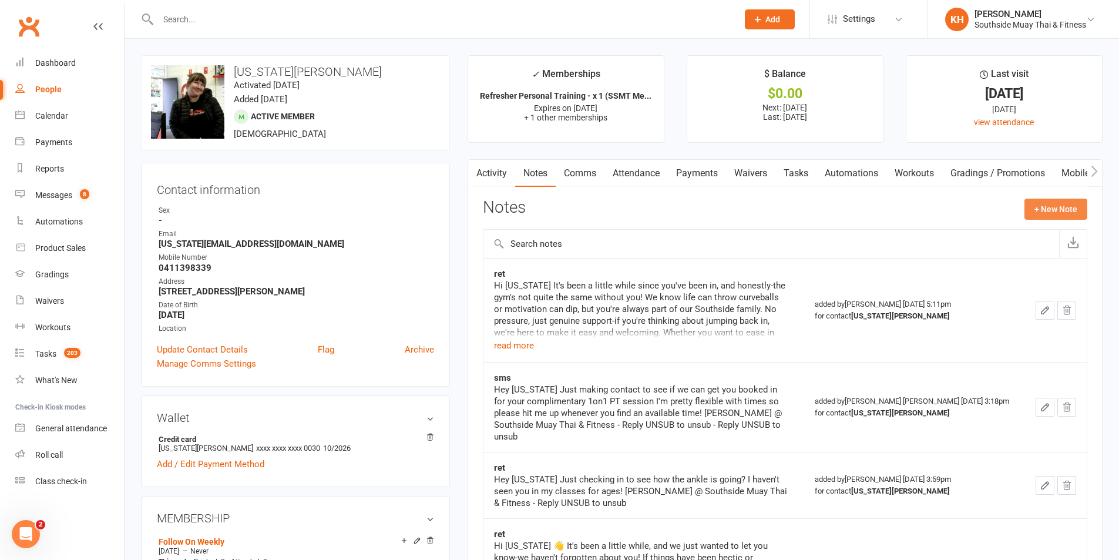
click at [1050, 206] on button "+ New Note" at bounding box center [1056, 209] width 63 height 21
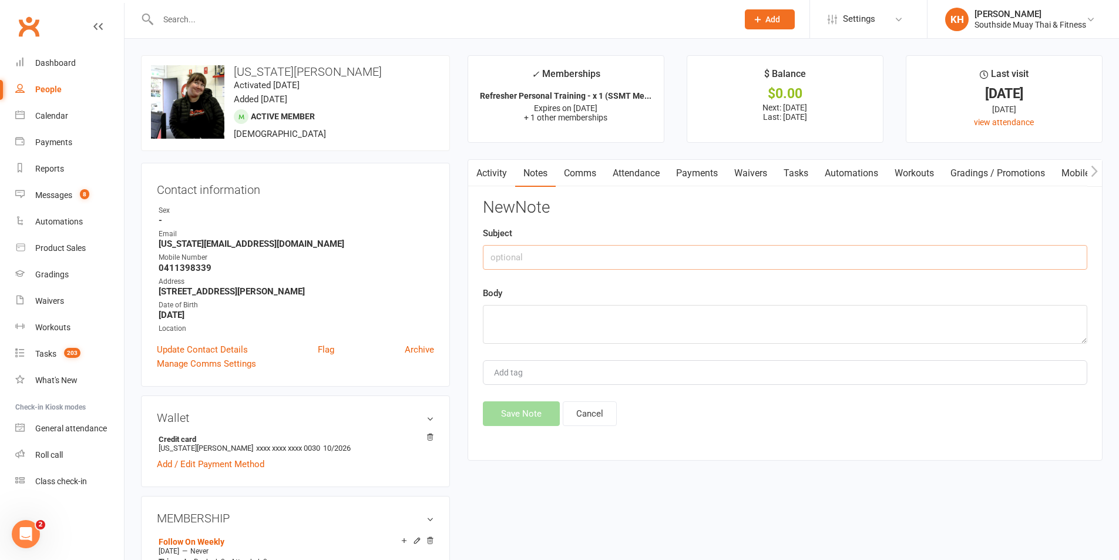
click at [539, 258] on input "text" at bounding box center [785, 257] width 604 height 25
type input "Cancellation approve - free PT on there will leave for a bit"
click at [535, 315] on textarea at bounding box center [785, 324] width 604 height 39
paste textarea "Hi Kendal & SSMT, My fateful membership cancellation email has arrived! I tried…"
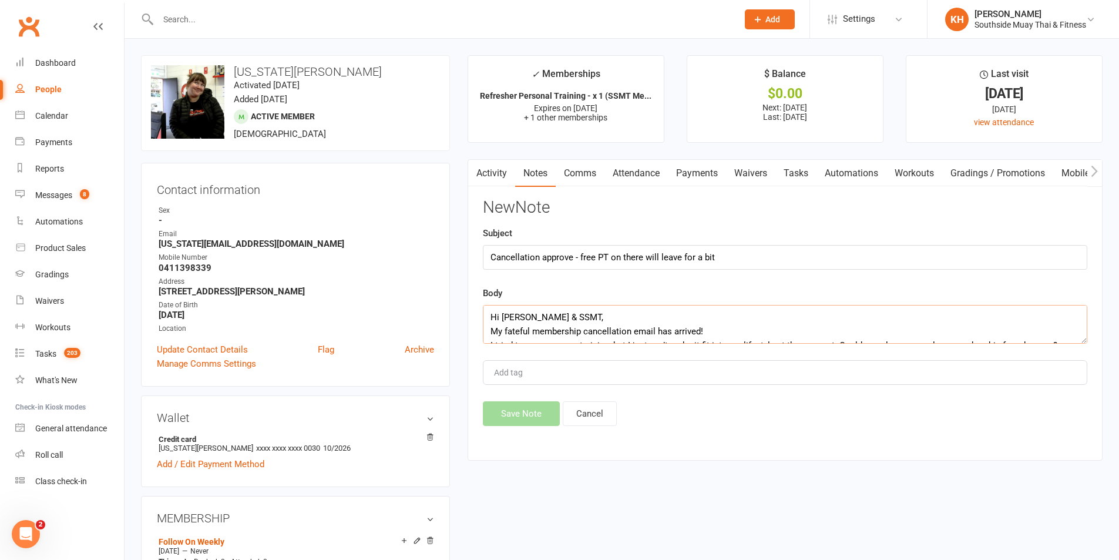
scroll to position [120, 0]
paste textarea "Dear Georgia, Thank you for emailing us regarding cancellation of your membersh…"
type textarea "Hi Kendal & SSMT, My fateful membership cancellation email has arrived! I tried…"
click at [522, 420] on button "Save Note" at bounding box center [521, 413] width 77 height 25
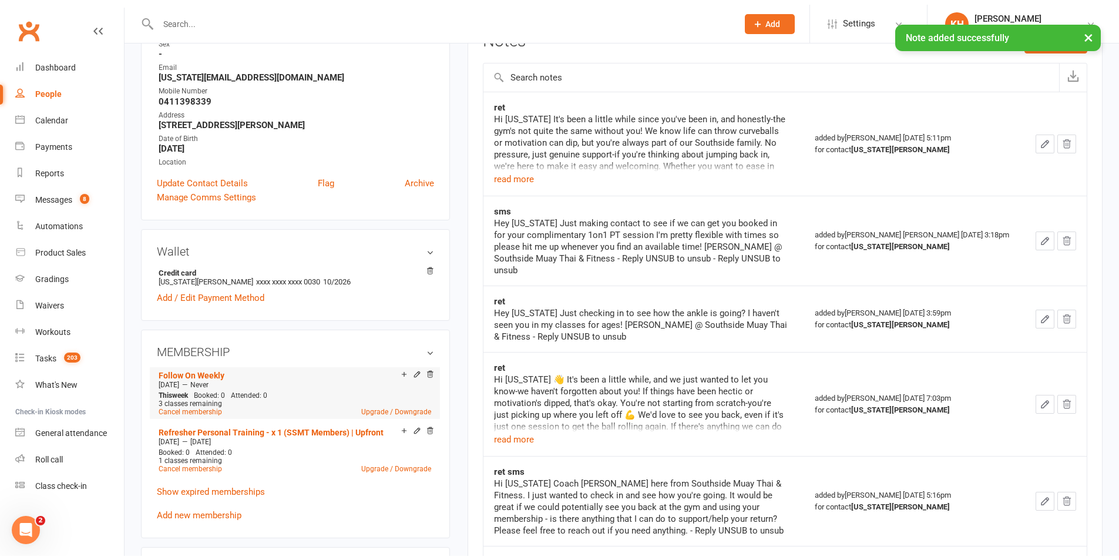
scroll to position [176, 0]
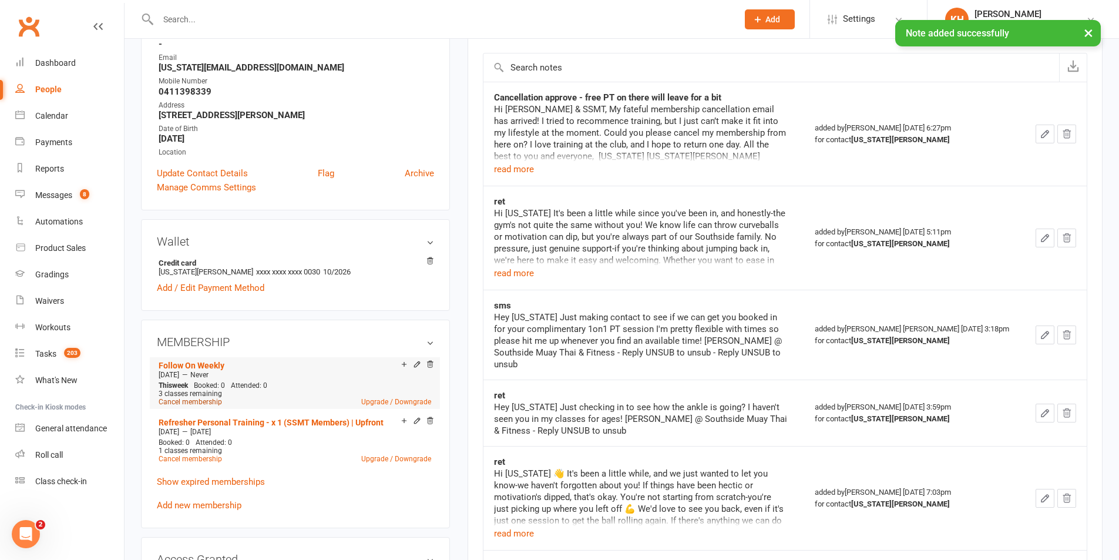
click at [190, 405] on link "Cancel membership" at bounding box center [190, 402] width 63 height 8
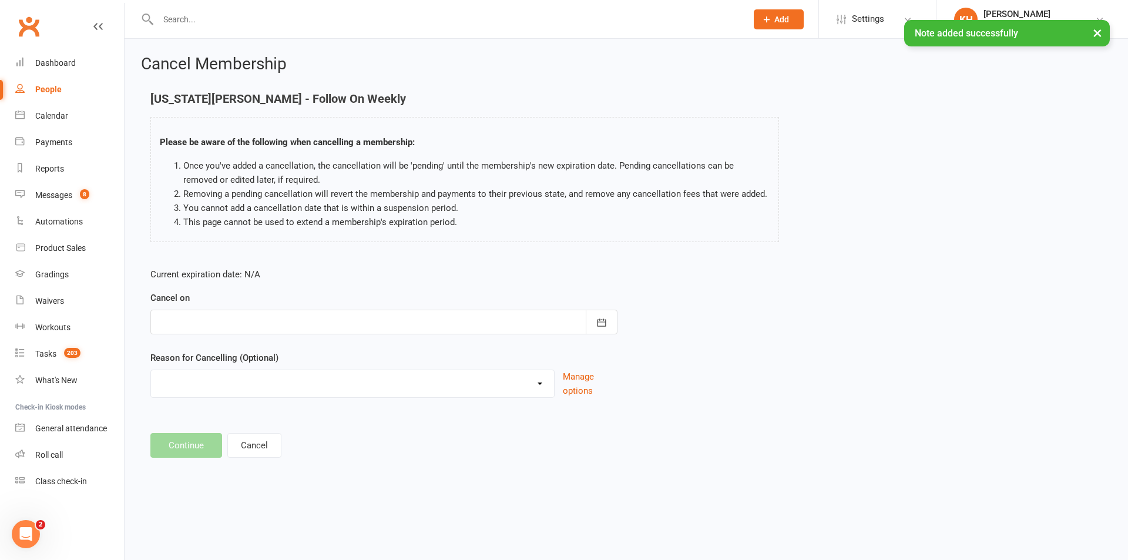
click at [268, 323] on div at bounding box center [383, 322] width 467 height 25
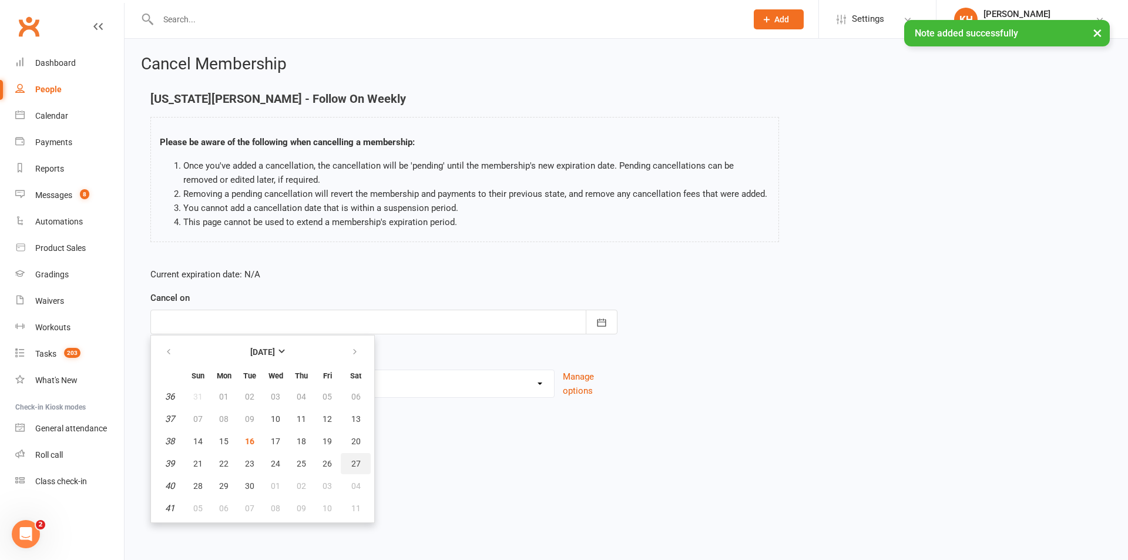
click at [349, 456] on button "27" at bounding box center [356, 463] width 30 height 21
type input "27 Sep 2025"
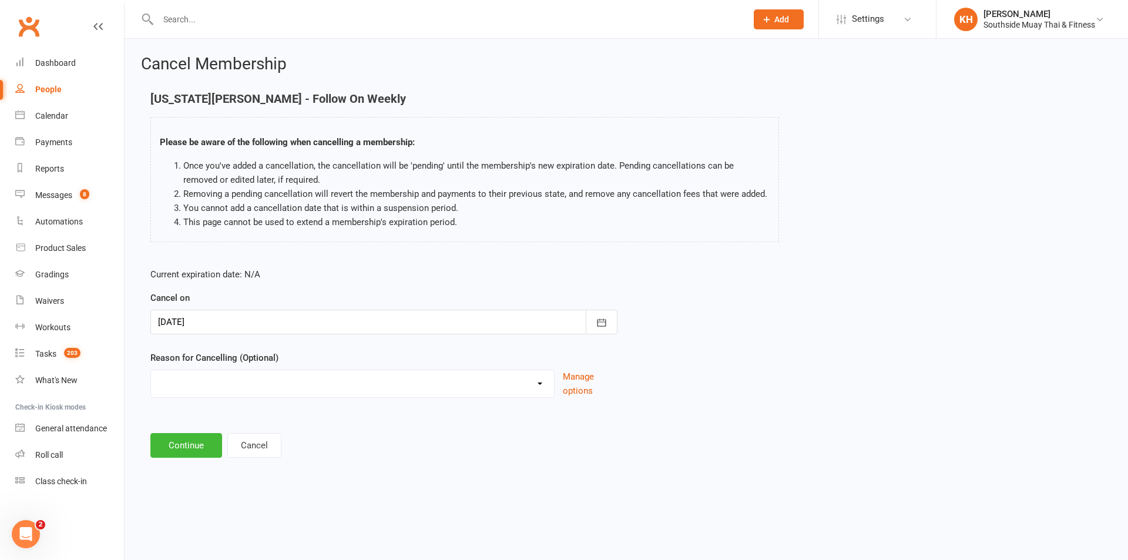
click at [217, 389] on select "Bad Debt Changed Gyms Financial Difficulty Health Holiday Injury Membership tra…" at bounding box center [352, 381] width 403 height 23
select select "11"
click at [151, 370] on select "Bad Debt Changed Gyms Financial Difficulty Health Holiday Injury Membership tra…" at bounding box center [352, 381] width 403 height 23
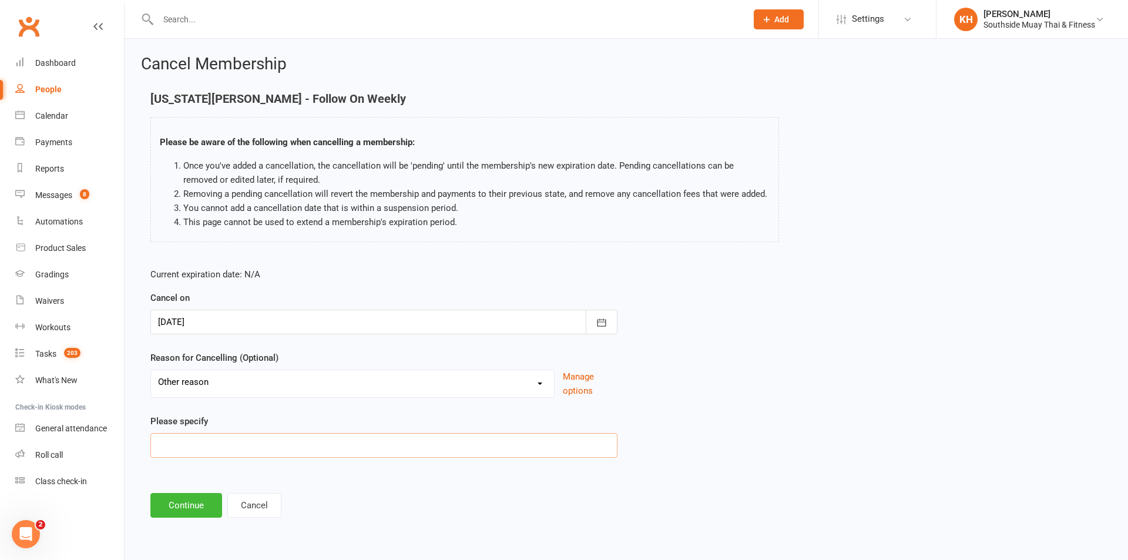
click at [204, 434] on input at bounding box center [383, 445] width 467 height 25
type input "no time at the moment"
click at [190, 501] on button "Continue" at bounding box center [186, 505] width 72 height 25
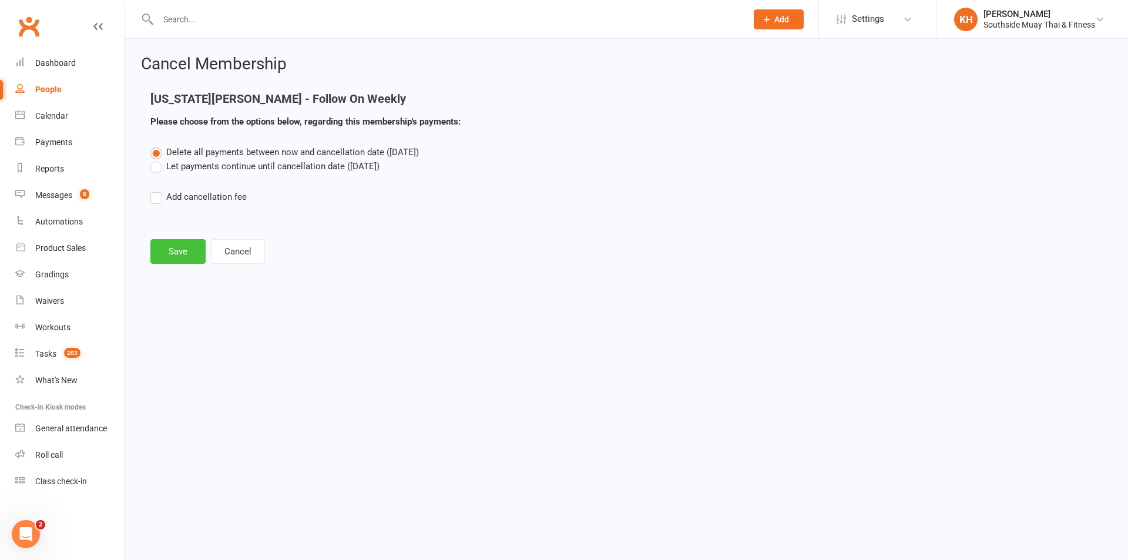
click at [175, 245] on button "Save" at bounding box center [177, 251] width 55 height 25
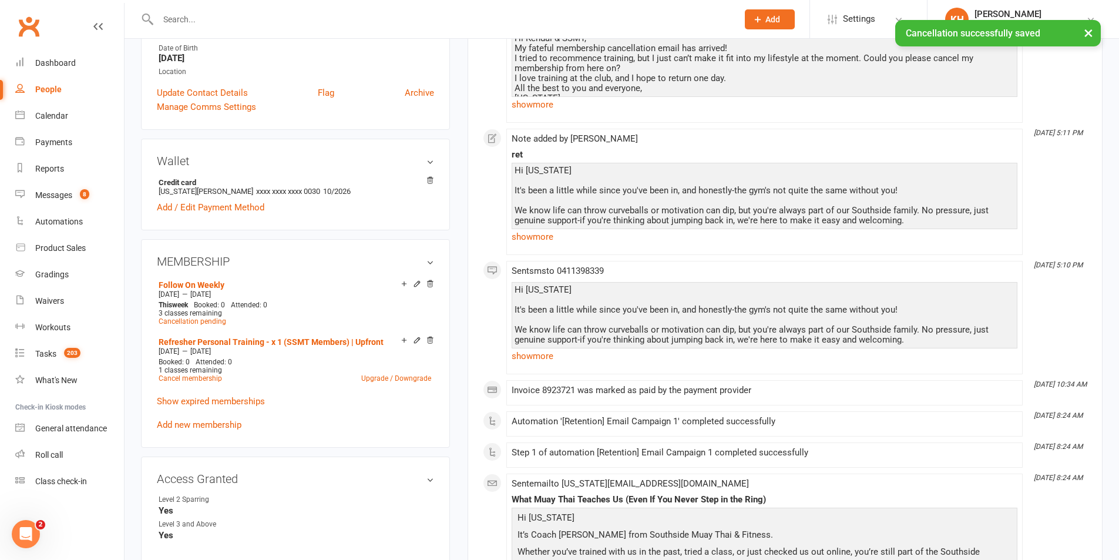
scroll to position [294, 0]
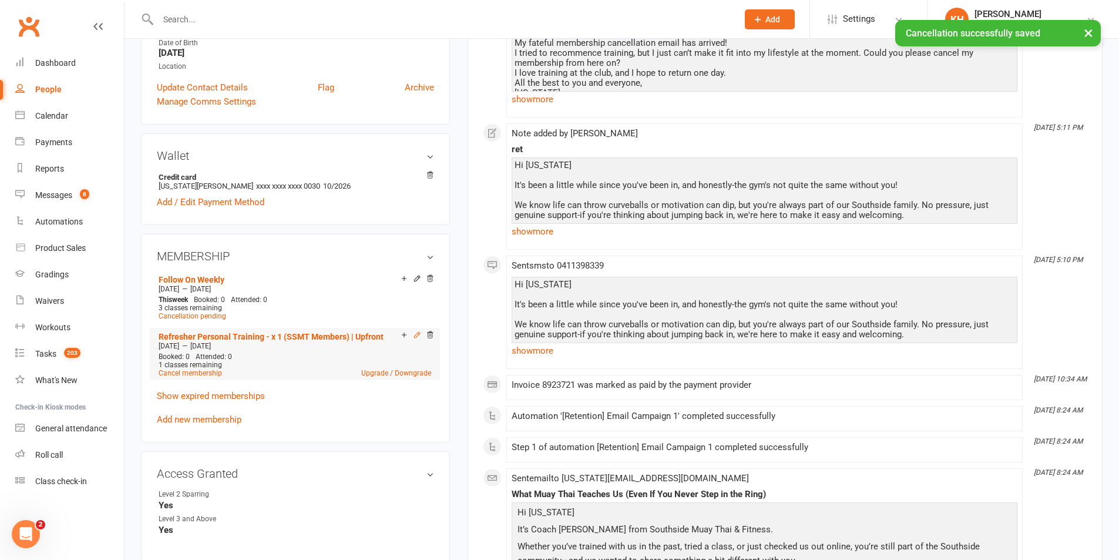
click at [416, 338] on icon at bounding box center [417, 335] width 8 height 8
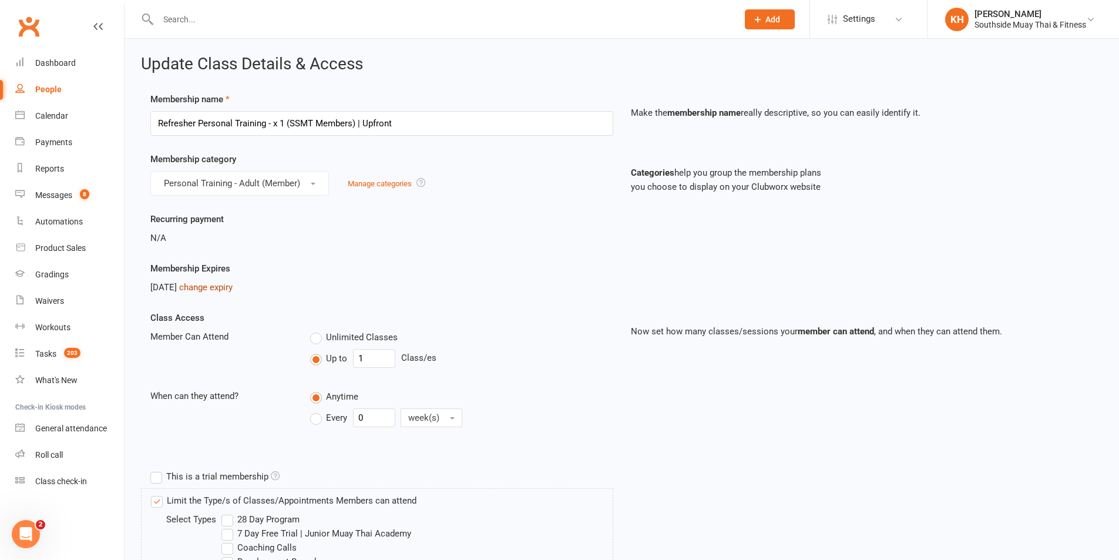
click at [207, 290] on link "change expiry" at bounding box center [205, 287] width 53 height 11
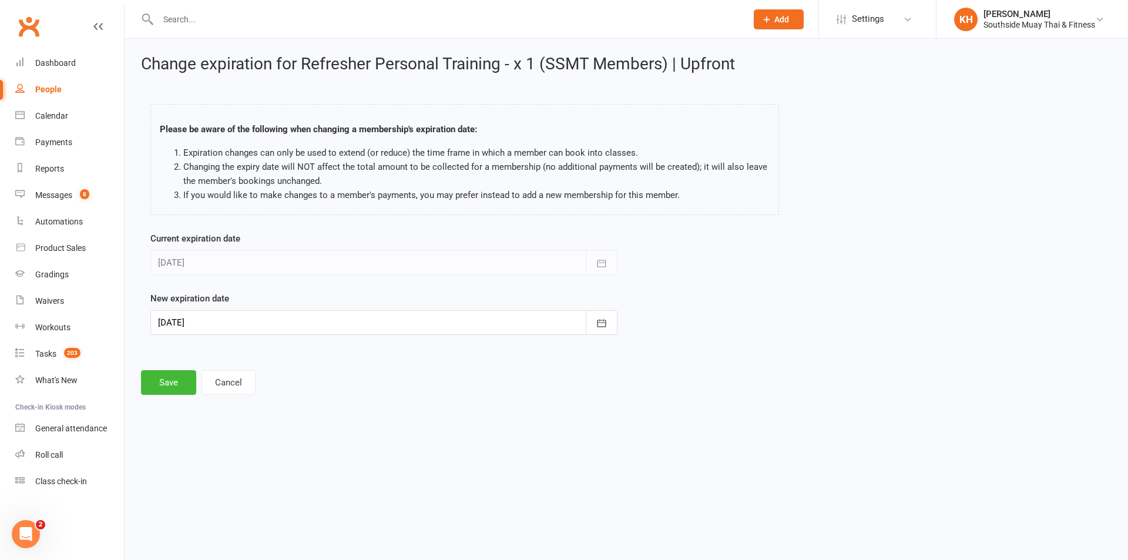
click at [223, 331] on div at bounding box center [383, 322] width 467 height 25
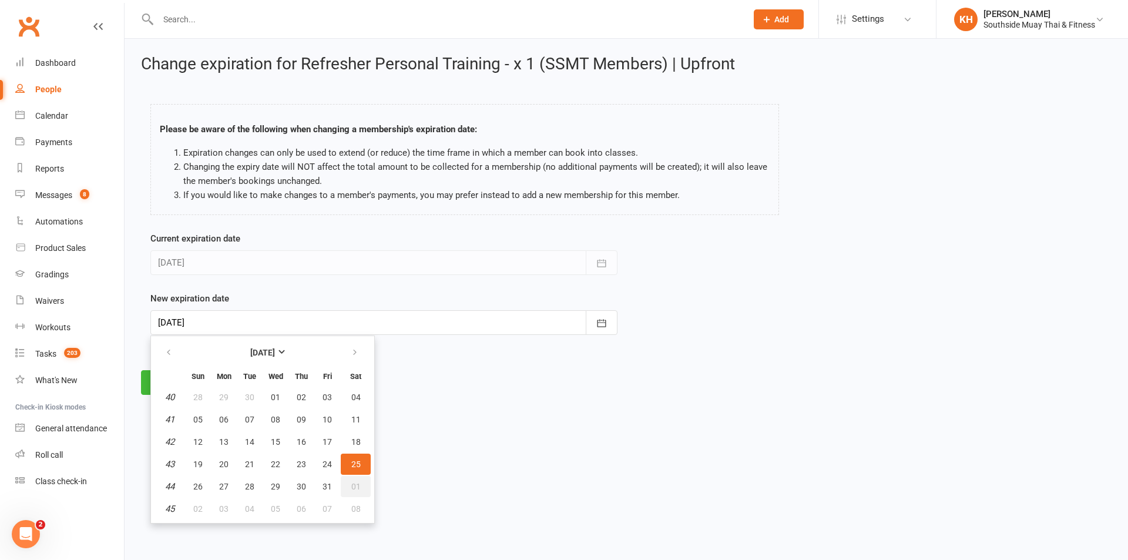
click at [358, 478] on button "01" at bounding box center [356, 486] width 30 height 21
type input "01 Nov 2025"
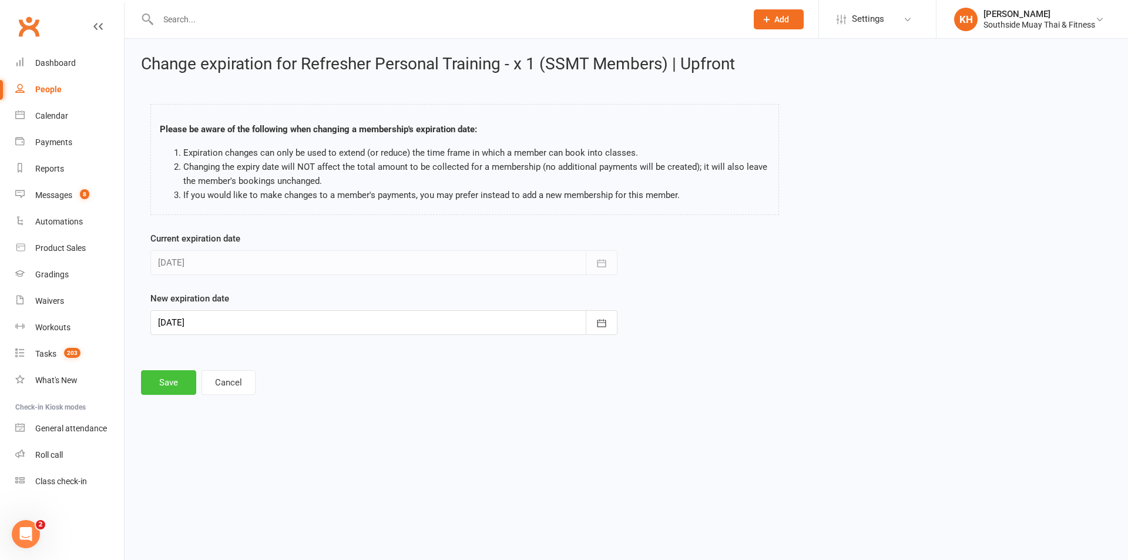
click at [163, 379] on button "Save" at bounding box center [168, 382] width 55 height 25
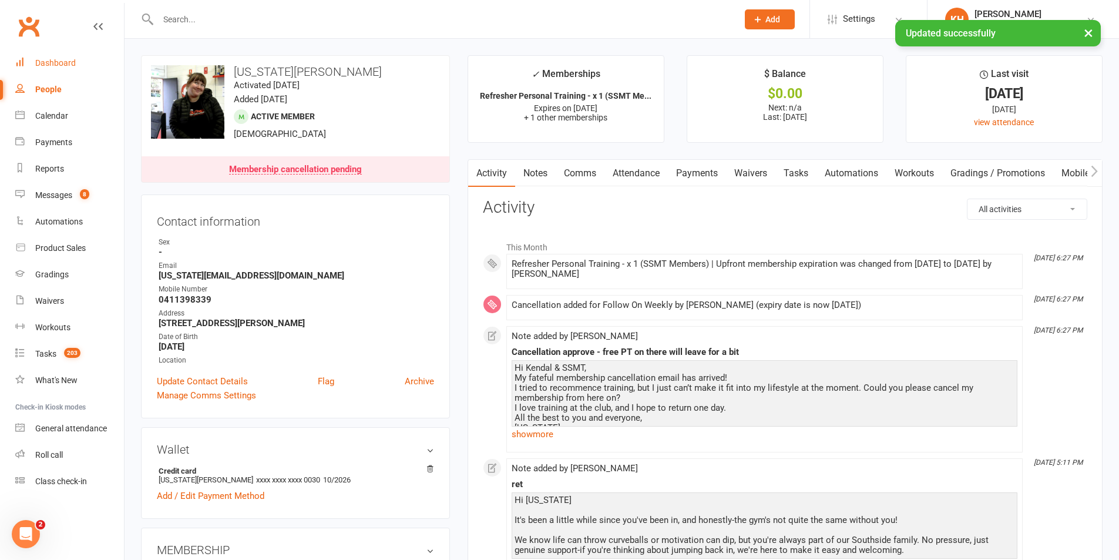
click at [43, 59] on div "Dashboard" at bounding box center [55, 62] width 41 height 9
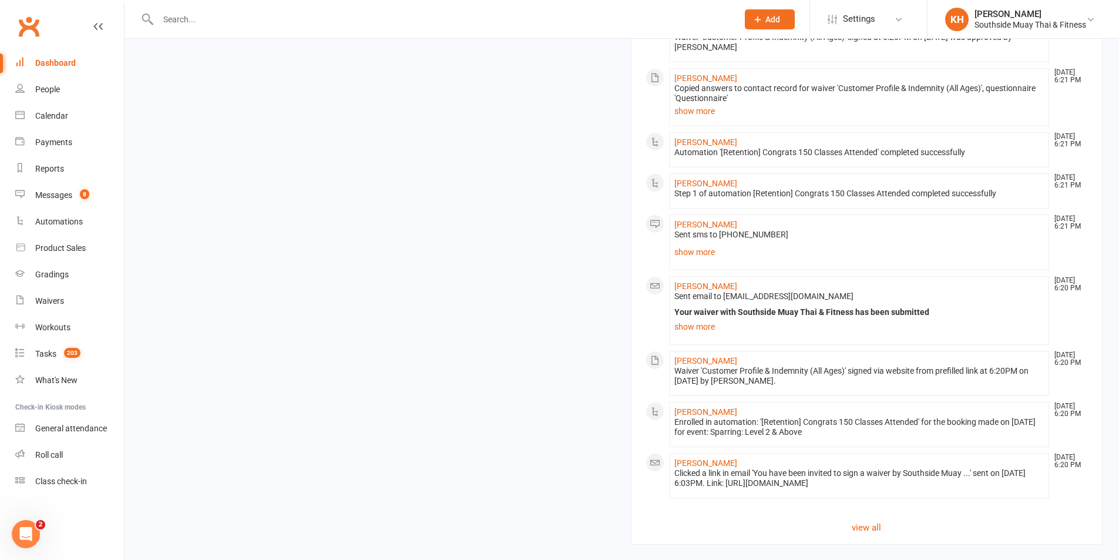
click at [414, 559] on link "Click here" at bounding box center [422, 568] width 39 height 11
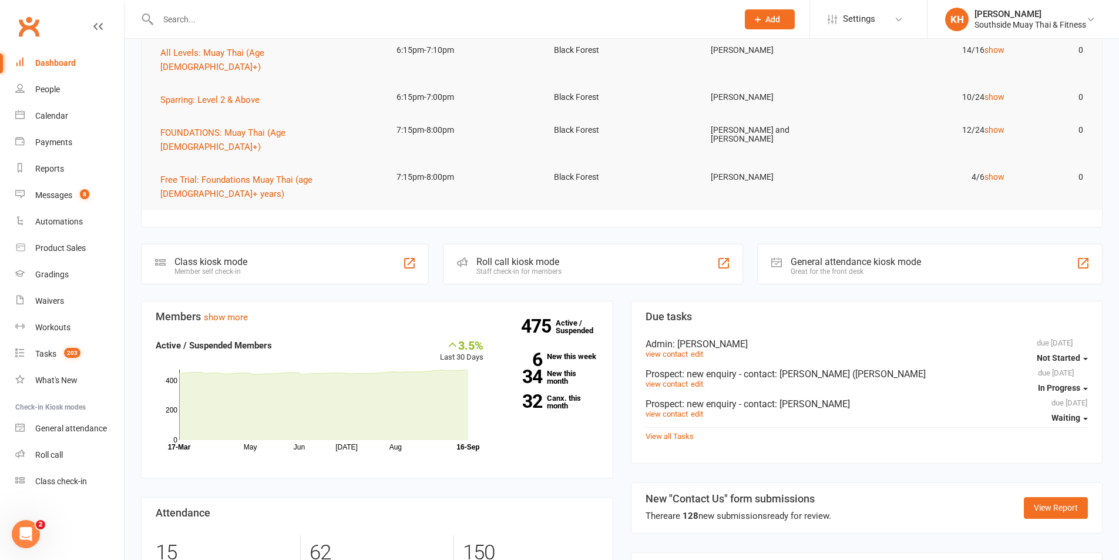
scroll to position [54, 0]
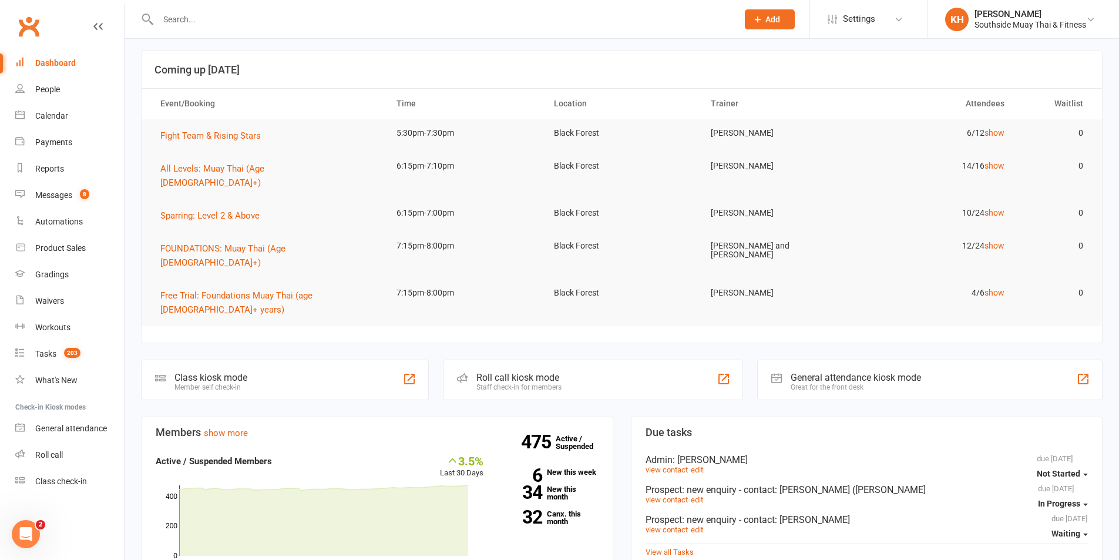
click at [192, 15] on input "text" at bounding box center [442, 19] width 575 height 16
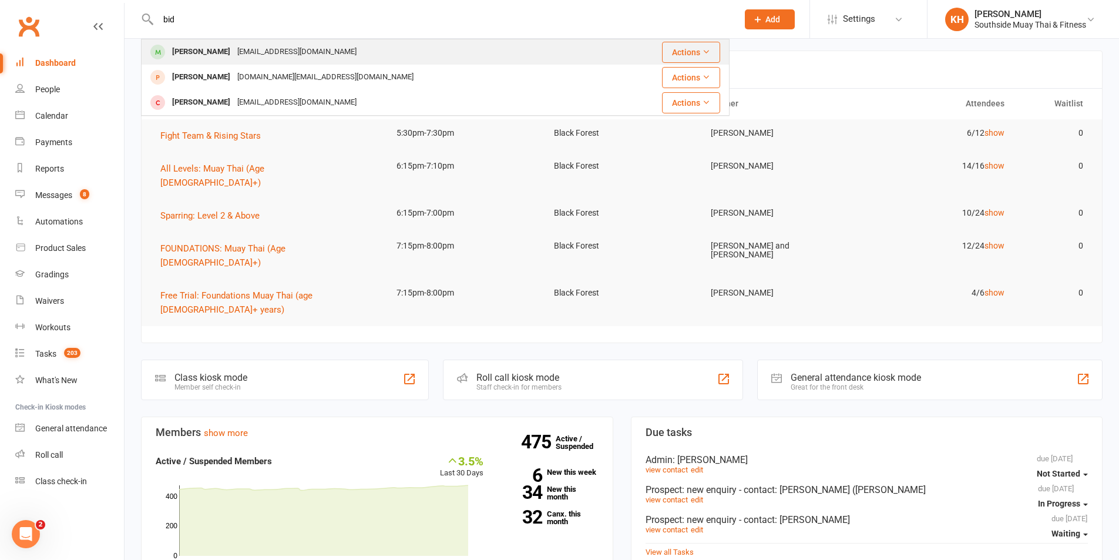
type input "bid"
click at [206, 44] on div "Bidhya Limbu" at bounding box center [201, 51] width 65 height 17
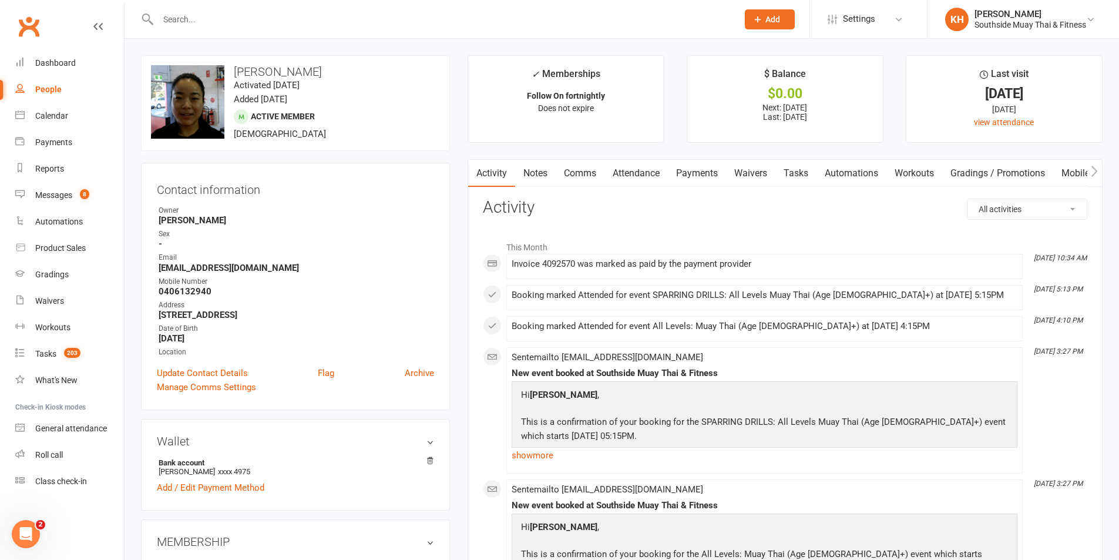
click at [539, 176] on link "Notes" at bounding box center [535, 173] width 41 height 27
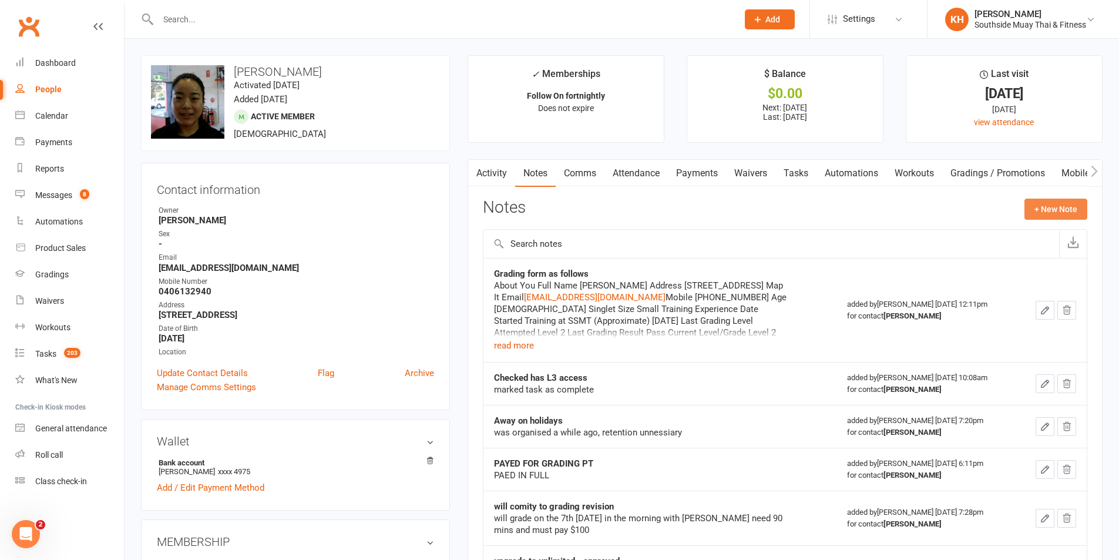
click at [1054, 213] on button "+ New Note" at bounding box center [1056, 209] width 63 height 21
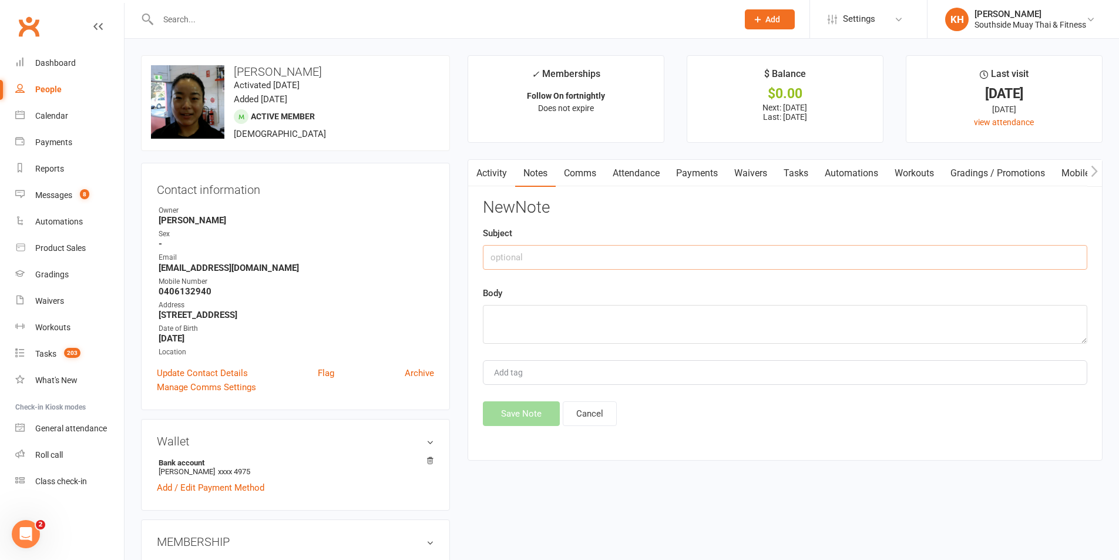
click at [622, 255] on input "text" at bounding box center [785, 257] width 604 height 25
type input "suspension approved"
click at [582, 333] on textarea at bounding box center [785, 324] width 604 height 39
paste textarea "Hey Kendal, Hope you’re doing well 😊 Just wondering if it’s possible to pause m…"
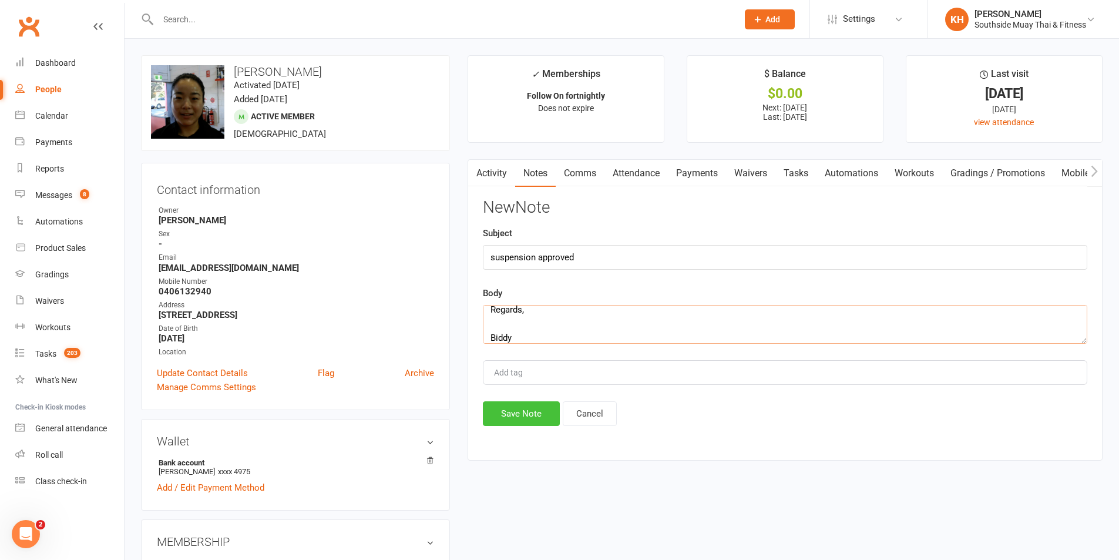
type textarea "Hey Kendal, Hope you’re doing well 😊 Just wondering if it’s possible to pause m…"
click at [544, 403] on button "Save Note" at bounding box center [521, 413] width 77 height 25
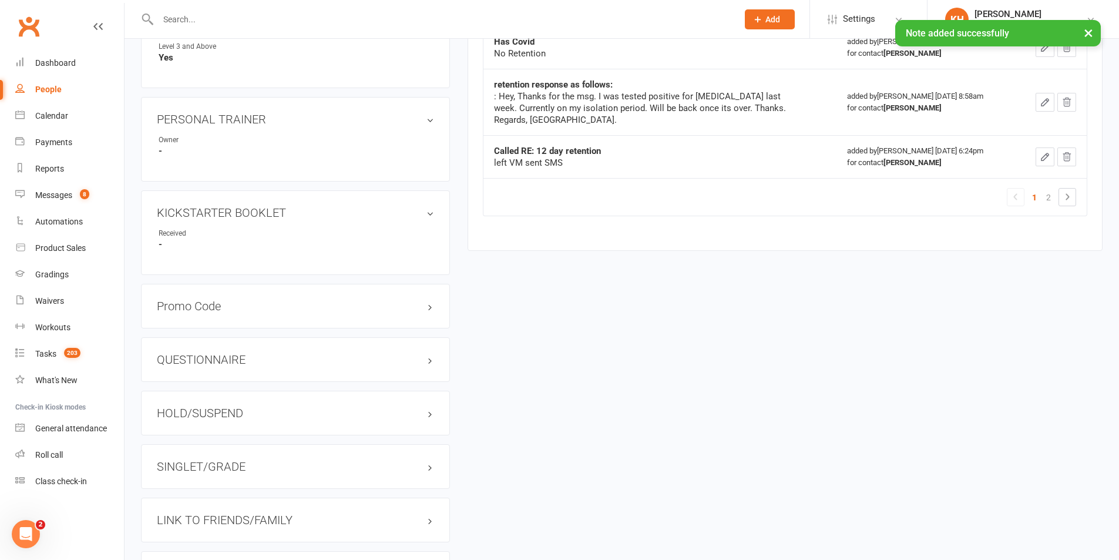
scroll to position [881, 0]
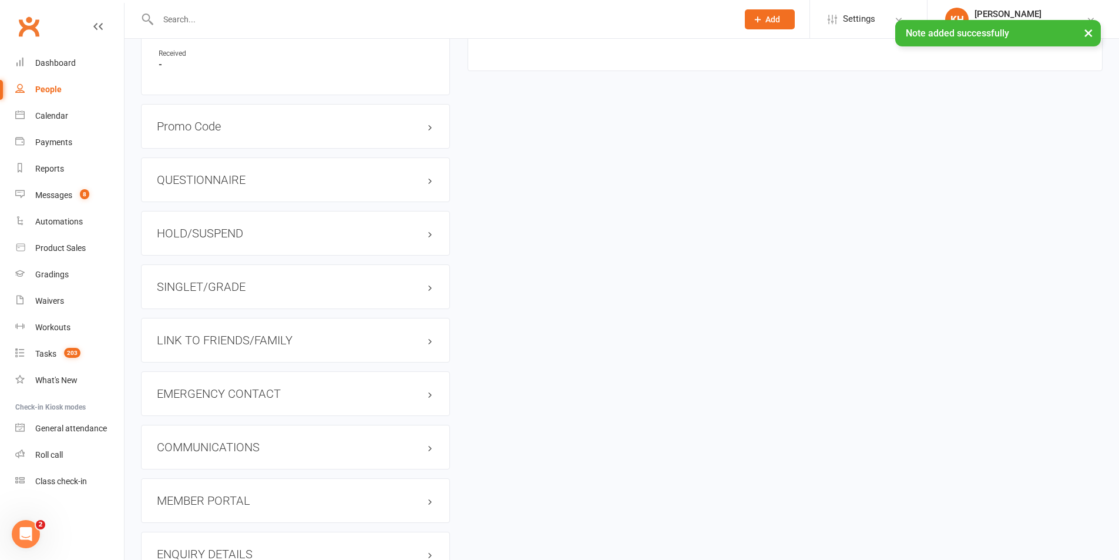
click at [230, 230] on h3 "HOLD/SUSPEND" at bounding box center [295, 233] width 277 height 13
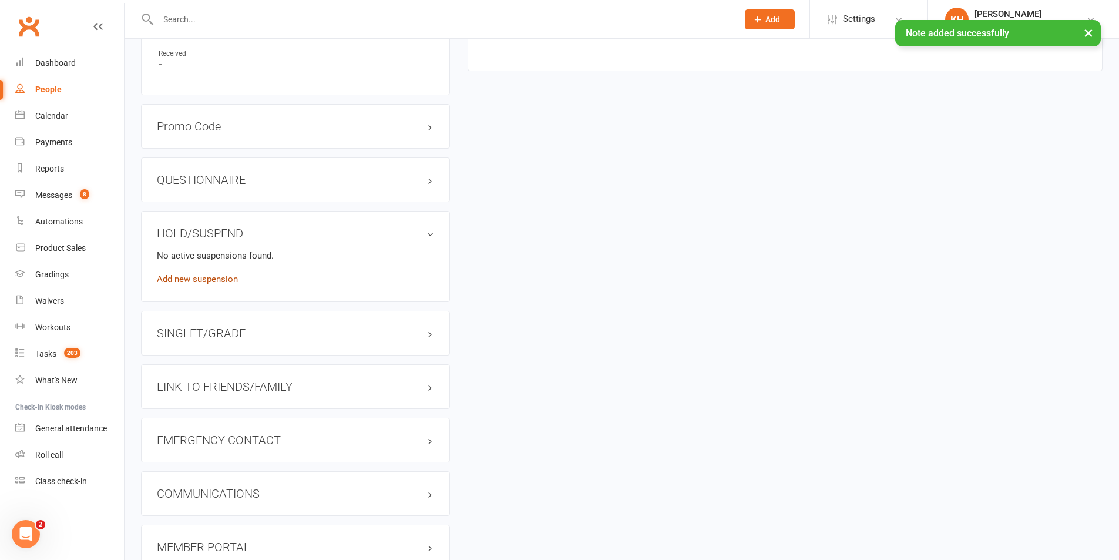
click at [186, 276] on link "Add new suspension" at bounding box center [197, 279] width 81 height 11
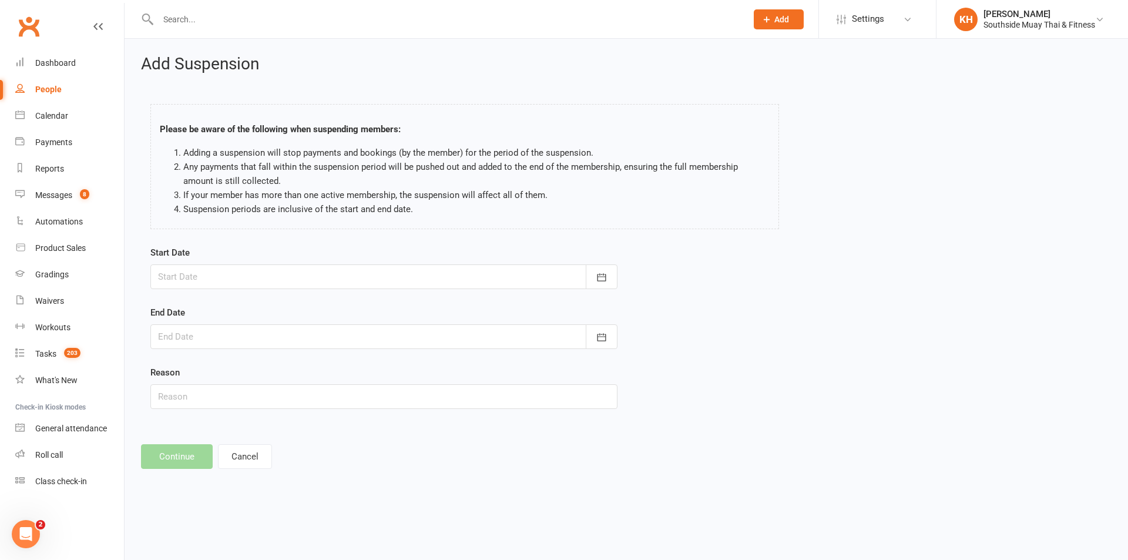
click at [236, 280] on div at bounding box center [383, 276] width 467 height 25
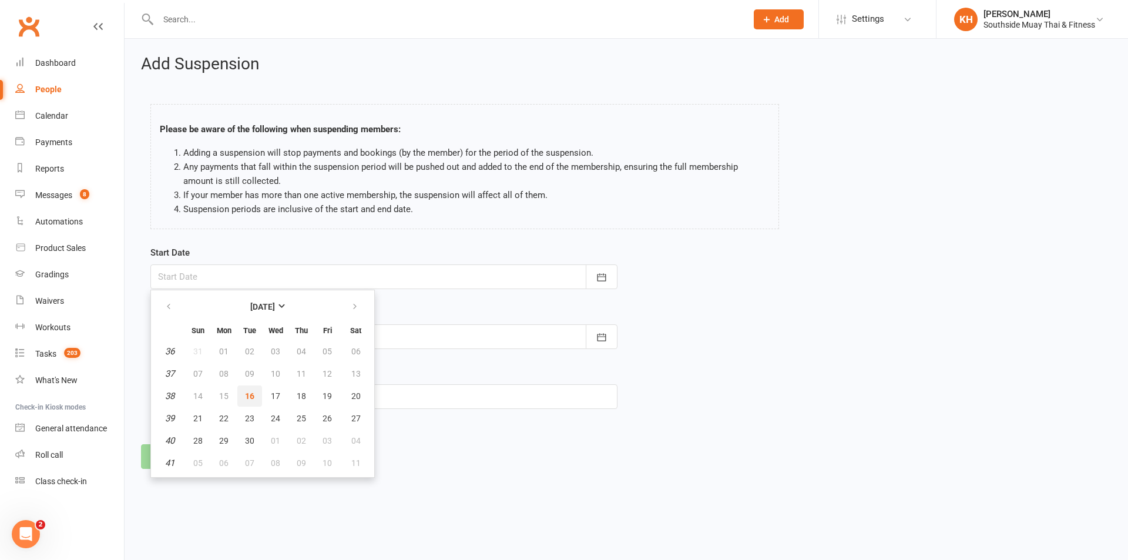
click at [256, 396] on button "16" at bounding box center [249, 395] width 25 height 21
type input "[DATE]"
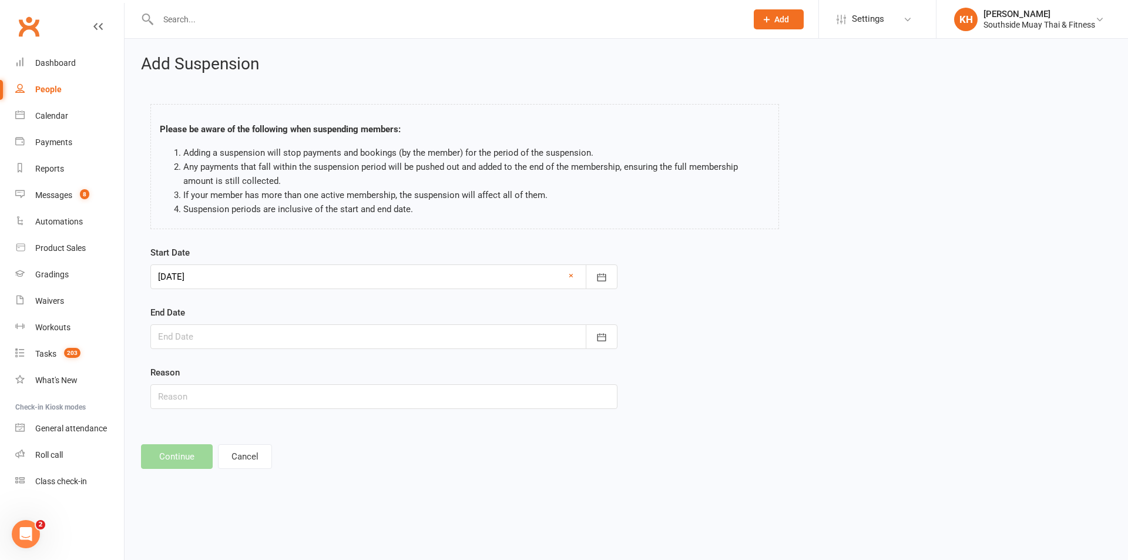
click at [251, 334] on div at bounding box center [383, 336] width 467 height 25
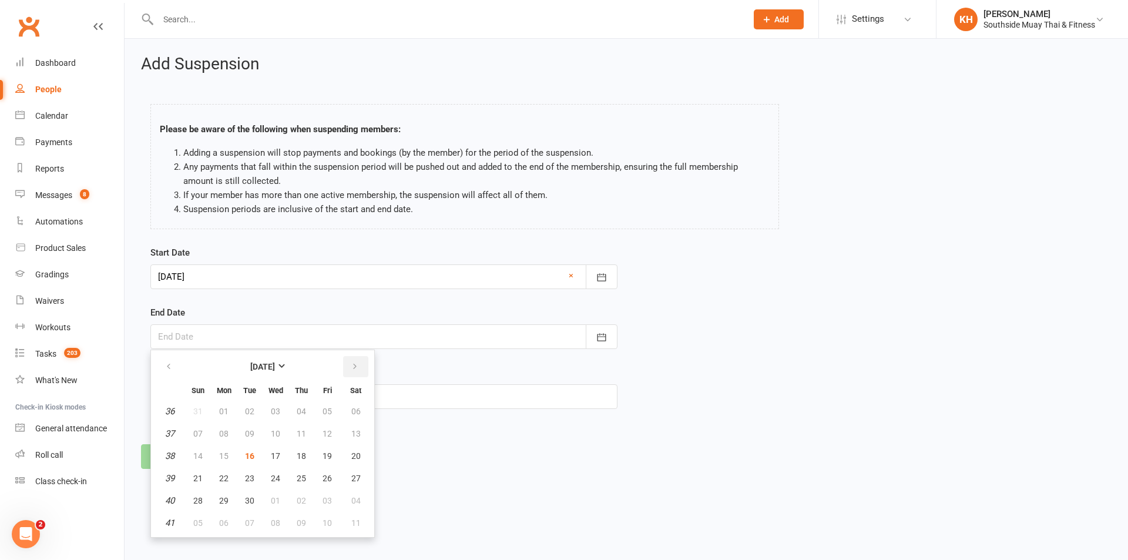
click at [354, 368] on icon "button" at bounding box center [355, 366] width 8 height 9
click at [245, 500] on span "28" at bounding box center [249, 500] width 9 height 9
type input "28 Oct 2025"
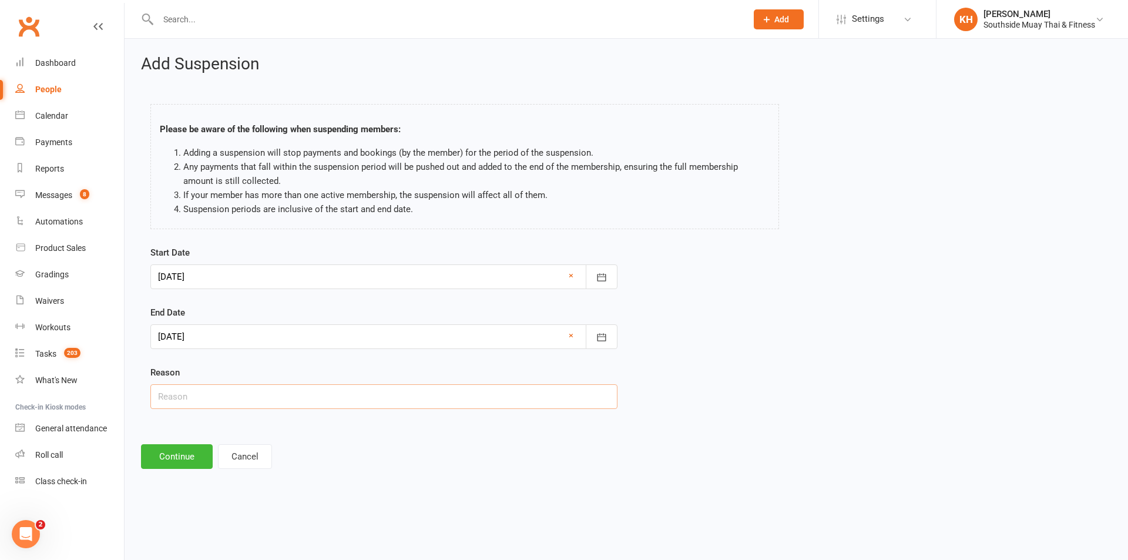
click at [214, 401] on input "text" at bounding box center [383, 396] width 467 height 25
type input "overseas"
click at [189, 468] on button "Continue" at bounding box center [177, 456] width 72 height 25
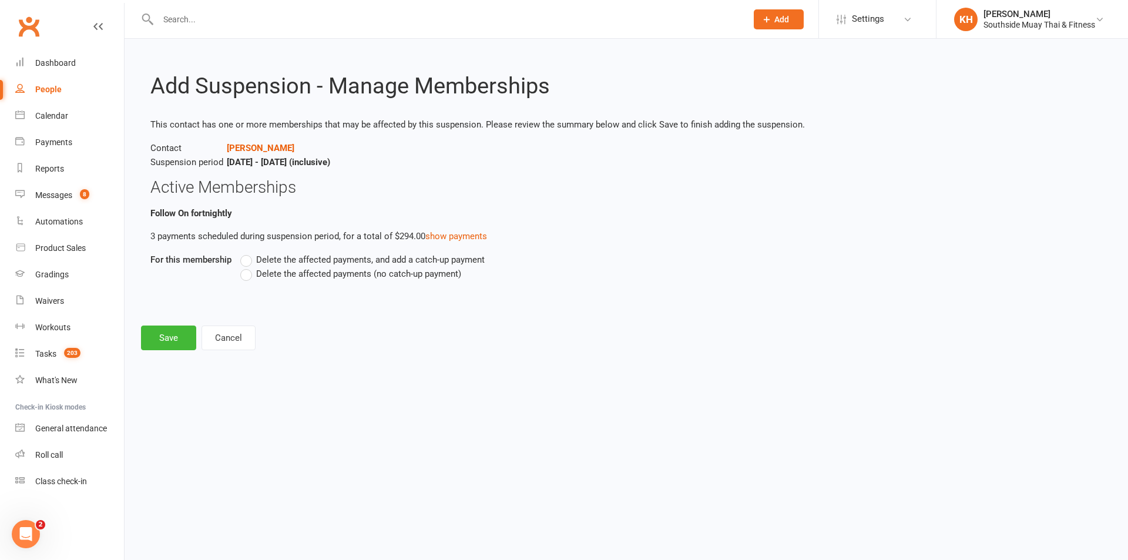
click at [250, 272] on label "Delete the affected payments (no catch-up payment)" at bounding box center [350, 274] width 221 height 14
click at [248, 267] on input "Delete the affected payments (no catch-up payment)" at bounding box center [244, 267] width 8 height 0
click at [190, 334] on button "Save" at bounding box center [168, 337] width 55 height 25
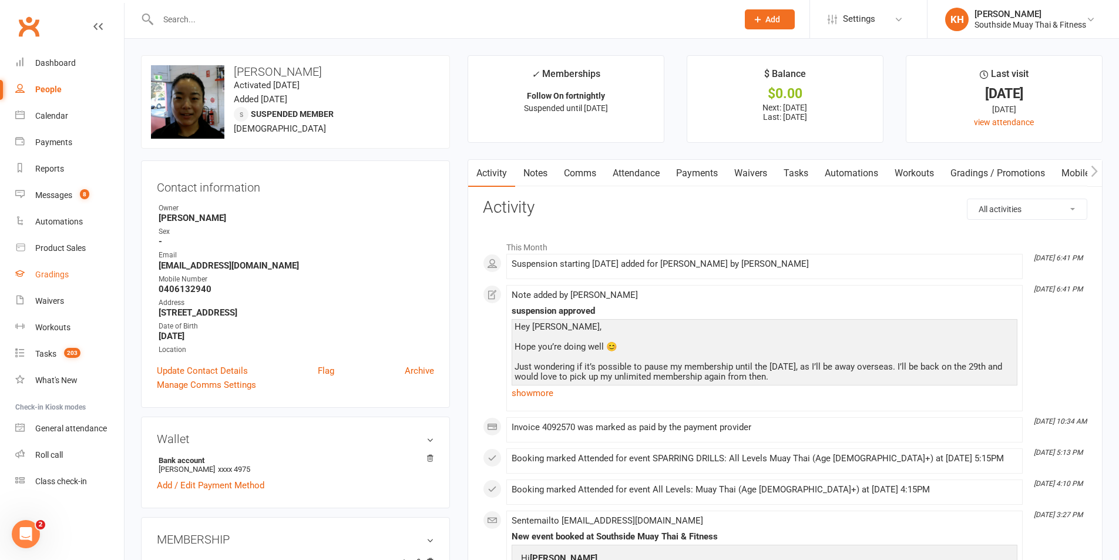
click at [56, 284] on link "Gradings" at bounding box center [69, 274] width 109 height 26
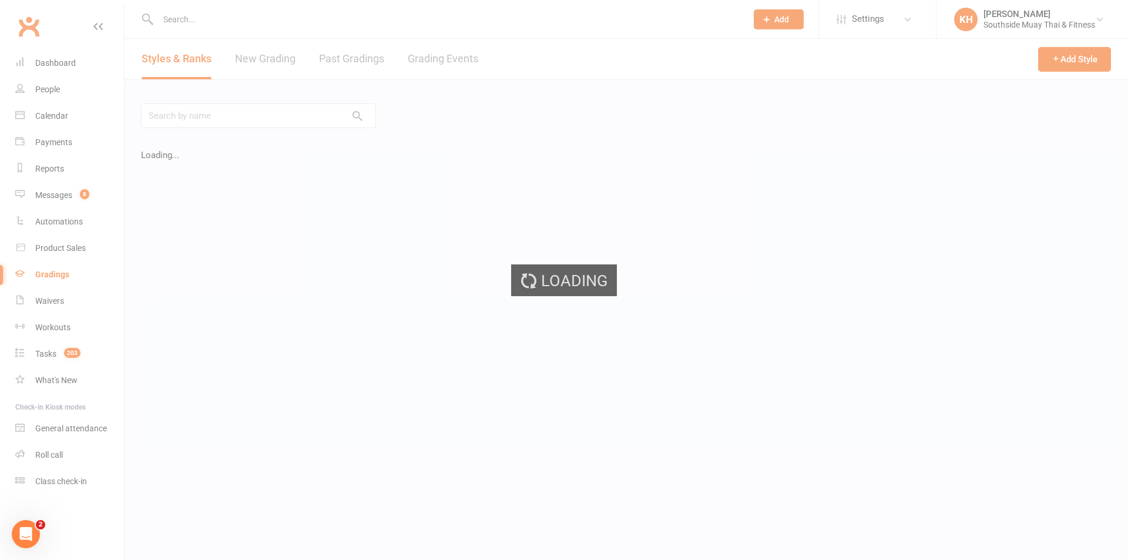
click at [55, 301] on div "Loading" at bounding box center [564, 280] width 1128 height 560
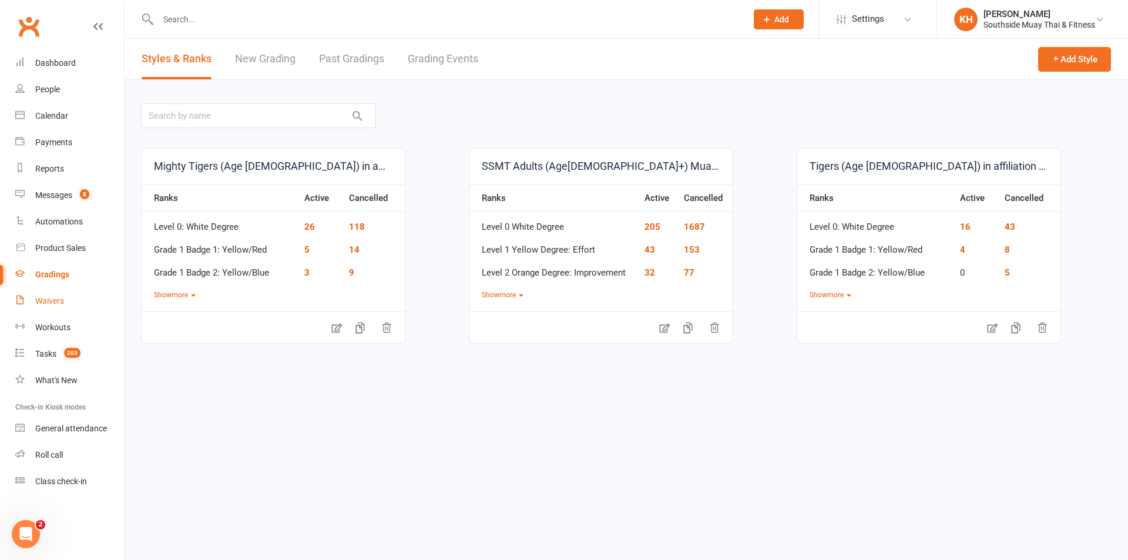
click at [45, 304] on div "Waivers" at bounding box center [49, 300] width 29 height 9
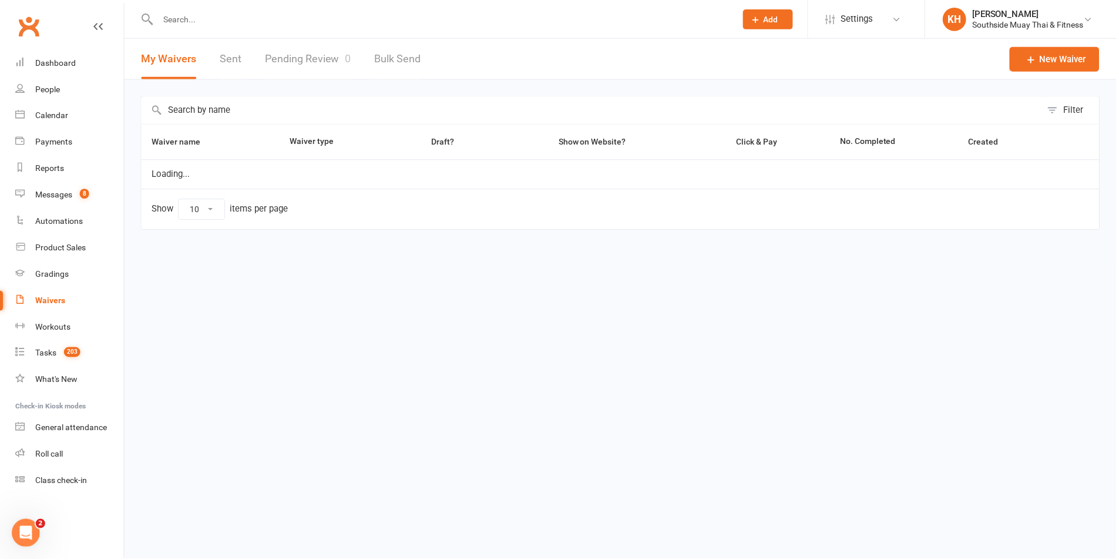
click at [336, 59] on link "Pending Review 0" at bounding box center [309, 59] width 86 height 41
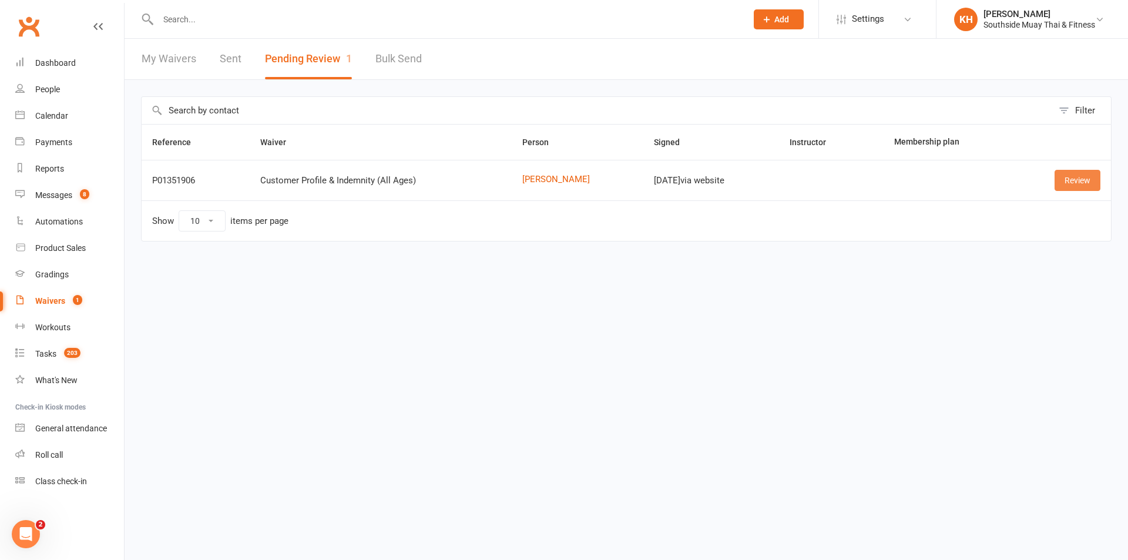
click at [1064, 182] on link "Review" at bounding box center [1077, 180] width 46 height 21
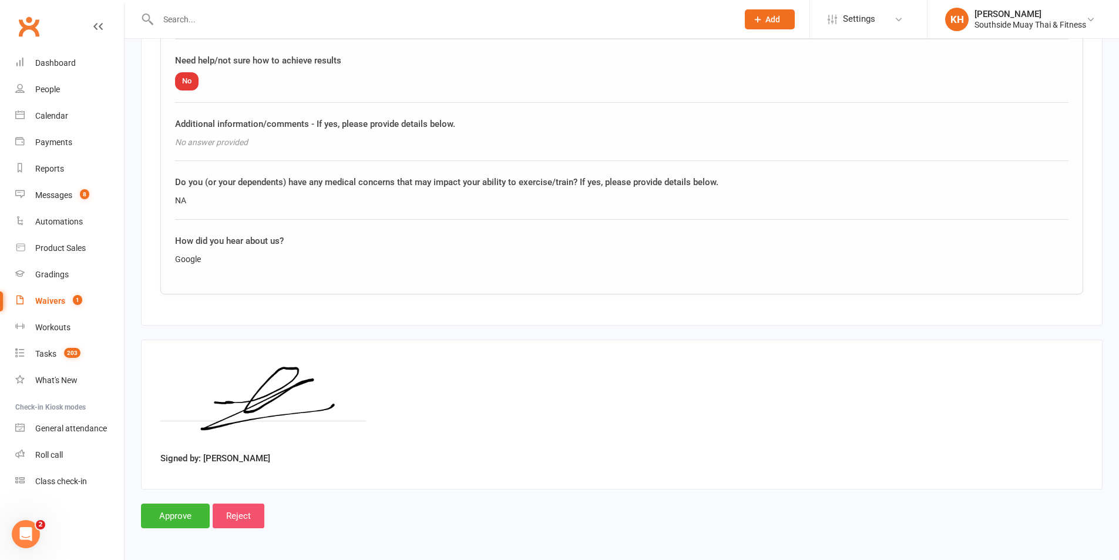
scroll to position [1476, 0]
click at [190, 515] on input "Approve" at bounding box center [175, 514] width 69 height 25
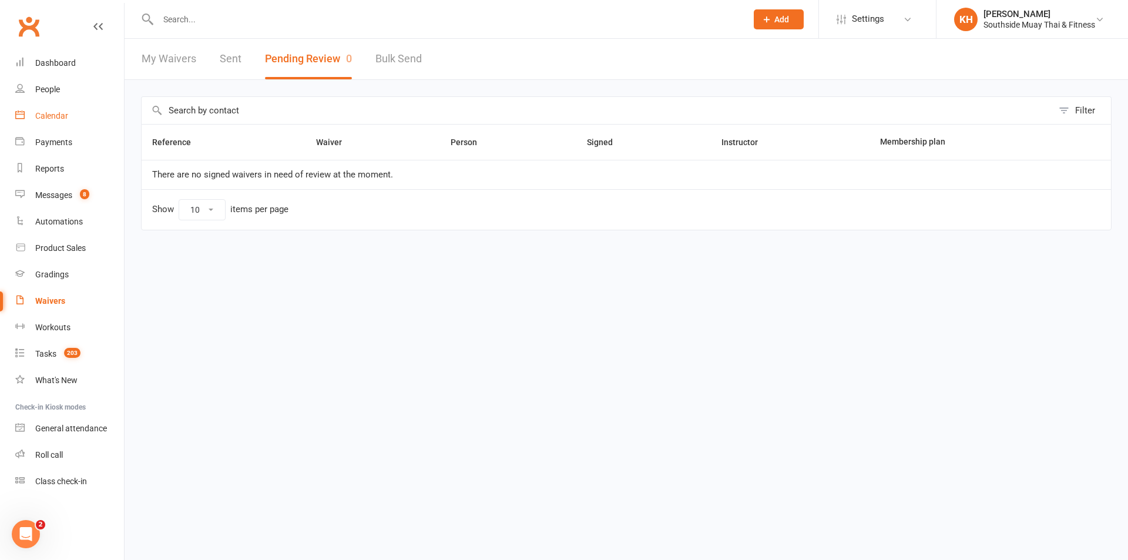
click at [46, 112] on div "Calendar" at bounding box center [51, 115] width 33 height 9
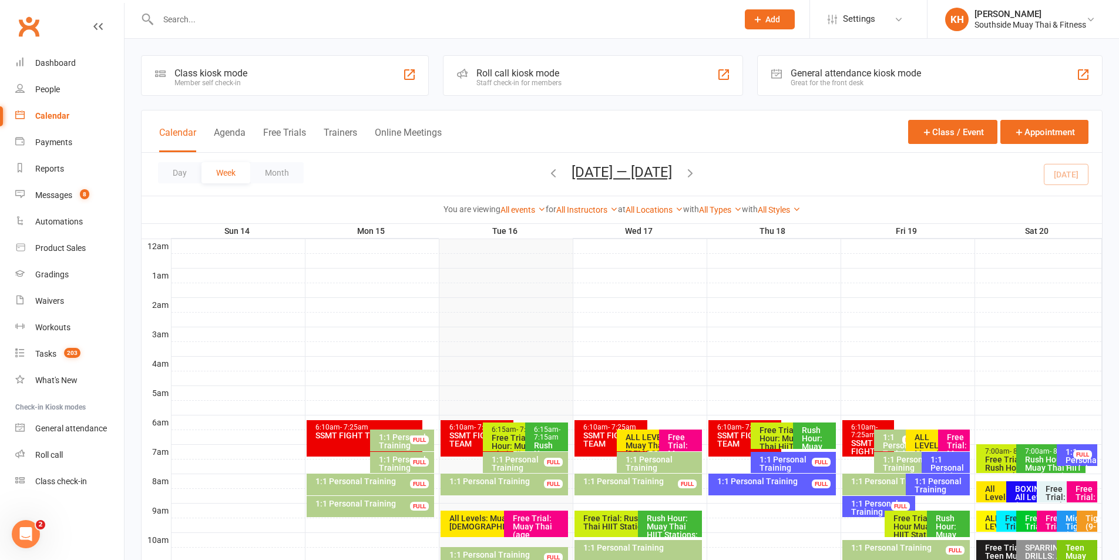
scroll to position [352, 0]
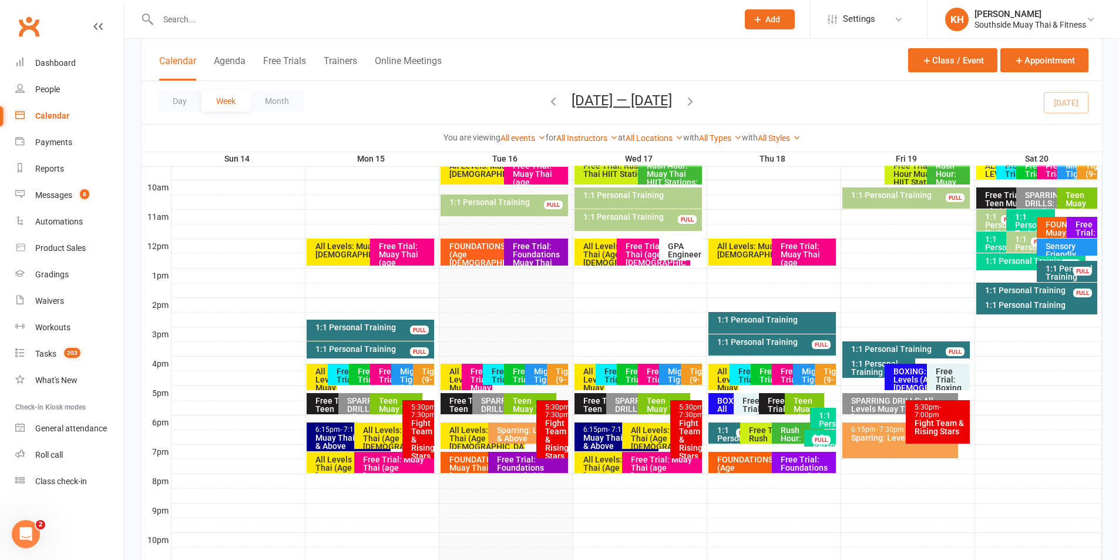
click at [526, 459] on div "Free Trial: Foundations Muay Thai (age 13+ years)" at bounding box center [530, 475] width 69 height 41
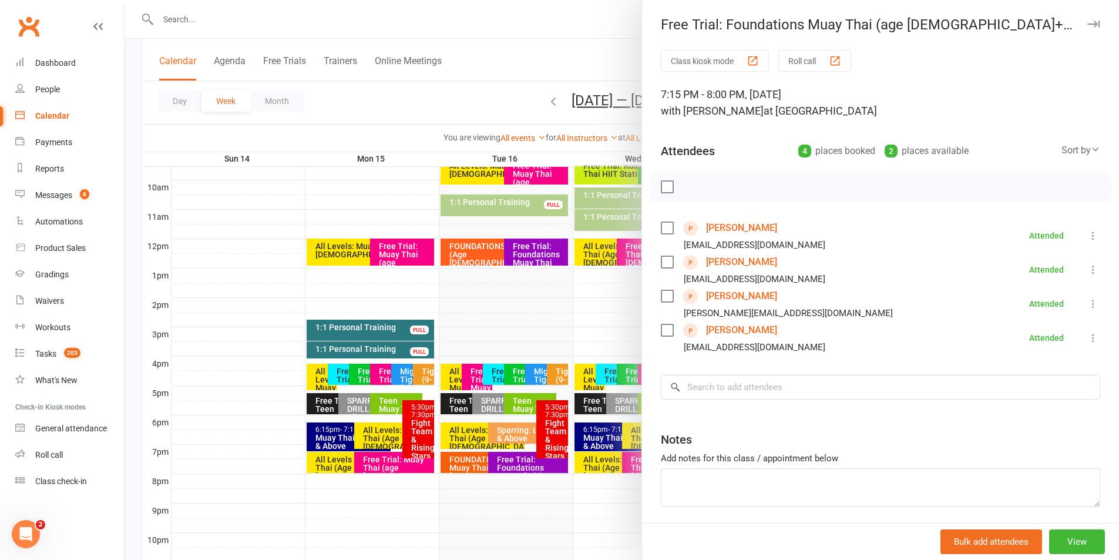
click at [740, 297] on link "Courtney Gugusheff" at bounding box center [741, 296] width 71 height 19
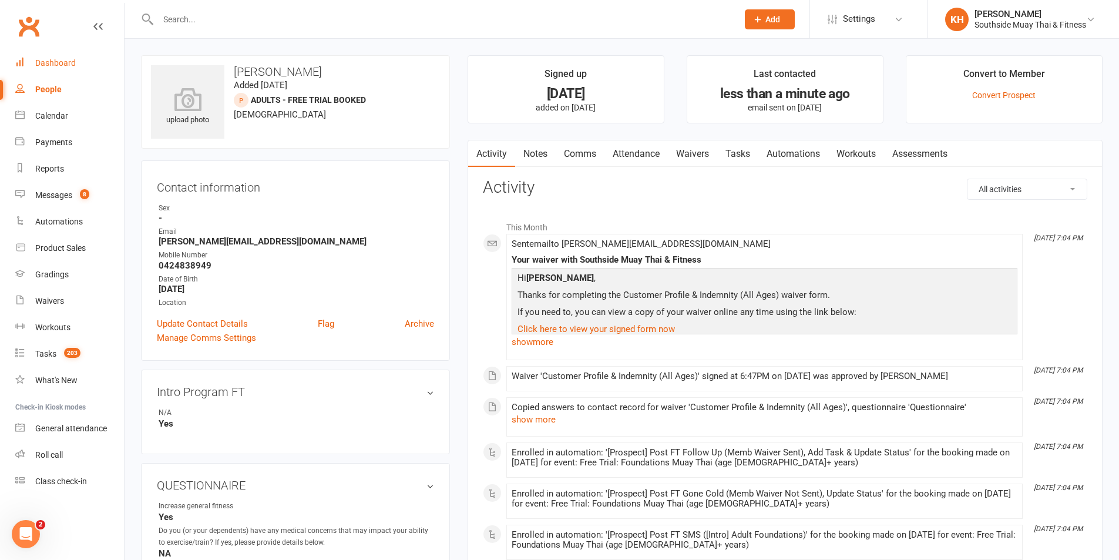
click at [68, 66] on div "Dashboard" at bounding box center [55, 62] width 41 height 9
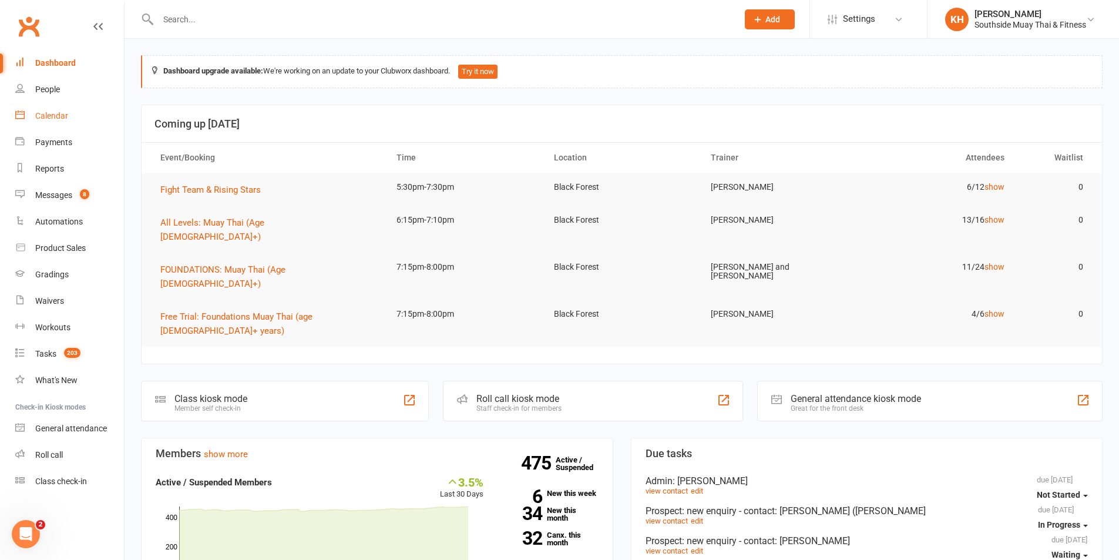
click at [55, 112] on div "Calendar" at bounding box center [51, 115] width 33 height 9
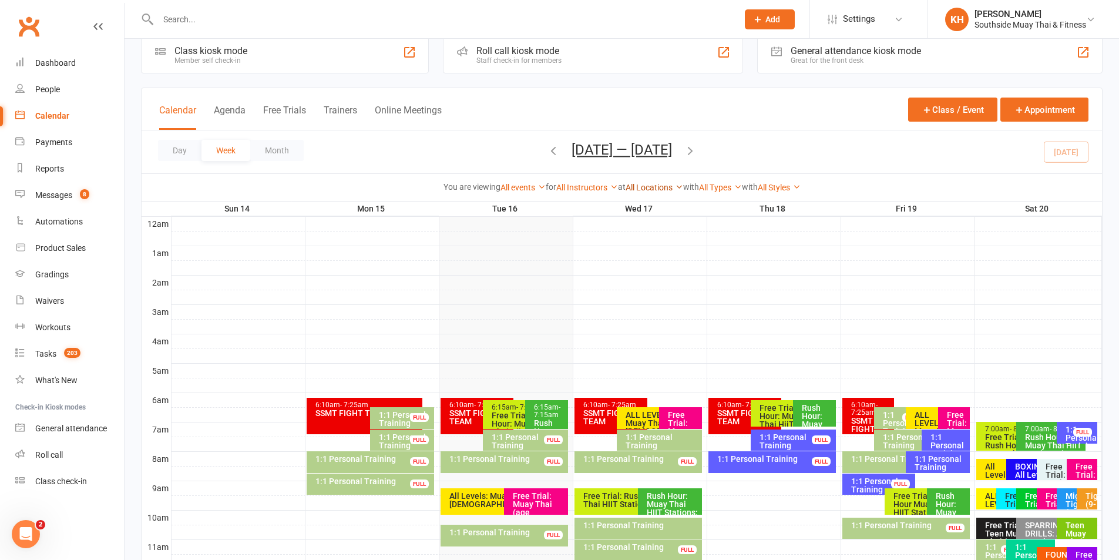
scroll to position [59, 0]
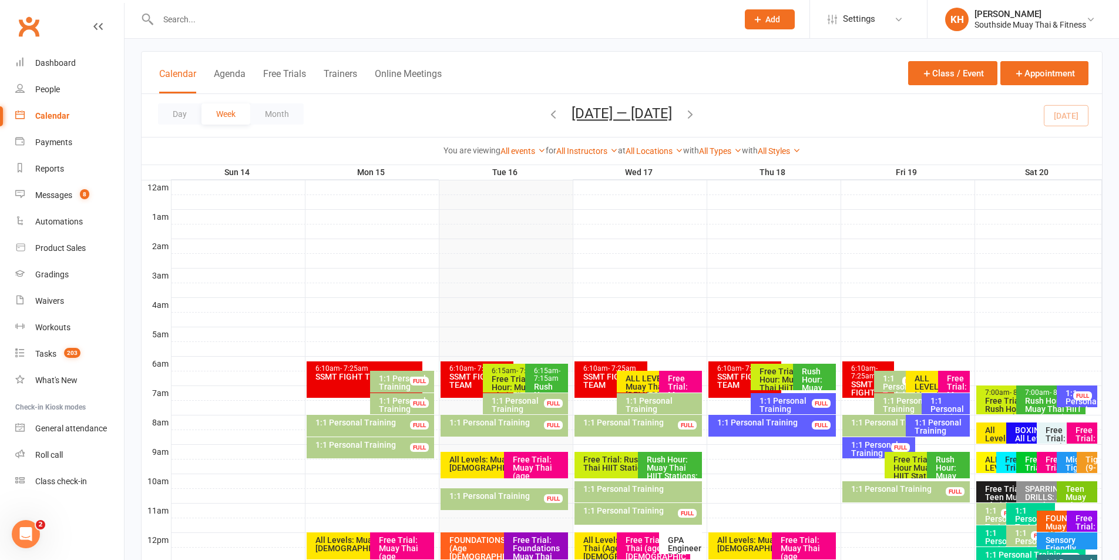
click at [684, 122] on span "Sep 14 — 20 2025 September 2025 Sun Mon Tue Wed Thu Fri Sat 31 01 02 03 04 05 0…" at bounding box center [622, 115] width 124 height 21
click at [693, 115] on icon "button" at bounding box center [690, 114] width 13 height 13
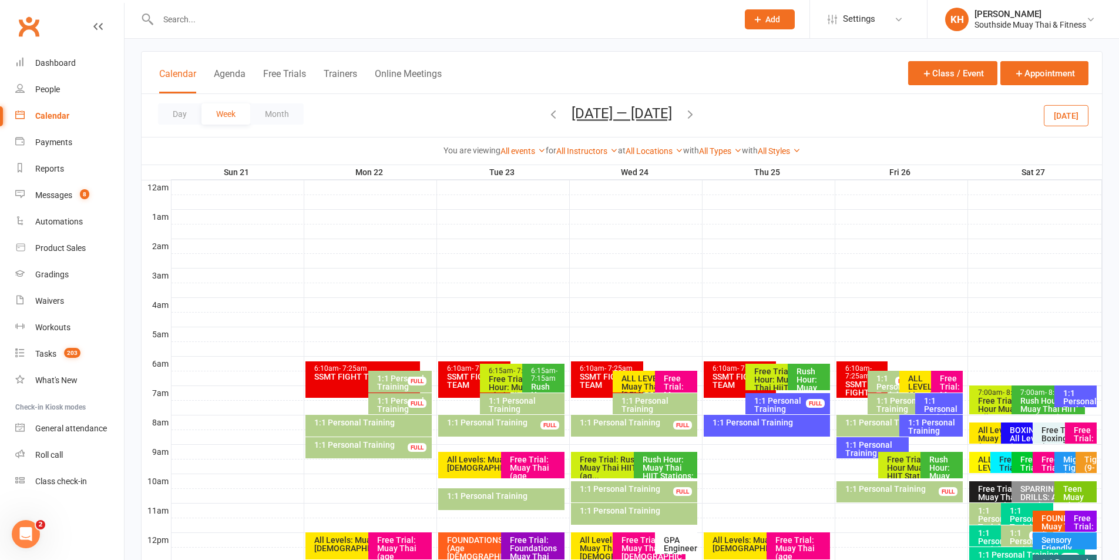
click at [697, 113] on icon "button" at bounding box center [690, 114] width 13 height 13
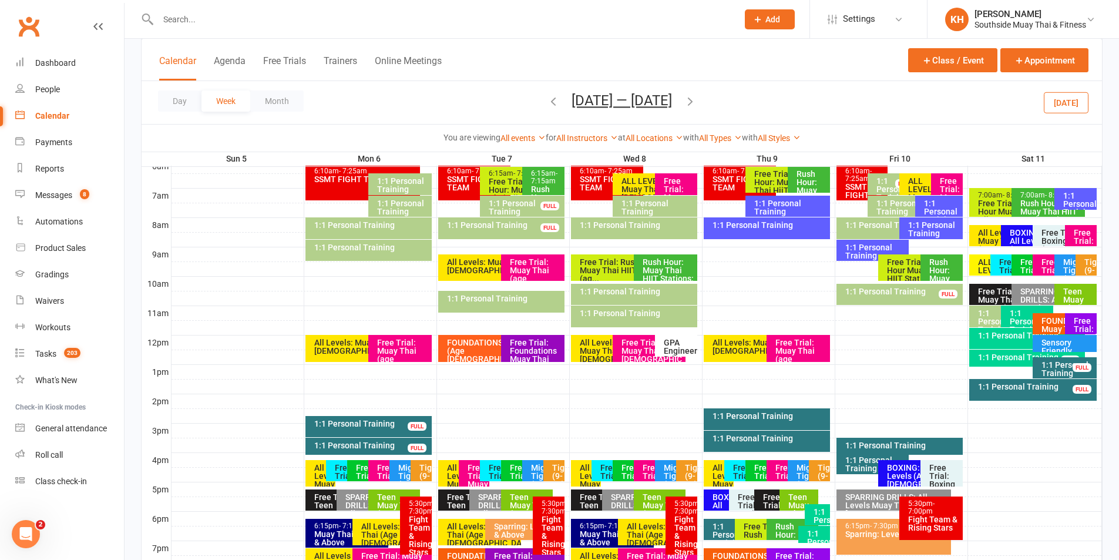
scroll to position [235, 0]
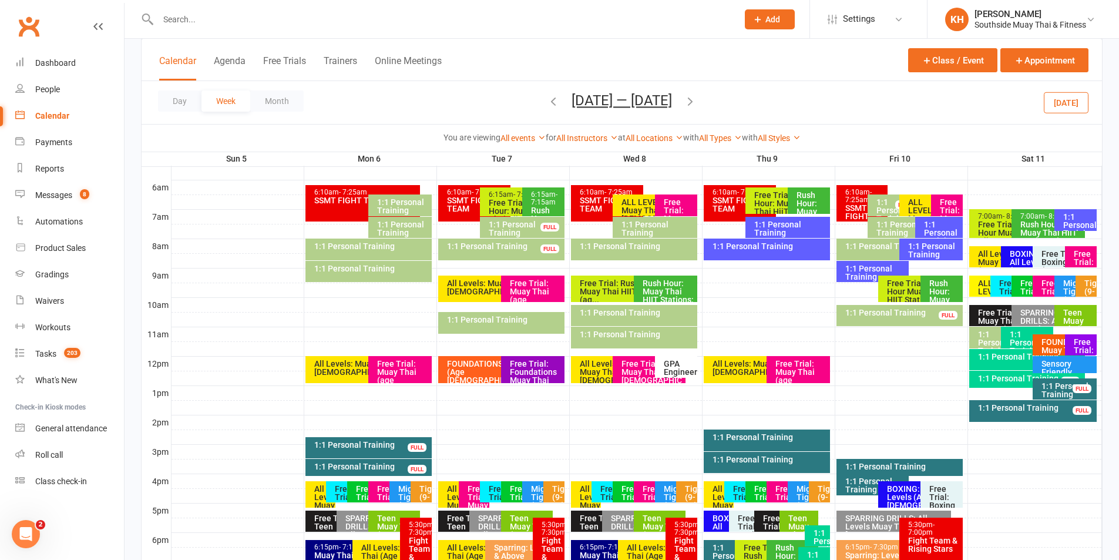
click at [315, 453] on div "1:1 Personal Training FULL" at bounding box center [368, 447] width 126 height 21
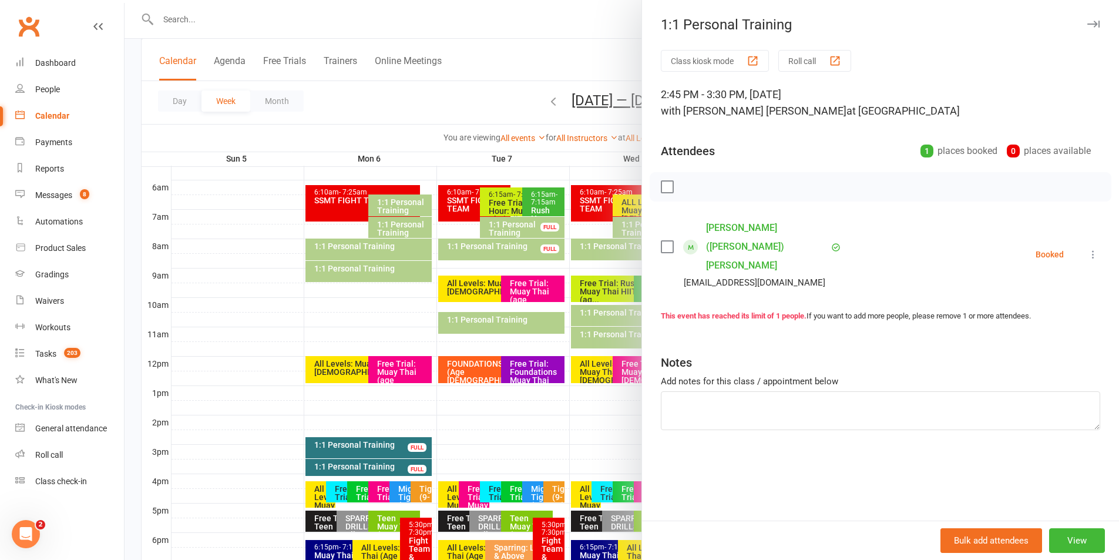
click at [1087, 27] on icon "button" at bounding box center [1093, 24] width 12 height 7
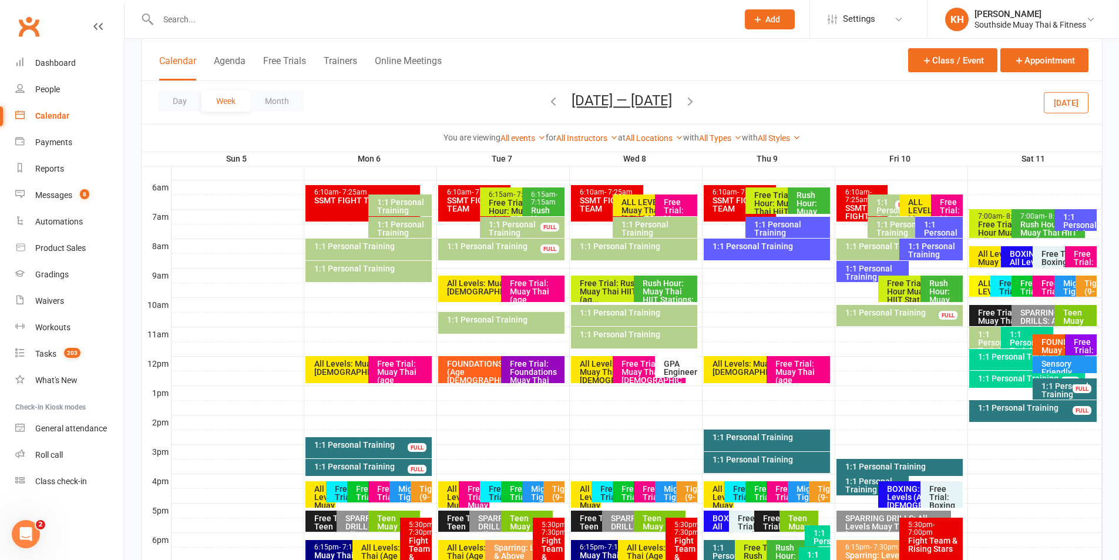
click at [391, 459] on div "1:1 Personal Training FULL" at bounding box center [368, 467] width 126 height 17
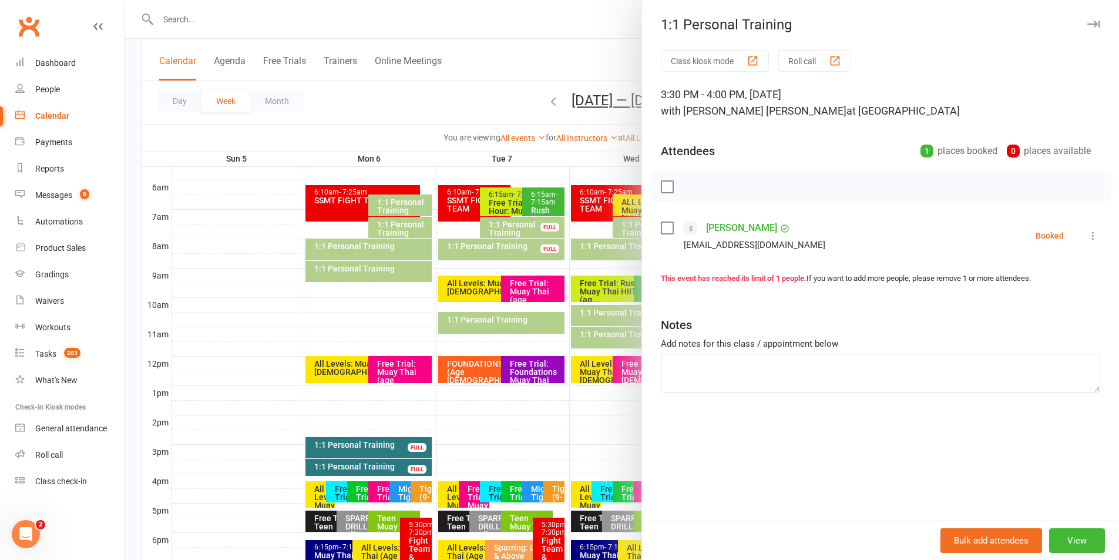
click at [1087, 18] on button "button" at bounding box center [1093, 24] width 14 height 14
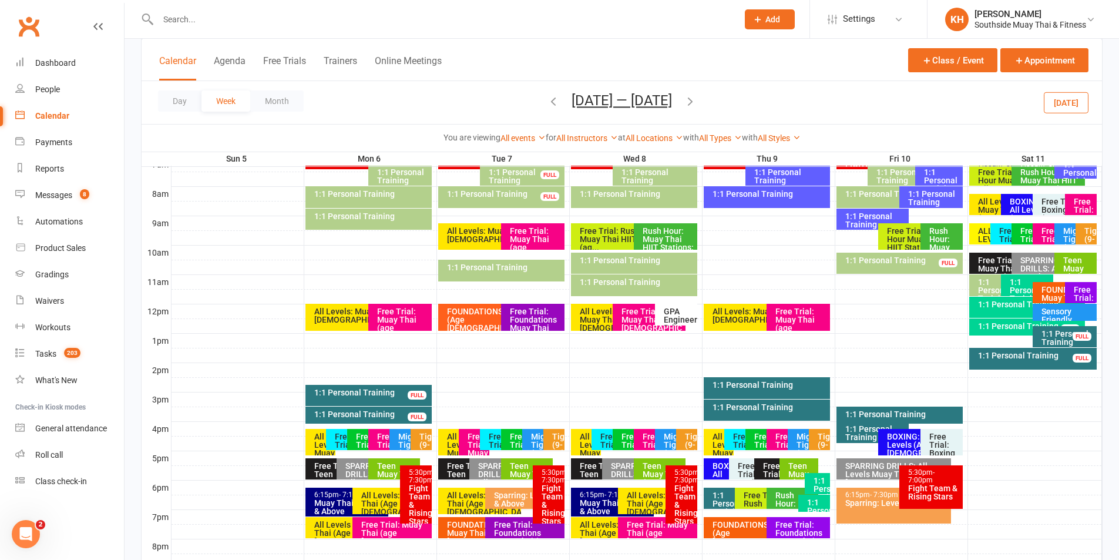
scroll to position [352, 0]
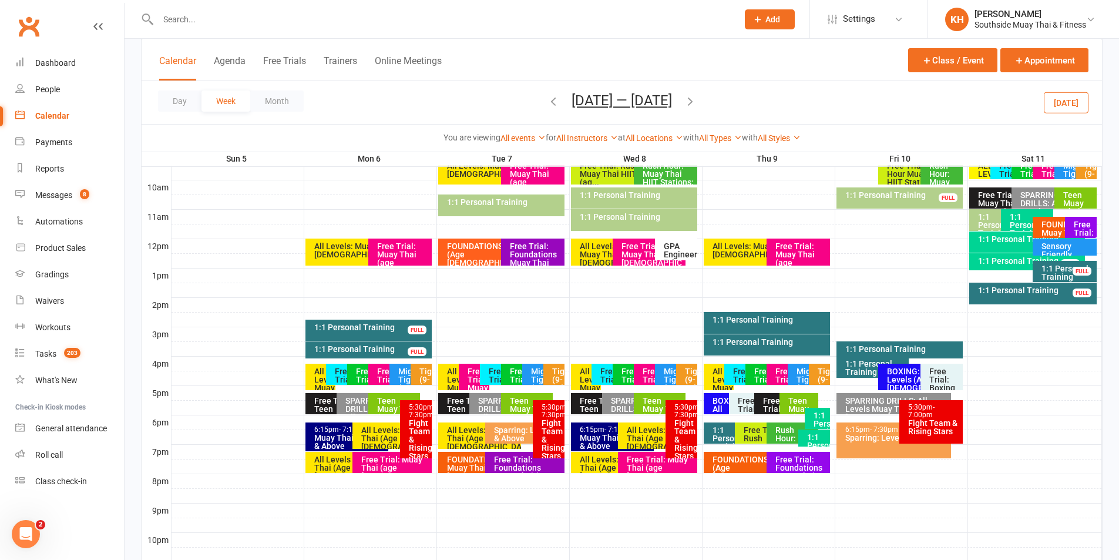
click at [512, 467] on div "Free Trial: Foundations Muay Thai (age 13+ years)" at bounding box center [527, 475] width 69 height 41
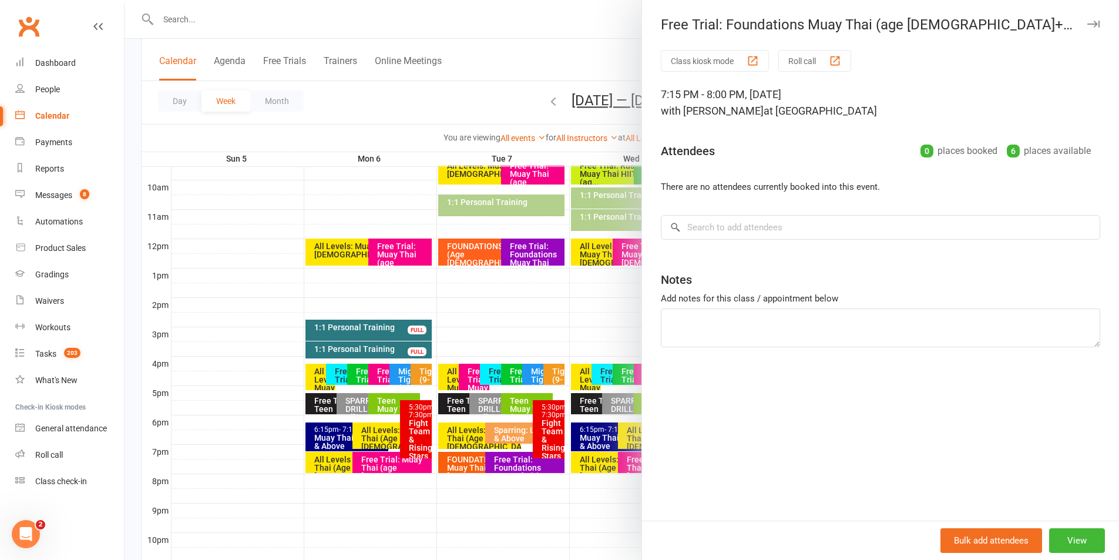
click at [1086, 18] on button "button" at bounding box center [1093, 24] width 14 height 14
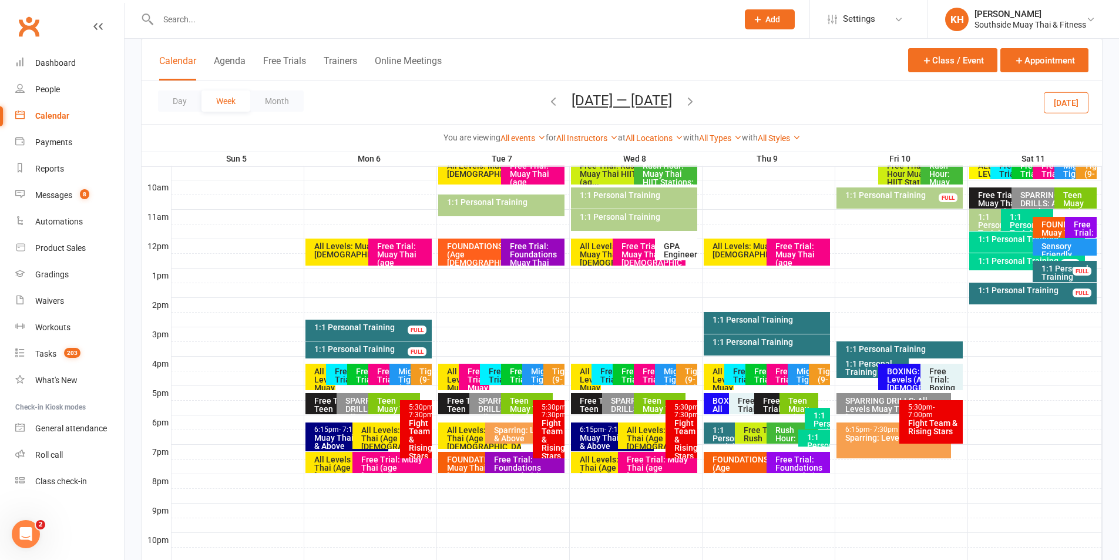
click at [1069, 110] on button "Today" at bounding box center [1066, 102] width 45 height 21
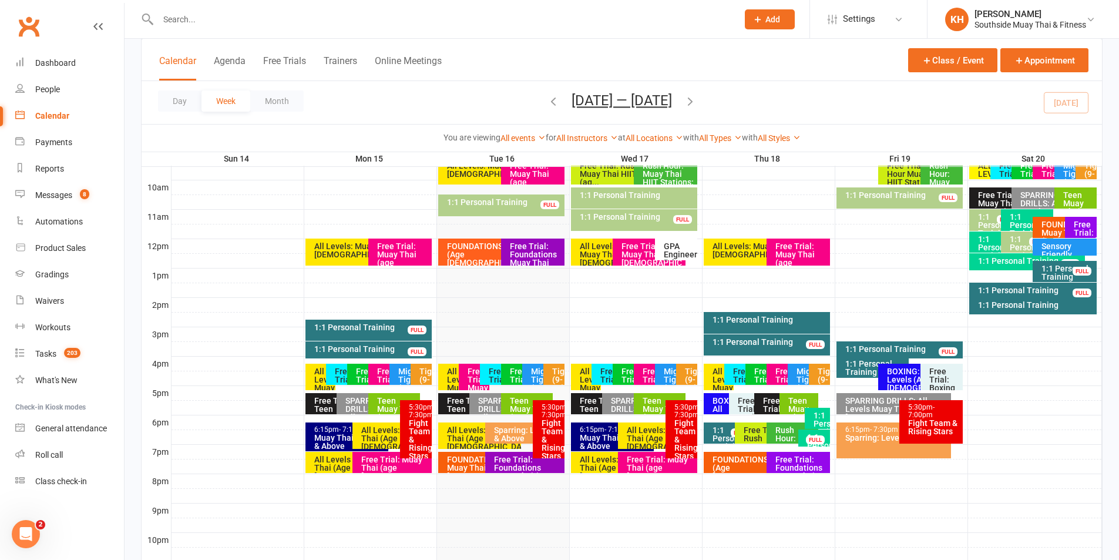
click at [513, 462] on div "Free Trial: Foundations Muay Thai (age 13+ years)" at bounding box center [527, 475] width 69 height 41
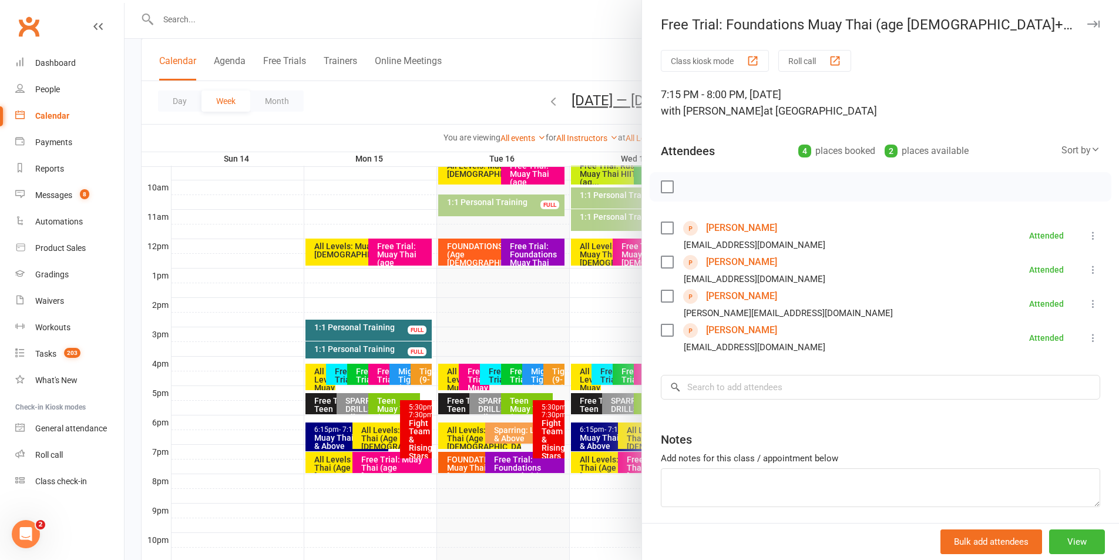
click at [1087, 25] on icon "button" at bounding box center [1093, 24] width 12 height 7
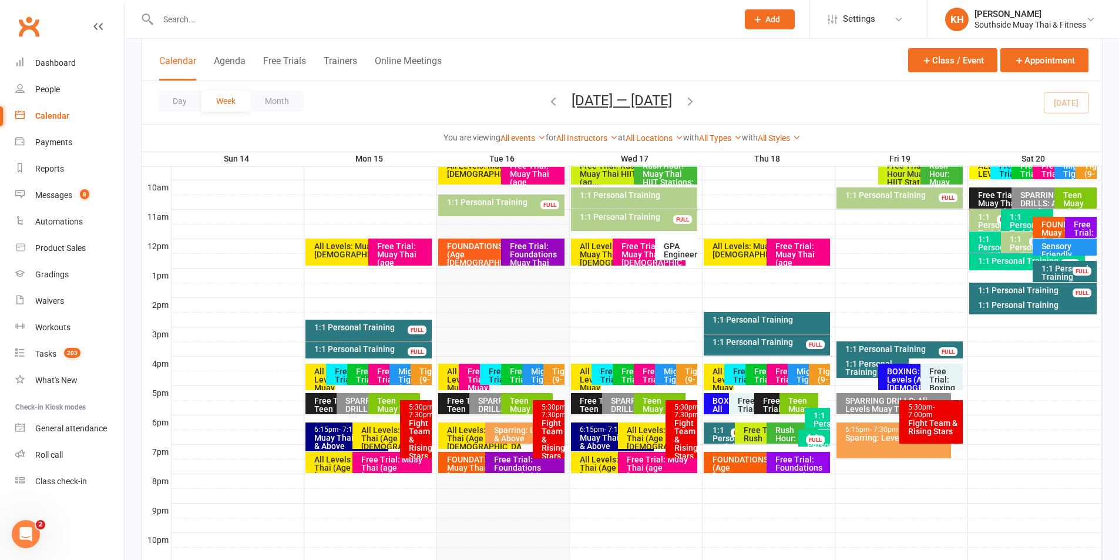
click at [486, 457] on div "Free Trial: Foundations Muay Thai (age 13+ years)" at bounding box center [524, 462] width 79 height 21
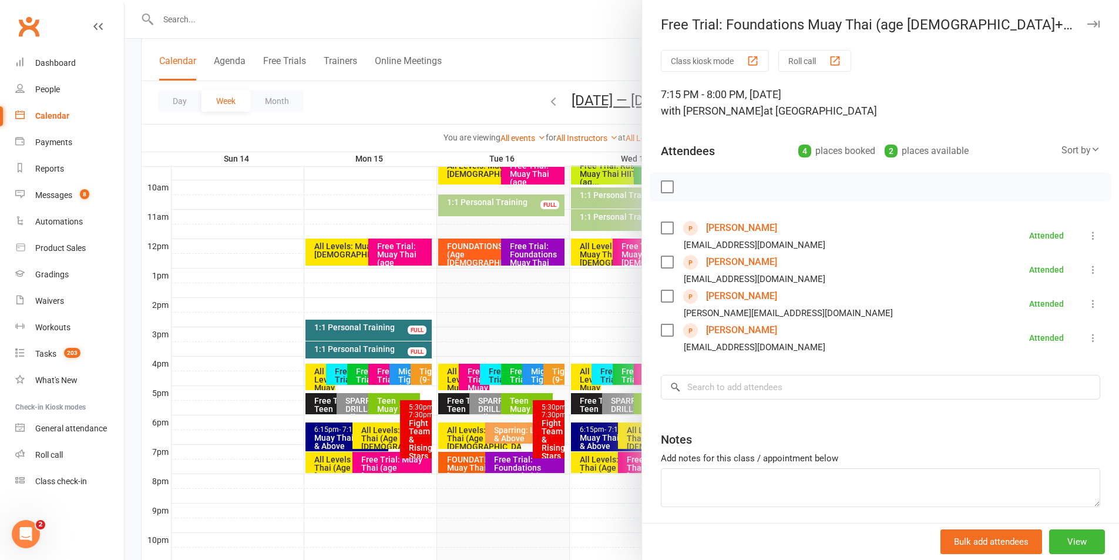
click at [471, 459] on div at bounding box center [622, 280] width 995 height 560
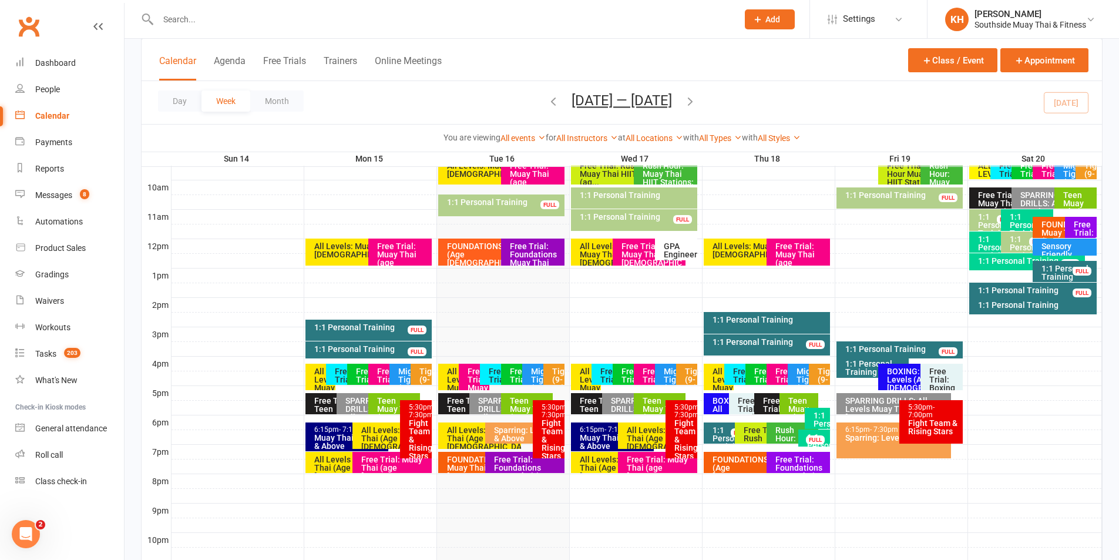
click at [468, 462] on div "FOUNDATIONS: Muay Thai (Age 13+)" at bounding box center [482, 467] width 73 height 25
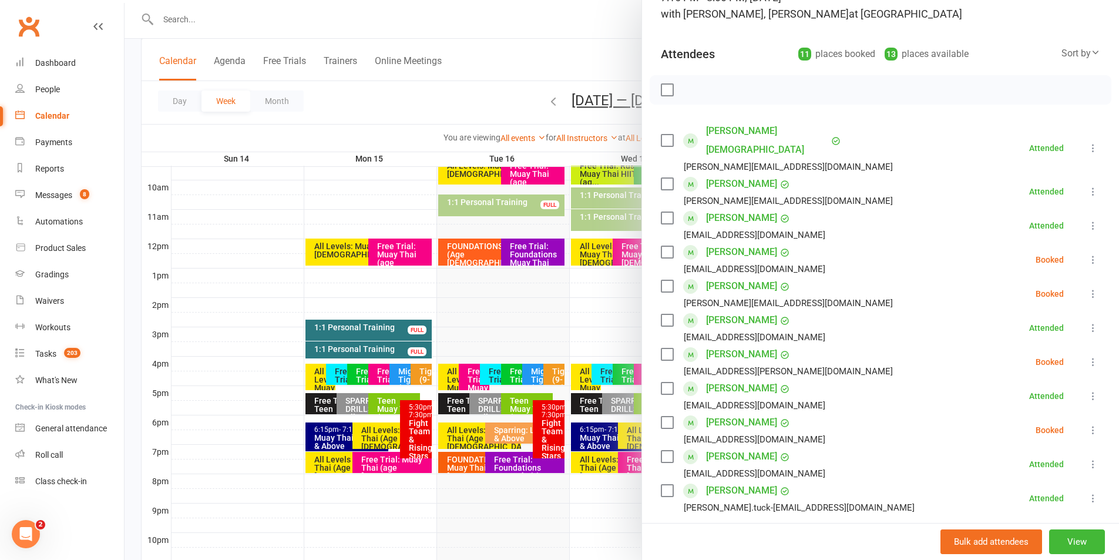
scroll to position [117, 0]
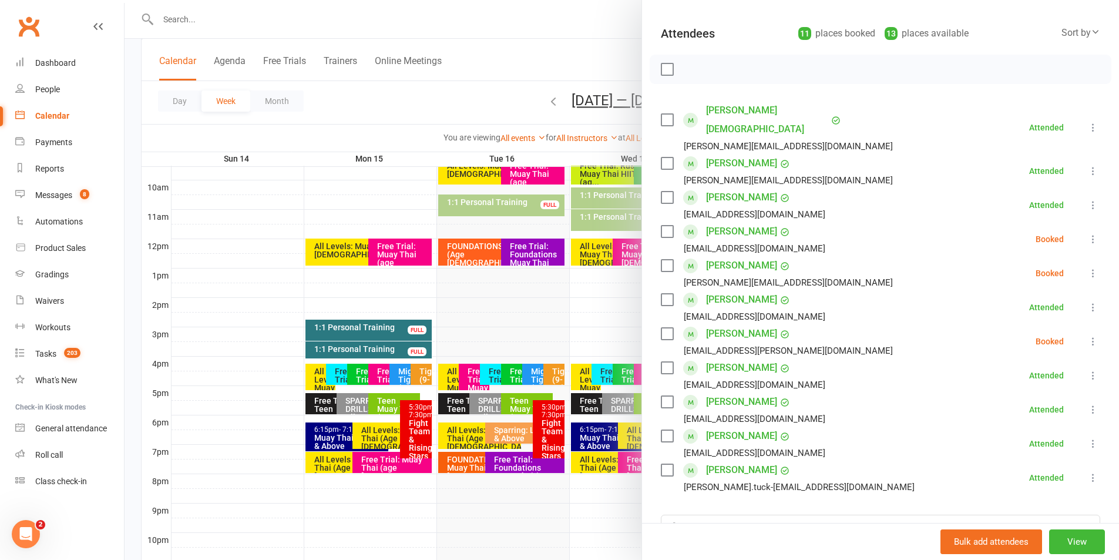
click at [493, 72] on div at bounding box center [622, 280] width 995 height 560
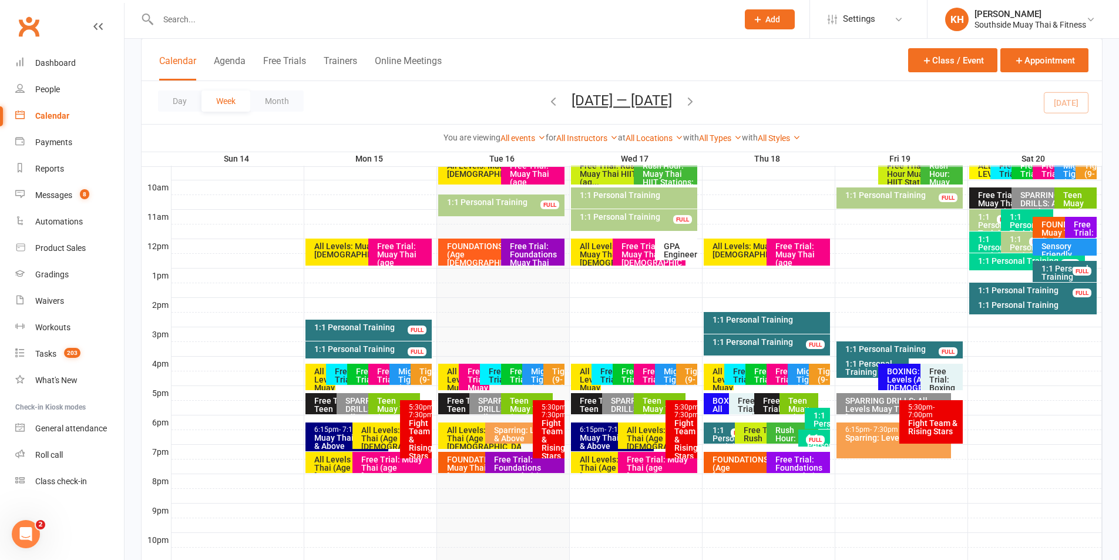
click at [324, 435] on div "Muay Thai Level 3 & Above" at bounding box center [350, 442] width 73 height 16
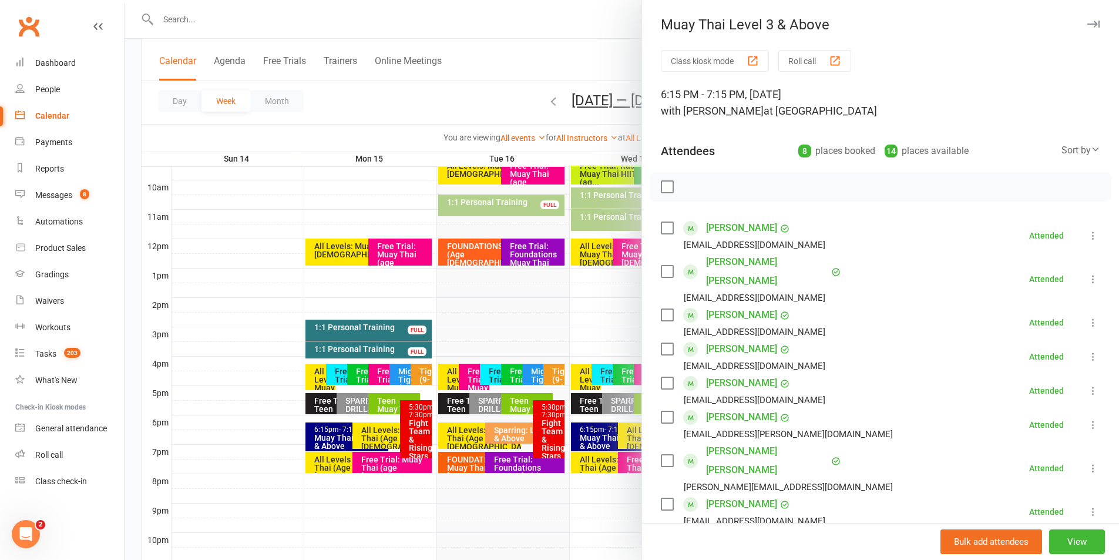
scroll to position [59, 0]
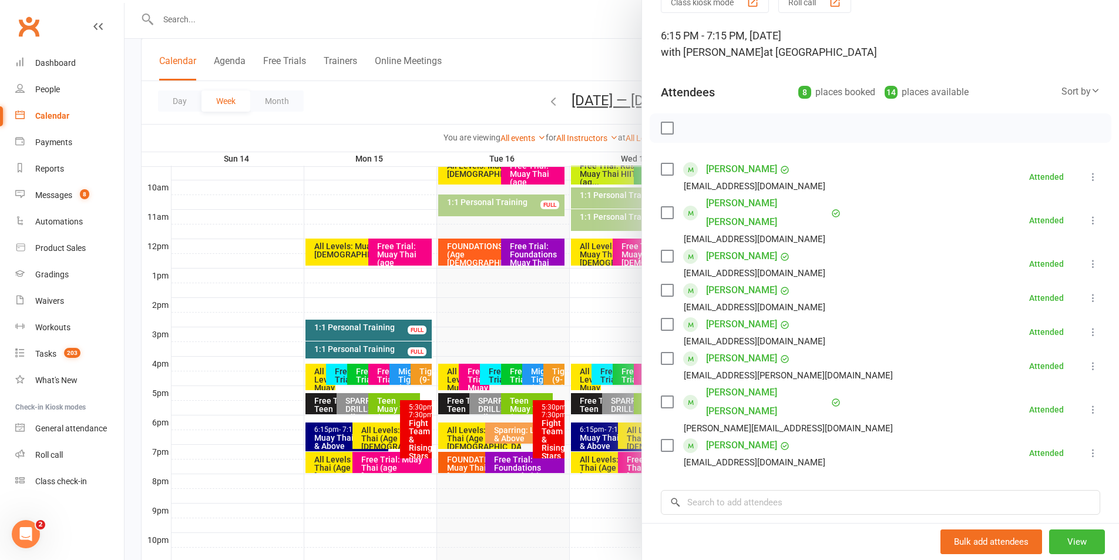
click at [730, 383] on link "David Adam Smith" at bounding box center [767, 402] width 122 height 38
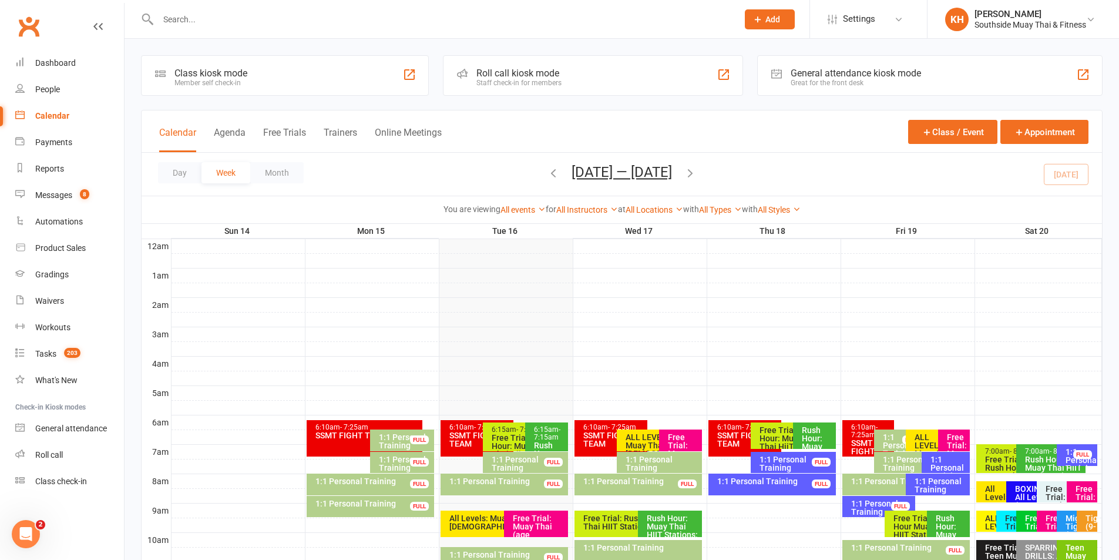
click at [192, 22] on input "text" at bounding box center [442, 19] width 575 height 16
paste input "Gray Limbu"
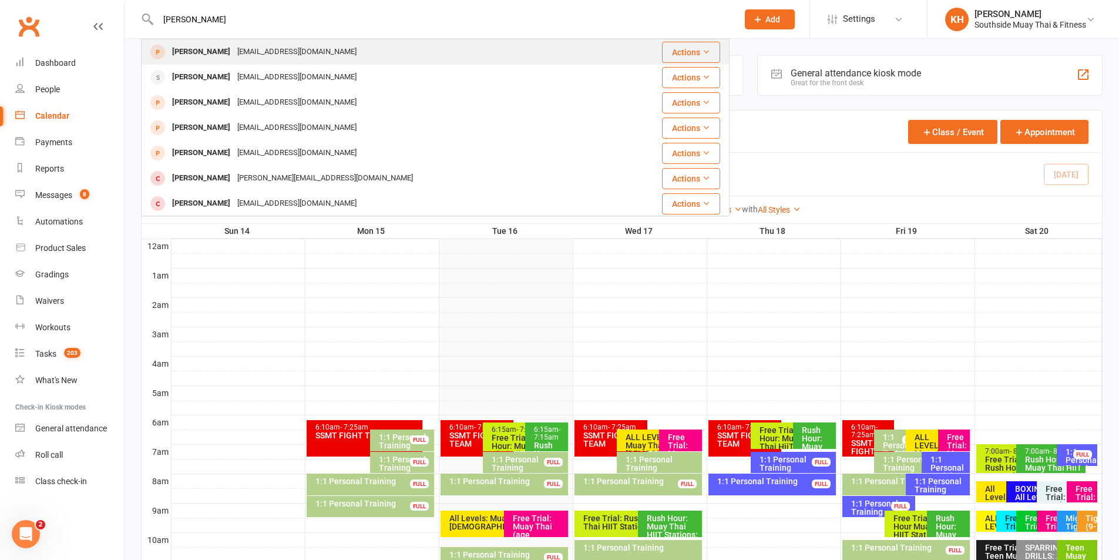
type input "Gray Limbu"
click at [241, 48] on div "graycinaiwaram@icloud.com" at bounding box center [297, 51] width 126 height 17
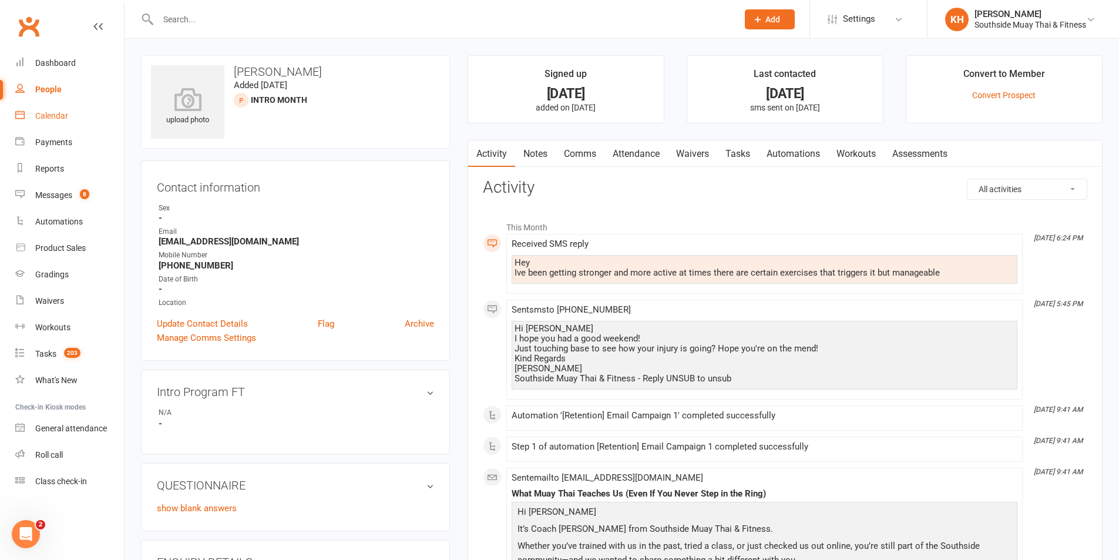
click at [48, 119] on div "Calendar" at bounding box center [51, 115] width 33 height 9
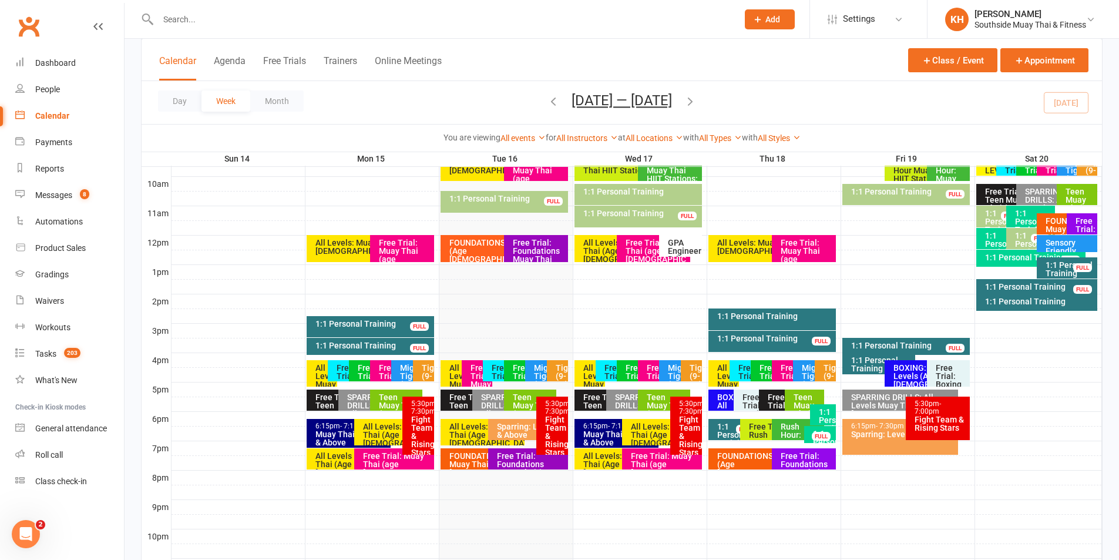
scroll to position [418, 0]
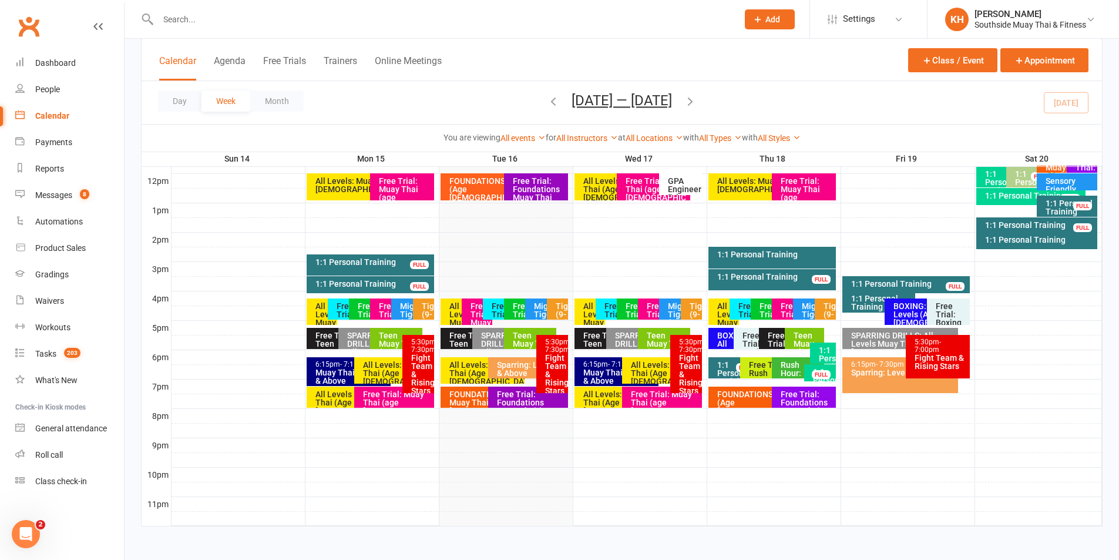
click at [509, 398] on div "Free Trial: Foundations Muay Thai (age 13+ years)" at bounding box center [530, 410] width 69 height 41
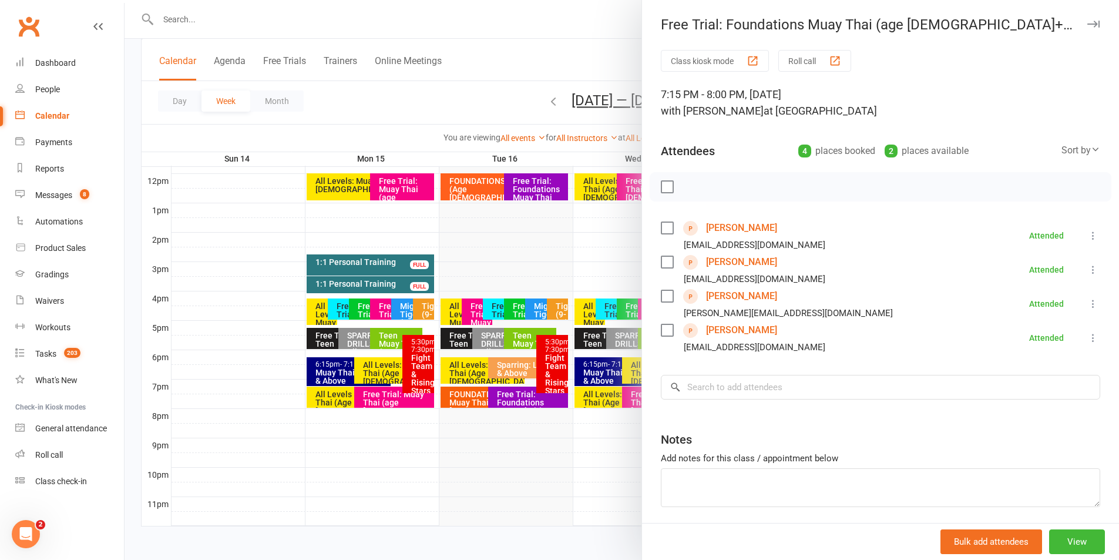
click at [711, 294] on link "Courtney Gugusheff" at bounding box center [741, 296] width 71 height 19
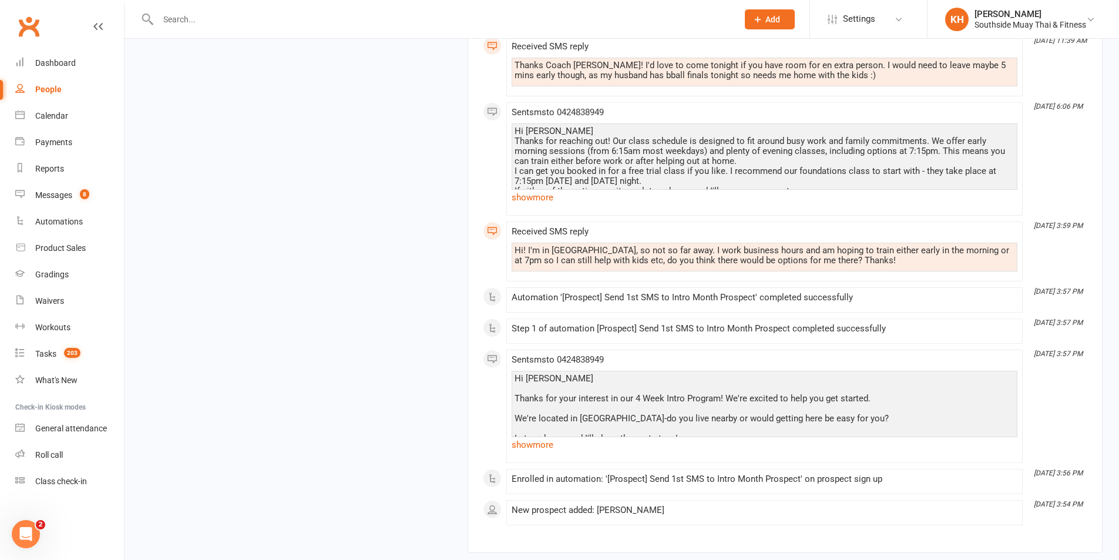
scroll to position [2234, 0]
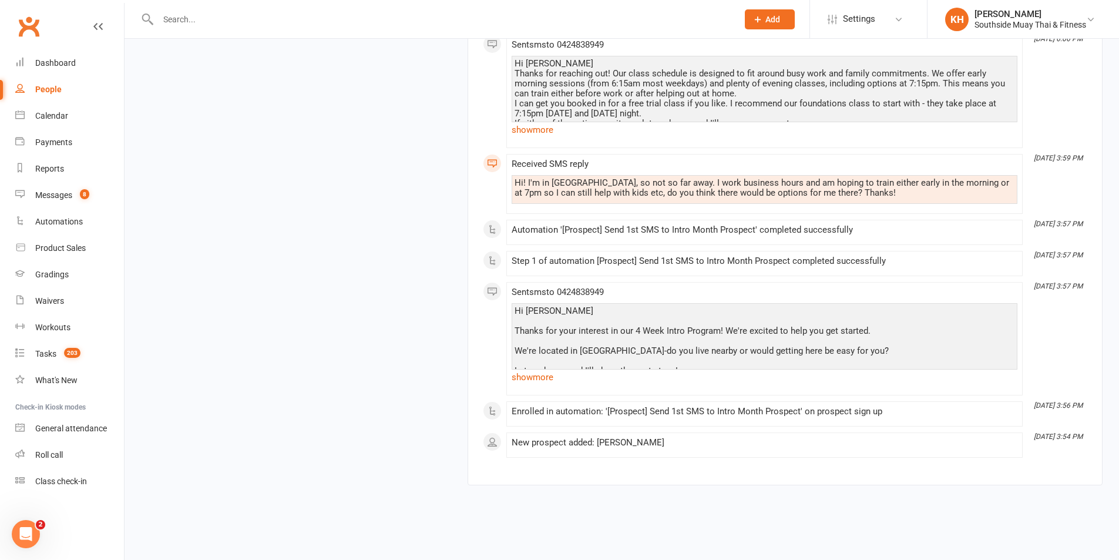
click at [219, 27] on input "text" at bounding box center [442, 19] width 575 height 16
click at [40, 308] on link "Waivers" at bounding box center [69, 301] width 109 height 26
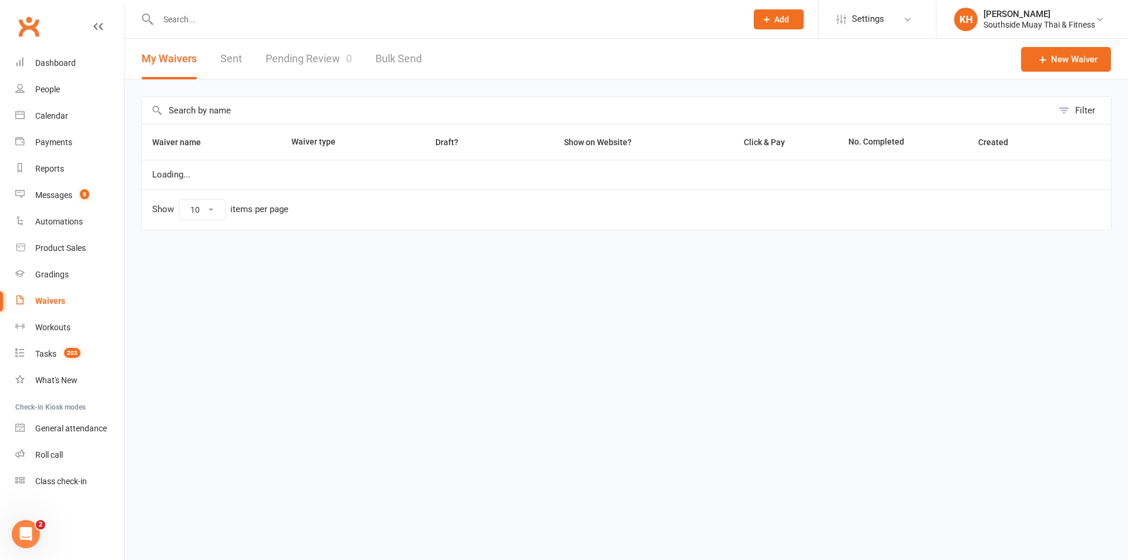
click at [302, 54] on link "Pending Review 0" at bounding box center [309, 59] width 86 height 41
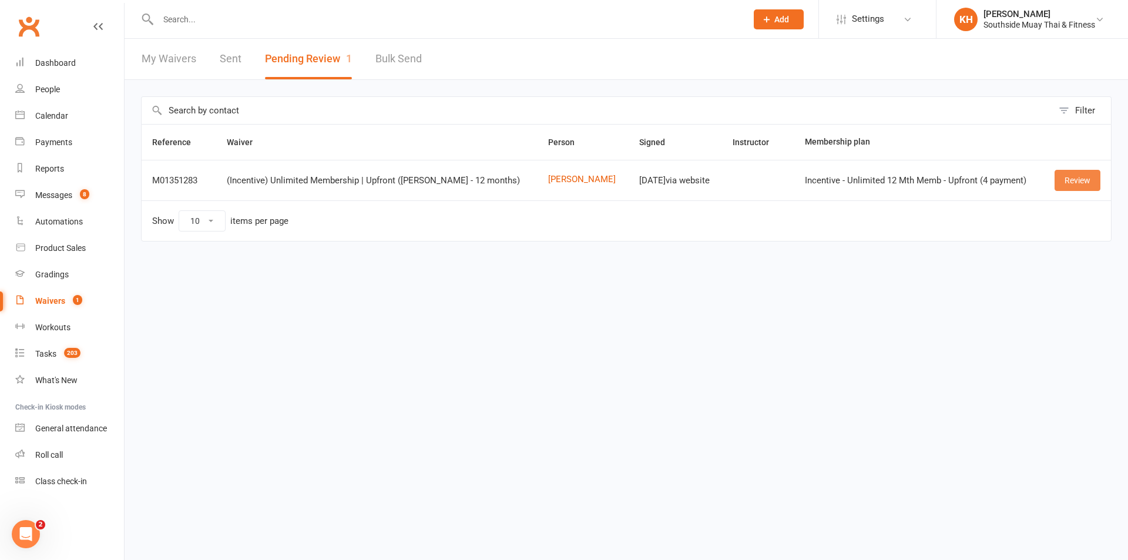
click at [1082, 176] on link "Review" at bounding box center [1077, 180] width 46 height 21
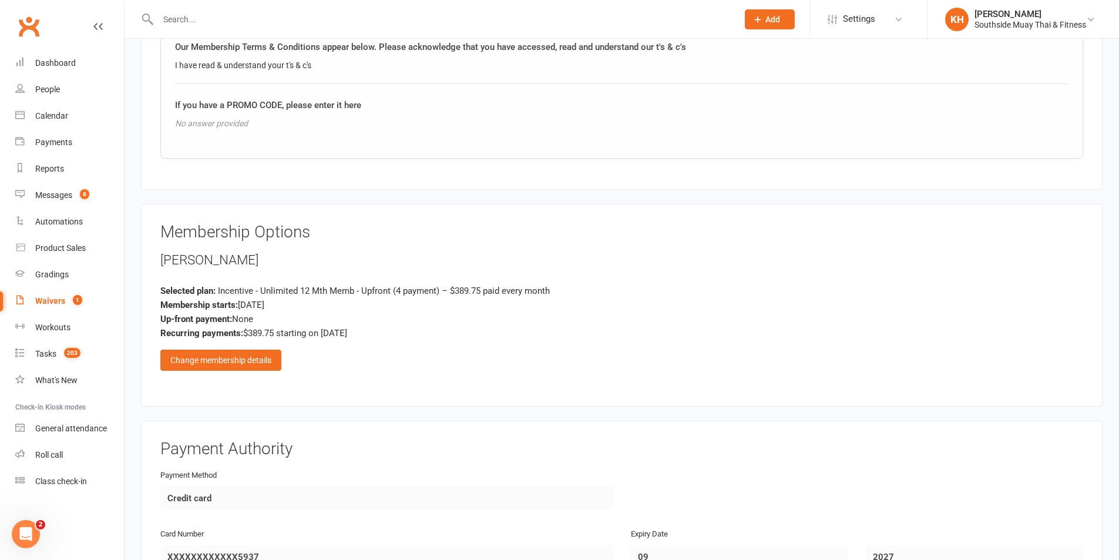
scroll to position [999, 0]
click at [242, 361] on div "Change membership details" at bounding box center [220, 359] width 121 height 21
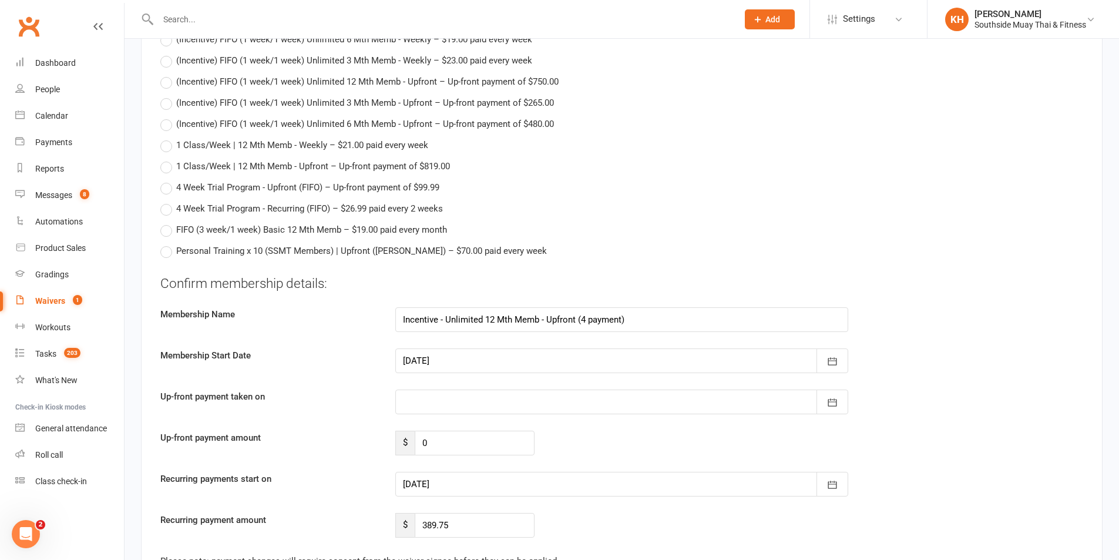
scroll to position [6954, 0]
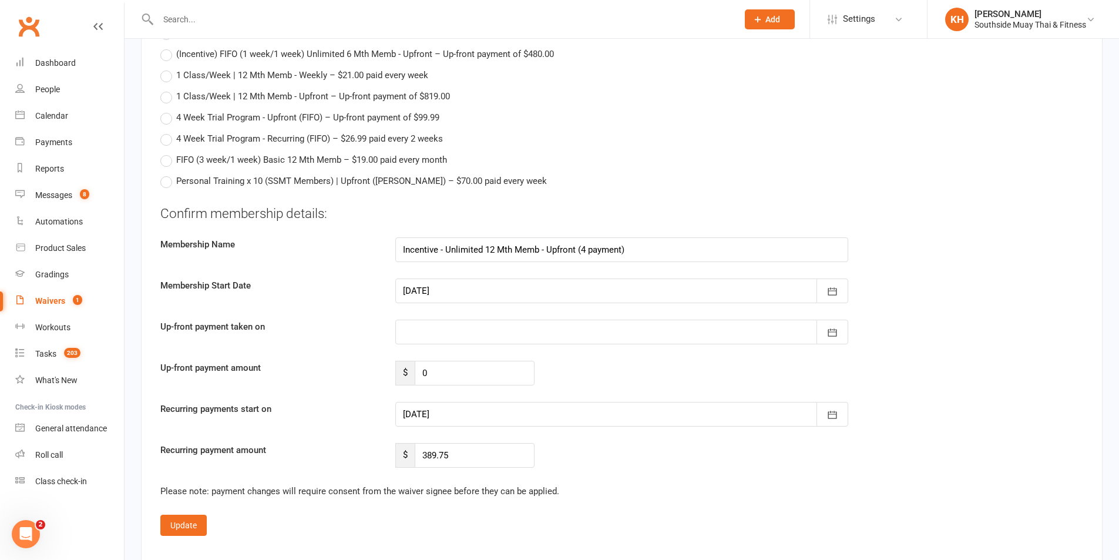
click at [443, 283] on div at bounding box center [621, 290] width 453 height 25
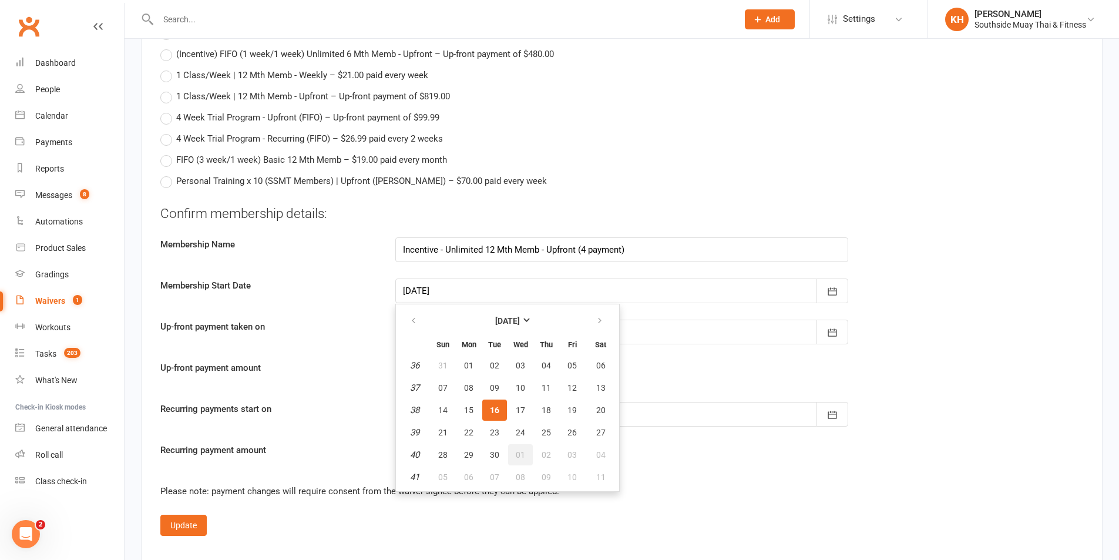
click at [519, 450] on span "01" at bounding box center [520, 454] width 9 height 9
type input "01 Oct 2025"
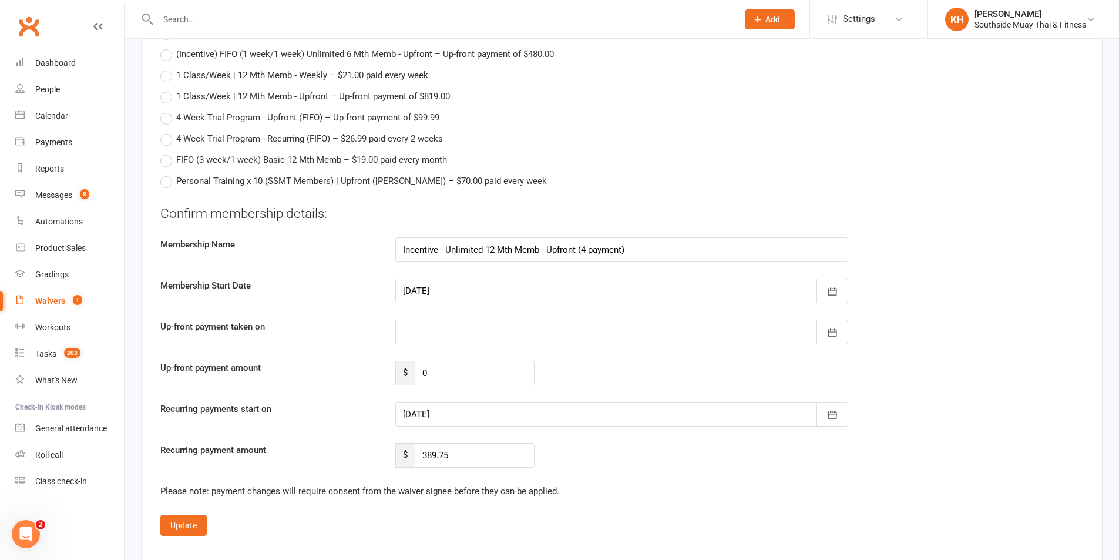
type input "01 Oct 2025"
click at [186, 531] on button "Update" at bounding box center [183, 525] width 46 height 21
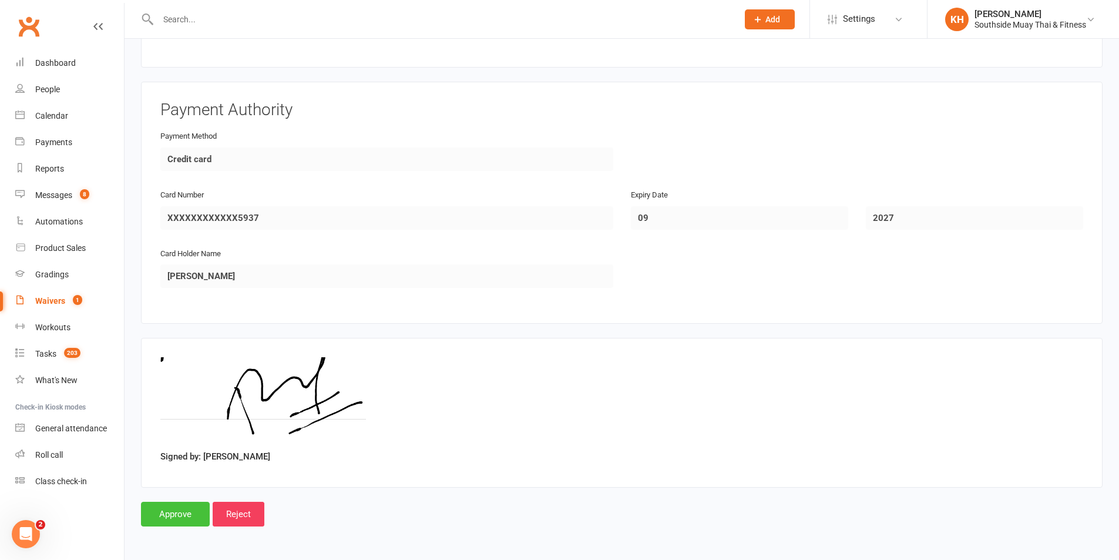
click at [186, 513] on input "Approve" at bounding box center [175, 514] width 69 height 25
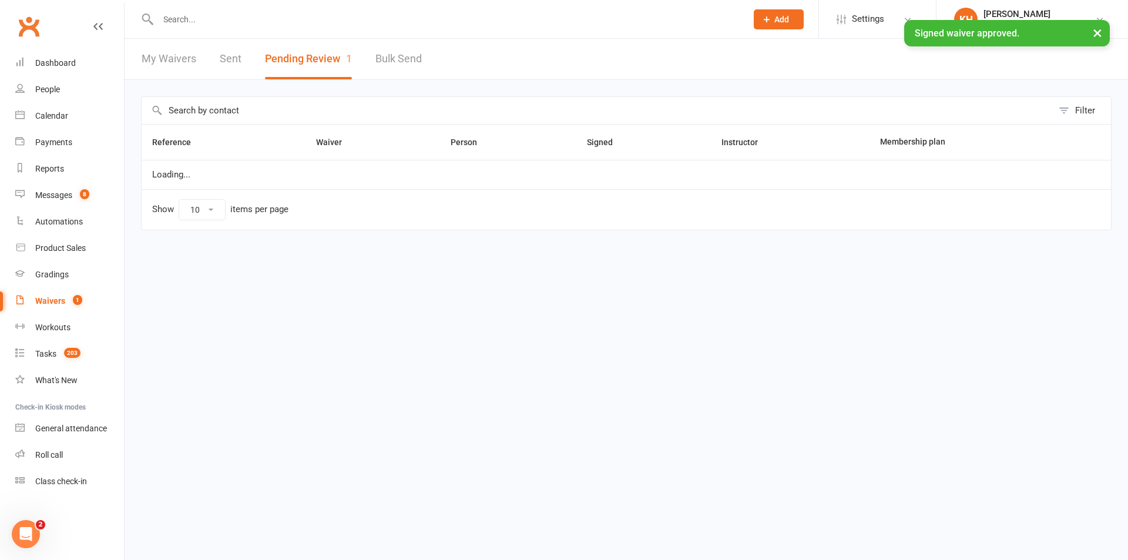
click at [215, 21] on ui-view "Prospect Member Non-attending contact Class / event Appointment Grading event T…" at bounding box center [564, 133] width 1128 height 260
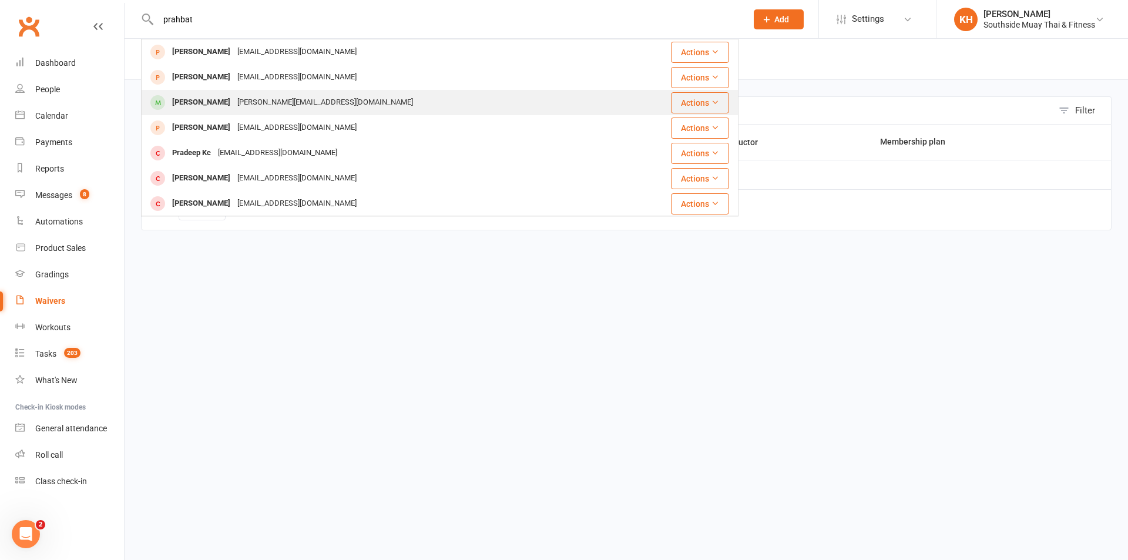
type input "prahbat"
click at [228, 97] on div "Prabhat Bhattarai" at bounding box center [201, 102] width 65 height 17
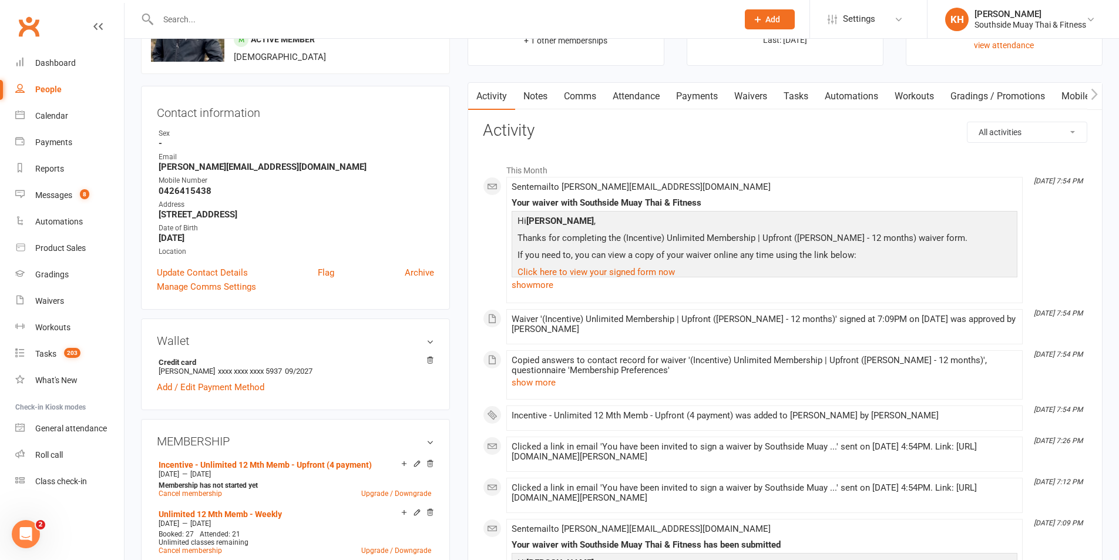
scroll to position [235, 0]
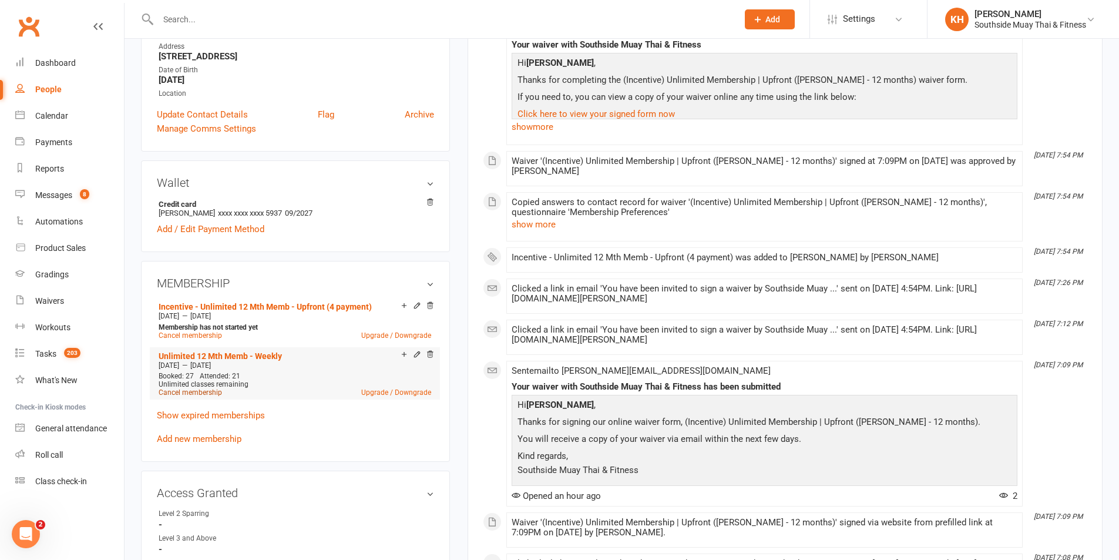
click at [190, 391] on link "Cancel membership" at bounding box center [190, 392] width 63 height 8
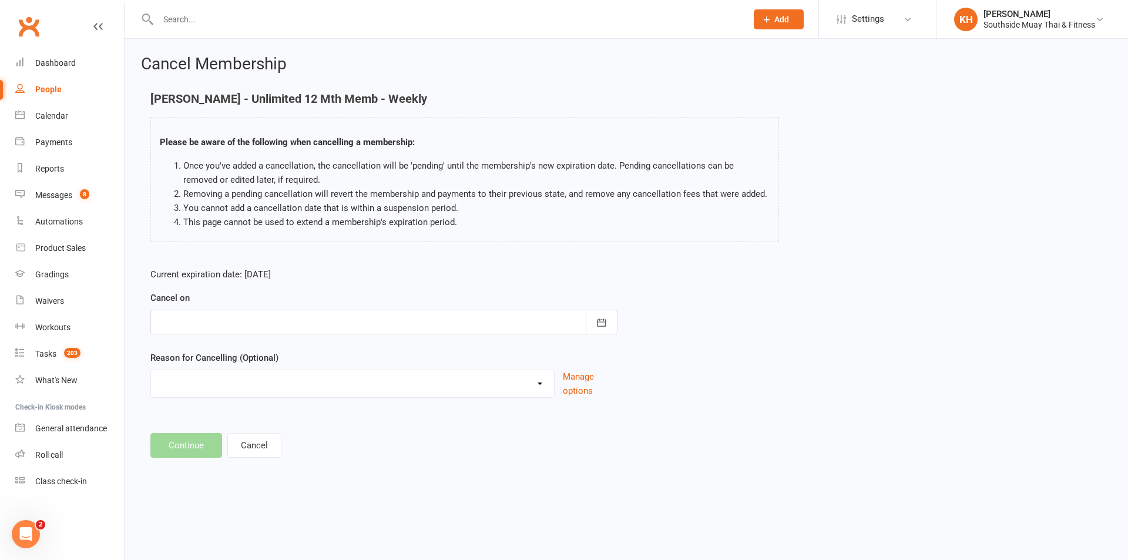
click at [228, 320] on div at bounding box center [383, 322] width 467 height 25
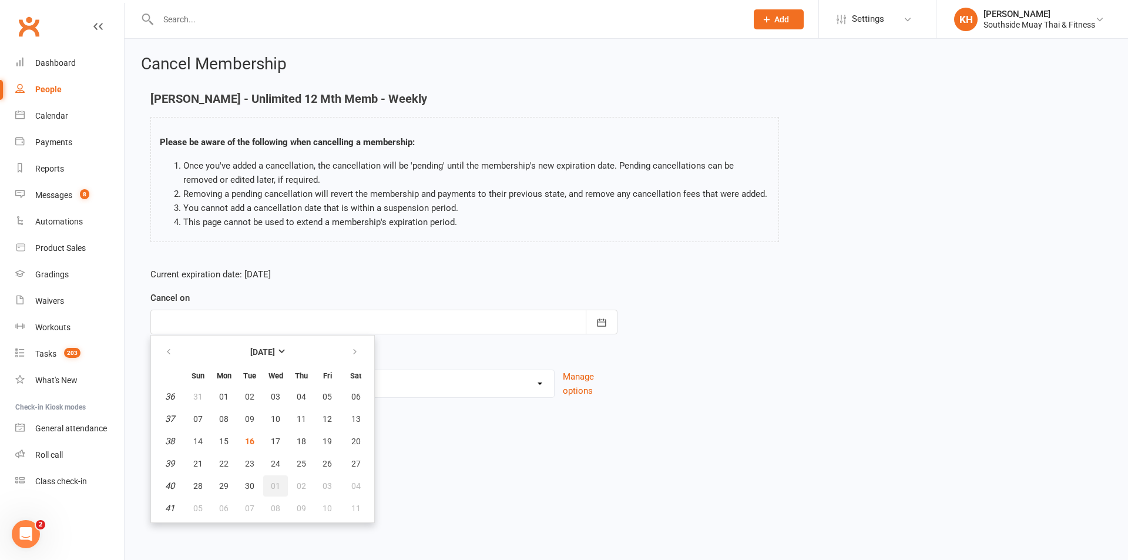
click at [281, 485] on button "01" at bounding box center [275, 485] width 25 height 21
type input "01 Oct 2025"
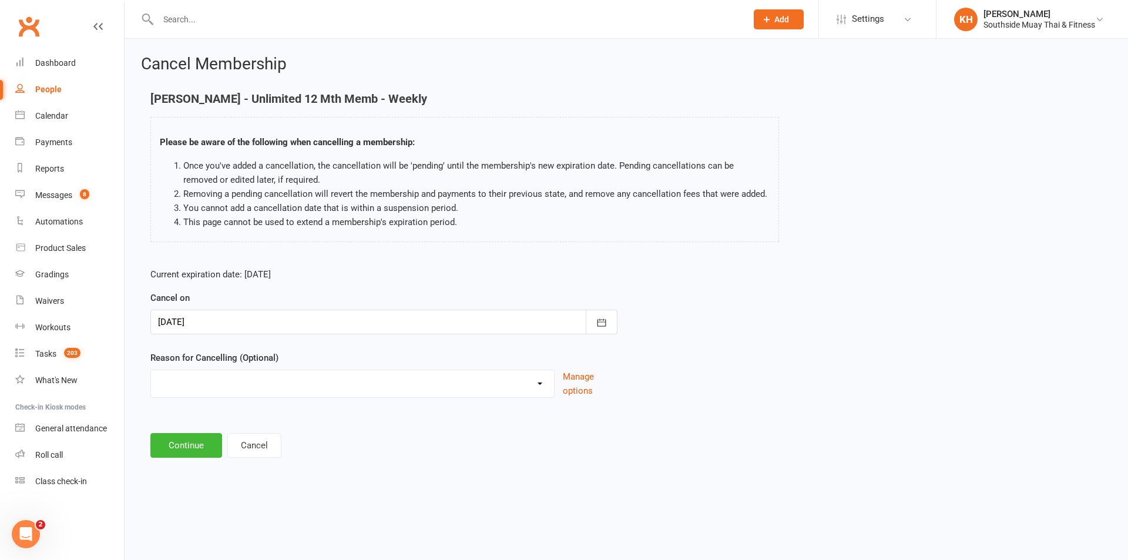
click at [230, 401] on div "Current expiration date: Aug 24 2026 Cancel on 01 Oct 2025 October 2025 Sun Mon…" at bounding box center [384, 336] width 485 height 156
click at [230, 392] on select "Bad Debt Changed Gyms Financial Difficulty Health Holiday Injury Membership tra…" at bounding box center [352, 381] width 403 height 23
select select "6"
click at [151, 370] on select "Bad Debt Changed Gyms Financial Difficulty Health Holiday Injury Membership tra…" at bounding box center [352, 381] width 403 height 23
click at [191, 449] on button "Continue" at bounding box center [186, 445] width 72 height 25
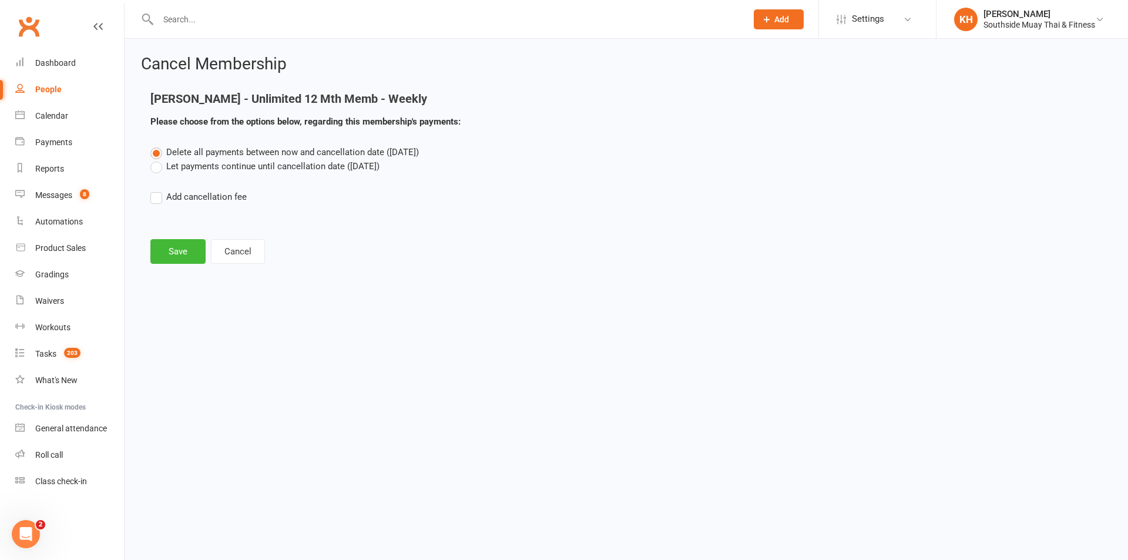
click at [156, 167] on label "Let payments continue until cancellation date (Oct 1, 2025)" at bounding box center [264, 166] width 229 height 14
click at [156, 159] on input "Let payments continue until cancellation date (Oct 1, 2025)" at bounding box center [154, 159] width 8 height 0
click at [186, 257] on button "Save" at bounding box center [177, 251] width 55 height 25
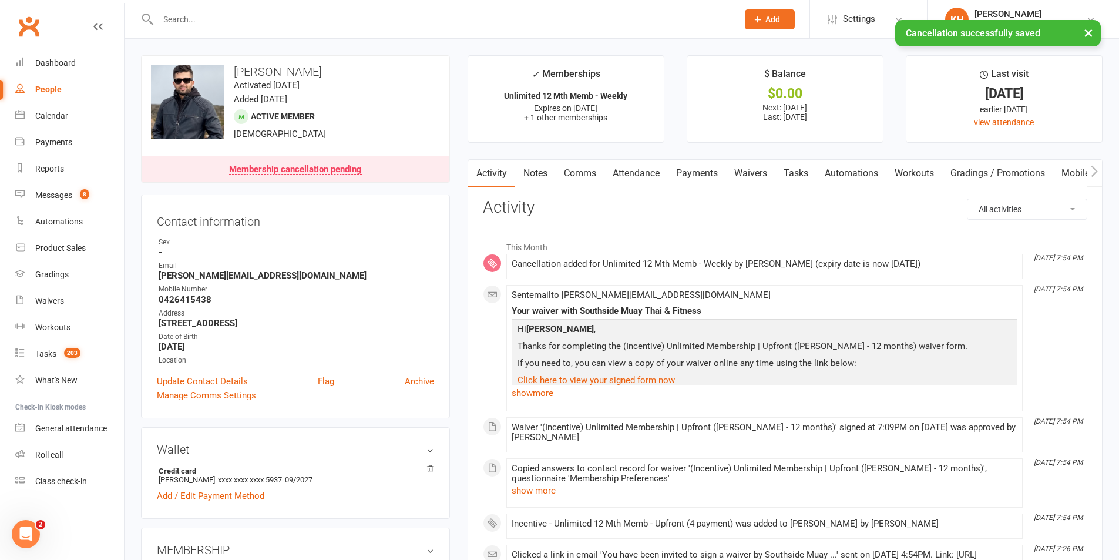
click at [718, 169] on link "Payments" at bounding box center [697, 173] width 58 height 27
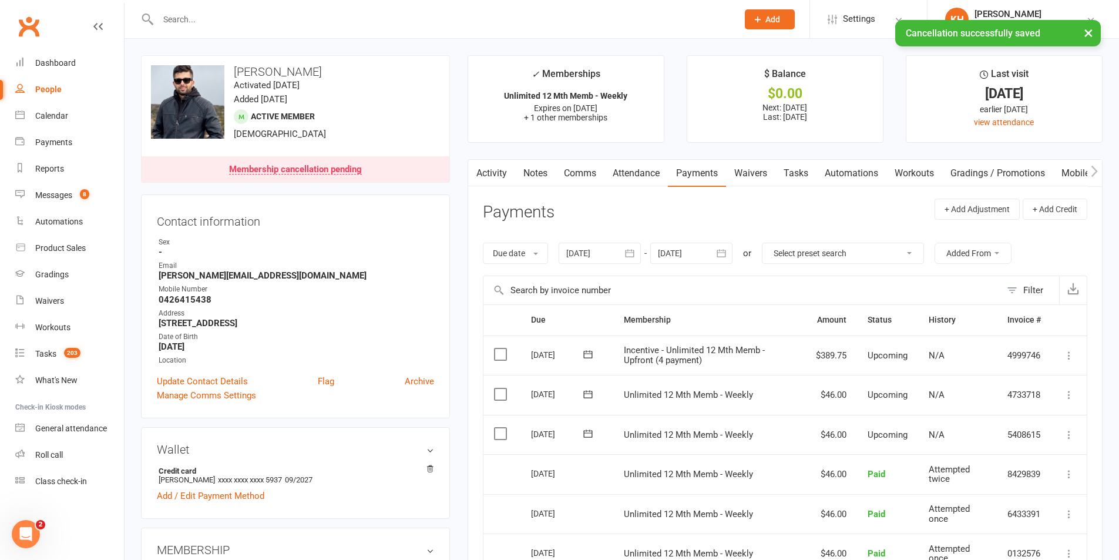
scroll to position [117, 0]
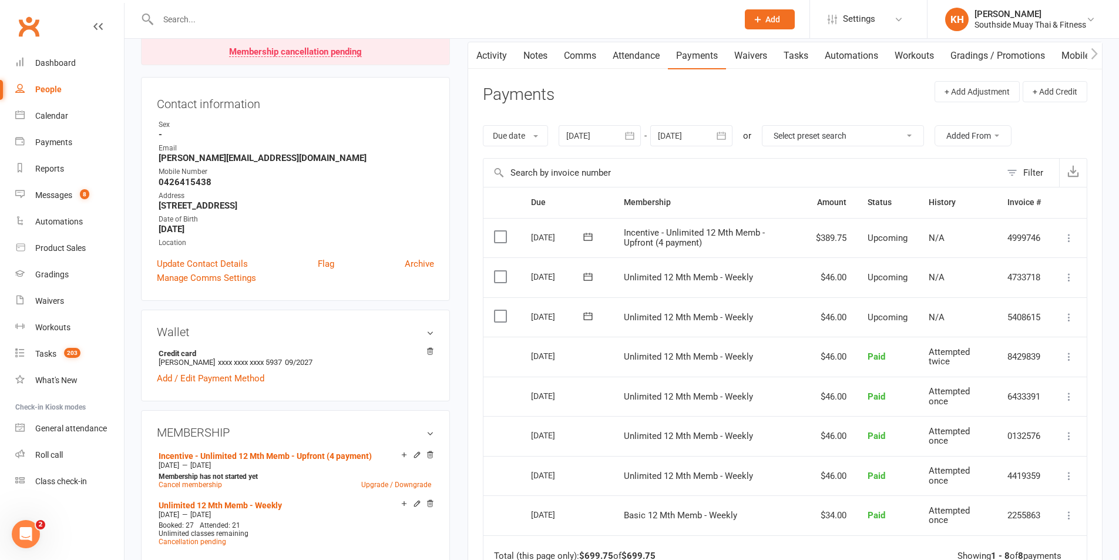
click at [1070, 271] on icon at bounding box center [1069, 277] width 12 height 12
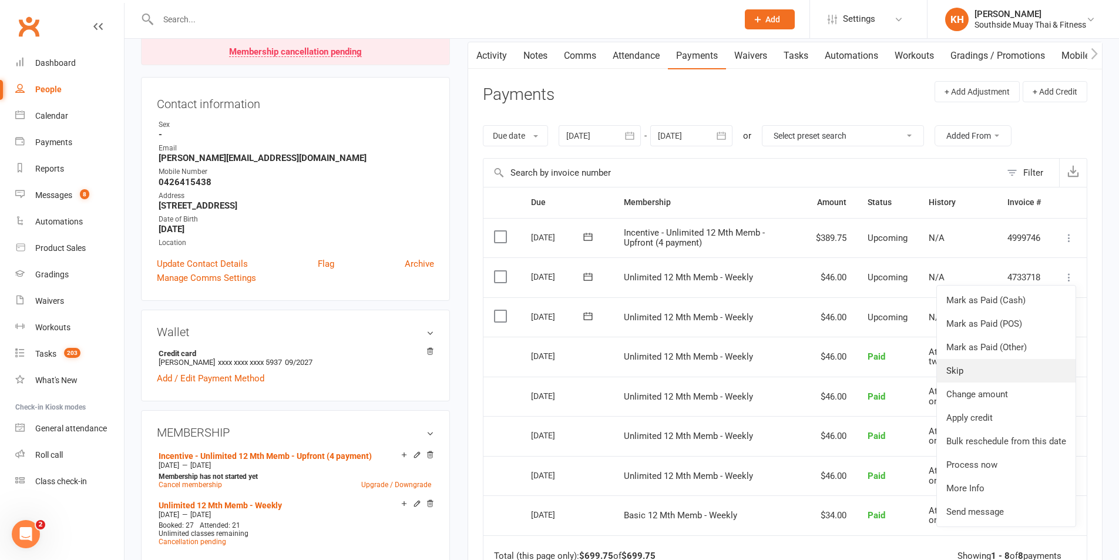
click at [969, 374] on link "Skip" at bounding box center [1006, 370] width 139 height 23
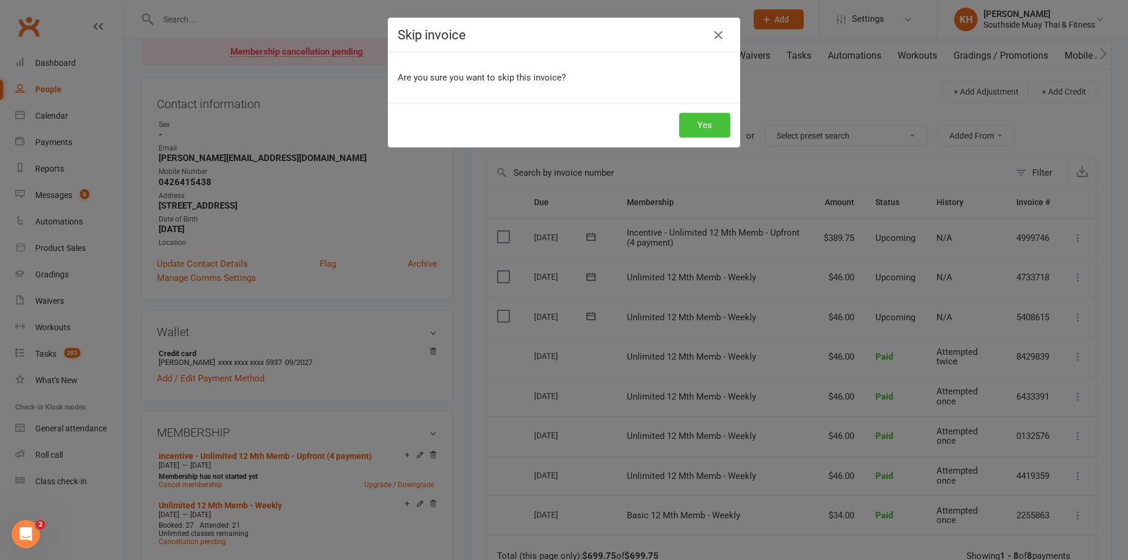
click at [680, 118] on button "Yes" at bounding box center [704, 125] width 51 height 25
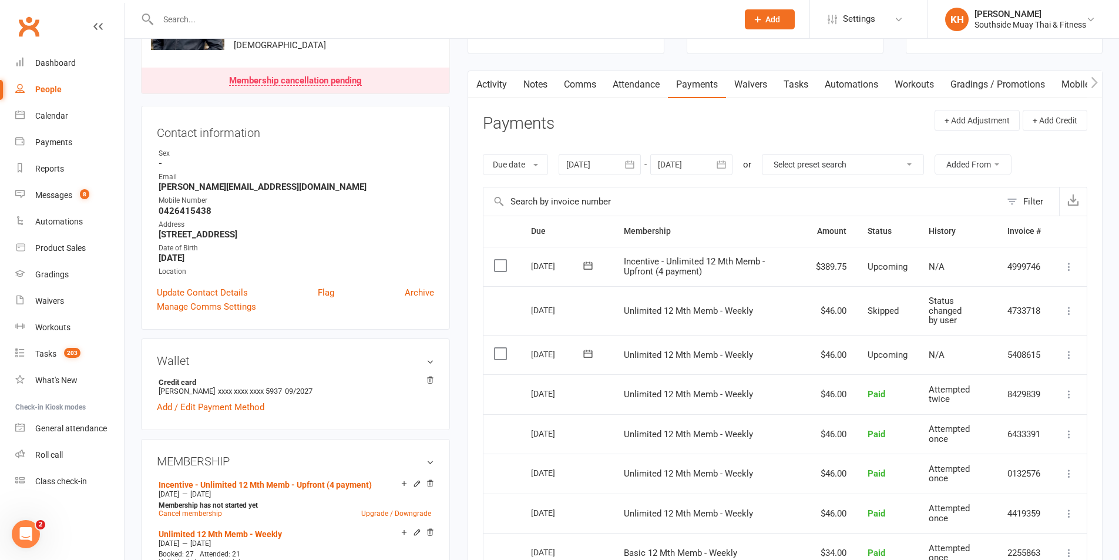
scroll to position [59, 0]
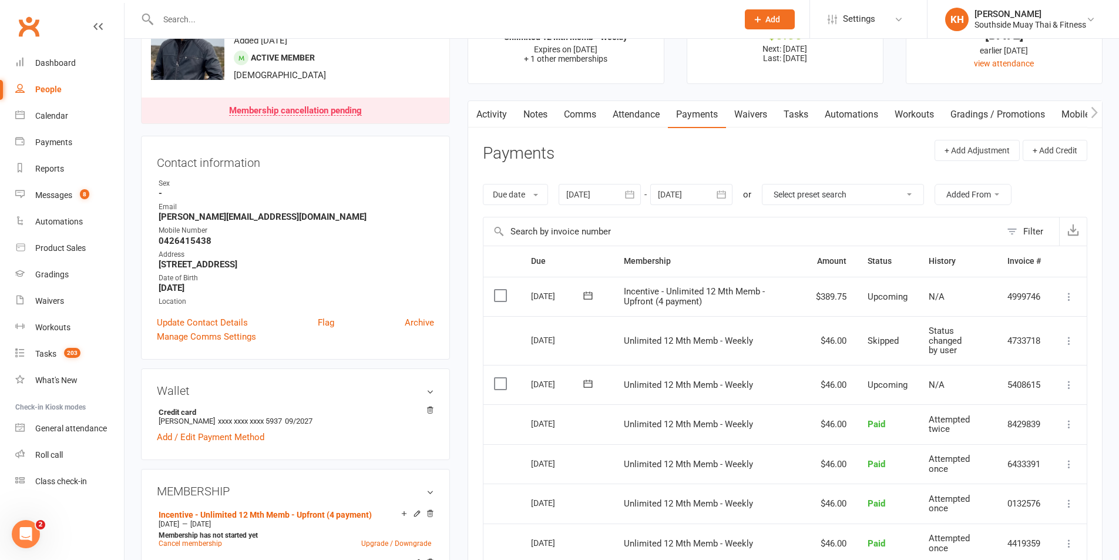
click at [725, 187] on button "button" at bounding box center [721, 194] width 21 height 21
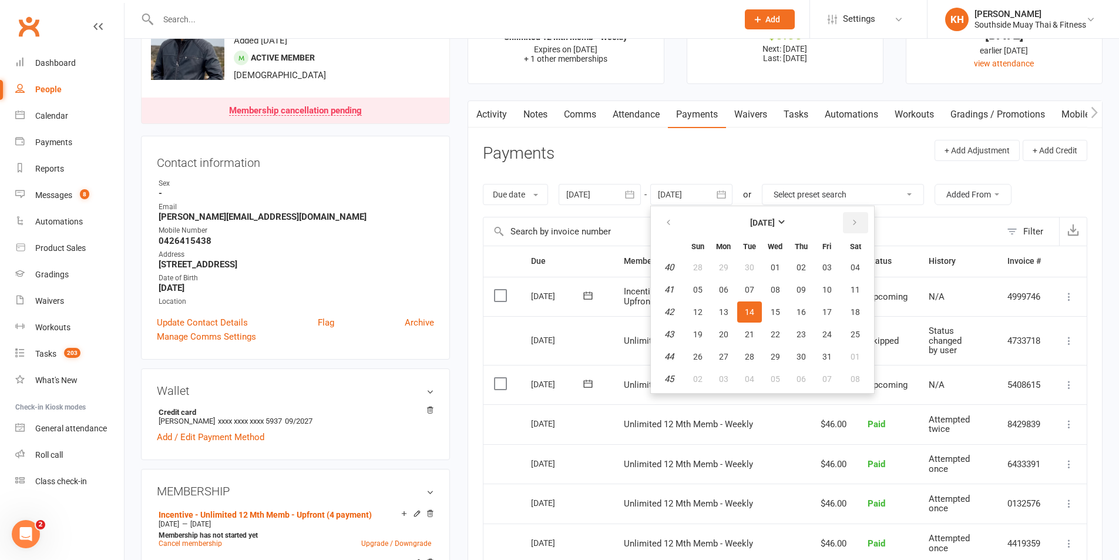
click at [859, 224] on icon "button" at bounding box center [855, 222] width 8 height 9
click at [829, 331] on span "27" at bounding box center [826, 334] width 9 height 9
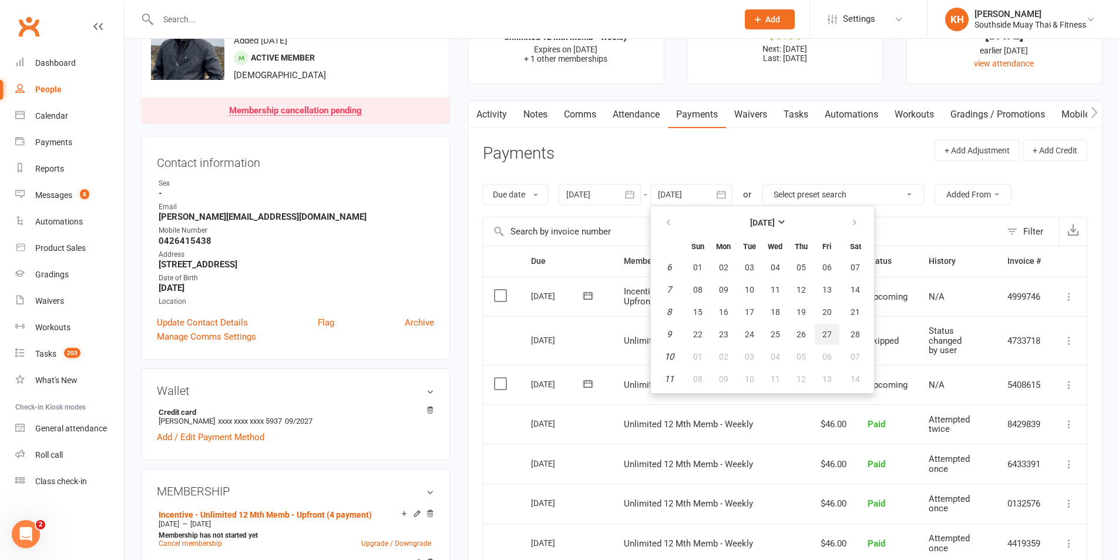
type input "27 Feb 2026"
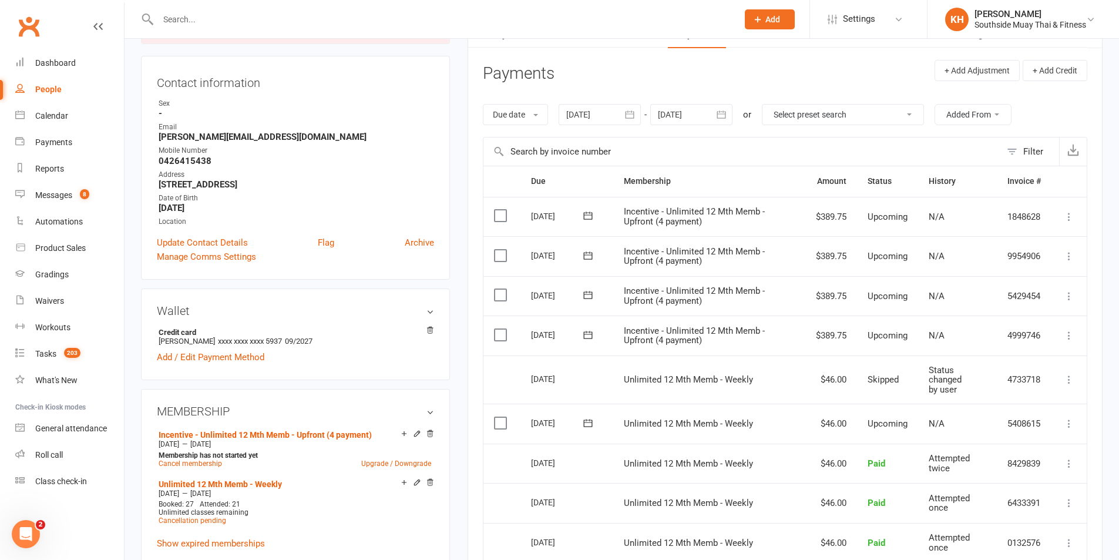
scroll to position [117, 0]
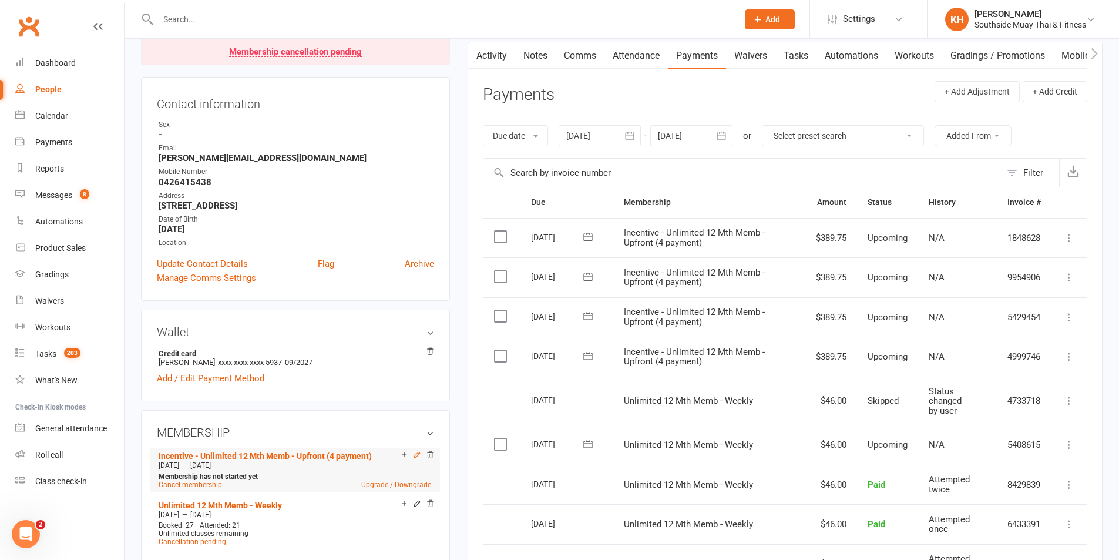
click at [417, 454] on icon at bounding box center [417, 455] width 8 height 8
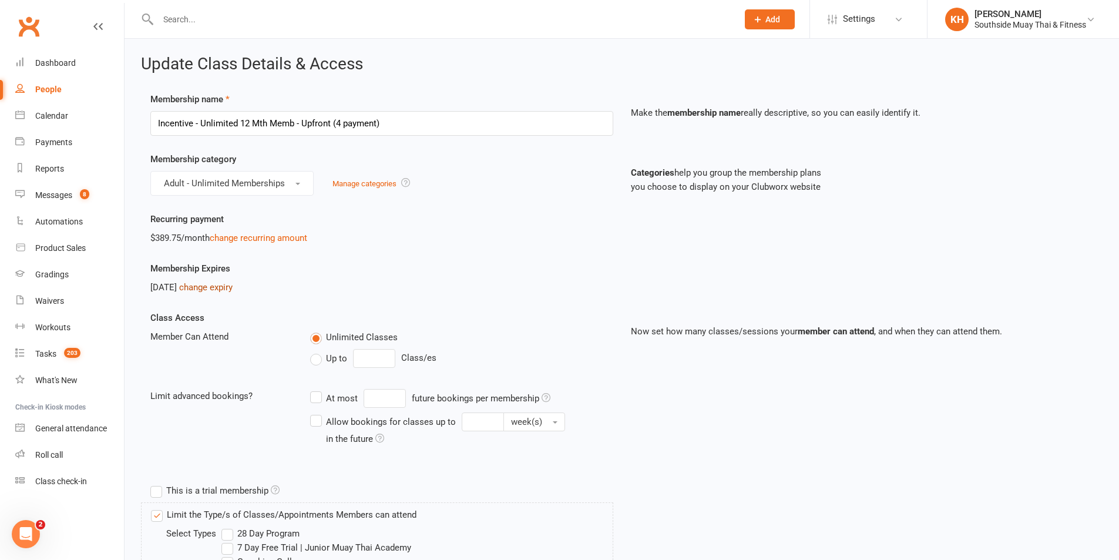
click at [220, 288] on link "change expiry" at bounding box center [205, 287] width 53 height 11
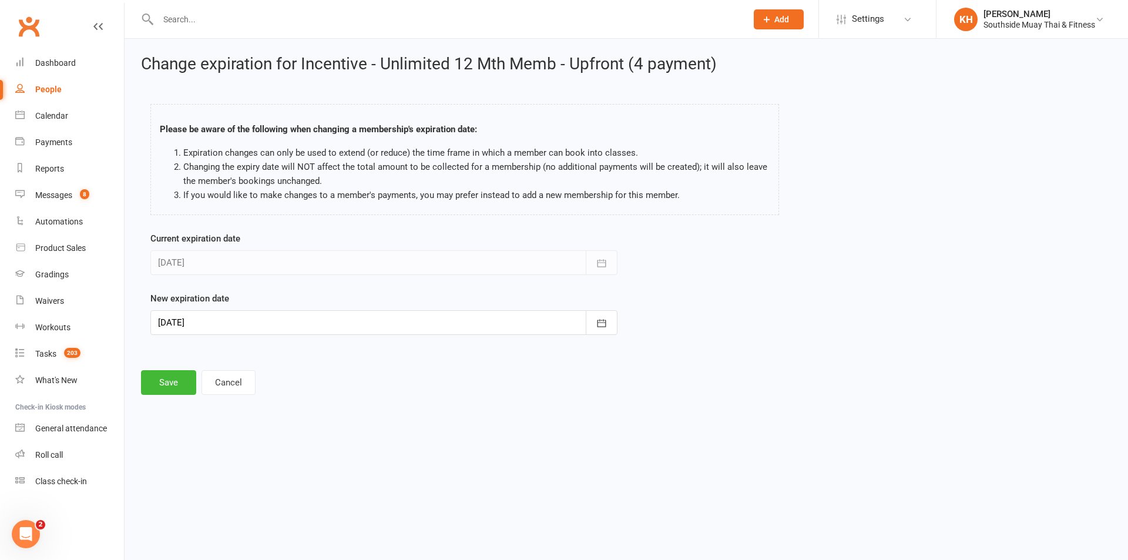
click at [255, 326] on div at bounding box center [383, 322] width 467 height 25
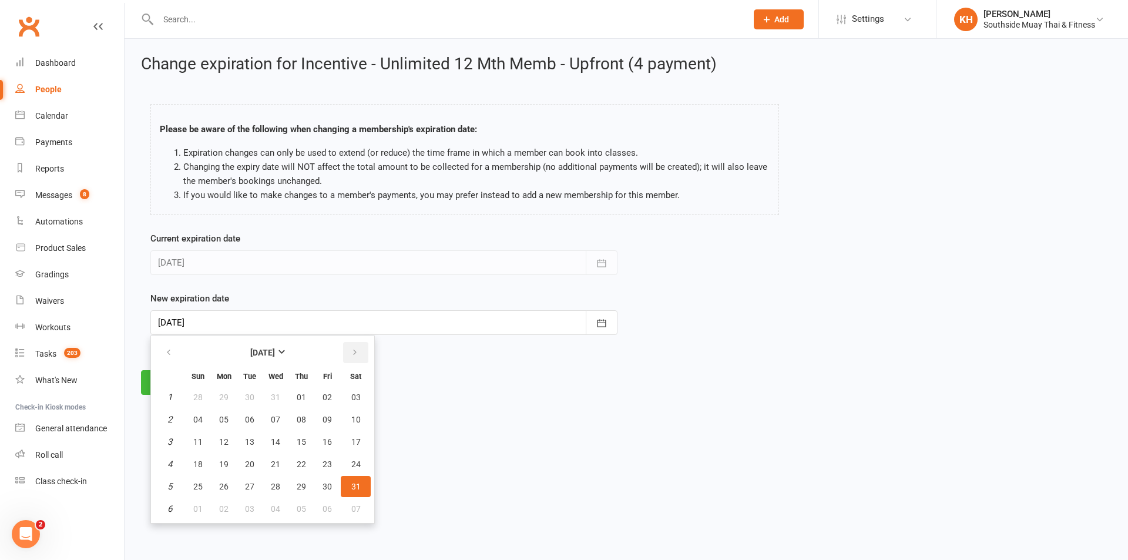
click at [351, 348] on icon "button" at bounding box center [355, 352] width 8 height 9
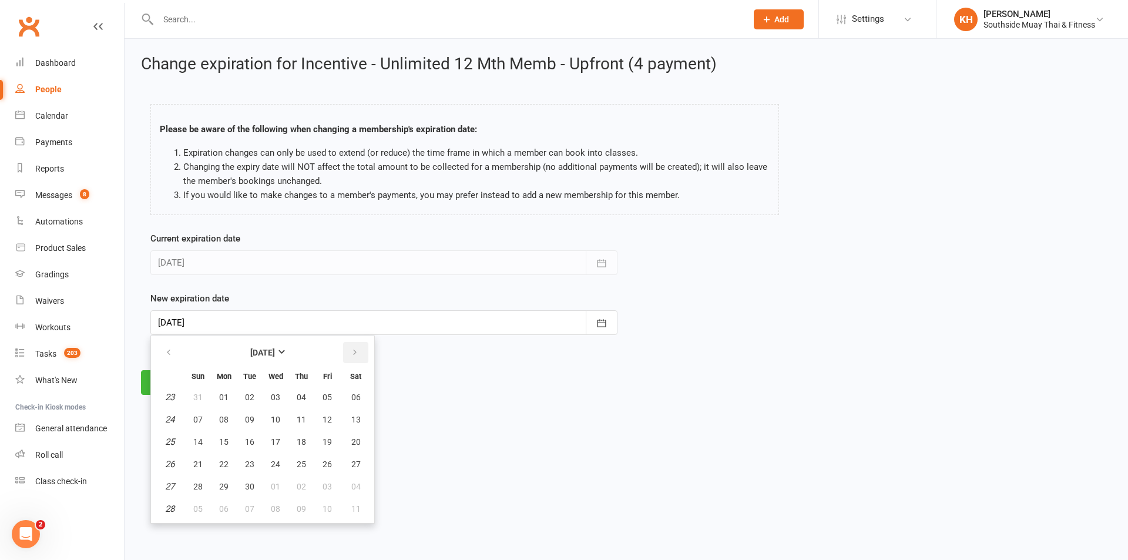
click at [351, 348] on icon "button" at bounding box center [355, 352] width 8 height 9
click at [312, 485] on button "01" at bounding box center [301, 486] width 25 height 21
type input "01 Oct 2026"
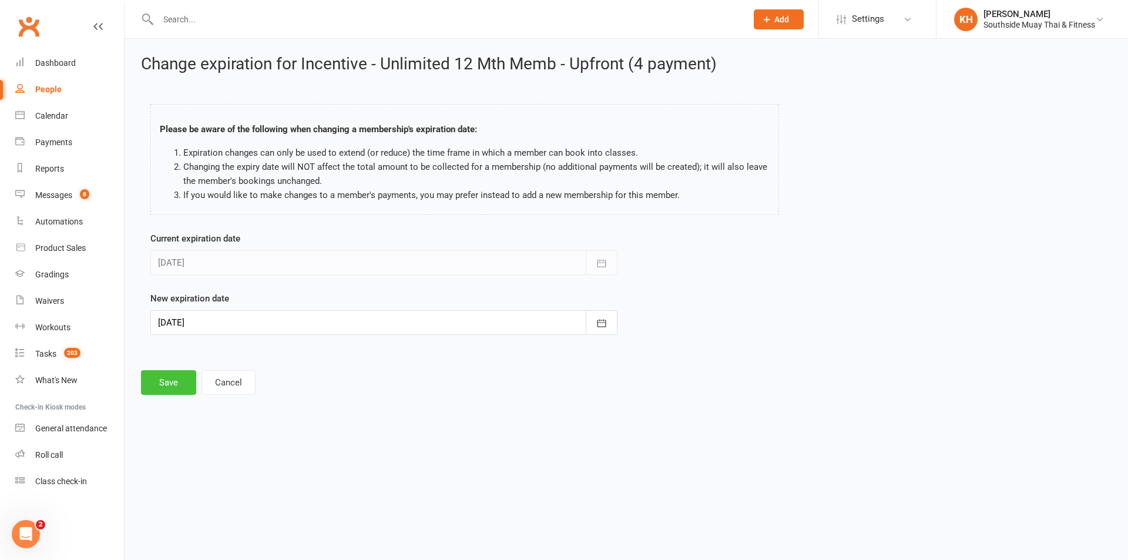
click at [165, 383] on button "Save" at bounding box center [168, 382] width 55 height 25
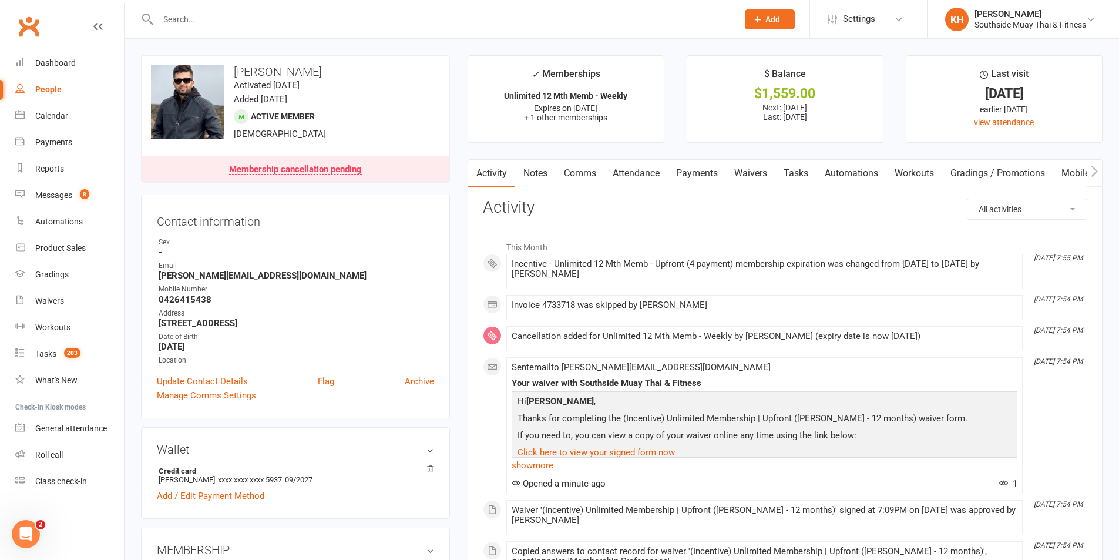
click at [830, 173] on link "Automations" at bounding box center [852, 173] width 70 height 27
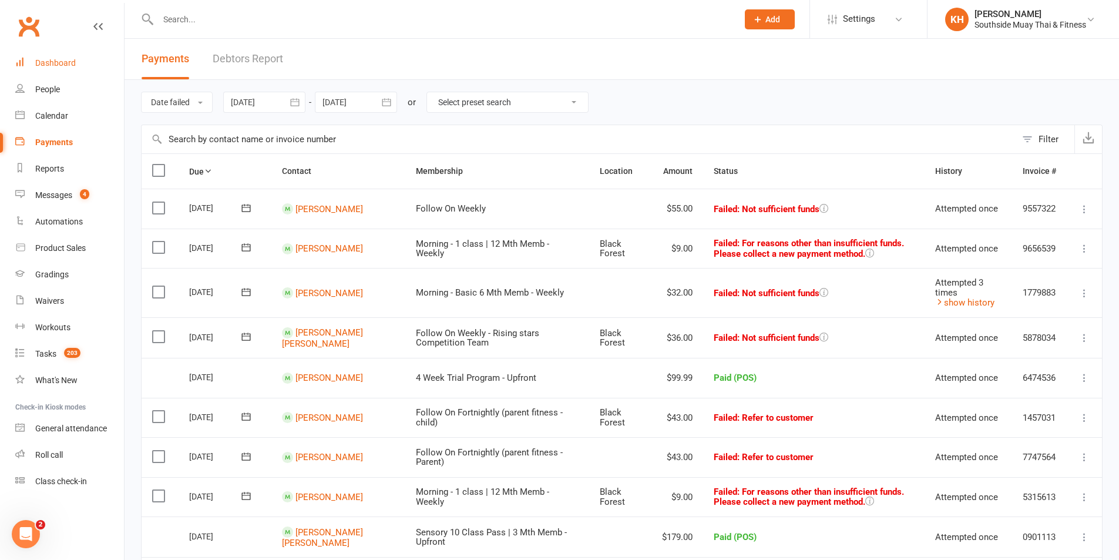
drag, startPoint x: 49, startPoint y: 60, endPoint x: 69, endPoint y: 70, distance: 22.3
click at [49, 59] on div "Dashboard" at bounding box center [55, 62] width 41 height 9
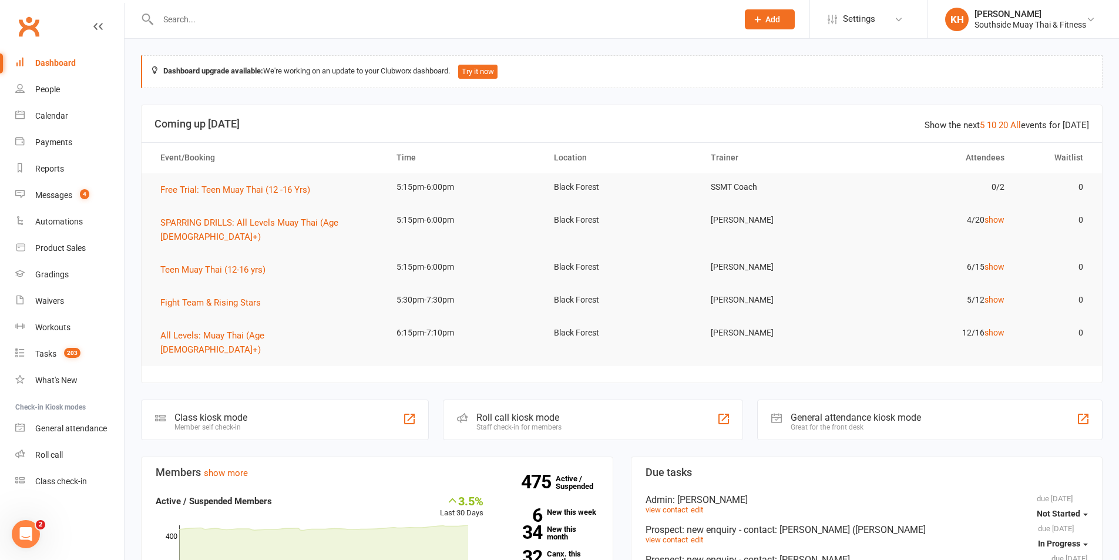
scroll to position [117, 0]
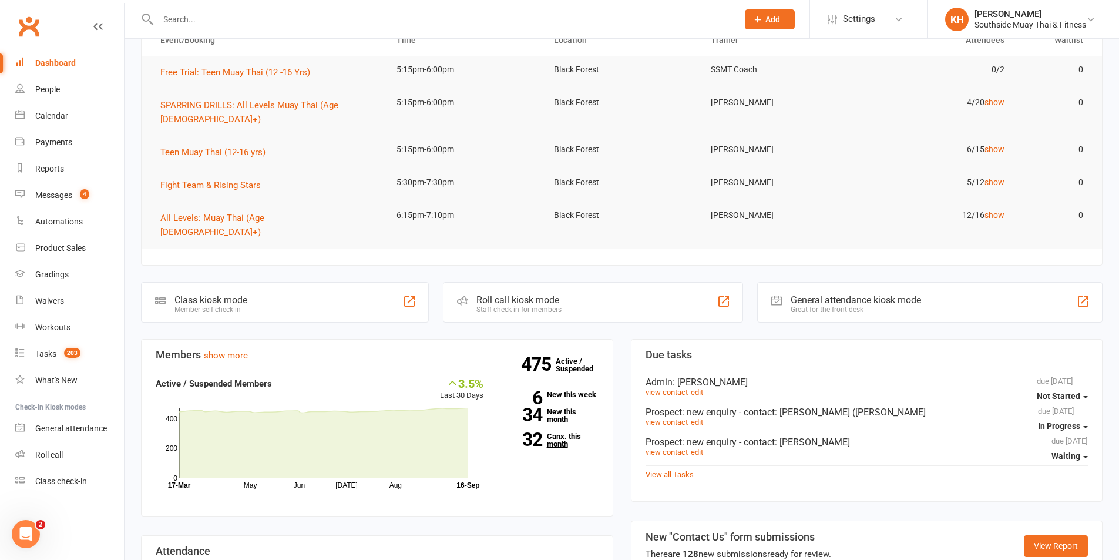
click at [560, 432] on link "32 Canx. this month" at bounding box center [550, 439] width 98 height 15
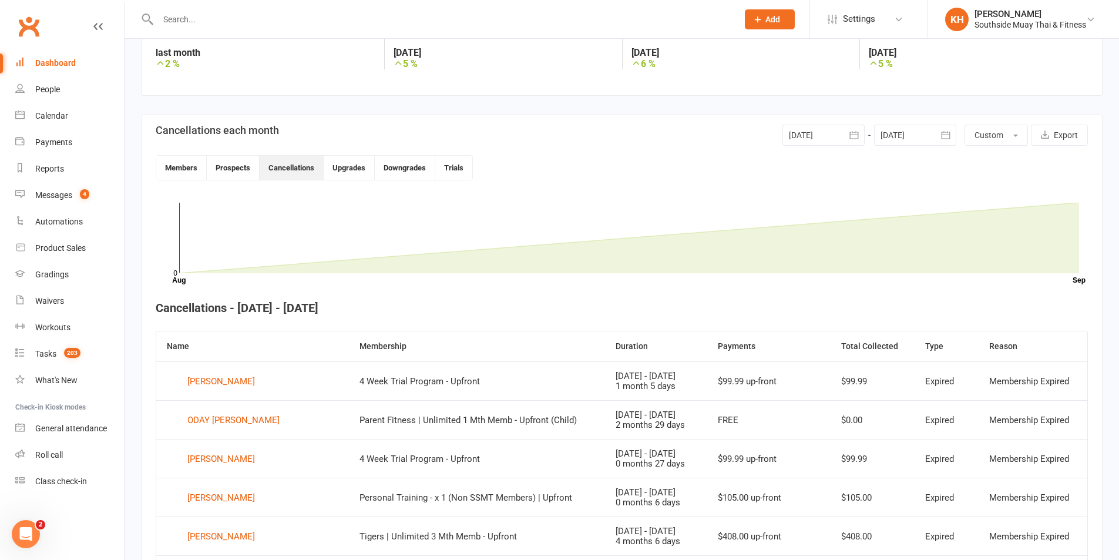
scroll to position [203, 0]
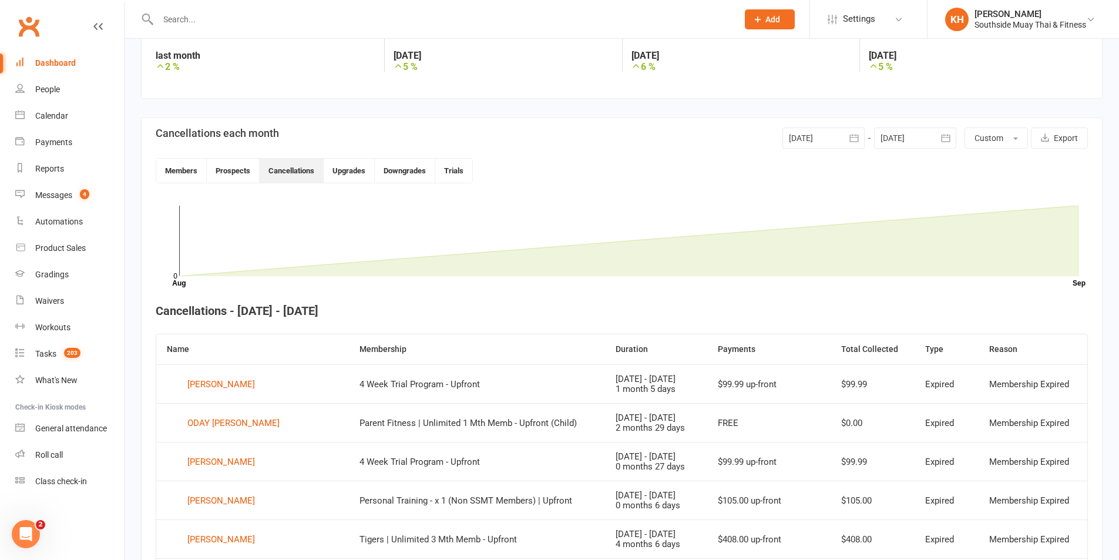
click at [847, 140] on button "button" at bounding box center [854, 137] width 21 height 21
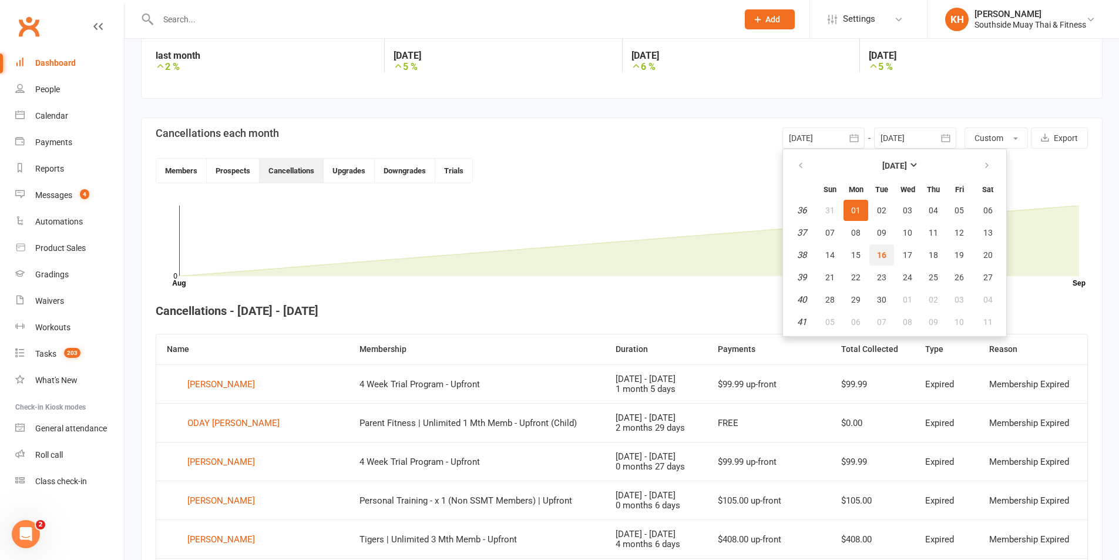
click at [879, 251] on span "16" at bounding box center [881, 254] width 9 height 9
type input "[DATE]"
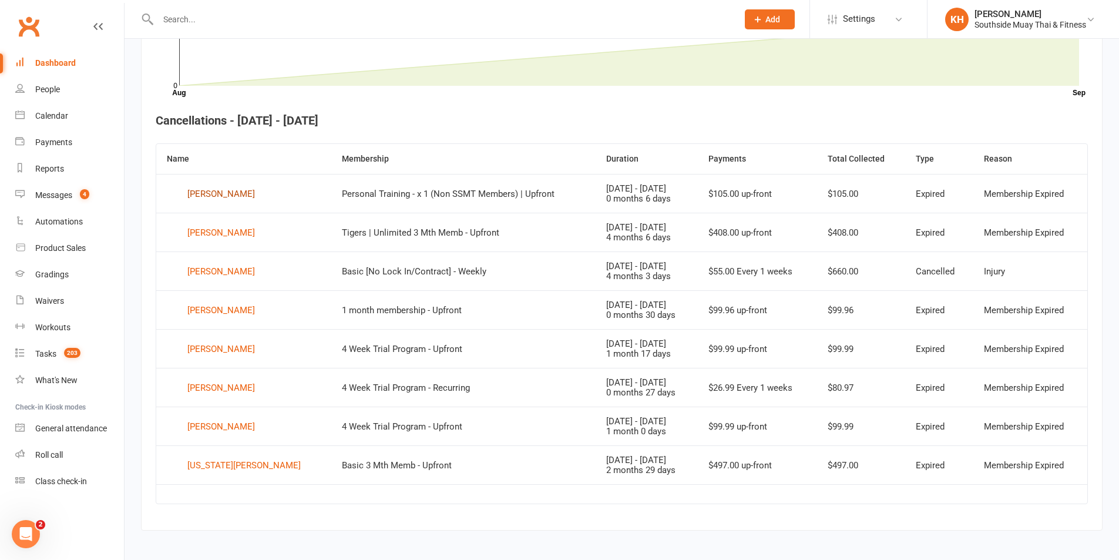
scroll to position [400, 0]
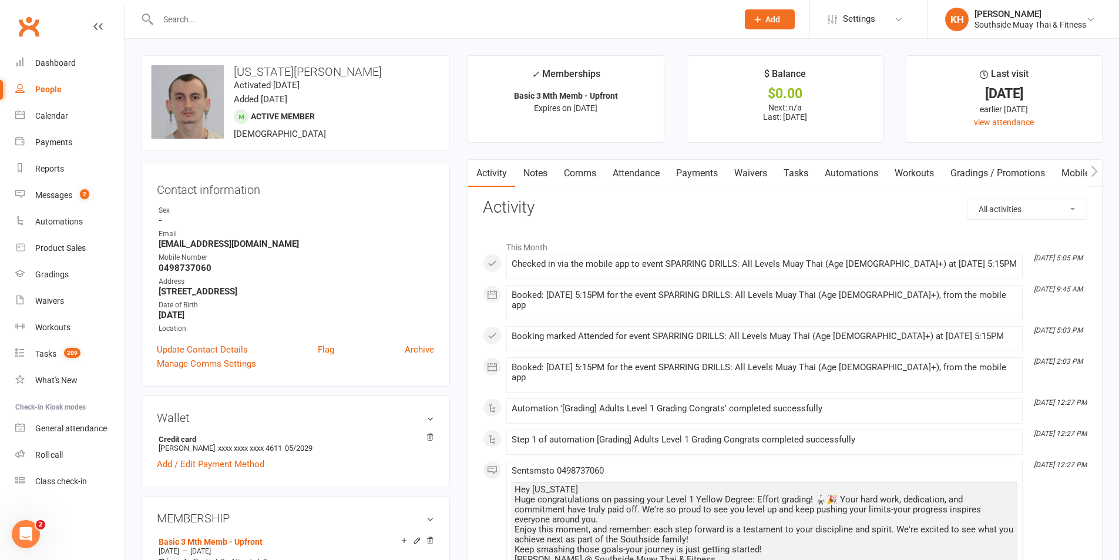
scroll to position [117, 0]
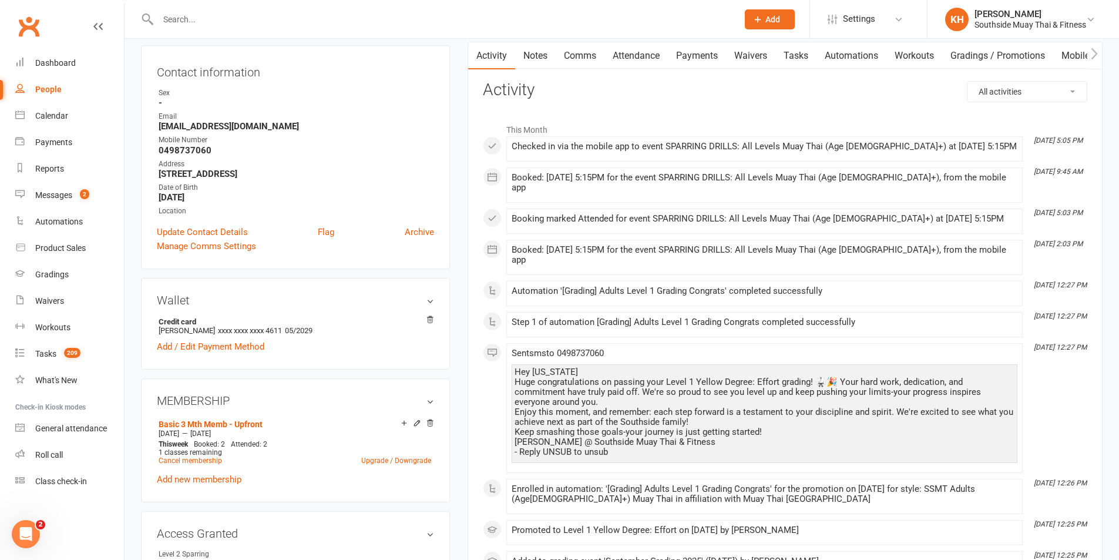
click at [414, 424] on icon at bounding box center [417, 423] width 8 height 8
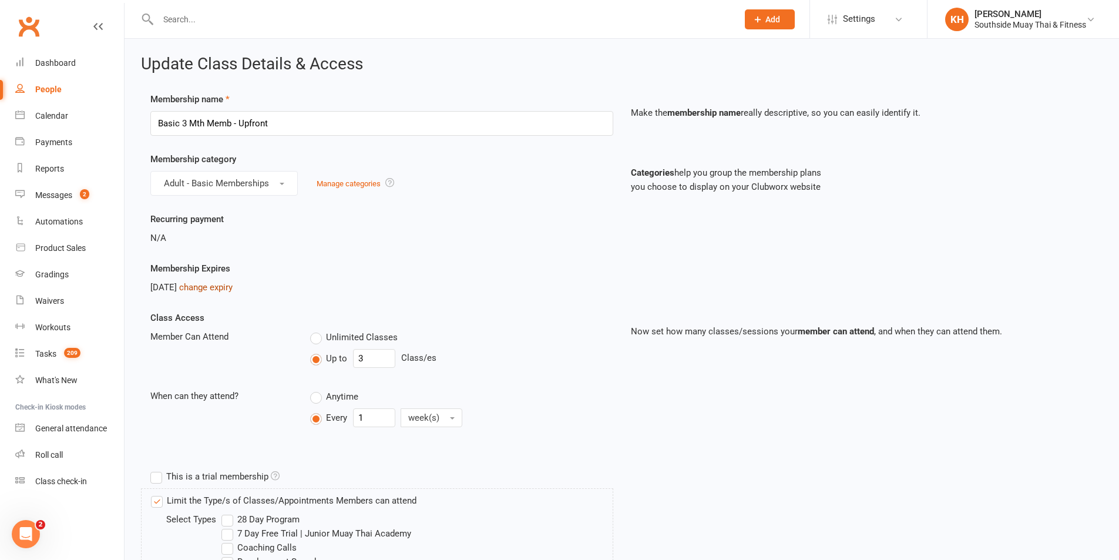
click at [216, 283] on link "change expiry" at bounding box center [205, 287] width 53 height 11
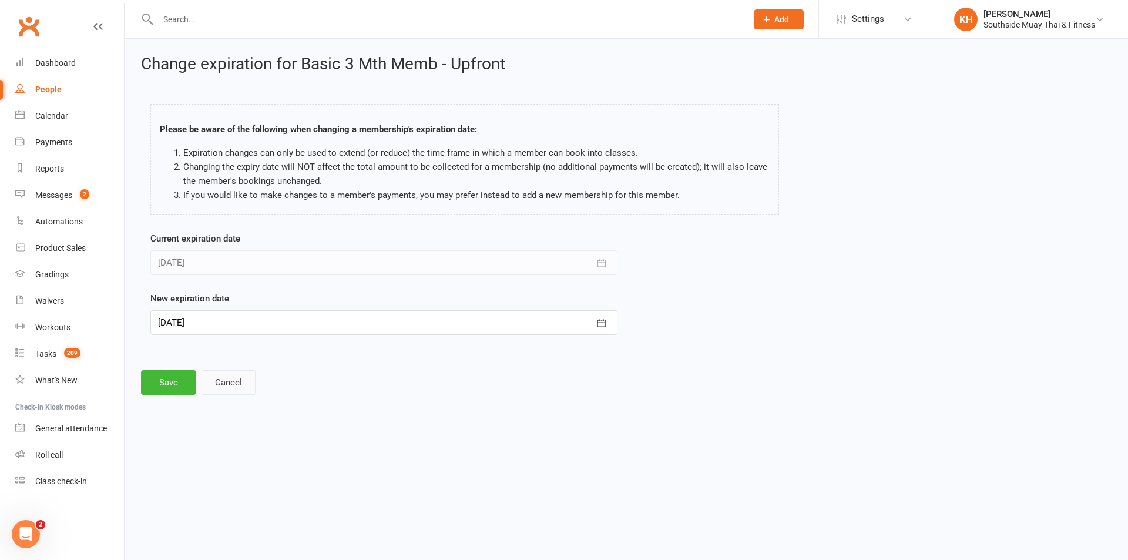
click at [233, 391] on button "Cancel" at bounding box center [228, 382] width 54 height 25
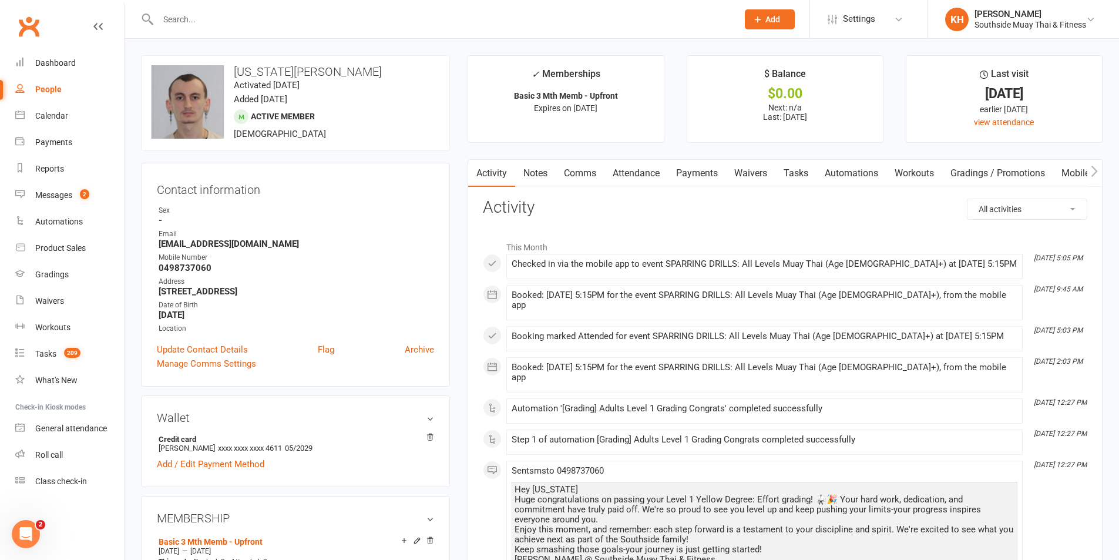
click at [549, 173] on link "Notes" at bounding box center [535, 173] width 41 height 27
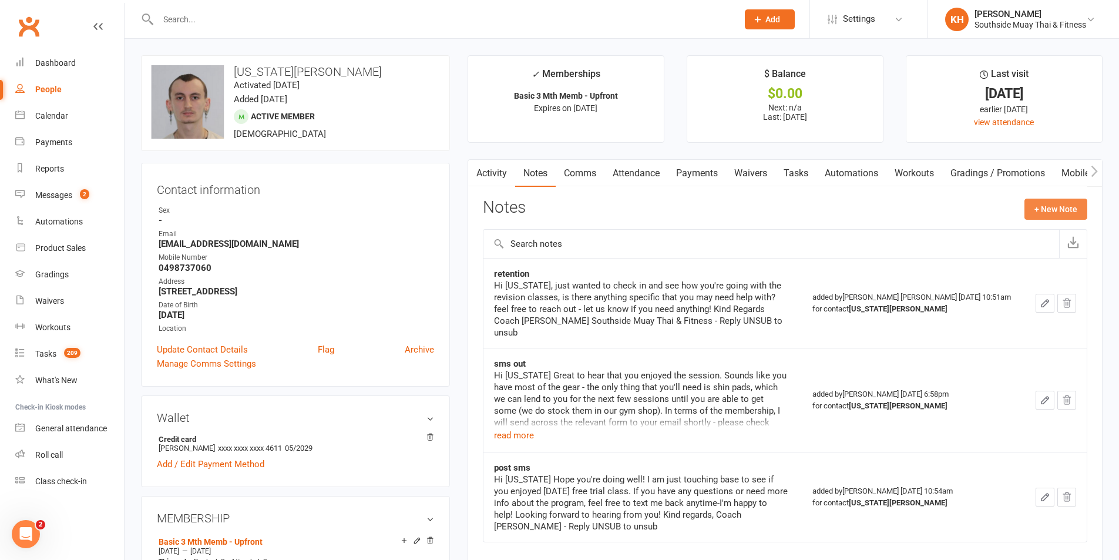
click at [1063, 208] on button "+ New Note" at bounding box center [1056, 209] width 63 height 21
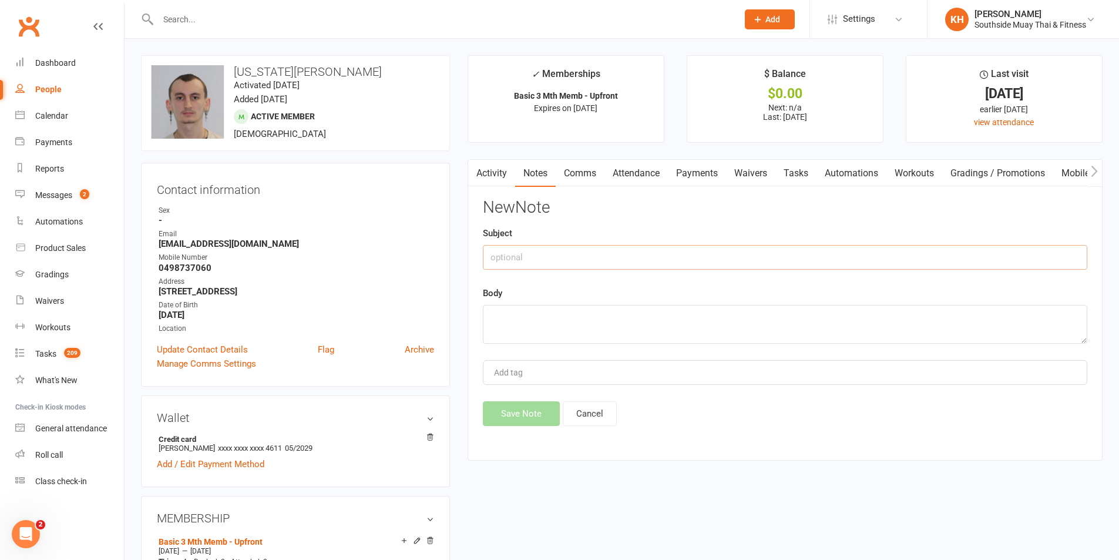
click at [542, 260] on input "text" at bounding box center [785, 257] width 604 height 25
type input "will be away for about 3 weeks post membership will sign when back"
click at [492, 328] on textarea at bounding box center [785, 324] width 604 height 39
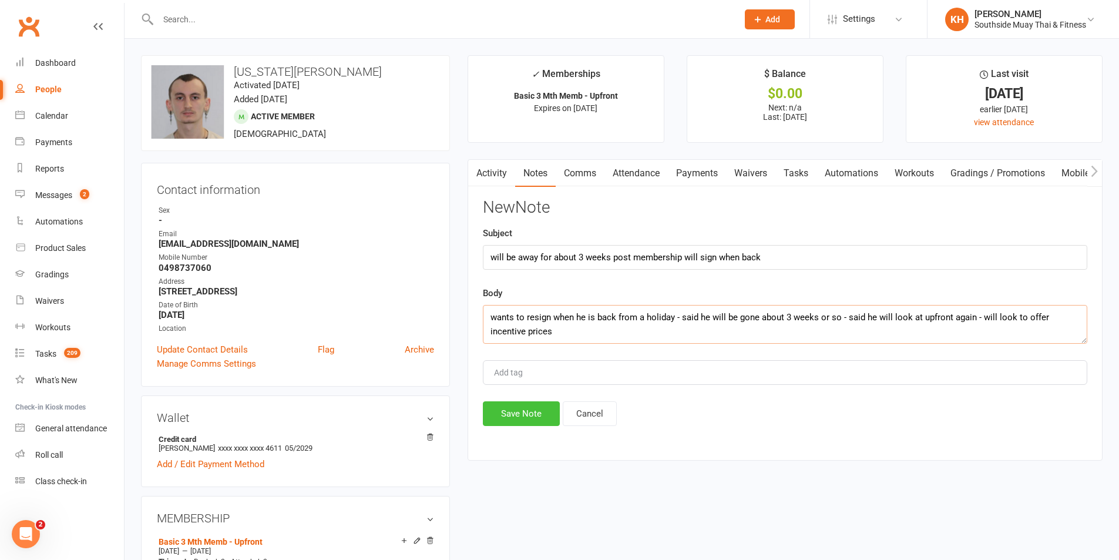
type textarea "wants to resign when he is back from a holiday - said he will be gone about 3 w…"
click at [515, 408] on button "Save Note" at bounding box center [521, 413] width 77 height 25
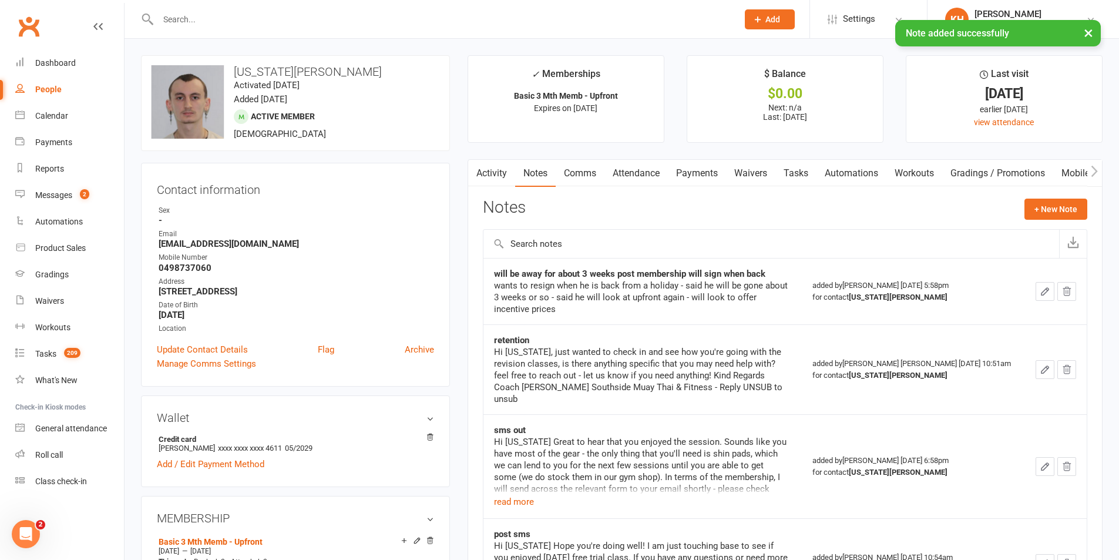
click at [495, 173] on link "Activity" at bounding box center [491, 173] width 47 height 27
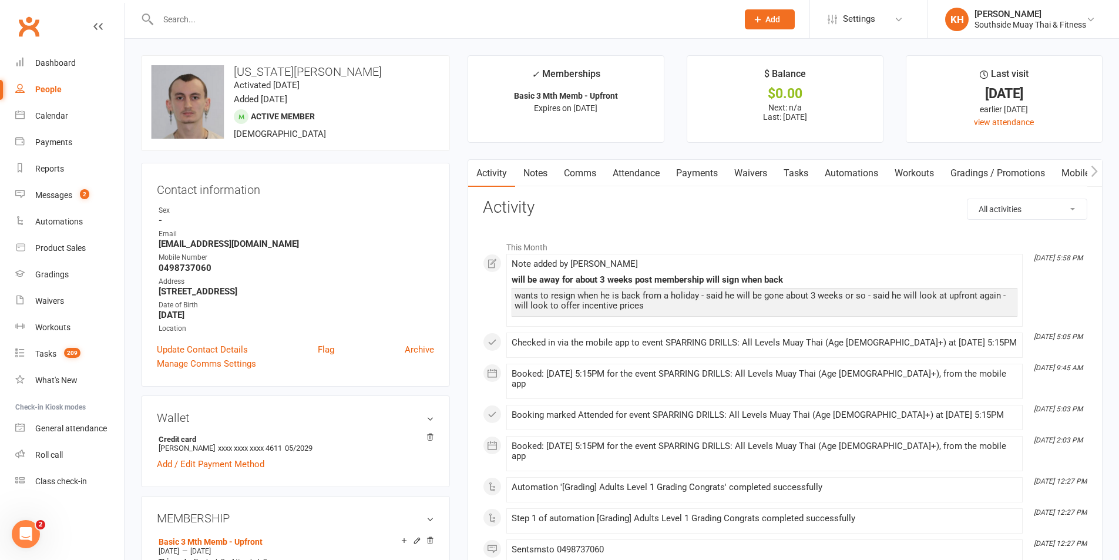
click at [583, 170] on link "Comms" at bounding box center [580, 173] width 49 height 27
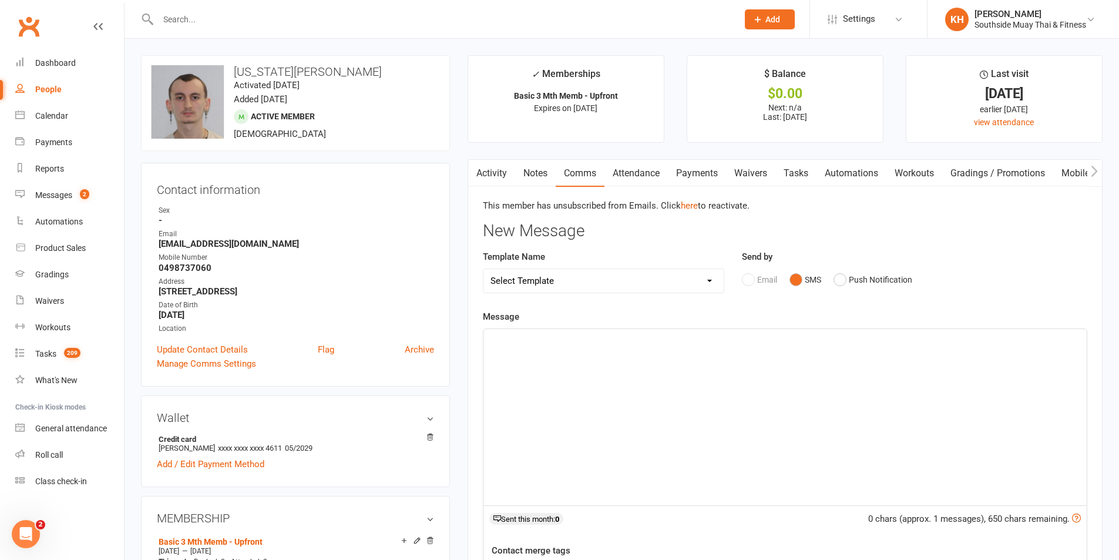
click at [568, 286] on select "Select Template [SMS] Outreach Message: High Risk – Personal From Trainer + Ree…" at bounding box center [603, 280] width 240 height 23
select select "153"
click at [483, 269] on select "Select Template [SMS] Outreach Message: High Risk – Personal From Trainer + Ree…" at bounding box center [603, 280] width 240 height 23
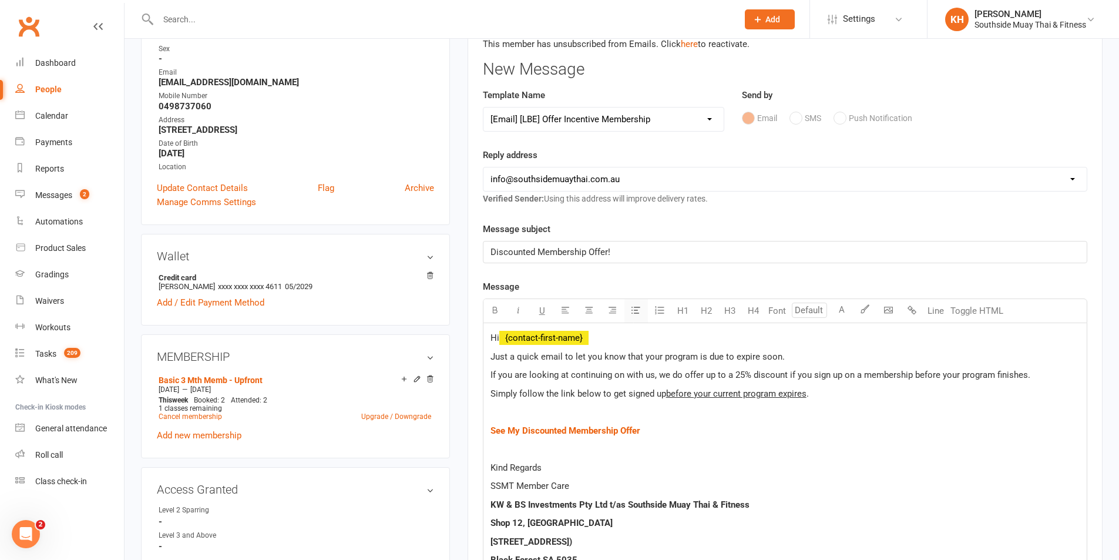
scroll to position [176, 0]
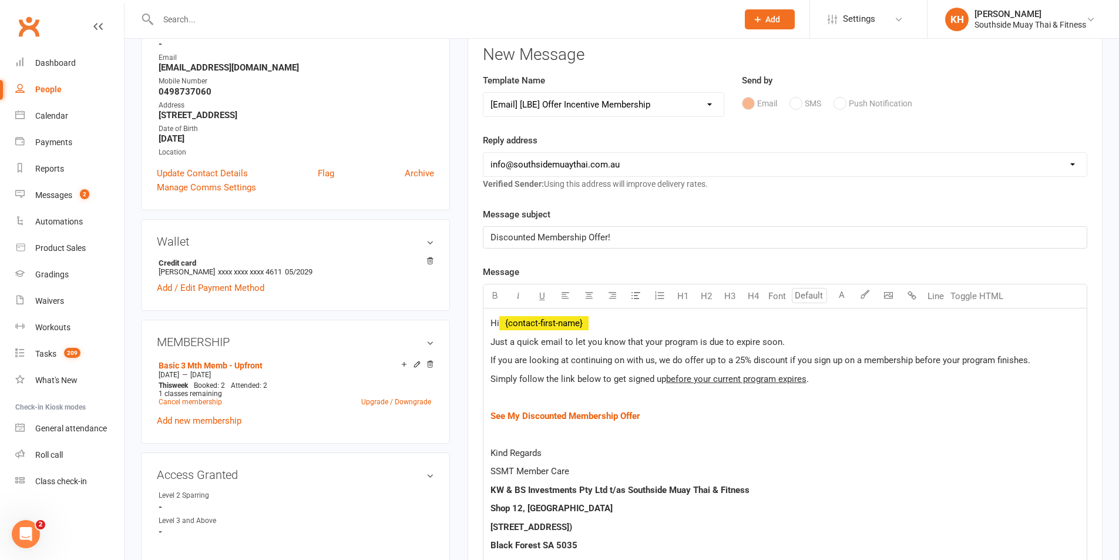
click at [607, 105] on select "Select Template [SMS] Outreach Message: High Risk – Personal From Trainer + Ree…" at bounding box center [603, 104] width 240 height 23
click at [697, 48] on h3 "New Message" at bounding box center [785, 55] width 604 height 18
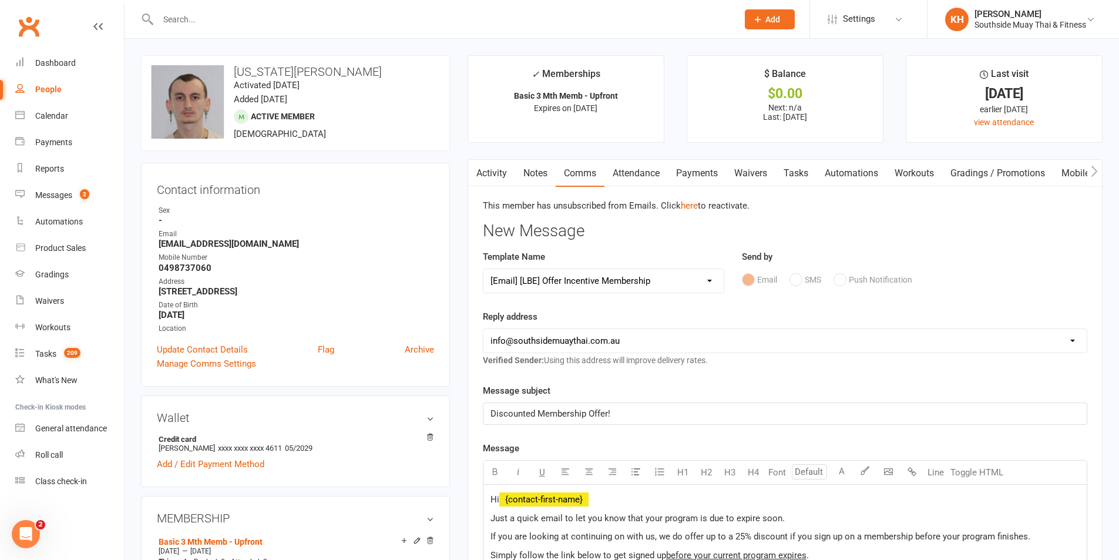
click at [501, 172] on link "Activity" at bounding box center [491, 173] width 47 height 27
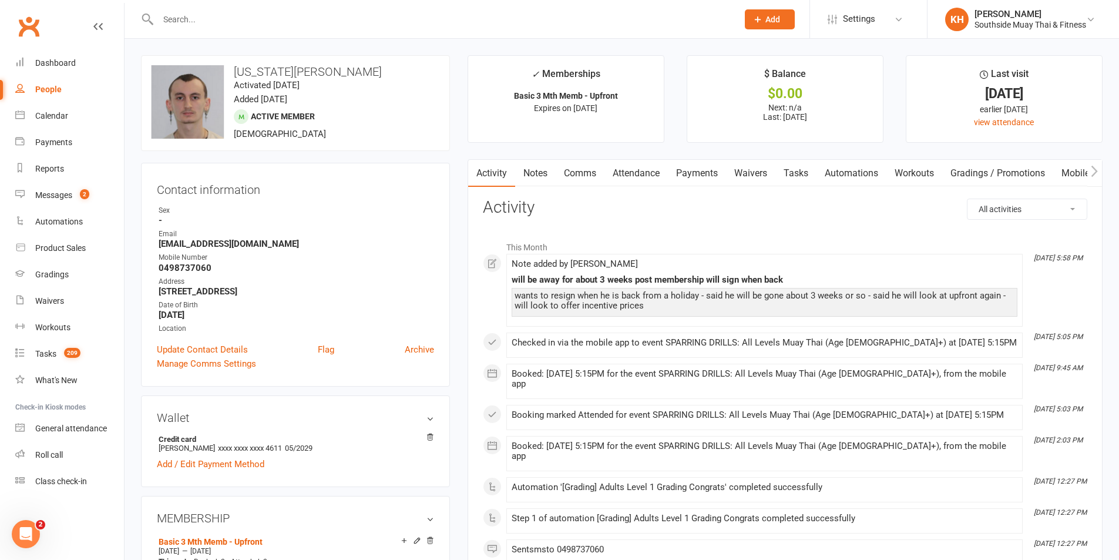
click at [237, 12] on input "text" at bounding box center [442, 19] width 575 height 16
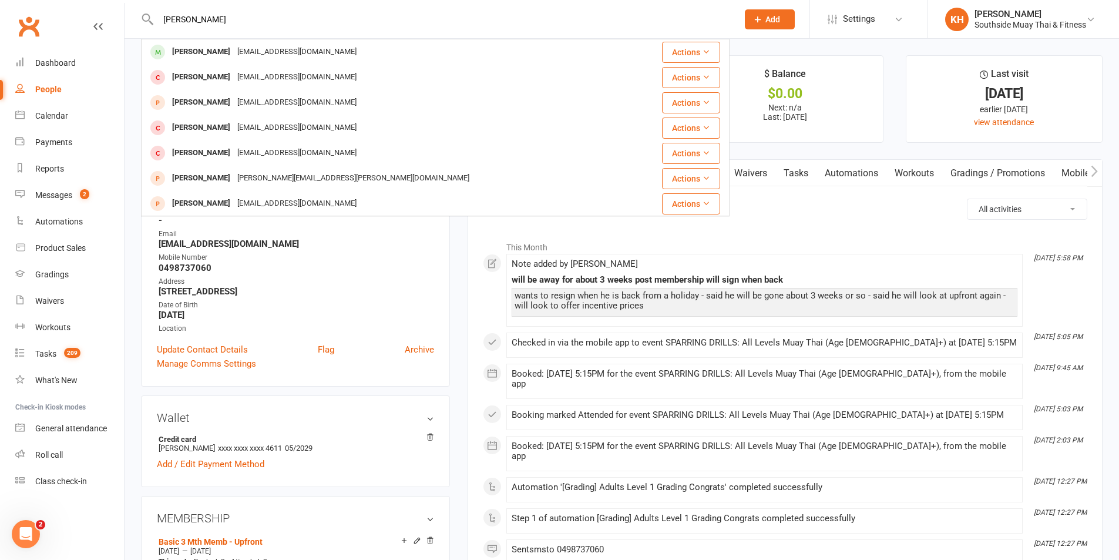
type input "[PERSON_NAME]"
click at [219, 53] on div "[PERSON_NAME]" at bounding box center [201, 51] width 65 height 17
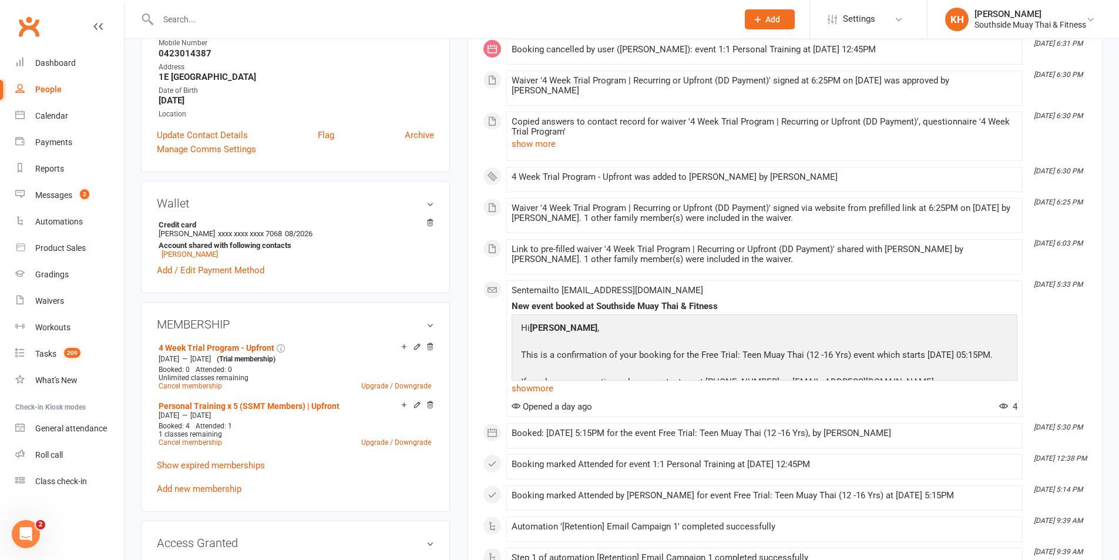
scroll to position [235, 0]
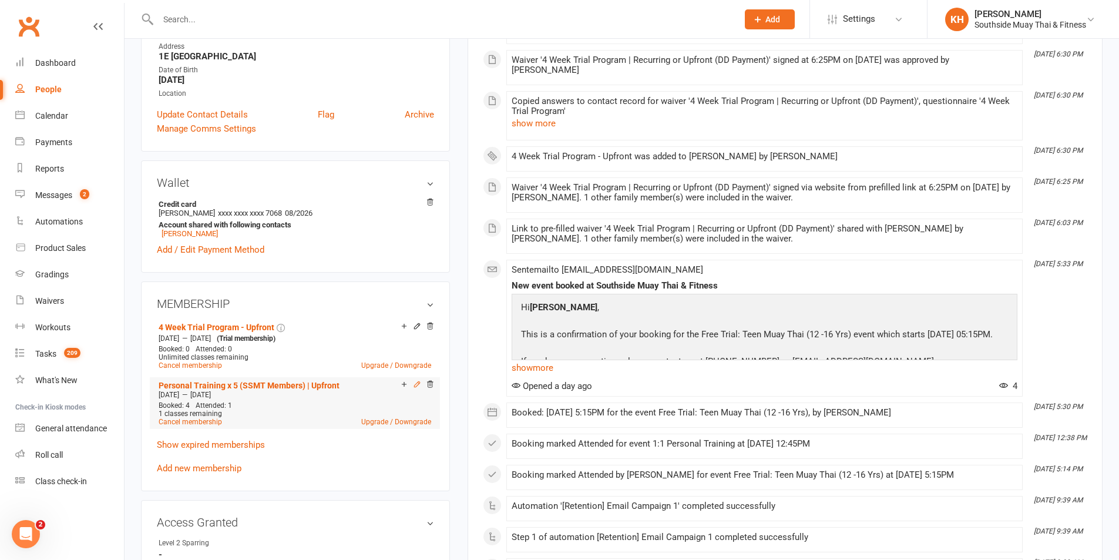
click at [414, 388] on icon at bounding box center [417, 384] width 8 height 8
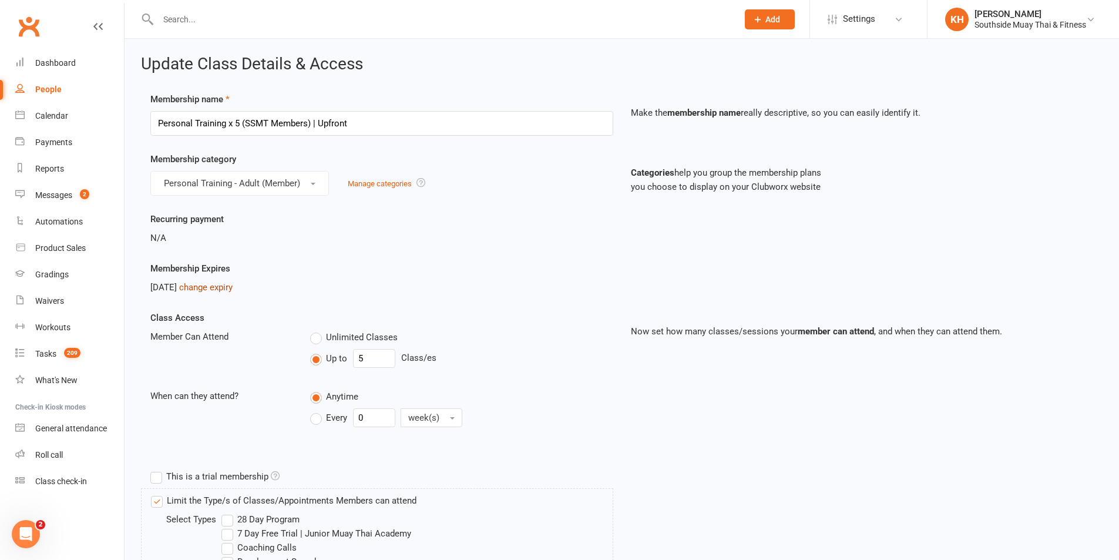
click at [220, 289] on link "change expiry" at bounding box center [205, 287] width 53 height 11
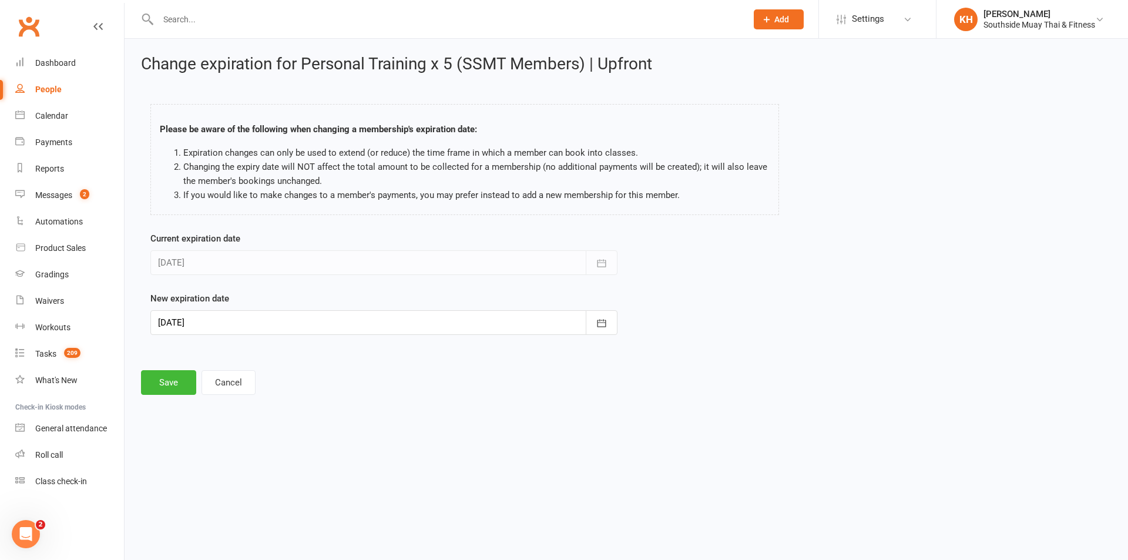
click at [255, 320] on div at bounding box center [383, 322] width 467 height 25
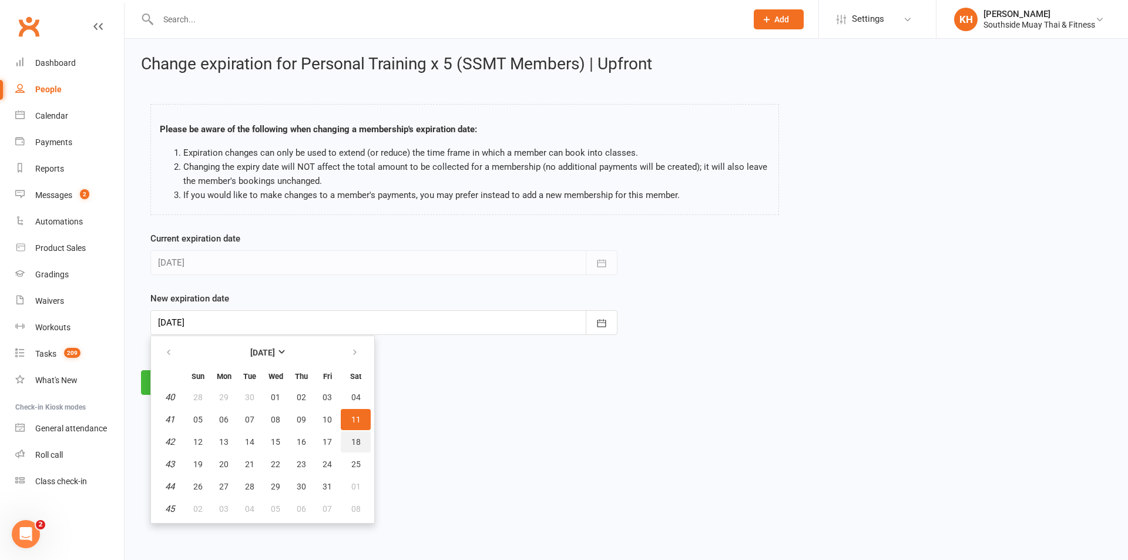
click at [357, 439] on span "18" at bounding box center [355, 441] width 9 height 9
type input "[DATE]"
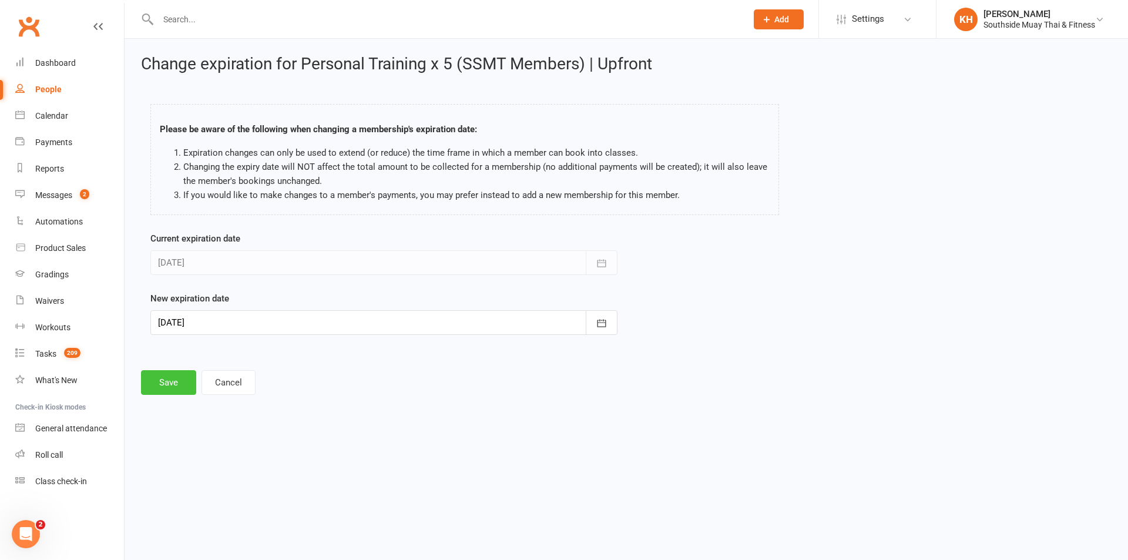
click at [160, 385] on button "Save" at bounding box center [168, 382] width 55 height 25
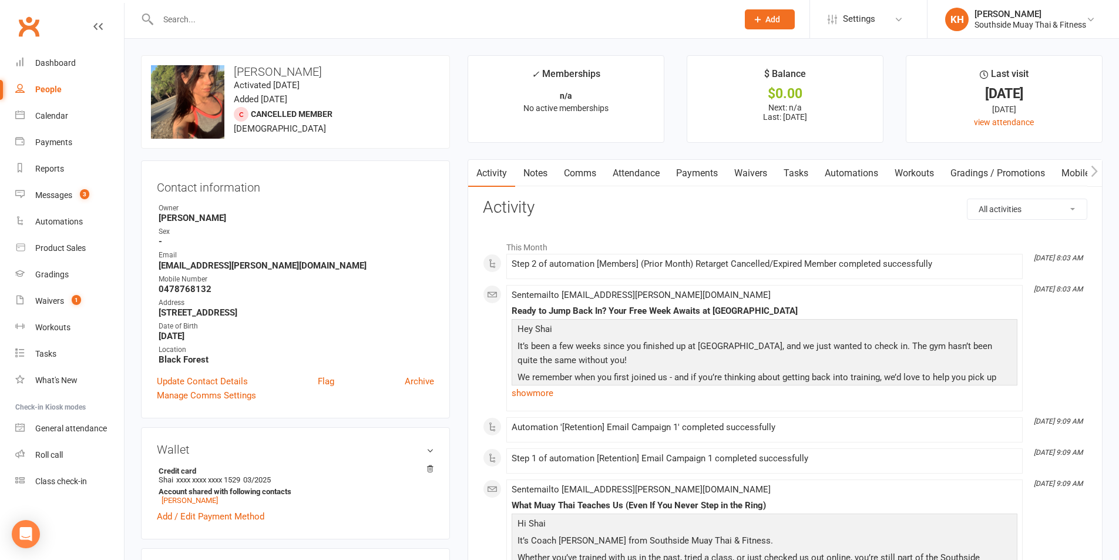
click at [542, 169] on link "Notes" at bounding box center [535, 173] width 41 height 27
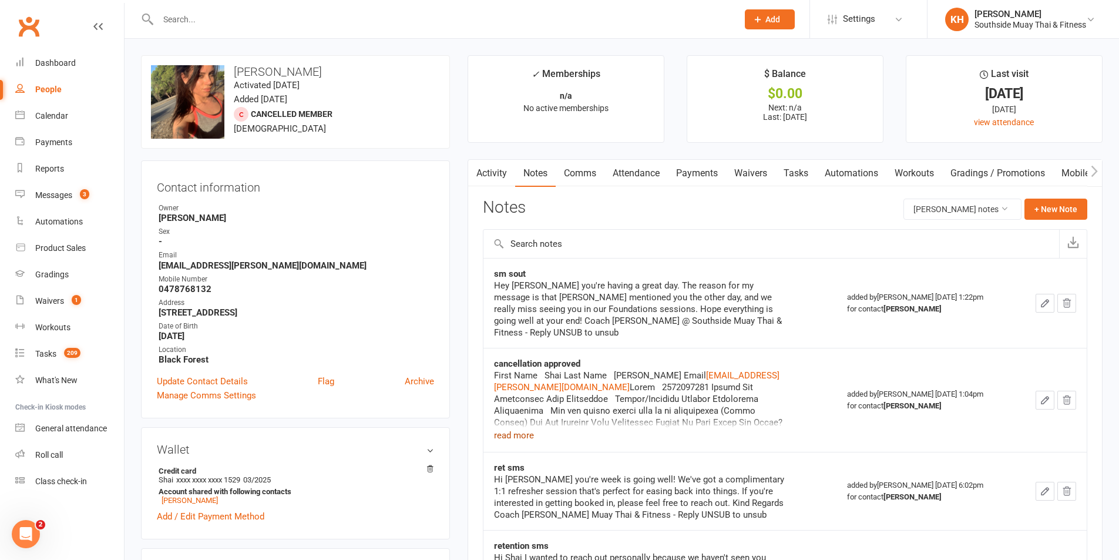
click at [512, 428] on button "read more" at bounding box center [514, 435] width 40 height 14
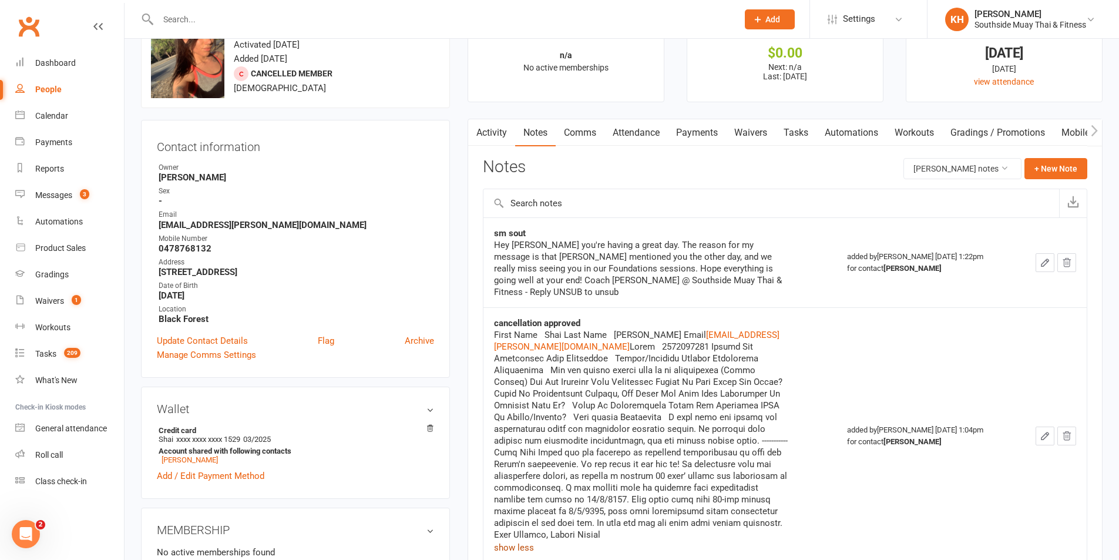
scroll to position [59, 0]
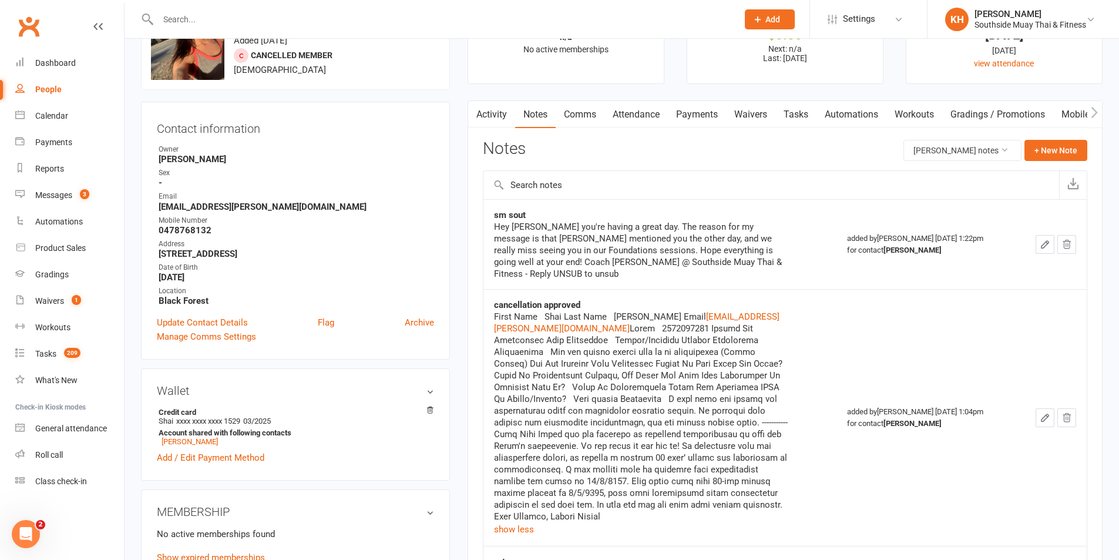
drag, startPoint x: 738, startPoint y: 491, endPoint x: 690, endPoint y: 414, distance: 91.3
click at [690, 414] on div "First Name Shai Last Name Barboza Email shai.barboza@ouook.com" at bounding box center [641, 416] width 294 height 211
copy div "Dear Shai Thank you for emailing us regarding cancellation of your and Jayke's …"
click at [58, 203] on link "Messages 3" at bounding box center [69, 195] width 109 height 26
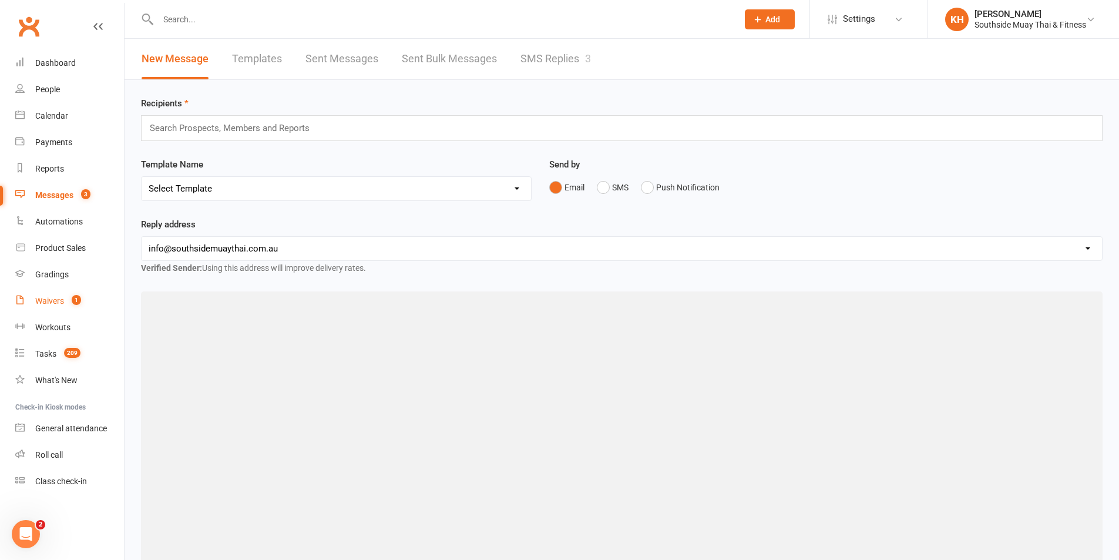
click at [60, 305] on div "Waivers" at bounding box center [49, 300] width 29 height 9
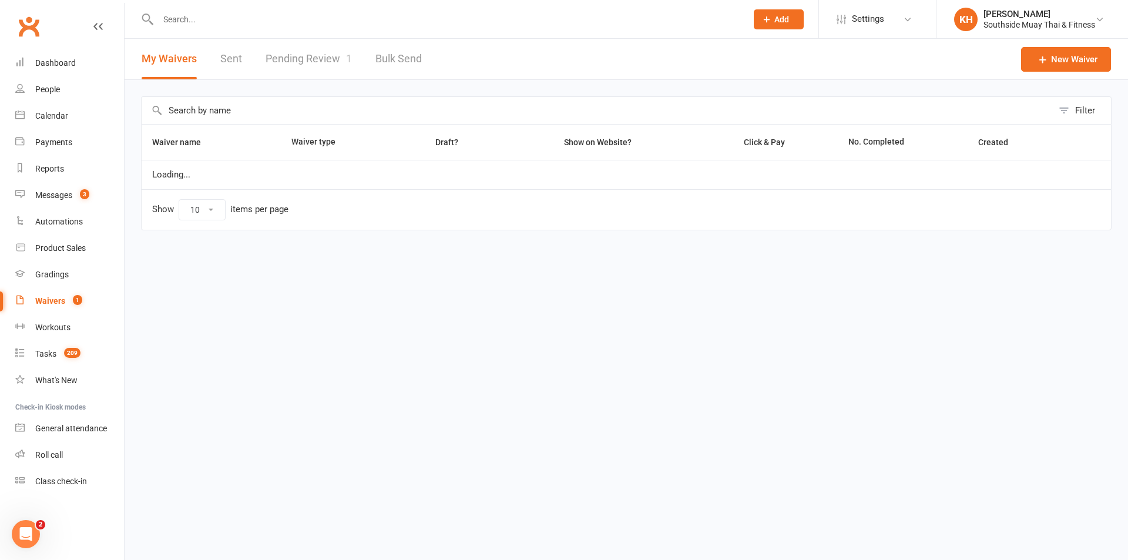
click at [303, 61] on link "Pending Review 1" at bounding box center [309, 59] width 86 height 41
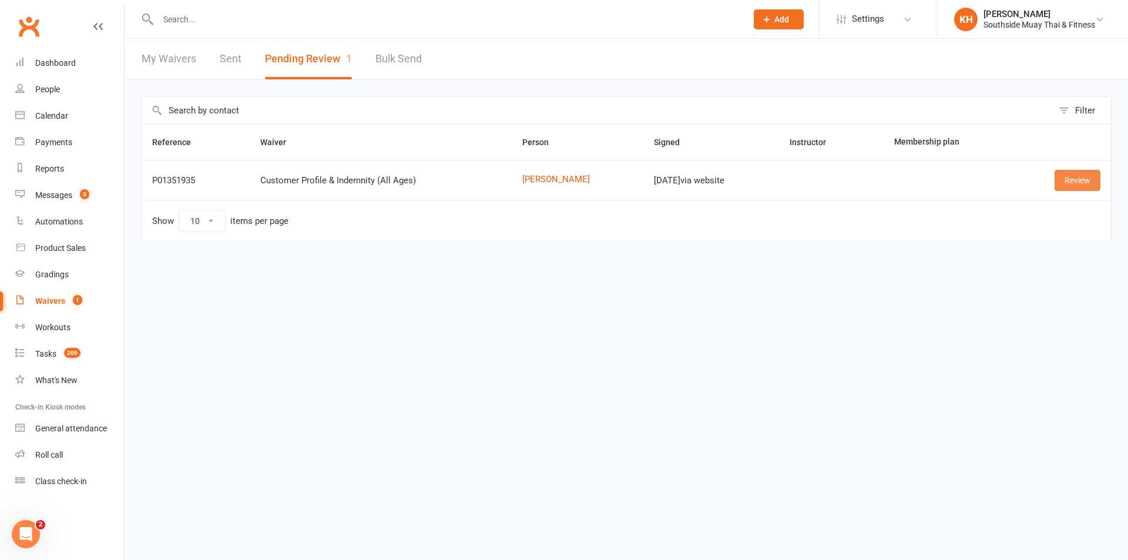
click at [1085, 184] on link "Review" at bounding box center [1077, 180] width 46 height 21
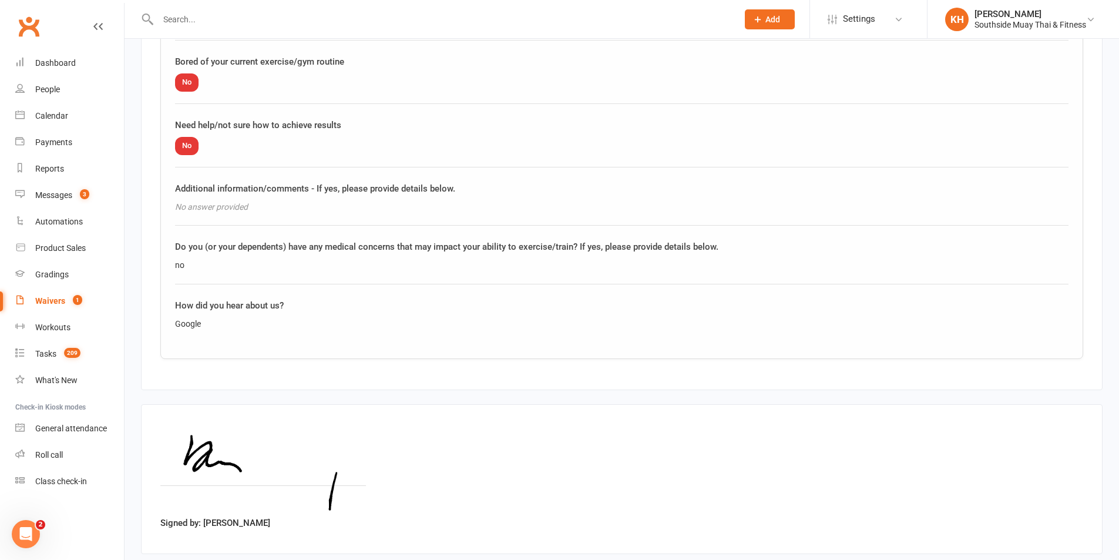
scroll to position [1476, 0]
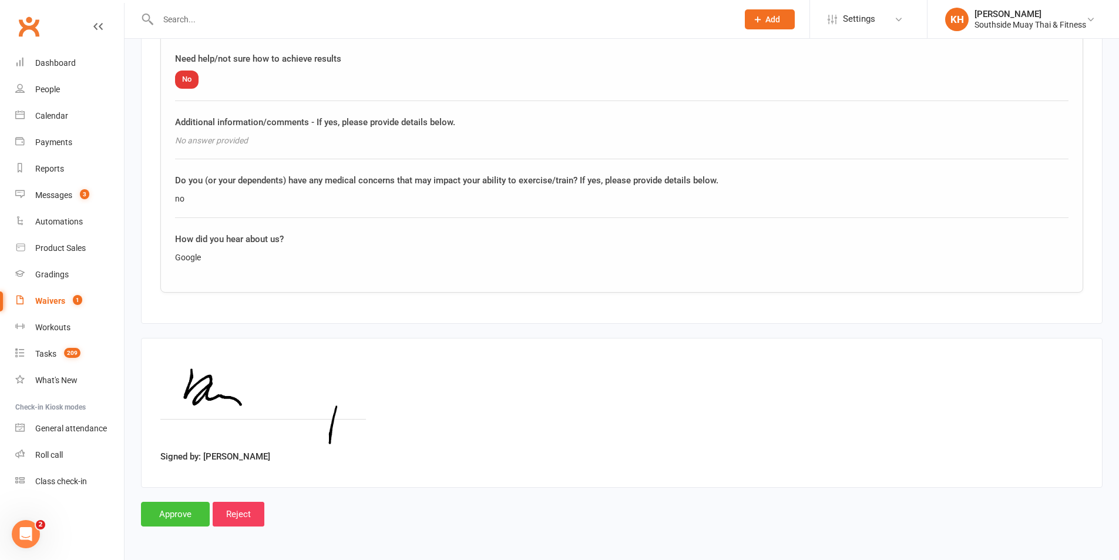
click at [172, 505] on input "Approve" at bounding box center [175, 514] width 69 height 25
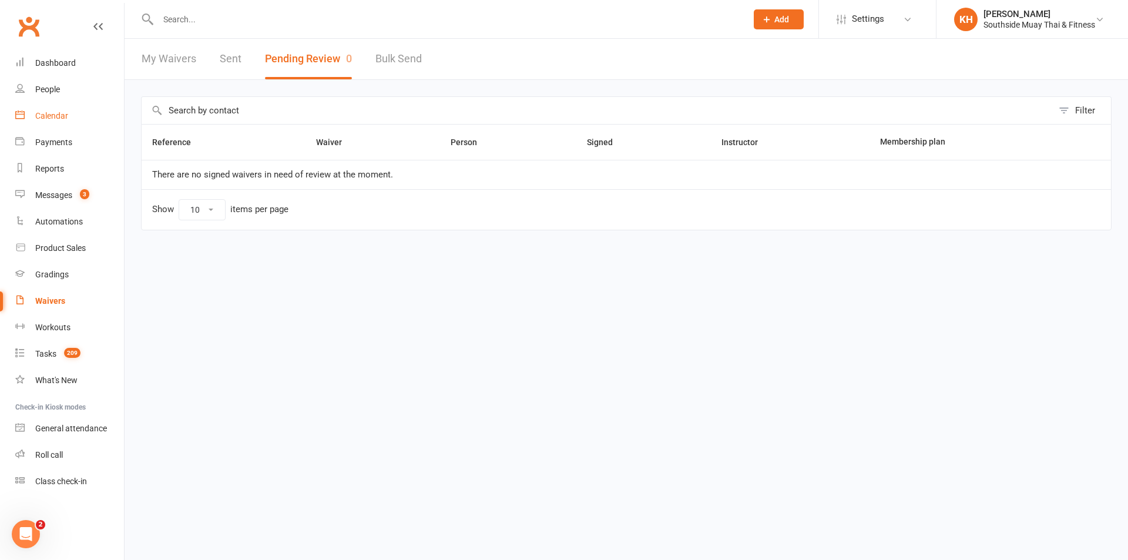
drag, startPoint x: 39, startPoint y: 120, endPoint x: 46, endPoint y: 121, distance: 7.7
click at [39, 120] on div "Calendar" at bounding box center [51, 115] width 33 height 9
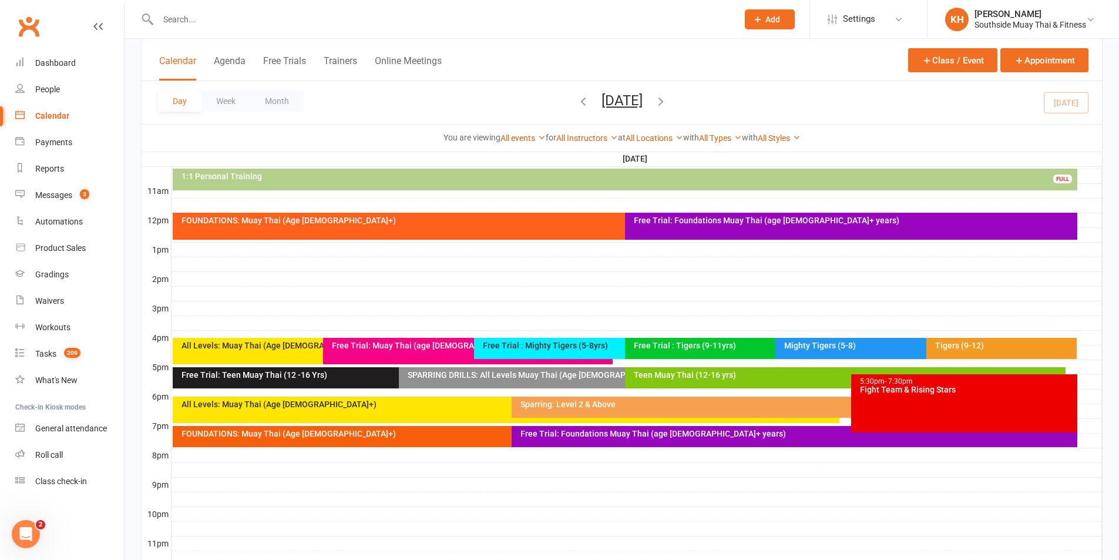
scroll to position [411, 0]
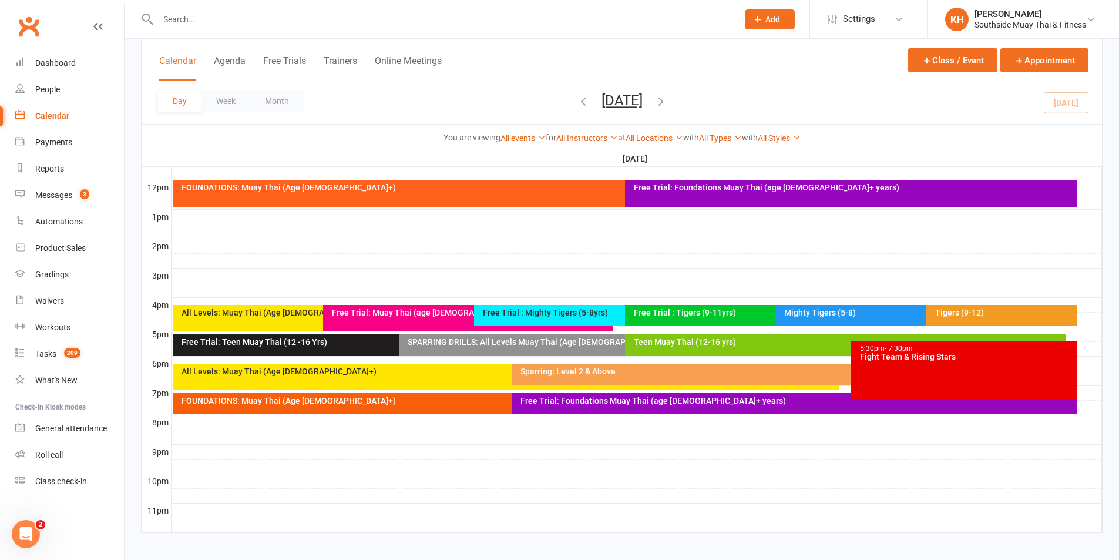
click at [533, 346] on div "SPARRING DRILLS: All Levels Muay Thai (Age 13+)" at bounding box center [619, 344] width 441 height 21
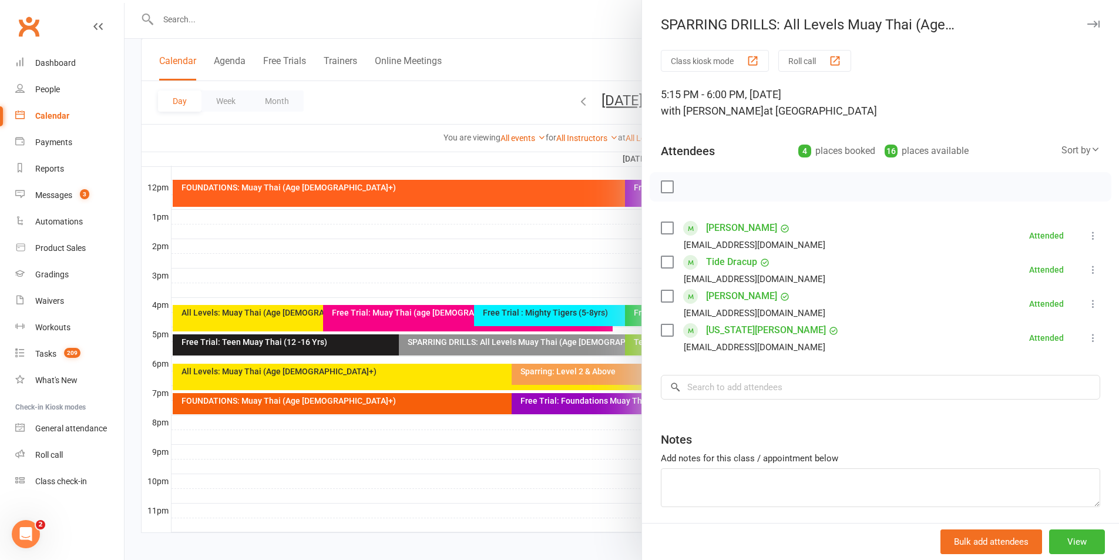
click at [606, 446] on div at bounding box center [622, 280] width 995 height 560
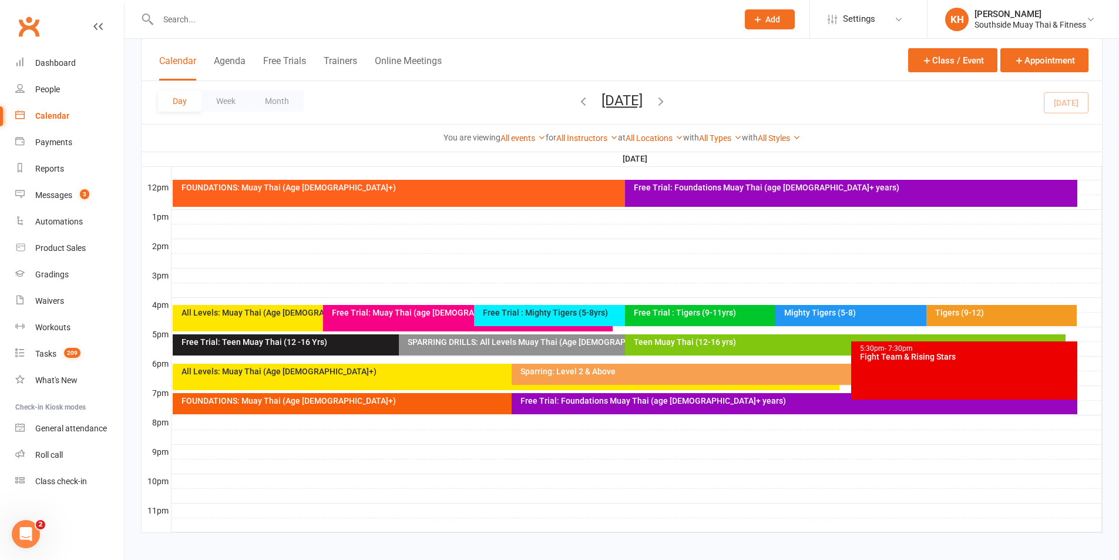
click at [485, 379] on div "All Levels: Muay Thai (Age 13+)" at bounding box center [506, 377] width 667 height 26
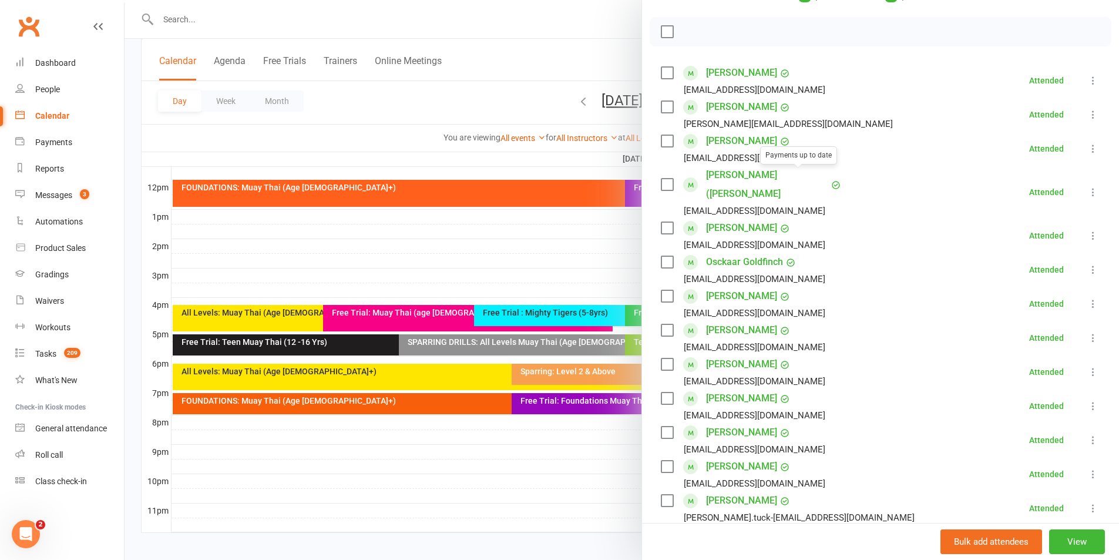
scroll to position [176, 0]
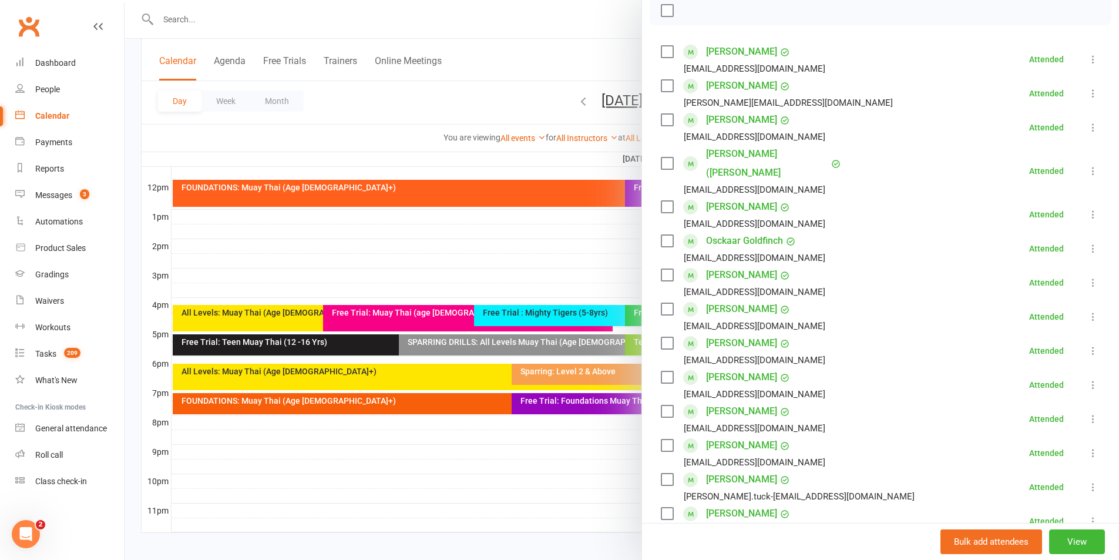
click at [577, 446] on div at bounding box center [622, 280] width 995 height 560
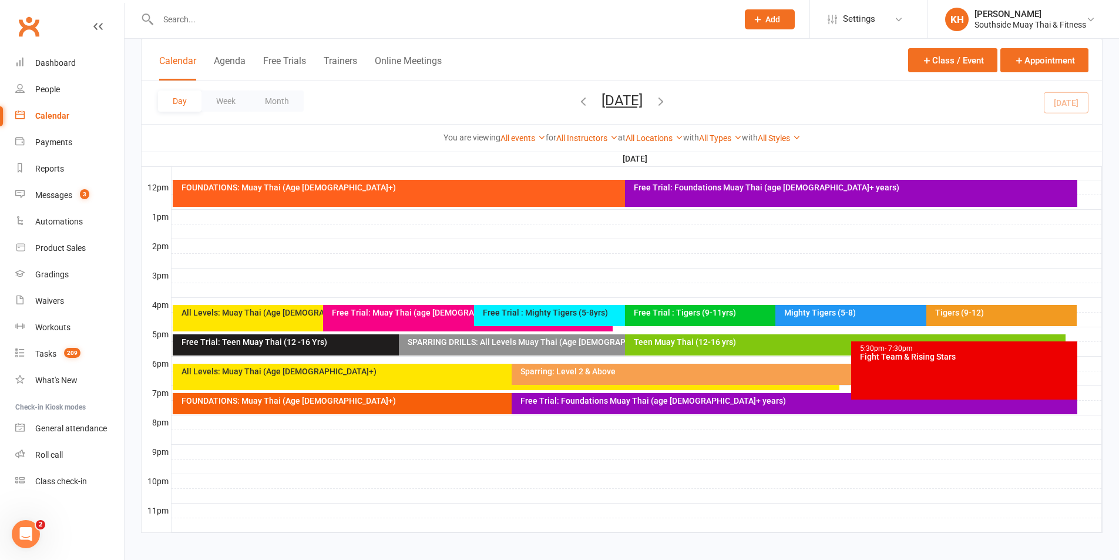
click at [502, 380] on div "All Levels: Muay Thai (Age 13+)" at bounding box center [506, 377] width 667 height 26
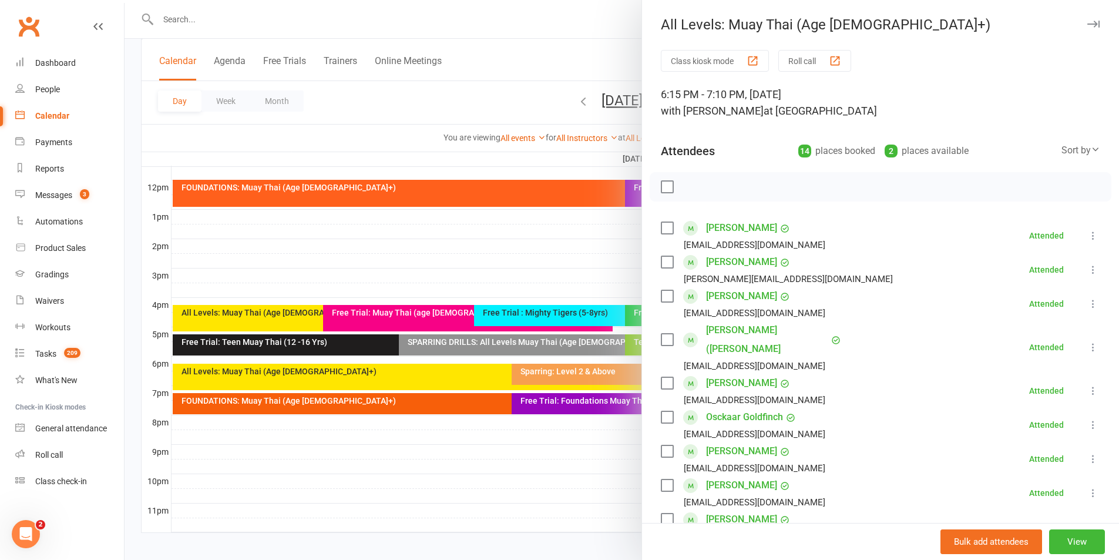
click at [1087, 25] on icon "button" at bounding box center [1093, 24] width 12 height 7
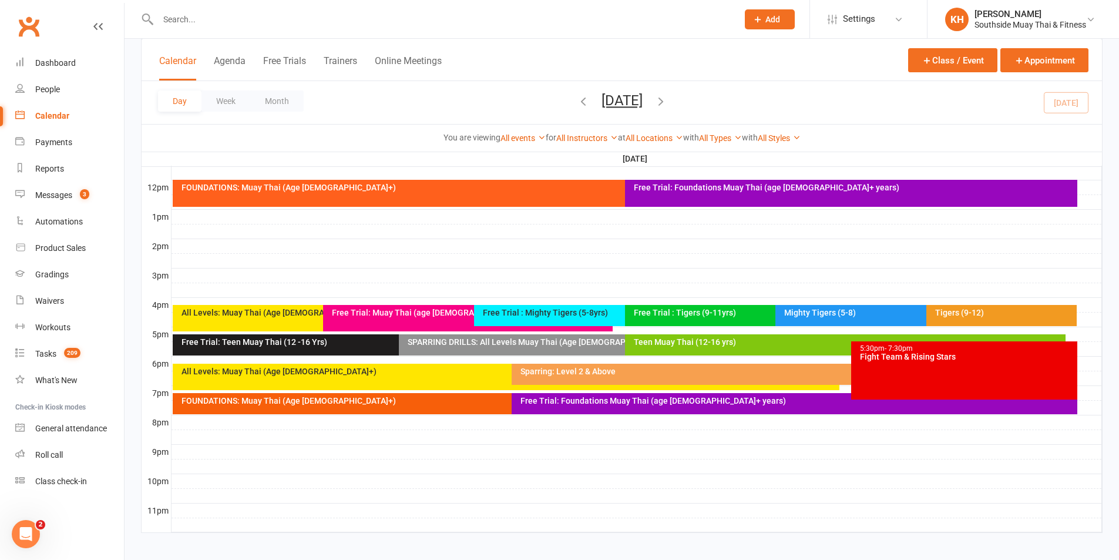
click at [307, 360] on div at bounding box center [637, 364] width 931 height 14
click at [187, 388] on div "All Levels: Muay Thai (Age 13+)" at bounding box center [506, 377] width 667 height 26
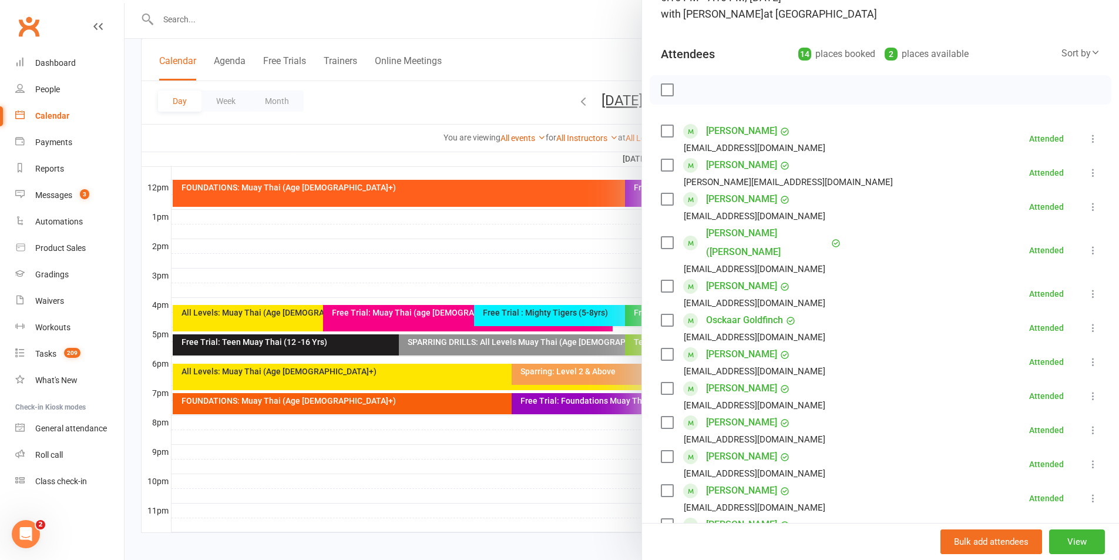
scroll to position [117, 0]
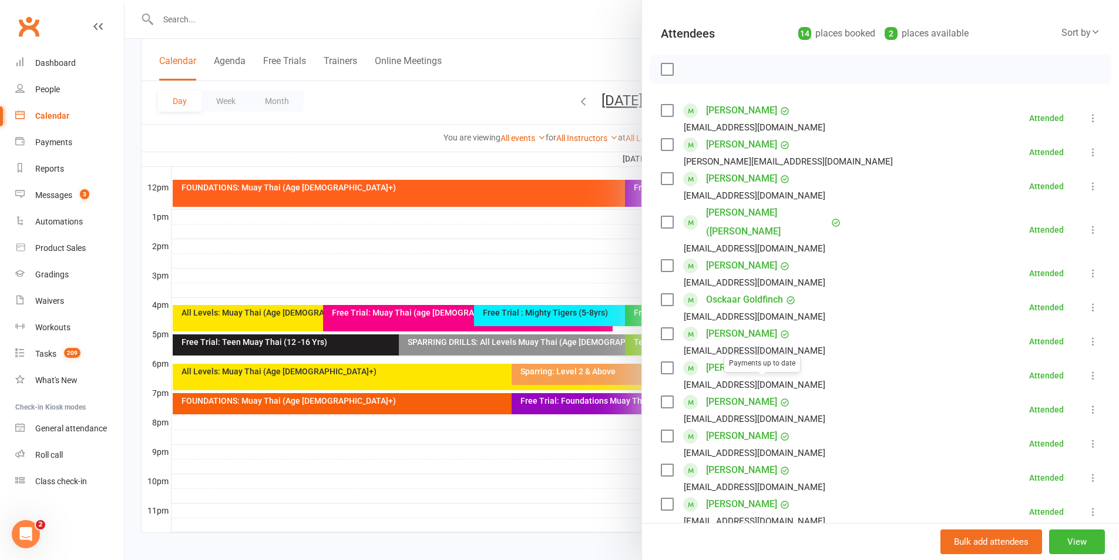
click at [748, 392] on link "Luke Nuske" at bounding box center [741, 401] width 71 height 19
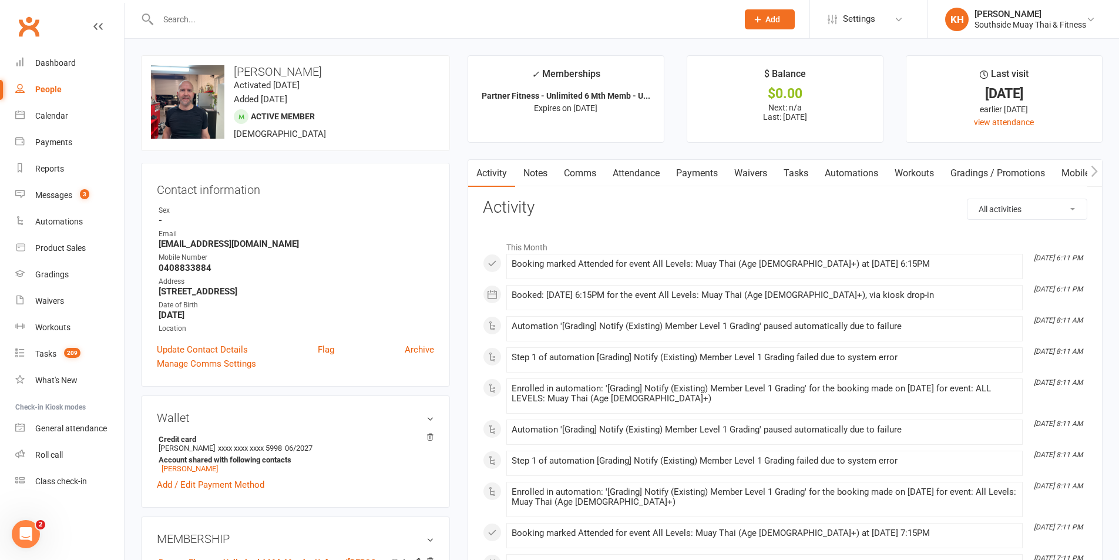
click at [540, 181] on link "Notes" at bounding box center [535, 173] width 41 height 27
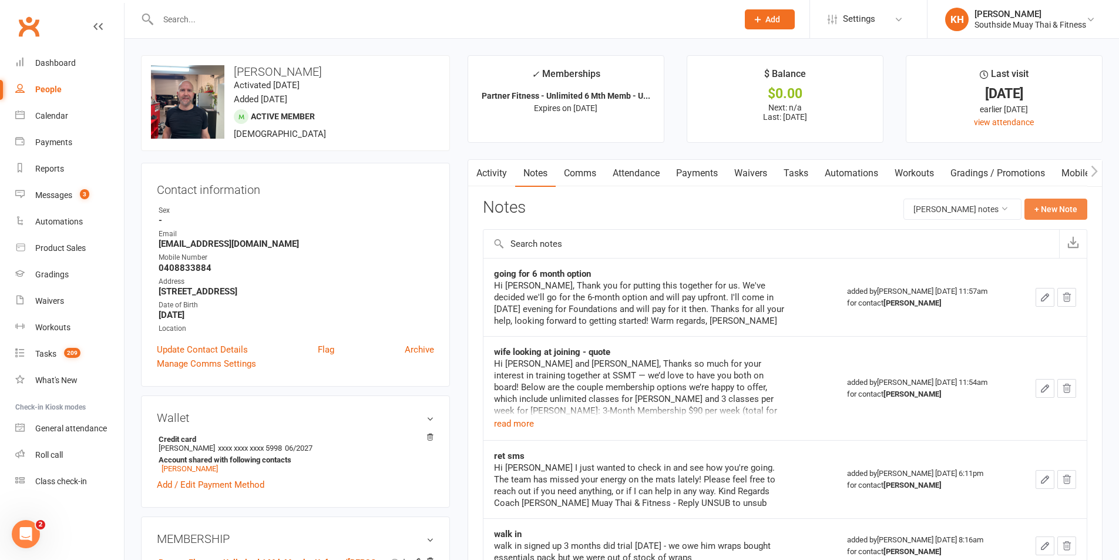
click at [1080, 206] on button "+ New Note" at bounding box center [1056, 209] width 63 height 21
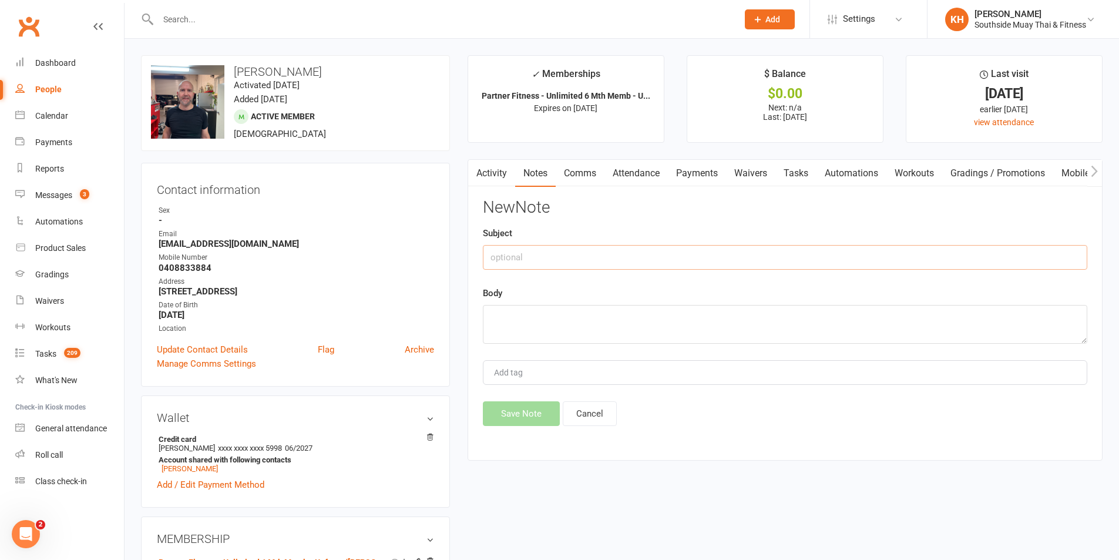
click at [583, 265] on input "text" at bounding box center [785, 257] width 604 height 25
type input "left session early"
click at [643, 314] on textarea at bounding box center [785, 324] width 604 height 39
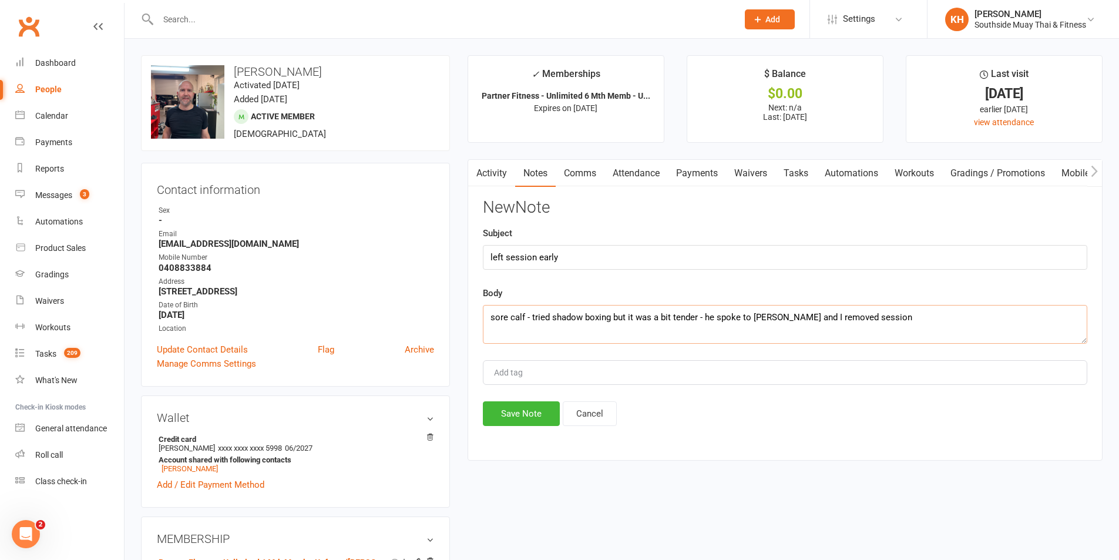
type textarea "sore calf - tried shadow boxing but it was a bit tender - he spoke to Amir and …"
click at [528, 400] on div "New Note Subject left session early Body sore calf - tried shadow boxing but it…" at bounding box center [785, 312] width 604 height 227
click at [529, 408] on button "Save Note" at bounding box center [521, 413] width 77 height 25
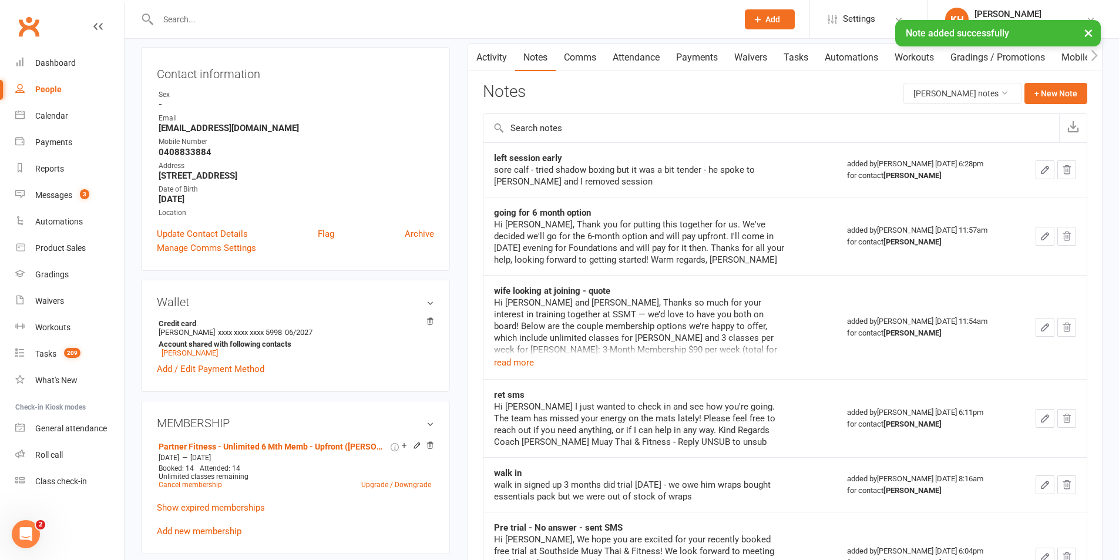
scroll to position [117, 0]
click at [709, 63] on link "Payments" at bounding box center [697, 55] width 58 height 27
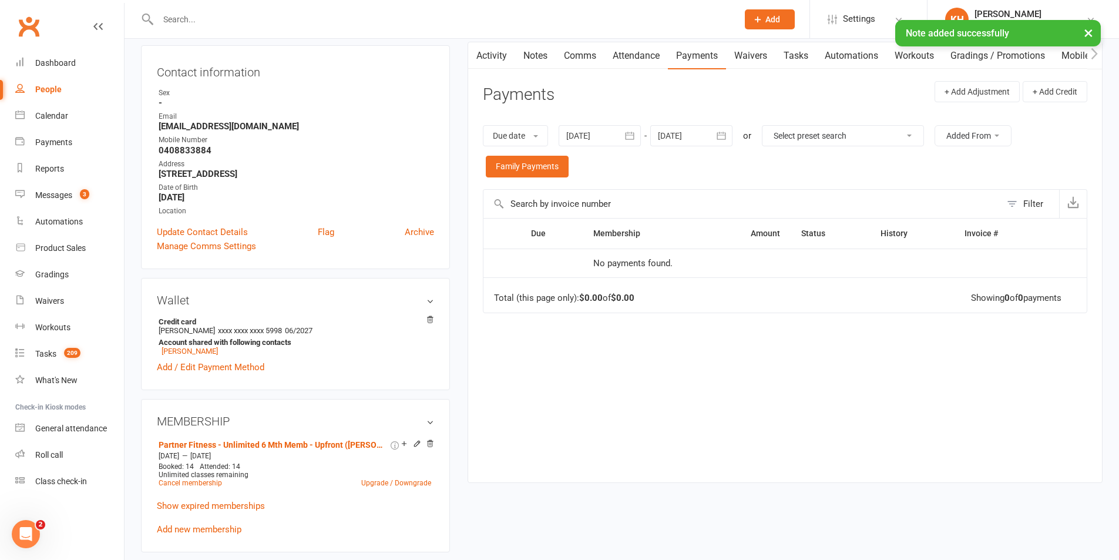
click at [648, 58] on link "Attendance" at bounding box center [635, 55] width 63 height 27
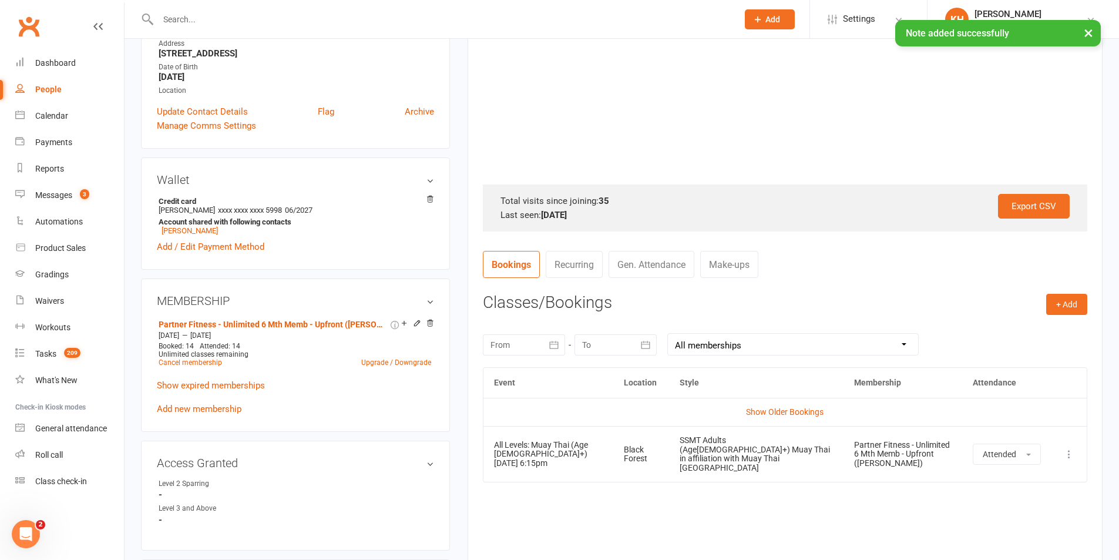
scroll to position [352, 0]
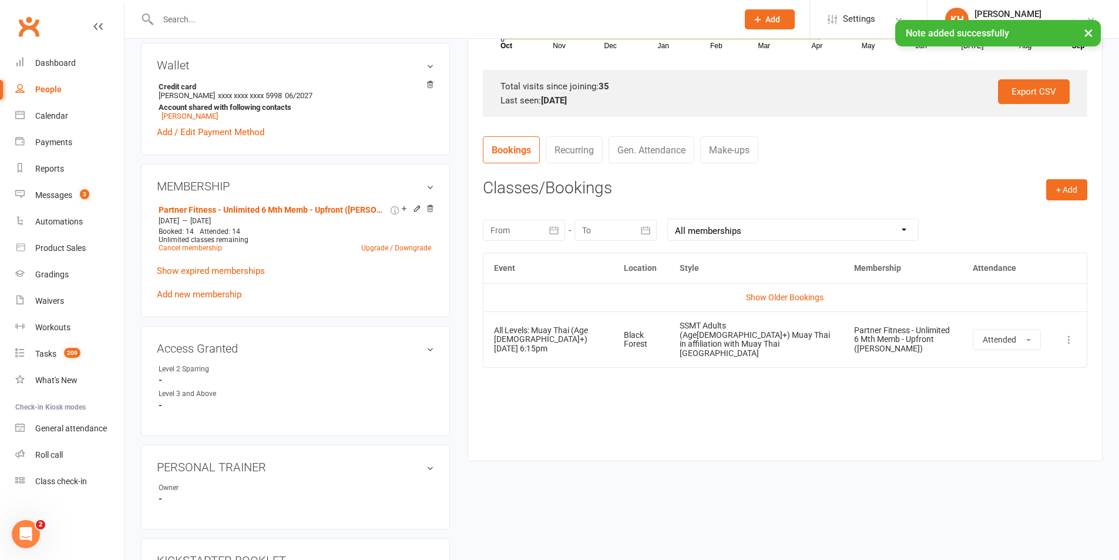
click at [1062, 342] on td "More info View event Remove booking" at bounding box center [1069, 339] width 35 height 56
click at [1061, 341] on td "More info View event Remove booking" at bounding box center [1069, 339] width 35 height 56
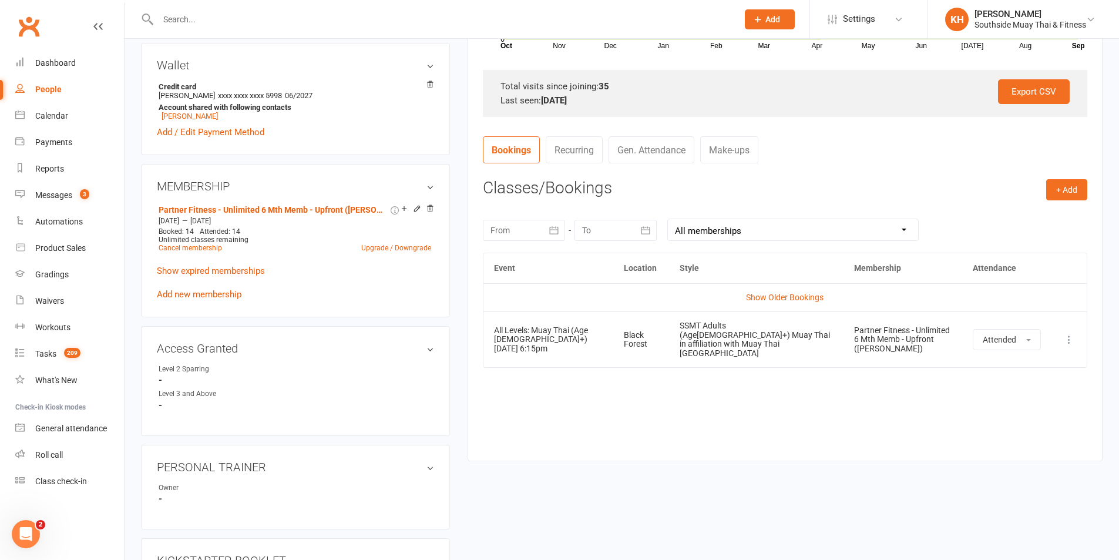
click at [1072, 344] on icon at bounding box center [1069, 340] width 12 height 12
click at [1013, 402] on link "Remove booking" at bounding box center [1017, 409] width 116 height 23
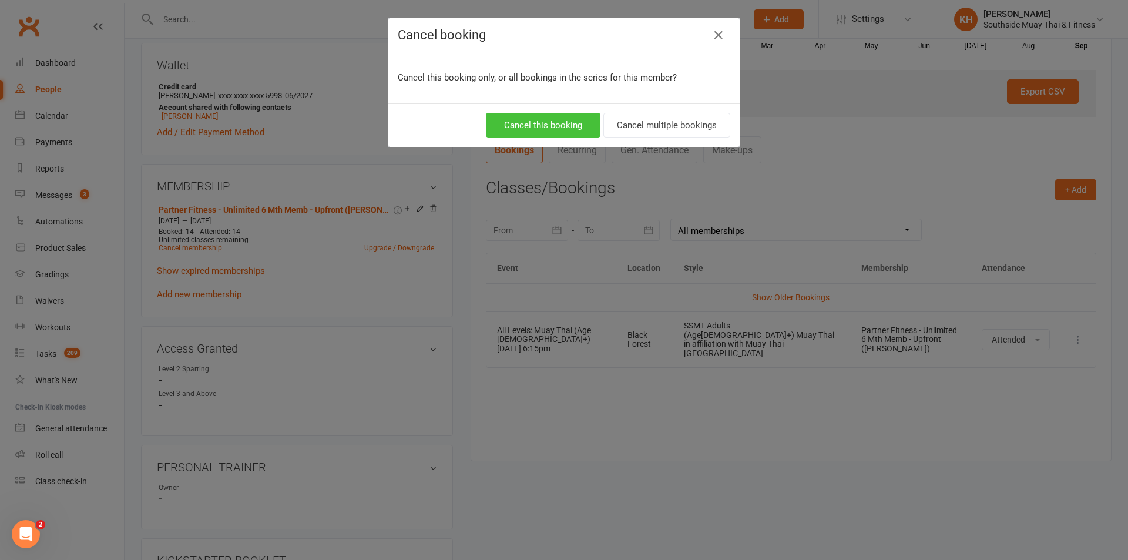
click at [552, 126] on button "Cancel this booking" at bounding box center [543, 125] width 115 height 25
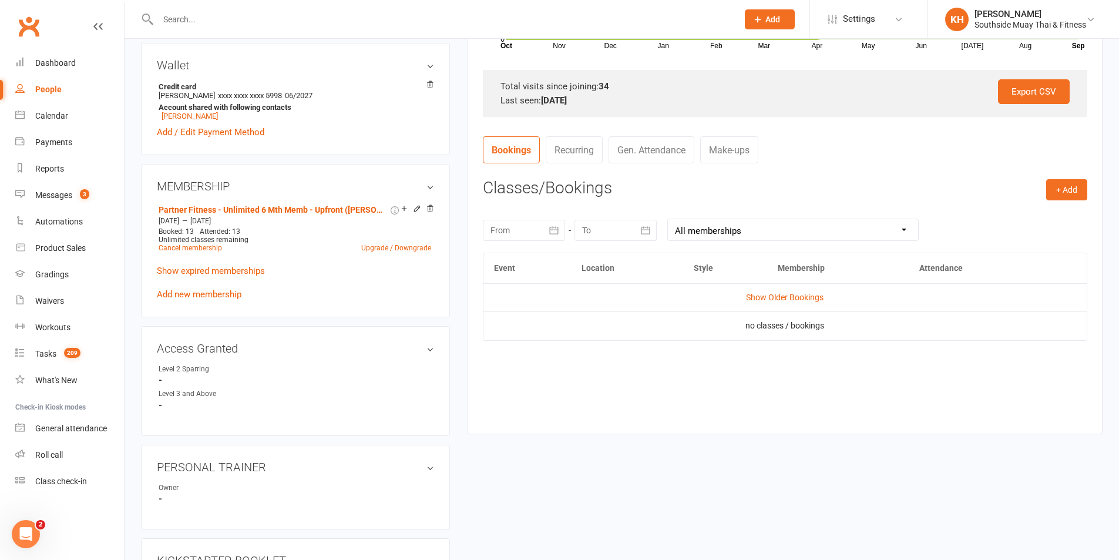
scroll to position [0, 0]
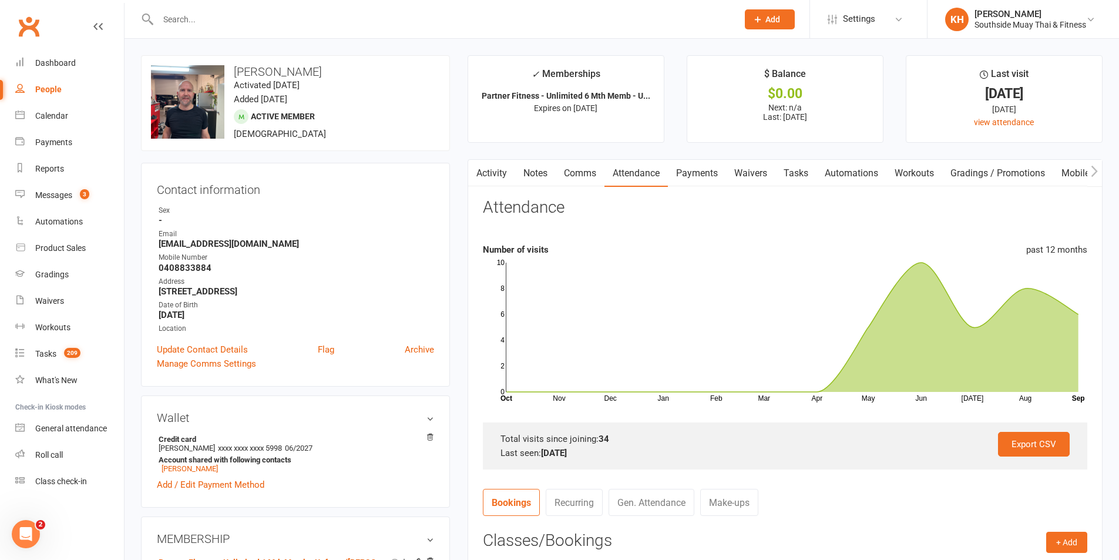
click at [493, 169] on link "Activity" at bounding box center [491, 173] width 47 height 27
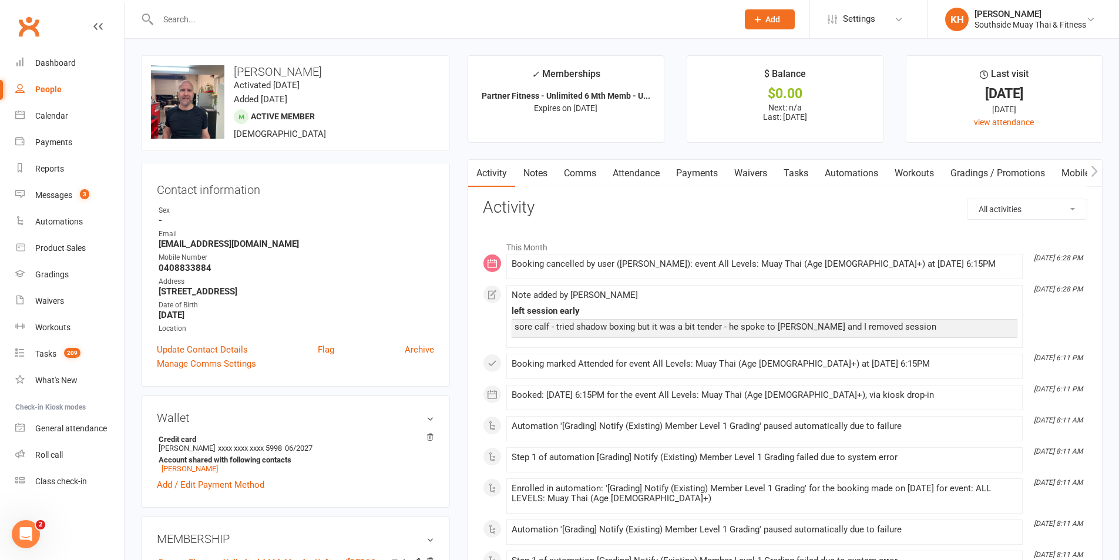
drag, startPoint x: 532, startPoint y: 174, endPoint x: 554, endPoint y: 182, distance: 23.4
click at [533, 174] on link "Notes" at bounding box center [535, 173] width 41 height 27
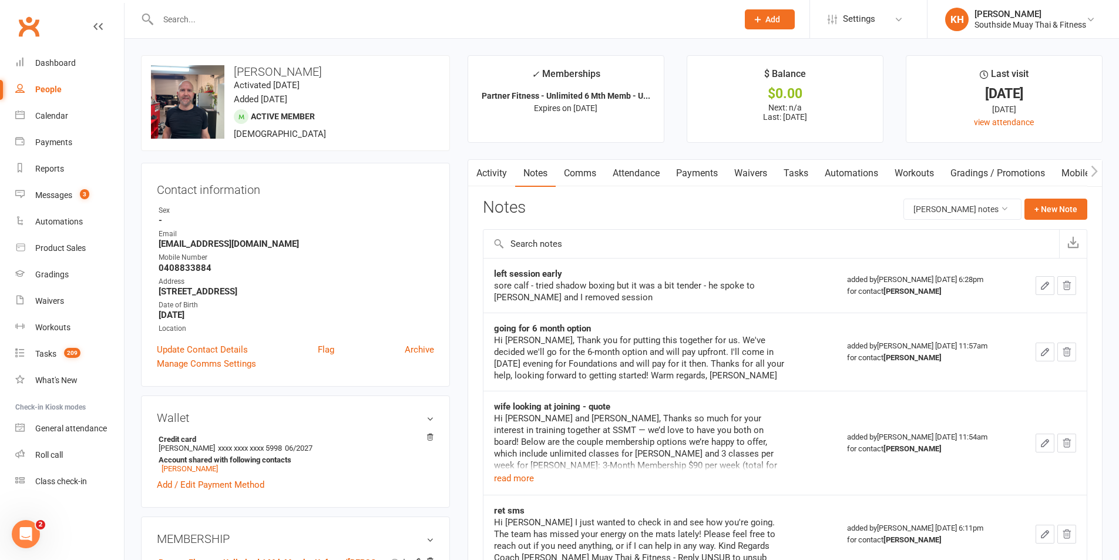
click at [1042, 289] on icon "button" at bounding box center [1045, 285] width 7 height 7
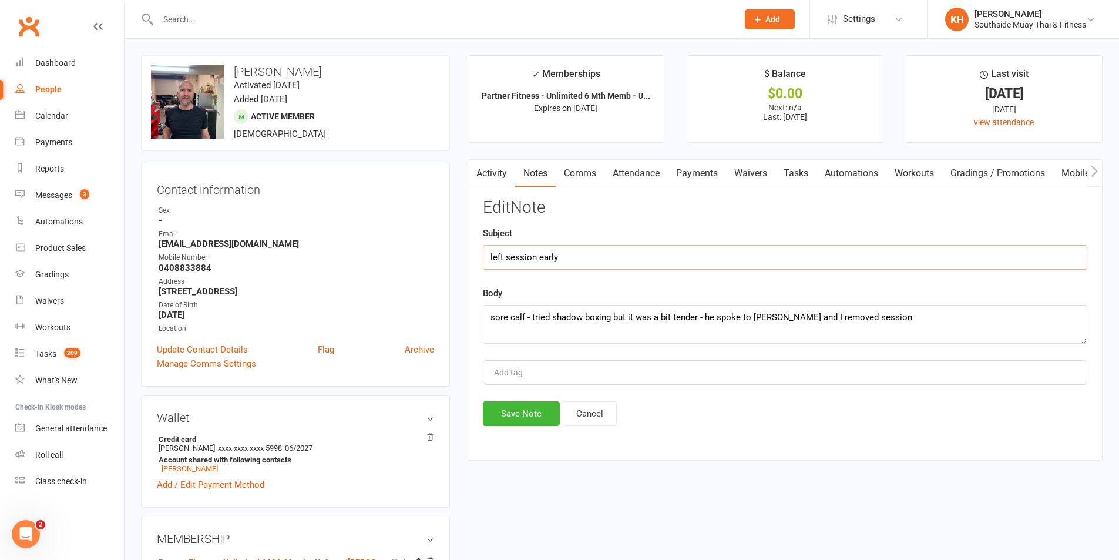
click at [612, 259] on input "left session early" at bounding box center [785, 257] width 604 height 25
type input "left session early 16/9/2025"
click at [542, 412] on button "Save Note" at bounding box center [521, 413] width 77 height 25
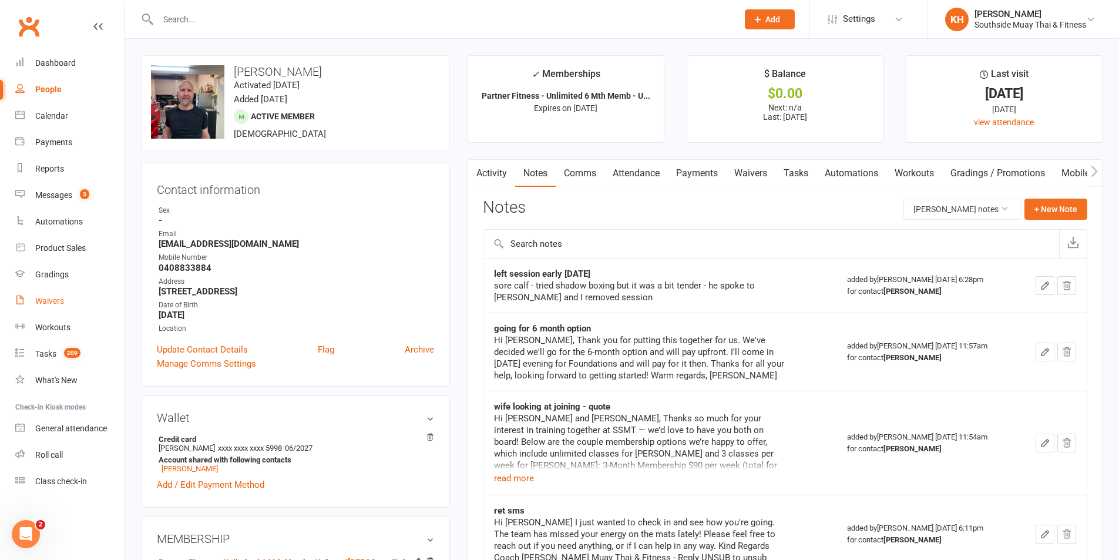
click at [52, 291] on link "Waivers" at bounding box center [69, 301] width 109 height 26
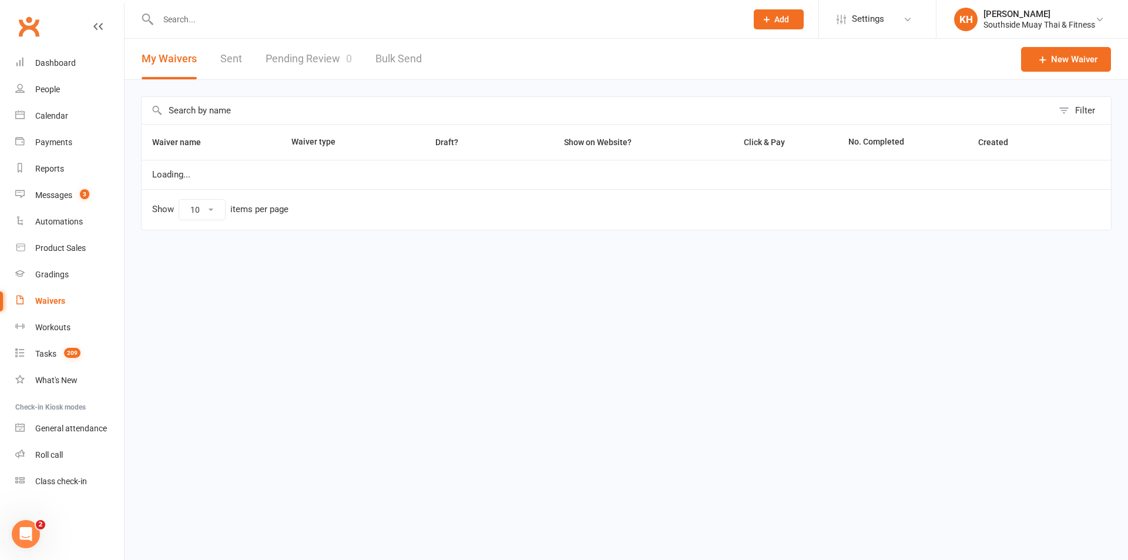
click at [304, 57] on link "Pending Review 0" at bounding box center [309, 59] width 86 height 41
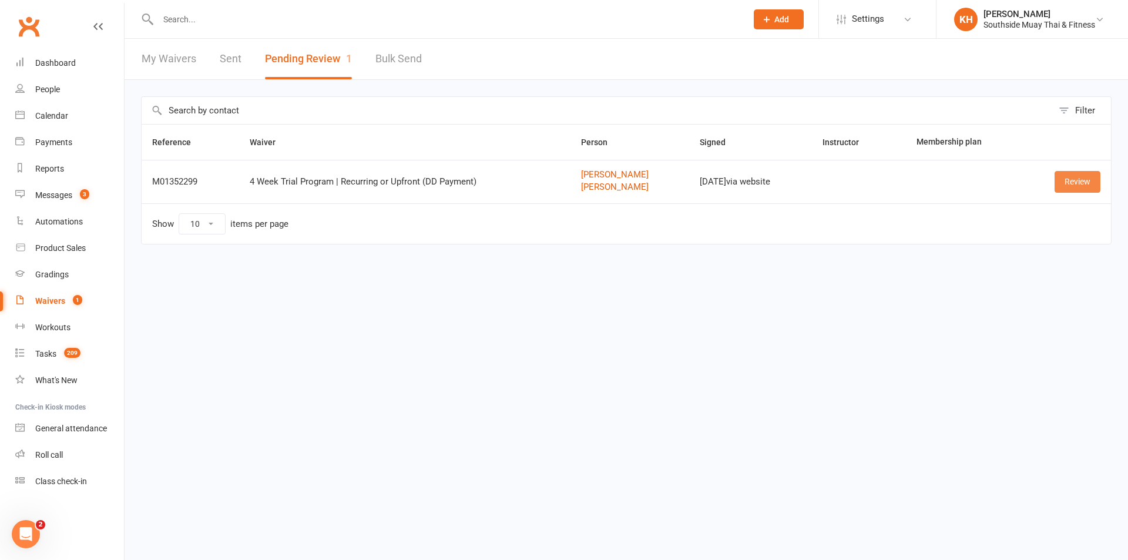
click at [1069, 183] on link "Review" at bounding box center [1077, 181] width 46 height 21
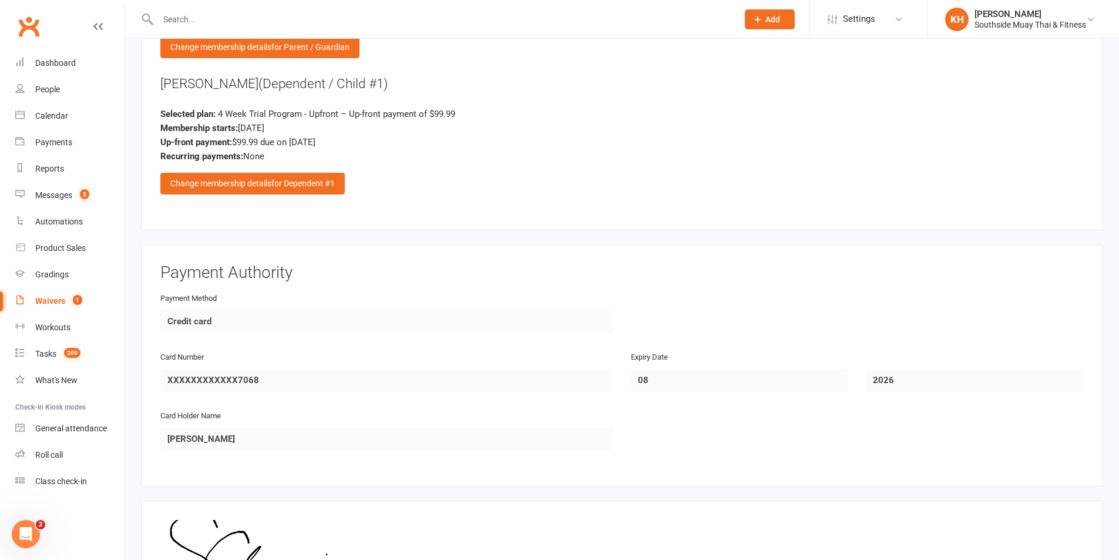
scroll to position [1850, 0]
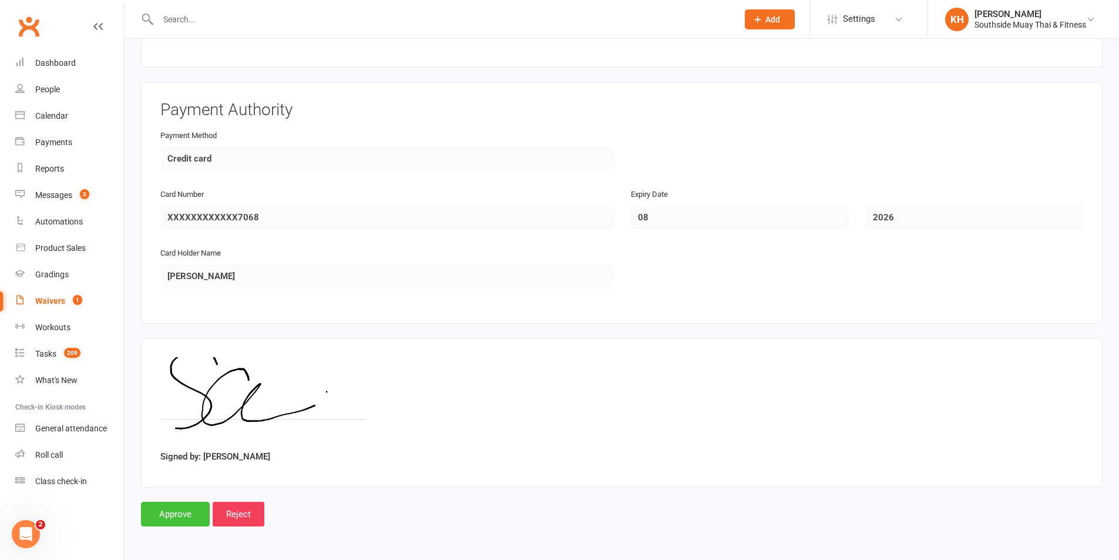
click at [190, 518] on input "Approve" at bounding box center [175, 514] width 69 height 25
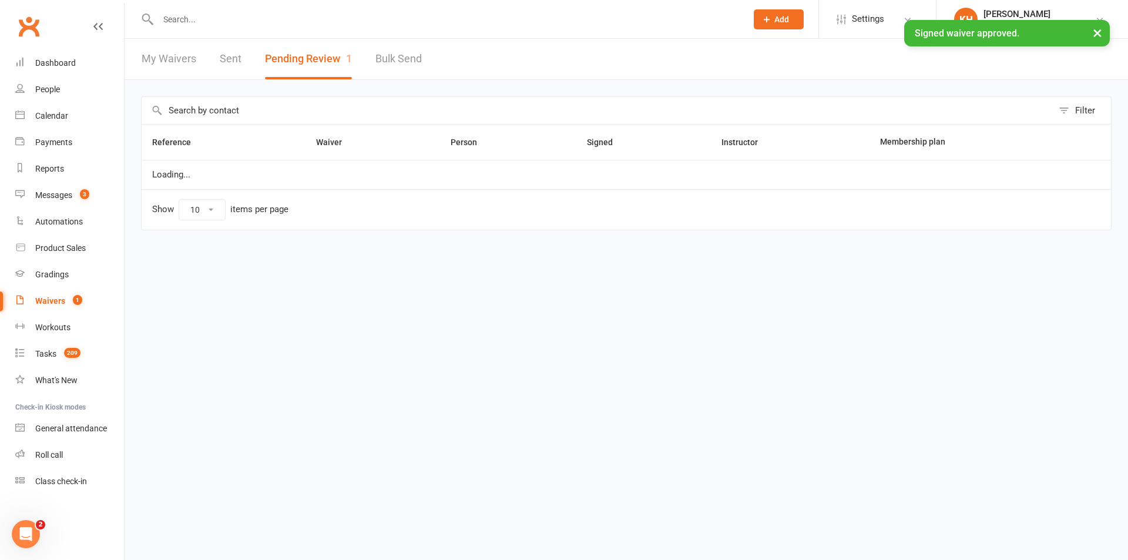
click at [200, 18] on input "text" at bounding box center [447, 19] width 584 height 16
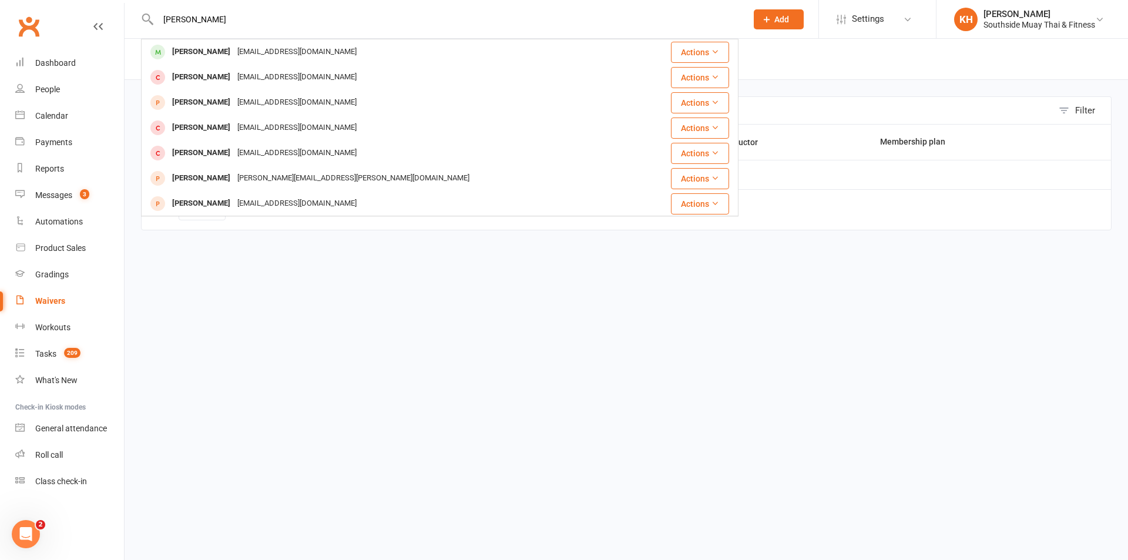
type input "carter murton"
click at [196, 56] on div "Carter Murton" at bounding box center [201, 51] width 65 height 17
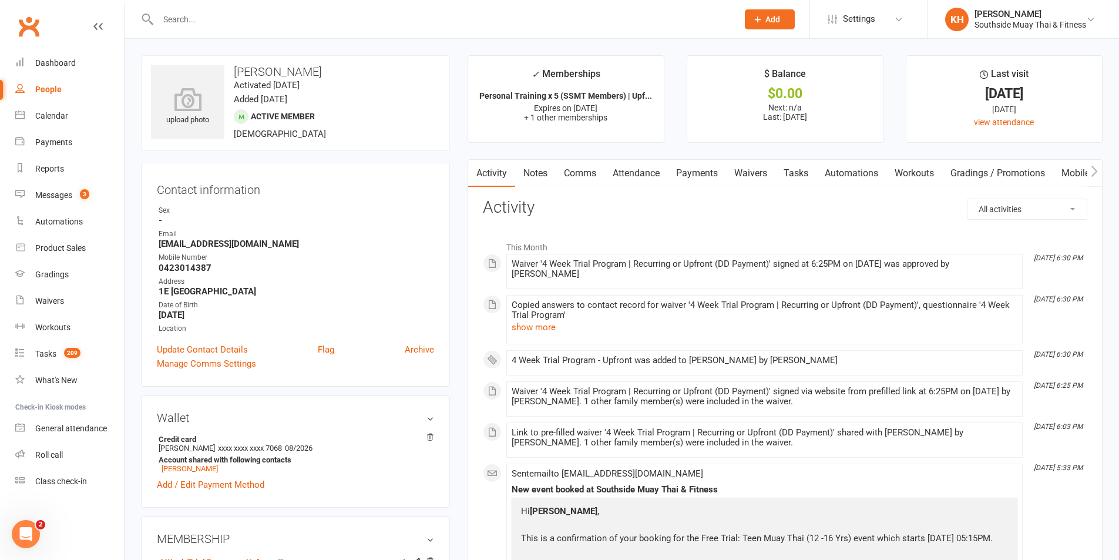
click at [653, 176] on link "Attendance" at bounding box center [635, 173] width 63 height 27
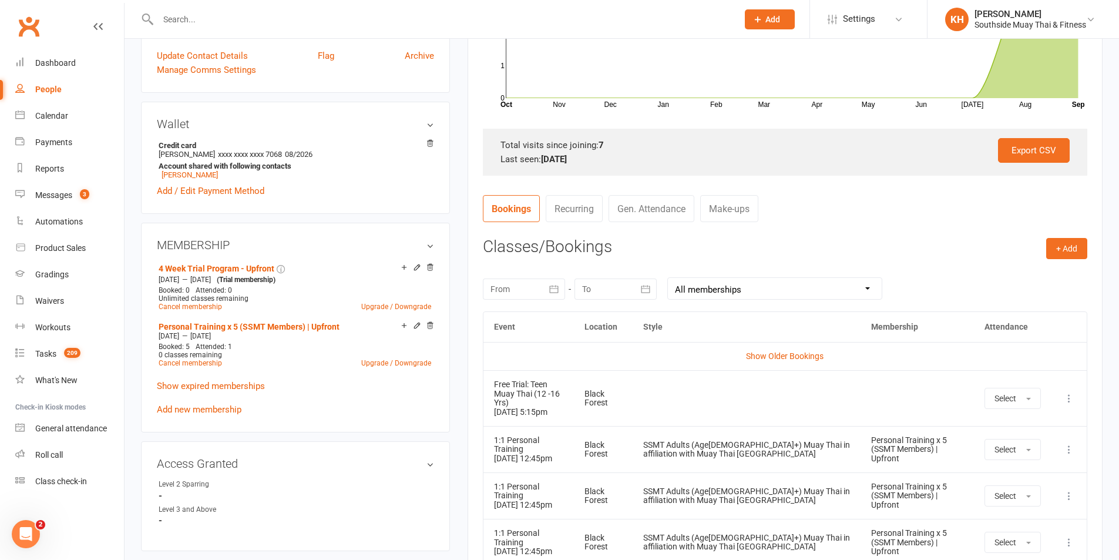
scroll to position [352, 0]
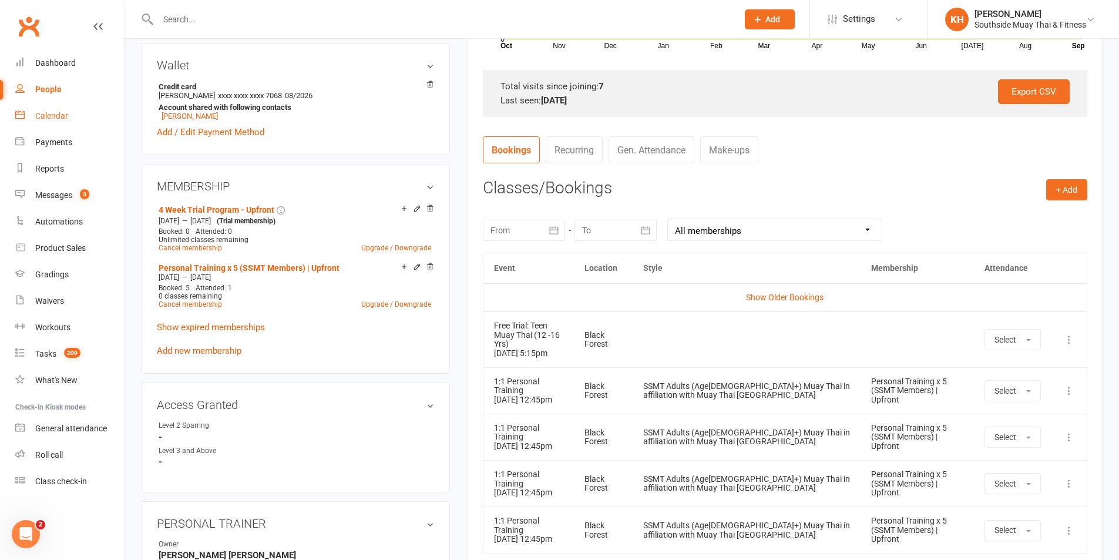
click at [53, 119] on div "Calendar" at bounding box center [51, 115] width 33 height 9
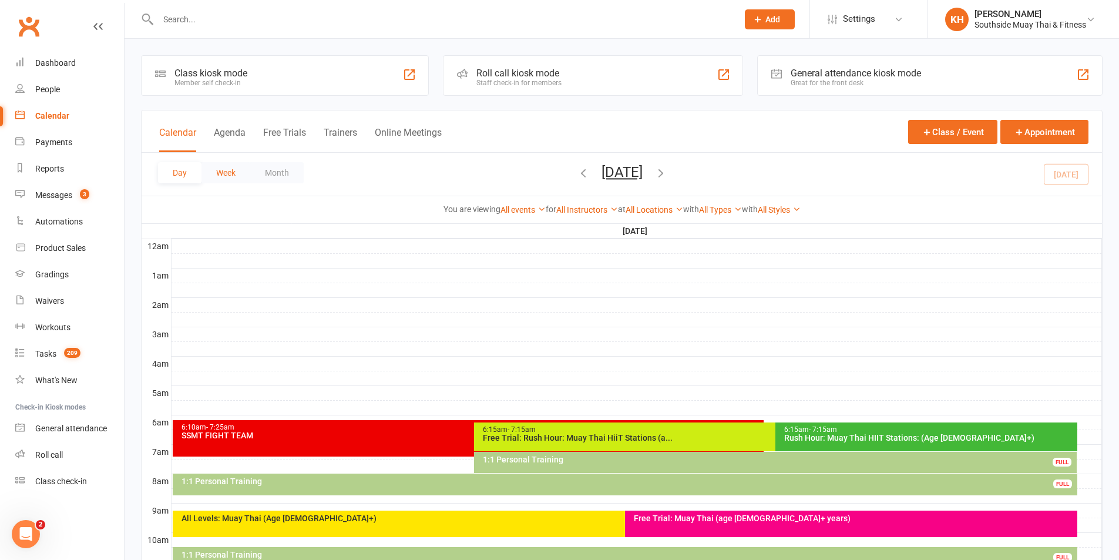
click at [240, 173] on button "Week" at bounding box center [225, 172] width 49 height 21
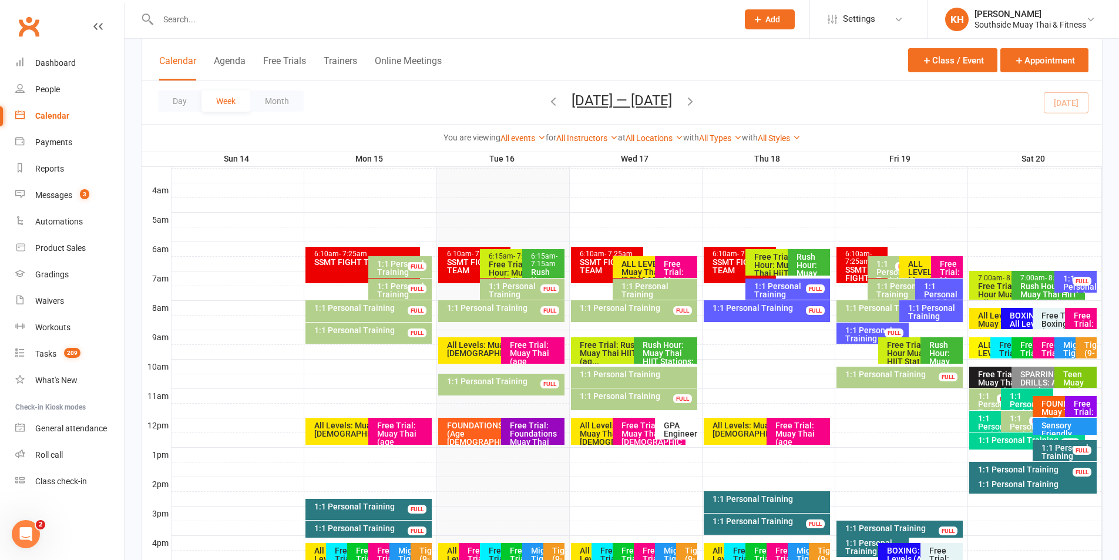
scroll to position [176, 0]
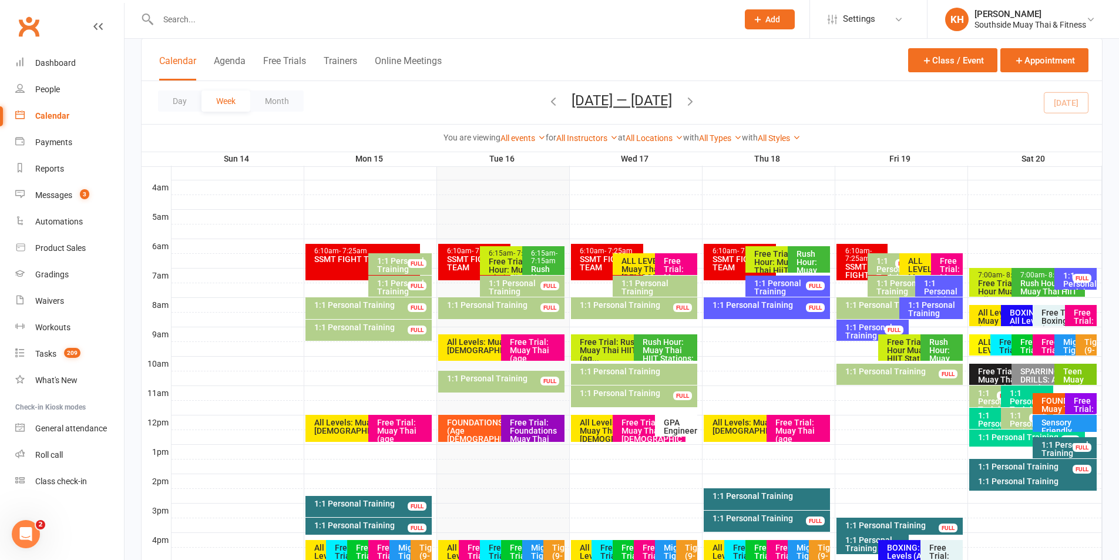
click at [694, 100] on icon "button" at bounding box center [690, 101] width 13 height 13
click at [560, 100] on span "Sep 21 — 27 2025 September 2025 Sun Mon Tue Wed Thu Fri Sat 31 01 02 03 04 05 0…" at bounding box center [622, 102] width 124 height 21
click at [539, 107] on div "Day Week Month Sep 21 — 27 2025 September 2025 Sun Mon Tue Wed Thu Fri Sat 31 0…" at bounding box center [622, 102] width 960 height 43
click at [547, 105] on icon "button" at bounding box center [553, 101] width 13 height 13
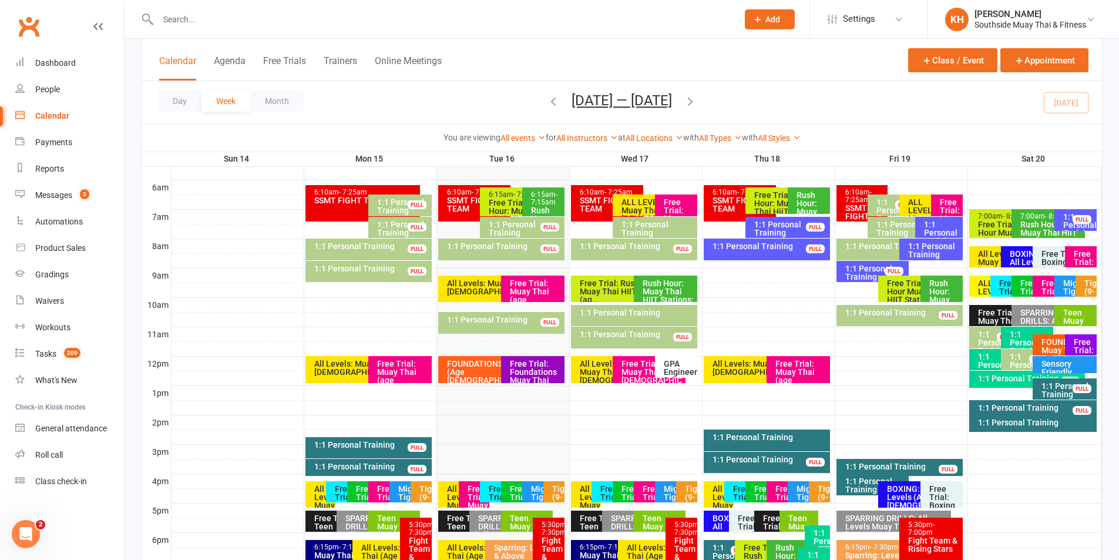
click at [693, 103] on icon "button" at bounding box center [690, 101] width 13 height 13
click at [693, 100] on icon "button" at bounding box center [690, 101] width 13 height 13
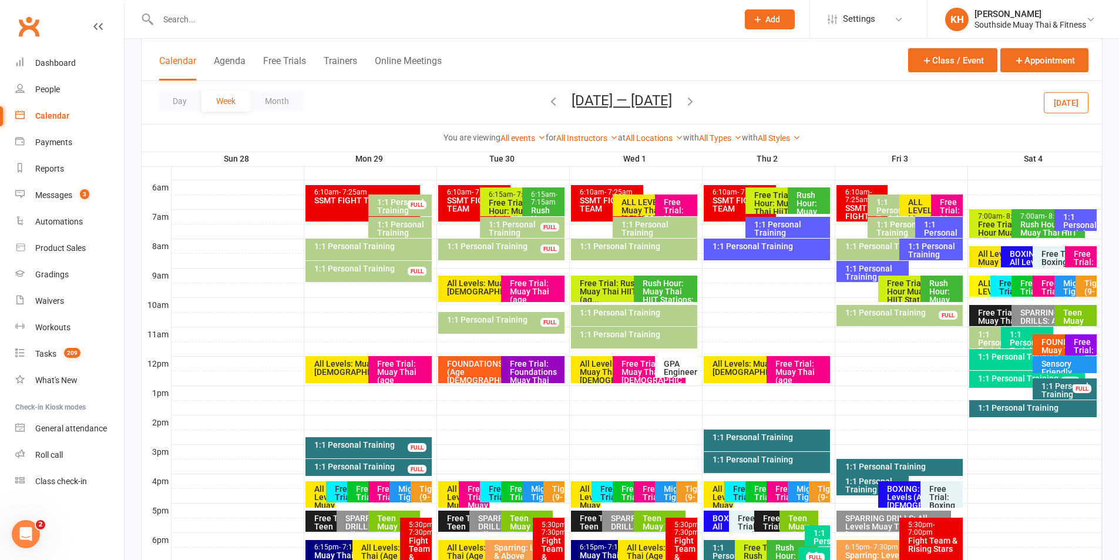
click at [1060, 385] on div "1:1 Personal Training" at bounding box center [1067, 390] width 53 height 16
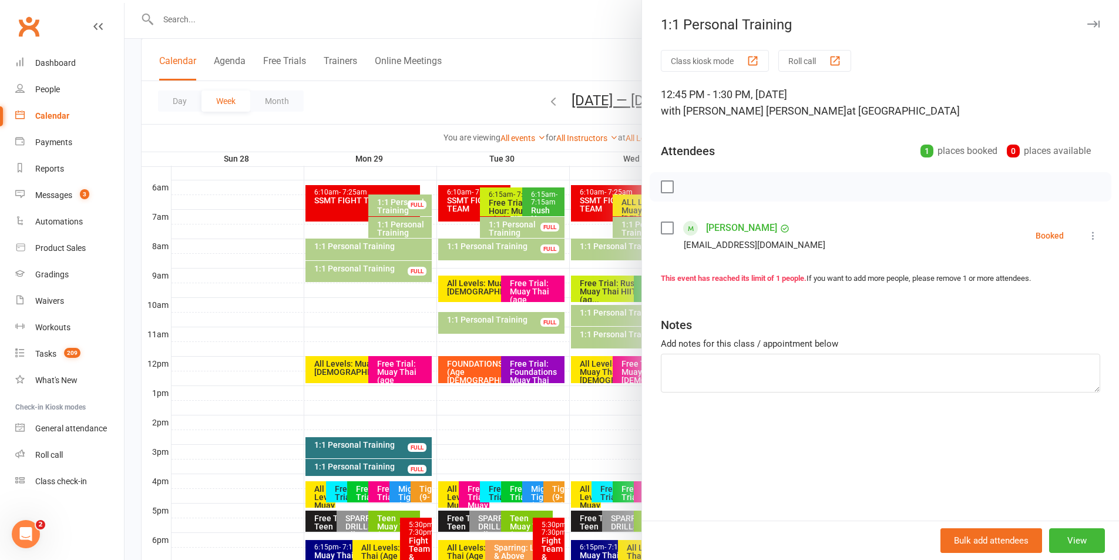
click at [1089, 232] on icon at bounding box center [1093, 236] width 12 height 12
click at [1104, 219] on div "Class kiosk mode Roll call 12:45 PM - 1:30 PM, Saturday, October, 4, 2025 with …" at bounding box center [880, 285] width 477 height 471
click at [1073, 241] on li "Carter Murton sassymurton@gmail.com Booked More info Remove Check in Mark absen…" at bounding box center [880, 236] width 439 height 34
click at [1087, 236] on icon at bounding box center [1093, 236] width 12 height 12
click at [1097, 39] on div "1:1 Personal Training Class kiosk mode Roll call 12:45 PM - 1:30 PM, Saturday, …" at bounding box center [881, 280] width 478 height 560
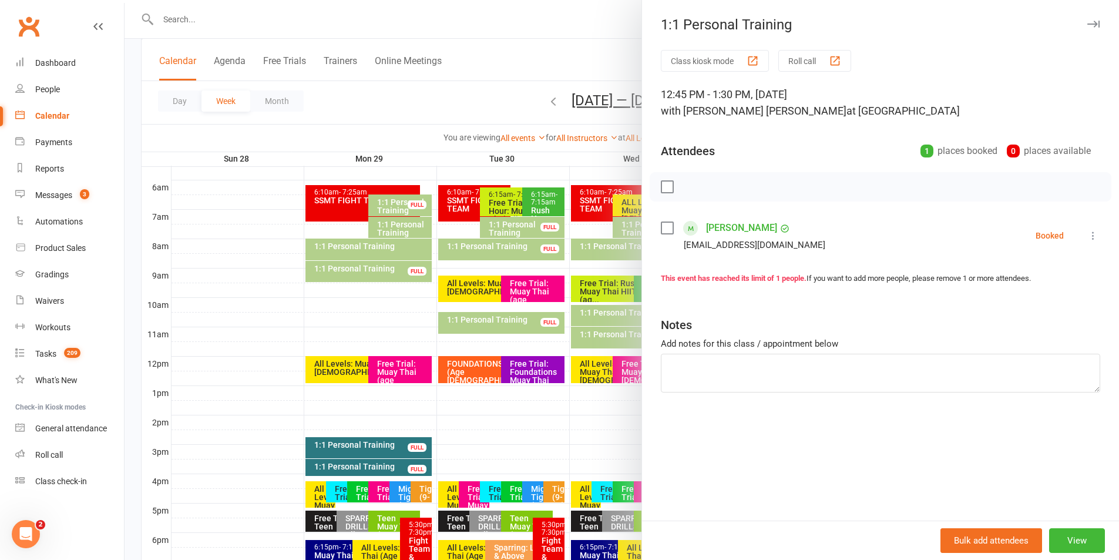
click at [1086, 19] on button "button" at bounding box center [1093, 24] width 14 height 14
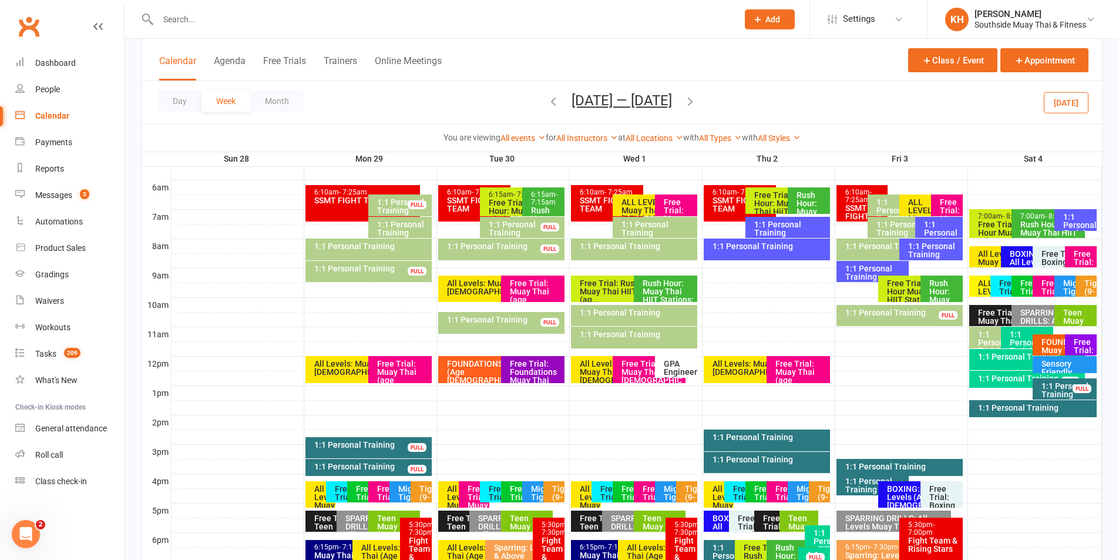
click at [547, 100] on icon "button" at bounding box center [553, 101] width 13 height 13
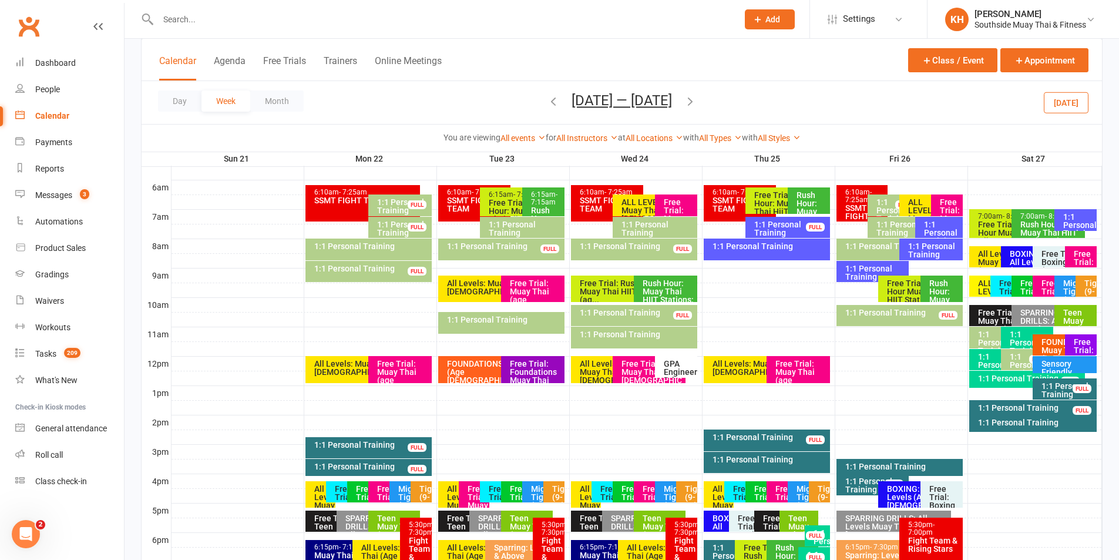
click at [385, 463] on div "1:1 Personal Training" at bounding box center [372, 466] width 116 height 8
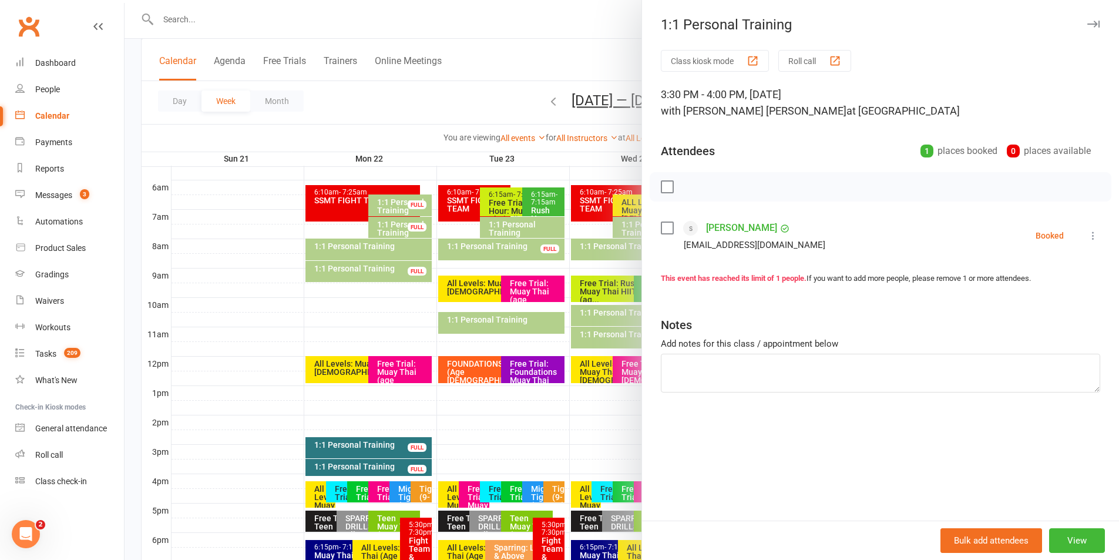
click at [1088, 23] on icon "button" at bounding box center [1093, 24] width 12 height 7
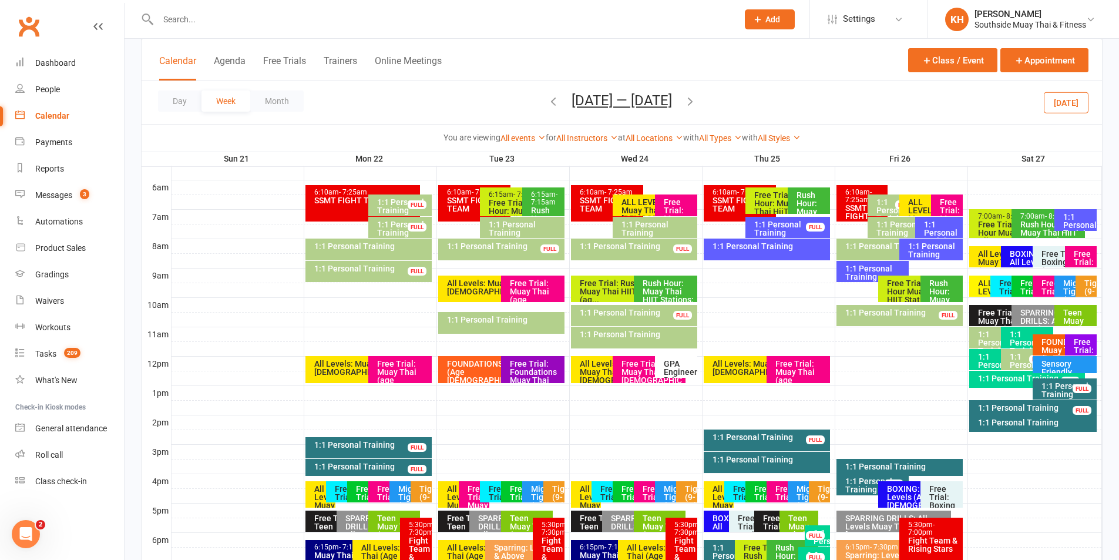
click at [549, 100] on icon "button" at bounding box center [553, 101] width 13 height 13
click at [1040, 408] on div "1:1 Personal Training" at bounding box center [1036, 408] width 117 height 8
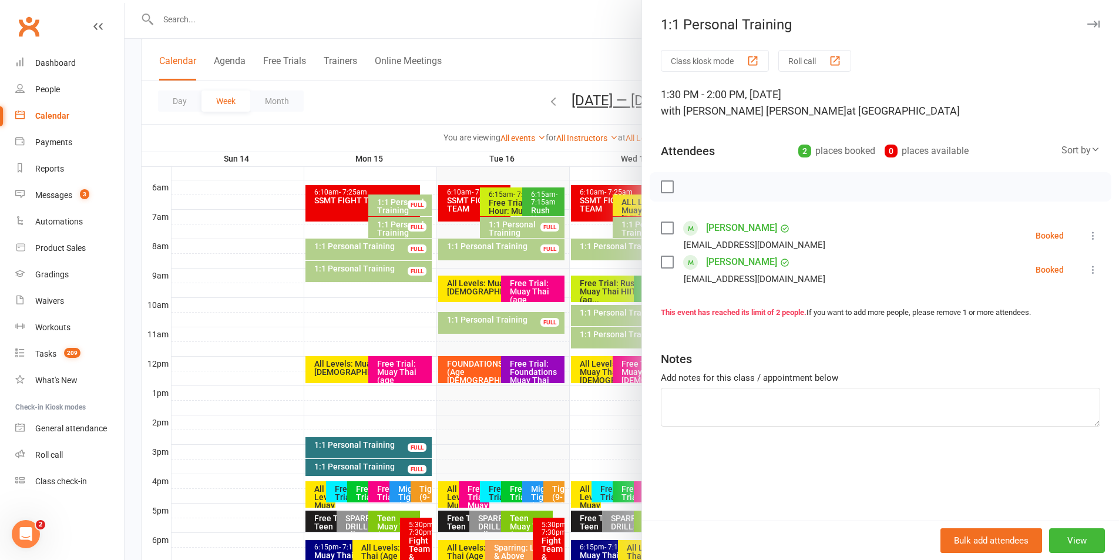
click at [1086, 19] on button "button" at bounding box center [1093, 24] width 14 height 14
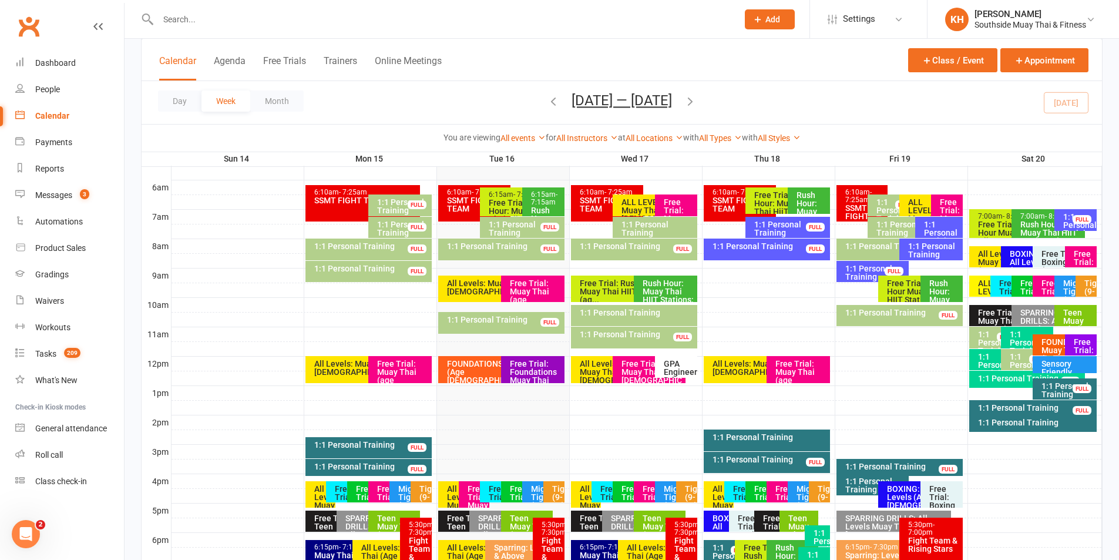
click at [696, 102] on icon "button" at bounding box center [690, 101] width 13 height 13
click at [1060, 405] on div "1:1 Personal Training" at bounding box center [1036, 408] width 117 height 8
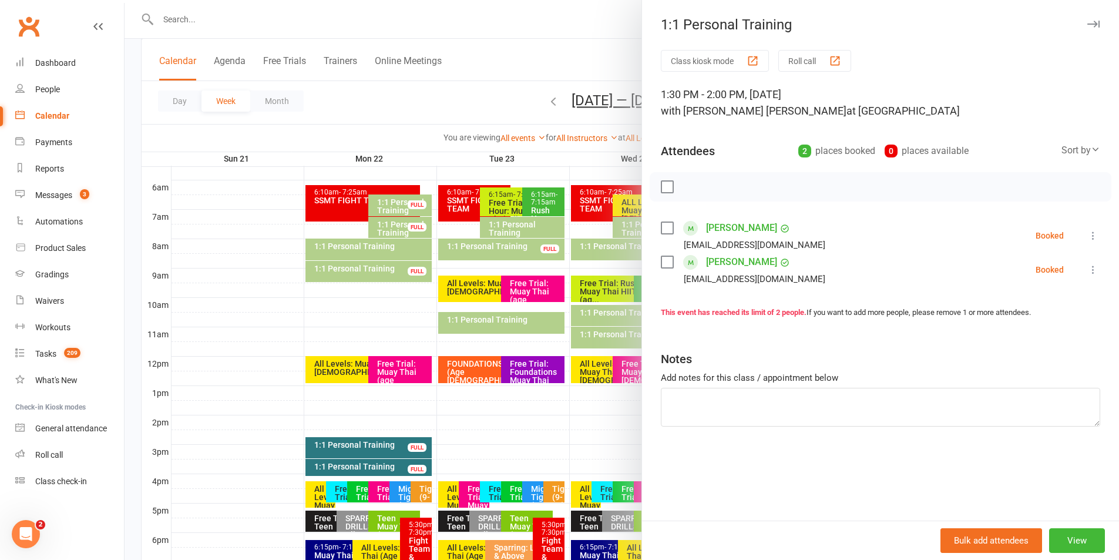
click at [1087, 16] on div "1:1 Personal Training Class kiosk mode Roll call 1:30 PM - 2:00 PM, Saturday, S…" at bounding box center [881, 280] width 478 height 560
click at [1087, 18] on button "button" at bounding box center [1093, 24] width 14 height 14
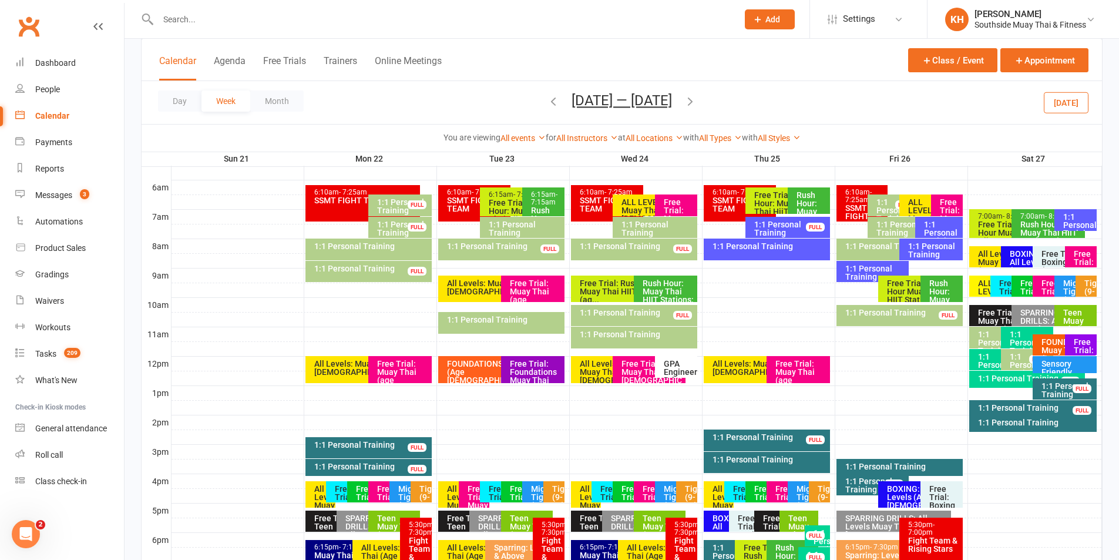
click at [697, 106] on icon "button" at bounding box center [690, 101] width 13 height 13
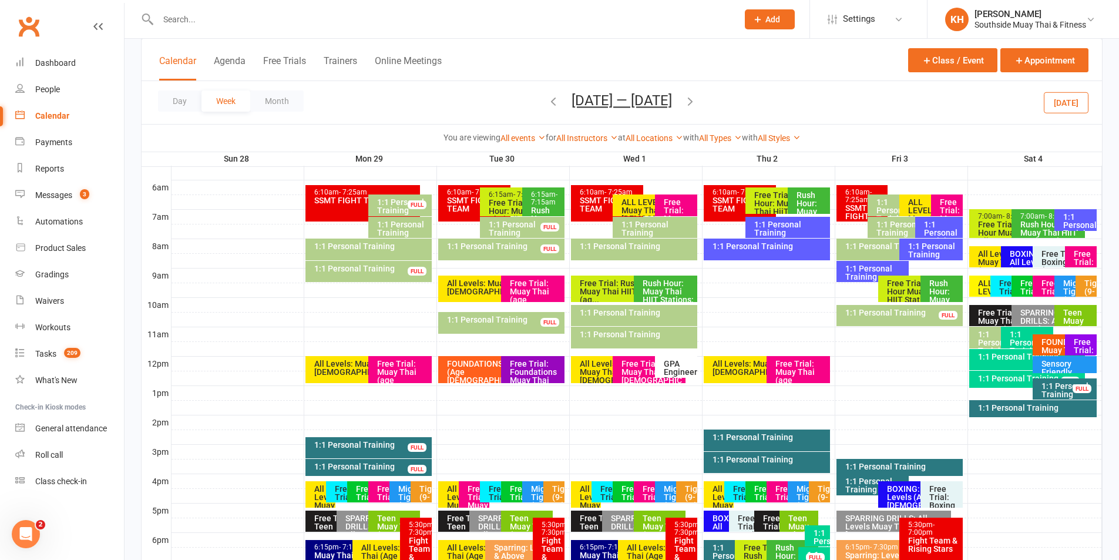
click at [697, 102] on icon "button" at bounding box center [690, 101] width 13 height 13
drag, startPoint x: 694, startPoint y: 104, endPoint x: 714, endPoint y: 105, distance: 19.4
click at [694, 103] on icon "button" at bounding box center [690, 101] width 13 height 13
click at [548, 101] on icon "button" at bounding box center [553, 101] width 13 height 13
click at [553, 102] on icon "button" at bounding box center [553, 101] width 13 height 13
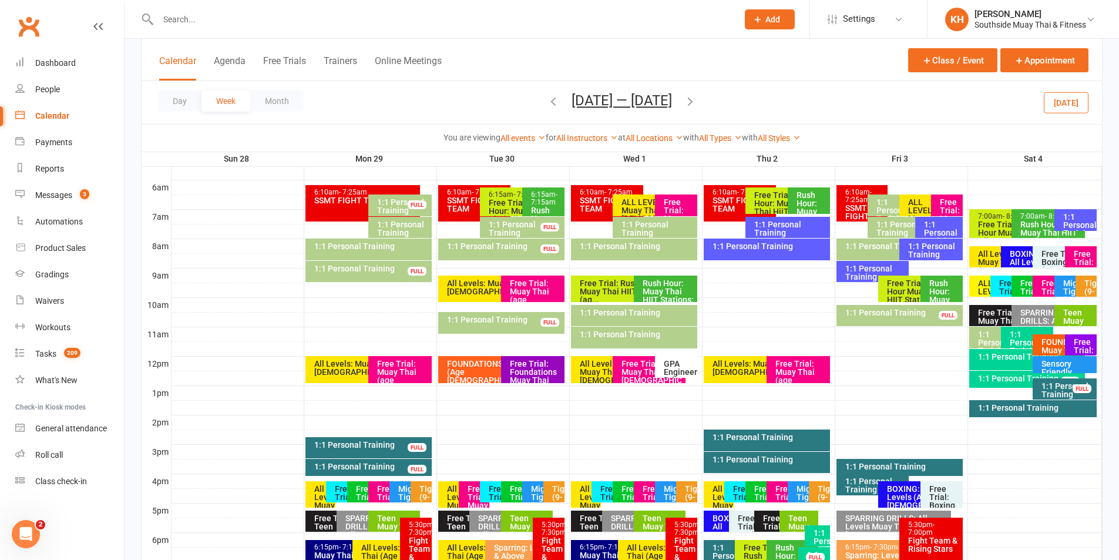
click at [1076, 388] on div "FULL" at bounding box center [1082, 388] width 19 height 9
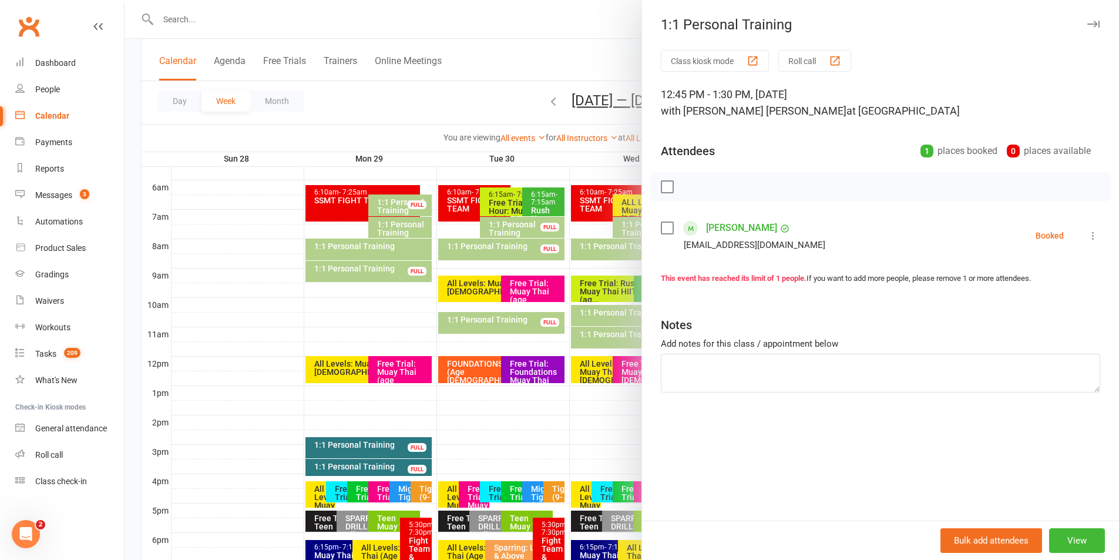
click at [1087, 233] on icon at bounding box center [1093, 236] width 12 height 12
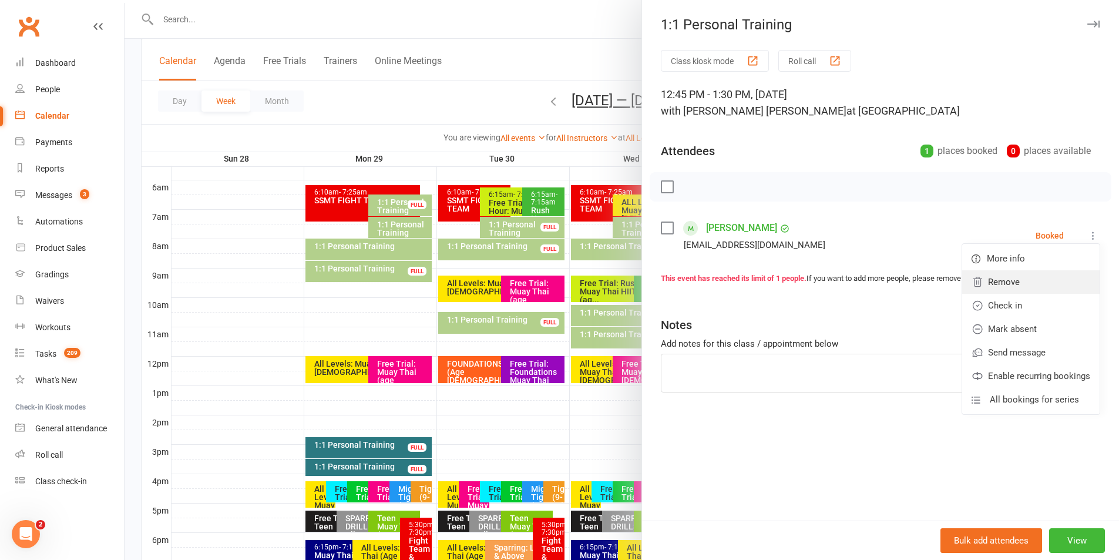
click at [1016, 281] on link "Remove" at bounding box center [1030, 281] width 137 height 23
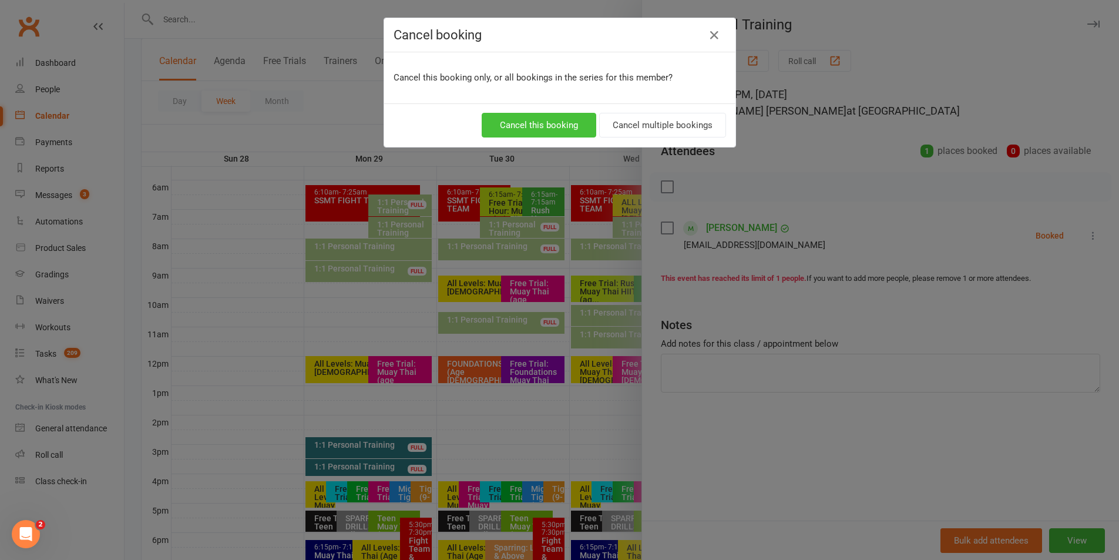
click at [571, 130] on button "Cancel this booking" at bounding box center [539, 125] width 115 height 25
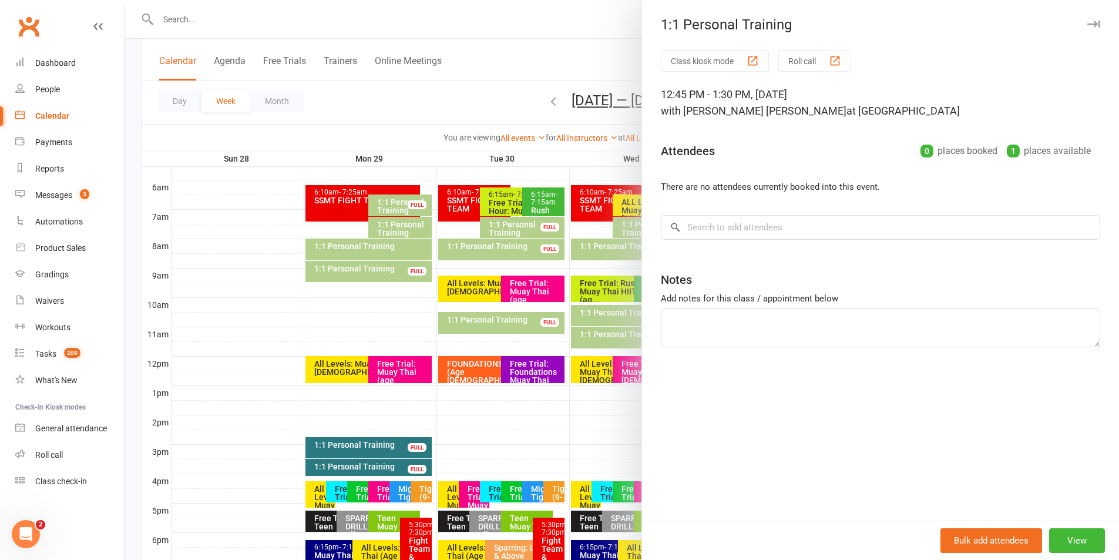
click at [1087, 25] on icon "button" at bounding box center [1093, 24] width 12 height 7
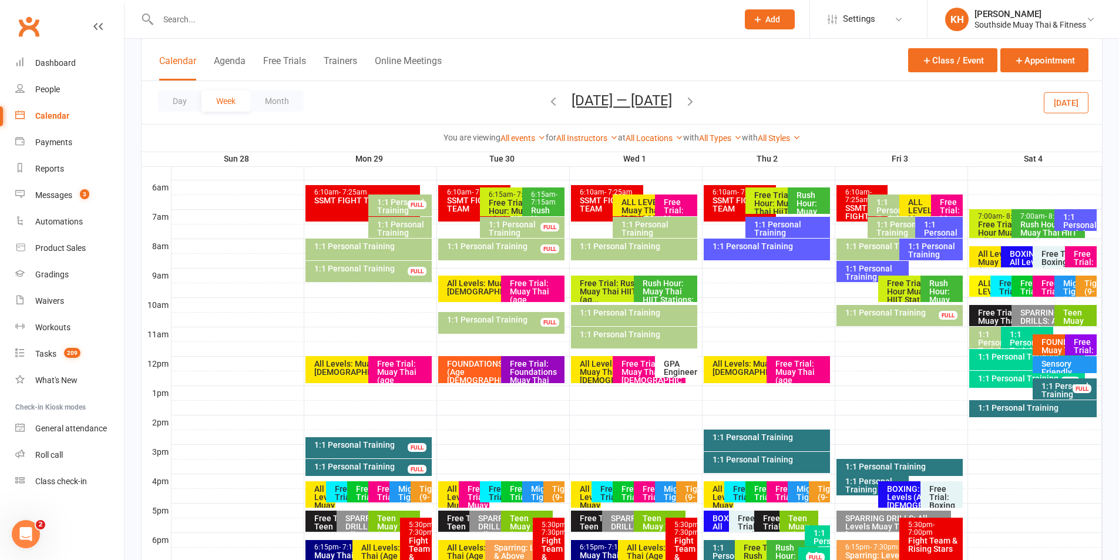
click at [697, 99] on icon "button" at bounding box center [690, 101] width 13 height 13
click at [696, 101] on icon "button" at bounding box center [690, 101] width 13 height 13
click at [1043, 388] on div "1:1 Personal Training" at bounding box center [1067, 390] width 53 height 16
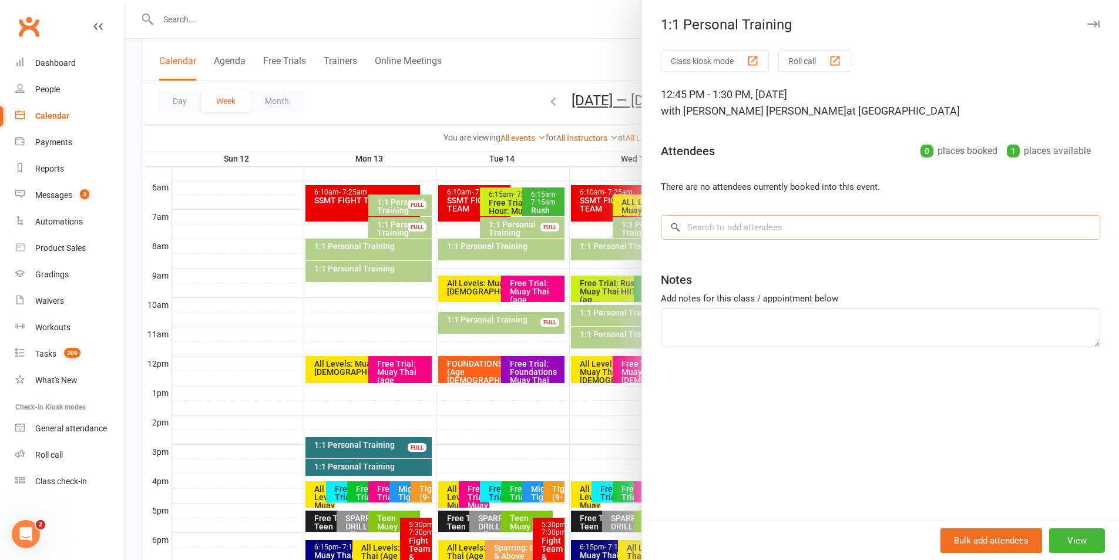
click at [708, 226] on input "search" at bounding box center [880, 227] width 439 height 25
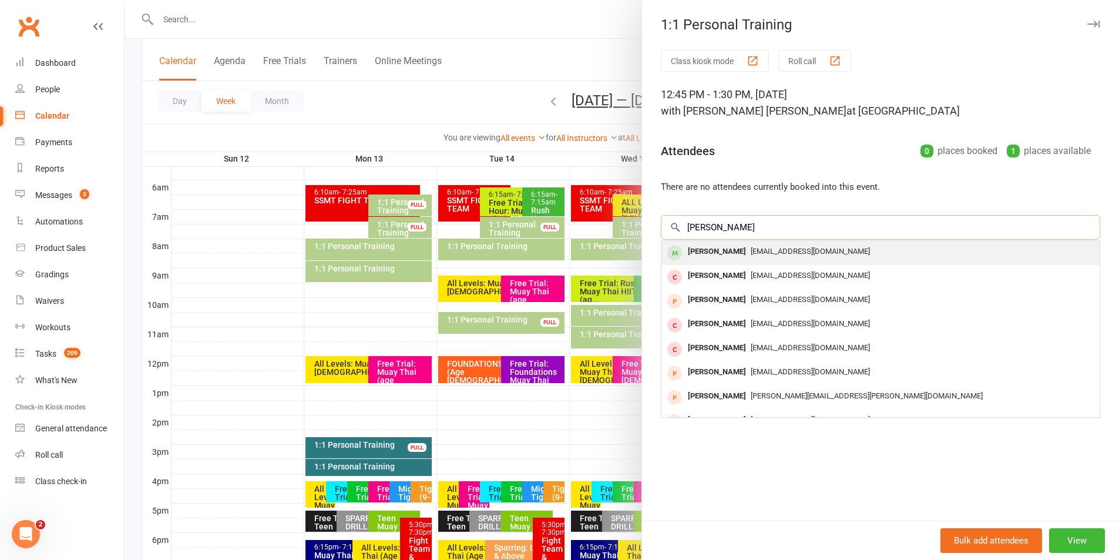
type input "carter mur"
click at [715, 255] on div "Carter Murton" at bounding box center [717, 251] width 68 height 17
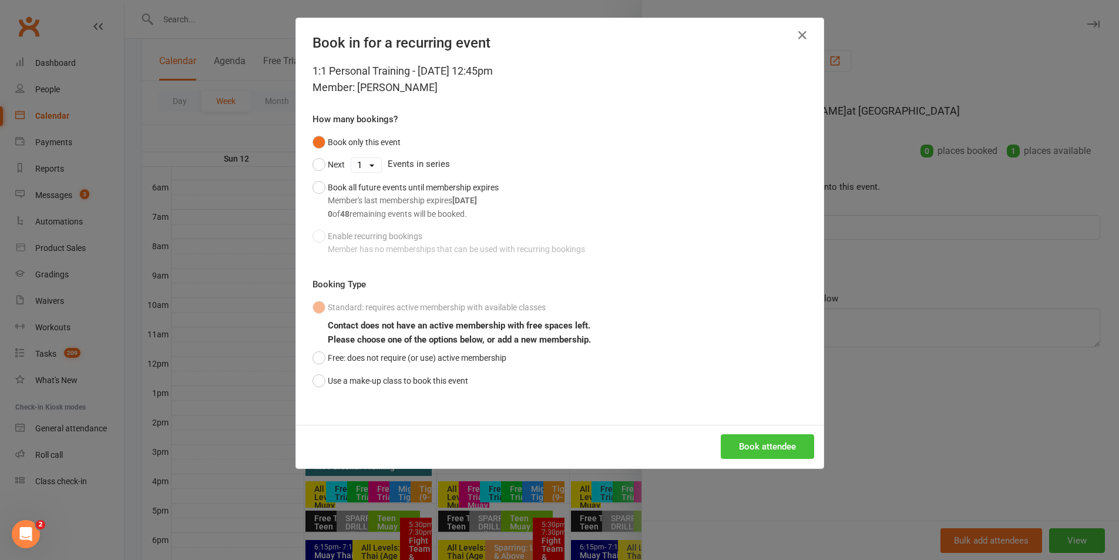
click at [731, 452] on button "Book attendee" at bounding box center [767, 446] width 93 height 25
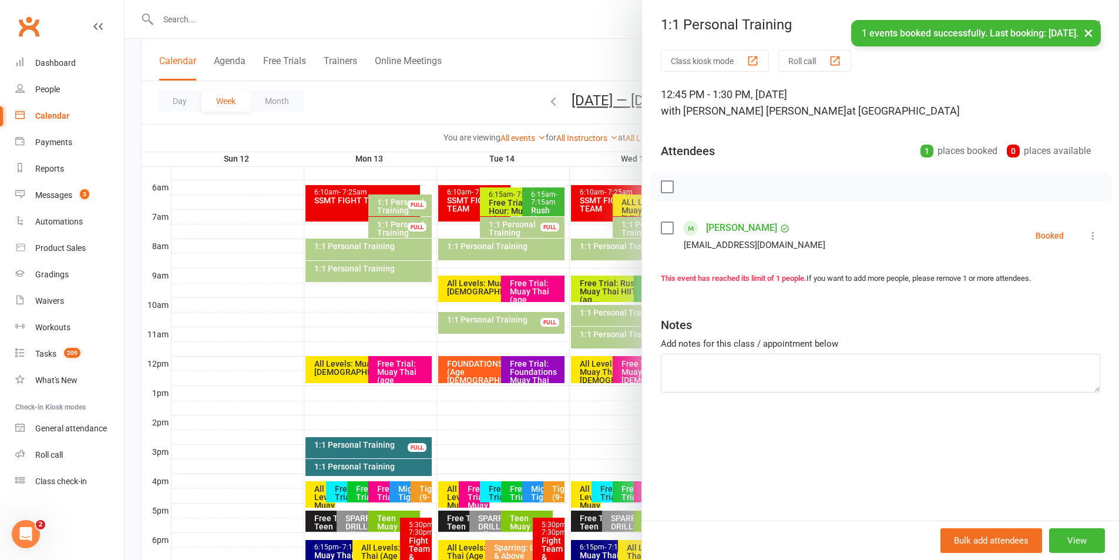
click at [1088, 30] on button "×" at bounding box center [1088, 32] width 21 height 25
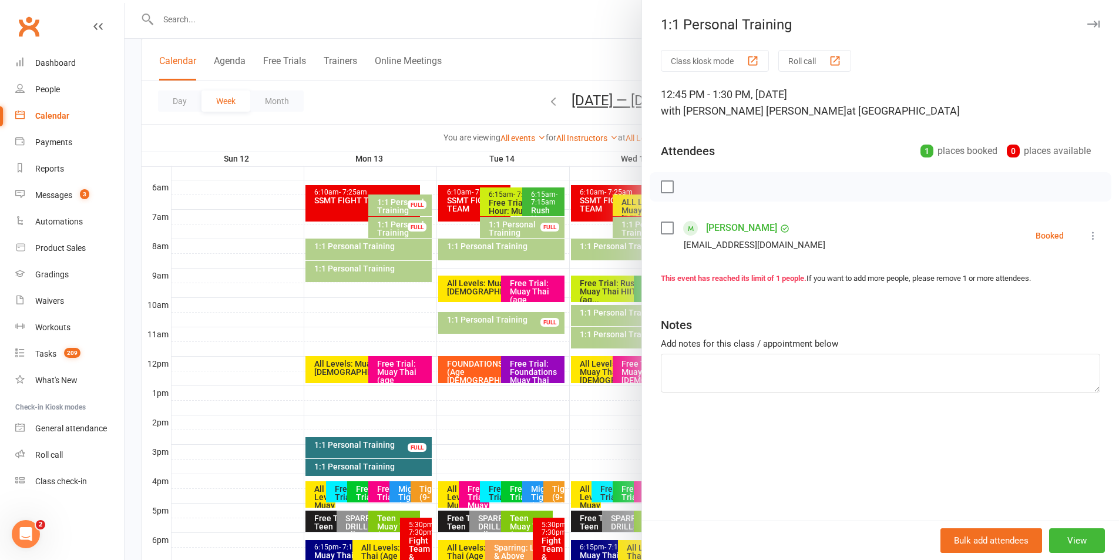
click at [1087, 22] on icon "button" at bounding box center [1093, 24] width 12 height 7
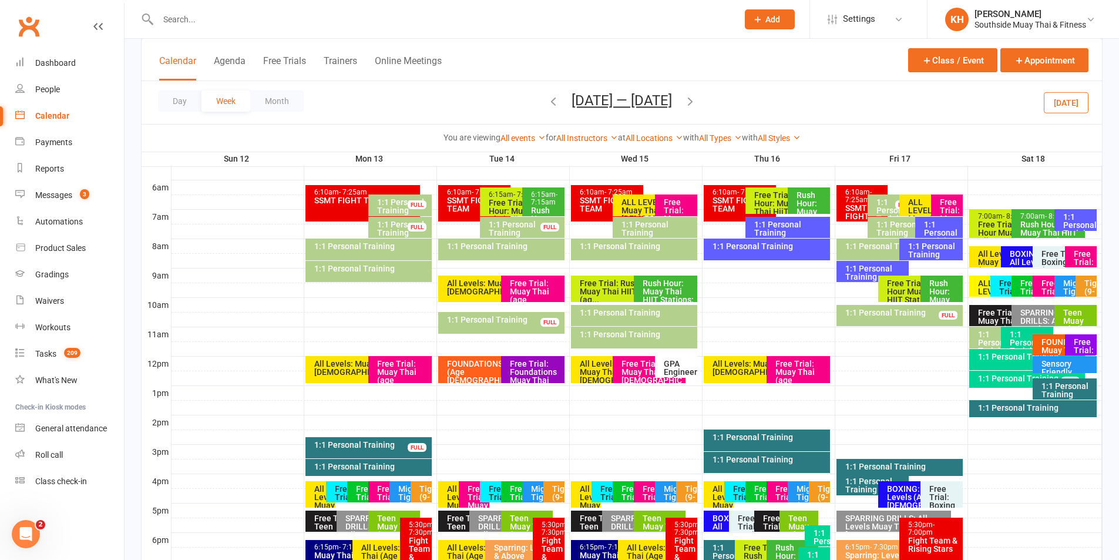
click at [551, 100] on icon "button" at bounding box center [553, 101] width 13 height 13
click at [547, 102] on icon "button" at bounding box center [553, 101] width 13 height 13
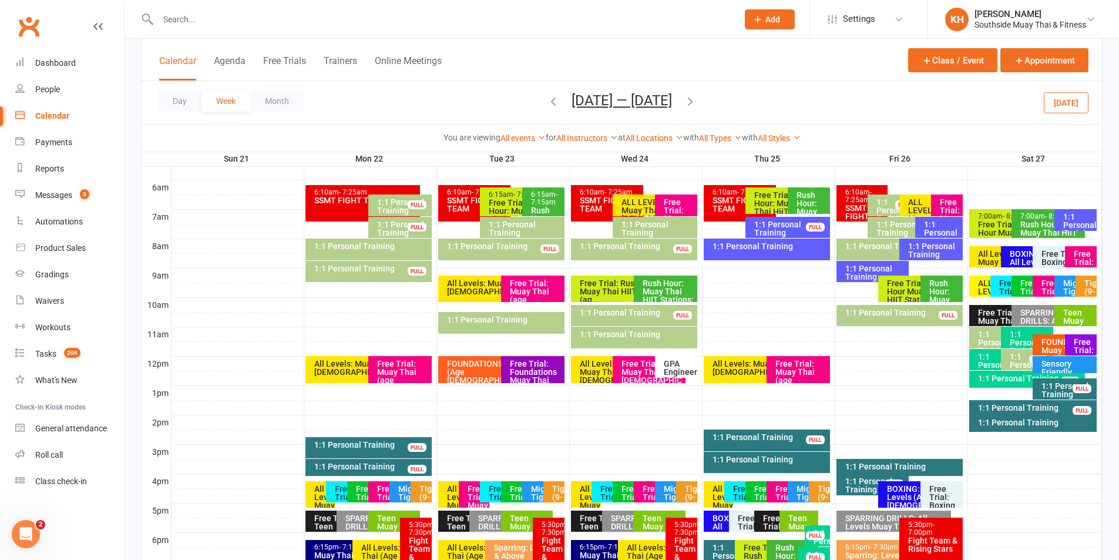
click at [547, 100] on icon "button" at bounding box center [553, 101] width 13 height 13
click at [813, 445] on div "1:1 Personal Training" at bounding box center [767, 440] width 126 height 22
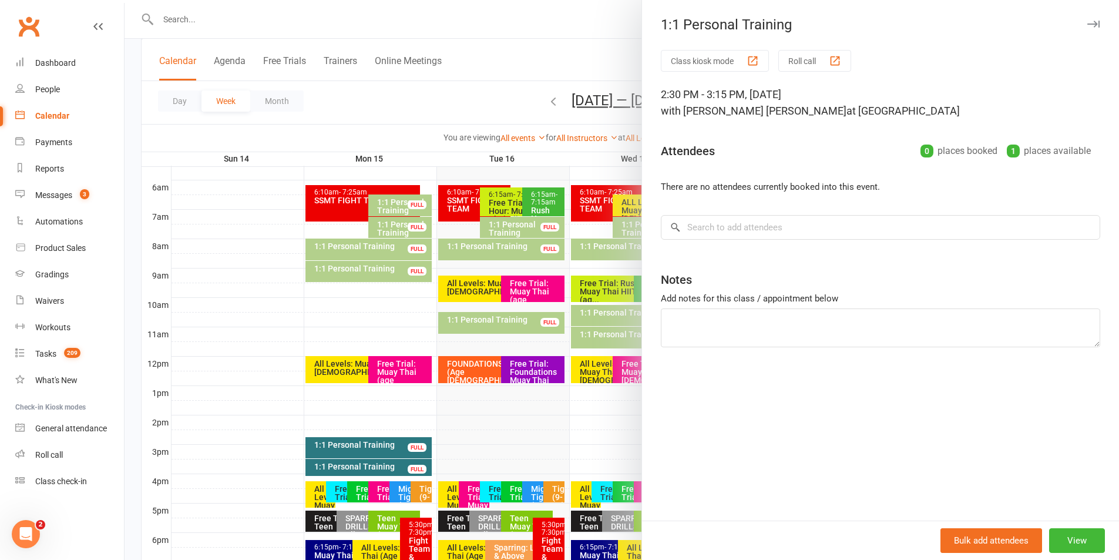
click at [1086, 19] on button "button" at bounding box center [1093, 24] width 14 height 14
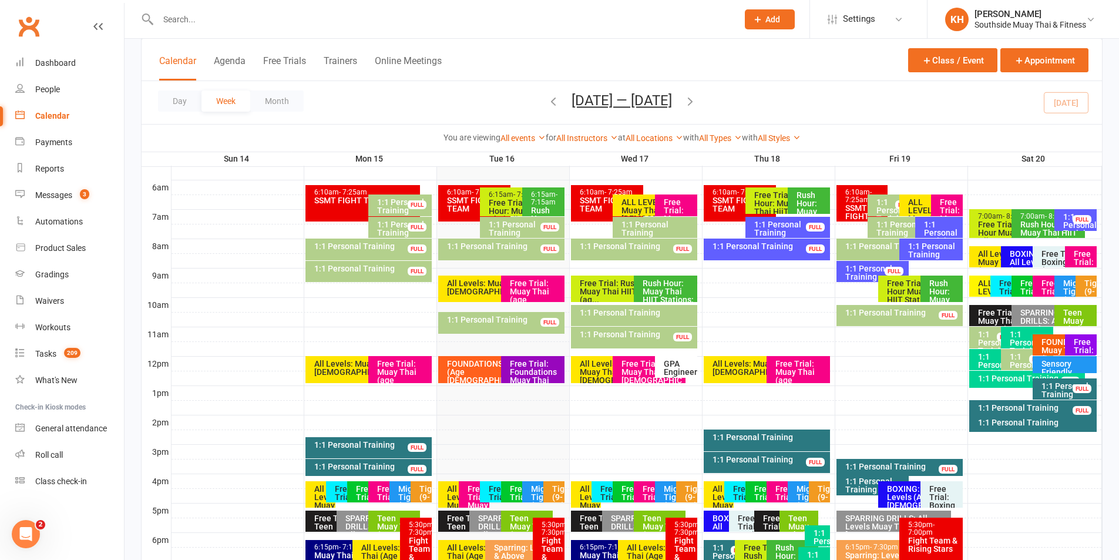
click at [783, 459] on div "1:1 Personal Training" at bounding box center [770, 459] width 116 height 8
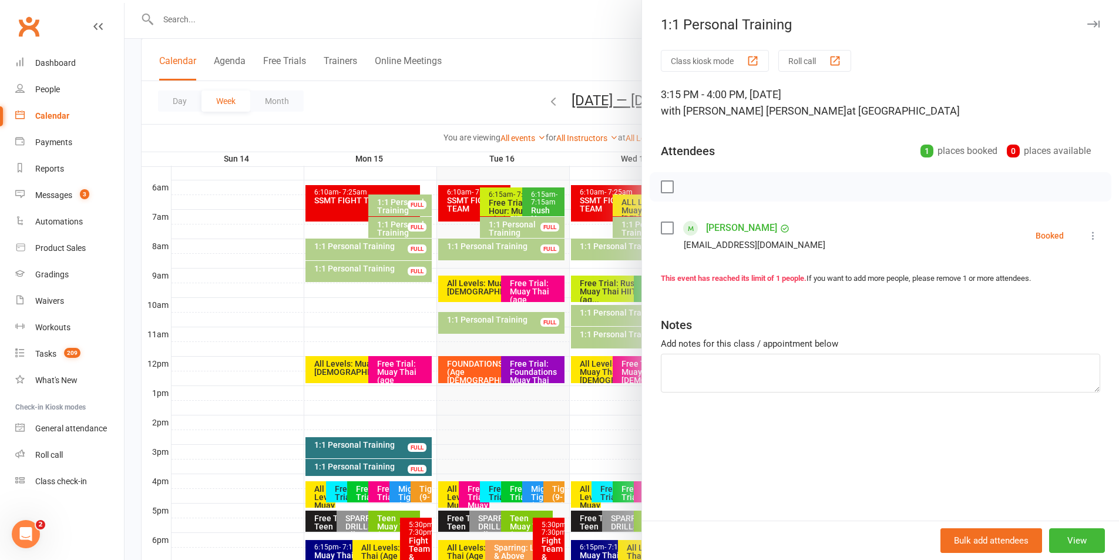
click at [1094, 24] on div "1:1 Personal Training" at bounding box center [880, 24] width 477 height 16
click at [1090, 23] on icon "button" at bounding box center [1093, 24] width 12 height 7
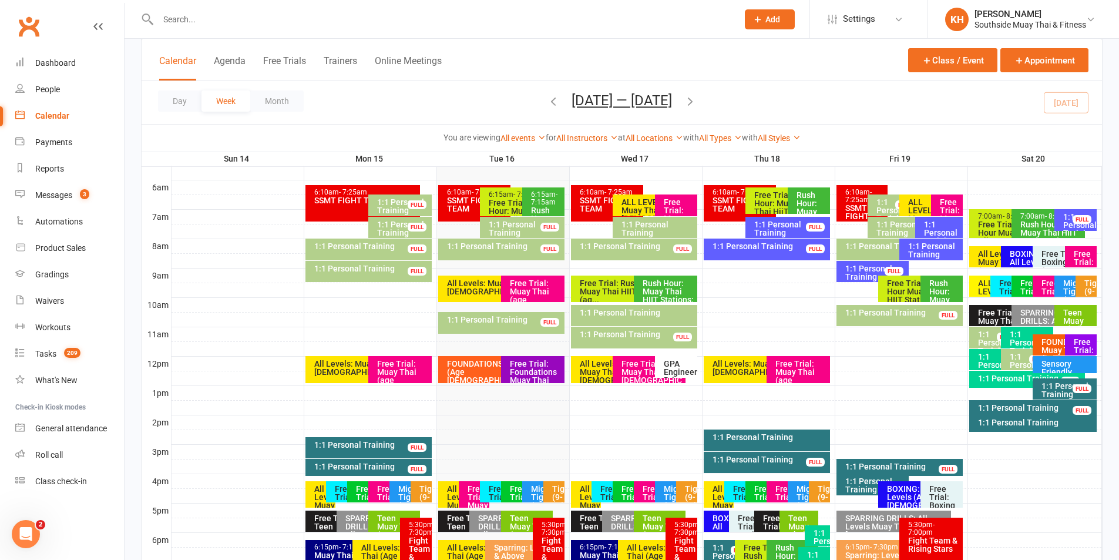
scroll to position [411, 0]
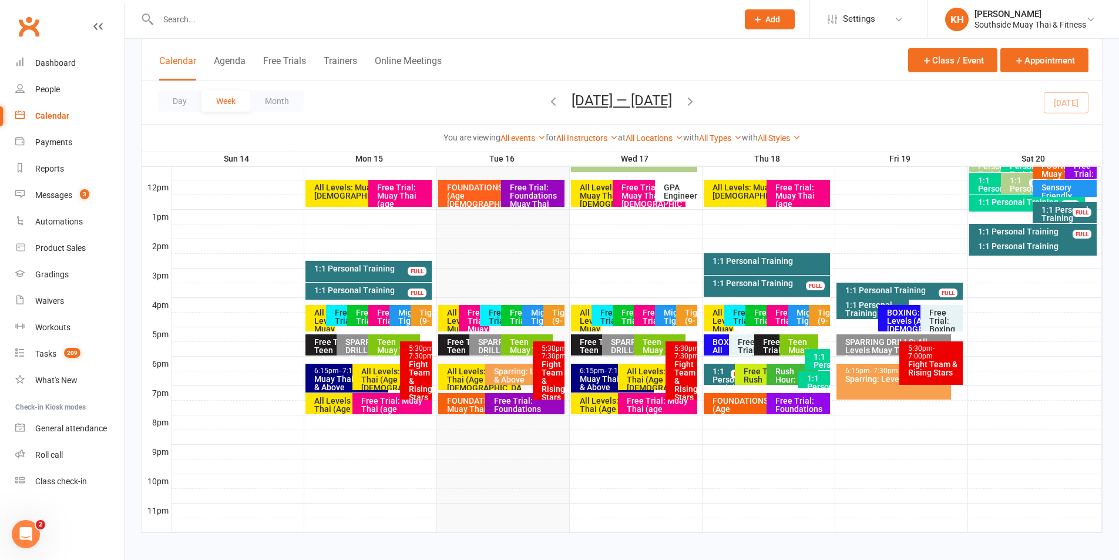
click at [718, 375] on div "1:1 Personal Training" at bounding box center [732, 379] width 41 height 25
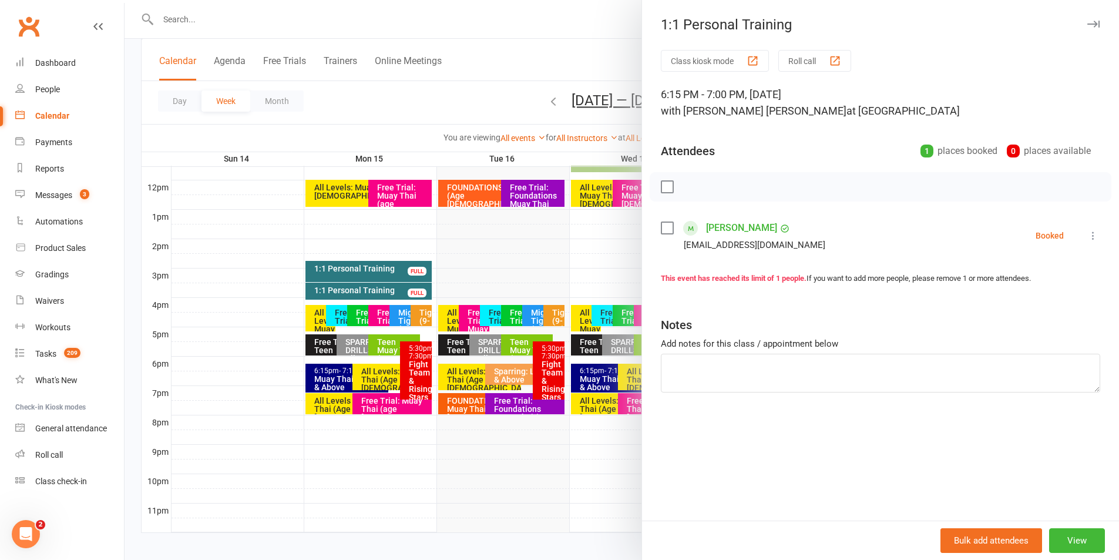
click at [1087, 26] on icon "button" at bounding box center [1093, 24] width 12 height 7
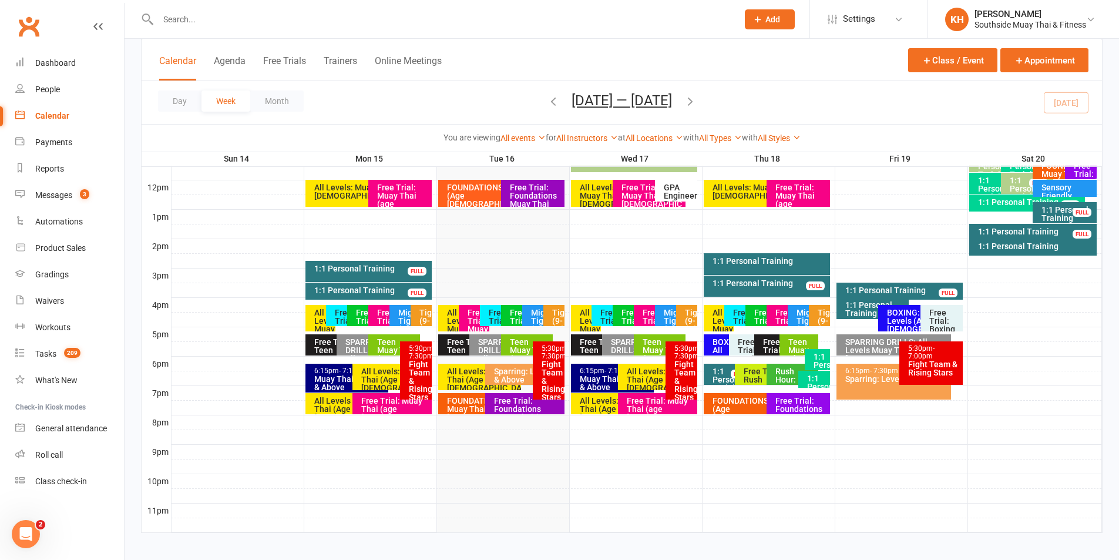
click at [825, 358] on div "1:1 Personal Training" at bounding box center [820, 364] width 15 height 25
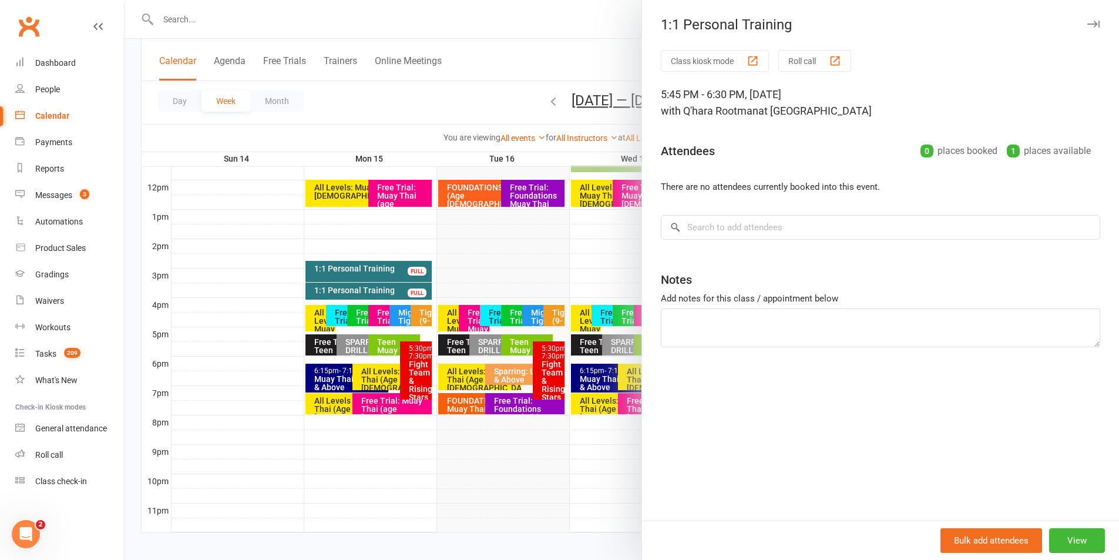
click at [1087, 25] on icon "button" at bounding box center [1093, 24] width 12 height 7
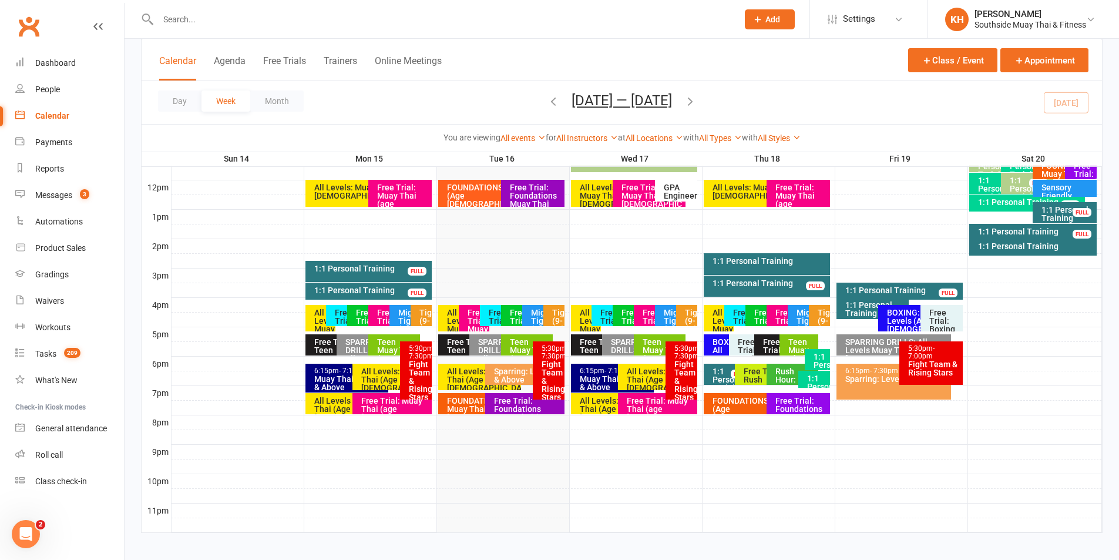
click at [820, 381] on div "1:1 Personal Training" at bounding box center [817, 386] width 21 height 25
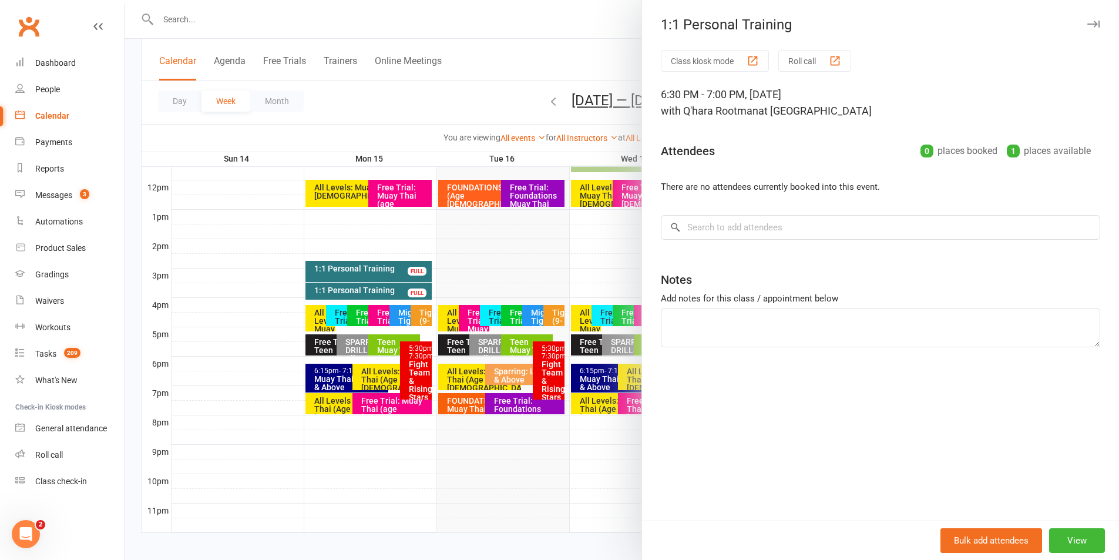
drag, startPoint x: 1082, startPoint y: 26, endPoint x: 839, endPoint y: 58, distance: 244.8
click at [1087, 26] on icon "button" at bounding box center [1093, 24] width 12 height 7
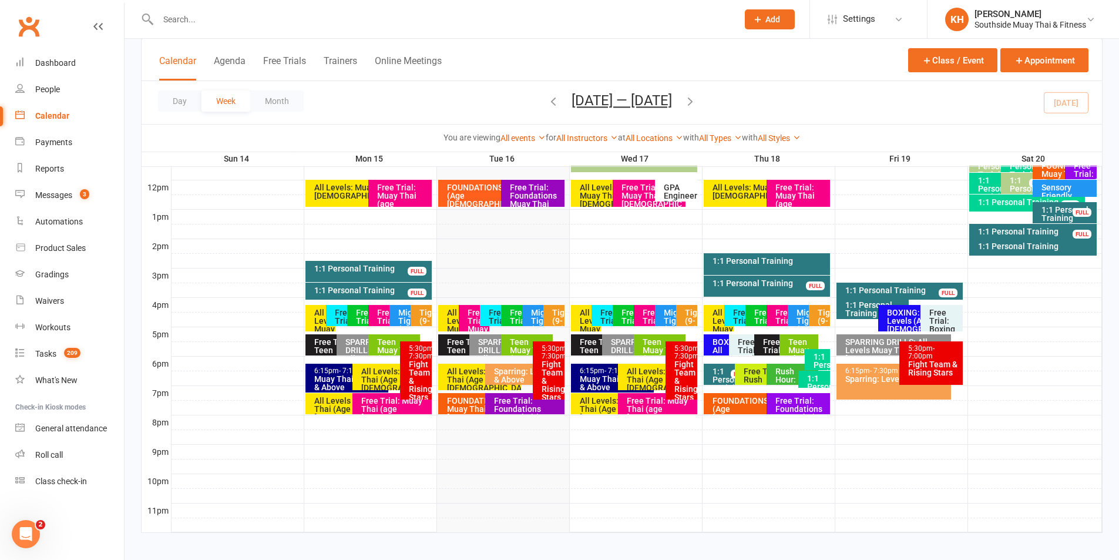
click at [547, 98] on icon "button" at bounding box center [553, 101] width 13 height 13
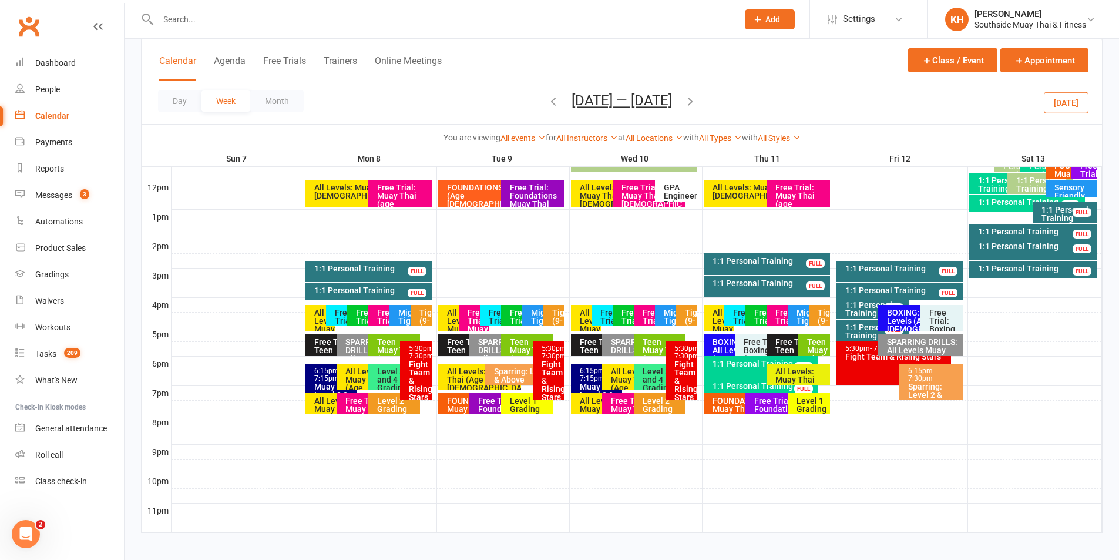
click at [734, 384] on div "1:1 Personal Training" at bounding box center [764, 386] width 104 height 8
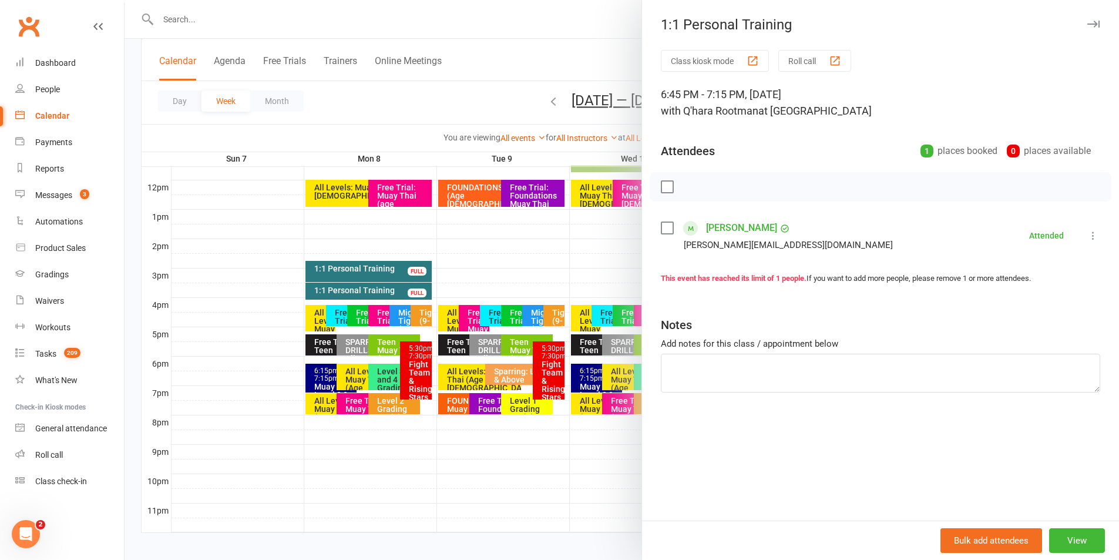
click at [1091, 18] on button "button" at bounding box center [1093, 24] width 14 height 14
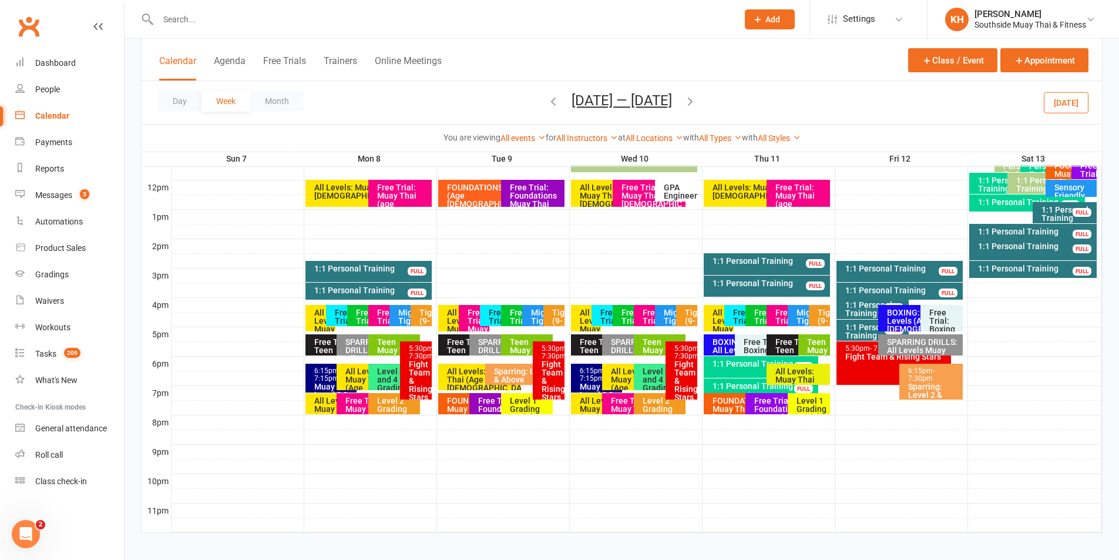
click at [693, 97] on icon "button" at bounding box center [690, 101] width 13 height 13
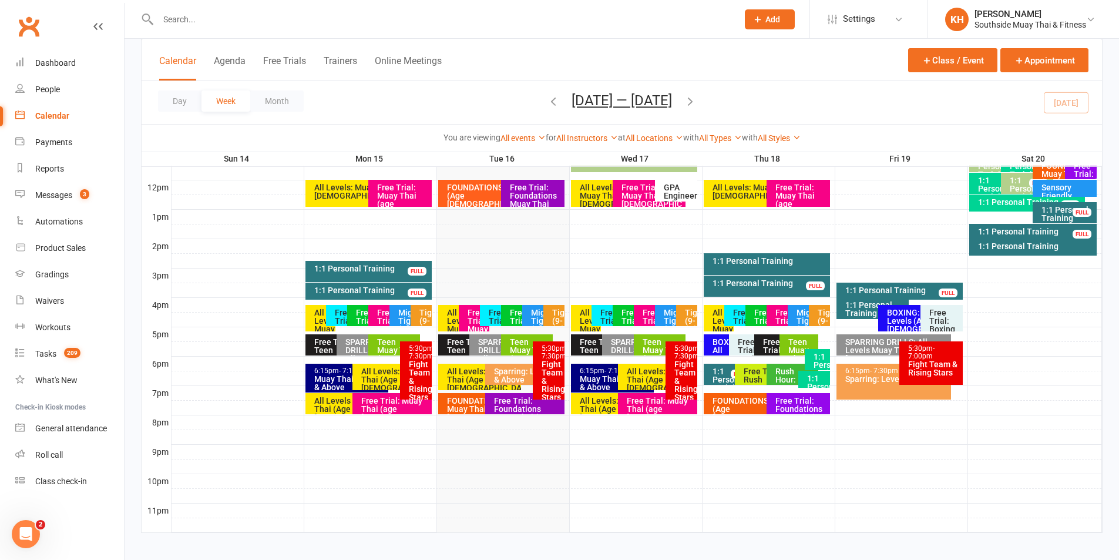
click at [808, 379] on div "1:1 Personal Training" at bounding box center [817, 386] width 21 height 25
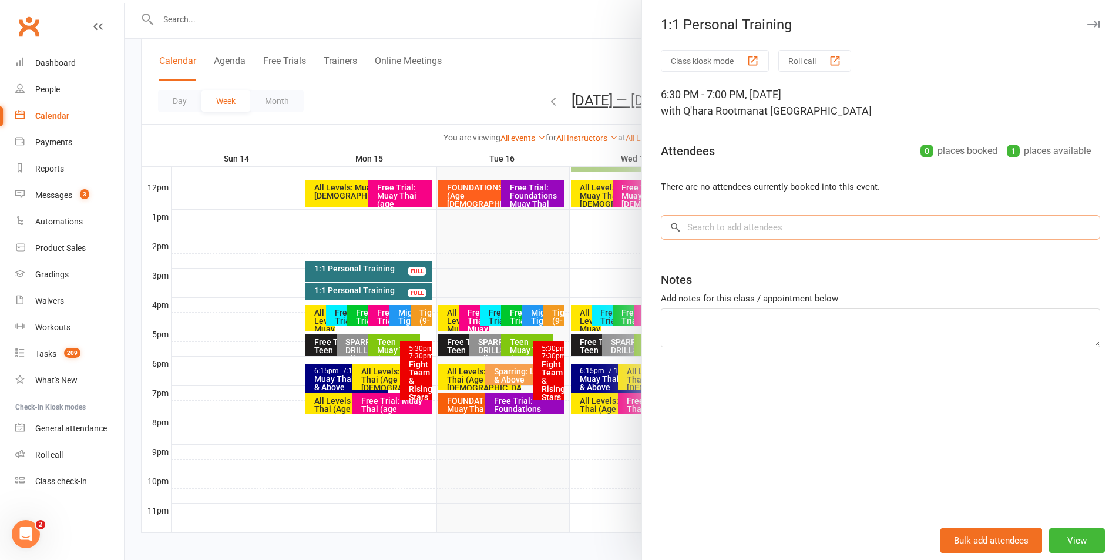
click at [745, 231] on input "search" at bounding box center [880, 227] width 439 height 25
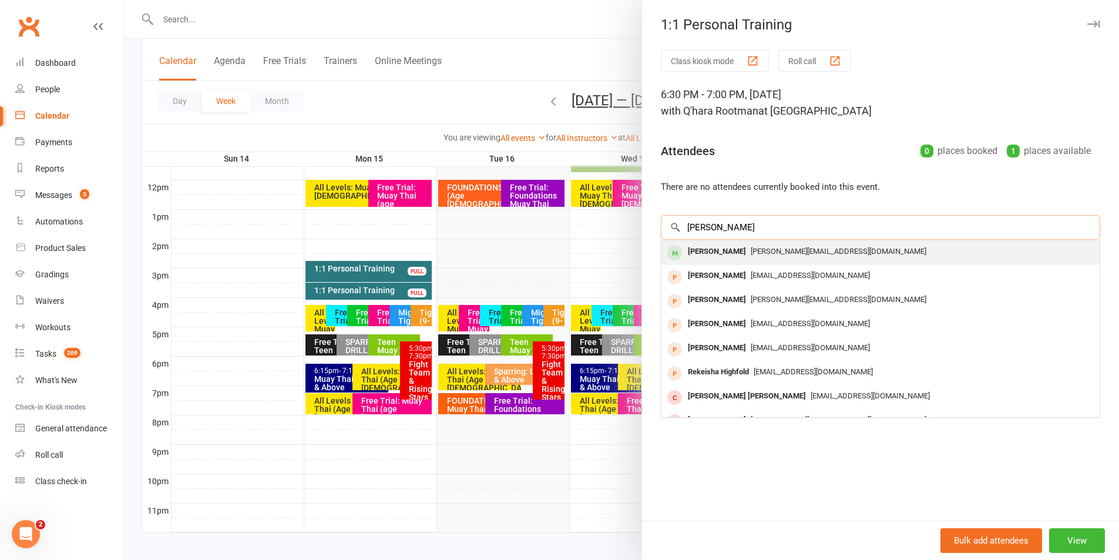
type input "meisha"
click at [751, 254] on span "jay@stressfreemarine.com.au" at bounding box center [839, 251] width 176 height 9
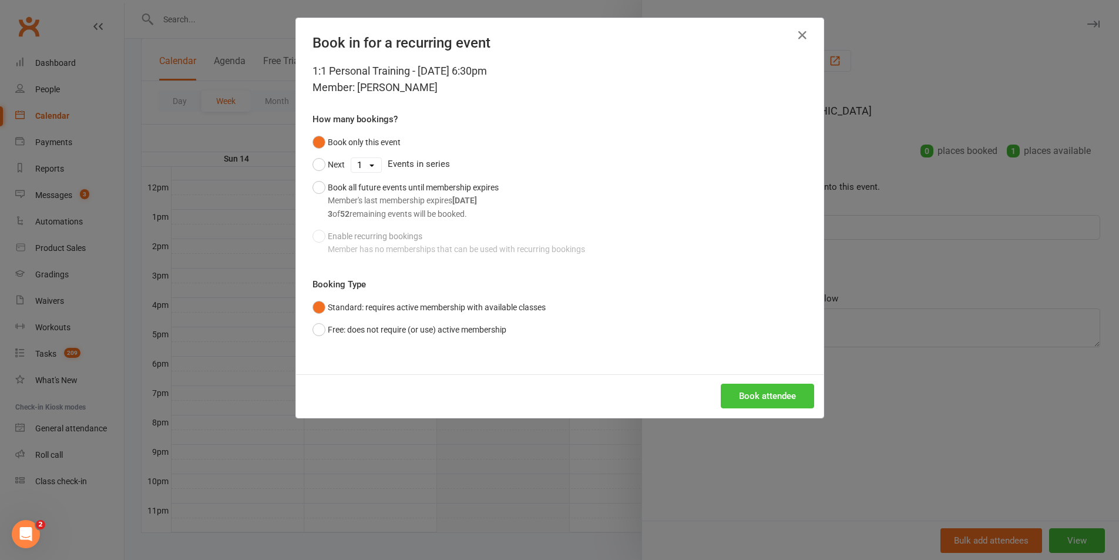
click at [739, 400] on button "Book attendee" at bounding box center [767, 396] width 93 height 25
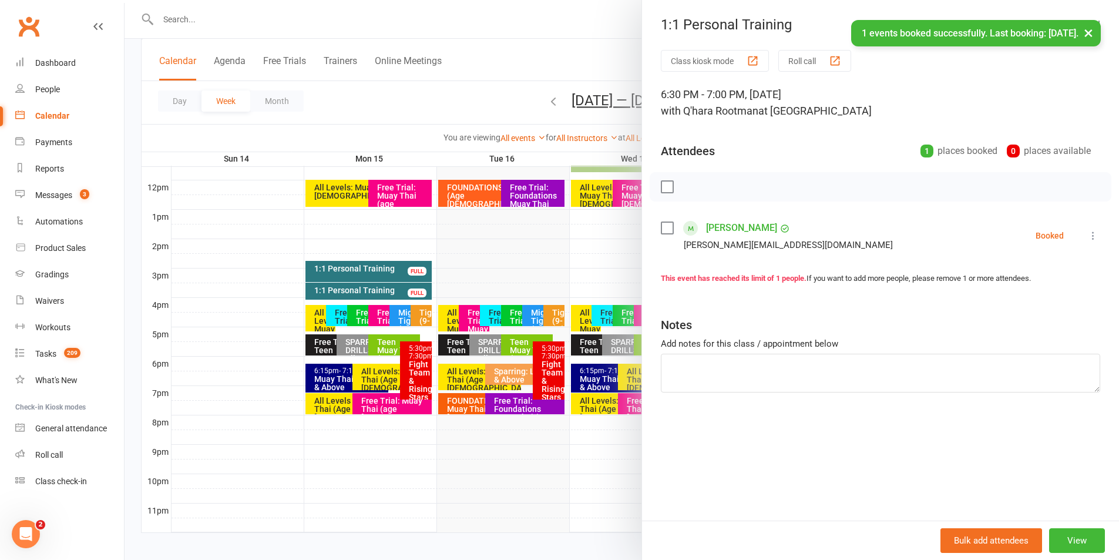
click at [759, 223] on link "Meisha Forster" at bounding box center [741, 228] width 71 height 19
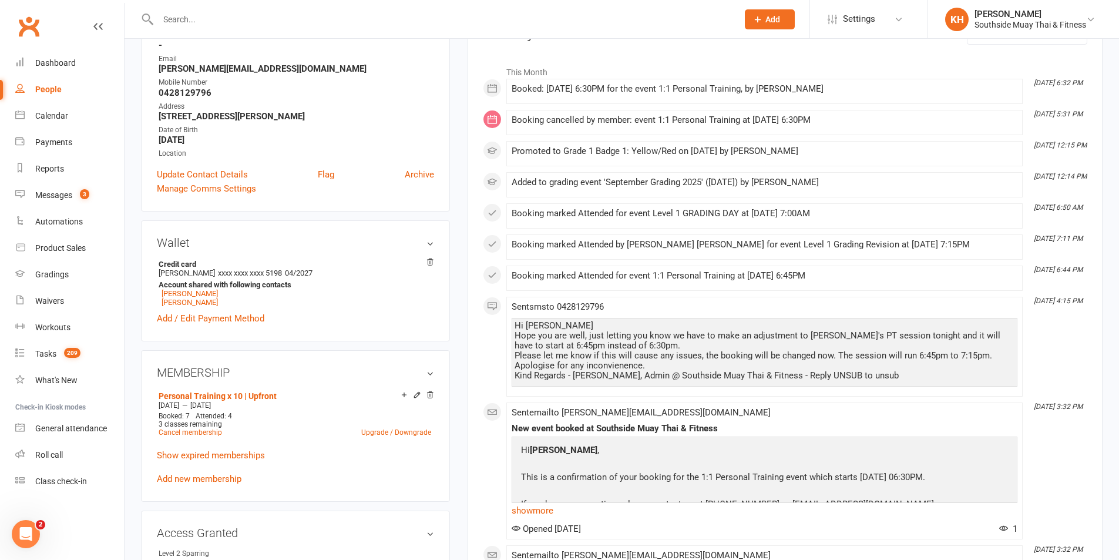
scroll to position [176, 0]
click at [221, 458] on link "Show expired memberships" at bounding box center [211, 454] width 108 height 11
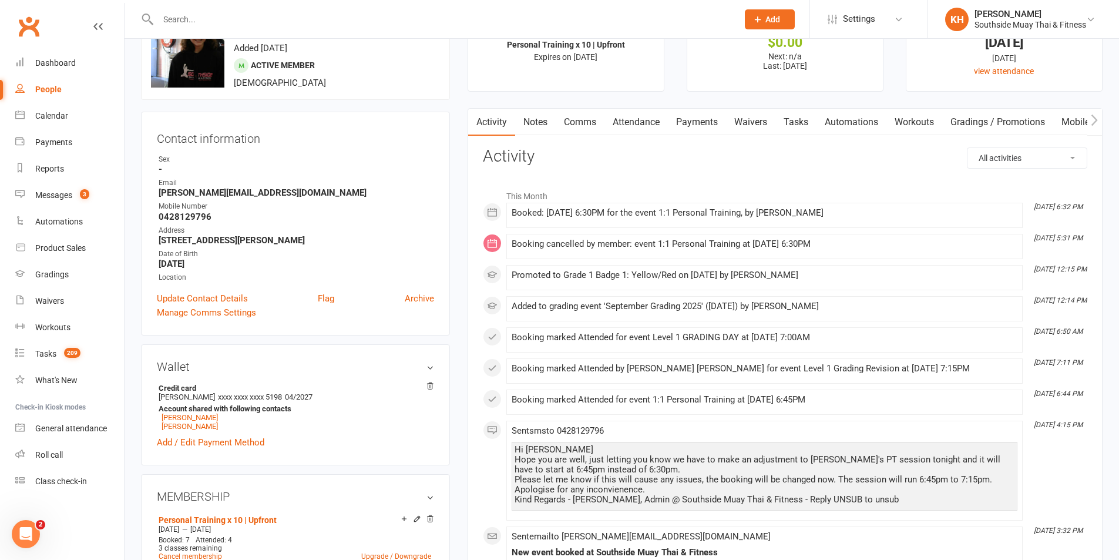
scroll to position [0, 0]
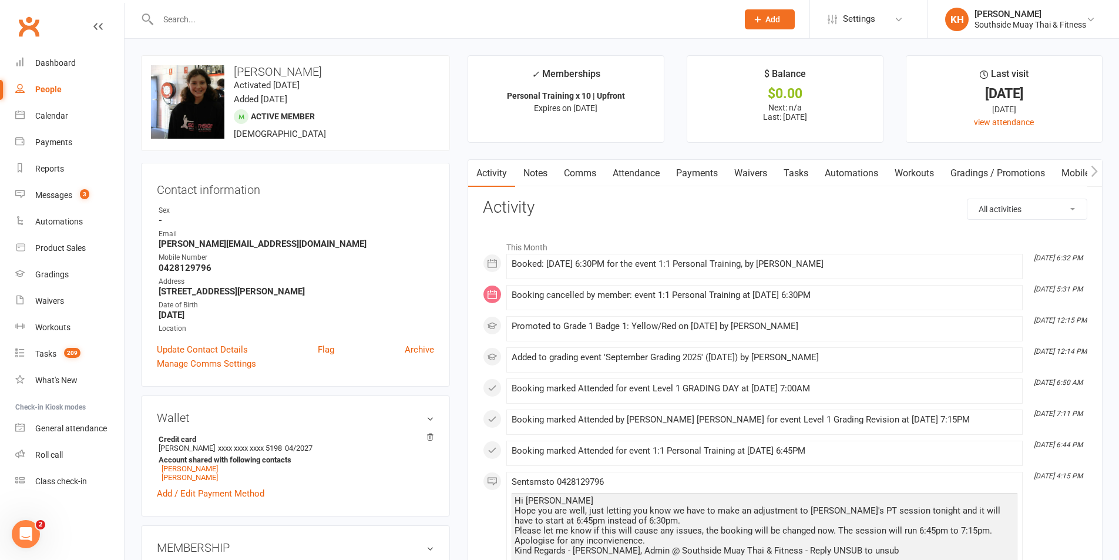
click at [582, 176] on link "Comms" at bounding box center [580, 173] width 49 height 27
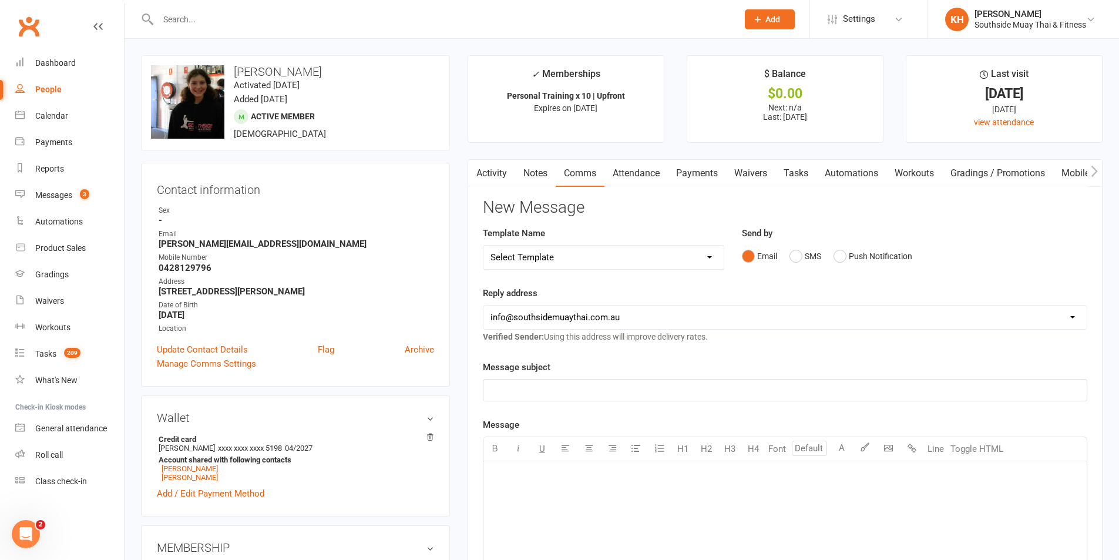
click at [653, 259] on select "Select Template [SMS] Outreach Message: High Risk – Personal From Trainer + Ree…" at bounding box center [603, 257] width 240 height 23
select select "270"
click at [483, 246] on select "Select Template [SMS] Outreach Message: High Risk – Personal From Trainer + Ree…" at bounding box center [603, 257] width 240 height 23
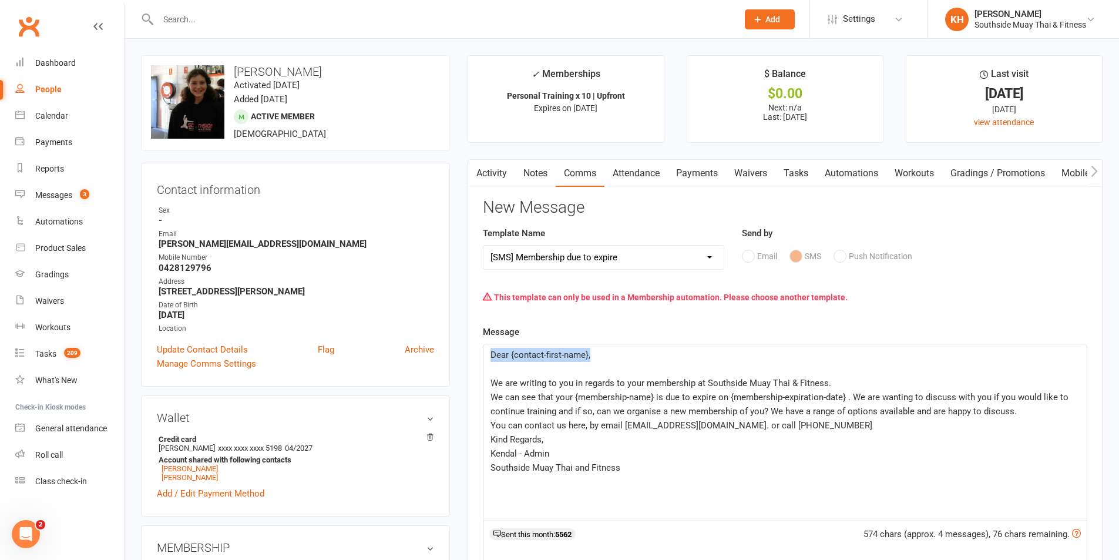
drag, startPoint x: 611, startPoint y: 355, endPoint x: 485, endPoint y: 357, distance: 126.3
click at [487, 358] on div "Dear {contact-first-name}, ﻿ We are writing to you in regards to your membershi…" at bounding box center [784, 432] width 603 height 176
drag, startPoint x: 642, startPoint y: 381, endPoint x: 625, endPoint y: 383, distance: 16.5
click at [626, 382] on span "We are writing to you in regards to your membership at Southside Muay Thai & Fi…" at bounding box center [661, 383] width 341 height 11
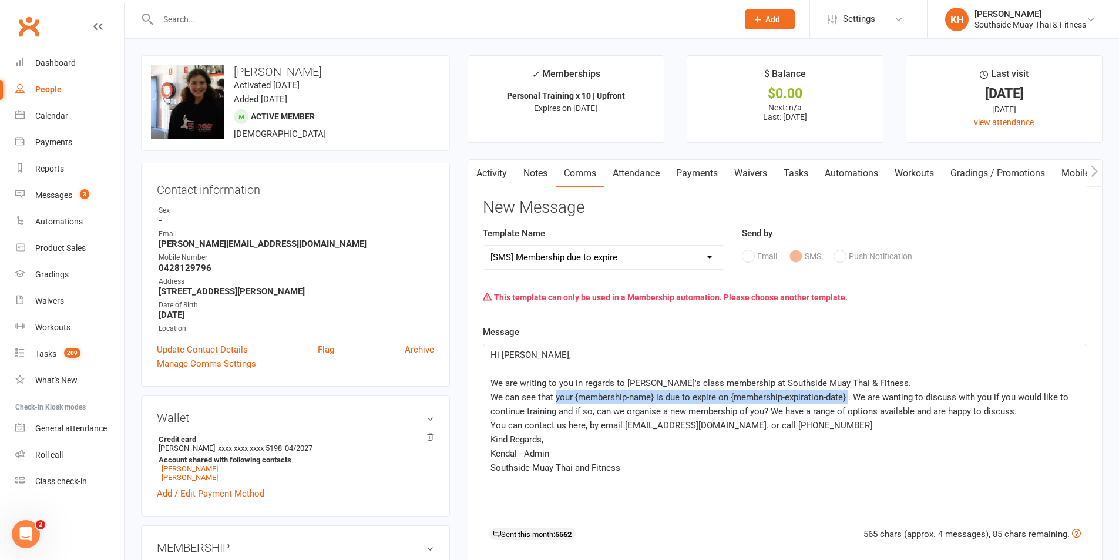
drag, startPoint x: 848, startPoint y: 397, endPoint x: 555, endPoint y: 400, distance: 293.2
click at [555, 400] on span "We can see that your {membership-name} is due to expire on {membership-expirati…" at bounding box center [781, 404] width 580 height 25
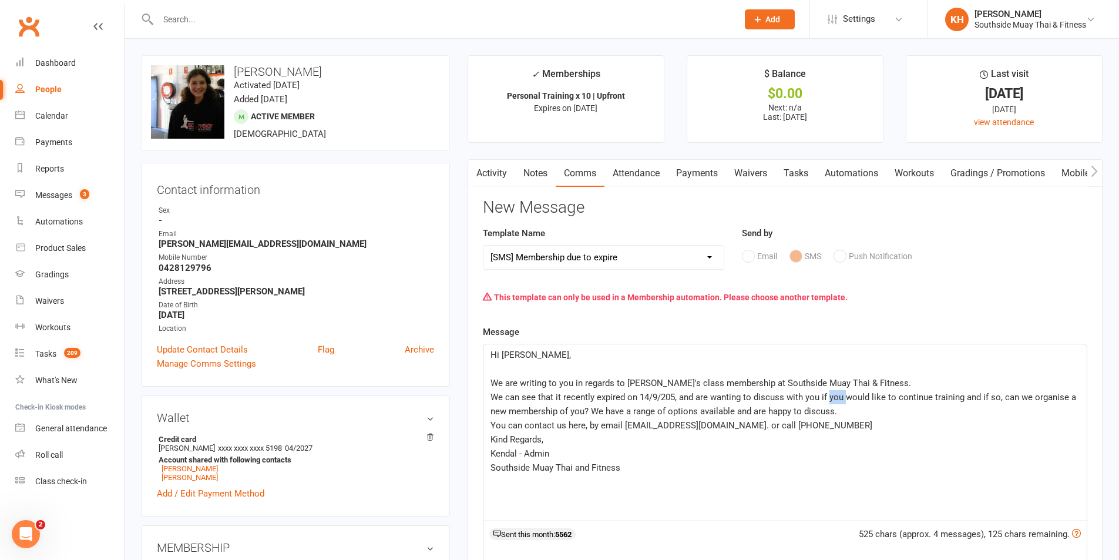
drag, startPoint x: 845, startPoint y: 397, endPoint x: 829, endPoint y: 398, distance: 15.9
click at [829, 398] on span "We can see that it recently expired on 14/9/205, and are wanting to discuss wit…" at bounding box center [785, 404] width 588 height 25
drag, startPoint x: 963, startPoint y: 395, endPoint x: 932, endPoint y: 395, distance: 30.5
click at [932, 395] on span "We can see that it recently expired on 14/9/205, and are wanting to discuss wit…" at bounding box center [785, 404] width 588 height 25
click at [628, 411] on span "We can see that it recently expired on 14/9/205, and are wanting to discuss wit…" at bounding box center [773, 404] width 565 height 25
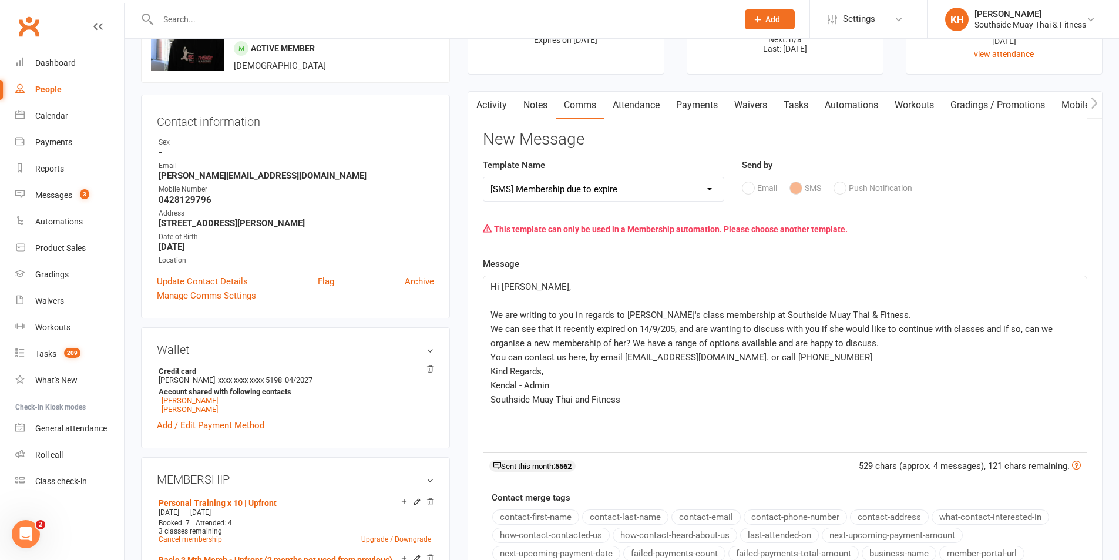
scroll to position [117, 0]
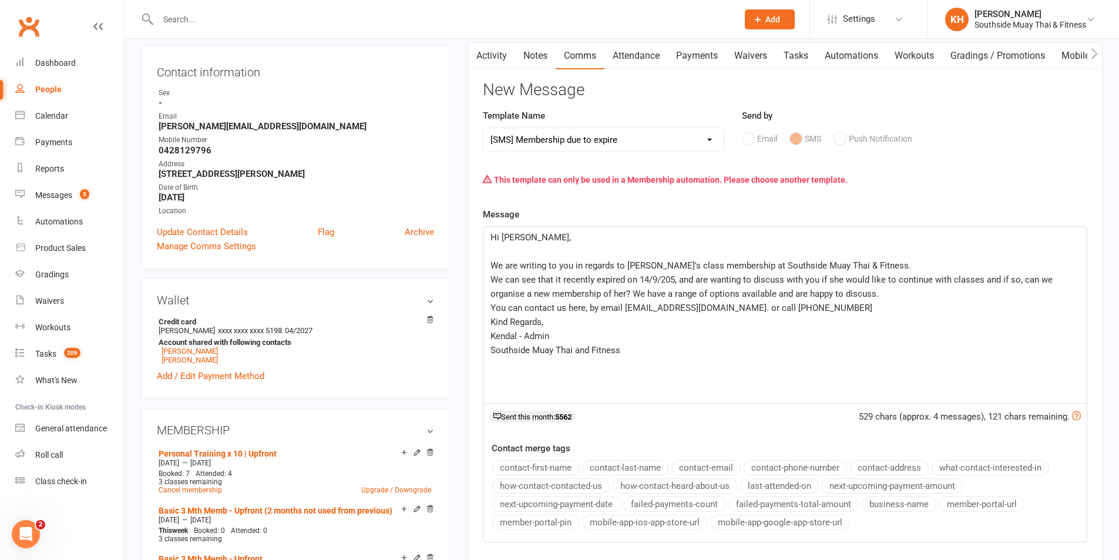
click at [489, 266] on div "Hi Jay, ﻿ We are writing to you in regards to Meisha's class membership at Sout…" at bounding box center [784, 315] width 603 height 176
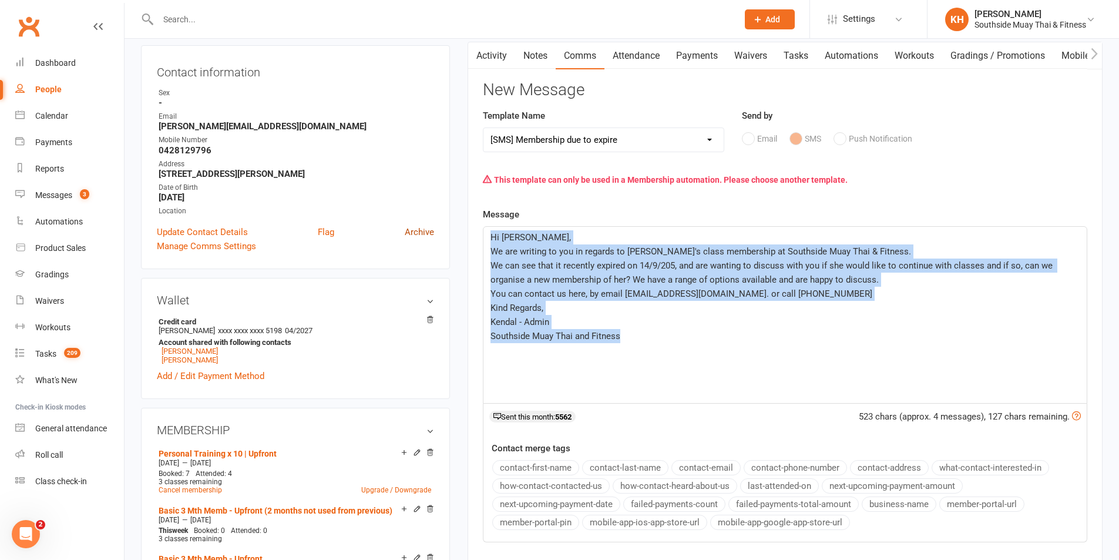
drag, startPoint x: 640, startPoint y: 339, endPoint x: 429, endPoint y: 228, distance: 238.3
copy div "Hi Jay, We are writing to you in regards to Meisha's class membership at Souths…"
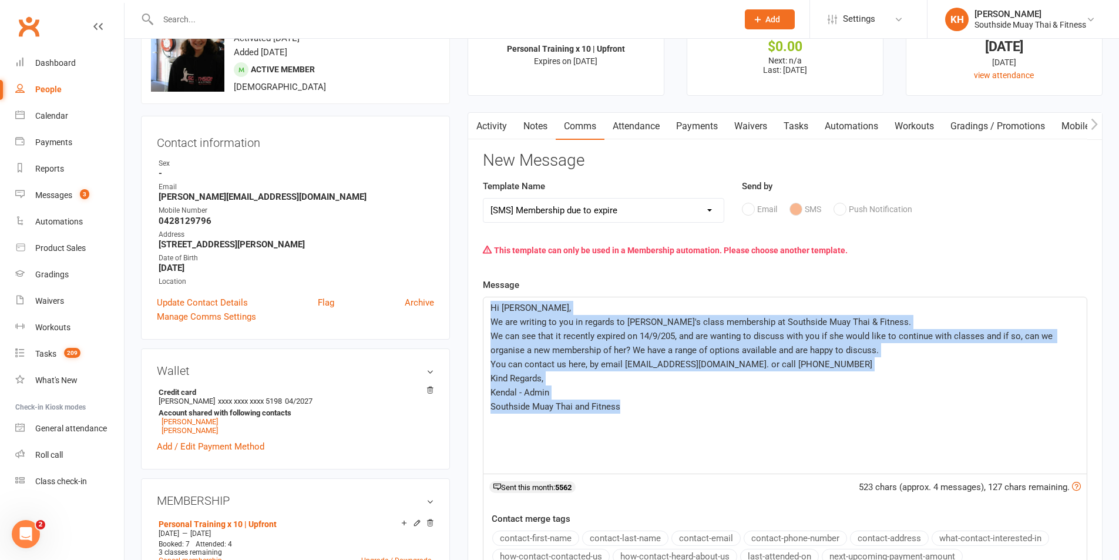
scroll to position [0, 0]
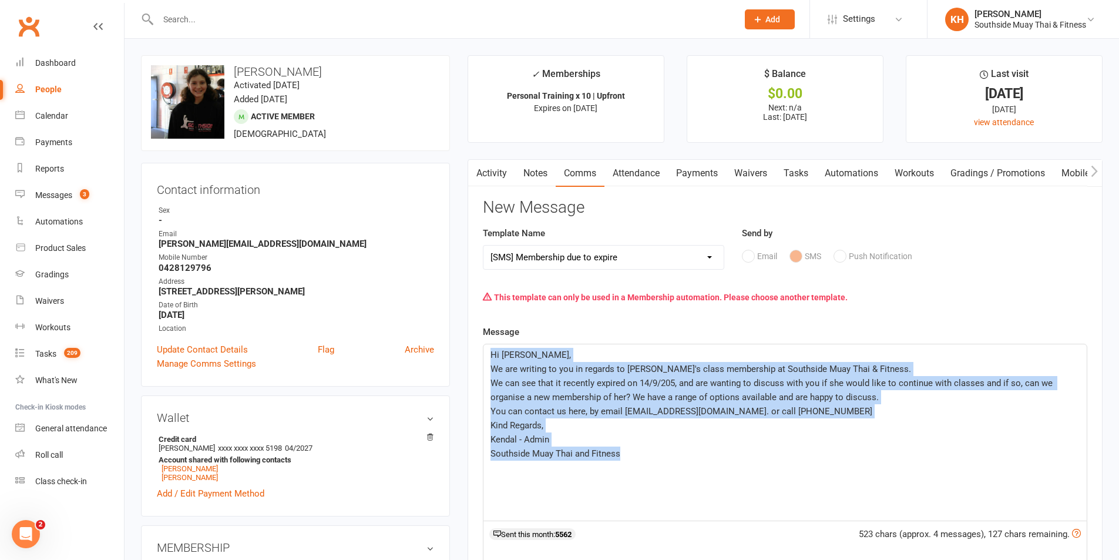
click at [485, 166] on link "Activity" at bounding box center [491, 173] width 47 height 27
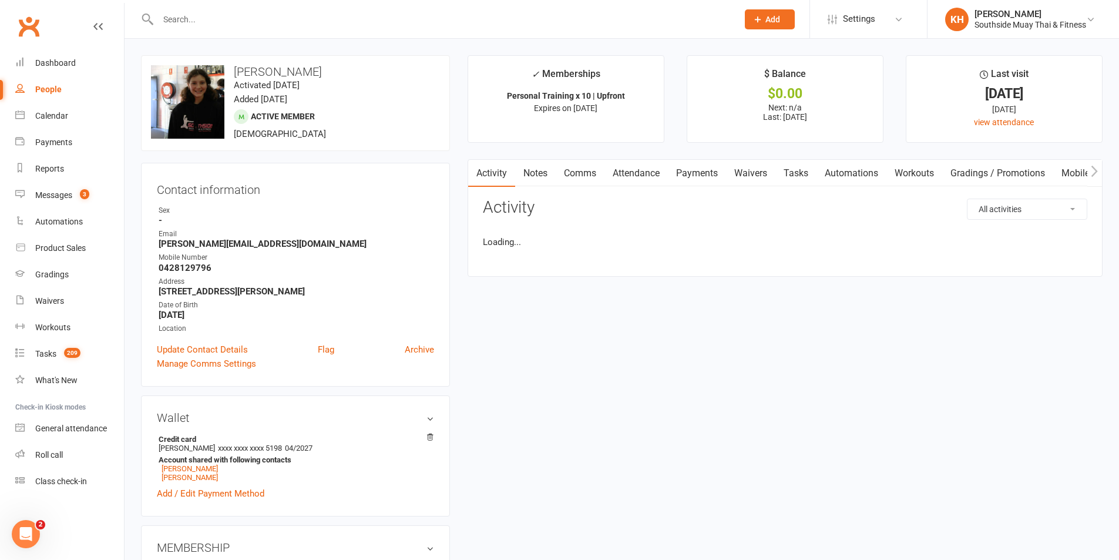
click at [566, 177] on link "Comms" at bounding box center [580, 173] width 49 height 27
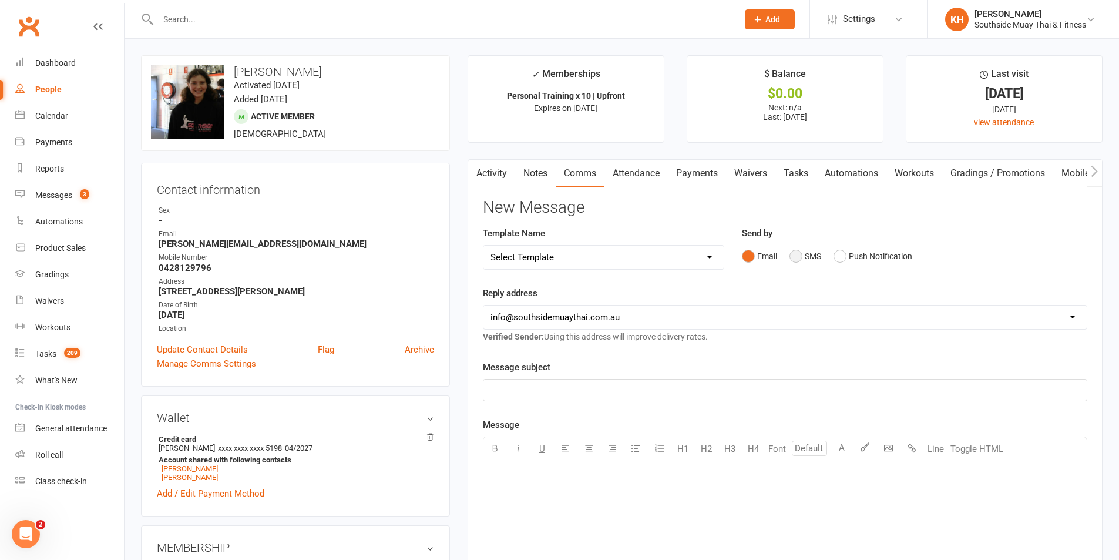
drag, startPoint x: 799, startPoint y: 254, endPoint x: 761, endPoint y: 284, distance: 47.7
click at [799, 254] on button "SMS" at bounding box center [806, 256] width 32 height 22
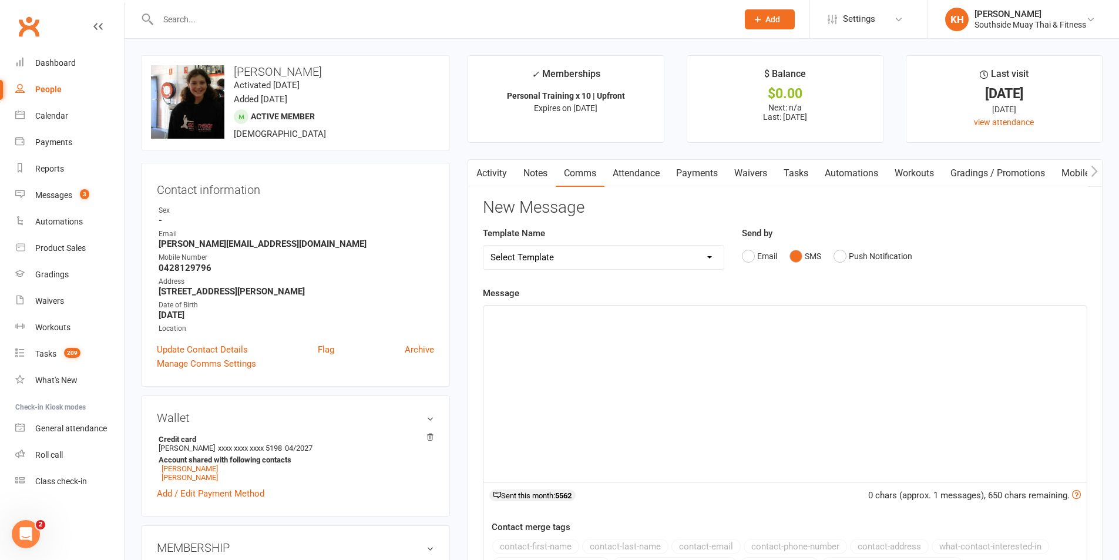
click at [654, 360] on div "﻿" at bounding box center [784, 393] width 603 height 176
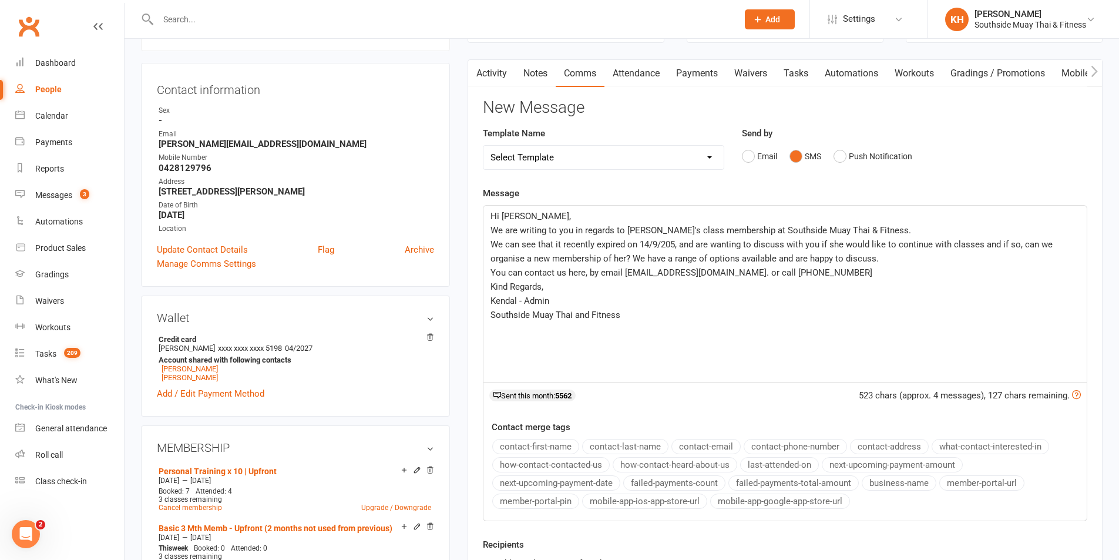
scroll to position [176, 0]
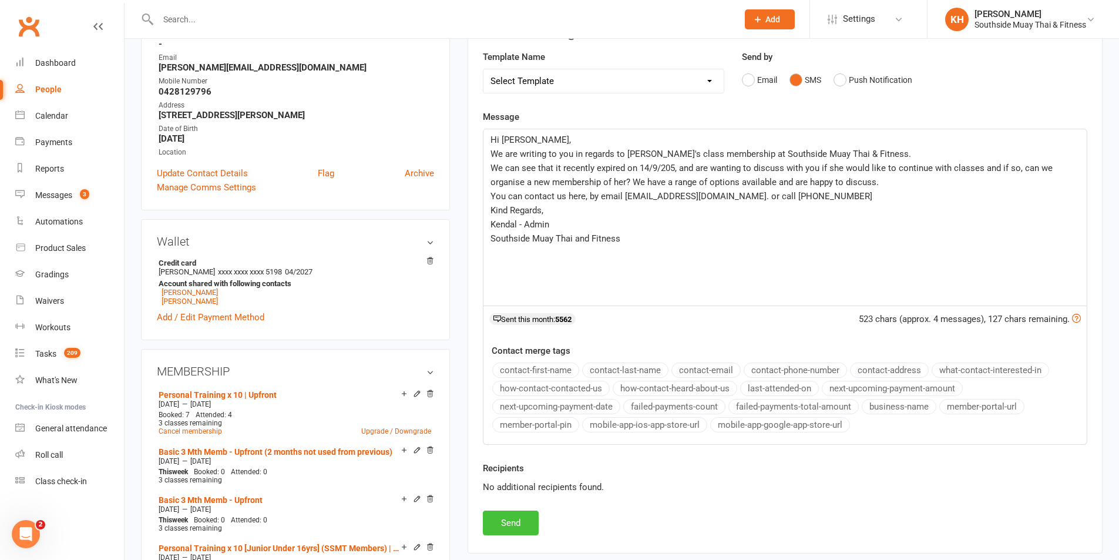
click at [511, 528] on button "Send" at bounding box center [511, 523] width 56 height 25
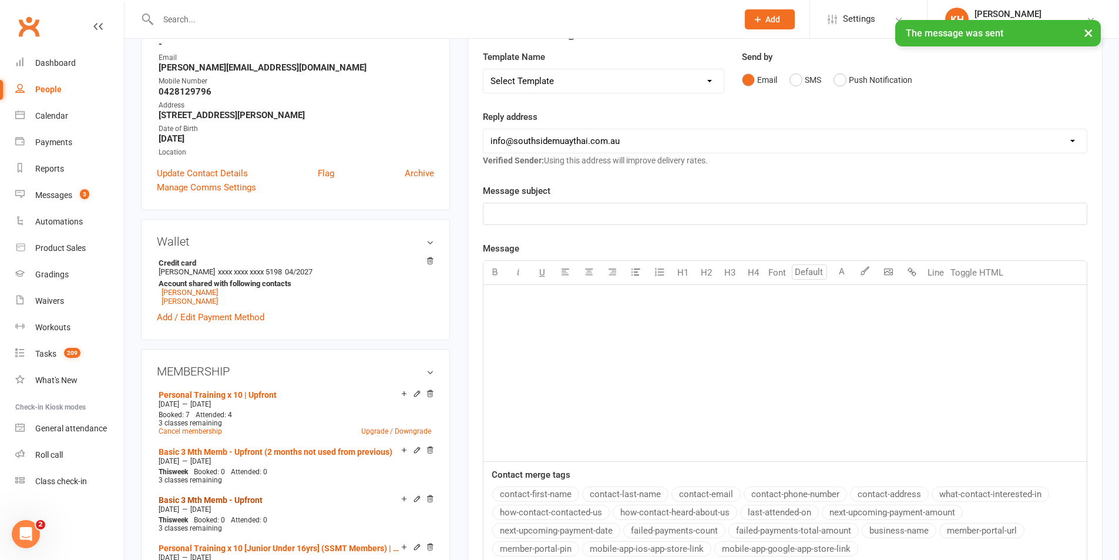
click at [231, 497] on link "Basic 3 Mth Memb - Upfront" at bounding box center [211, 499] width 104 height 9
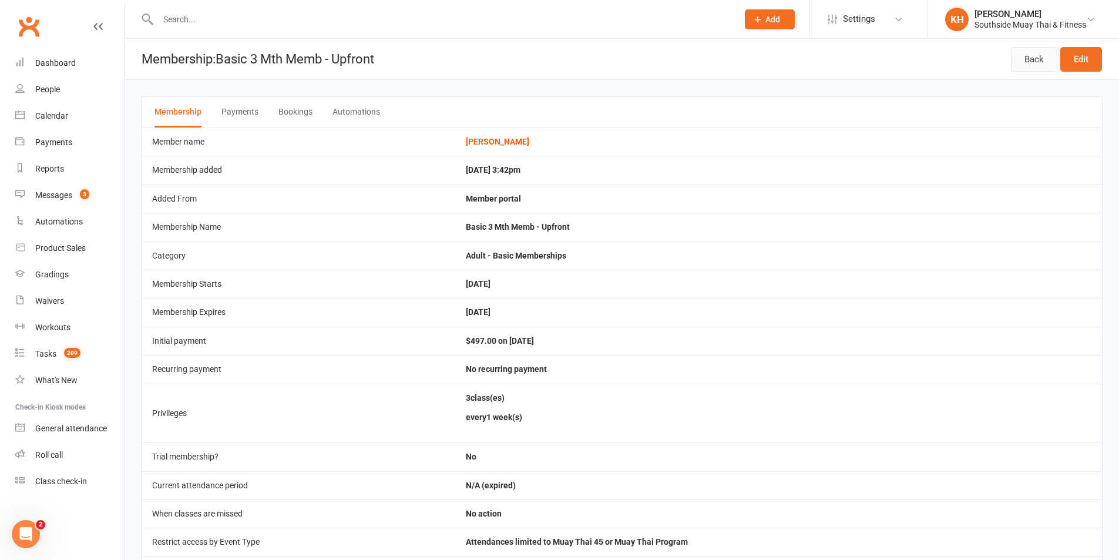
click at [1032, 58] on link "Back" at bounding box center [1034, 59] width 46 height 25
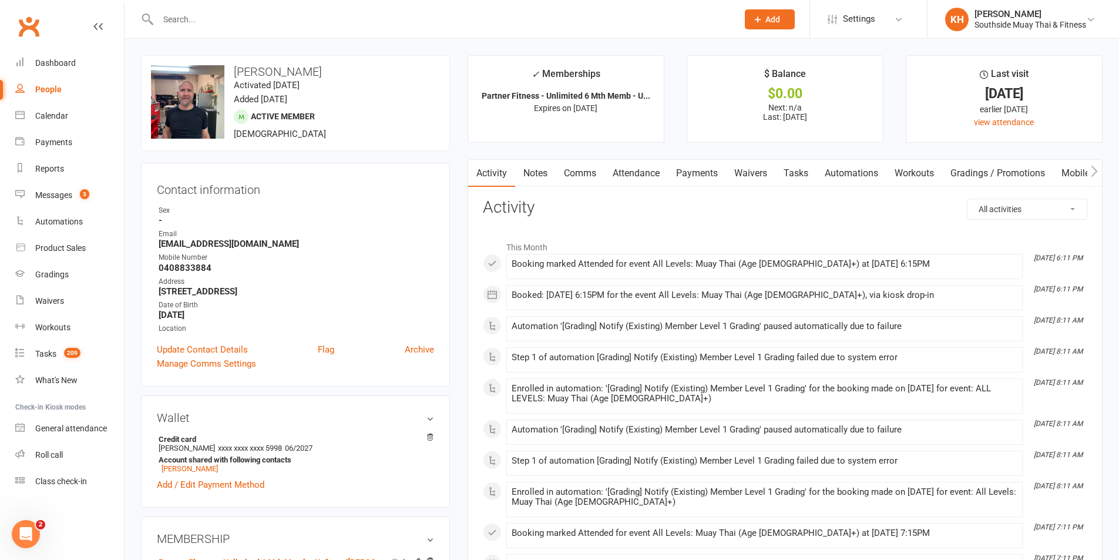
click at [649, 162] on link "Attendance" at bounding box center [635, 173] width 63 height 27
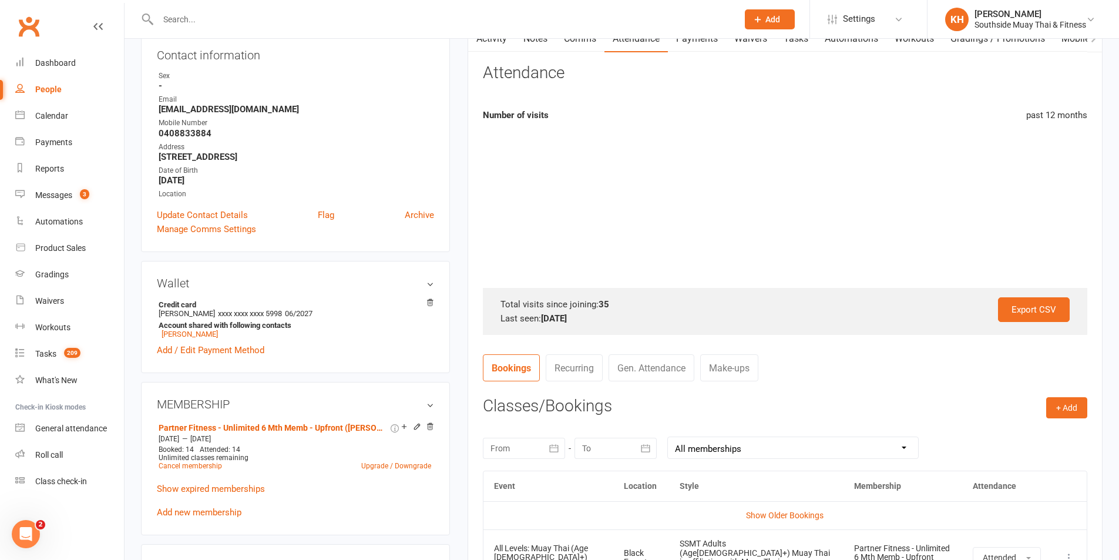
scroll to position [352, 0]
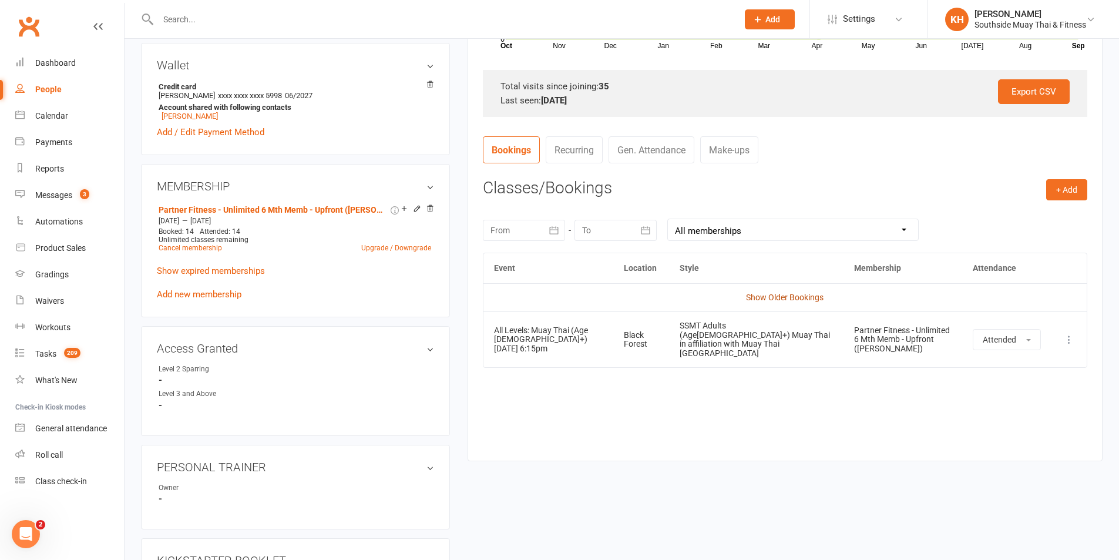
click at [765, 295] on link "Show Older Bookings" at bounding box center [785, 297] width 78 height 9
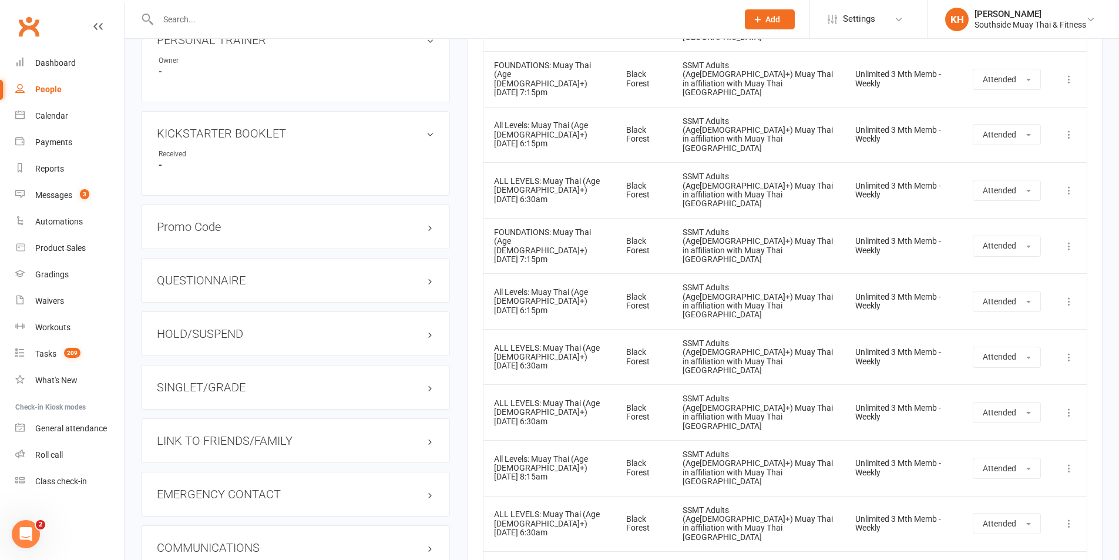
scroll to position [0, 0]
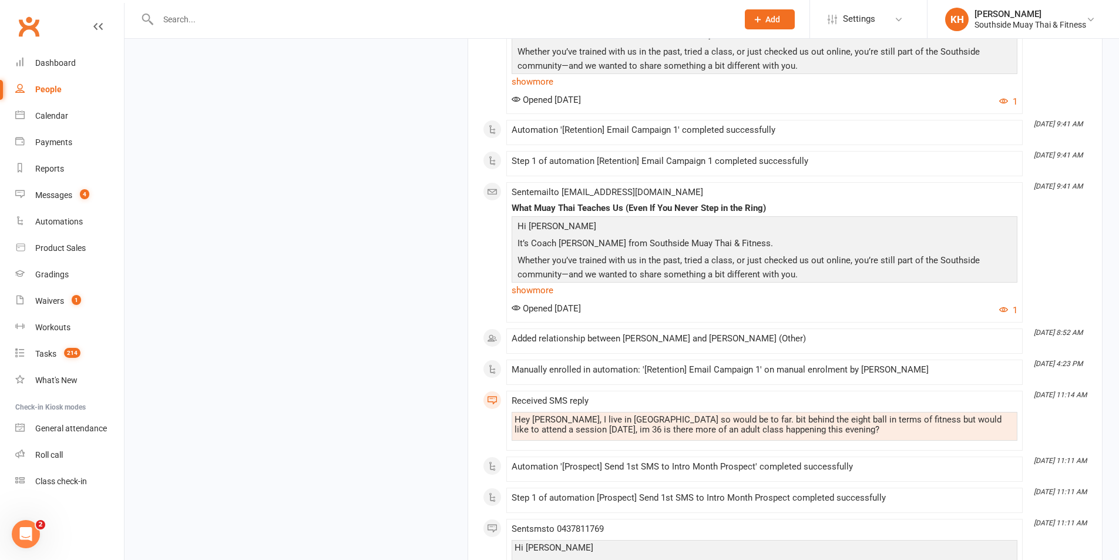
scroll to position [2523, 0]
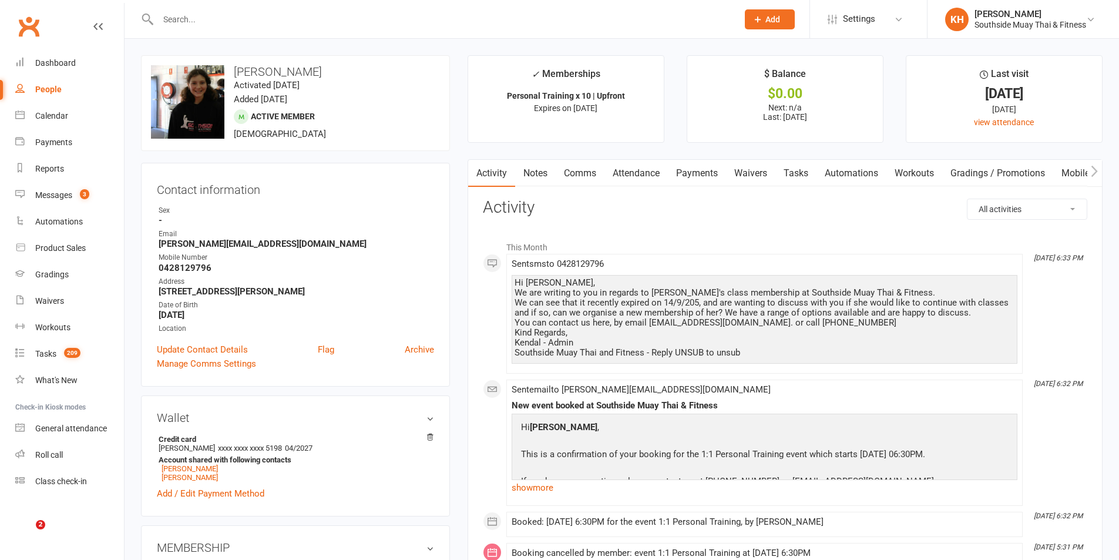
click at [201, 11] on input "text" at bounding box center [442, 19] width 575 height 16
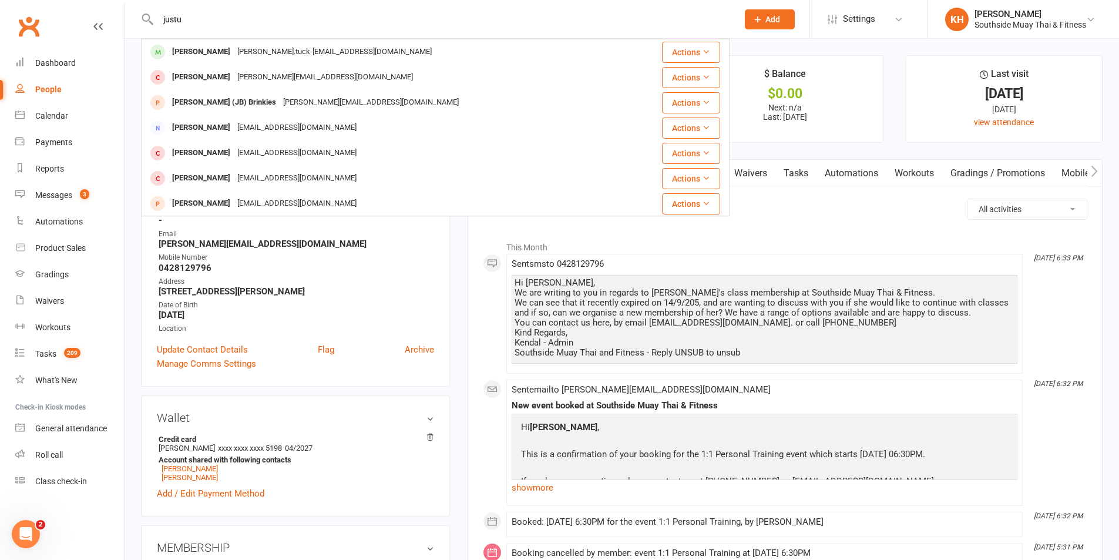
type input "justu"
click at [234, 57] on div "[PERSON_NAME].tuck-[EMAIL_ADDRESS][DOMAIN_NAME]" at bounding box center [334, 51] width 201 height 17
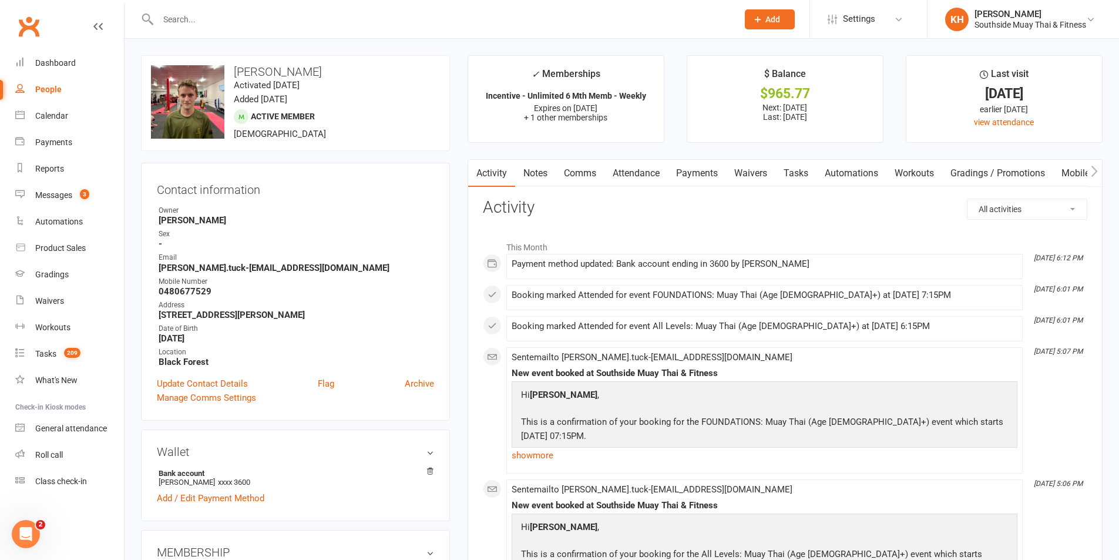
click at [348, 11] on input "text" at bounding box center [442, 19] width 575 height 16
click at [75, 247] on div "Product Sales" at bounding box center [60, 247] width 51 height 9
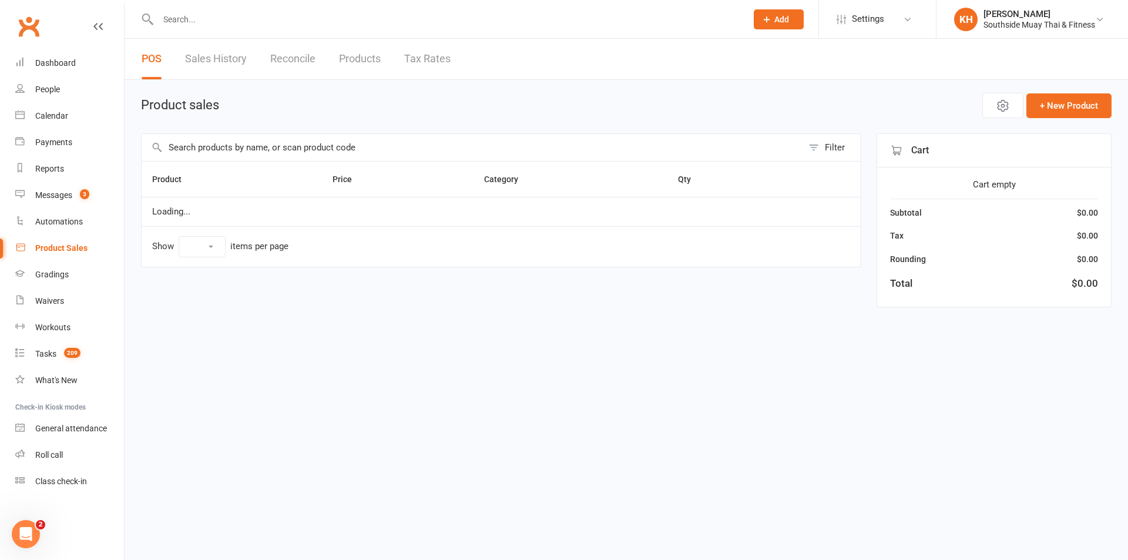
select select "100"
click at [193, 57] on link "Sales History" at bounding box center [216, 59] width 62 height 41
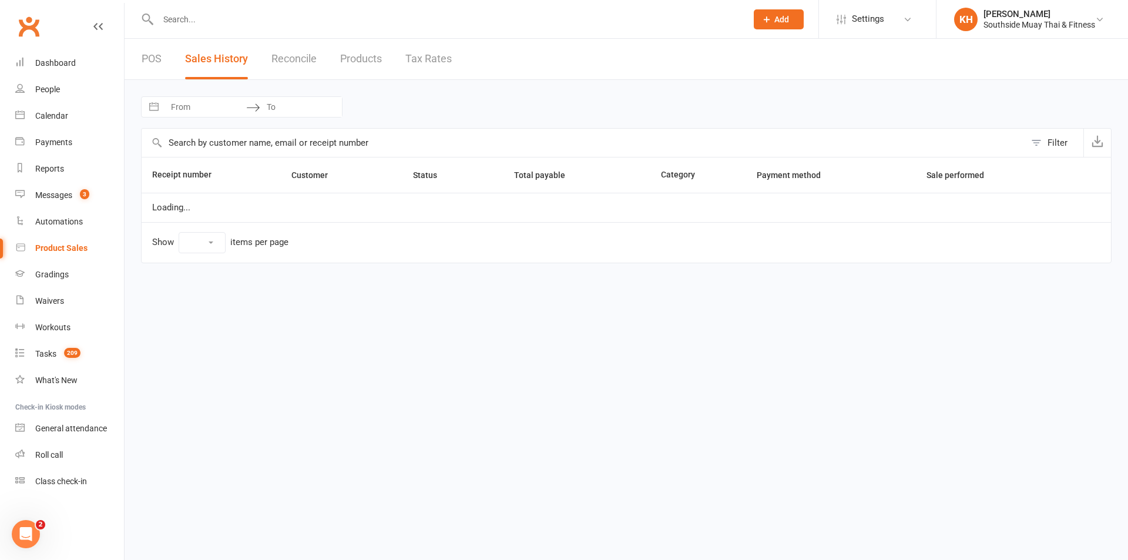
select select "50"
click at [0, 0] on div "Loading" at bounding box center [0, 0] width 0 height 0
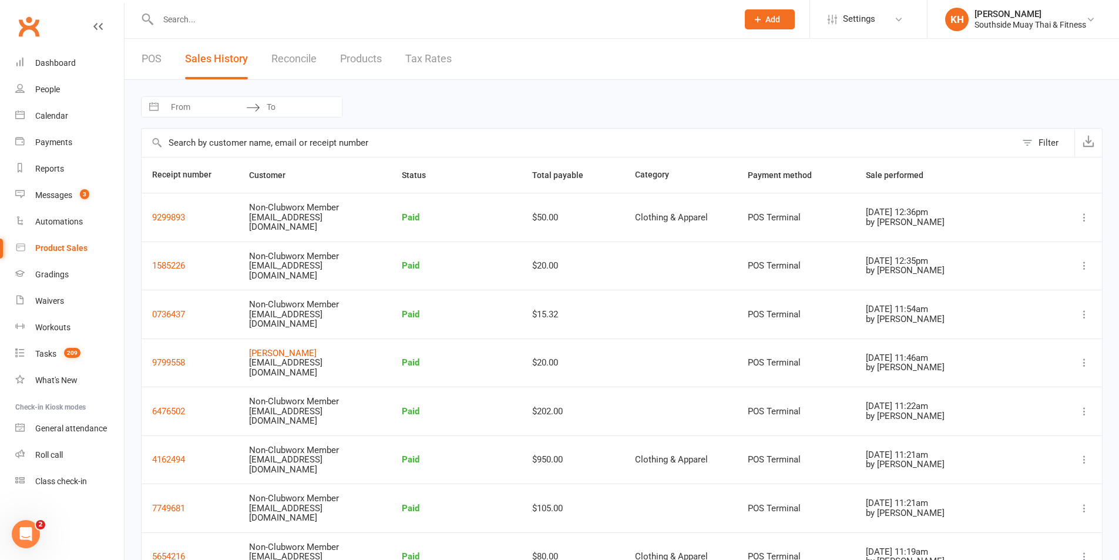
click at [165, 57] on div "POS Sales History Reconcile Products Tax Rates" at bounding box center [297, 59] width 344 height 41
click at [150, 58] on link "POS" at bounding box center [152, 59] width 20 height 41
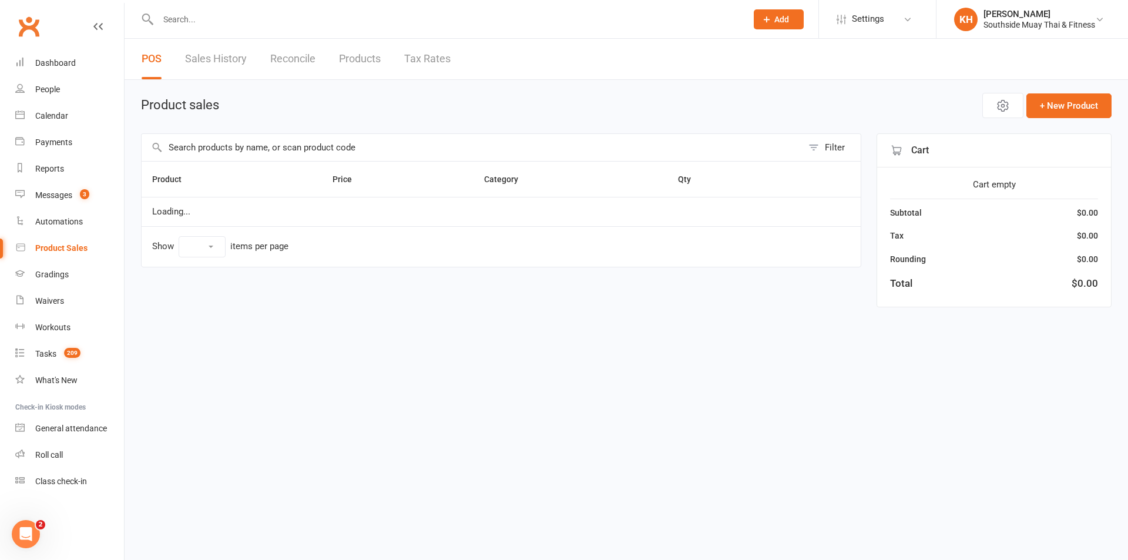
select select "100"
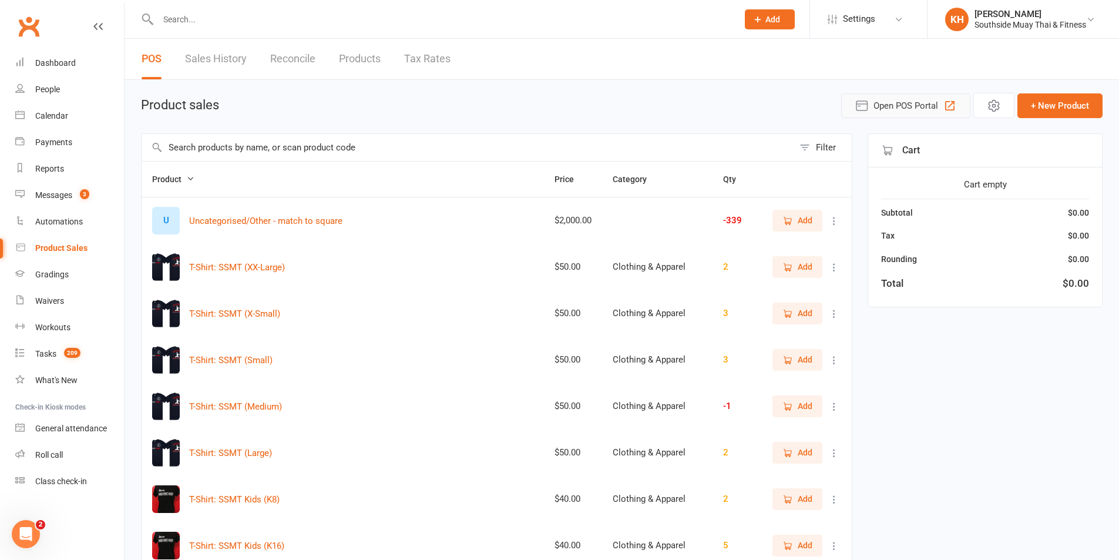
click at [945, 105] on icon "button" at bounding box center [950, 106] width 14 height 14
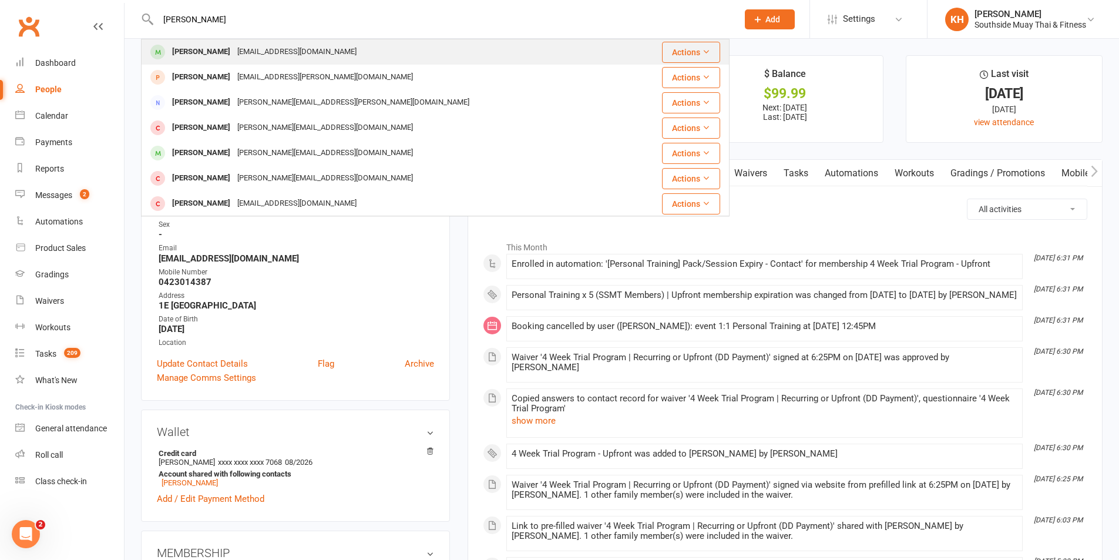
type input "[PERSON_NAME]"
click at [237, 59] on div "[EMAIL_ADDRESS][DOMAIN_NAME]" at bounding box center [297, 51] width 126 height 17
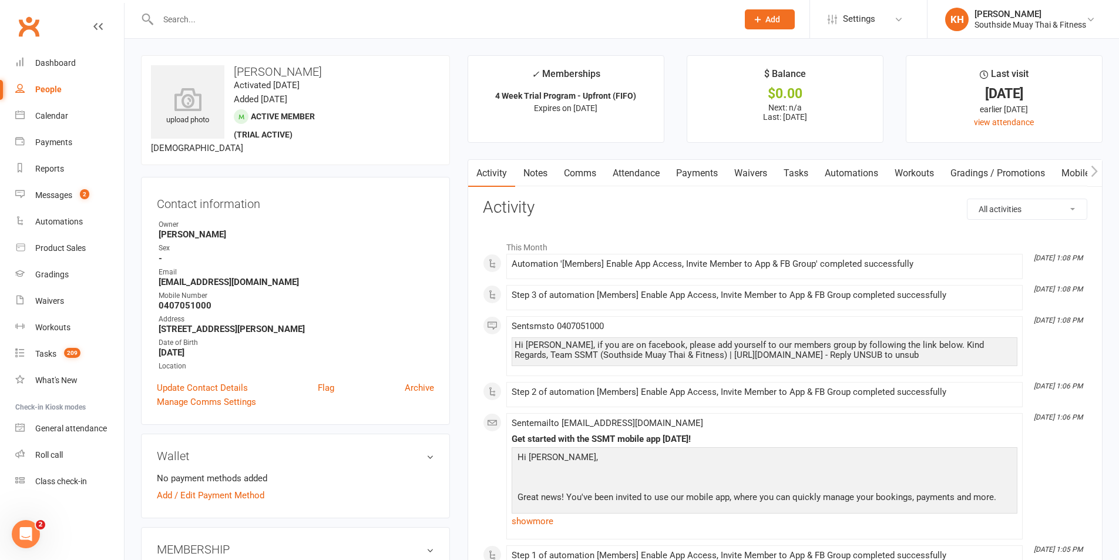
click at [689, 176] on link "Payments" at bounding box center [697, 173] width 58 height 27
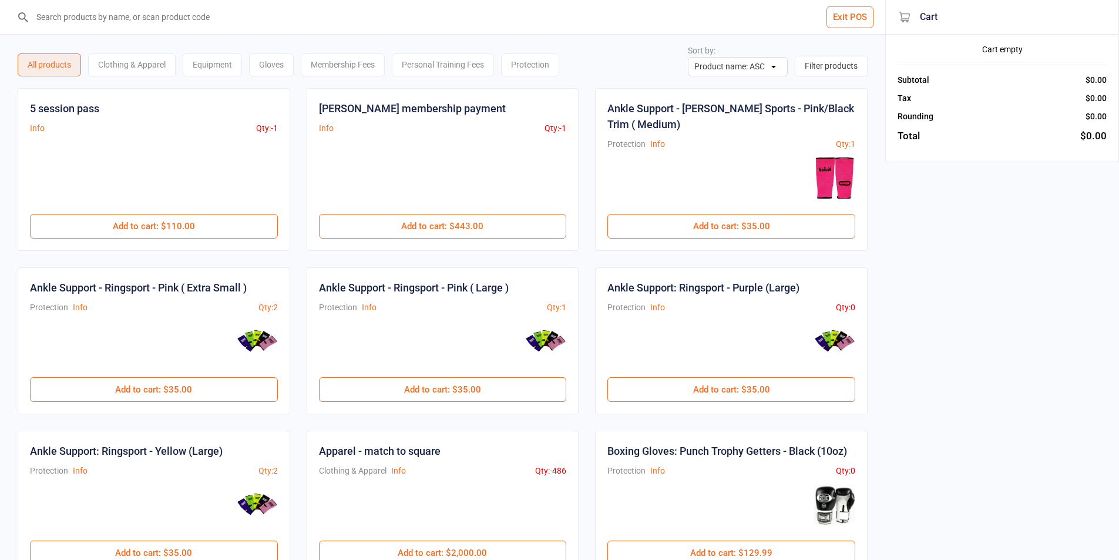
click at [147, 23] on input "search" at bounding box center [450, 17] width 838 height 34
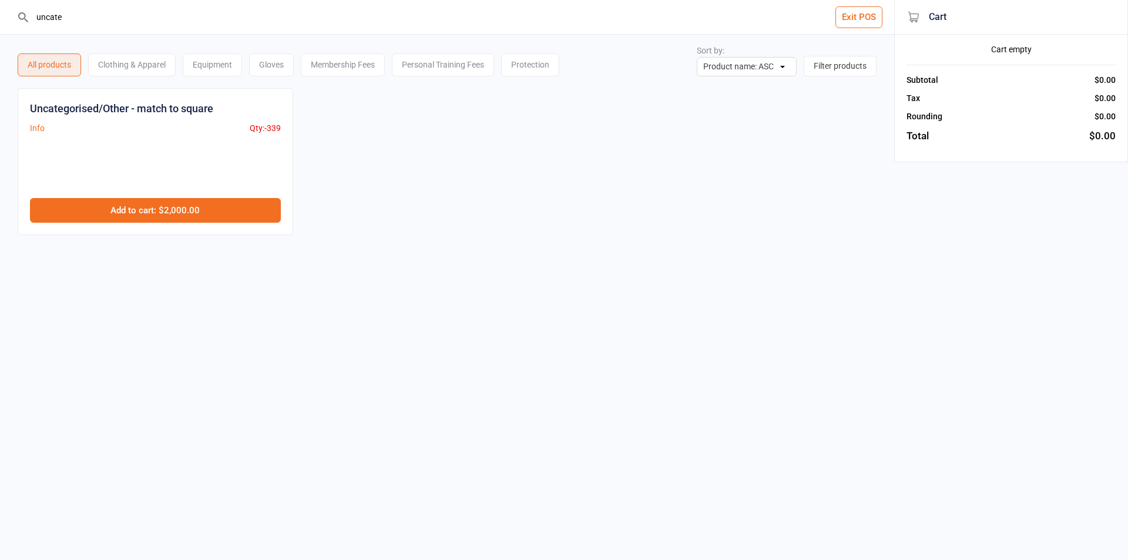
type input "uncate"
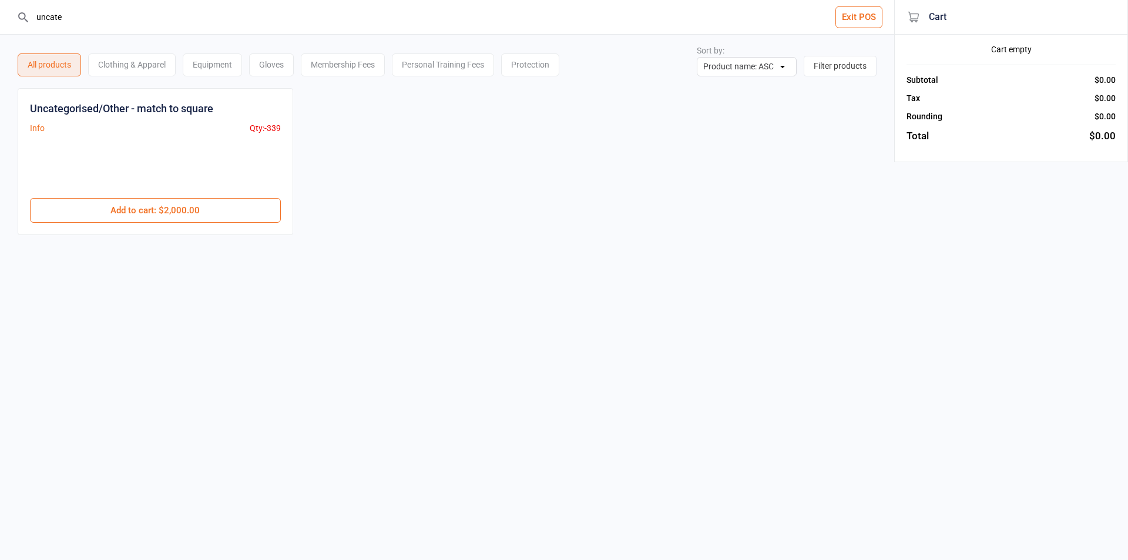
drag, startPoint x: 140, startPoint y: 213, endPoint x: 404, endPoint y: 225, distance: 263.4
click at [140, 213] on button "Add to cart : $2,000.00" at bounding box center [155, 210] width 251 height 25
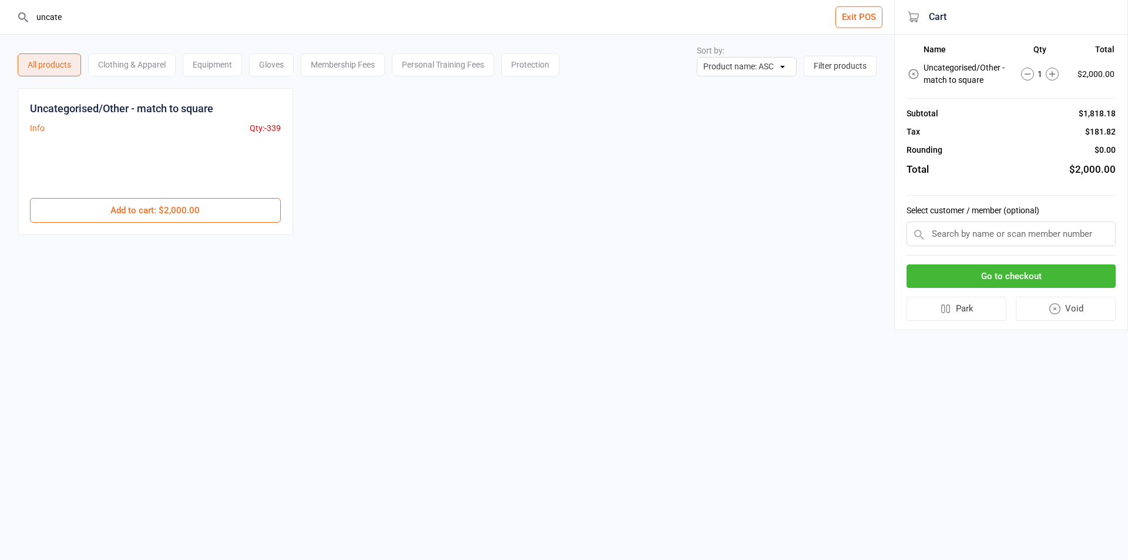
click at [979, 270] on button "Go to checkout" at bounding box center [1010, 276] width 209 height 24
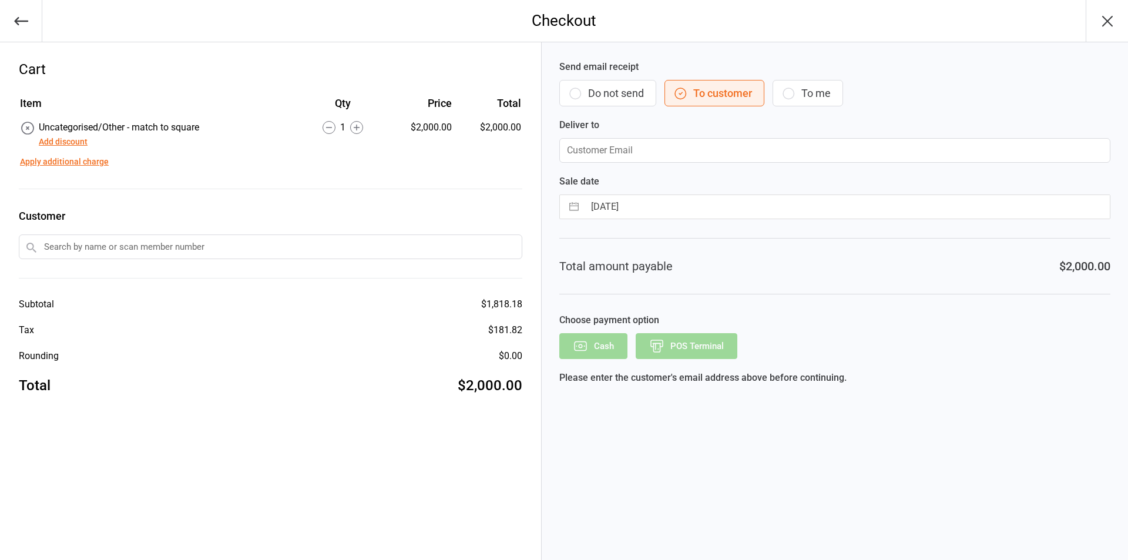
click at [77, 143] on button "Add discount" at bounding box center [63, 142] width 49 height 12
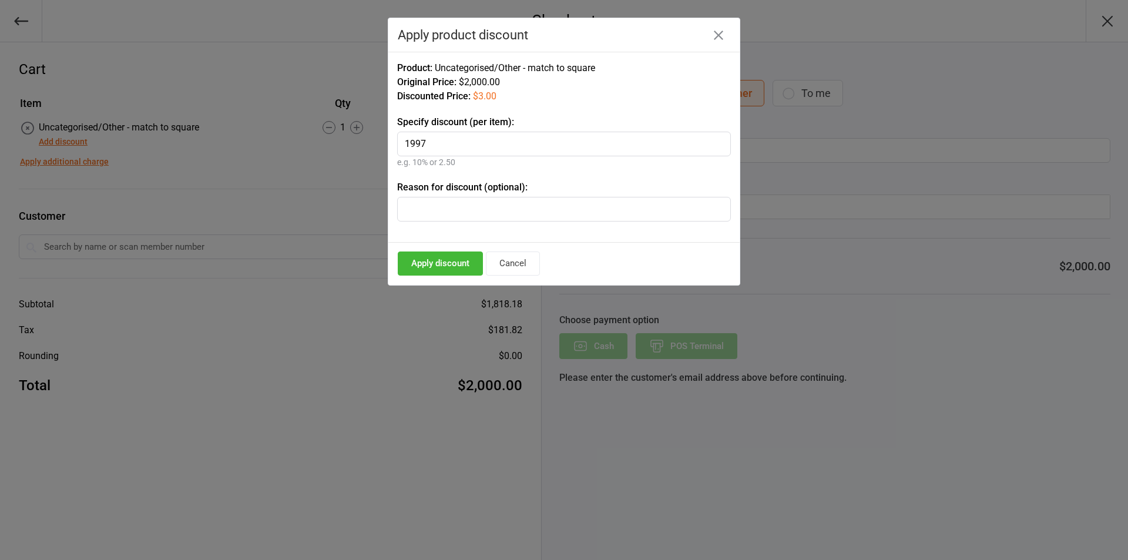
type input "1997"
click at [449, 258] on button "Apply discount" at bounding box center [440, 263] width 85 height 24
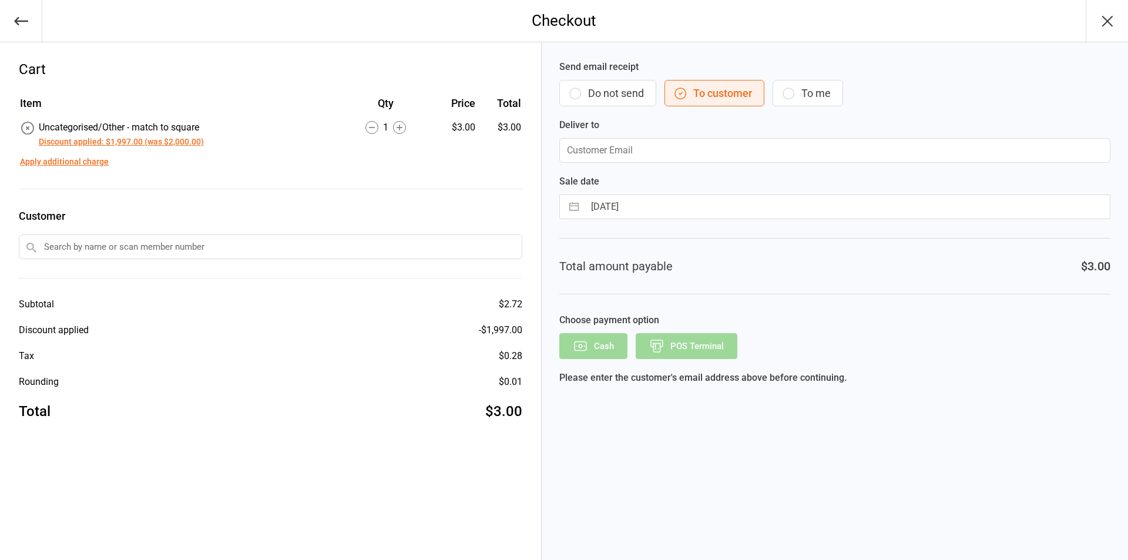
click at [579, 97] on icon "button" at bounding box center [575, 93] width 11 height 11
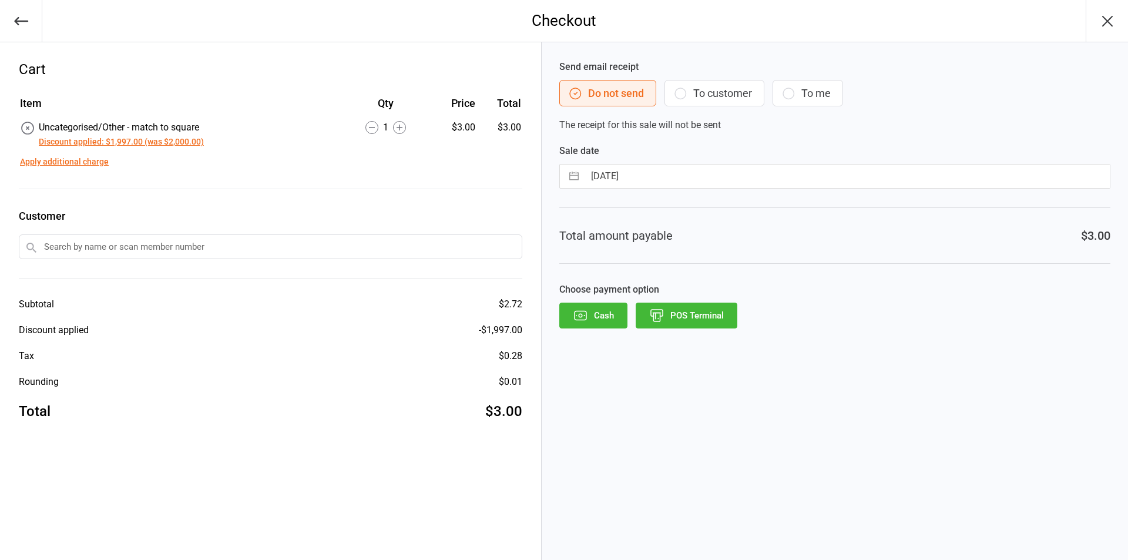
click at [682, 318] on button "POS Terminal" at bounding box center [687, 316] width 102 height 26
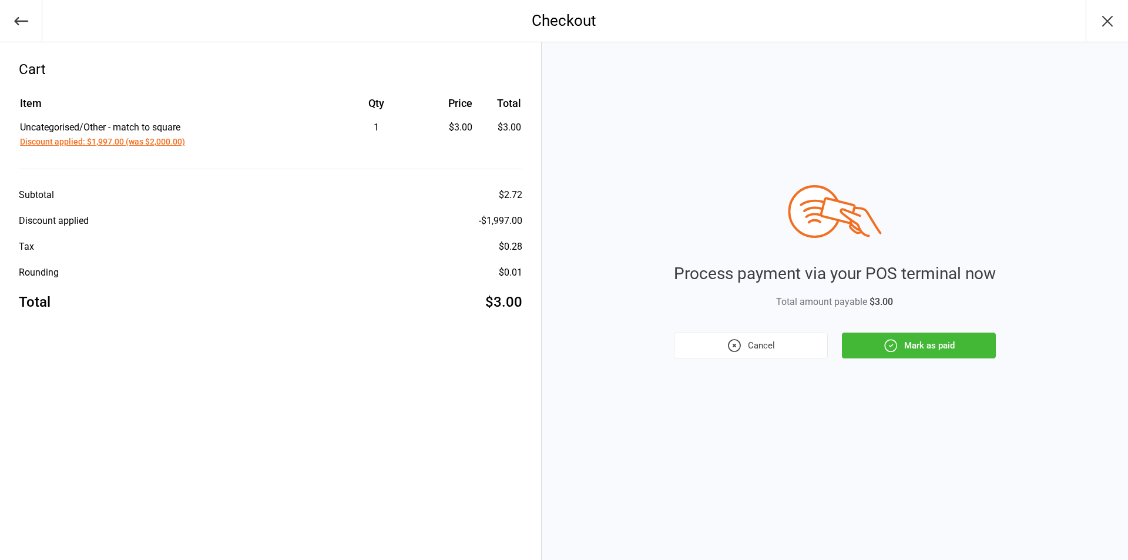
click at [891, 335] on button "Mark as paid" at bounding box center [919, 346] width 154 height 26
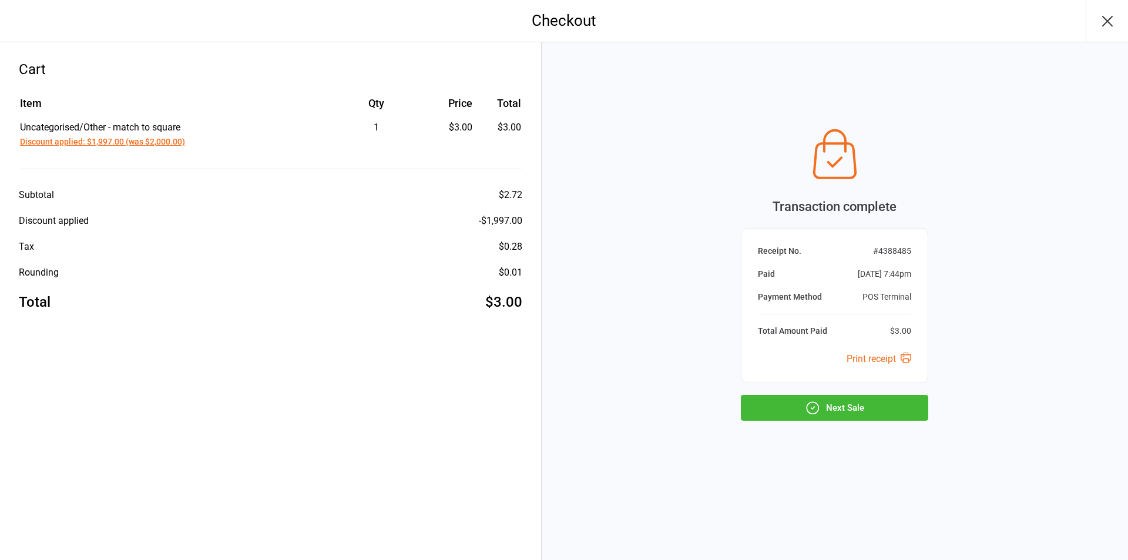
click at [753, 410] on button "Next Sale" at bounding box center [834, 408] width 187 height 26
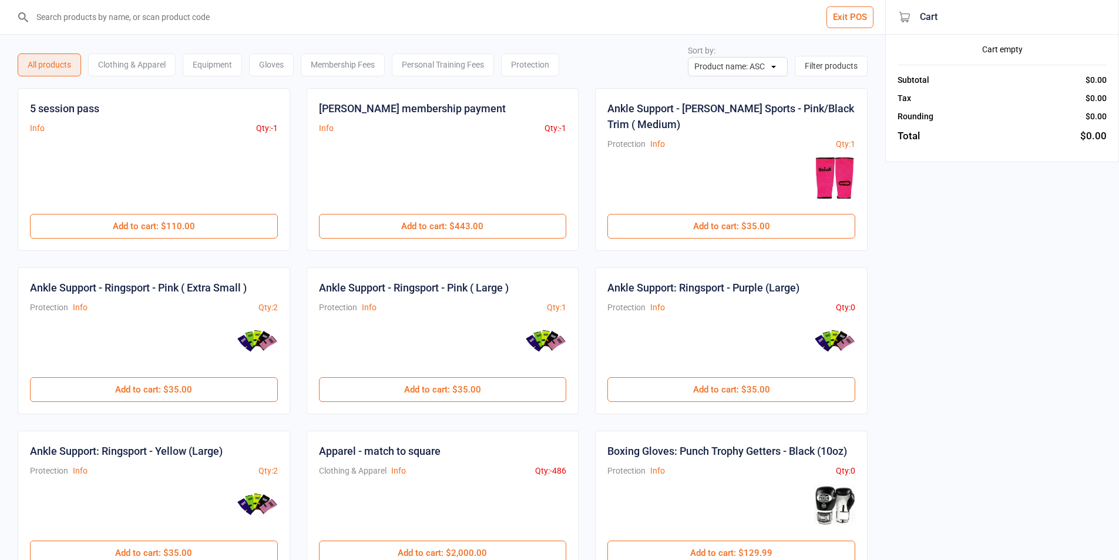
click at [219, 24] on input "search" at bounding box center [450, 17] width 838 height 34
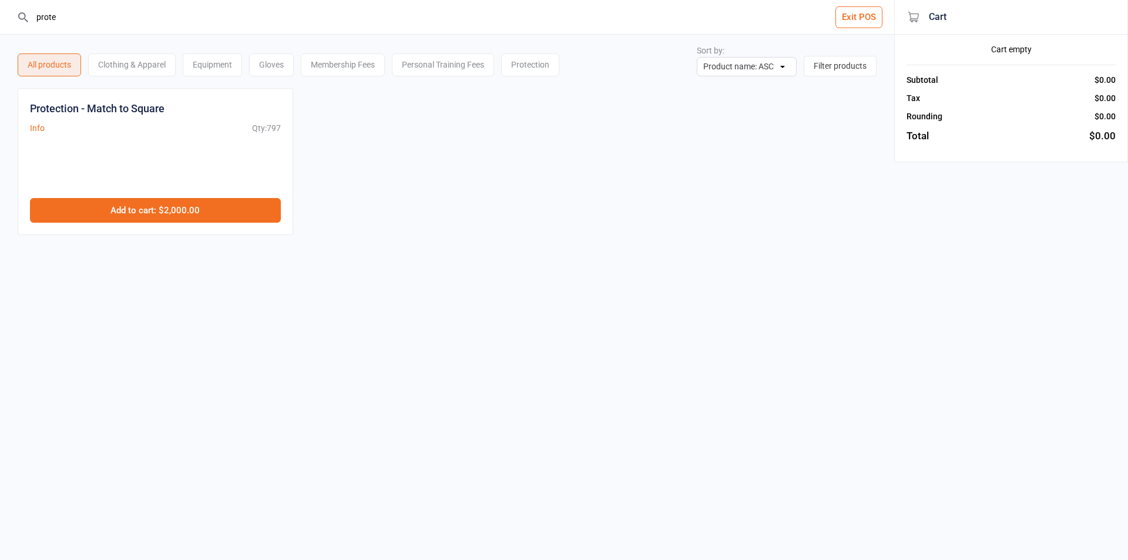
type input "prote"
click at [204, 214] on button "Add to cart : $2,000.00" at bounding box center [155, 210] width 251 height 25
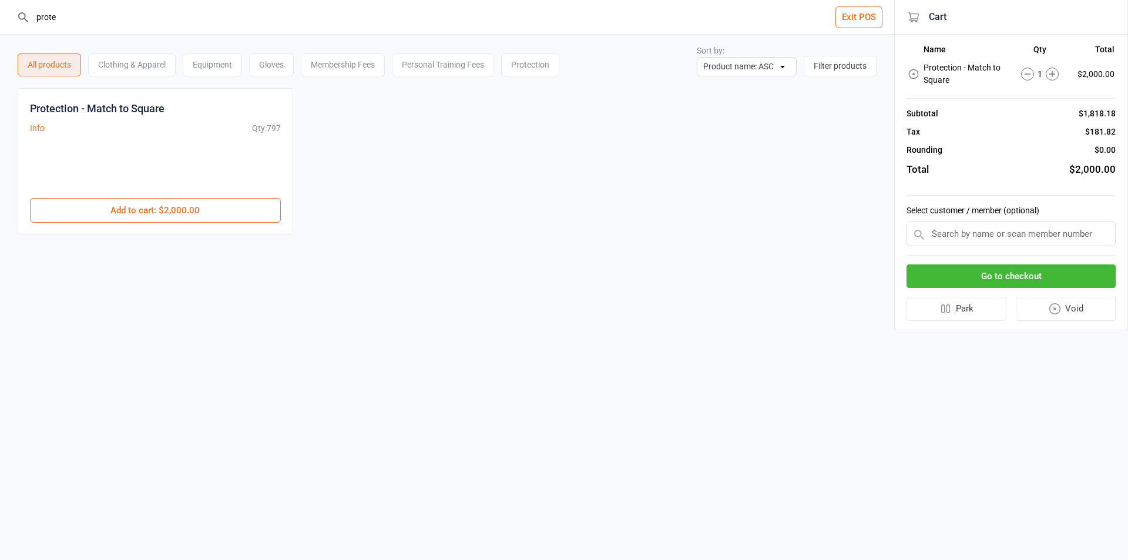
click at [960, 274] on button "Go to checkout" at bounding box center [1010, 276] width 209 height 24
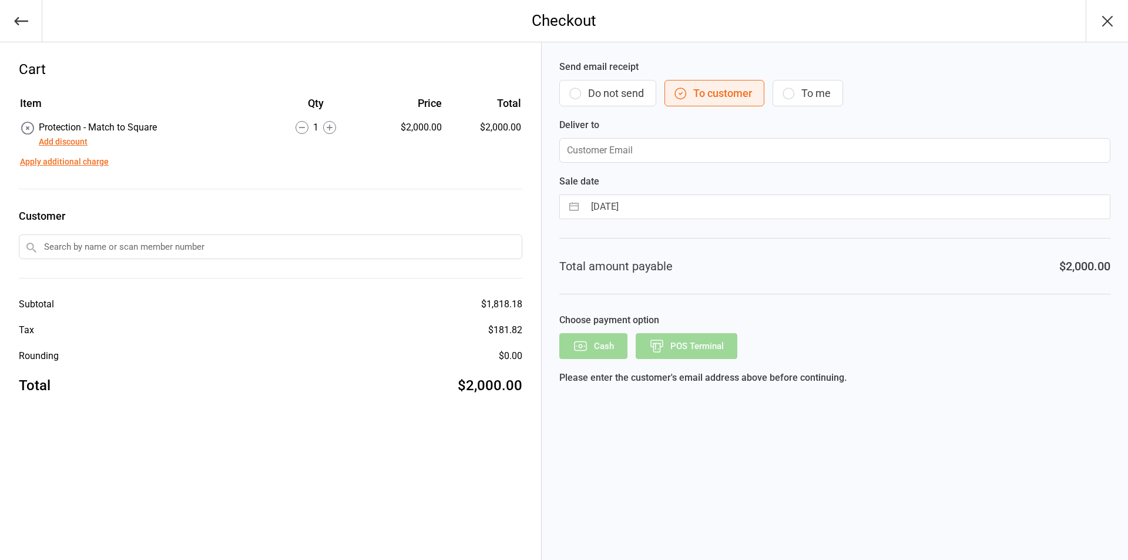
click at [75, 137] on button "Add discount" at bounding box center [63, 142] width 49 height 12
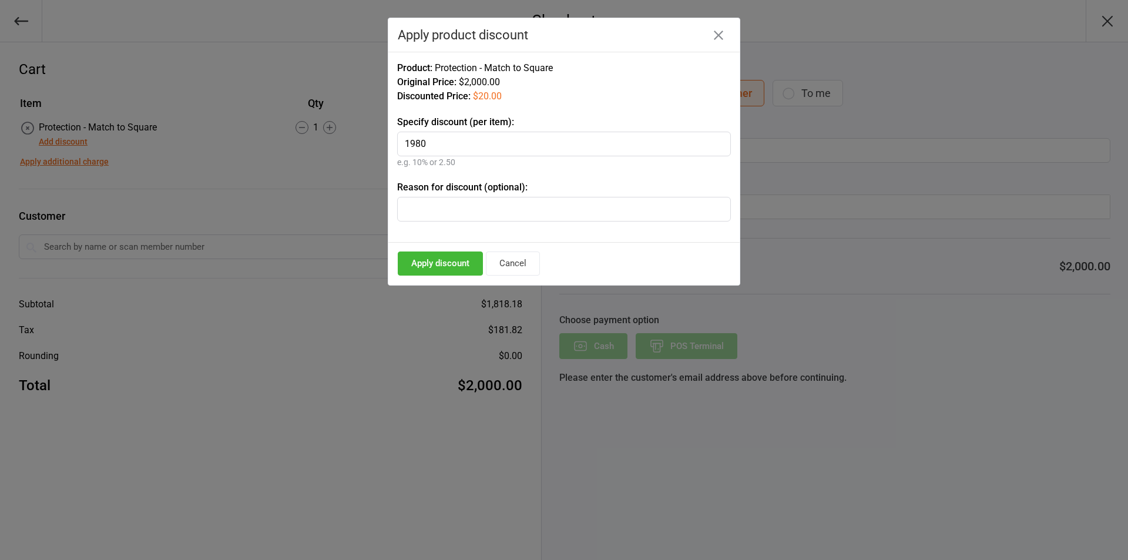
type input "1980"
click at [430, 258] on button "Apply discount" at bounding box center [440, 263] width 85 height 24
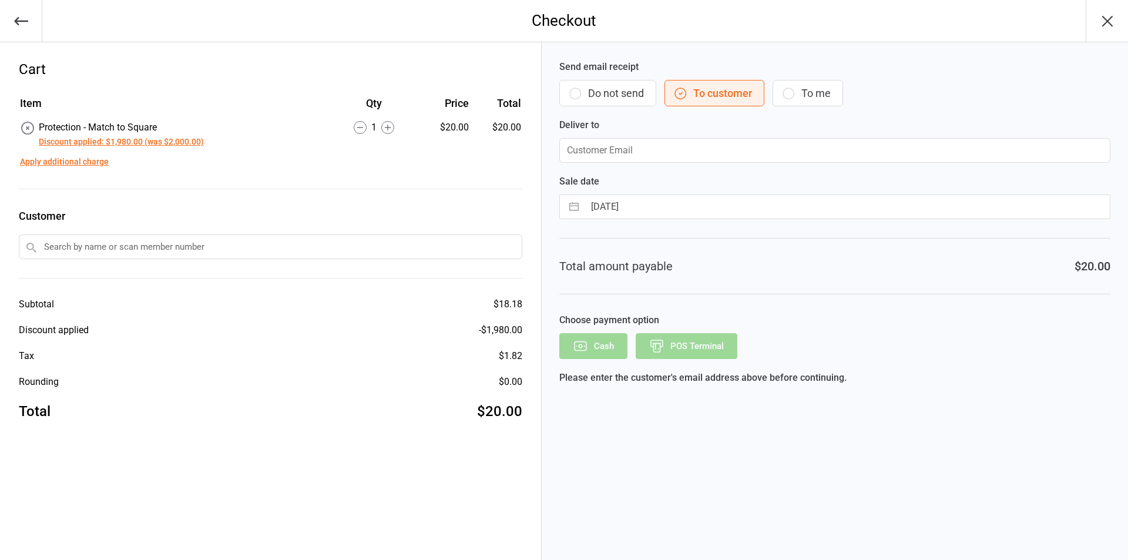
click at [590, 92] on button "Do not send" at bounding box center [607, 93] width 97 height 26
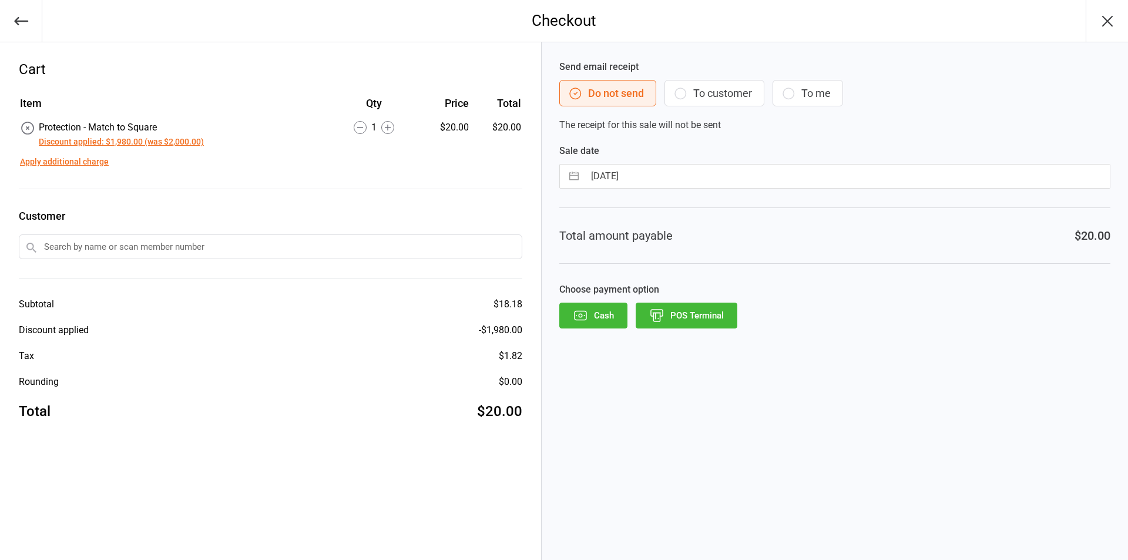
click at [666, 295] on label "Choose payment option" at bounding box center [834, 290] width 551 height 14
click at [673, 308] on button "POS Terminal" at bounding box center [687, 316] width 102 height 26
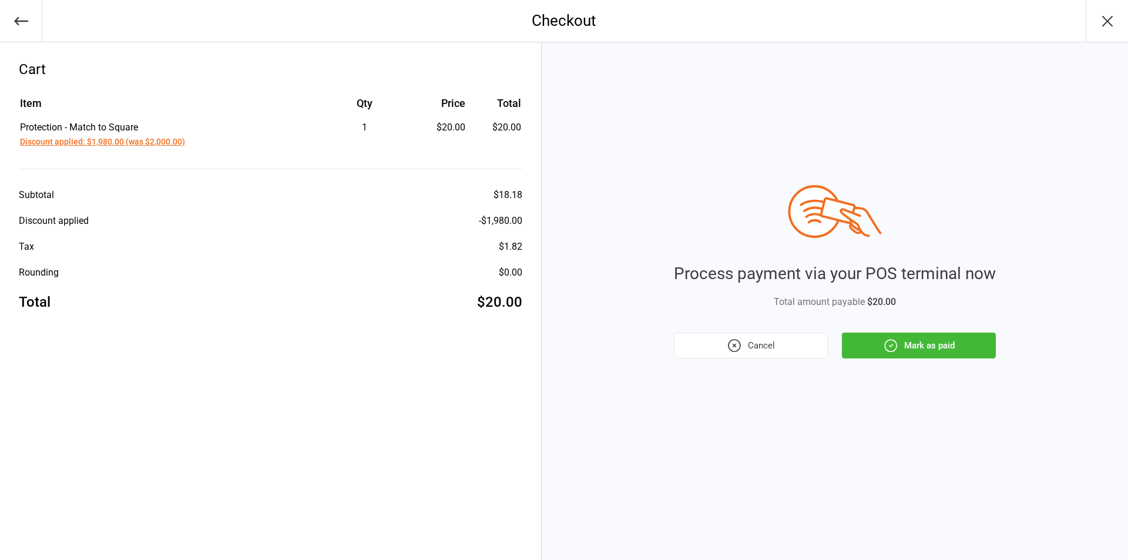
click at [917, 331] on div "Process payment via your POS terminal now Total amount payable $20.00 Cancel Ma…" at bounding box center [835, 271] width 322 height 173
drag, startPoint x: 919, startPoint y: 338, endPoint x: 933, endPoint y: 347, distance: 16.8
click at [919, 338] on button "Mark as paid" at bounding box center [919, 346] width 154 height 26
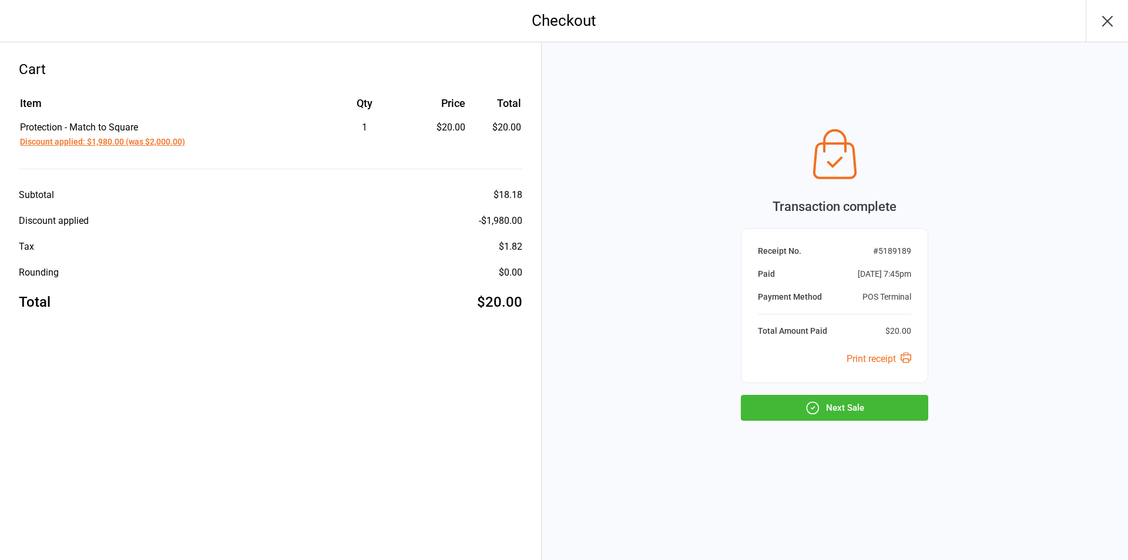
click at [907, 388] on div "Transaction complete Receipt No. # 5189189 Paid [DATE] 7:45pm Payment Method PO…" at bounding box center [834, 272] width 187 height 298
click at [900, 402] on button "Next Sale" at bounding box center [834, 408] width 187 height 26
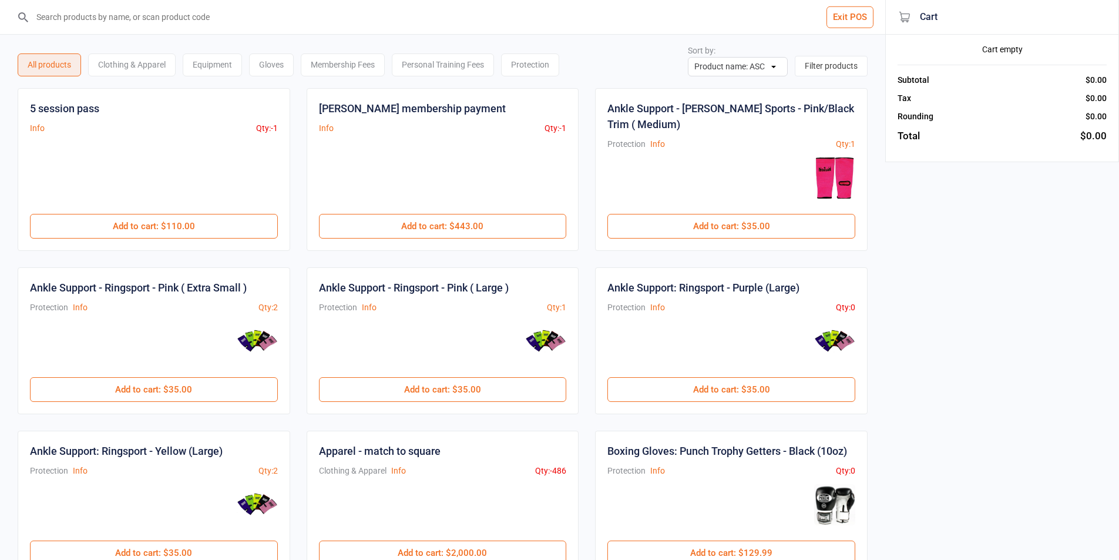
click at [220, 19] on input "search" at bounding box center [450, 17] width 838 height 34
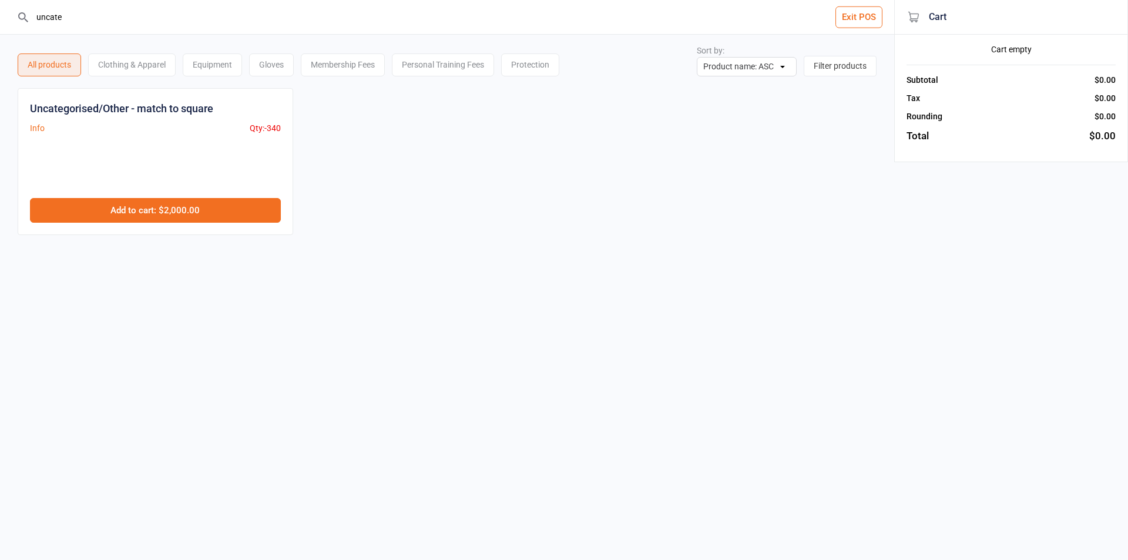
type input "uncate"
click at [213, 212] on button "Add to cart : $2,000.00" at bounding box center [155, 210] width 251 height 25
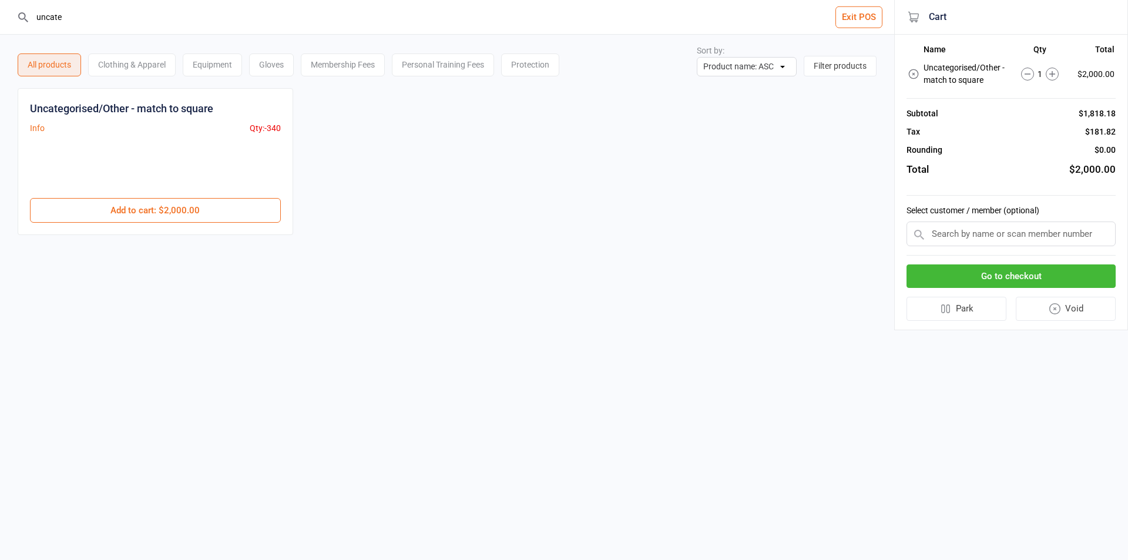
click at [971, 282] on button "Go to checkout" at bounding box center [1010, 276] width 209 height 24
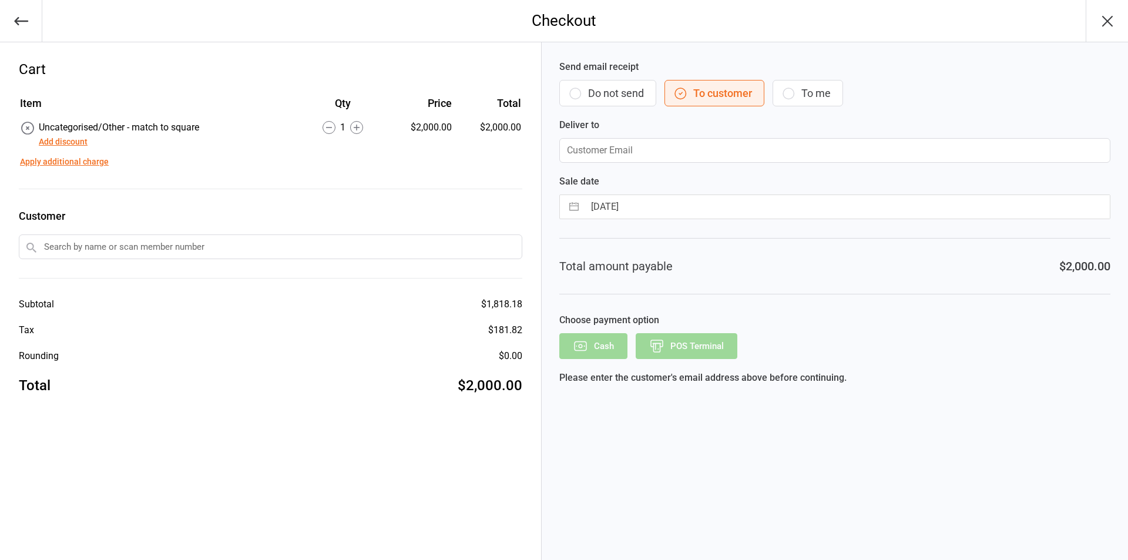
click at [68, 140] on button "Add discount" at bounding box center [63, 142] width 49 height 12
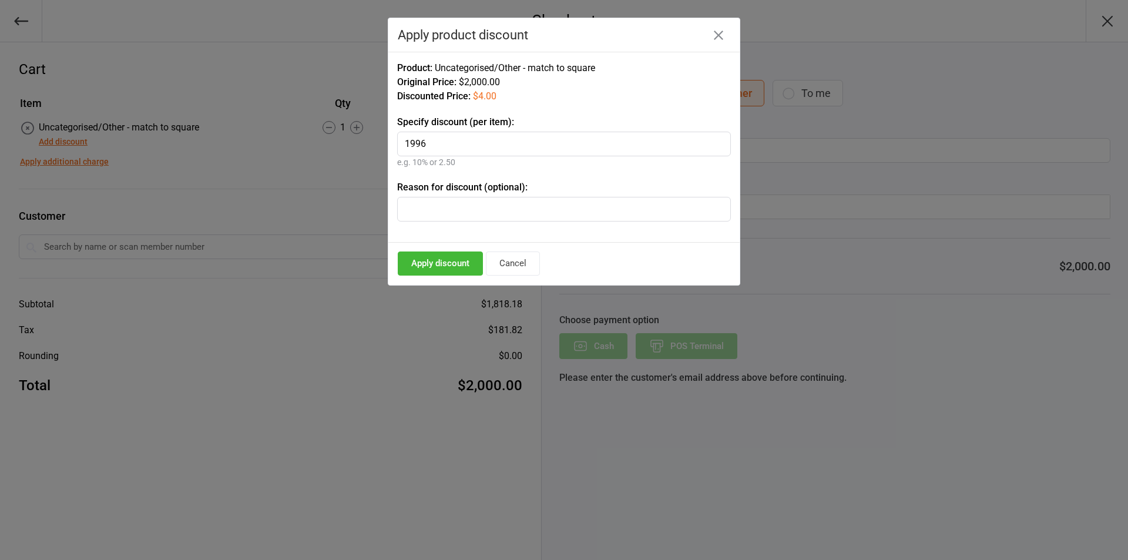
type input "1996"
click at [433, 260] on button "Apply discount" at bounding box center [440, 263] width 85 height 24
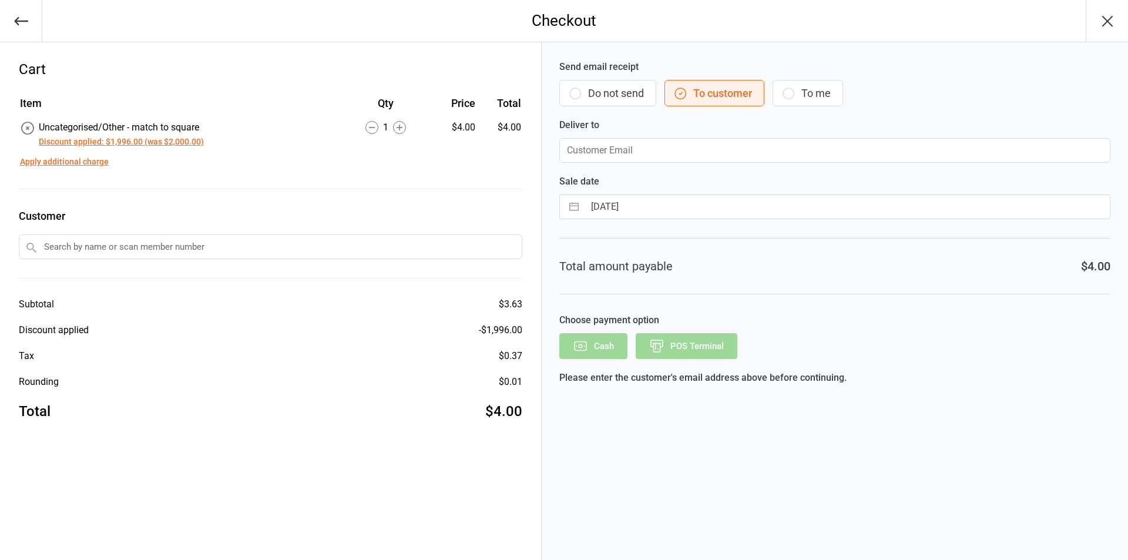
click at [608, 104] on button "Do not send" at bounding box center [607, 93] width 97 height 26
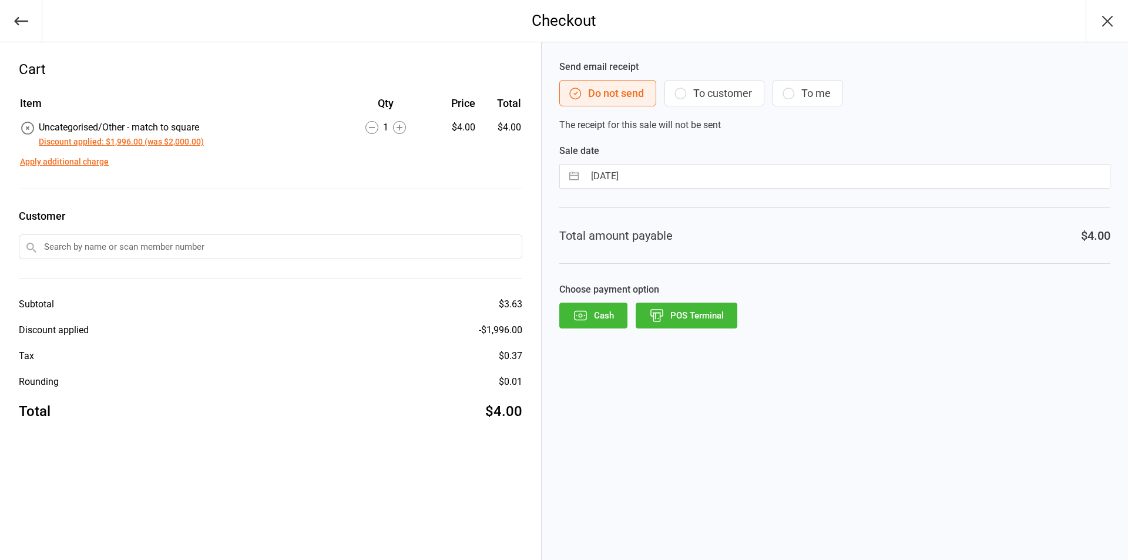
click at [599, 321] on button "Cash" at bounding box center [593, 316] width 68 height 26
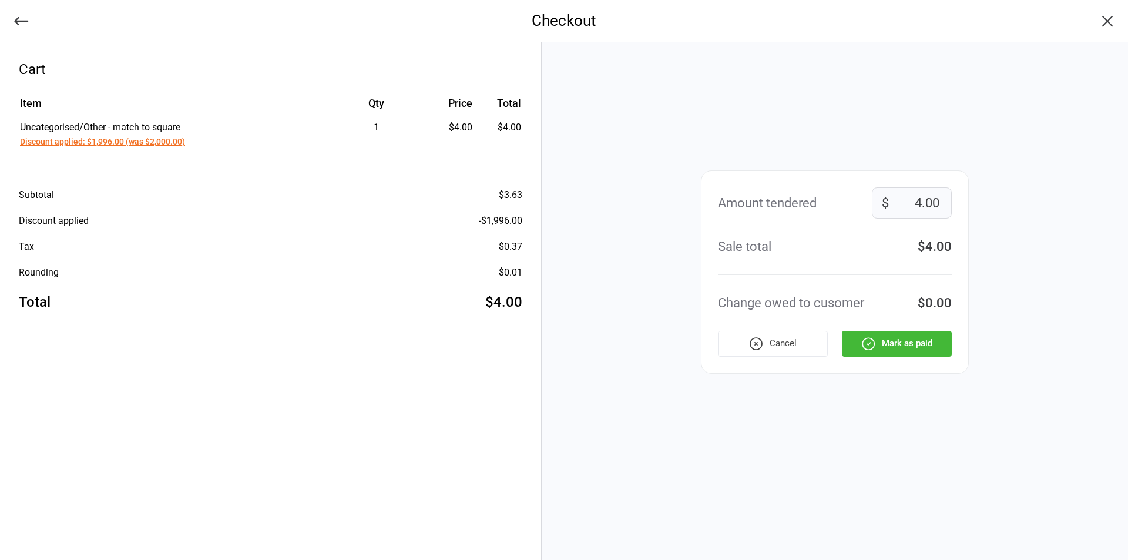
click at [916, 346] on button "Mark as paid" at bounding box center [897, 344] width 110 height 26
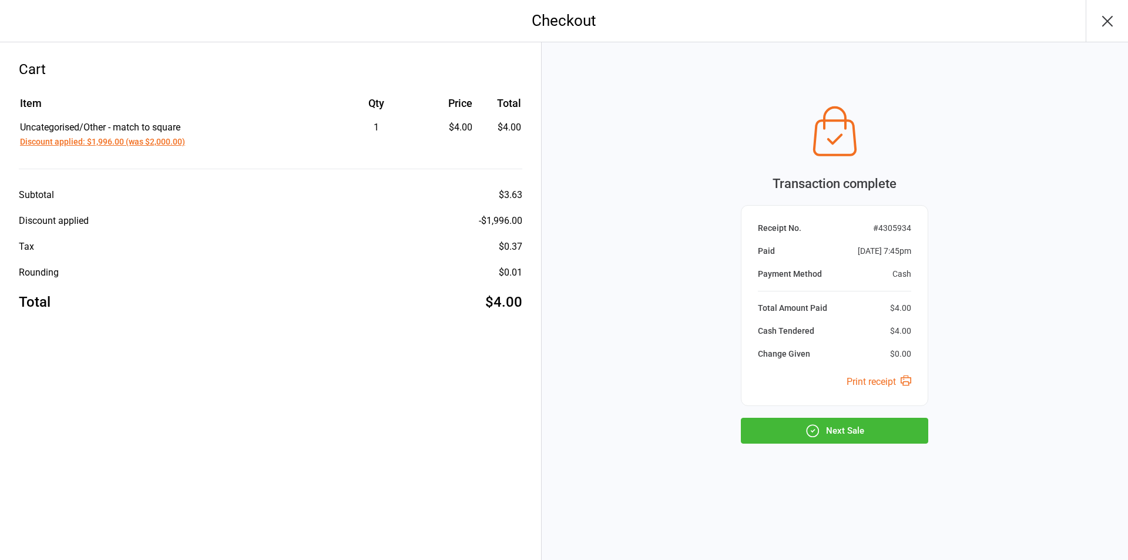
click at [875, 435] on button "Next Sale" at bounding box center [834, 431] width 187 height 26
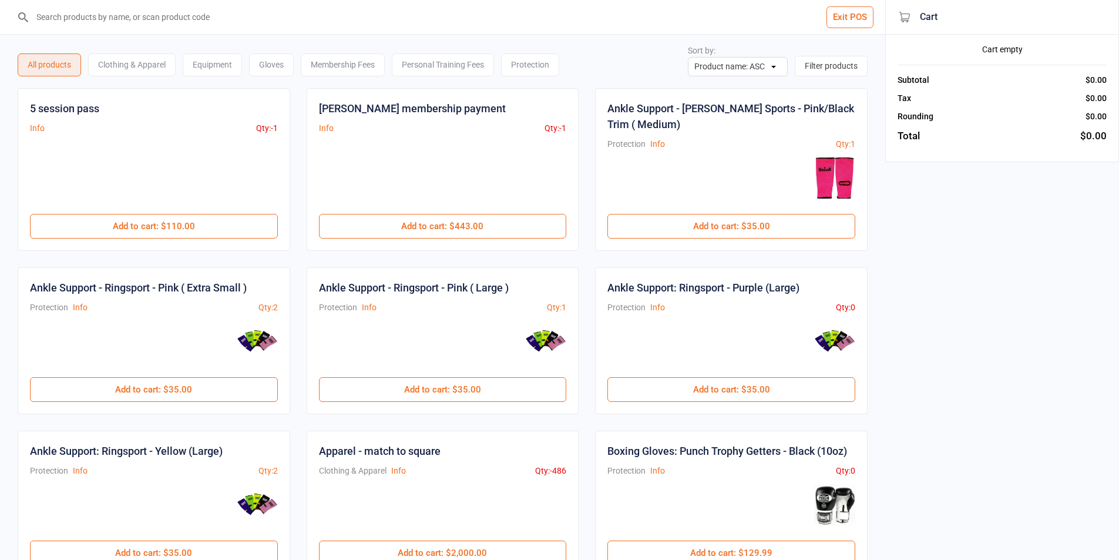
click at [423, 22] on input "search" at bounding box center [450, 17] width 838 height 34
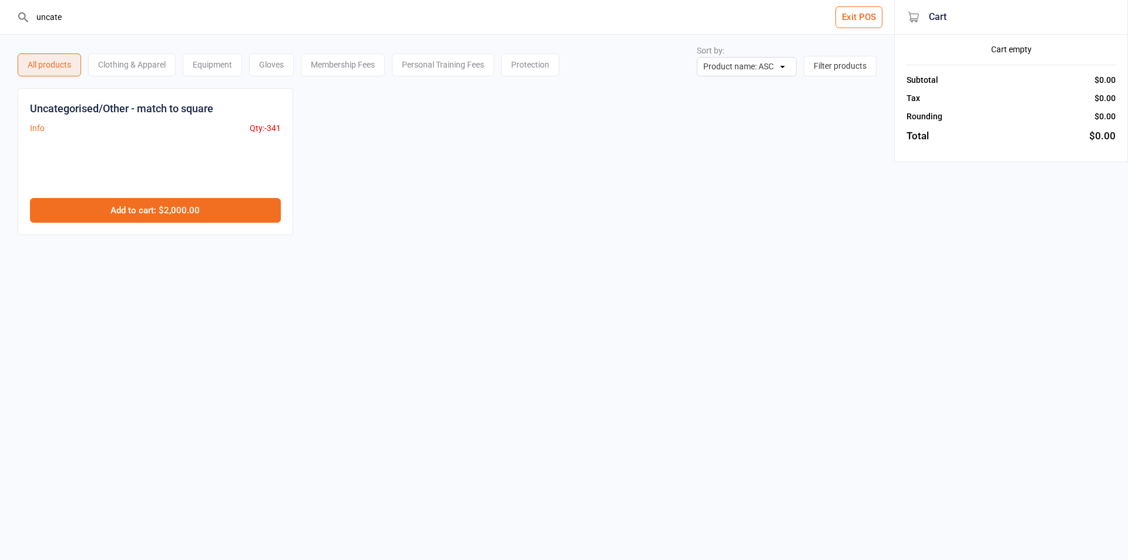
type input "uncate"
click at [166, 209] on button "Add to cart : $2,000.00" at bounding box center [155, 210] width 251 height 25
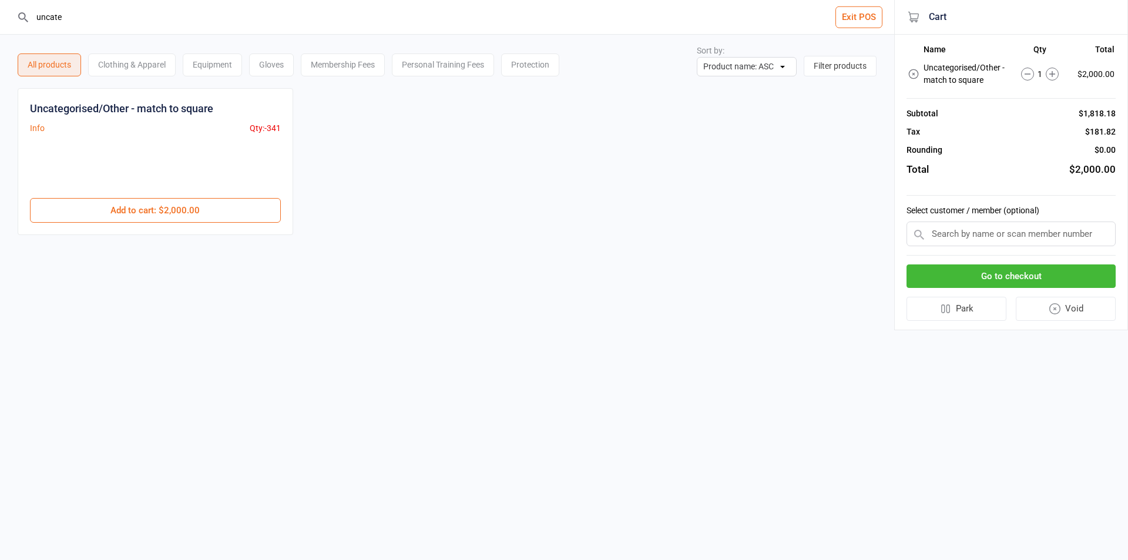
click at [1005, 275] on button "Go to checkout" at bounding box center [1010, 276] width 209 height 24
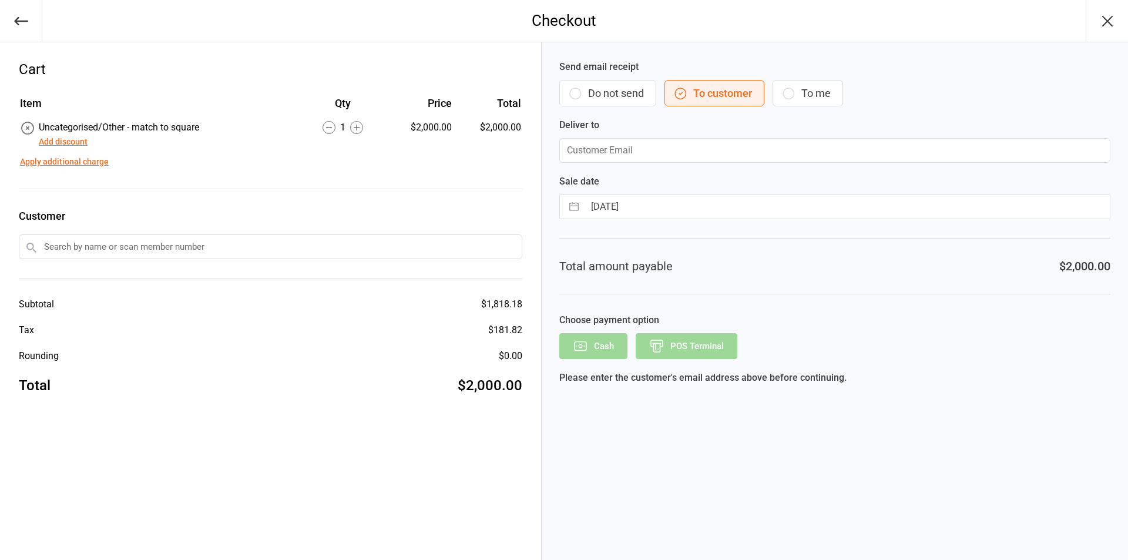
click at [77, 140] on button "Add discount" at bounding box center [63, 142] width 49 height 12
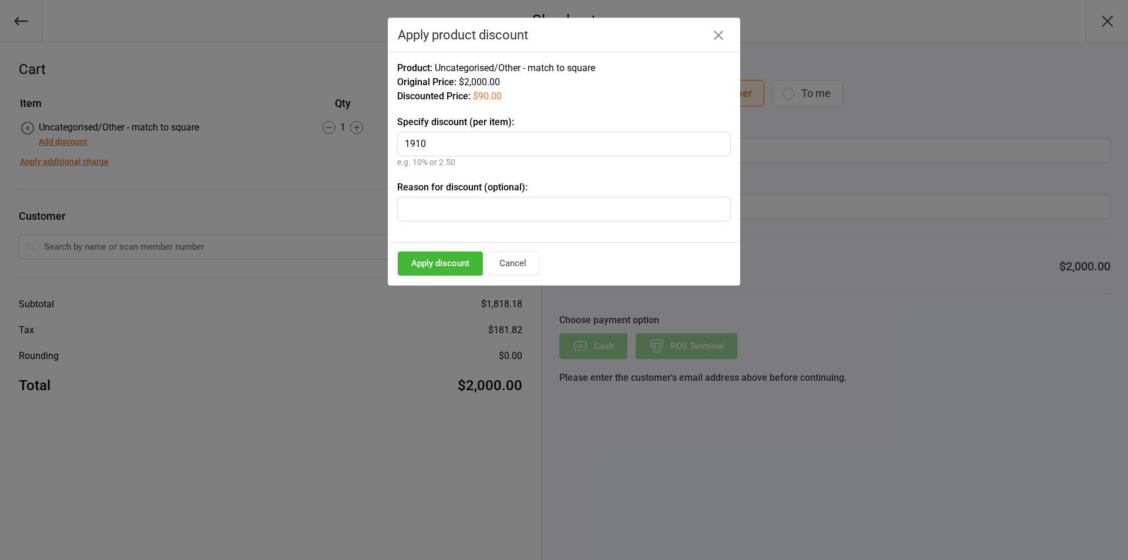
type input "1910"
click at [461, 268] on button "Apply discount" at bounding box center [440, 263] width 85 height 24
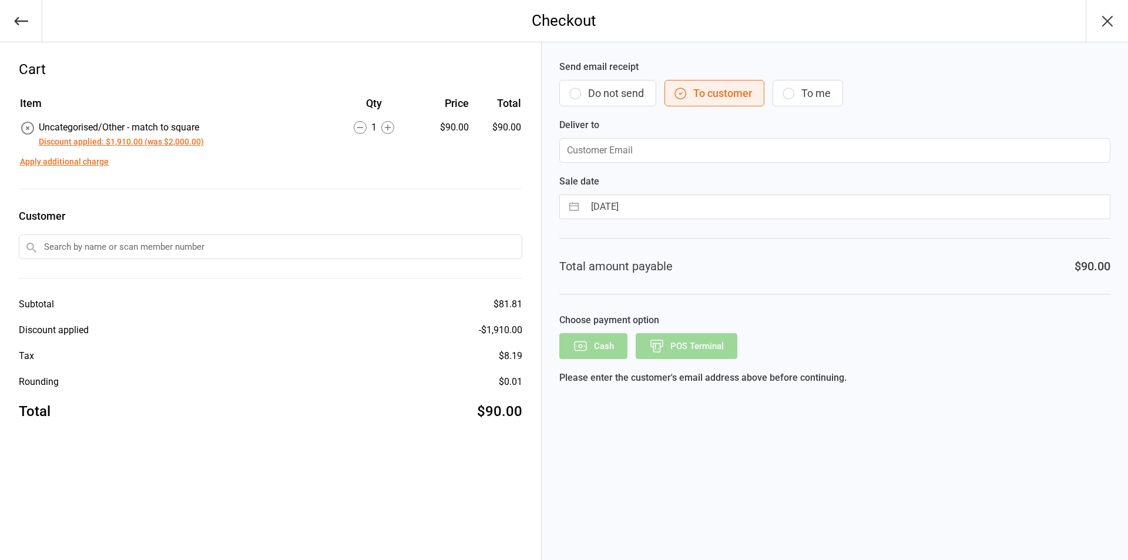
click at [571, 104] on button "Do not send" at bounding box center [607, 93] width 97 height 26
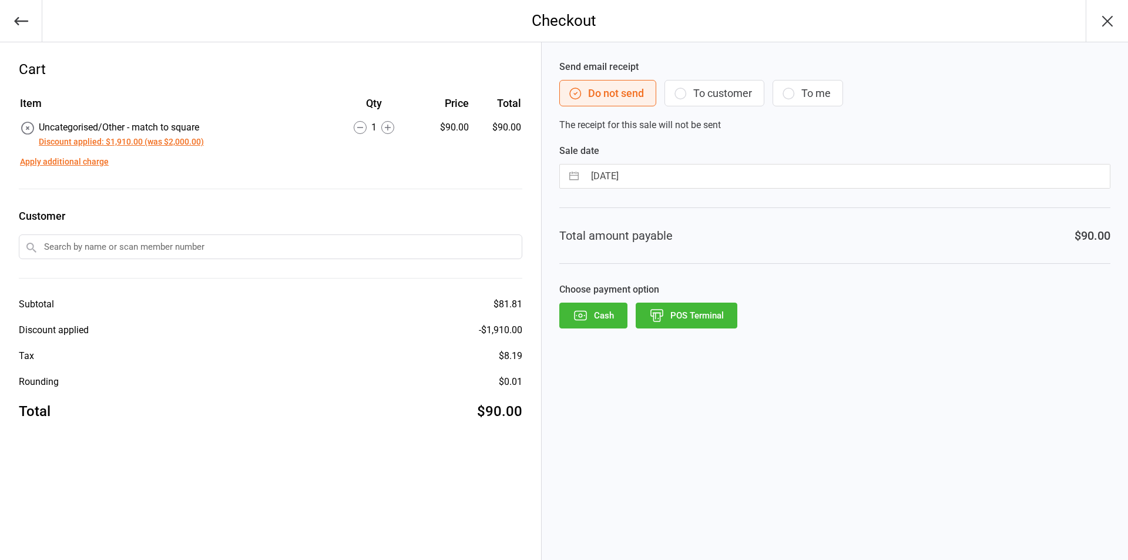
click at [669, 309] on button "POS Terminal" at bounding box center [687, 316] width 102 height 26
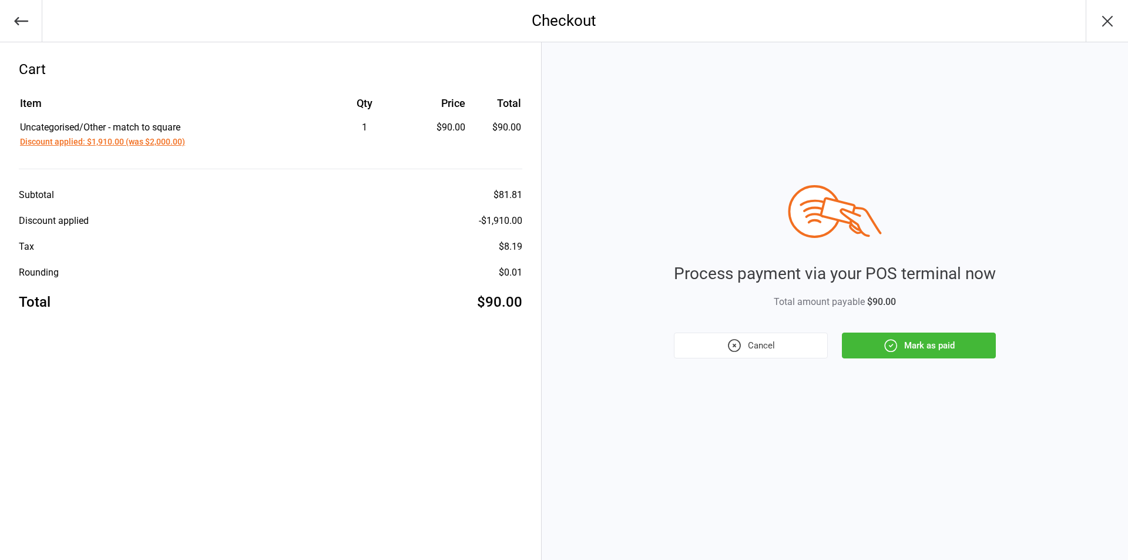
click at [949, 354] on button "Mark as paid" at bounding box center [919, 346] width 154 height 26
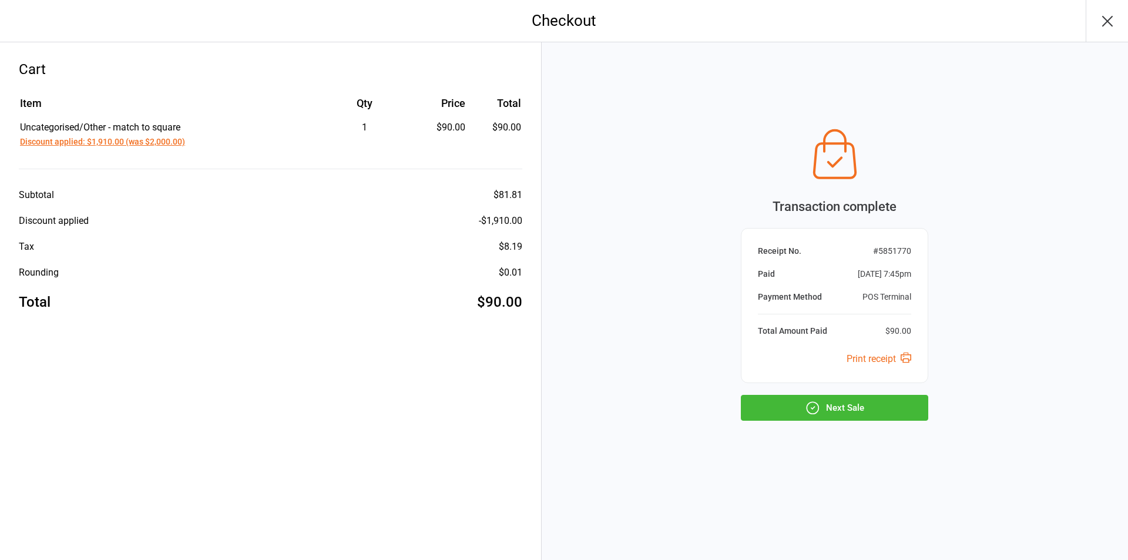
click at [767, 410] on button "Next Sale" at bounding box center [834, 408] width 187 height 26
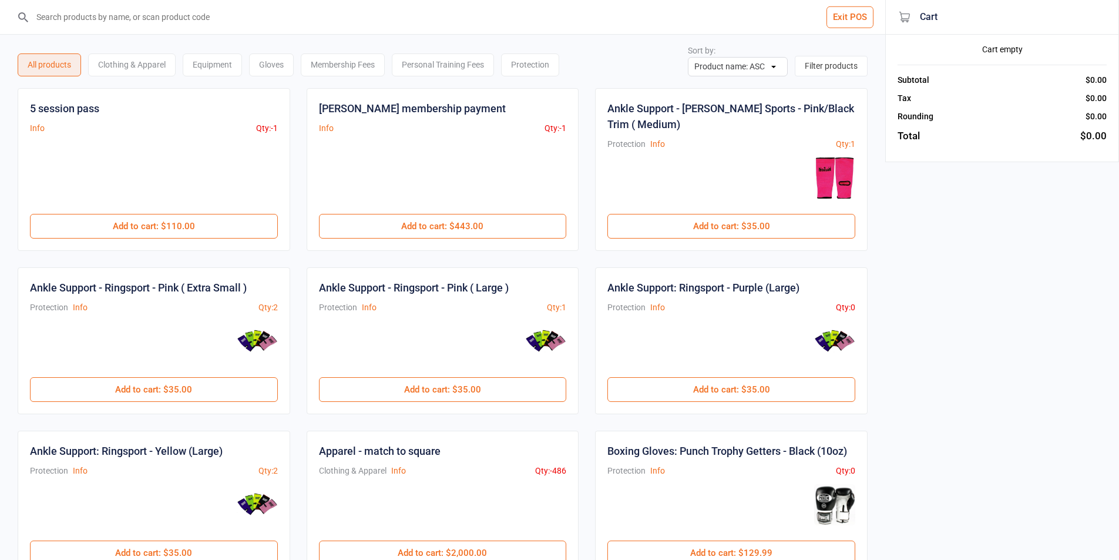
click at [278, 13] on input "search" at bounding box center [450, 17] width 838 height 34
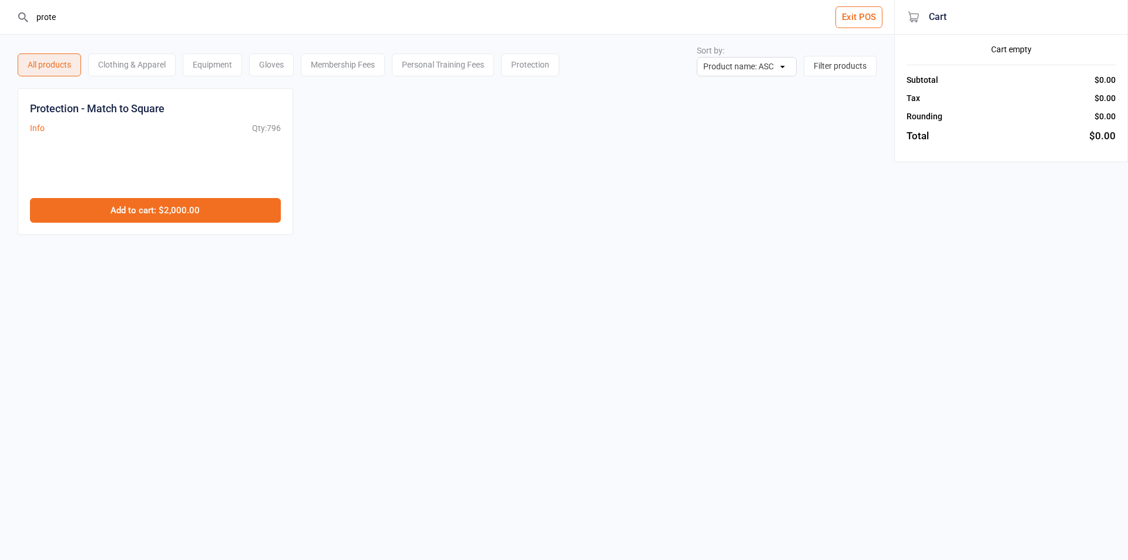
type input "prote"
click at [229, 212] on button "Add to cart : $2,000.00" at bounding box center [155, 210] width 251 height 25
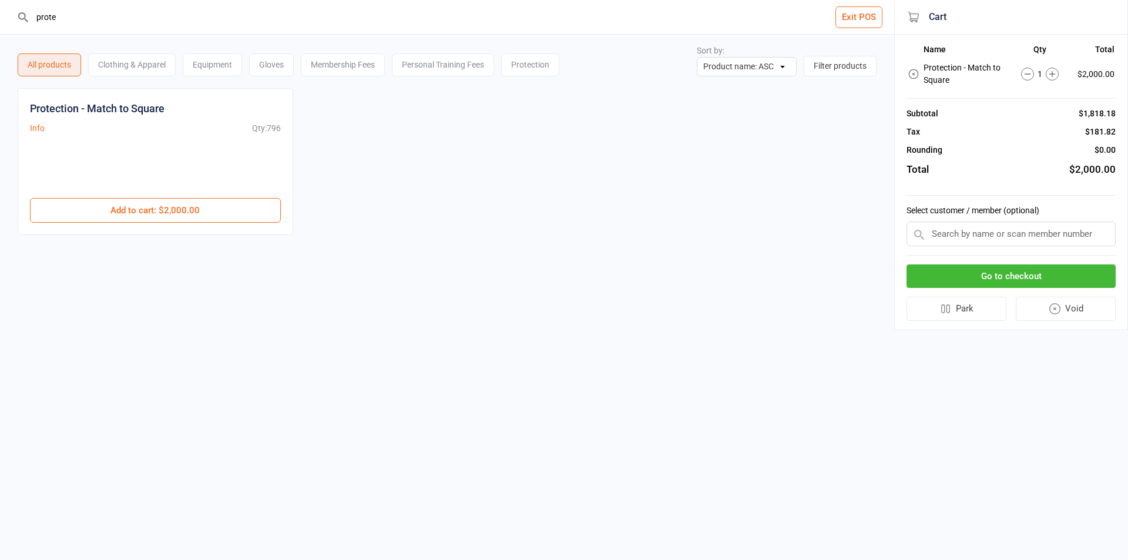
click at [994, 271] on button "Go to checkout" at bounding box center [1010, 276] width 209 height 24
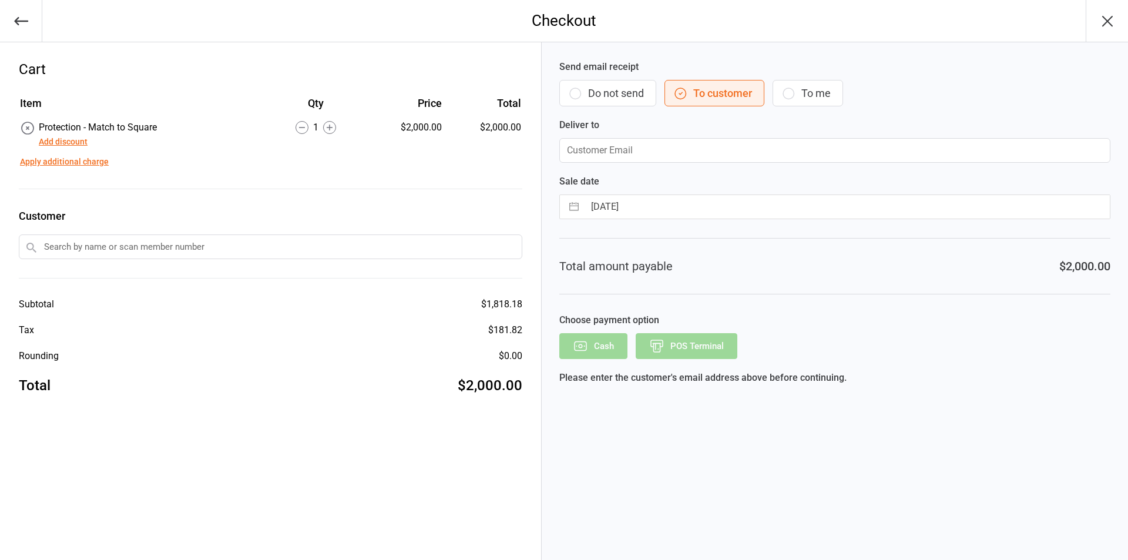
click at [62, 136] on button "Add discount" at bounding box center [63, 142] width 49 height 12
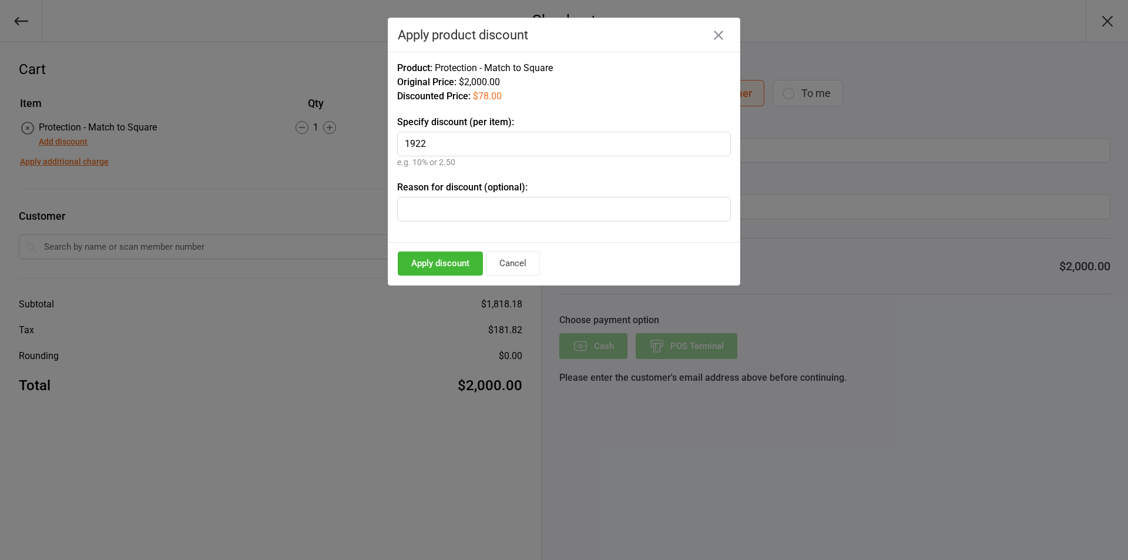
type input "1922"
click at [458, 268] on button "Apply discount" at bounding box center [440, 263] width 85 height 24
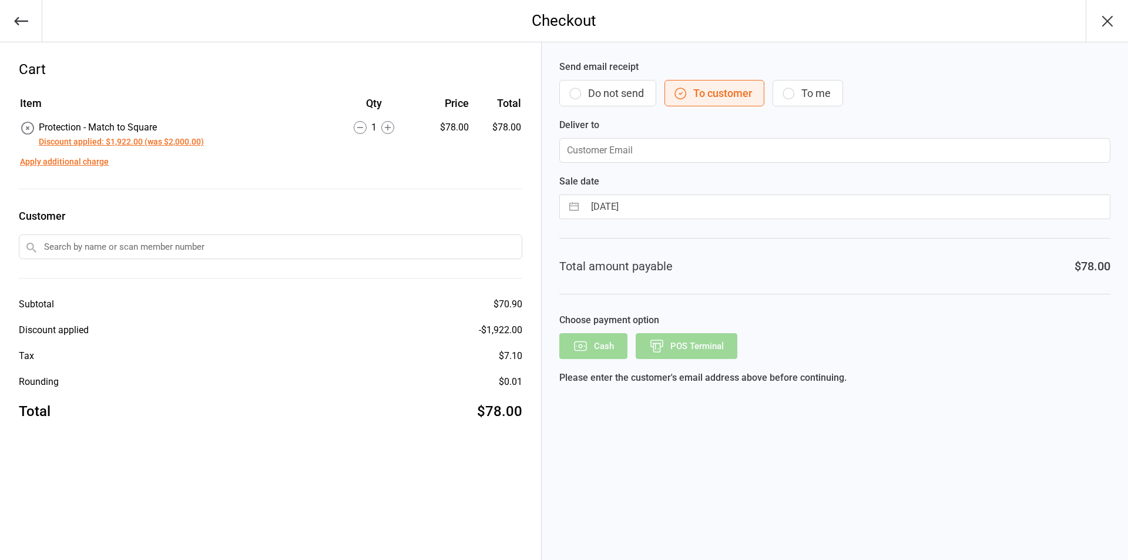
click at [616, 102] on button "Do not send" at bounding box center [607, 93] width 97 height 26
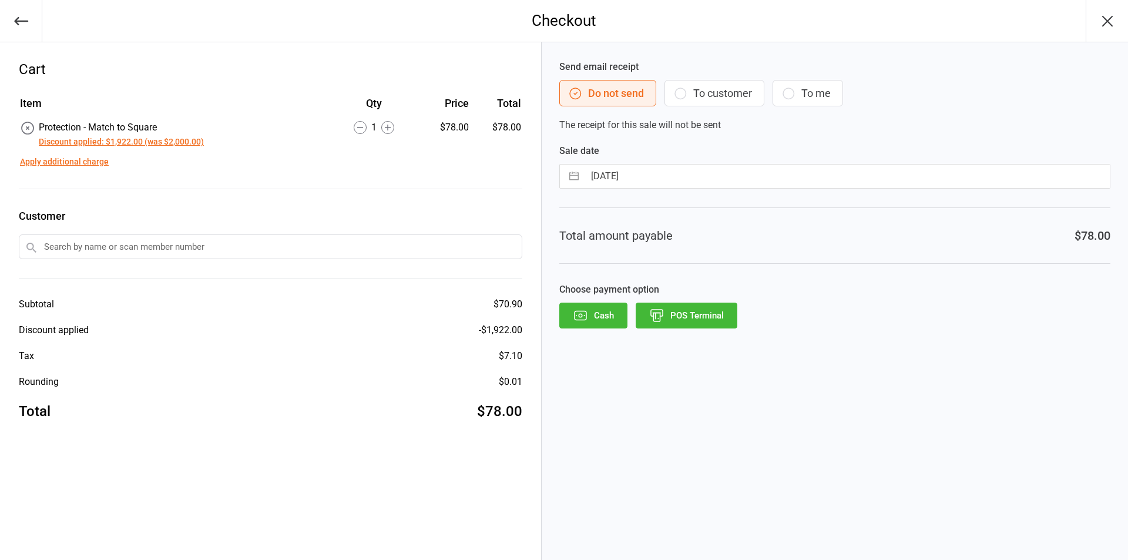
click at [690, 314] on button "POS Terminal" at bounding box center [687, 316] width 102 height 26
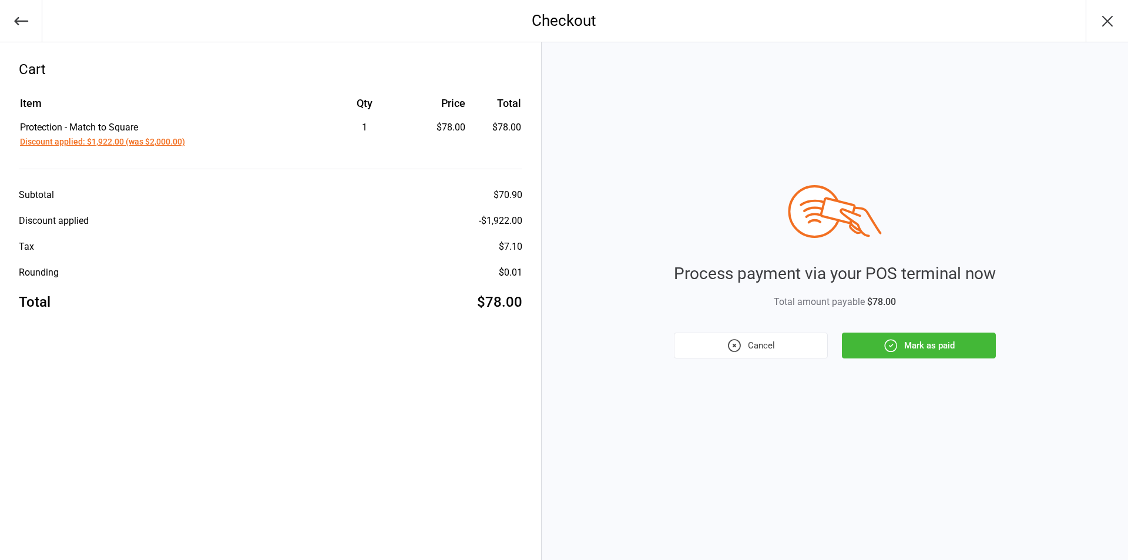
click at [913, 341] on button "Mark as paid" at bounding box center [919, 346] width 154 height 26
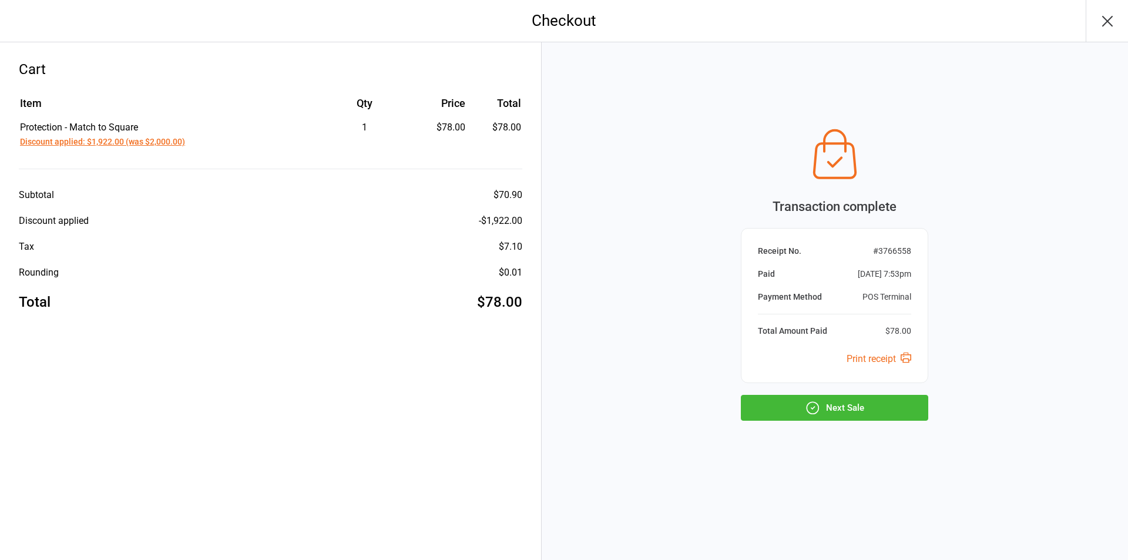
click at [838, 401] on button "Next Sale" at bounding box center [834, 408] width 187 height 26
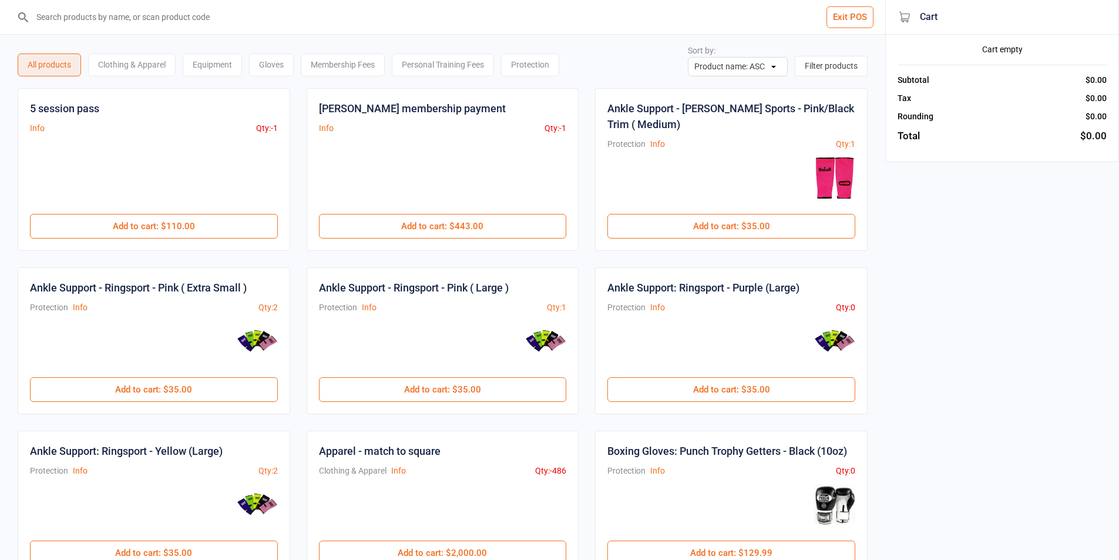
click at [848, 25] on button "Exit POS" at bounding box center [850, 17] width 47 height 22
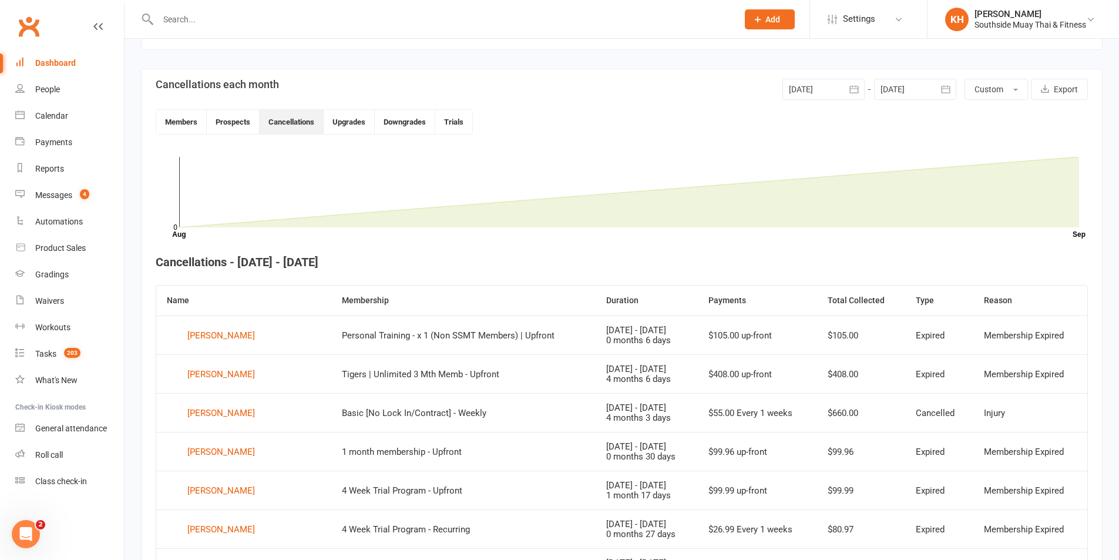
scroll to position [48, 0]
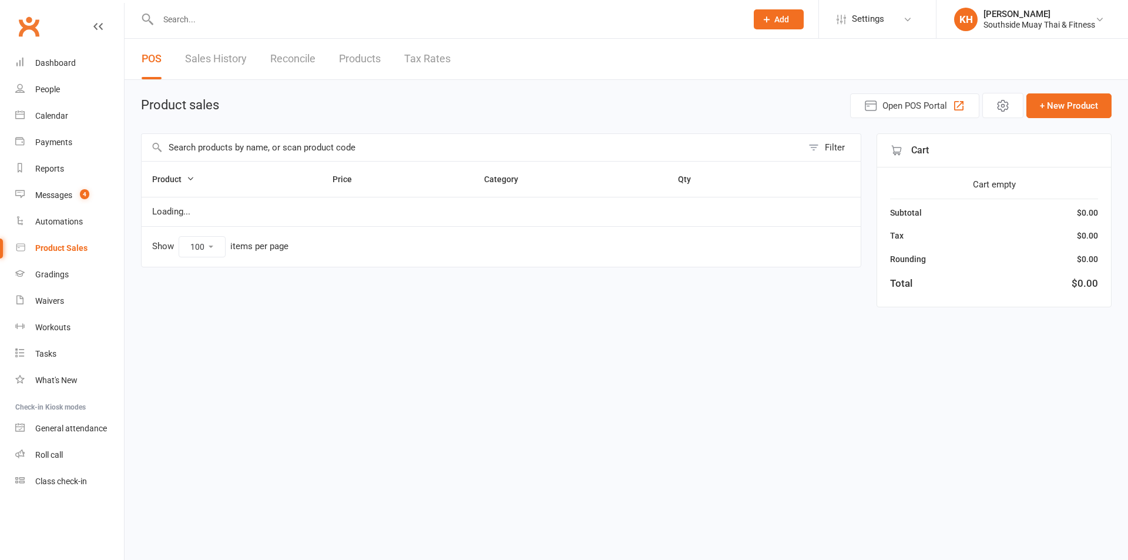
select select "100"
click at [47, 176] on link "Reports" at bounding box center [69, 169] width 109 height 26
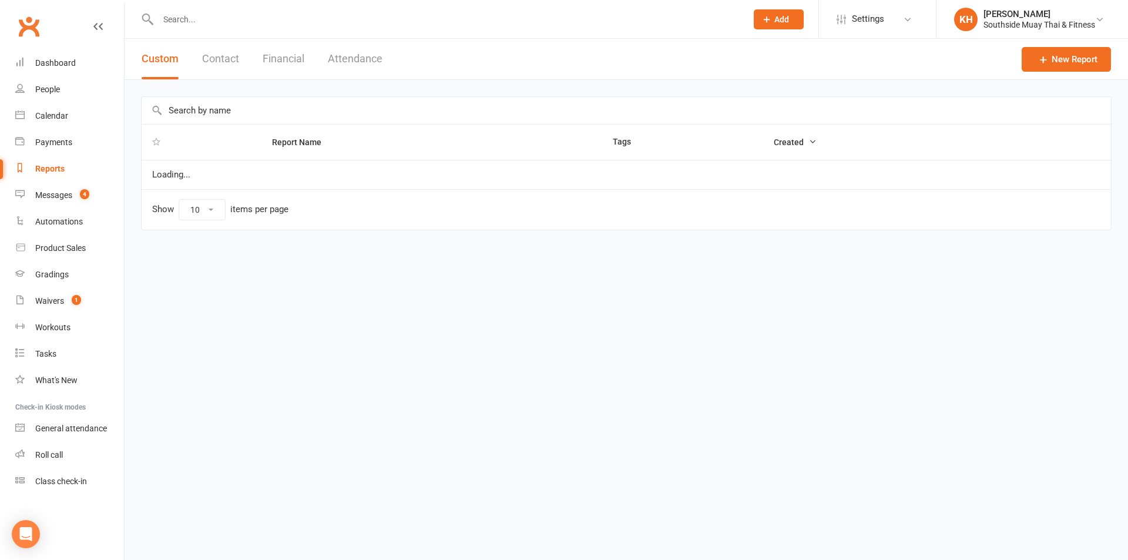
click at [308, 56] on div "Custom Contact Financial Attendance" at bounding box center [262, 59] width 275 height 41
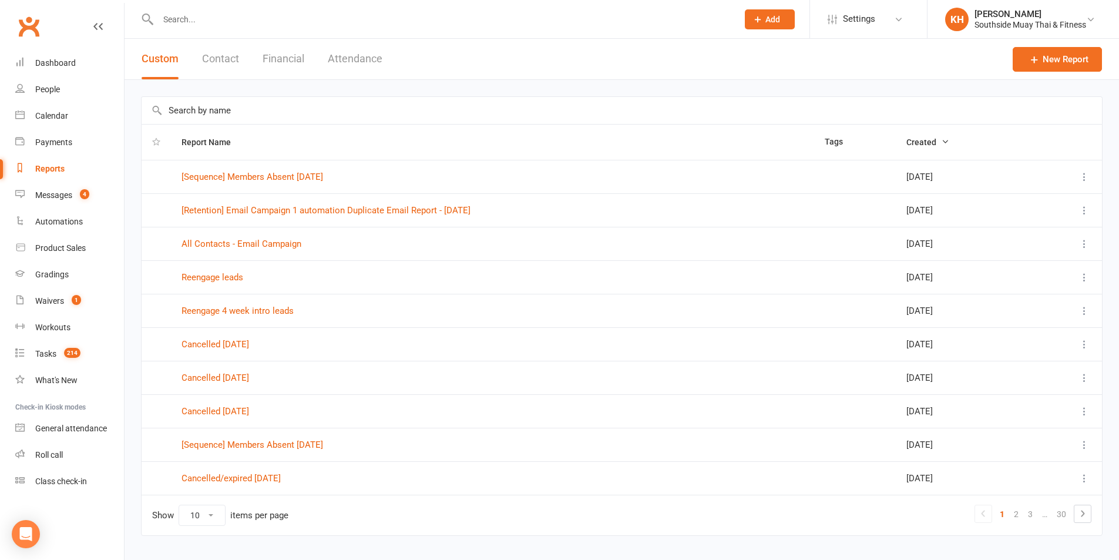
click at [276, 63] on button "Financial" at bounding box center [284, 59] width 42 height 41
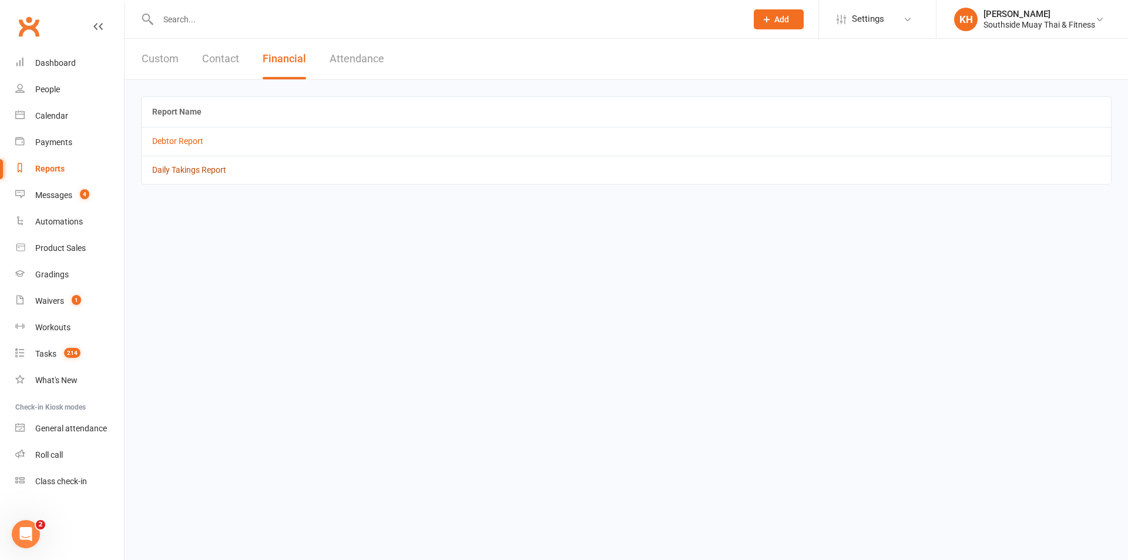
click at [223, 172] on link "Daily Takings Report" at bounding box center [189, 169] width 74 height 9
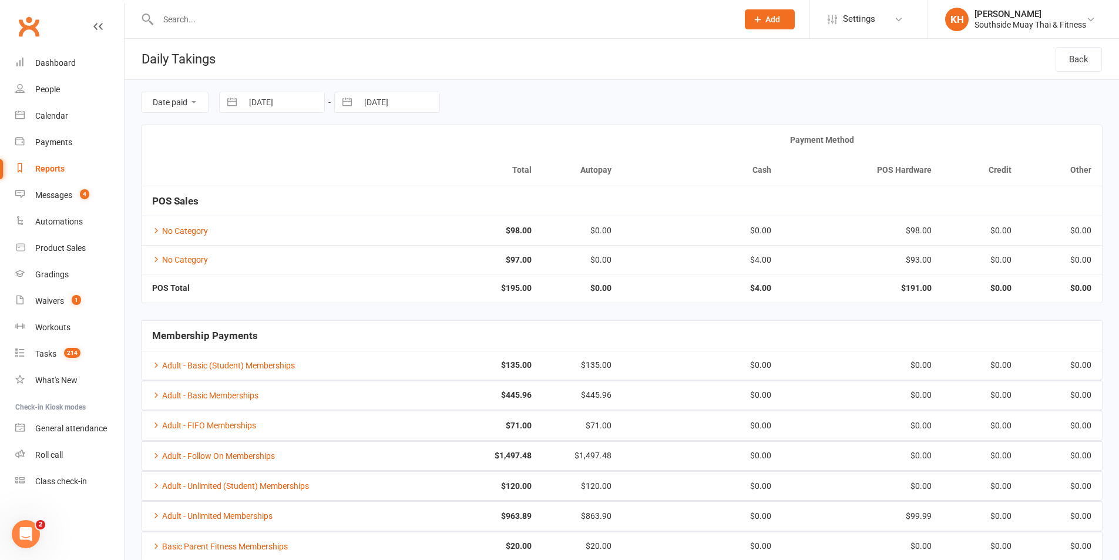
click at [203, 19] on input "text" at bounding box center [442, 19] width 575 height 16
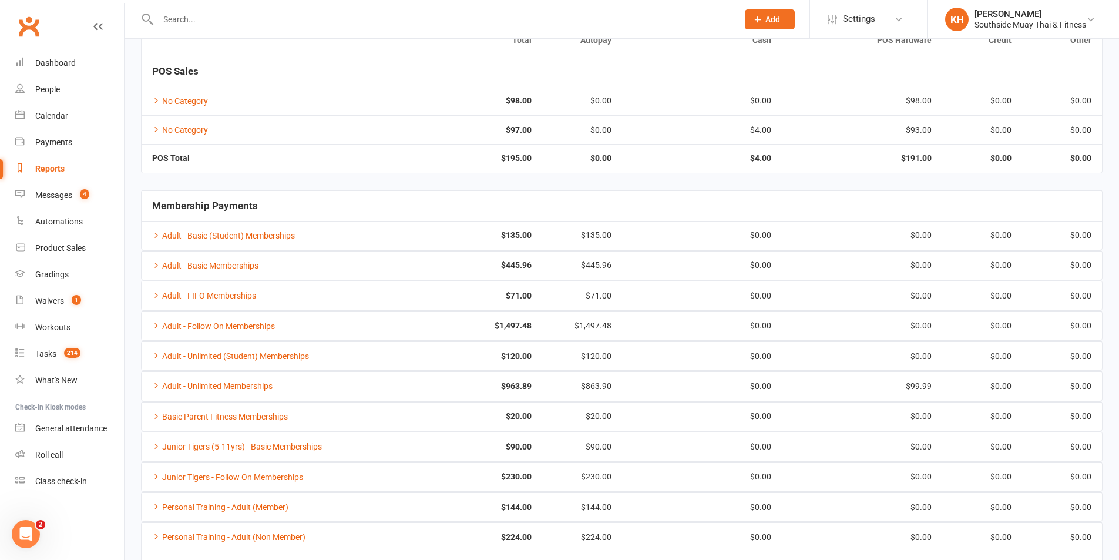
scroll to position [216, 0]
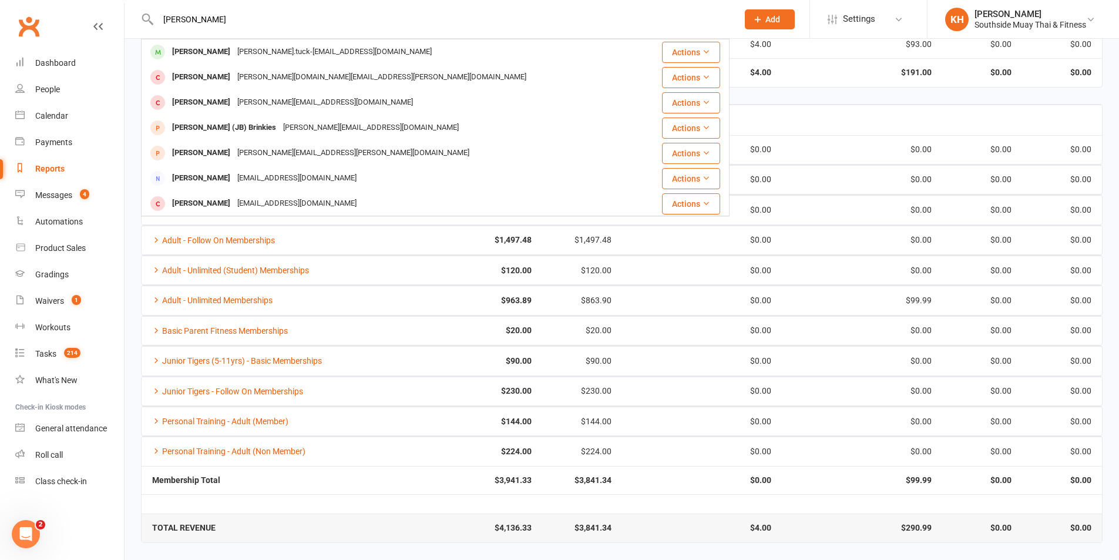
type input "justus tuck"
click at [184, 45] on div "Justus Tuck" at bounding box center [201, 51] width 65 height 17
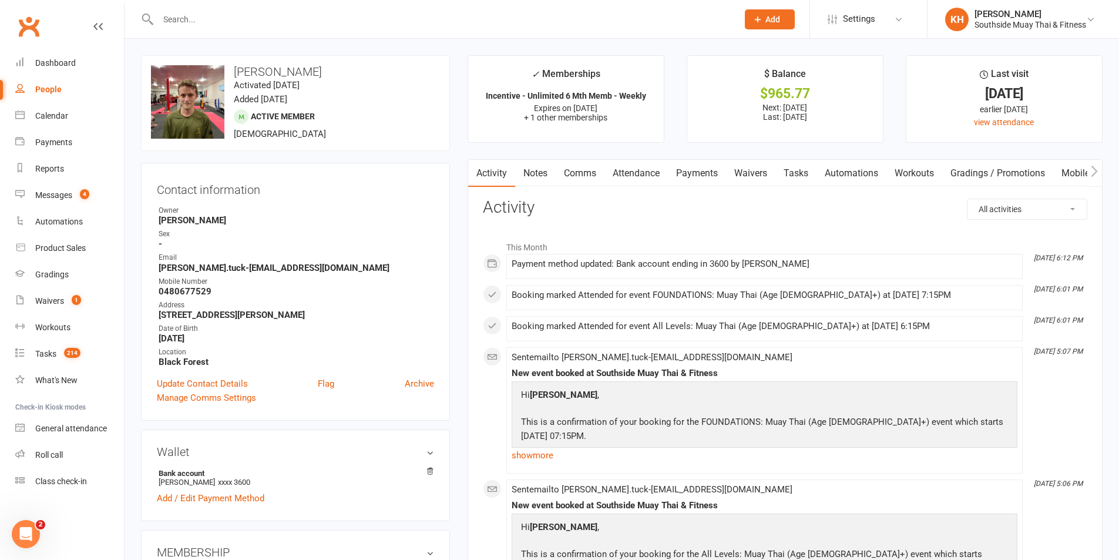
click at [749, 173] on link "Waivers" at bounding box center [750, 173] width 49 height 27
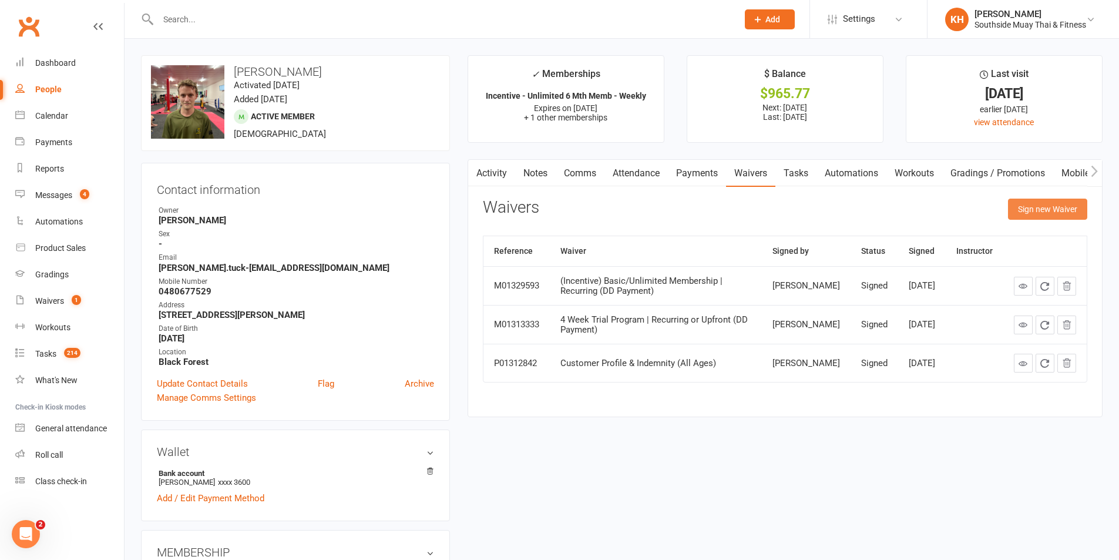
click at [1045, 208] on button "Sign new Waiver" at bounding box center [1047, 209] width 79 height 21
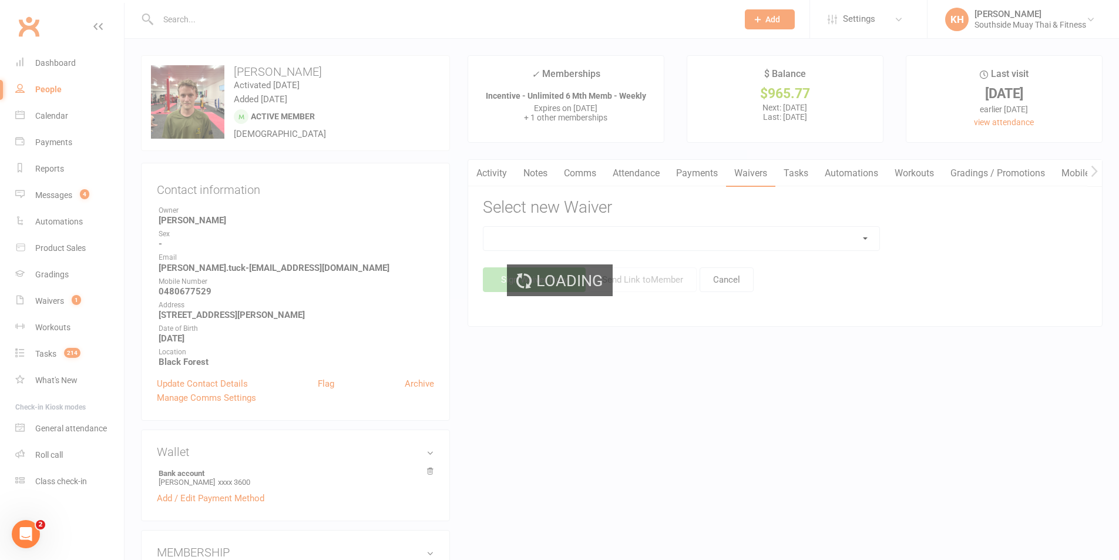
click at [642, 243] on div "Loading" at bounding box center [559, 280] width 1119 height 560
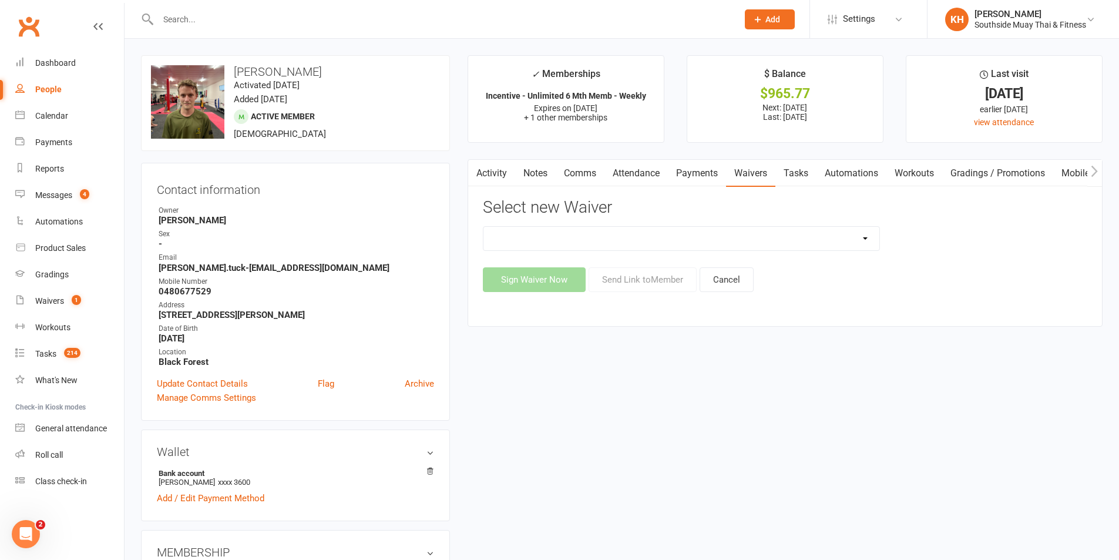
click at [642, 243] on select "10 or 5 Session Pass | Upfront (former member) 10 Session Pass | Upfront (DD Pa…" at bounding box center [681, 238] width 396 height 23
select select "14941"
click at [483, 227] on select "10 or 5 Session Pass | Upfront (former member) 10 Session Pass | Upfront (DD Pa…" at bounding box center [681, 238] width 396 height 23
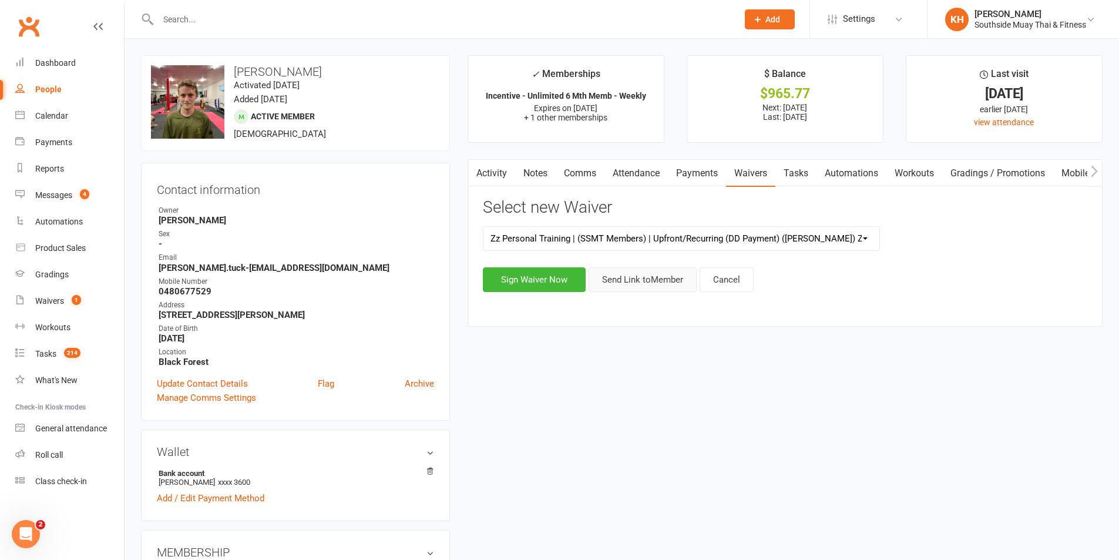
click at [668, 280] on button "Send Link to Member" at bounding box center [643, 279] width 108 height 25
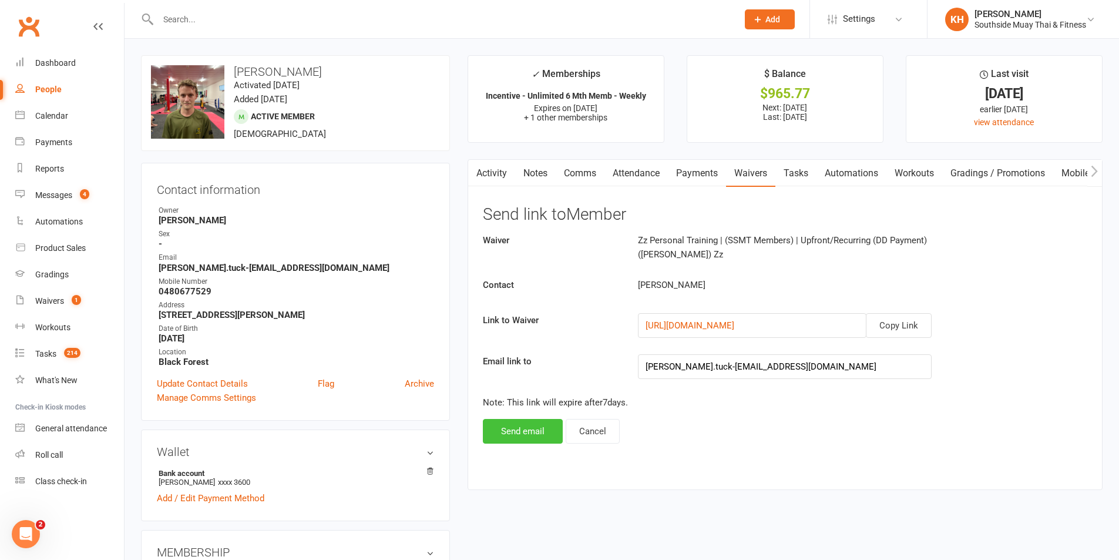
click at [526, 434] on button "Send email" at bounding box center [523, 431] width 80 height 25
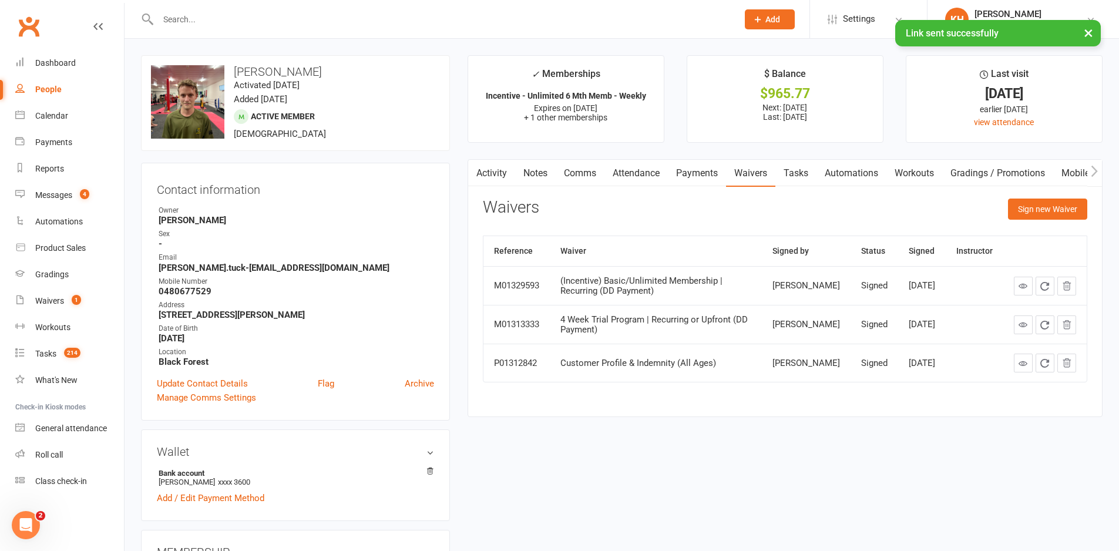
click at [269, 20] on div "× Link sent successfully" at bounding box center [552, 20] width 1104 height 0
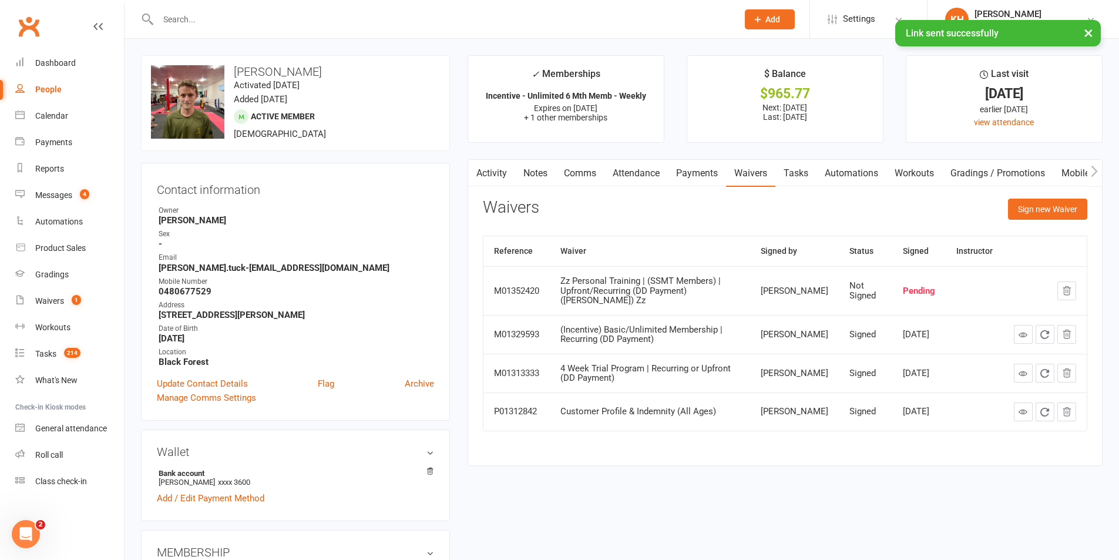
click at [177, 20] on div "× Link sent successfully" at bounding box center [552, 20] width 1104 height 0
click at [179, 15] on input "text" at bounding box center [442, 19] width 575 height 16
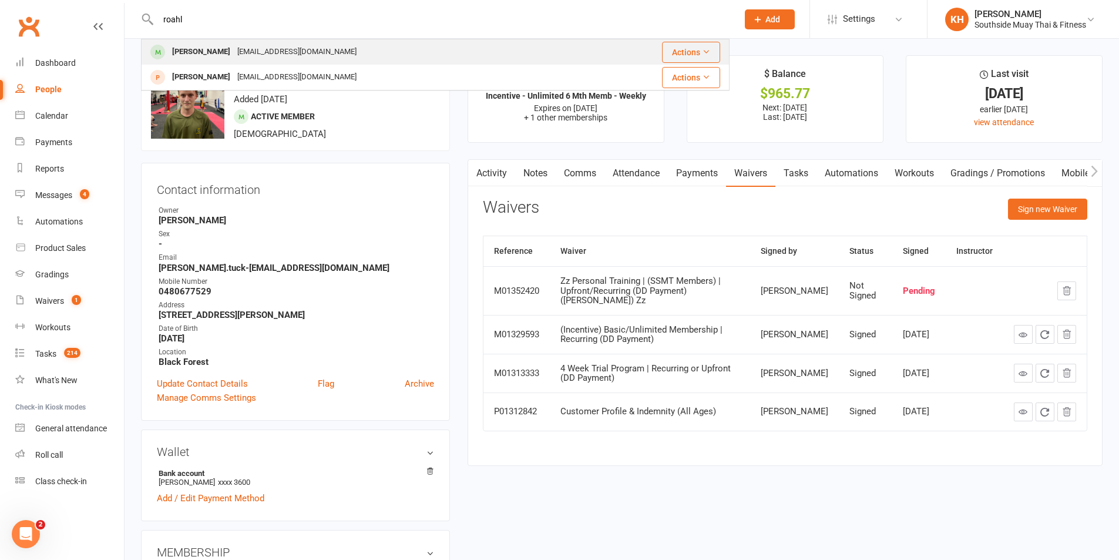
type input "roahl"
click at [199, 42] on div "Roahl Parry rj.parry@live.com" at bounding box center [367, 52] width 450 height 24
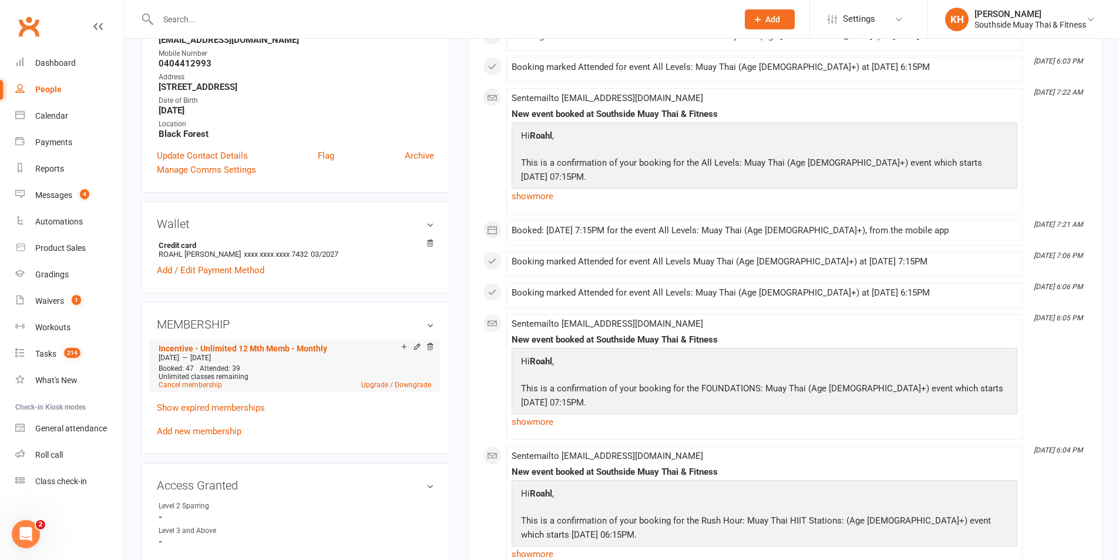
scroll to position [235, 0]
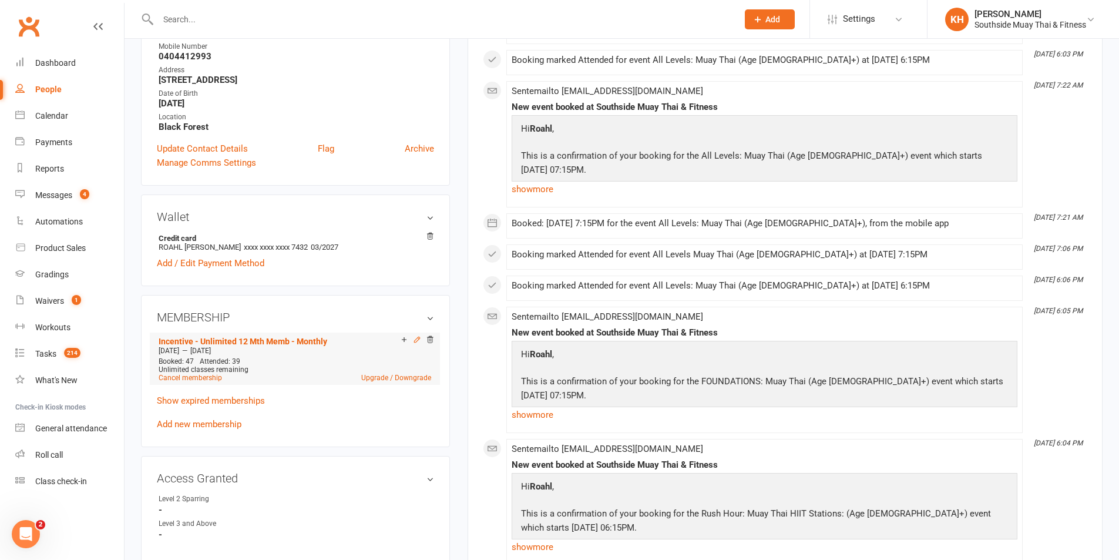
click at [416, 342] on icon at bounding box center [416, 339] width 5 height 5
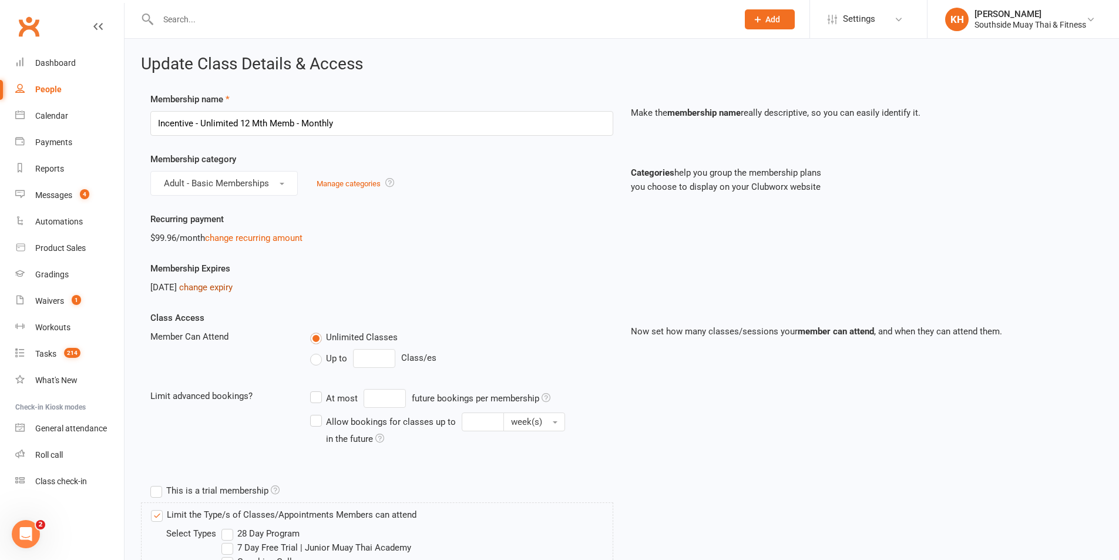
click at [233, 287] on link "change expiry" at bounding box center [205, 287] width 53 height 11
click at [263, 234] on link "change recurring amount" at bounding box center [254, 238] width 98 height 11
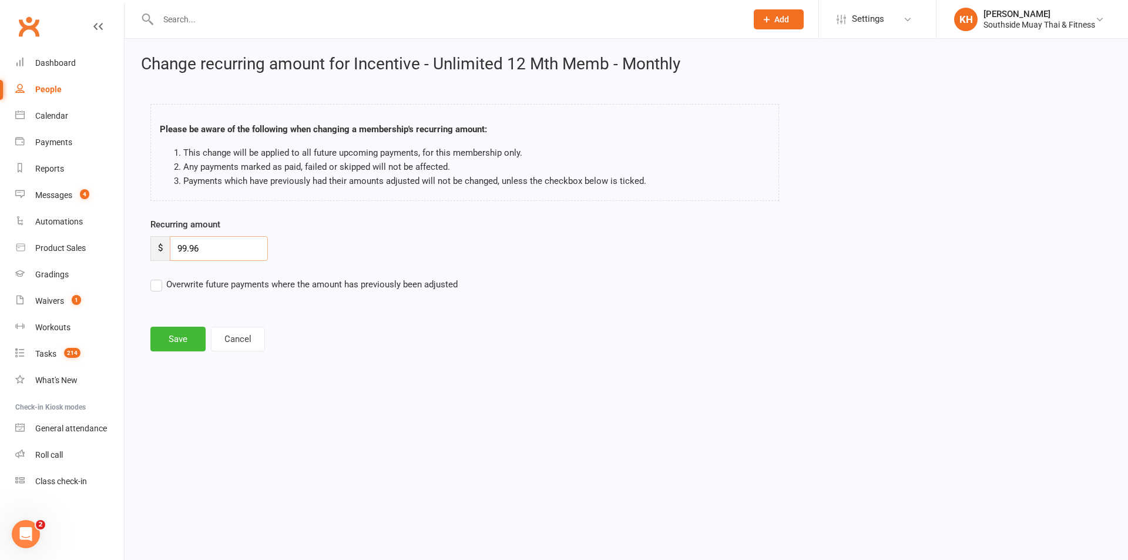
drag, startPoint x: 199, startPoint y: 246, endPoint x: 172, endPoint y: 246, distance: 26.4
click at [172, 246] on input "99.96" at bounding box center [219, 248] width 98 height 25
type input "130"
click at [157, 286] on label "Overwrite future payments where the amount has previously been adjusted" at bounding box center [303, 284] width 307 height 14
click at [157, 277] on input "Overwrite future payments where the amount has previously been adjusted" at bounding box center [303, 277] width 307 height 0
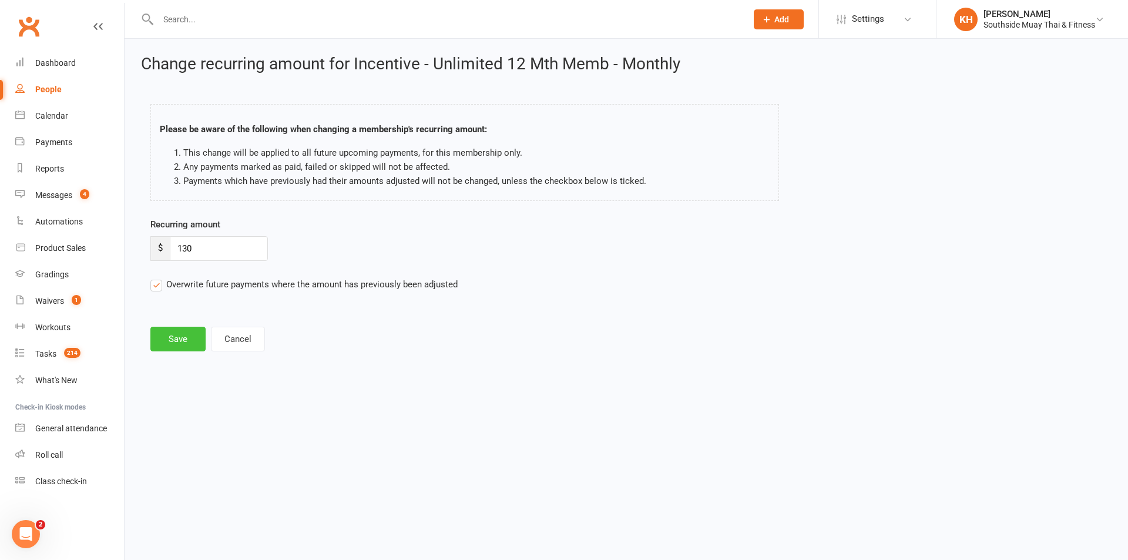
click at [167, 340] on button "Save" at bounding box center [177, 339] width 55 height 25
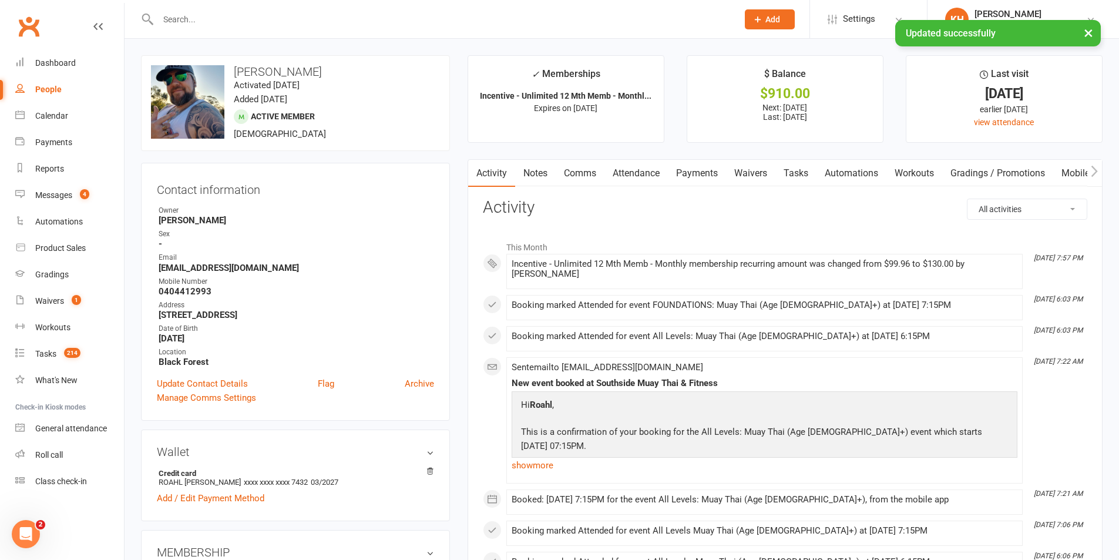
click at [538, 165] on link "Notes" at bounding box center [535, 173] width 41 height 27
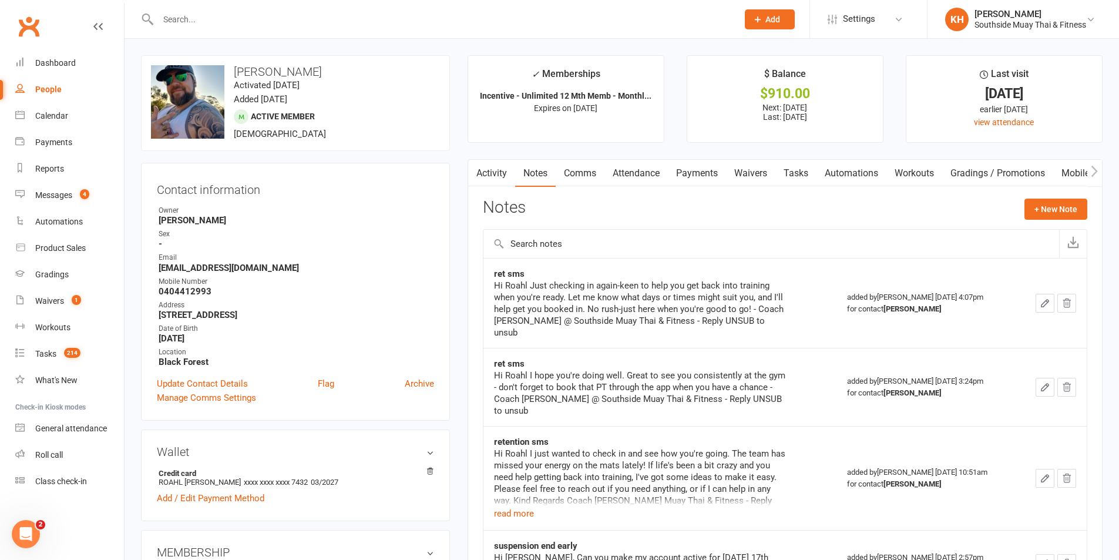
drag, startPoint x: 685, startPoint y: 176, endPoint x: 702, endPoint y: 189, distance: 21.4
click at [686, 177] on link "Payments" at bounding box center [697, 173] width 58 height 27
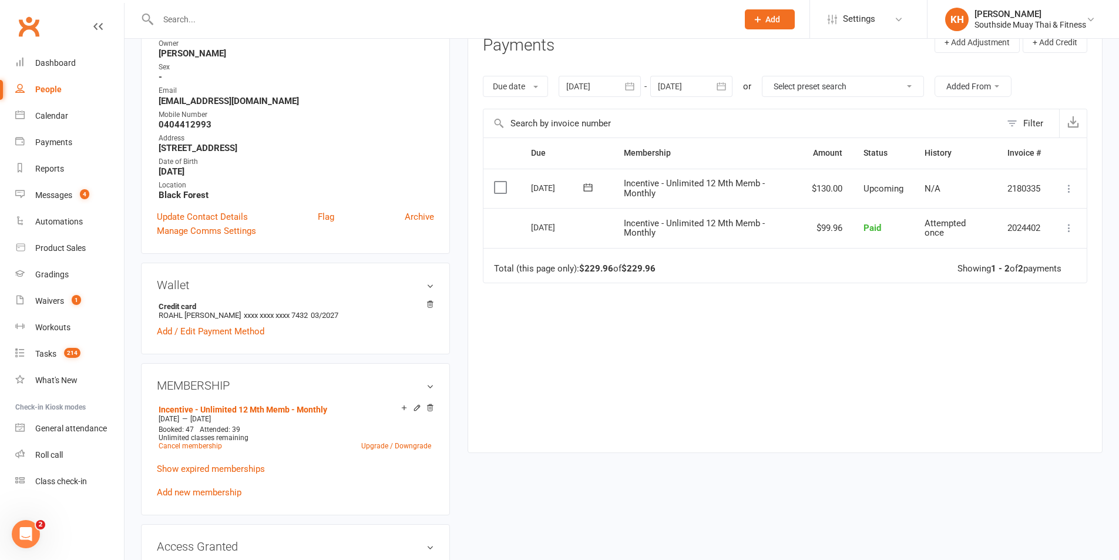
scroll to position [176, 0]
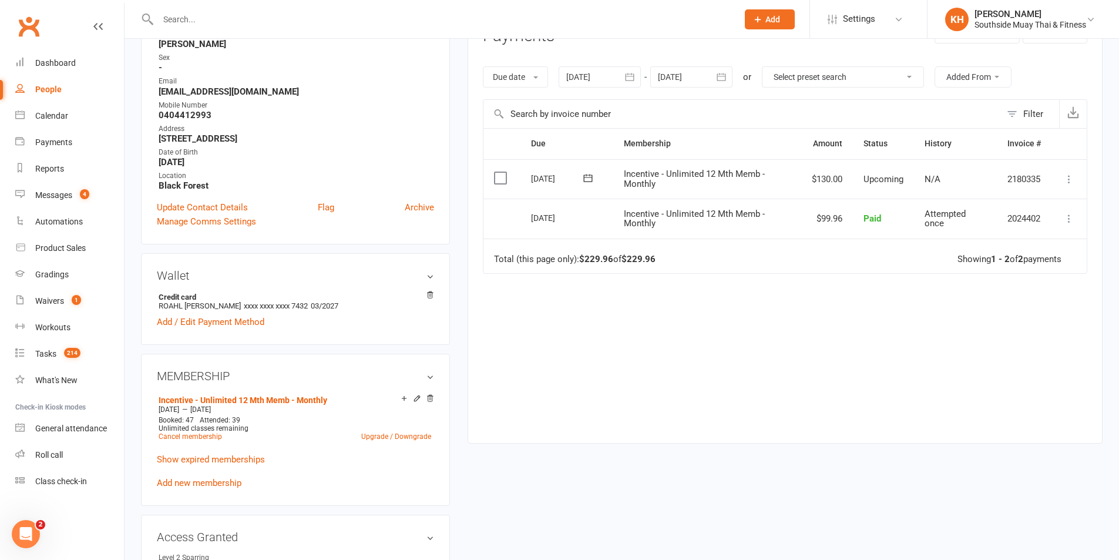
click at [634, 80] on icon "button" at bounding box center [630, 77] width 12 height 12
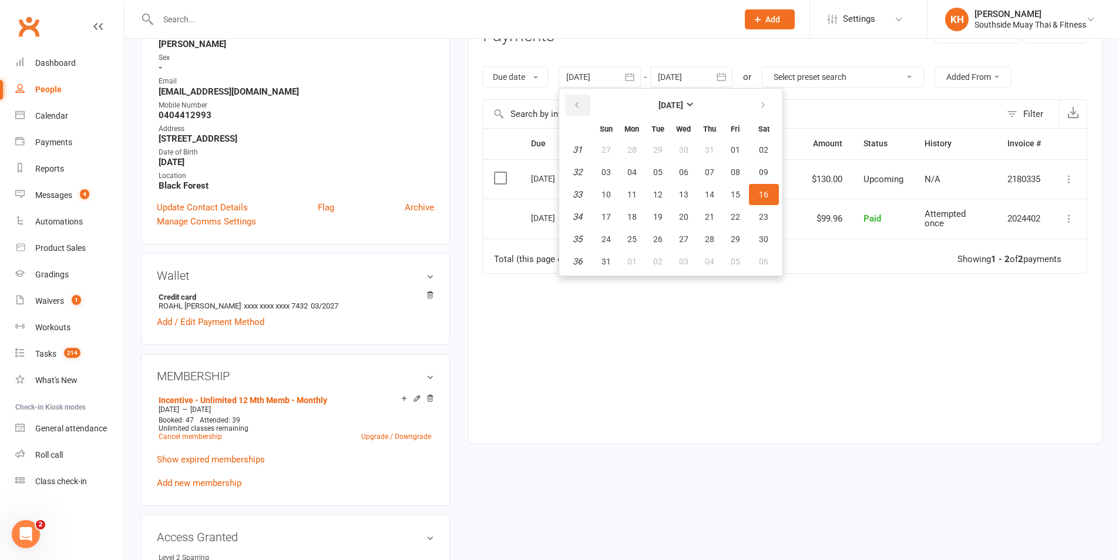
click at [582, 98] on button "button" at bounding box center [577, 105] width 25 height 21
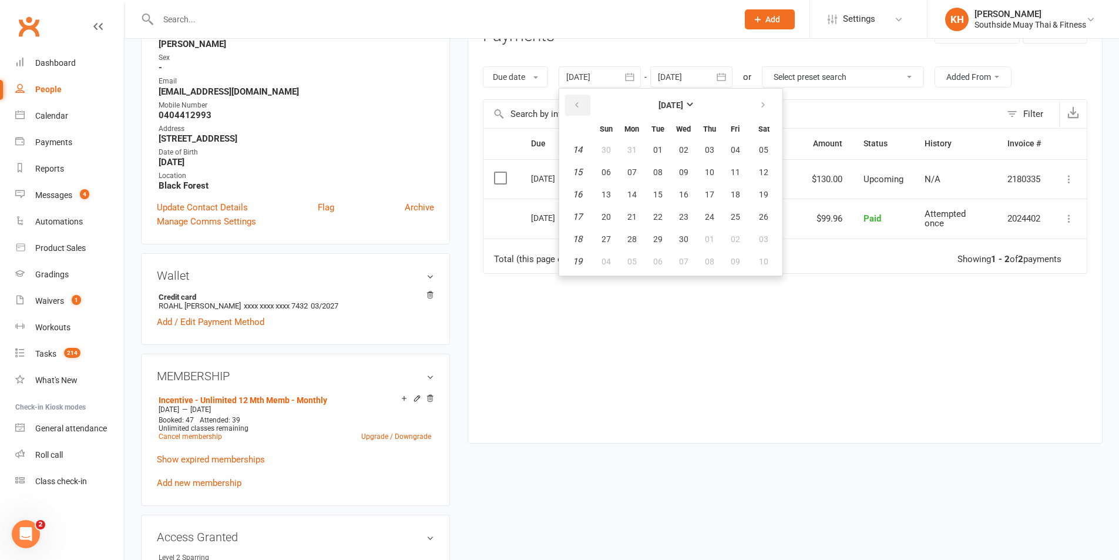
click at [582, 98] on button "button" at bounding box center [577, 105] width 25 height 21
click at [730, 234] on button "28" at bounding box center [735, 239] width 25 height 21
type input "28 Feb 2025"
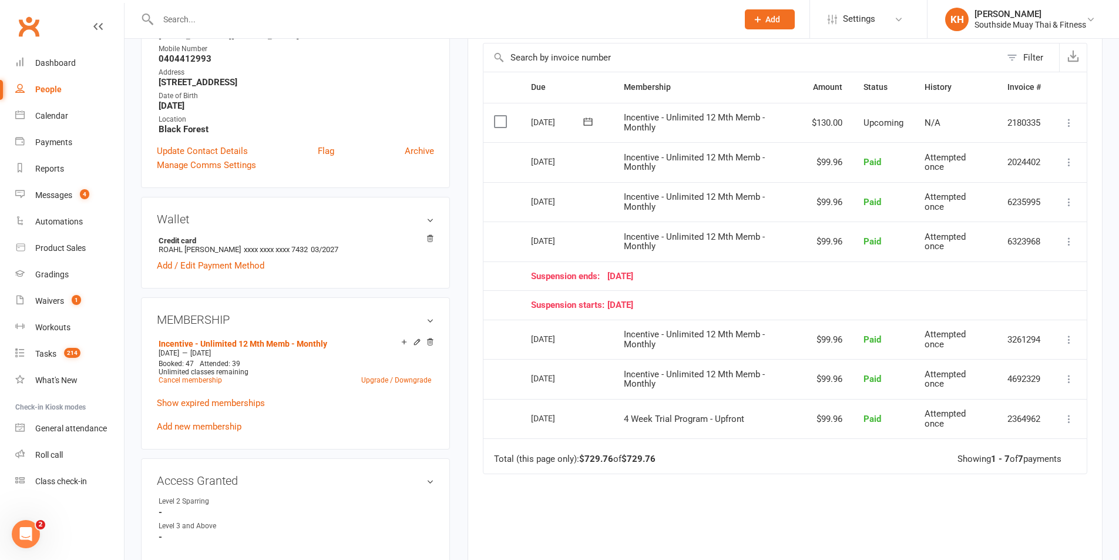
scroll to position [235, 0]
click at [214, 398] on link "Show expired memberships" at bounding box center [211, 400] width 108 height 11
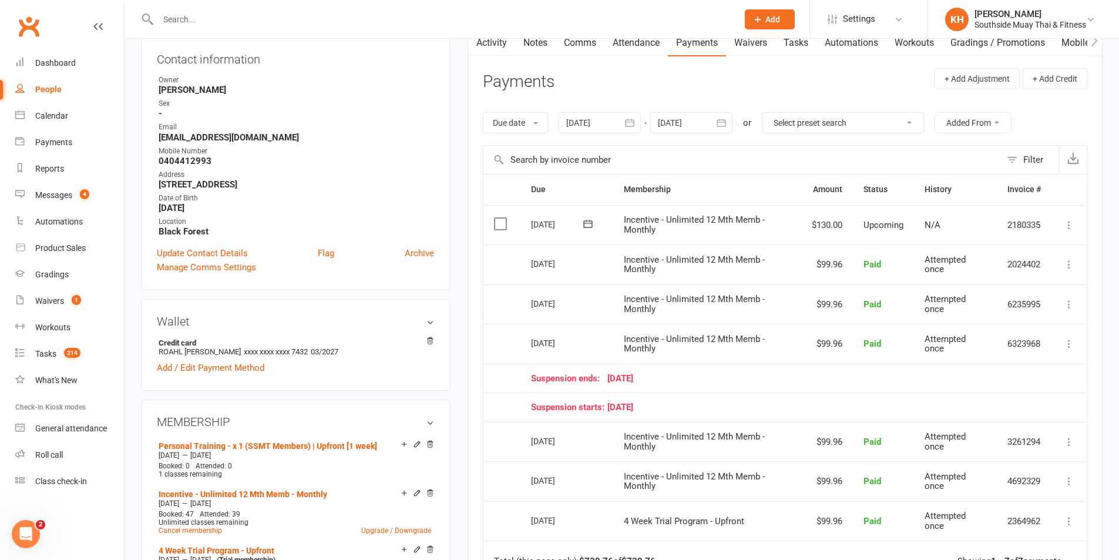
scroll to position [0, 0]
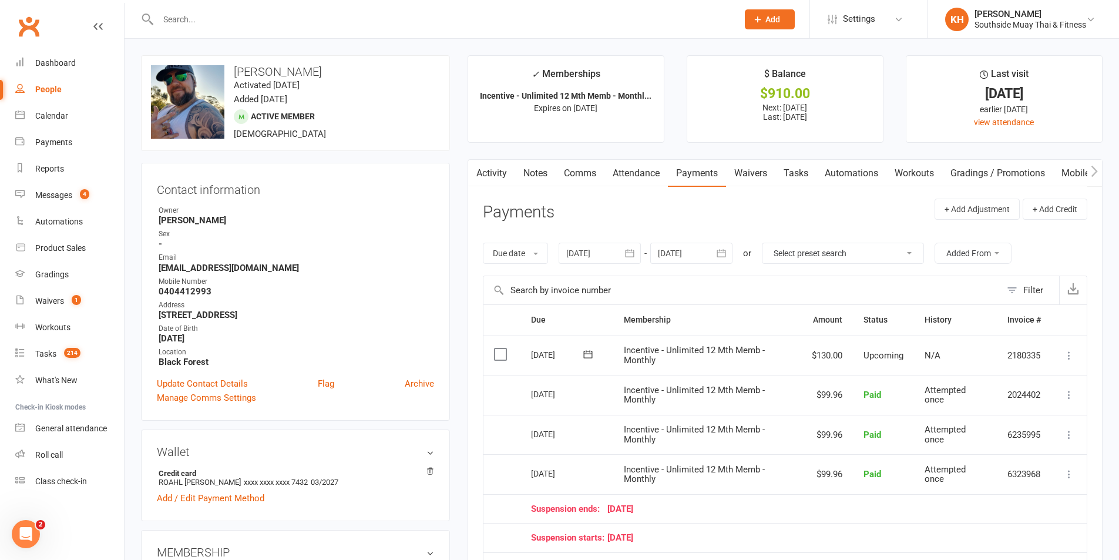
click at [536, 174] on link "Notes" at bounding box center [535, 173] width 41 height 27
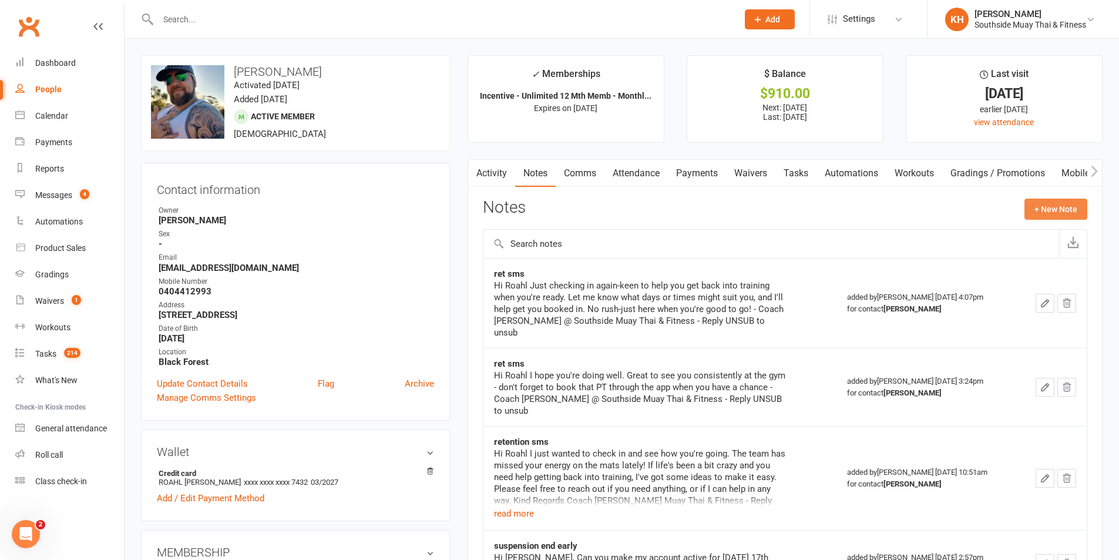
click at [1074, 206] on button "+ New Note" at bounding box center [1056, 209] width 63 height 21
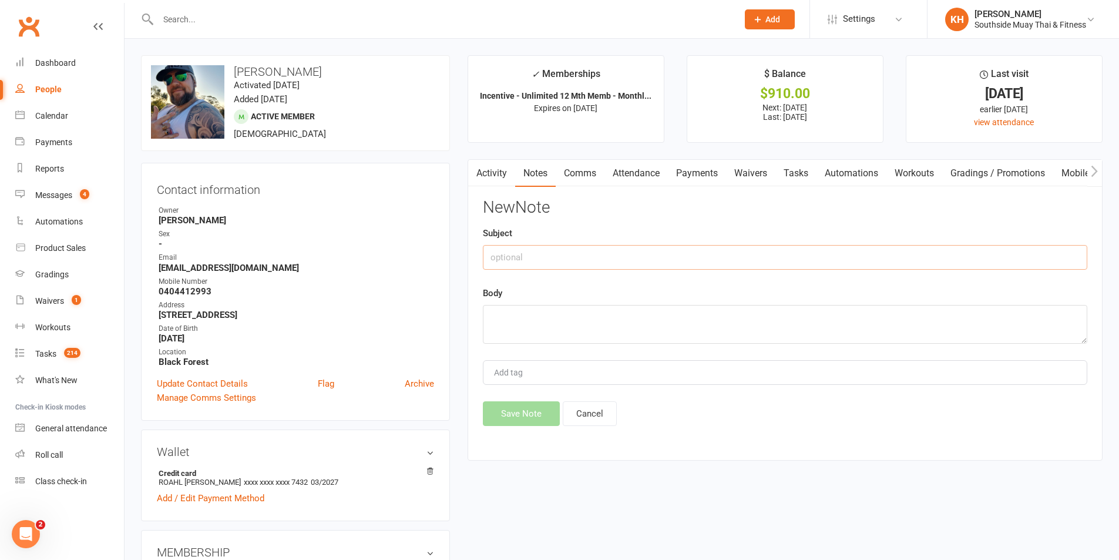
click at [653, 255] on input "text" at bounding box center [785, 257] width 604 height 25
type input "special monthly price approved"
click at [620, 324] on textarea at bounding box center [785, 324] width 604 height 39
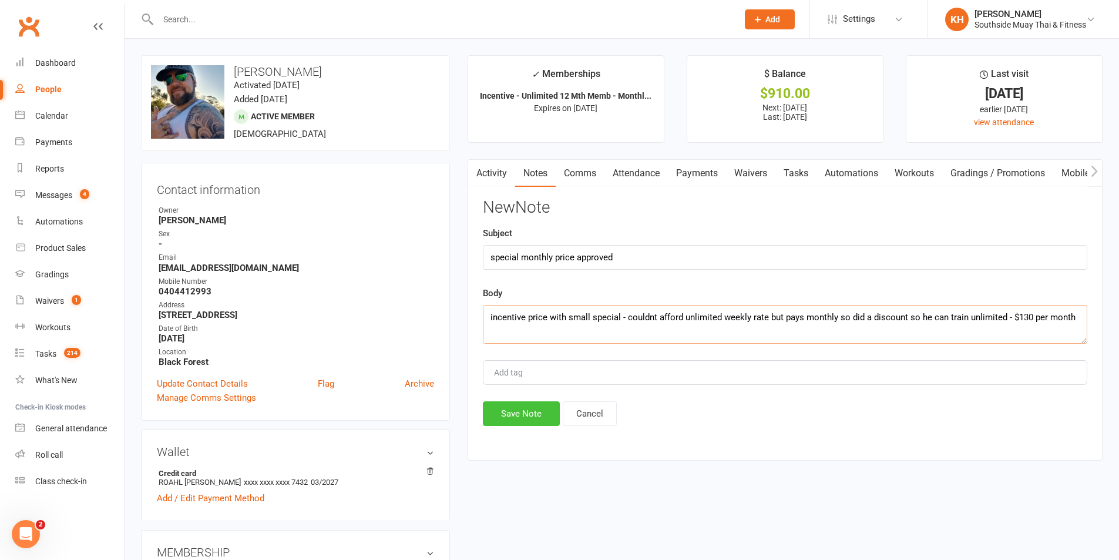
type textarea "incentive price with small special - couldnt afford unlimited weekly rate but p…"
click at [496, 415] on button "Save Note" at bounding box center [521, 413] width 77 height 25
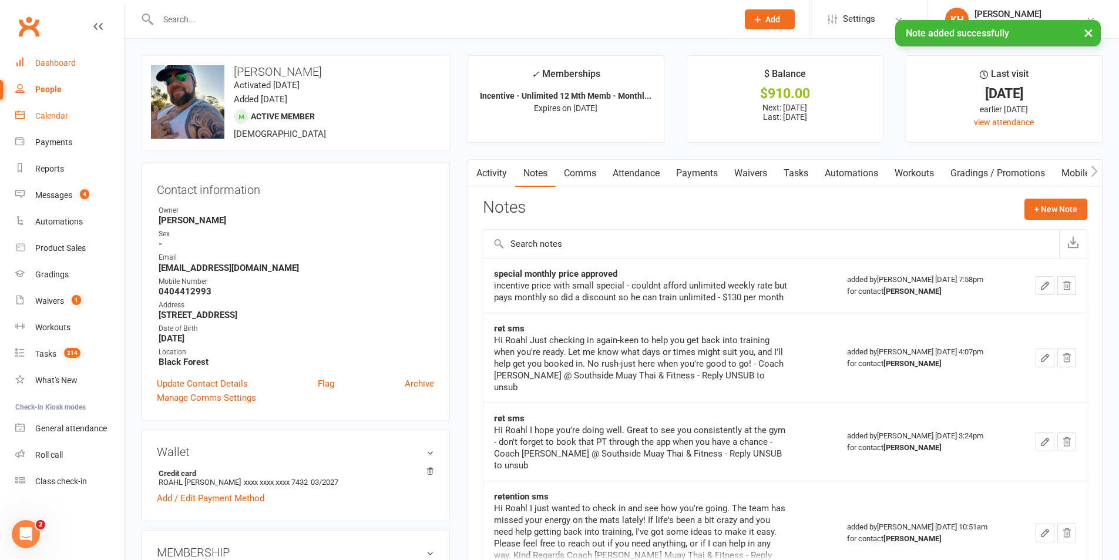
click at [49, 65] on div "Dashboard" at bounding box center [55, 62] width 41 height 9
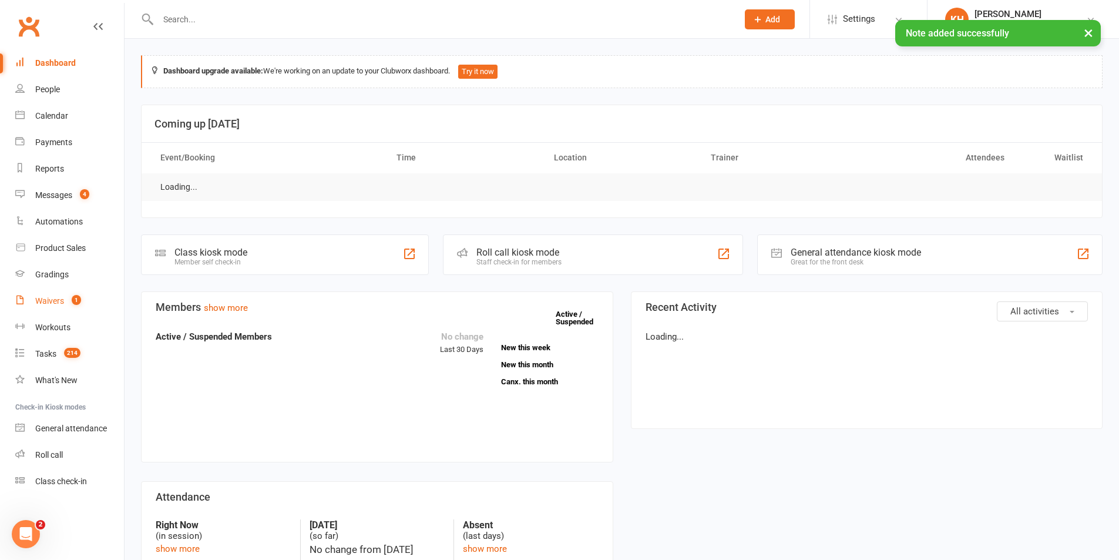
click at [52, 308] on link "Waivers 1" at bounding box center [69, 301] width 109 height 26
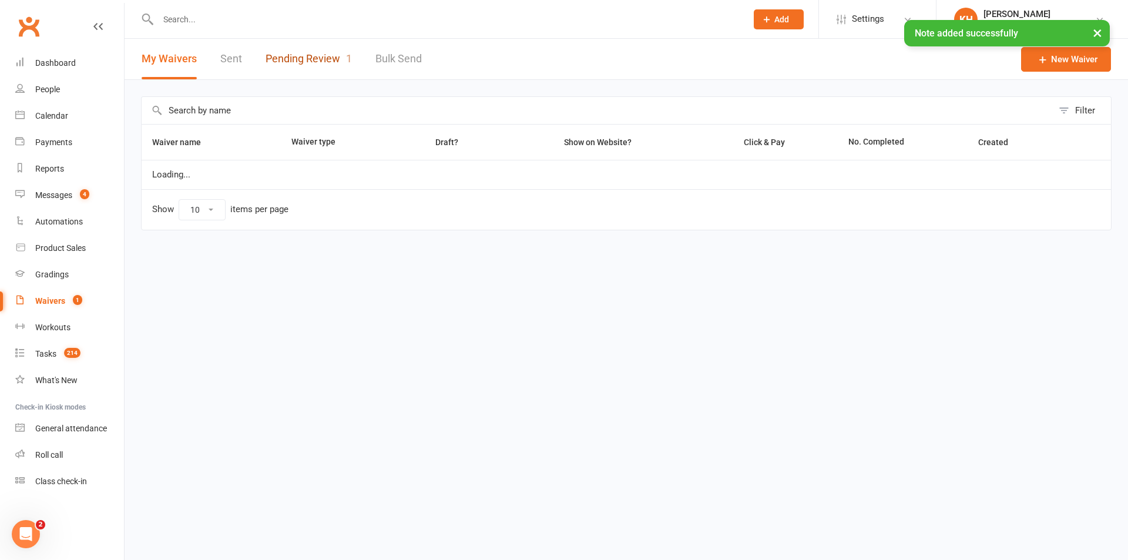
click at [315, 61] on link "Pending Review 1" at bounding box center [309, 59] width 86 height 41
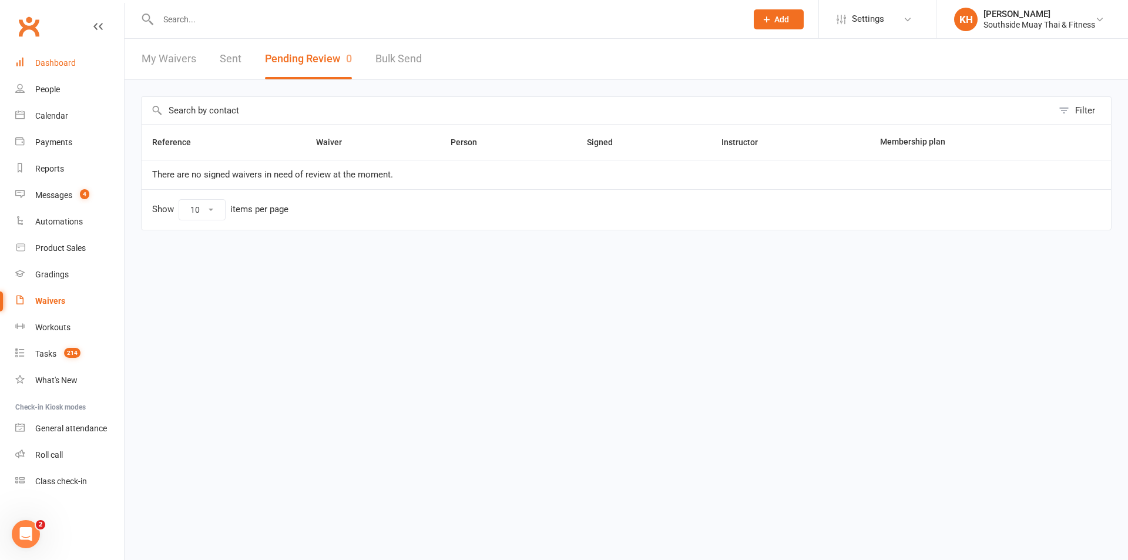
drag, startPoint x: 55, startPoint y: 66, endPoint x: 260, endPoint y: 41, distance: 206.0
click at [55, 66] on div "Dashboard" at bounding box center [55, 62] width 41 height 9
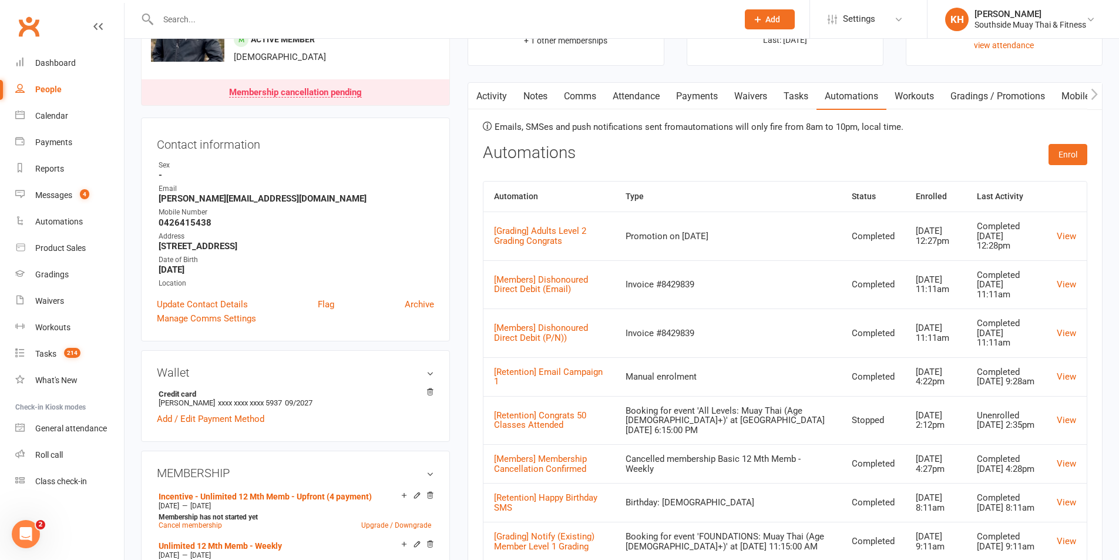
scroll to position [59, 0]
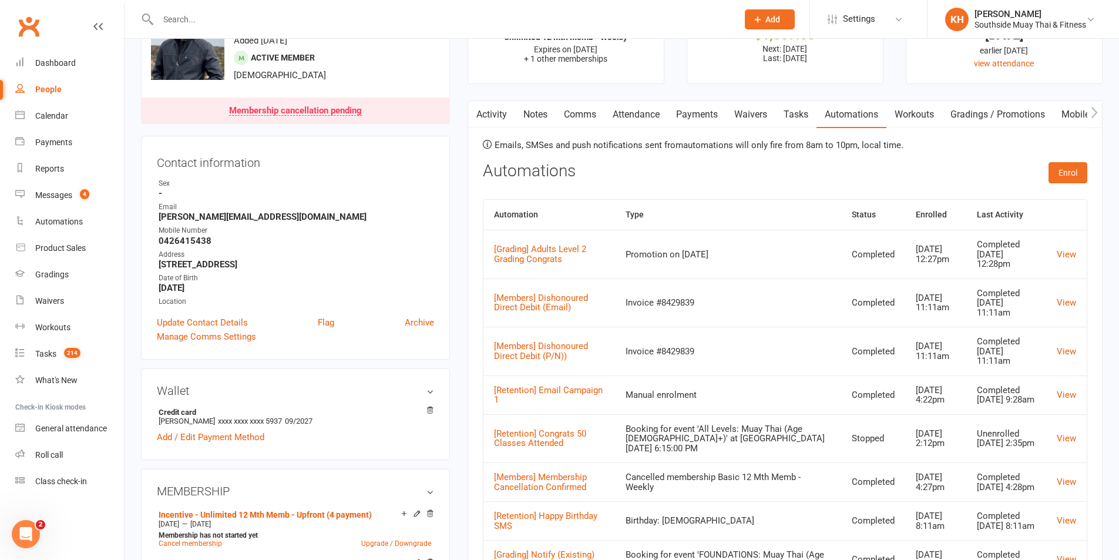
click at [706, 102] on link "Payments" at bounding box center [697, 114] width 58 height 27
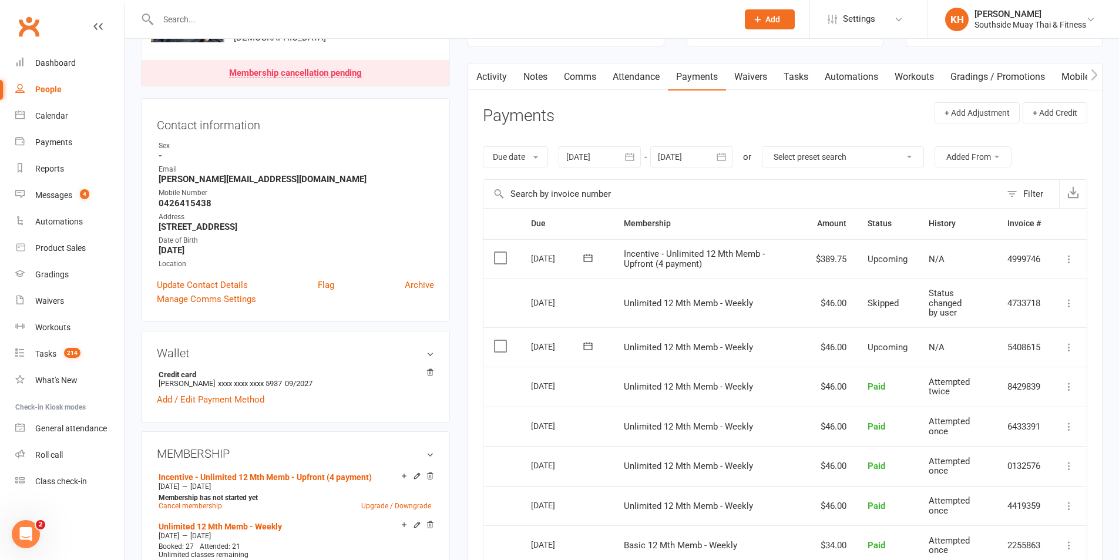
scroll to position [117, 0]
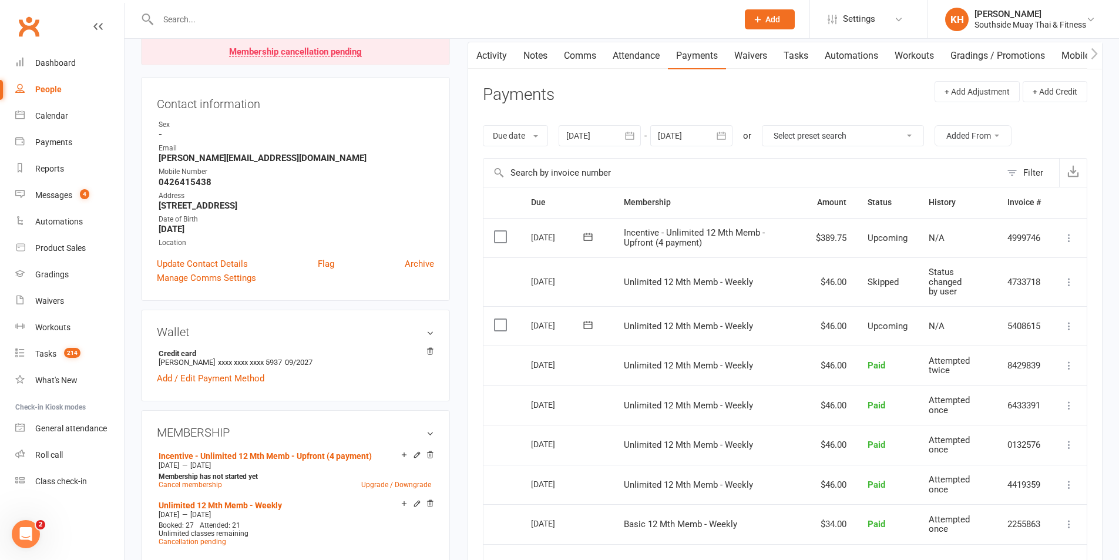
click at [696, 130] on div at bounding box center [691, 135] width 82 height 21
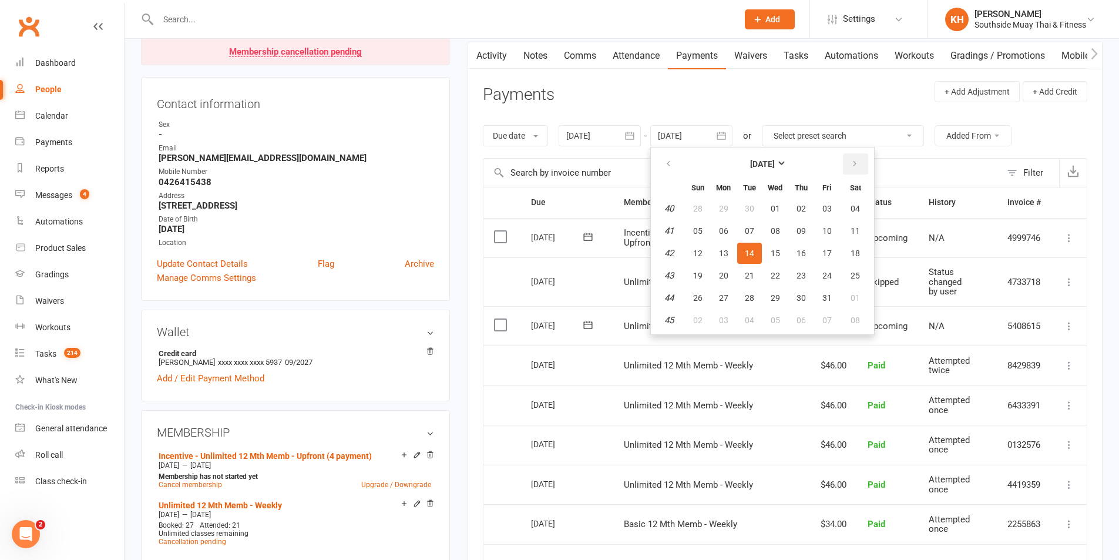
click at [855, 159] on button "button" at bounding box center [855, 163] width 25 height 21
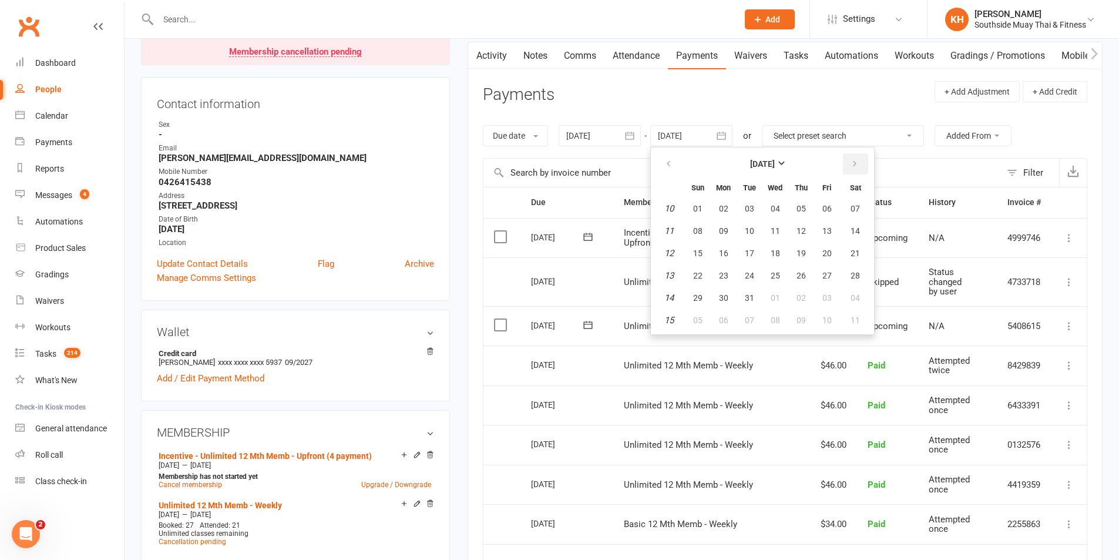
click at [855, 159] on button "button" at bounding box center [855, 163] width 25 height 21
click at [747, 296] on span "30" at bounding box center [749, 297] width 9 height 9
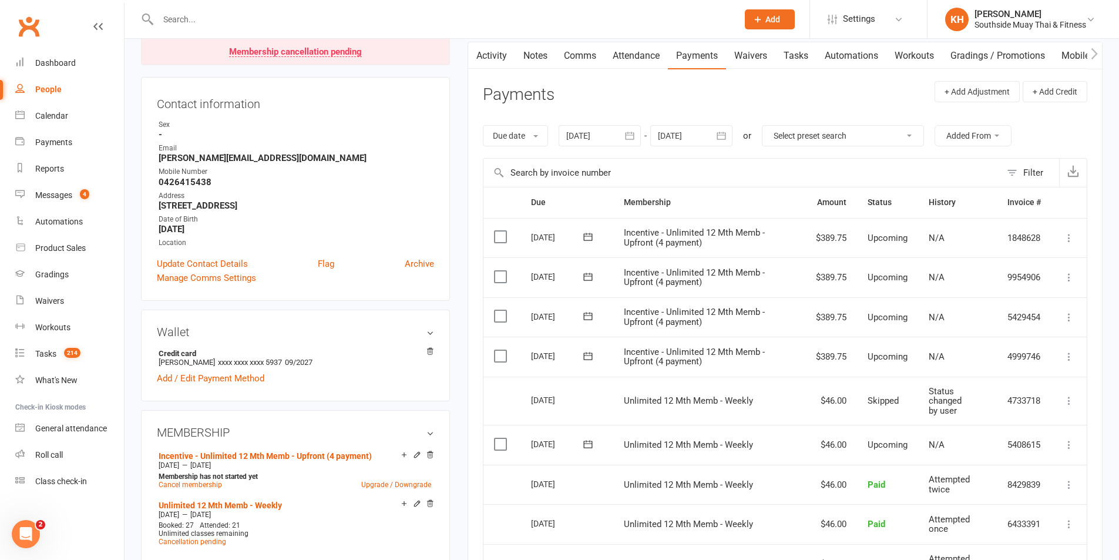
click at [684, 139] on div at bounding box center [691, 135] width 82 height 21
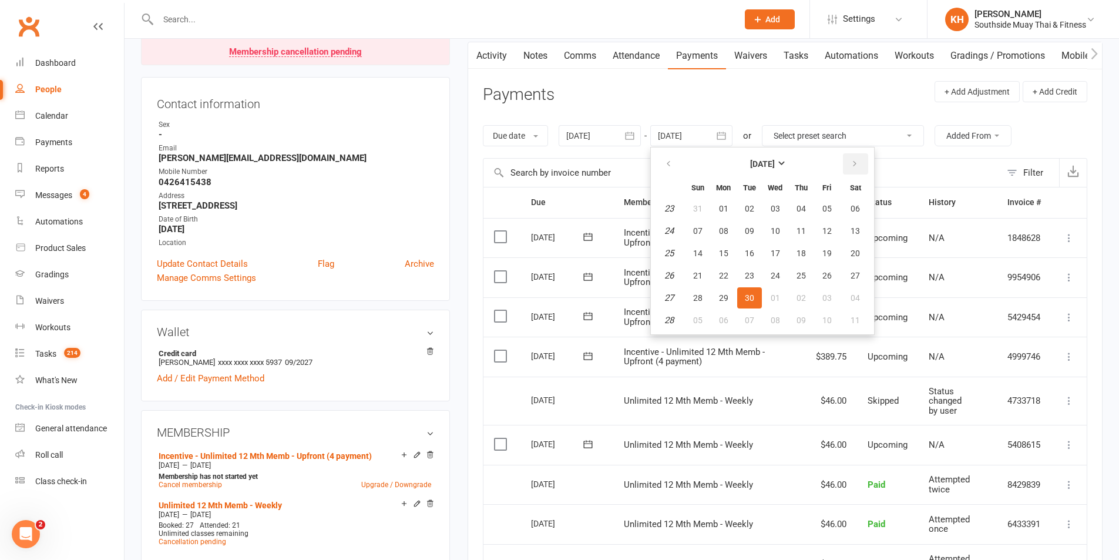
click at [858, 166] on icon "button" at bounding box center [855, 163] width 8 height 9
click at [858, 165] on icon "button" at bounding box center [855, 163] width 8 height 9
click at [782, 296] on button "28" at bounding box center [775, 297] width 25 height 21
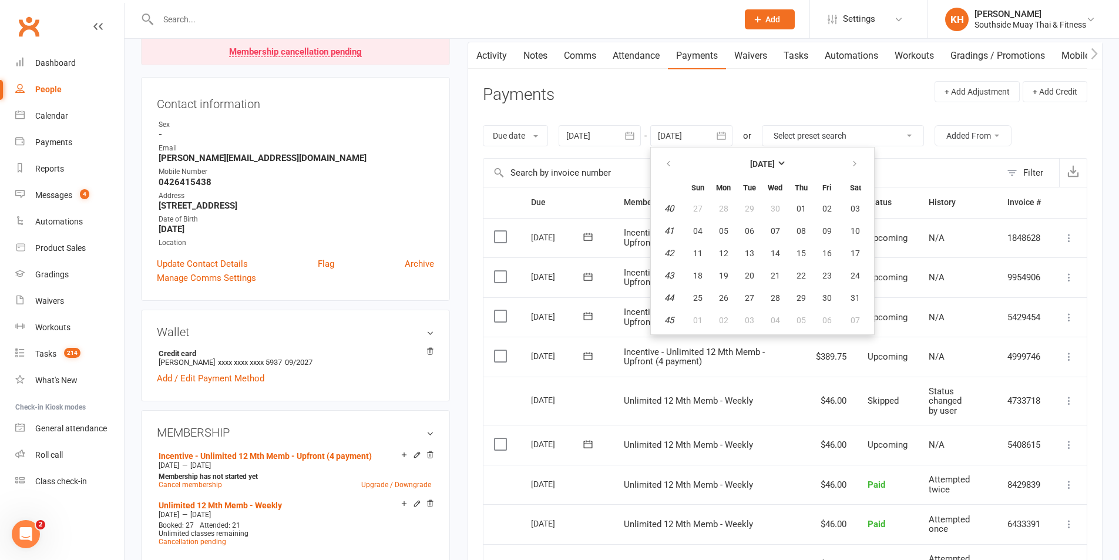
type input "[DATE]"
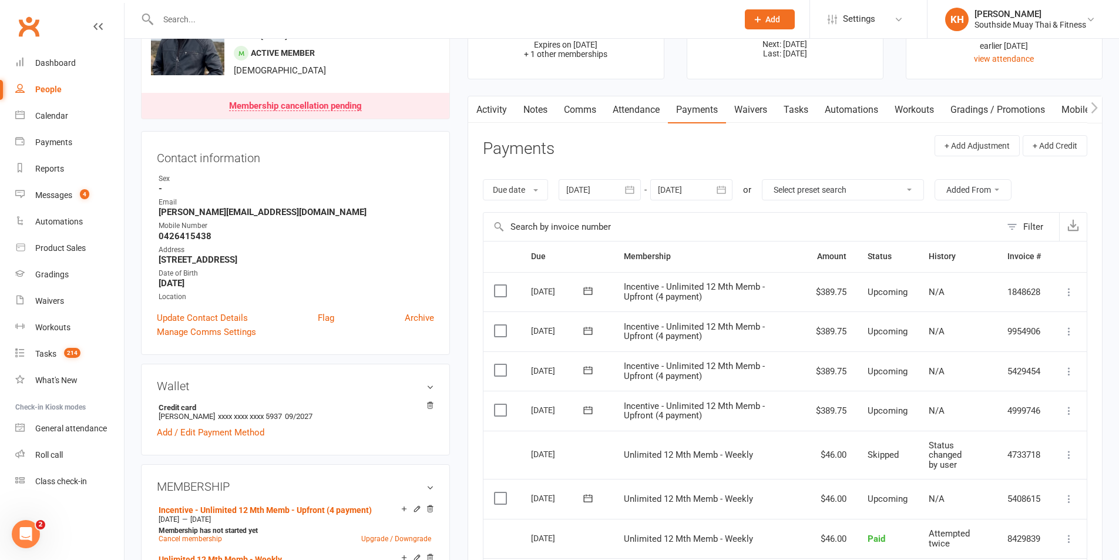
scroll to position [59, 0]
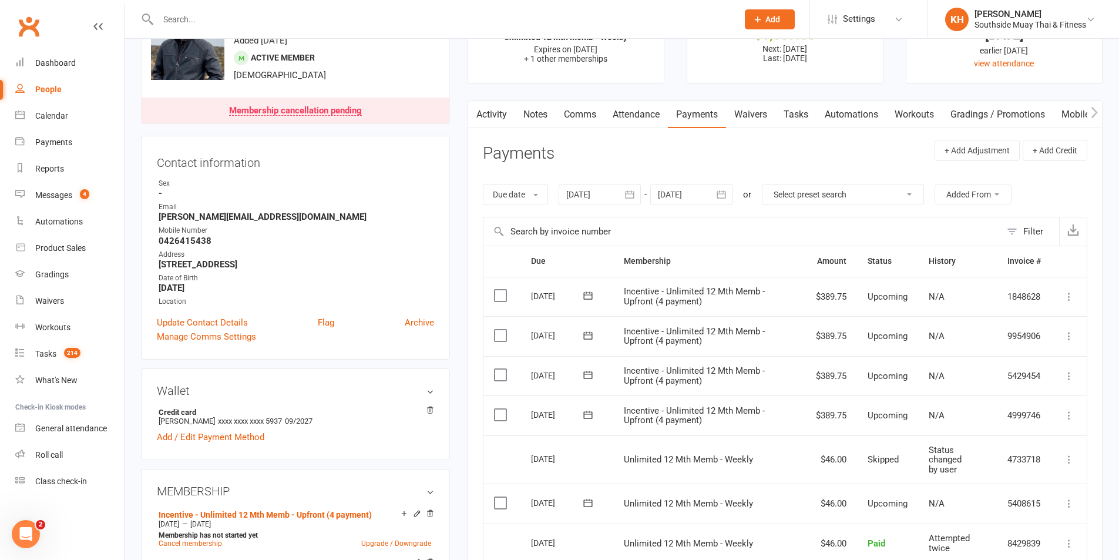
click at [847, 111] on link "Automations" at bounding box center [852, 114] width 70 height 27
